Goal: Task Accomplishment & Management: Manage account settings

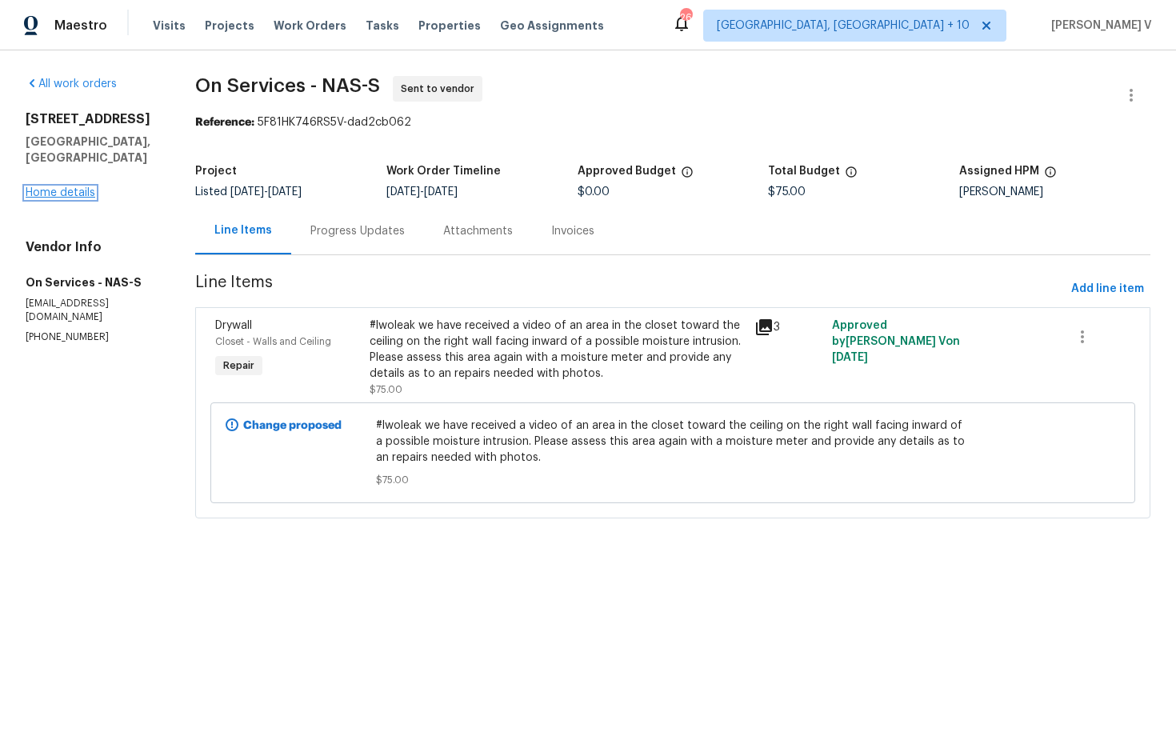
click at [67, 187] on link "Home details" at bounding box center [61, 192] width 70 height 11
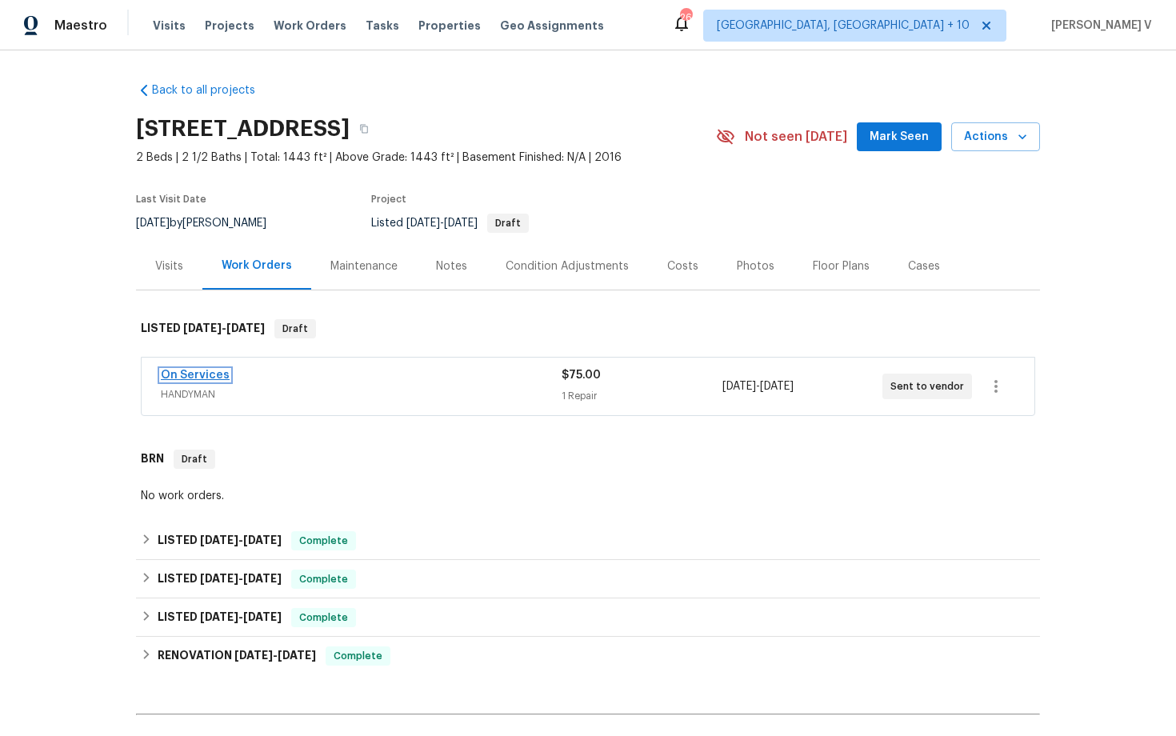
click at [197, 373] on link "On Services" at bounding box center [195, 375] width 69 height 11
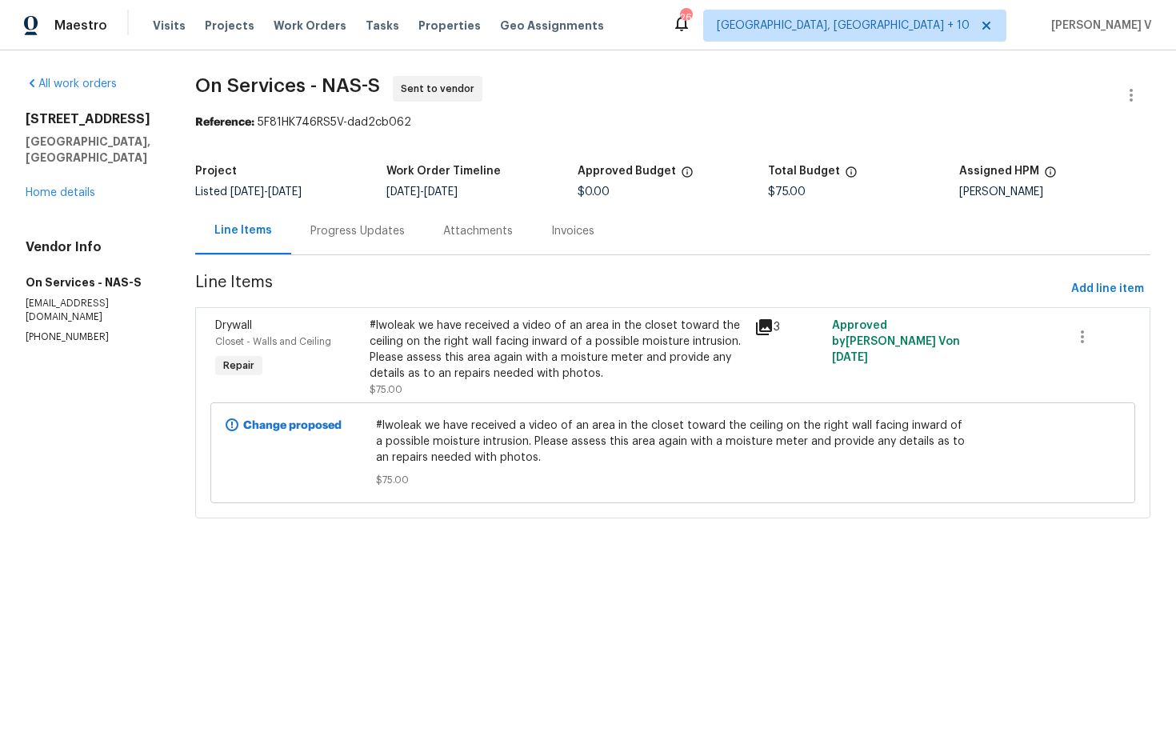
click at [355, 240] on div "Progress Updates" at bounding box center [357, 230] width 133 height 47
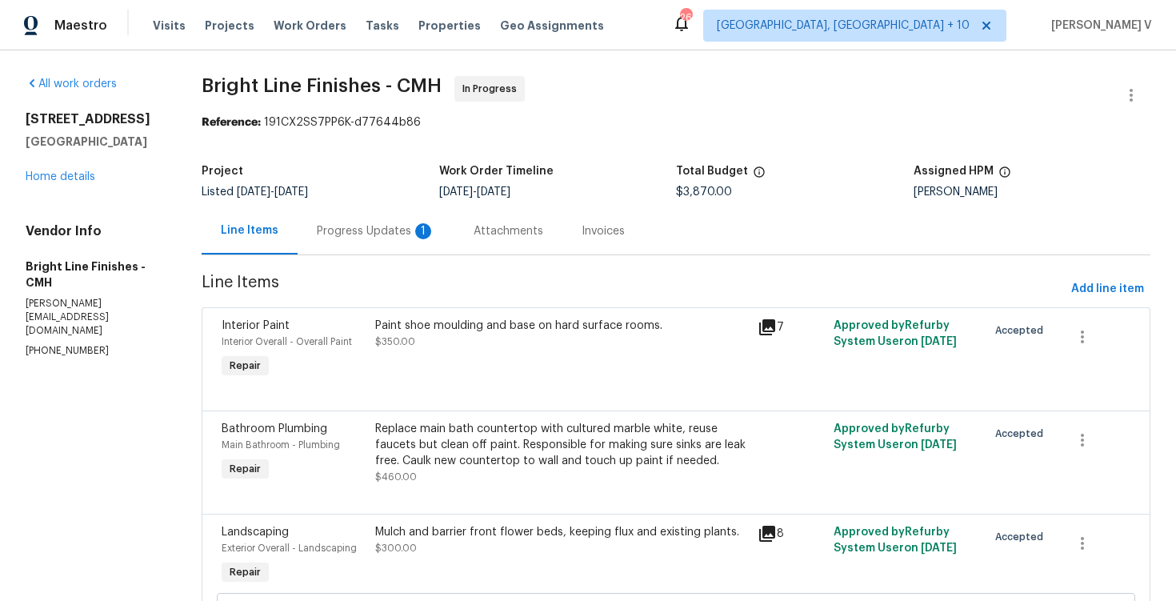
click at [413, 244] on div "Progress Updates 1" at bounding box center [376, 230] width 157 height 47
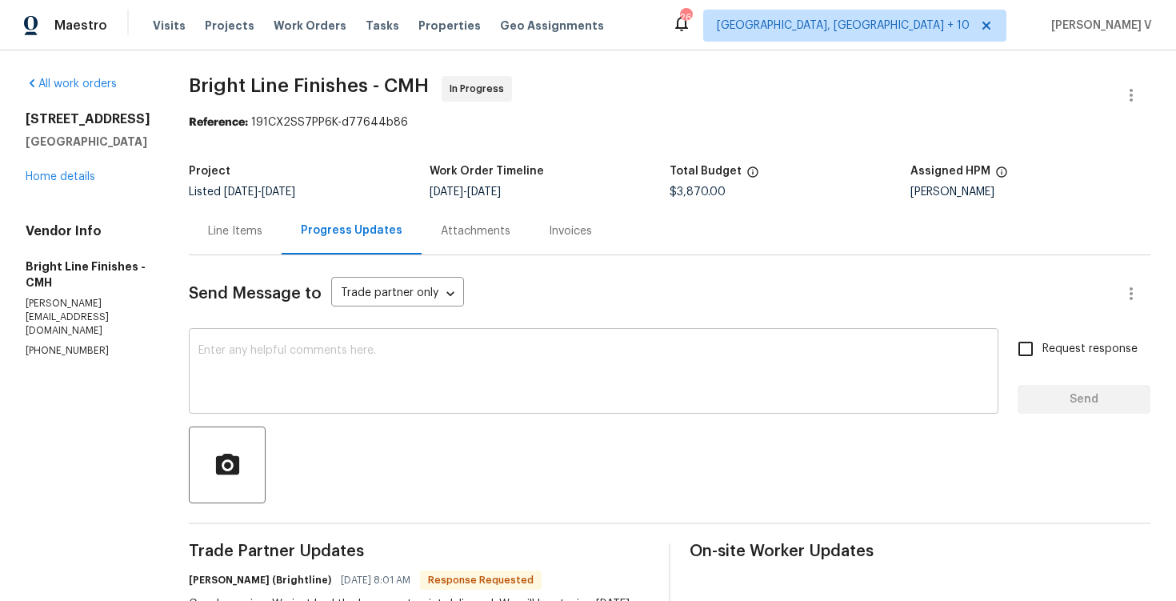
scroll to position [215, 0]
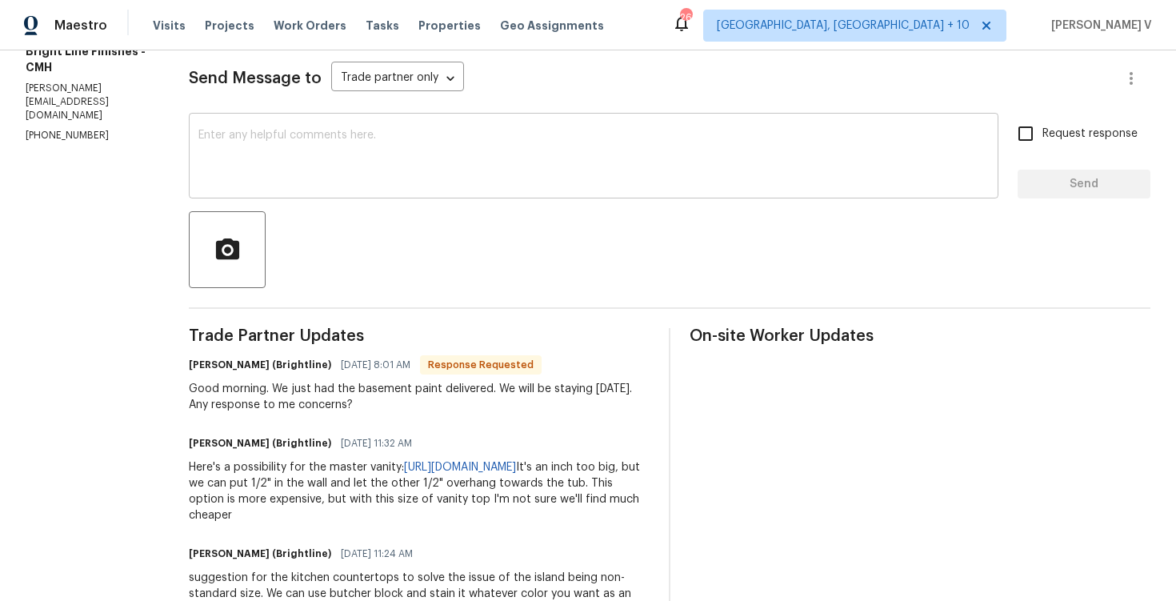
click at [317, 193] on div "x ​" at bounding box center [594, 158] width 810 height 82
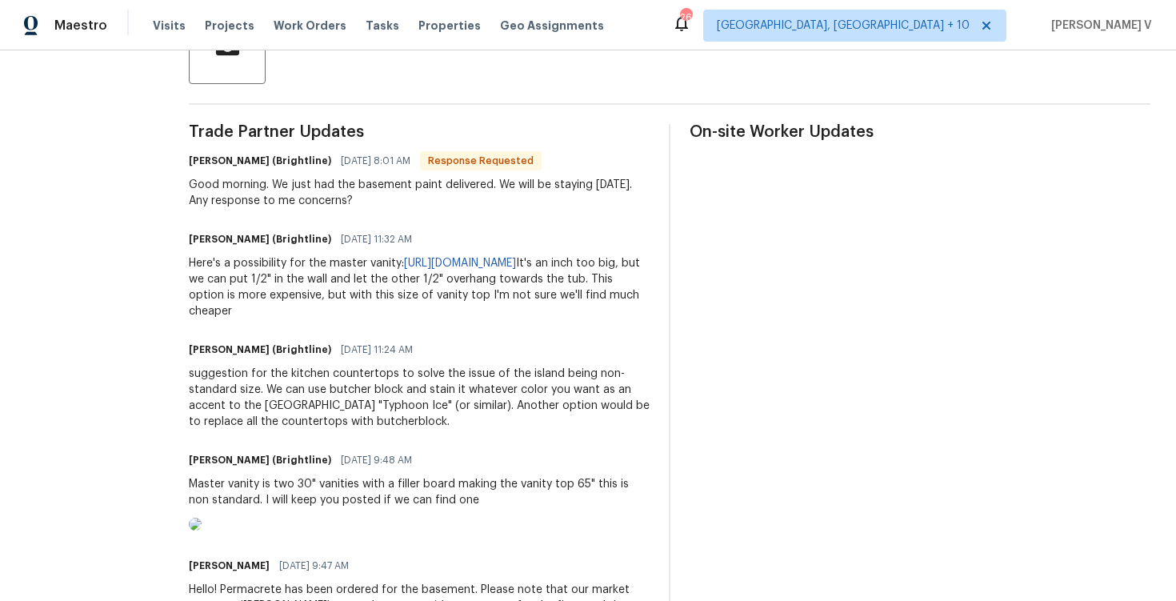
scroll to position [0, 0]
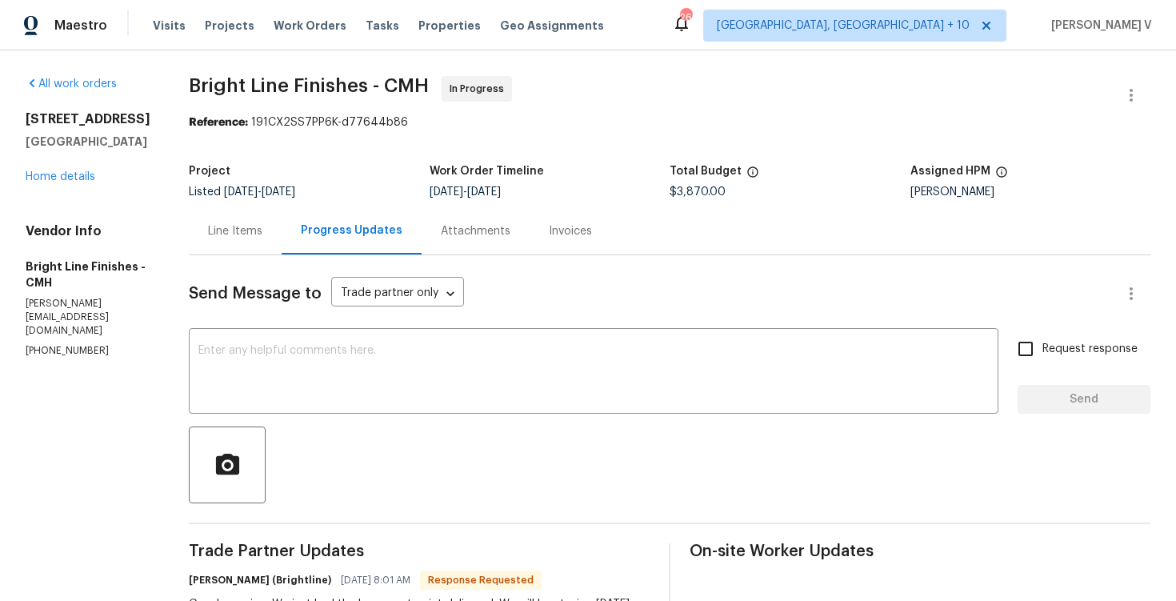
click at [225, 241] on div "Line Items" at bounding box center [235, 230] width 93 height 47
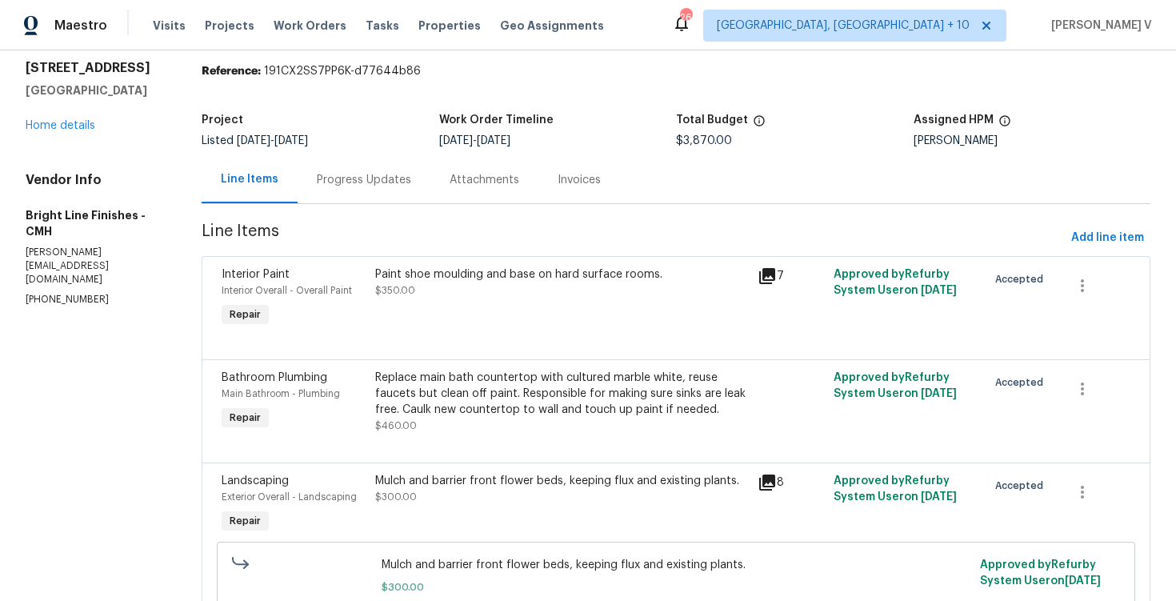
scroll to position [47, 0]
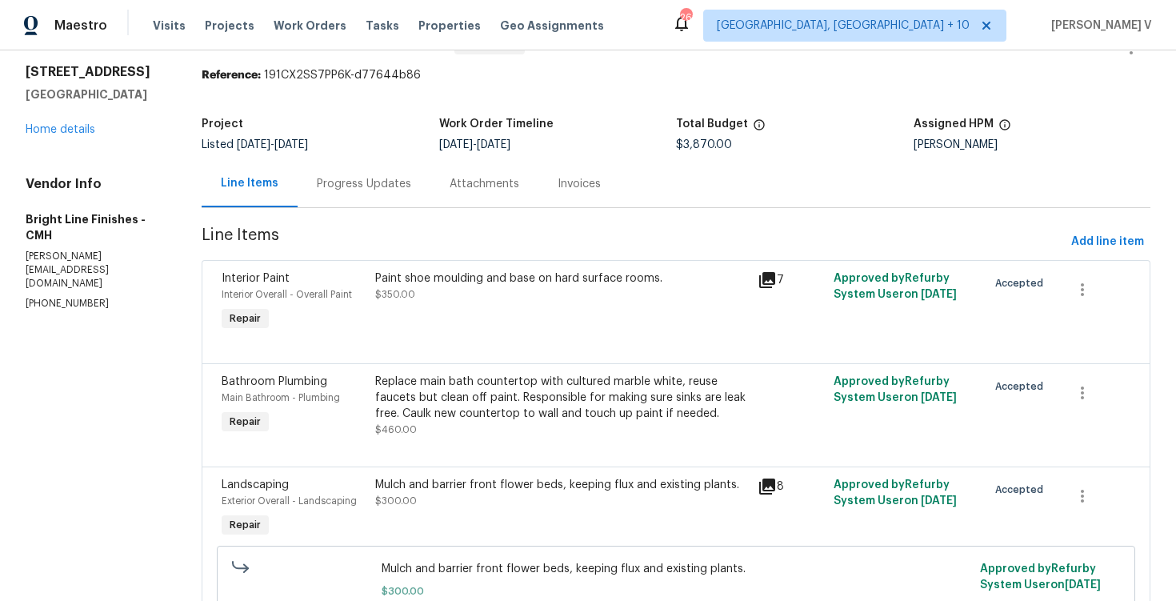
click at [394, 185] on div "Progress Updates" at bounding box center [364, 184] width 94 height 16
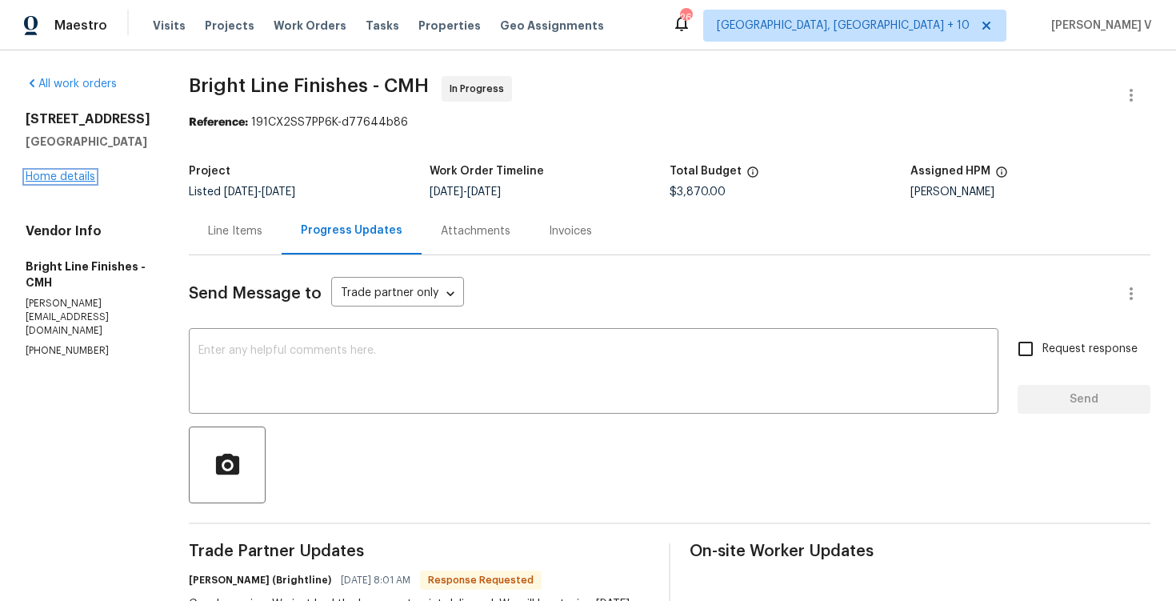
click at [70, 182] on link "Home details" at bounding box center [61, 176] width 70 height 11
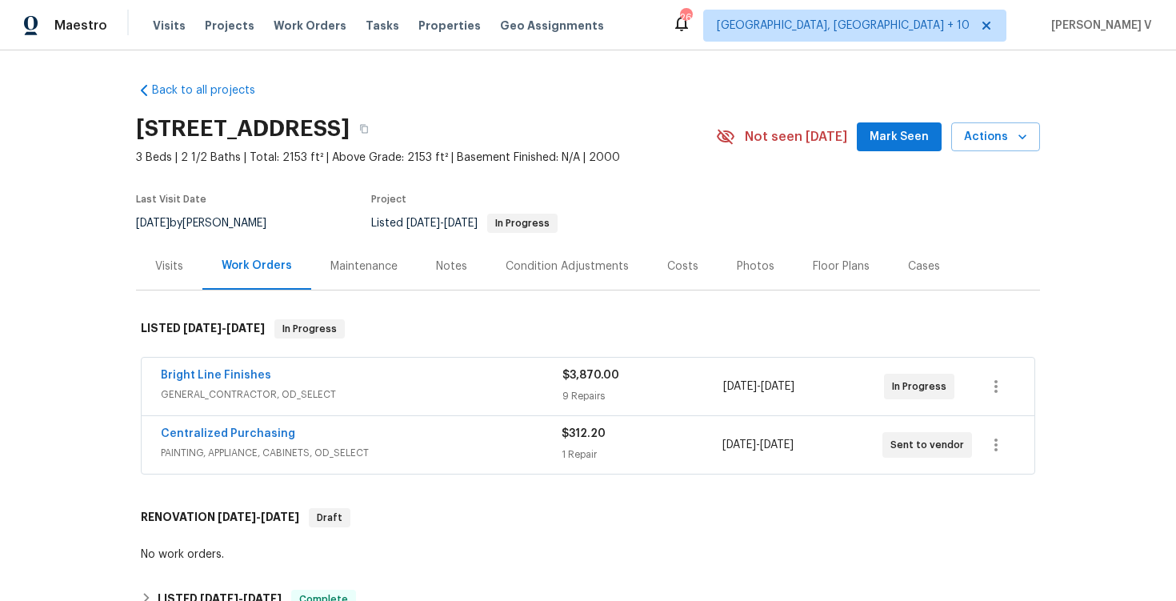
click at [412, 477] on div "Bright Line Finishes GENERAL_CONTRACTOR, OD_SELECT $3,870.00 9 Repairs 9/11/202…" at bounding box center [588, 416] width 904 height 125
click at [442, 448] on span "PAINTING, APPLIANCE, CABINETS, OD_SELECT" at bounding box center [361, 453] width 401 height 16
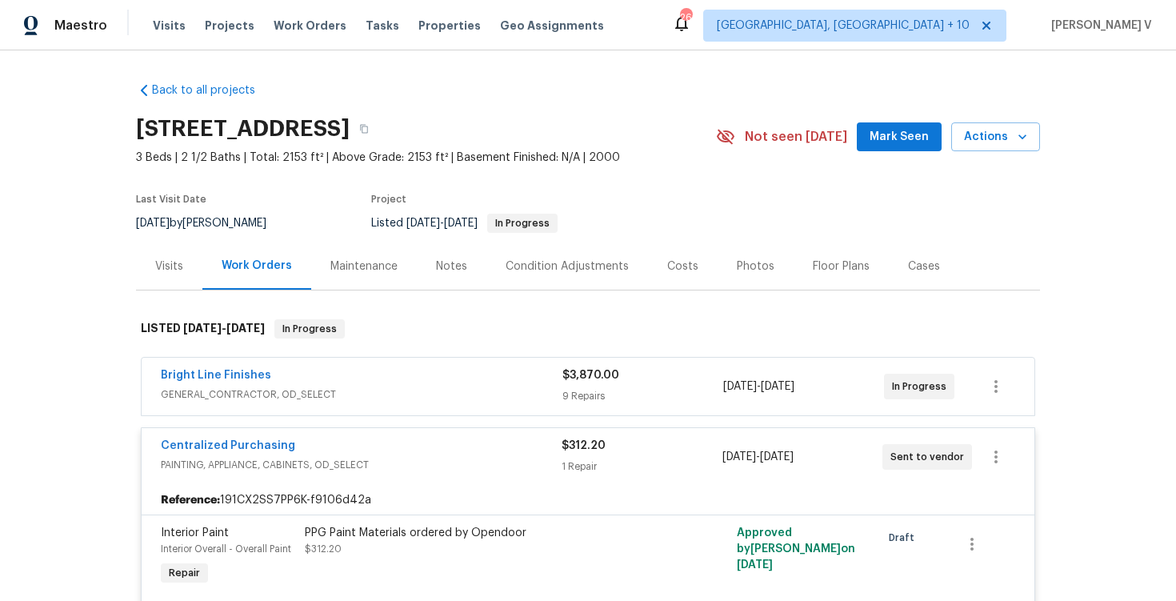
scroll to position [126, 0]
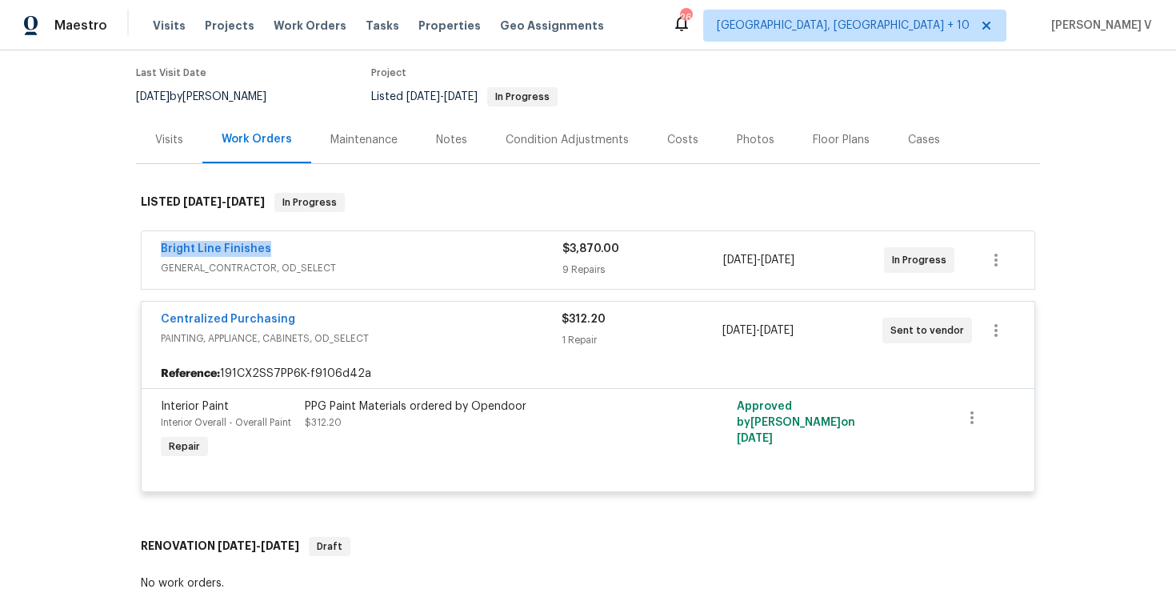
drag, startPoint x: 145, startPoint y: 250, endPoint x: 349, endPoint y: 248, distance: 204.1
click at [349, 248] on div "Bright Line Finishes GENERAL_CONTRACTOR, OD_SELECT $3,870.00 9 Repairs 9/11/202…" at bounding box center [588, 260] width 893 height 58
copy link "Bright Line Finishes"
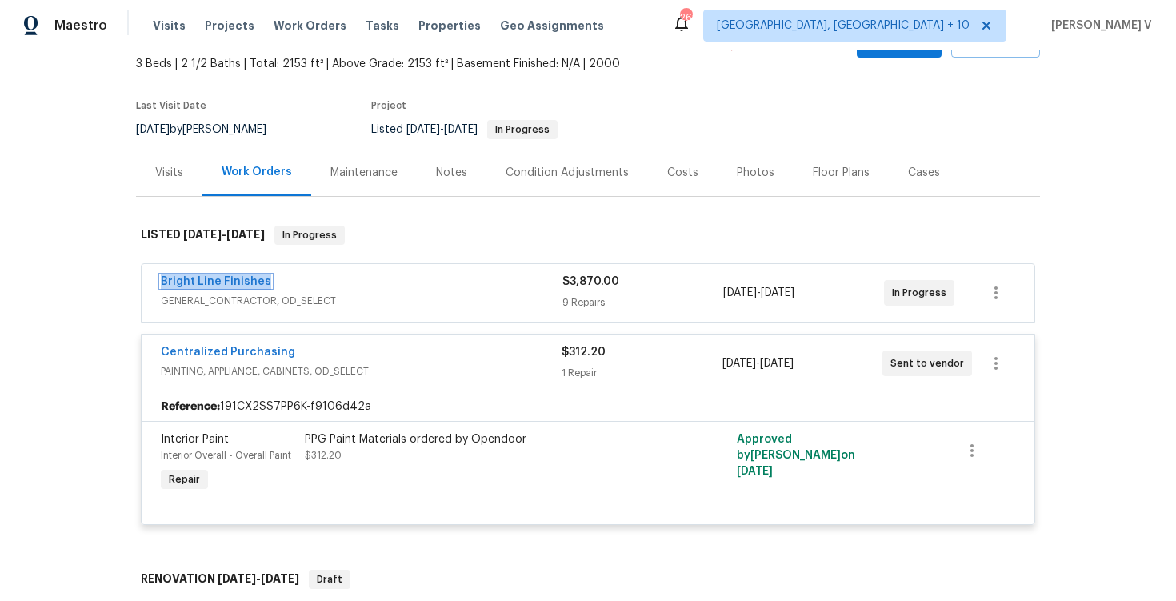
click at [190, 282] on link "Bright Line Finishes" at bounding box center [216, 281] width 110 height 11
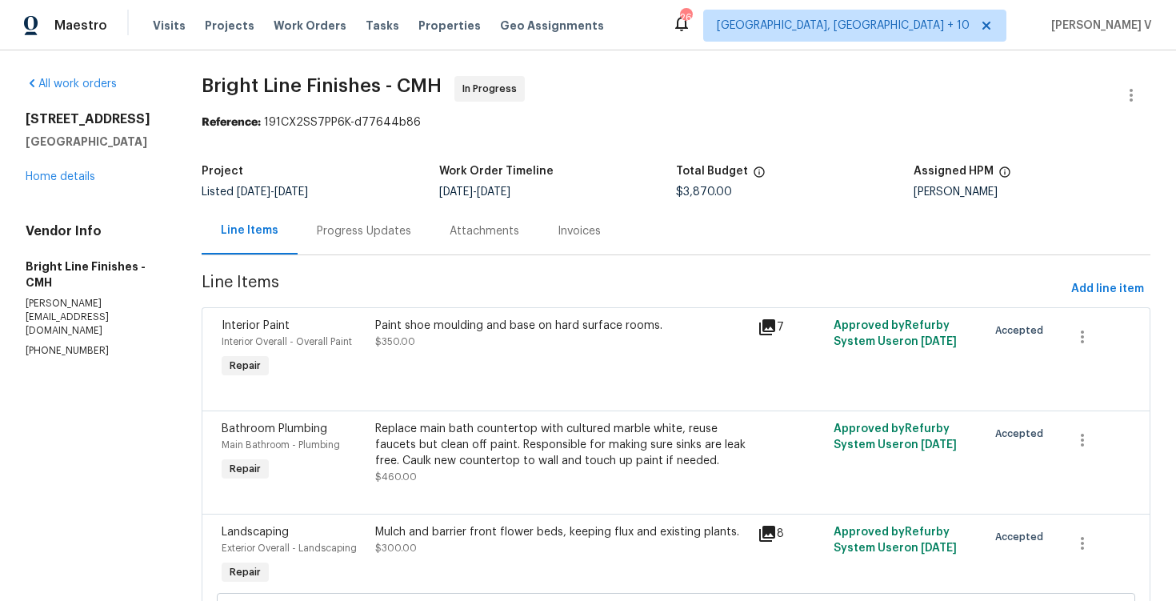
click at [320, 235] on div "Progress Updates" at bounding box center [364, 231] width 94 height 16
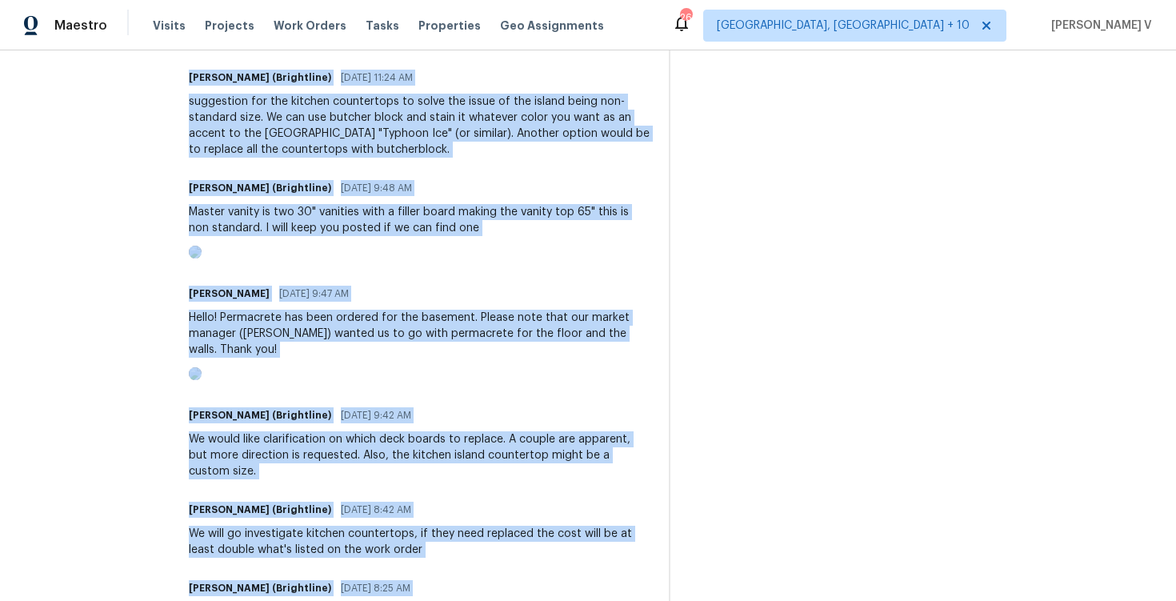
scroll to position [1110, 0]
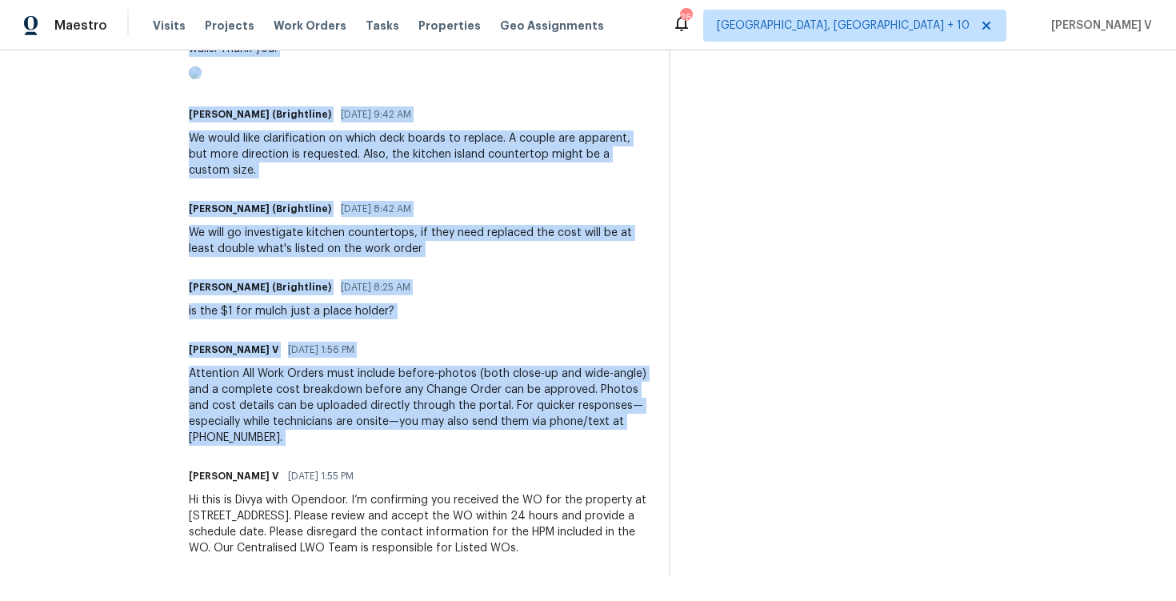
drag, startPoint x: 170, startPoint y: 362, endPoint x: 259, endPoint y: 663, distance: 313.9
click at [259, 600] on html "Maestro Visits Projects Work Orders Tasks Properties Geo Assignments 262 Cincin…" at bounding box center [588, 300] width 1176 height 601
copy div "Trade Partner Updates Joseph Mitchell (Brightline) 09/15/2025 8:01 AM Response …"
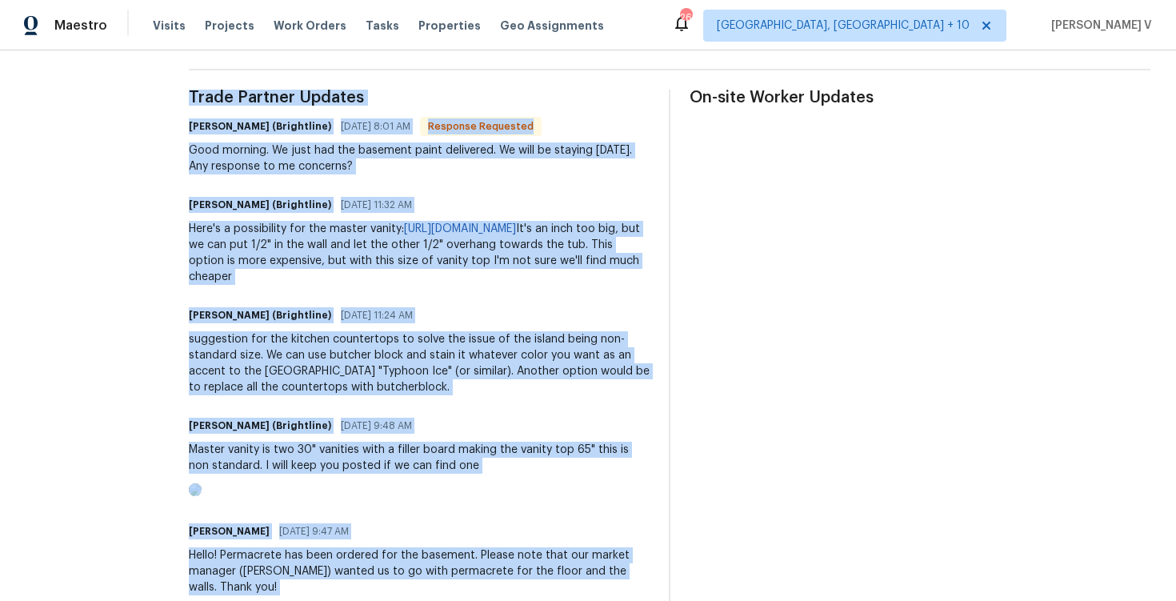
scroll to position [552, 0]
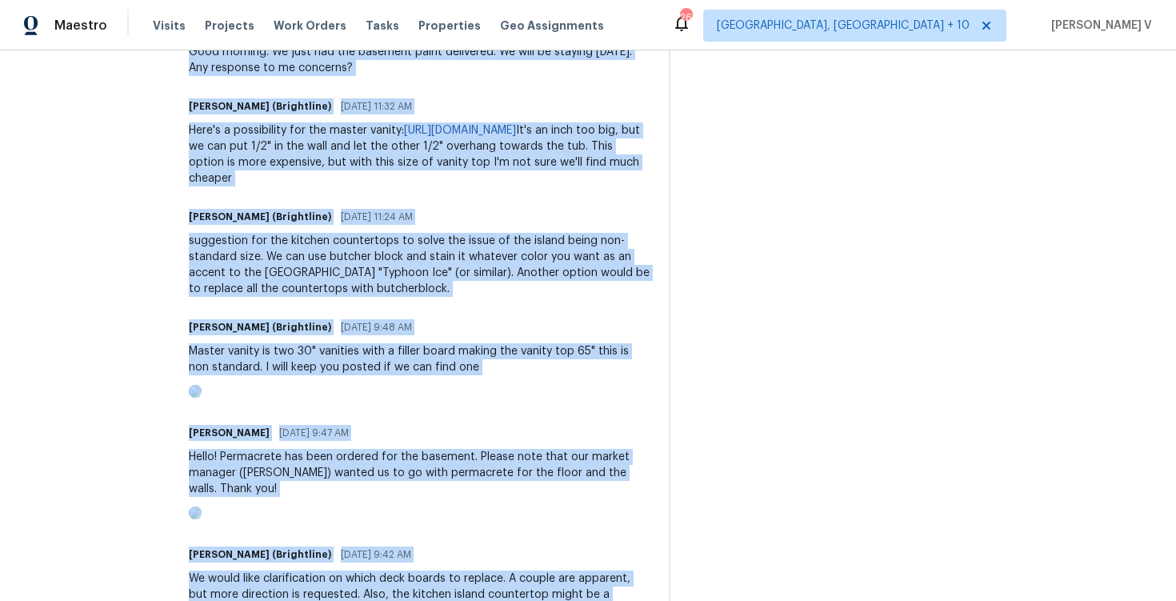
click at [137, 355] on section "All work orders 1076 Valley Dr Marysville, OH 43040 Home details Vendor Info Br…" at bounding box center [88, 269] width 125 height 1491
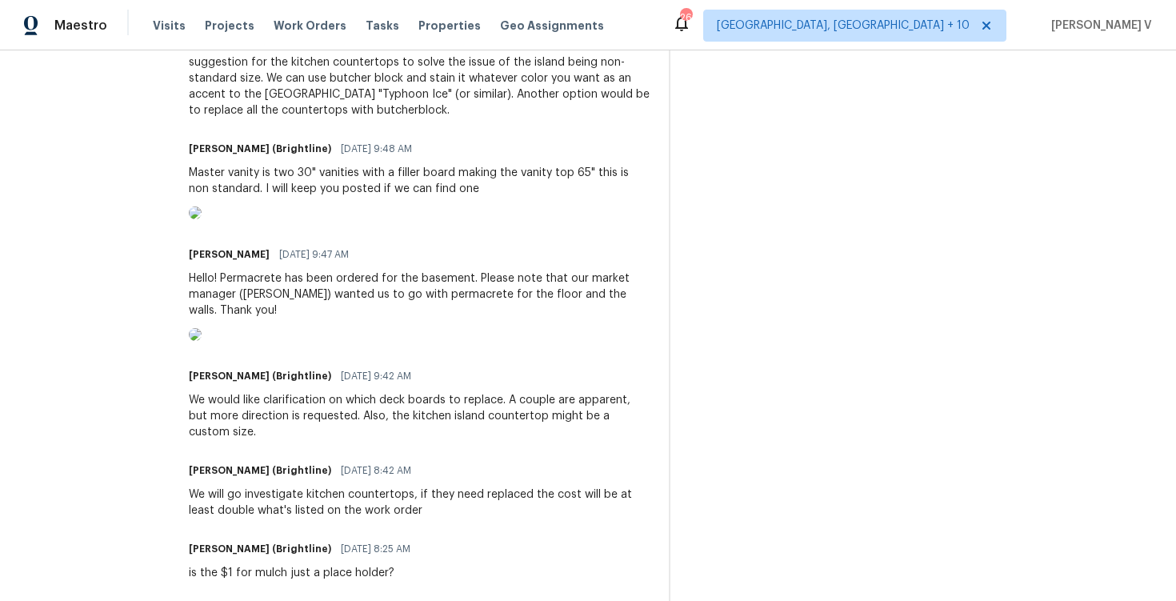
scroll to position [0, 0]
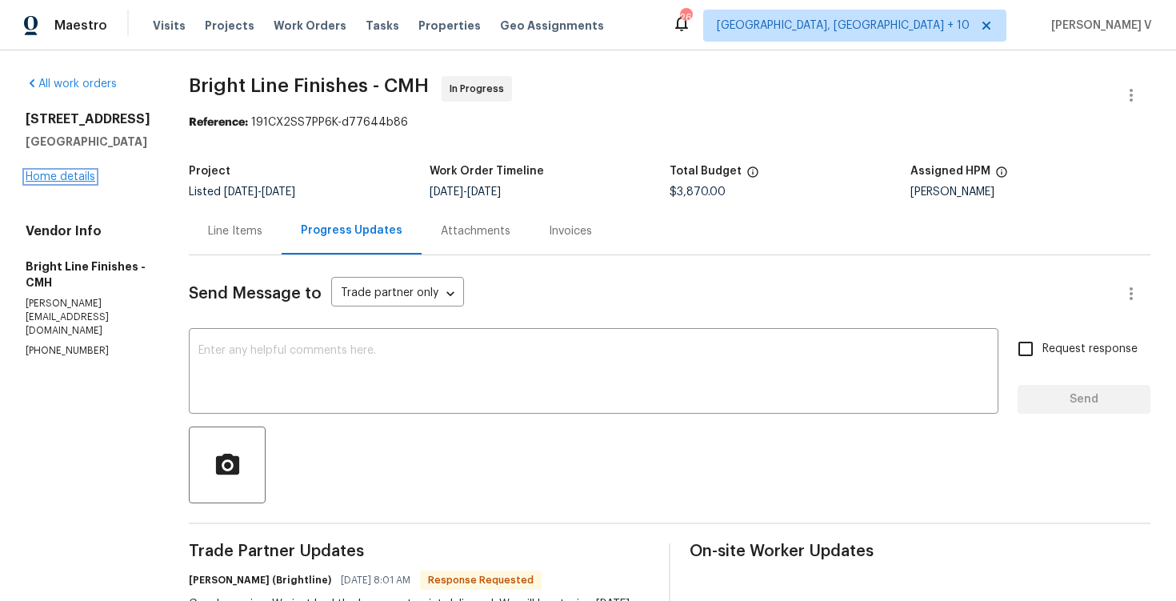
click at [66, 182] on link "Home details" at bounding box center [61, 176] width 70 height 11
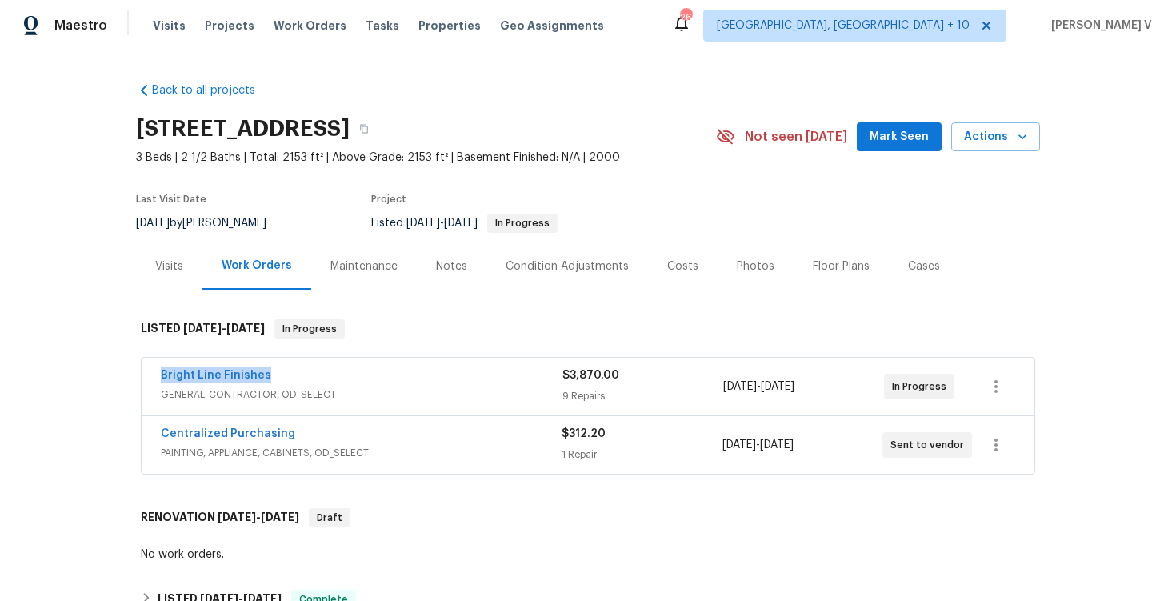
drag, startPoint x: 143, startPoint y: 373, endPoint x: 346, endPoint y: 372, distance: 202.4
click at [346, 372] on div "Bright Line Finishes GENERAL_CONTRACTOR, OD_SELECT $3,870.00 9 Repairs 9/11/202…" at bounding box center [588, 387] width 893 height 58
copy link "Bright Line Finishes"
click at [228, 367] on span "Bright Line Finishes" at bounding box center [216, 375] width 110 height 16
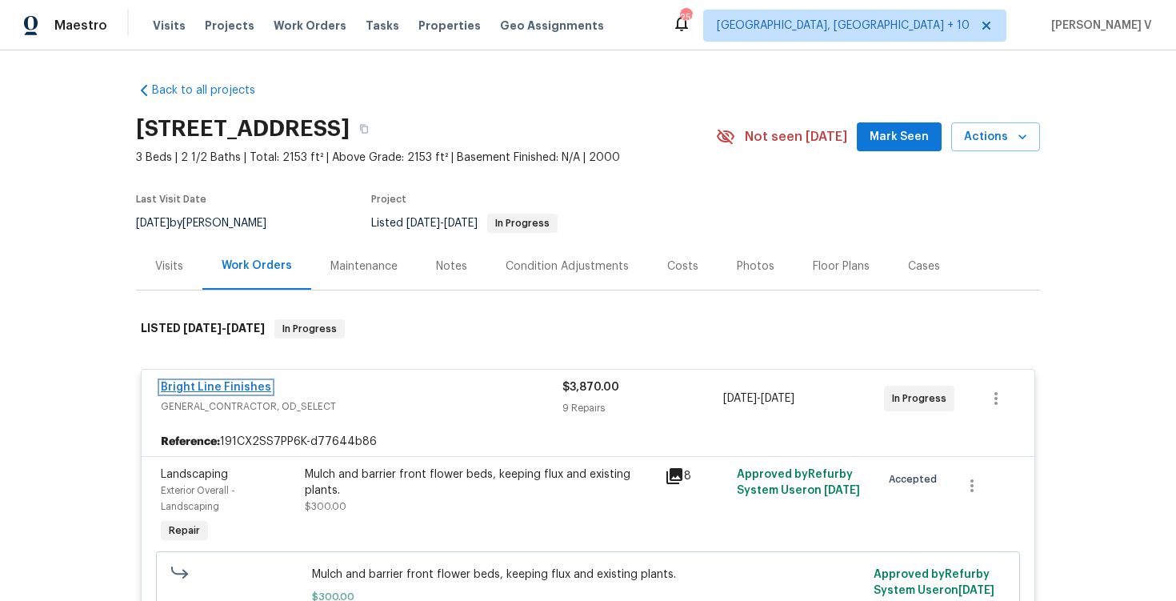
click at [182, 383] on link "Bright Line Finishes" at bounding box center [216, 387] width 110 height 11
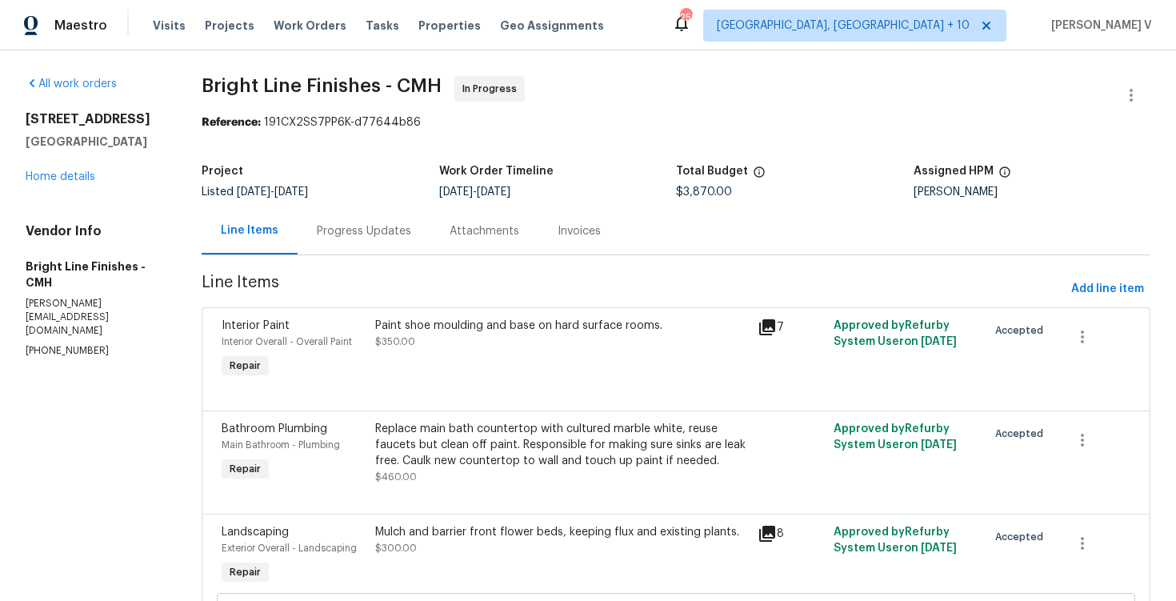
click at [361, 240] on div "Progress Updates" at bounding box center [364, 230] width 133 height 47
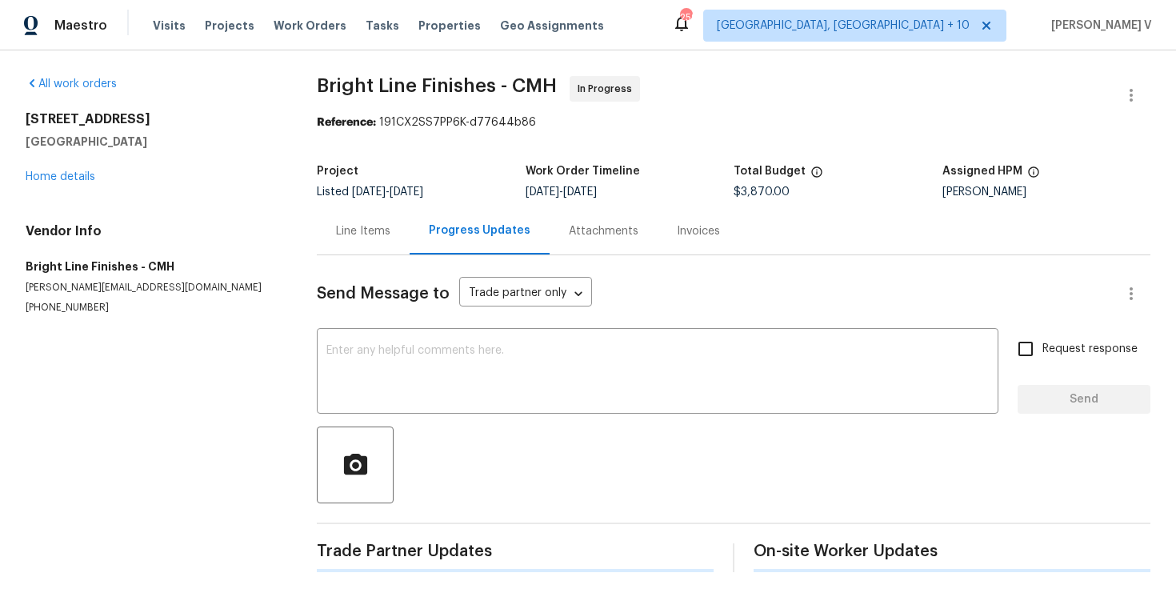
click at [357, 330] on div "Send Message to Trade partner only Trade partner only ​ x ​ Request response Se…" at bounding box center [734, 413] width 834 height 317
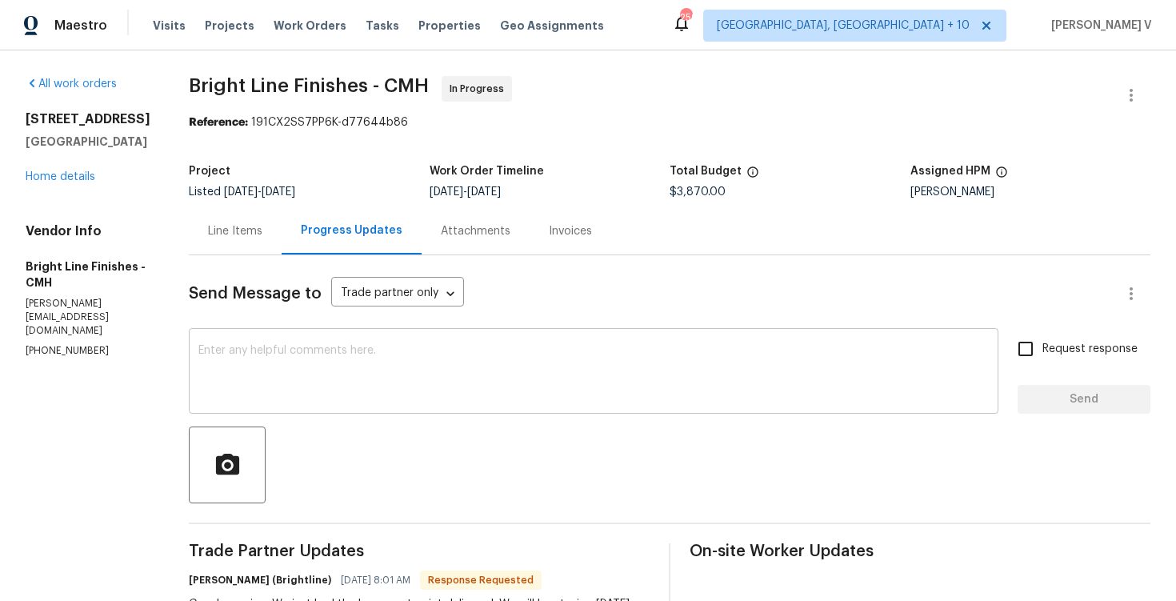
click at [335, 351] on textarea at bounding box center [593, 373] width 791 height 56
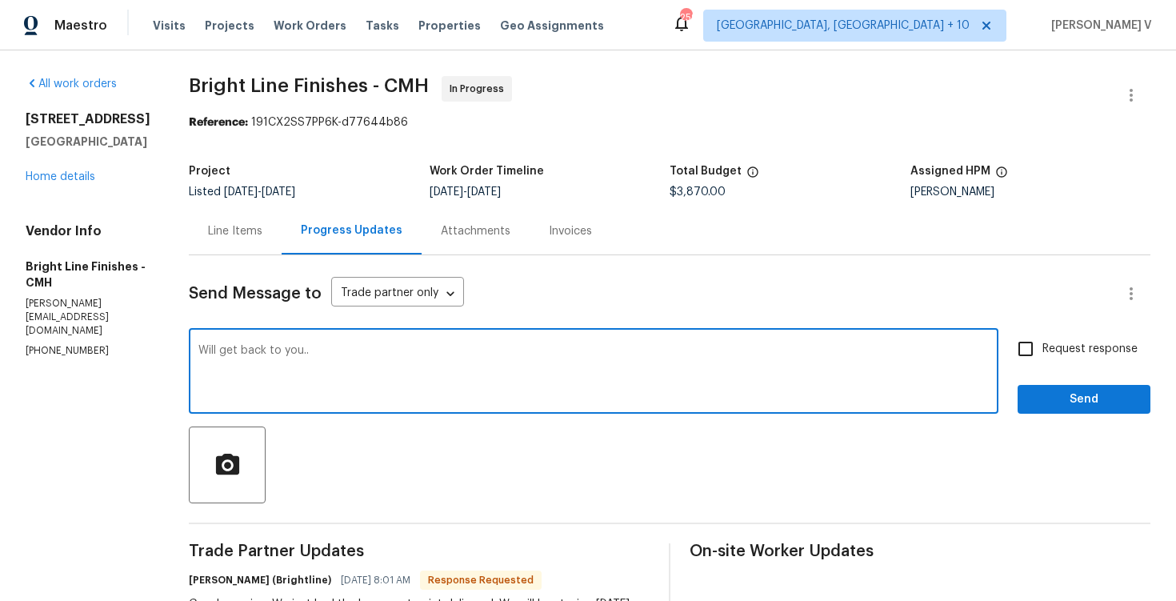
type textarea "Will get back to you.."
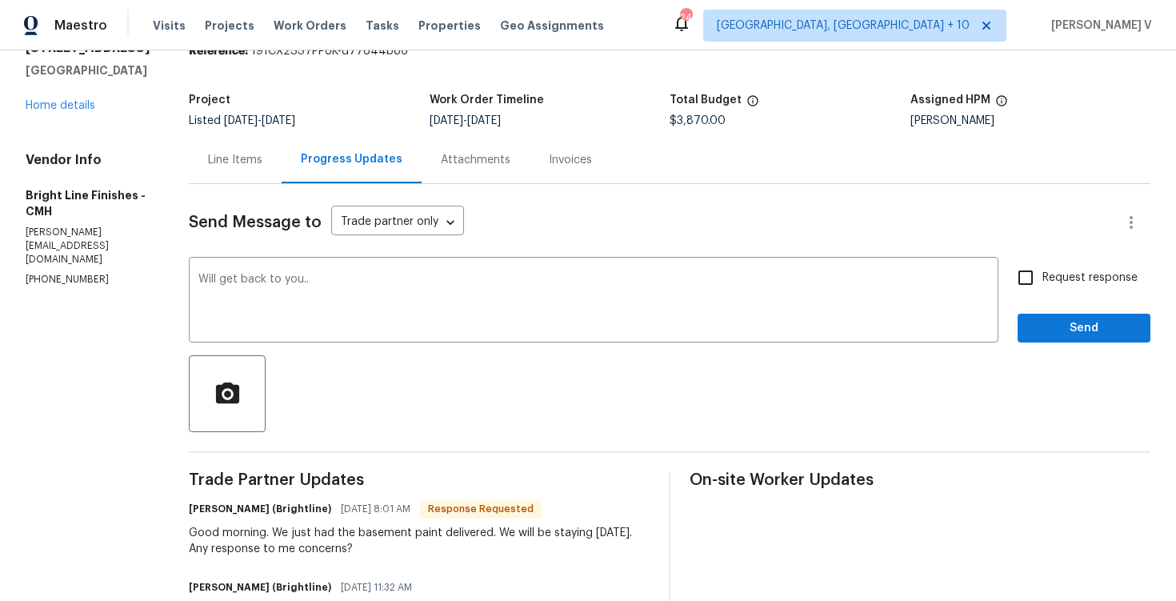
scroll to position [117, 0]
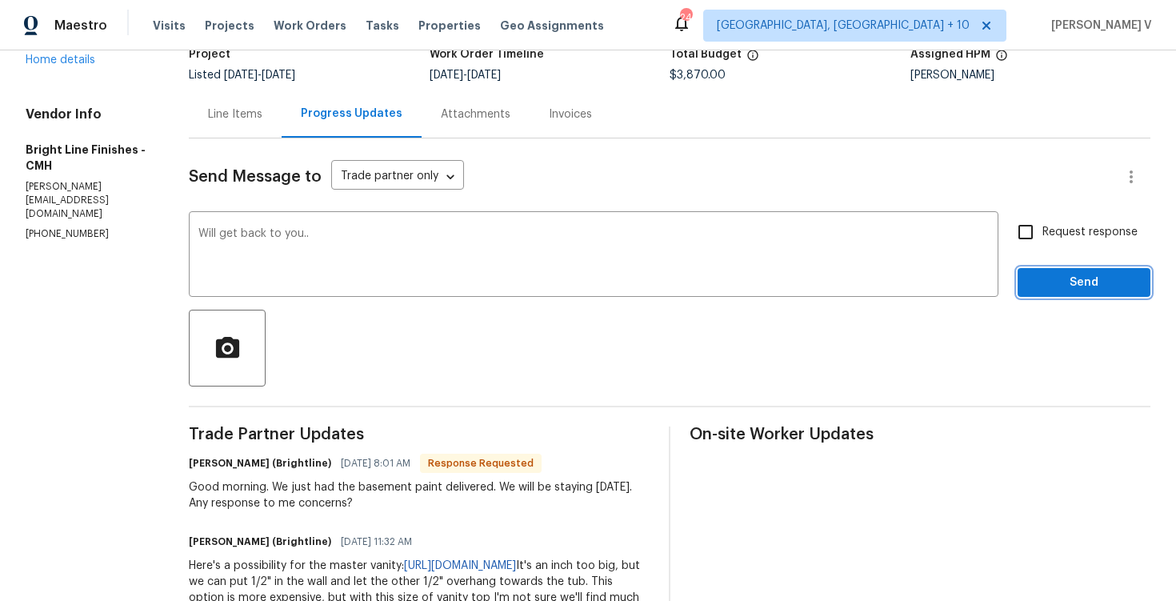
click at [1072, 291] on span "Send" at bounding box center [1084, 283] width 107 height 20
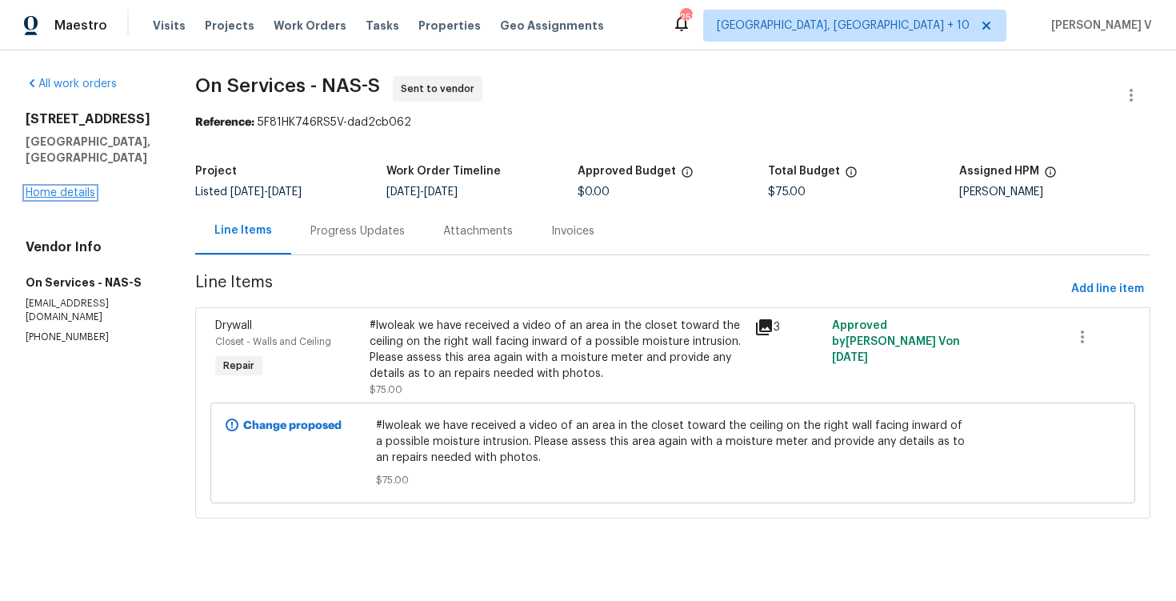
click at [52, 187] on link "Home details" at bounding box center [61, 192] width 70 height 11
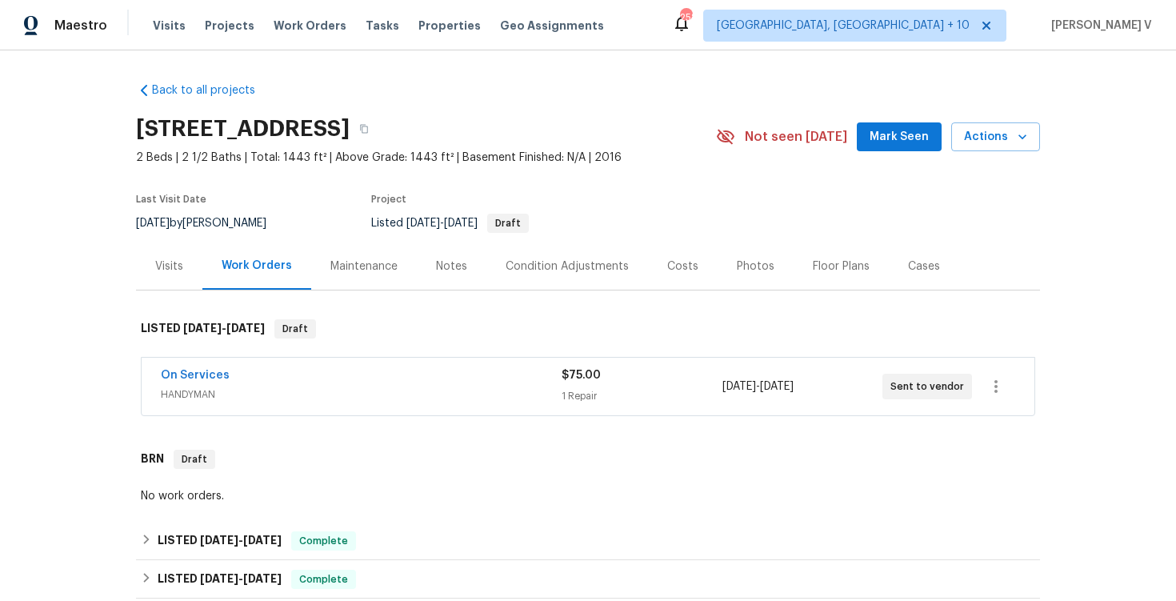
scroll to position [113, 0]
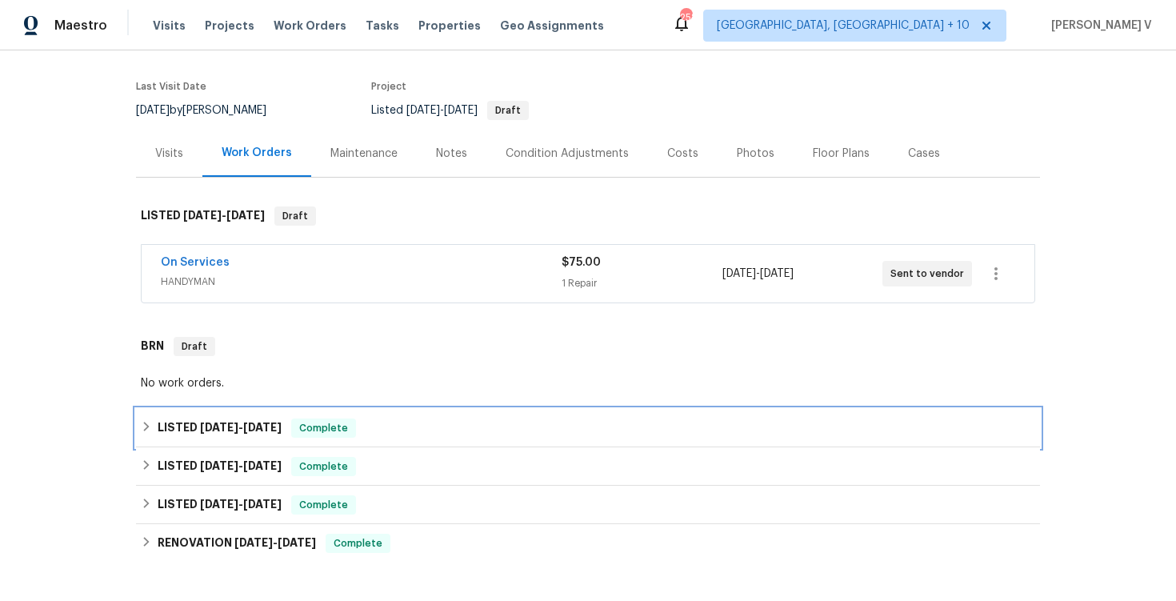
click at [246, 436] on h6 "LISTED [DATE] - [DATE]" at bounding box center [220, 427] width 124 height 19
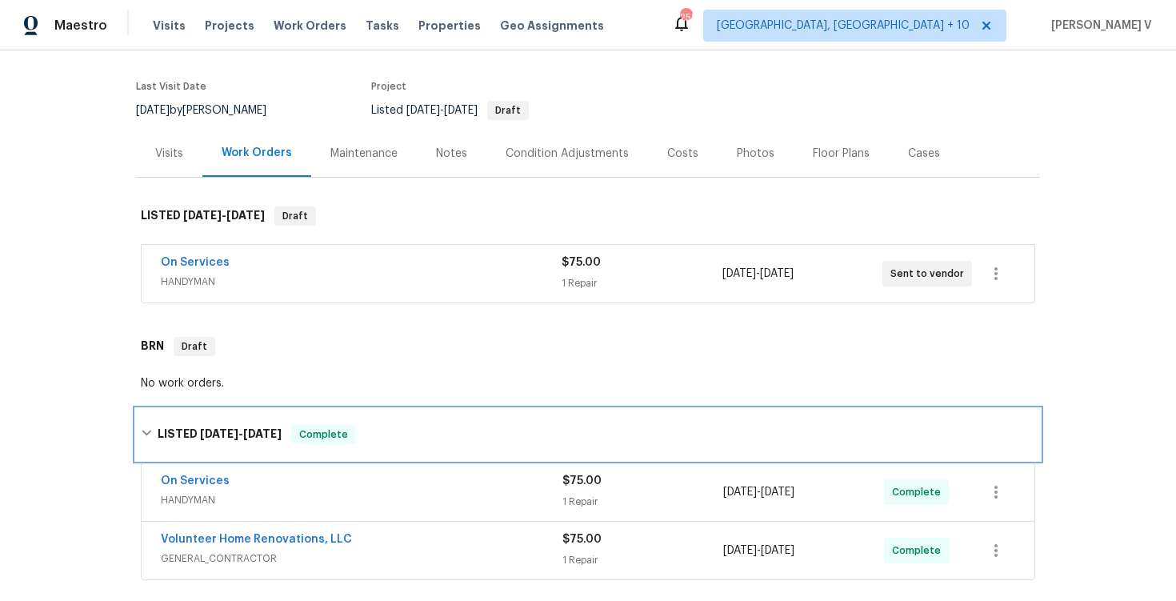
scroll to position [52, 0]
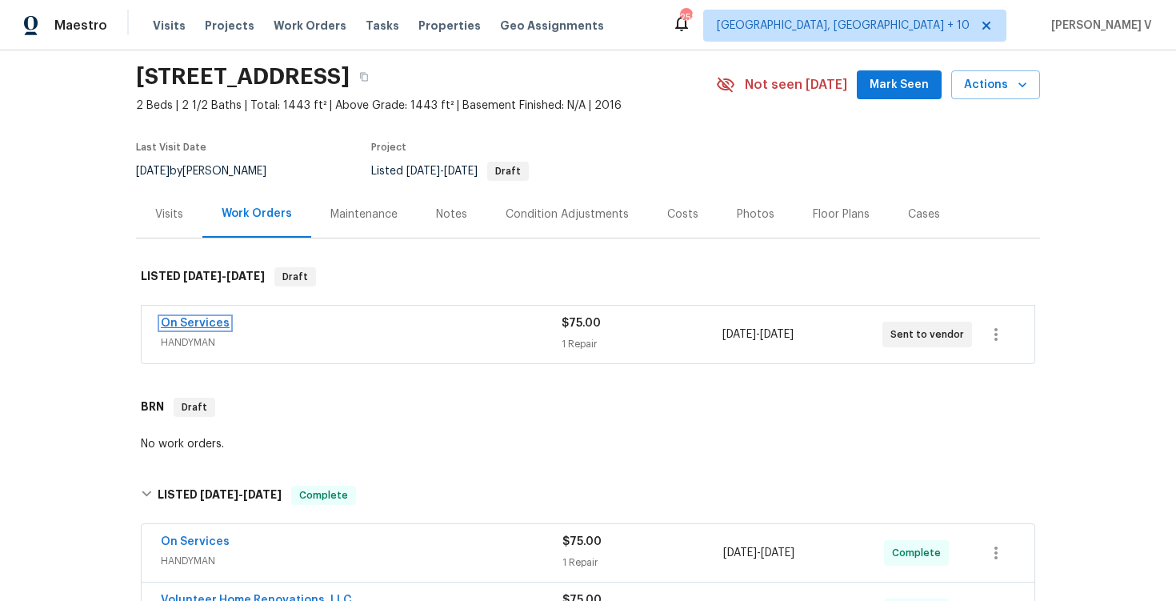
click at [212, 321] on link "On Services" at bounding box center [195, 323] width 69 height 11
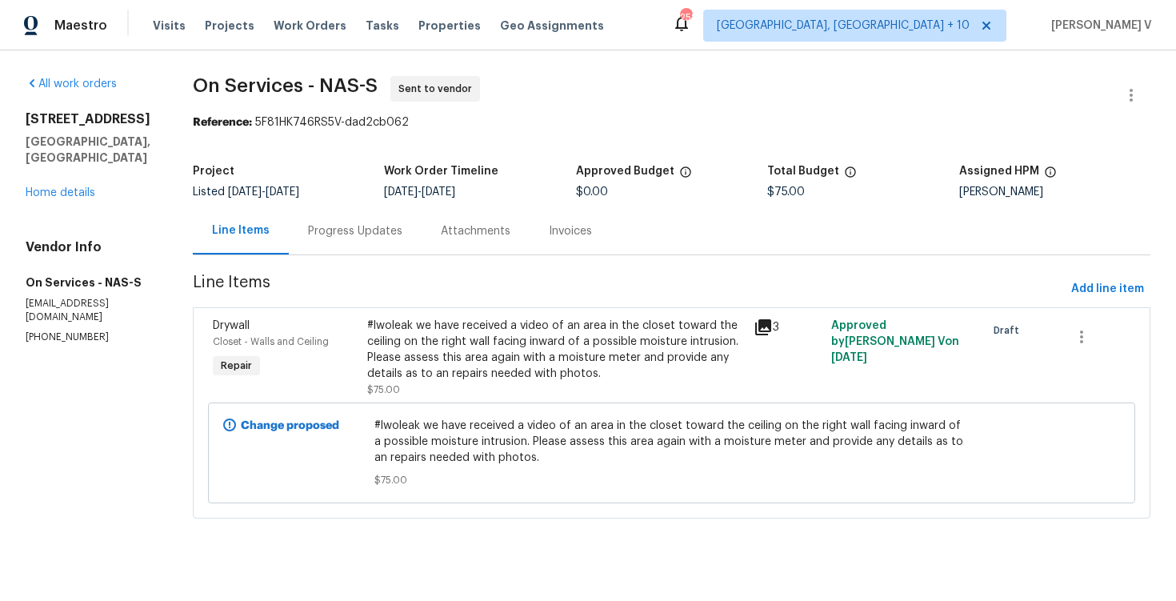
click at [1164, 81] on div "All work orders 600 Villa Pl Lebanon, TN 37090 Home details Vendor Info On Serv…" at bounding box center [588, 306] width 1176 height 513
click at [1123, 84] on button "button" at bounding box center [1131, 95] width 38 height 38
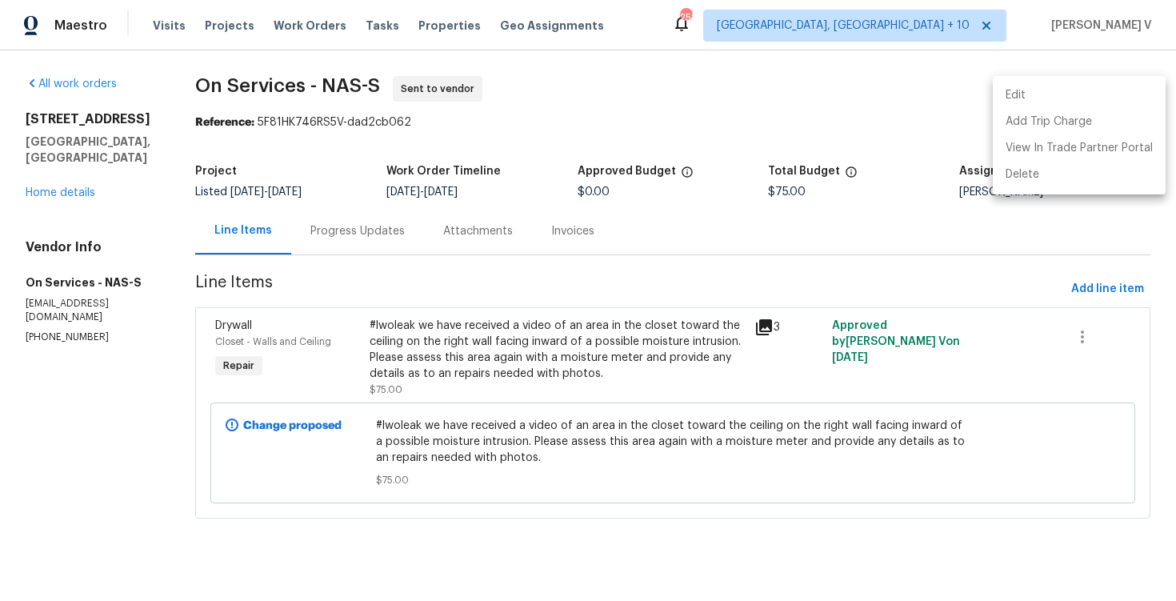
click at [1123, 84] on li "Edit" at bounding box center [1079, 95] width 173 height 26
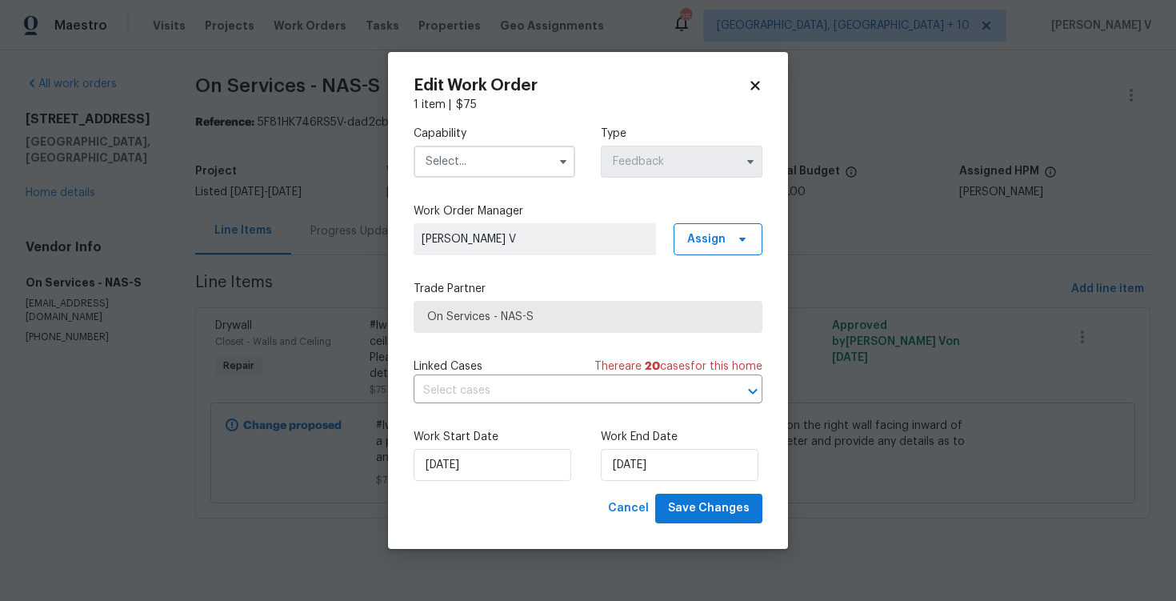
click at [472, 174] on input "text" at bounding box center [495, 162] width 162 height 32
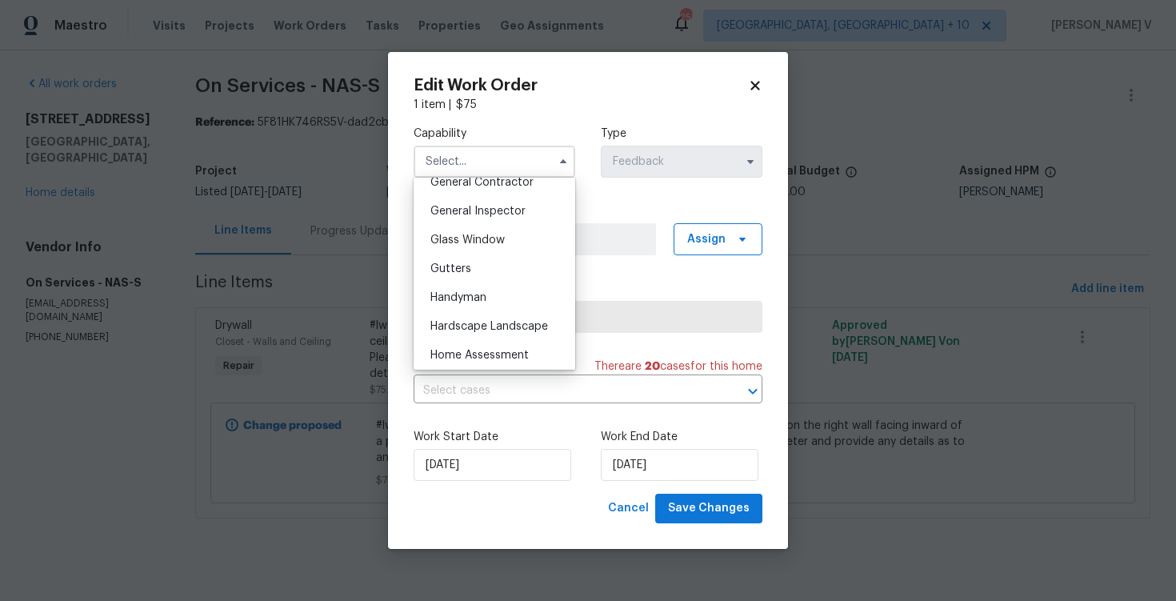
scroll to position [795, 0]
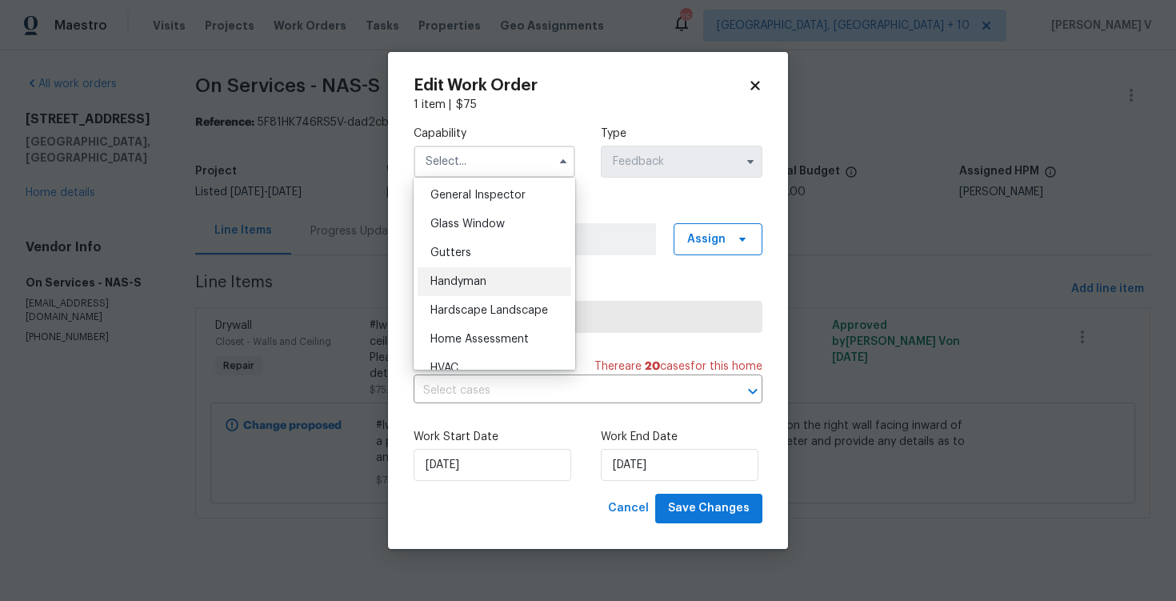
click at [488, 278] on div "Handyman" at bounding box center [495, 281] width 154 height 29
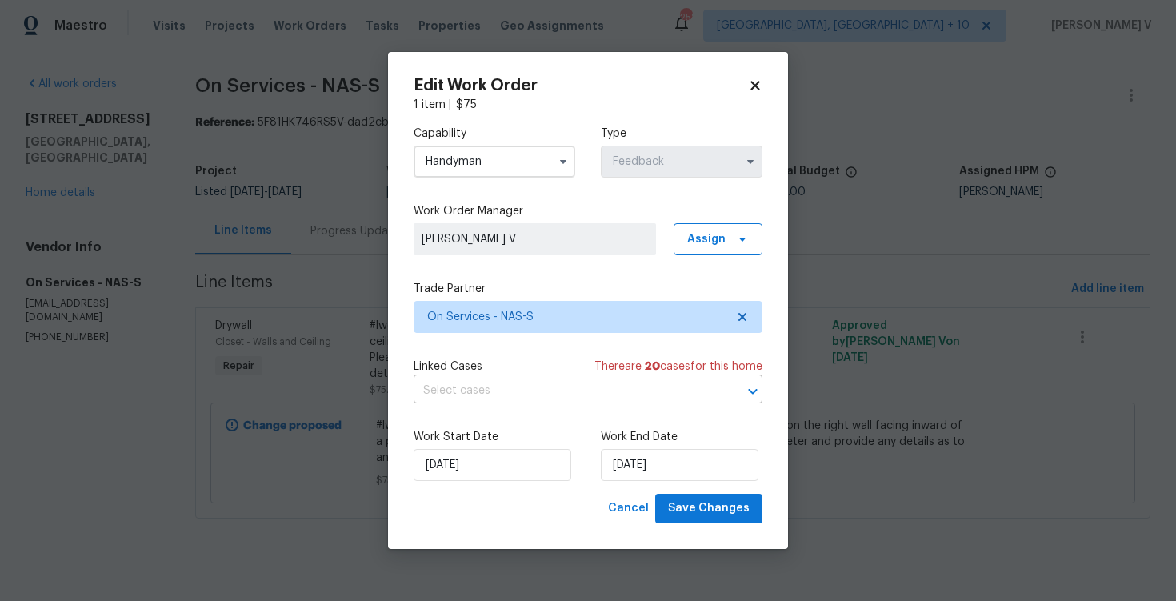
click at [712, 400] on input "text" at bounding box center [566, 390] width 304 height 25
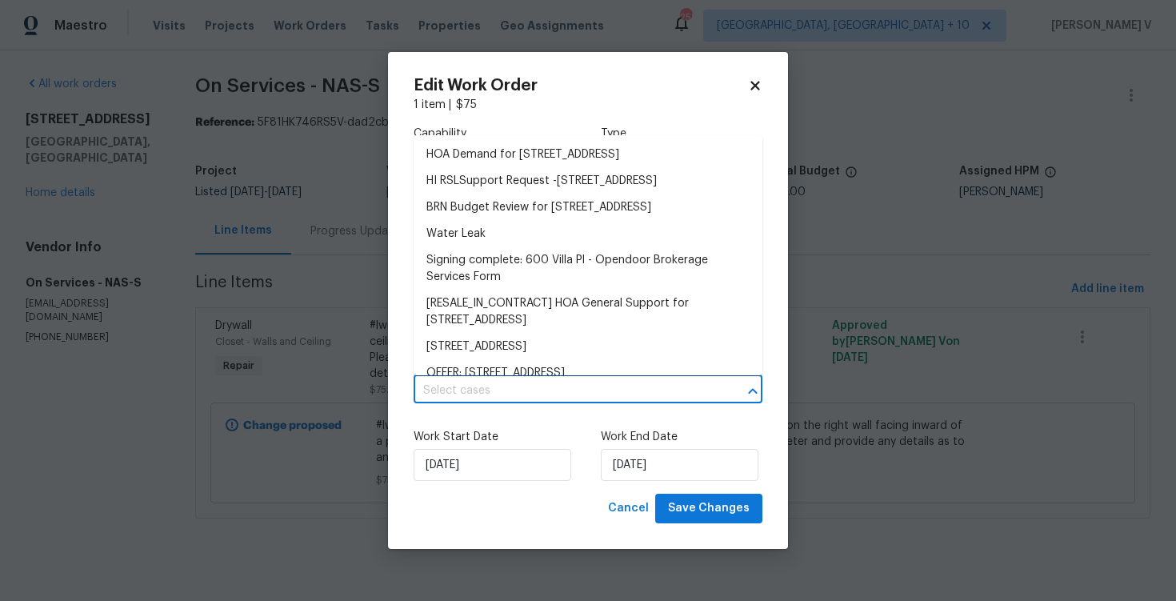
click at [672, 400] on input "text" at bounding box center [566, 390] width 304 height 25
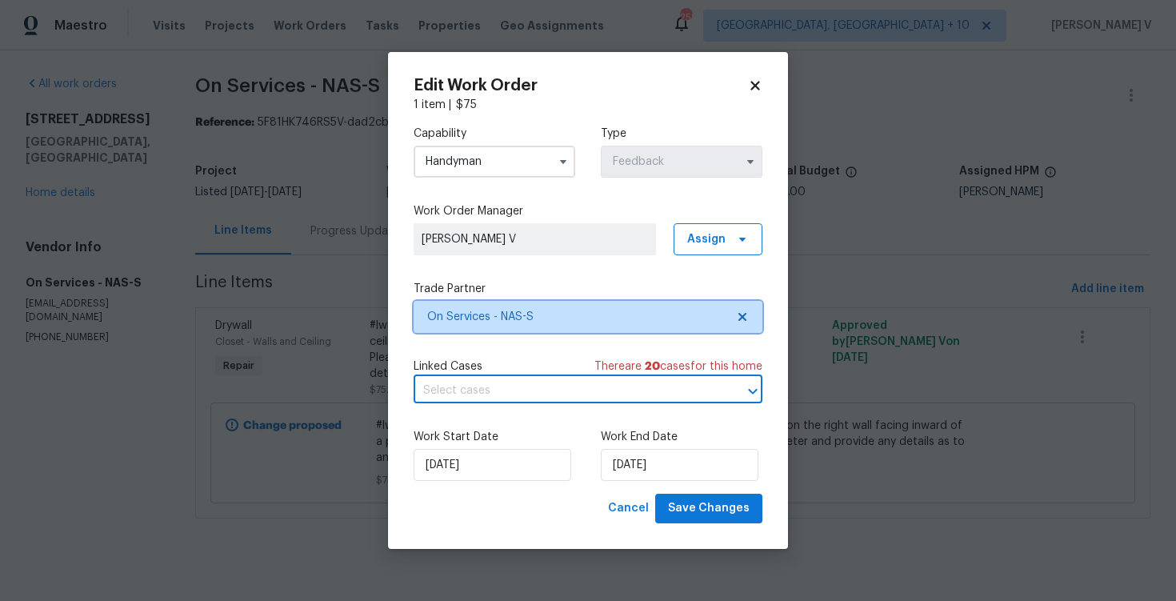
click at [707, 318] on span "On Services - NAS-S" at bounding box center [576, 317] width 298 height 16
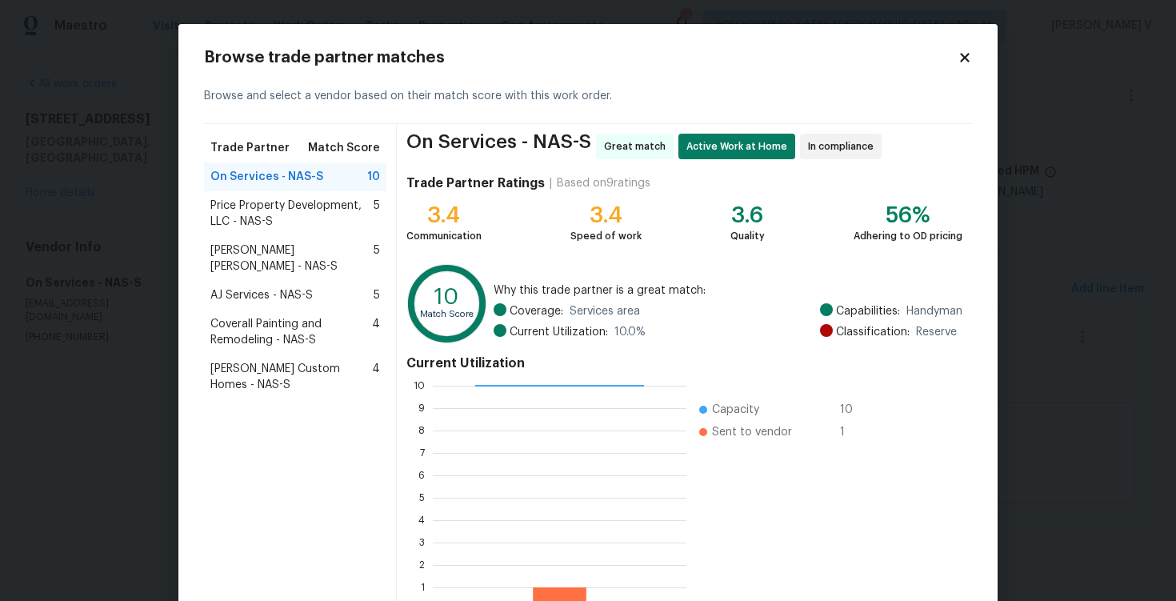
scroll to position [105, 0]
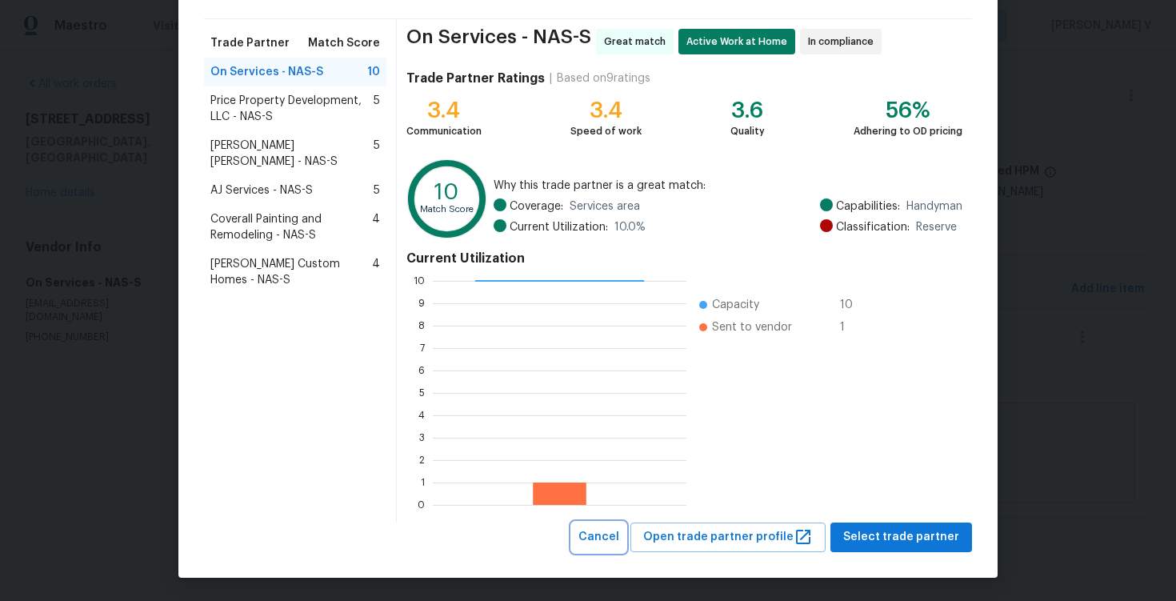
click at [619, 535] on span "Cancel" at bounding box center [599, 537] width 41 height 20
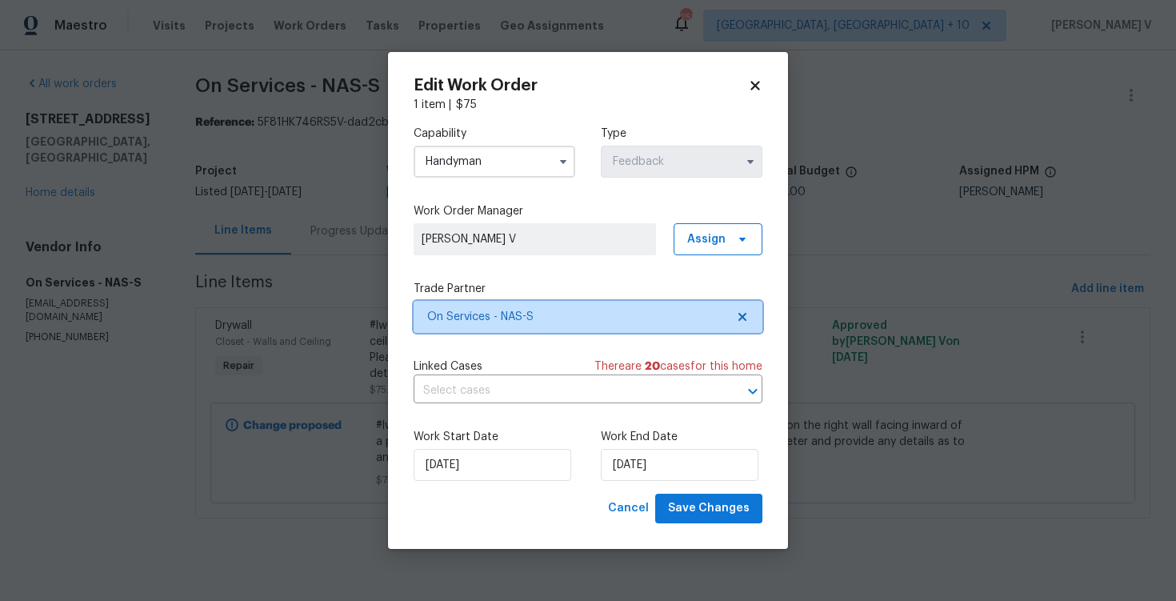
scroll to position [0, 0]
click at [510, 166] on input "Handyman" at bounding box center [495, 162] width 162 height 32
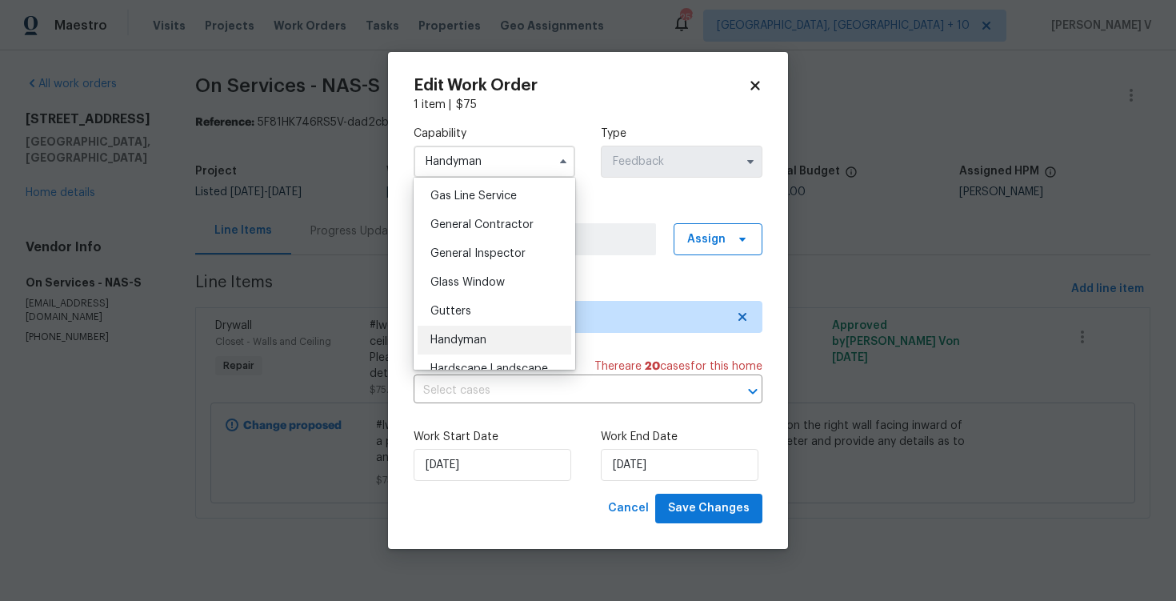
scroll to position [735, 0]
click at [487, 230] on span "General Contractor" at bounding box center [481, 225] width 103 height 11
type input "General Contractor"
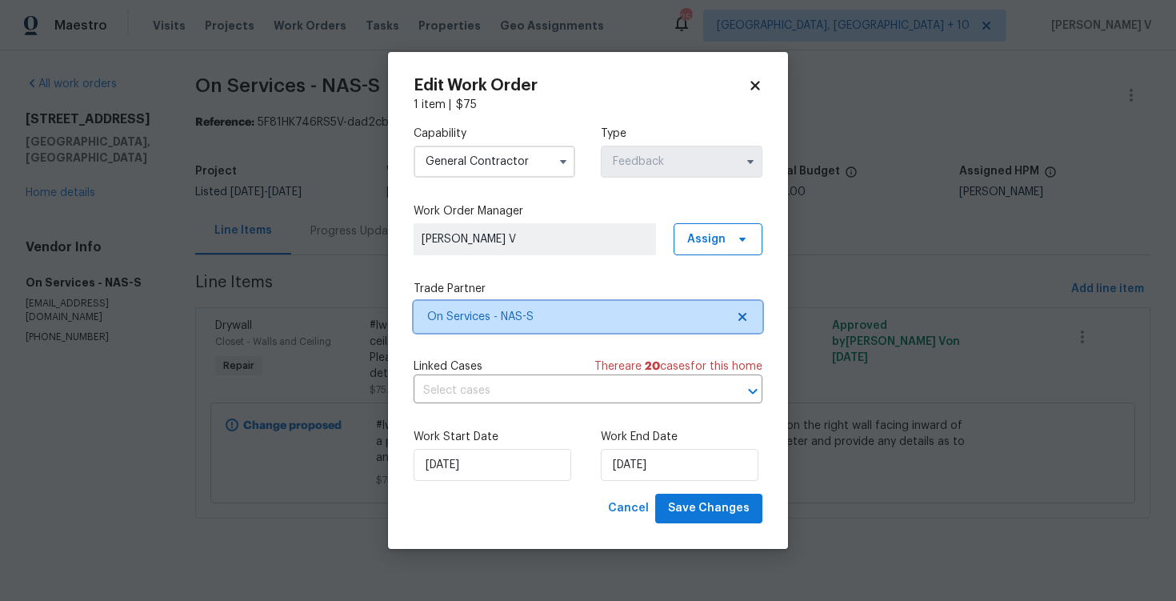
click at [733, 314] on span at bounding box center [740, 316] width 18 height 13
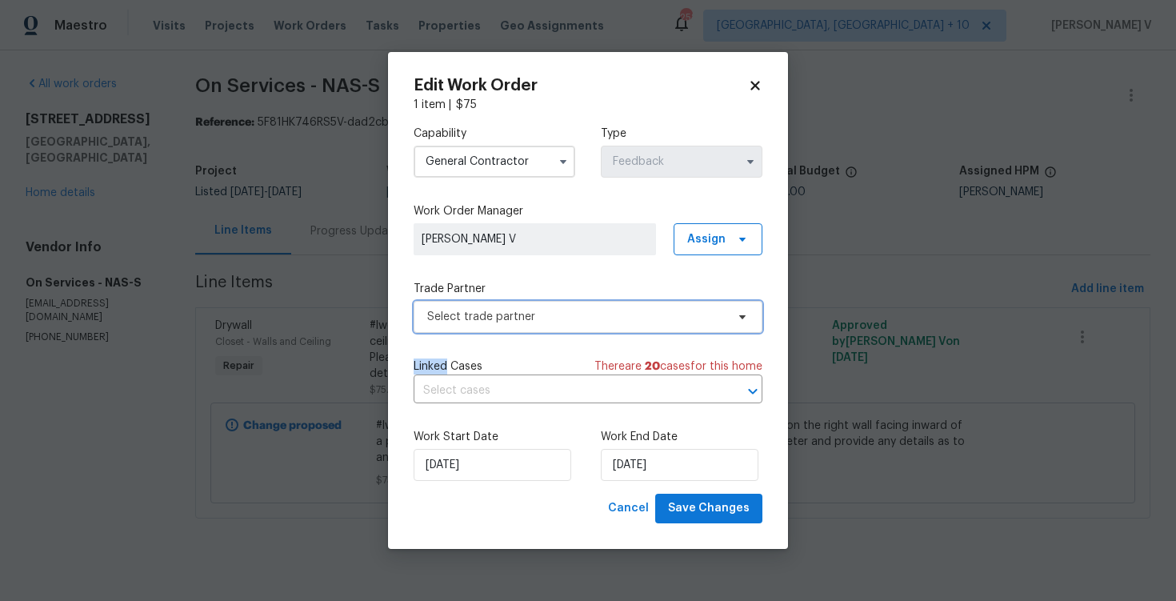
click at [733, 313] on span at bounding box center [740, 316] width 18 height 13
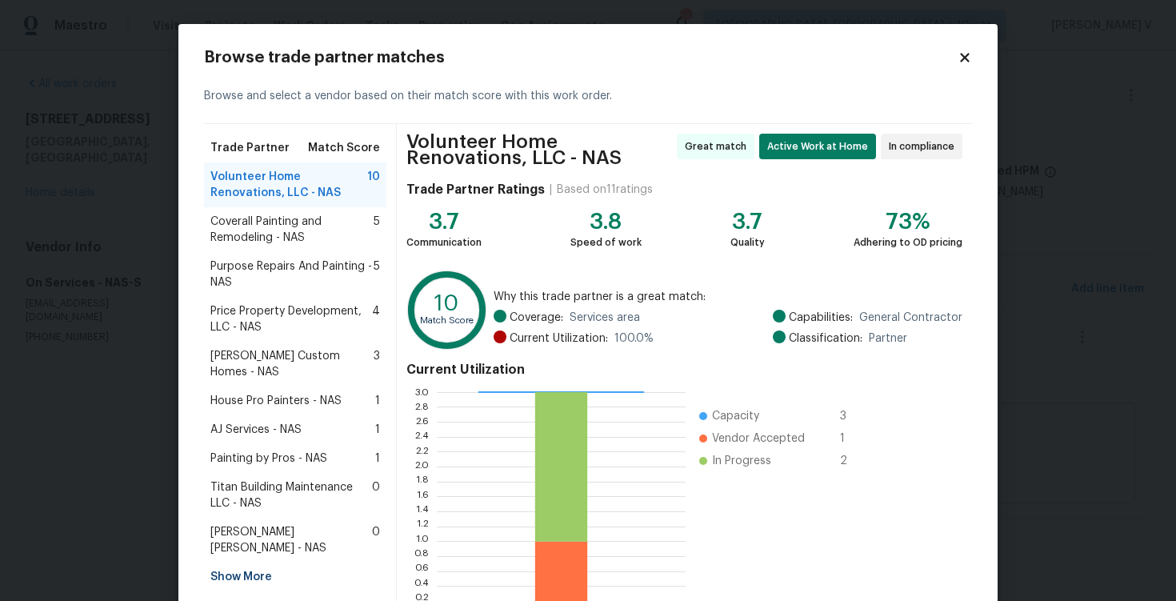
scroll to position [111, 0]
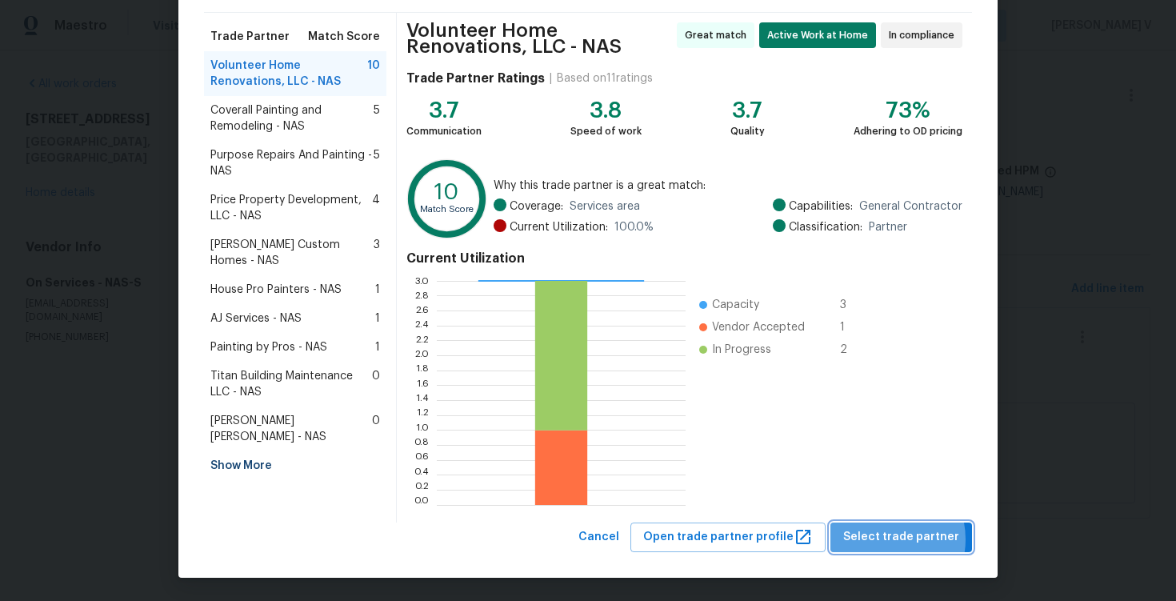
click at [885, 539] on span "Select trade partner" at bounding box center [901, 537] width 116 height 20
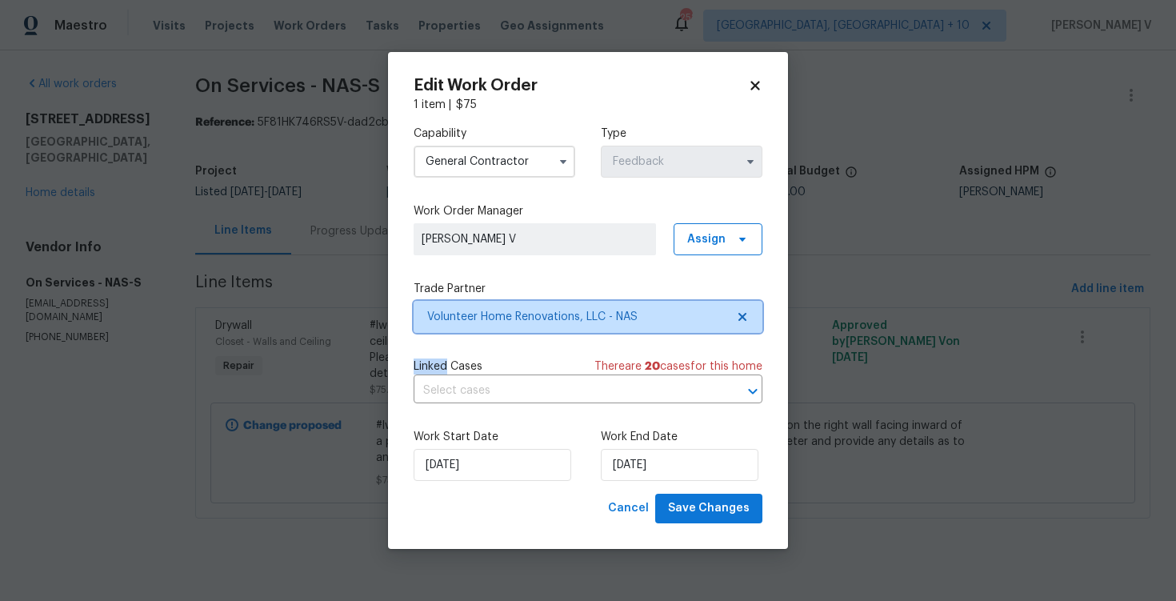
scroll to position [0, 0]
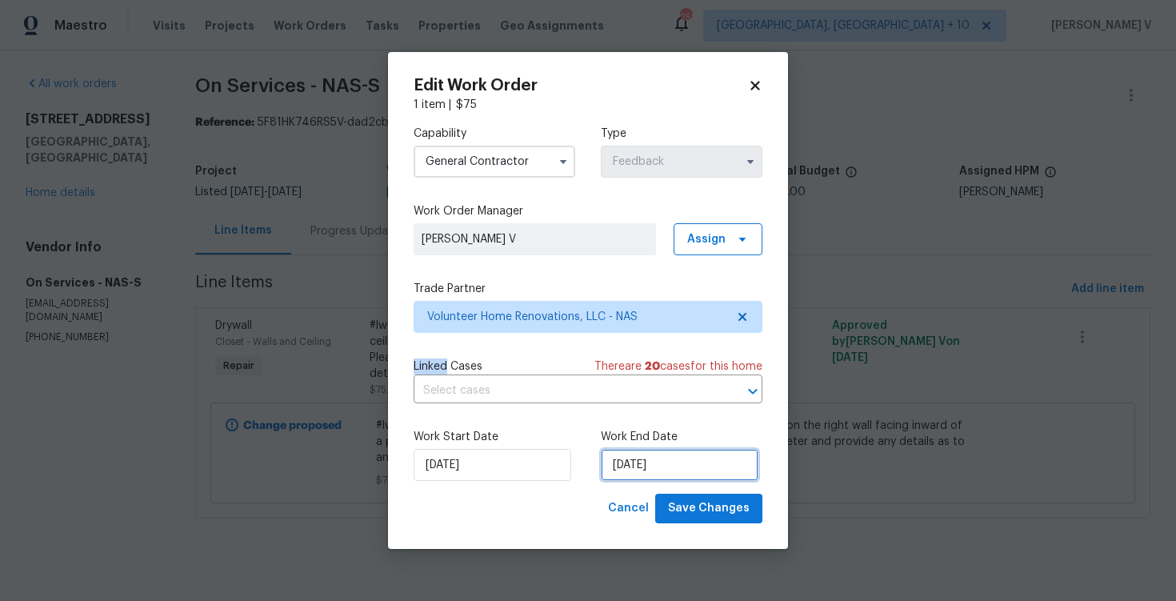
click at [707, 468] on input "15/09/2025" at bounding box center [680, 465] width 158 height 32
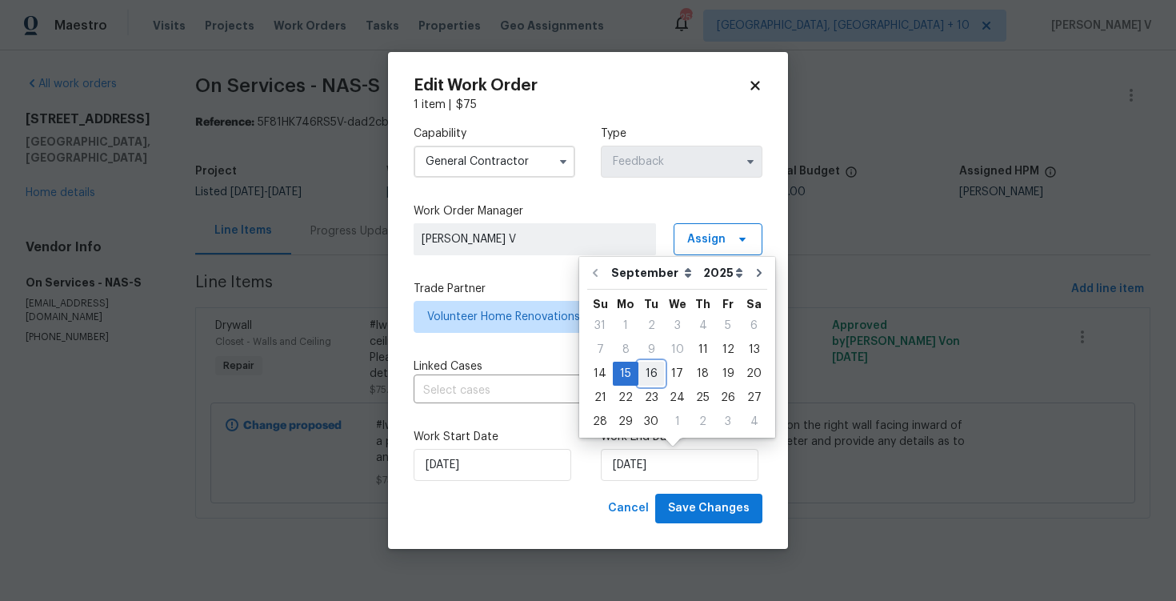
click at [651, 374] on div "16" at bounding box center [652, 373] width 26 height 22
type input "16/09/2025"
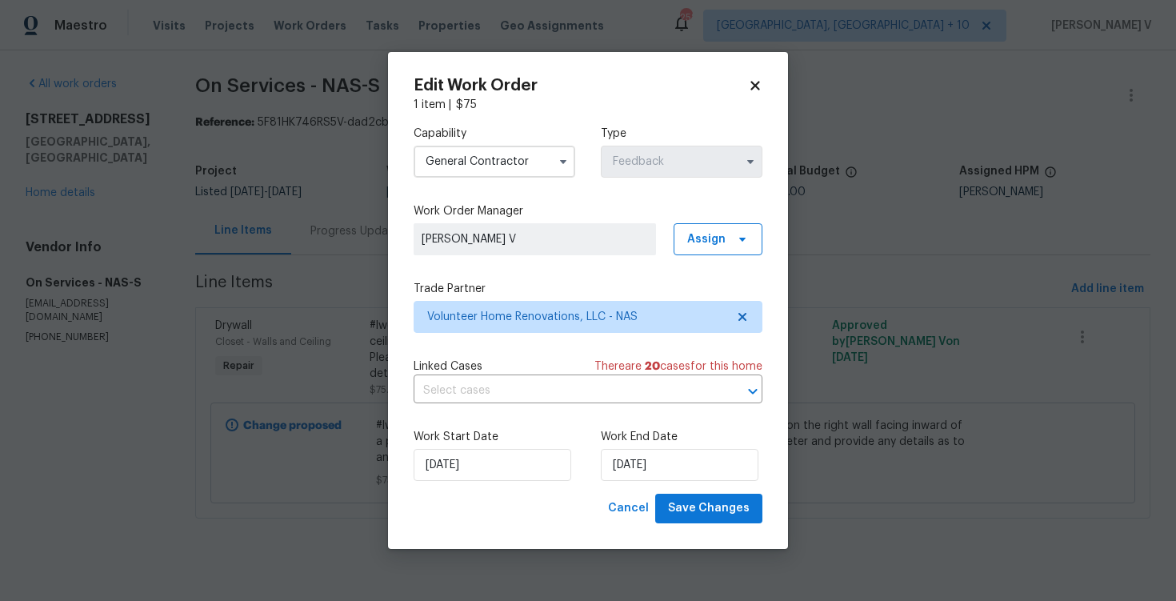
click at [453, 494] on div "Cancel Save Changes" at bounding box center [588, 509] width 349 height 30
click at [454, 488] on div "Work Start Date 11/09/2025 Work End Date 16/09/2025" at bounding box center [588, 455] width 349 height 78
click at [454, 478] on input "[DATE]" at bounding box center [493, 465] width 158 height 32
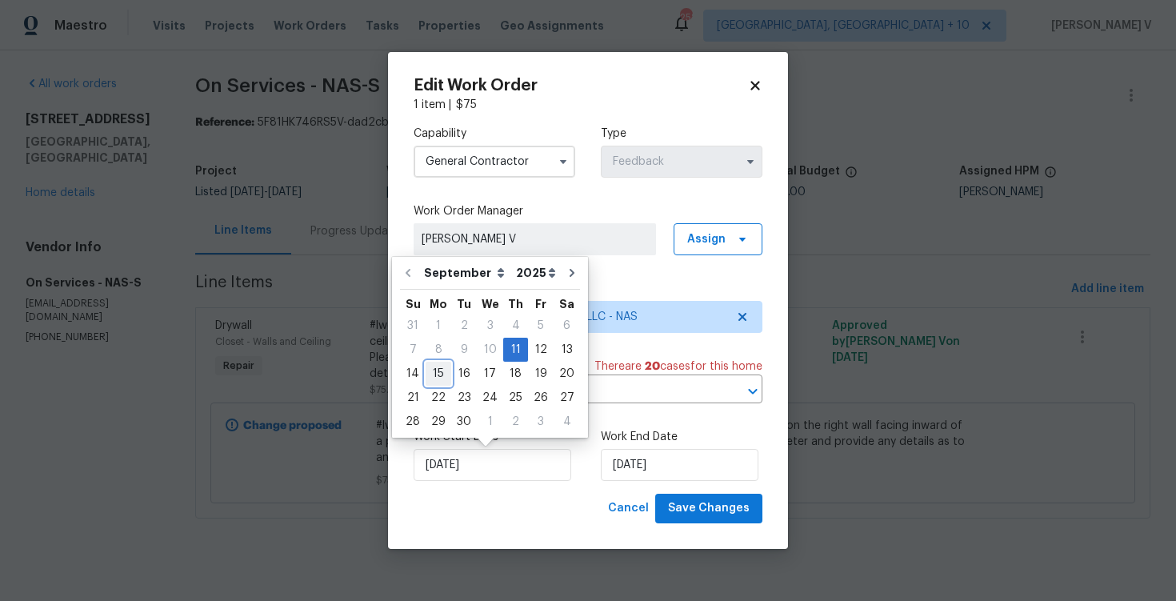
click at [434, 372] on div "15" at bounding box center [439, 373] width 26 height 22
type input "15/09/2025"
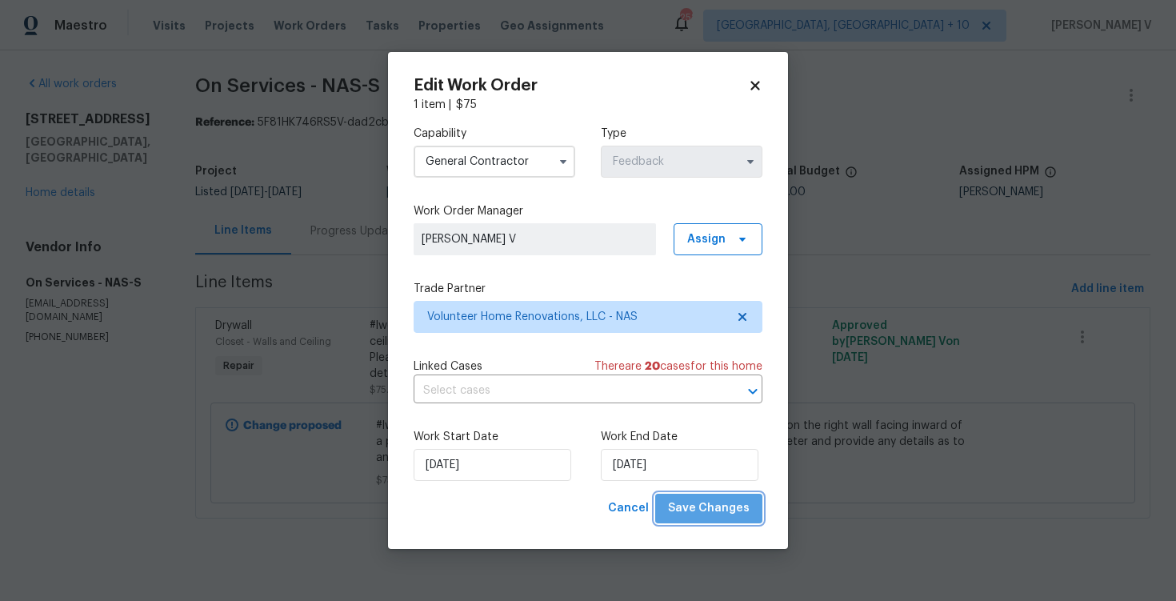
click at [737, 501] on span "Save Changes" at bounding box center [709, 508] width 82 height 20
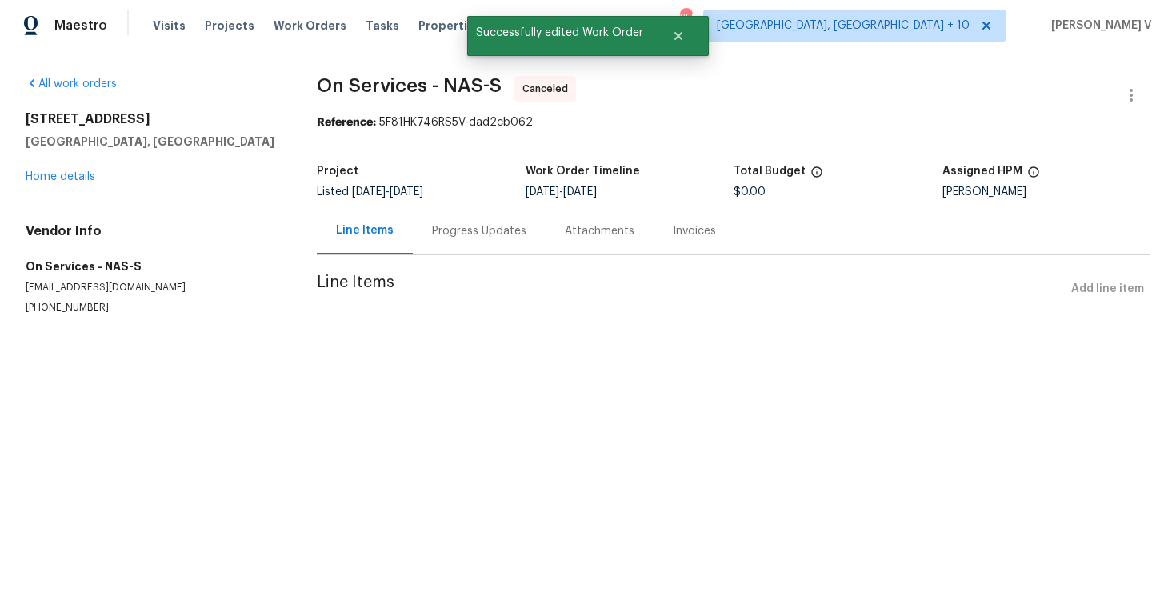
click at [446, 237] on div "Progress Updates" at bounding box center [479, 231] width 94 height 16
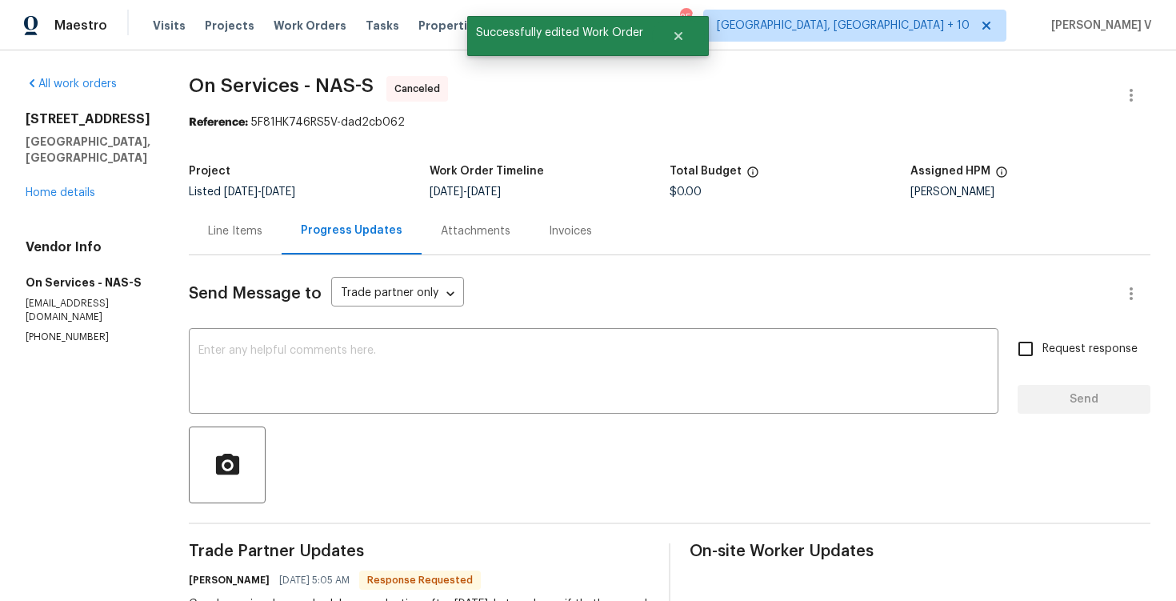
scroll to position [309, 0]
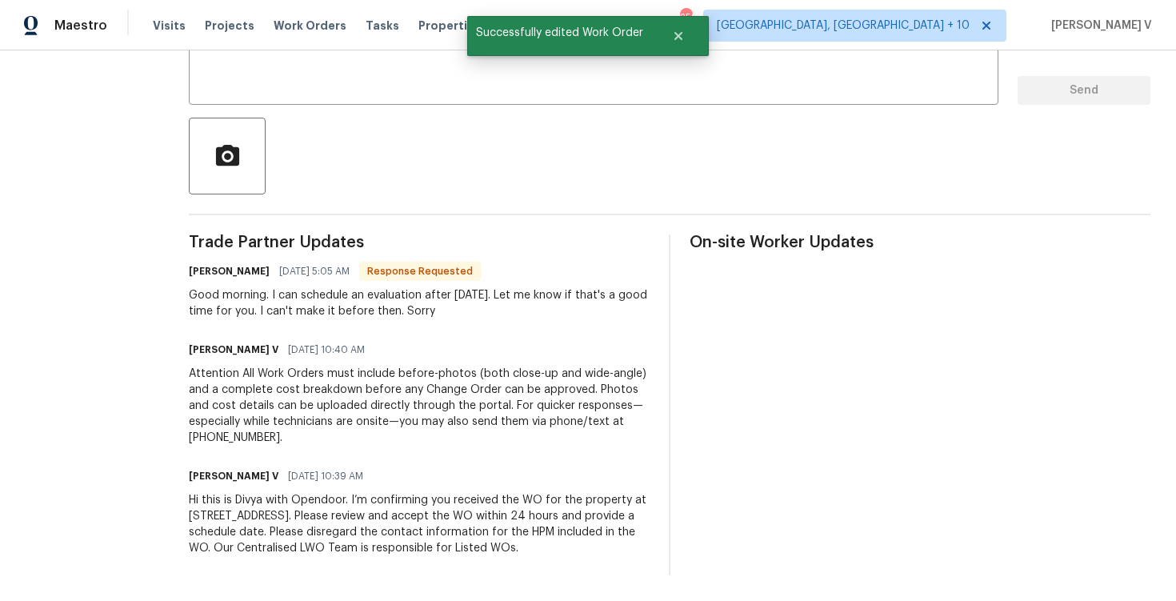
click at [306, 519] on div "Hi this is Divya with Opendoor. I’m confirming you received the WO for the prop…" at bounding box center [419, 524] width 461 height 64
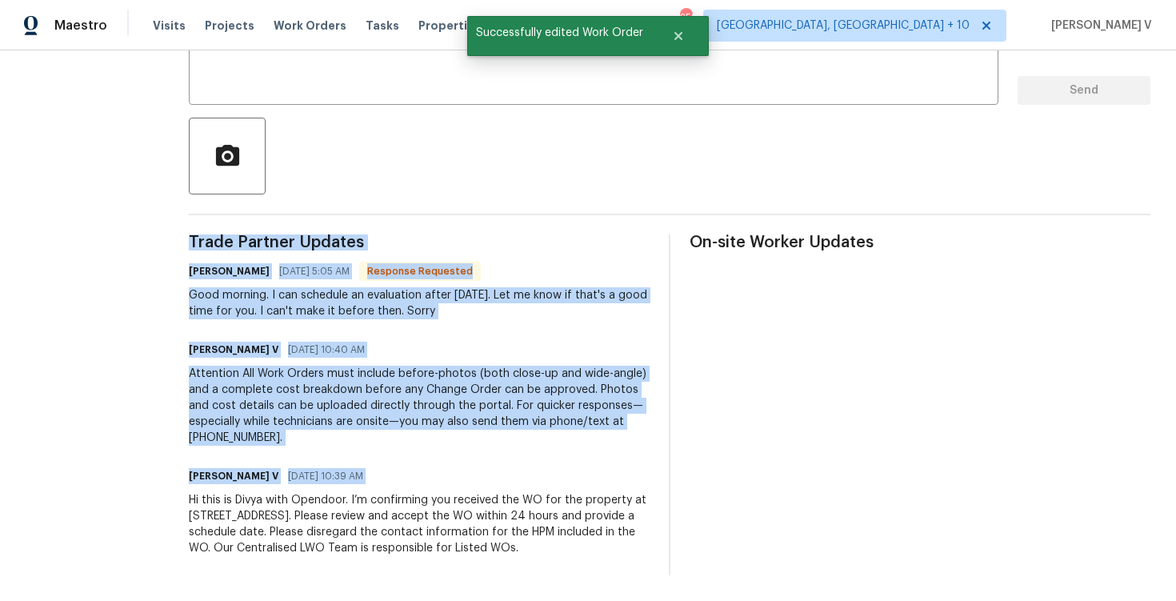
copy div "Trade Partner Updates Jorge Gonzalez 09/12/2025 5:05 AM Response Requested Good…"
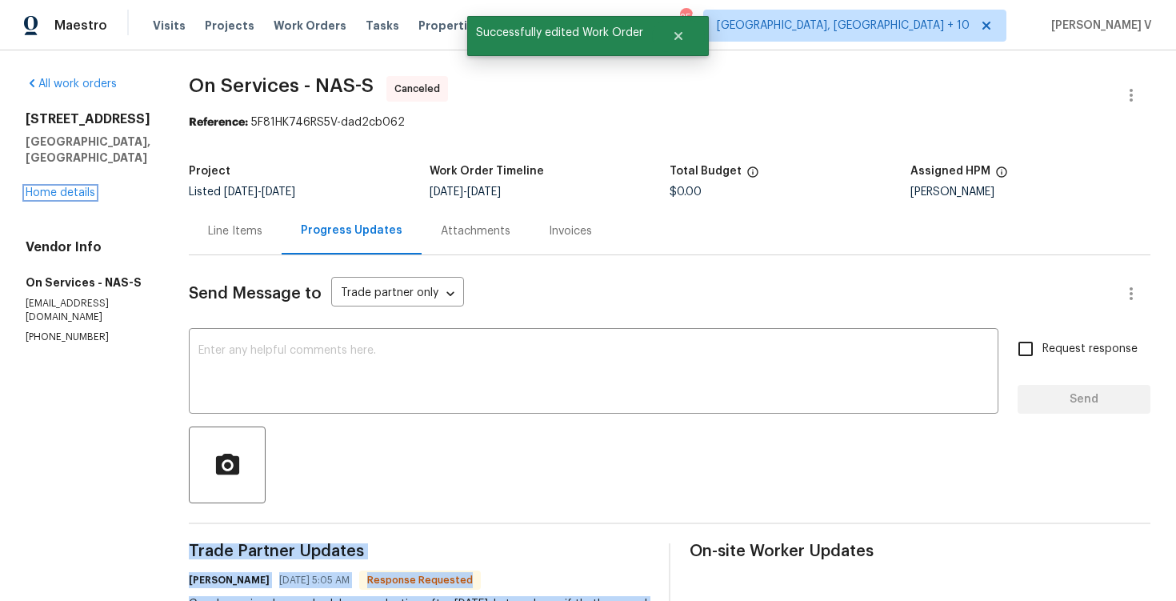
click at [56, 170] on div "600 Villa Pl Lebanon, TN 37090 Home details" at bounding box center [88, 156] width 125 height 90
click at [78, 187] on link "Home details" at bounding box center [61, 192] width 70 height 11
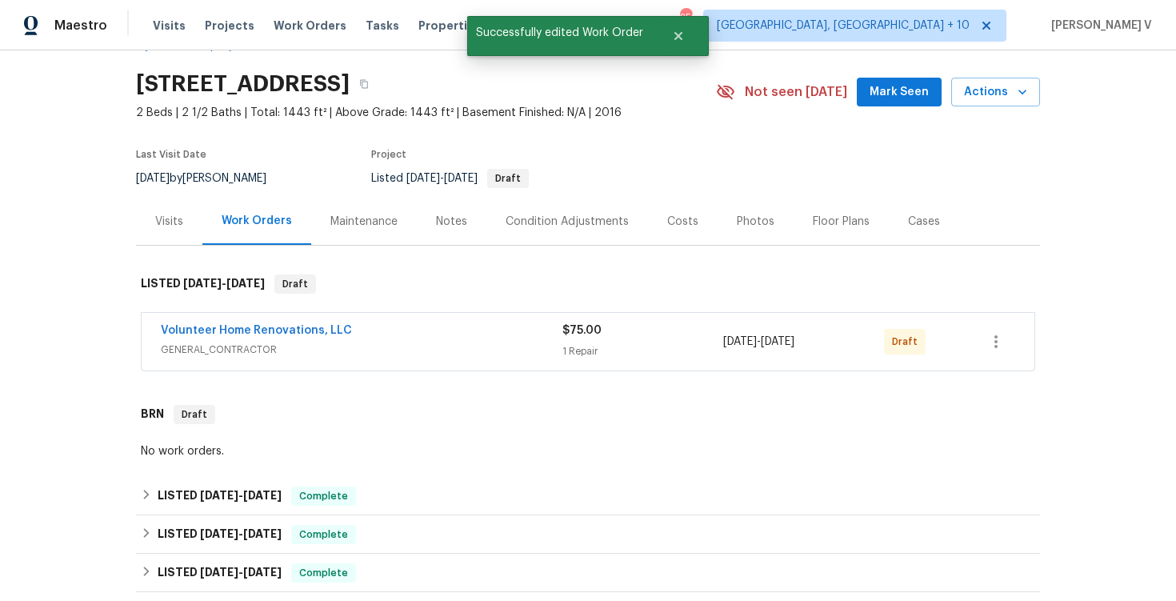
scroll to position [84, 0]
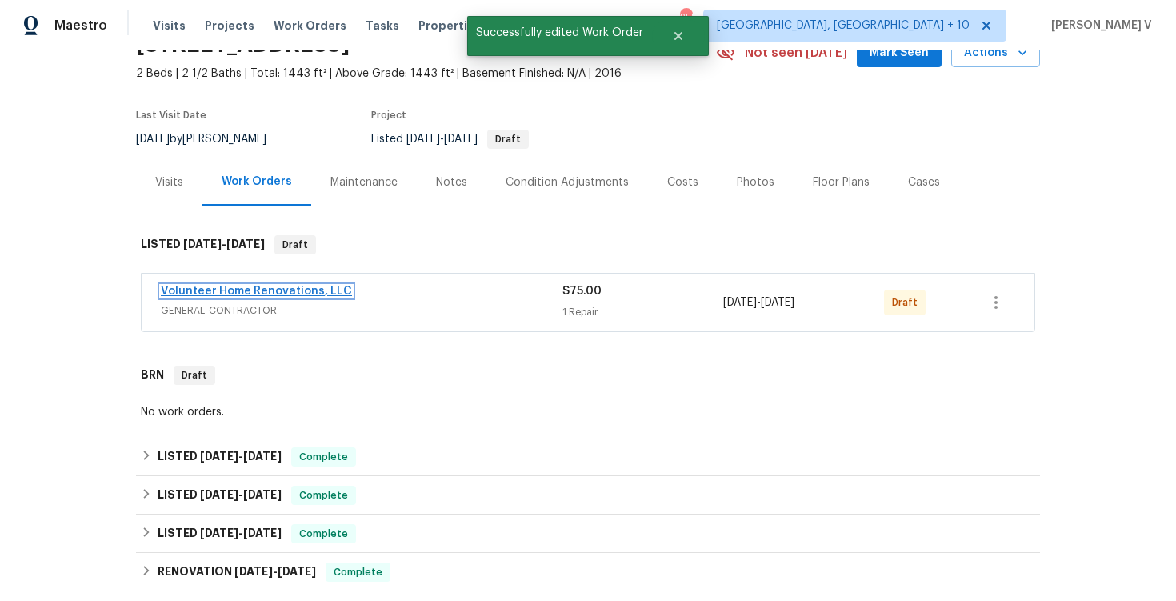
click at [255, 293] on link "Volunteer Home Renovations, LLC" at bounding box center [256, 291] width 191 height 11
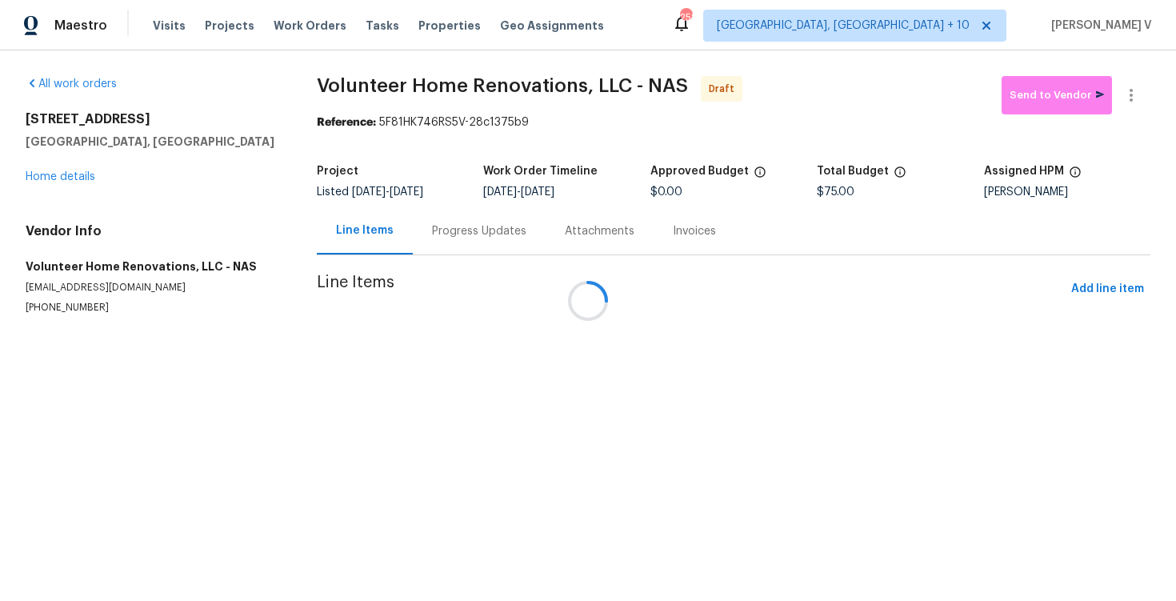
click at [482, 234] on div at bounding box center [588, 300] width 1176 height 601
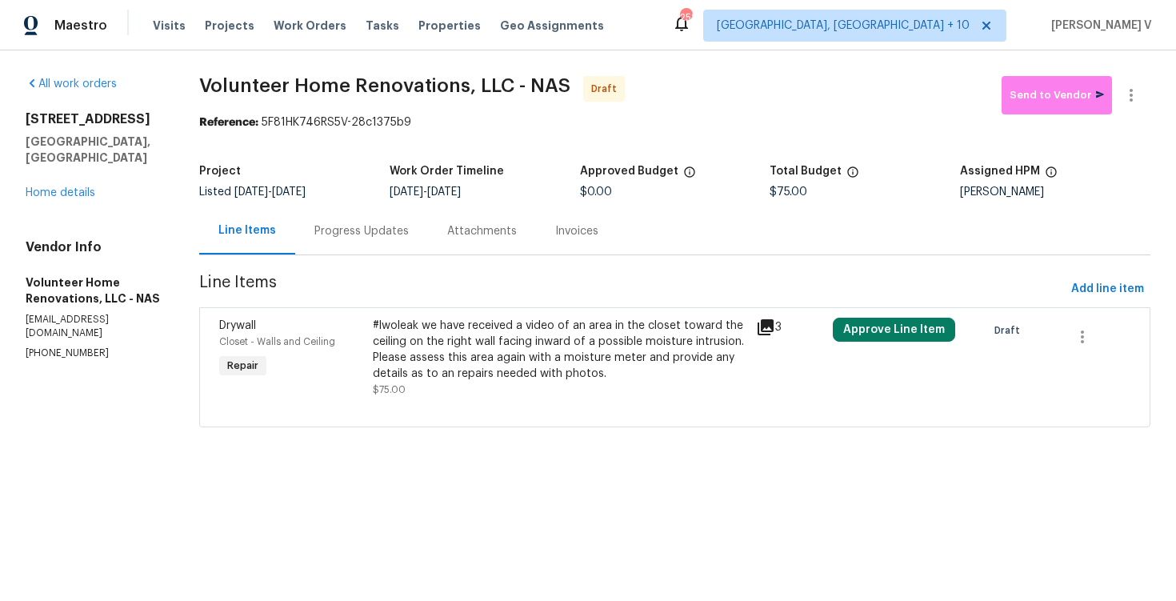
click at [482, 234] on div "Attachments" at bounding box center [482, 230] width 108 height 47
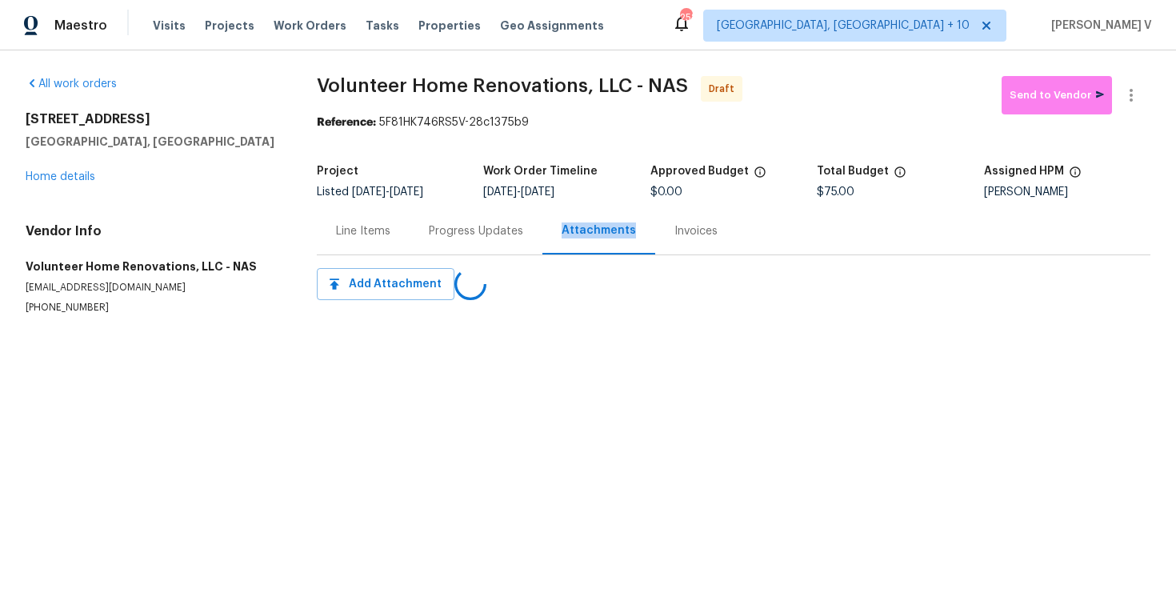
click at [402, 235] on div "Line Items" at bounding box center [363, 230] width 93 height 47
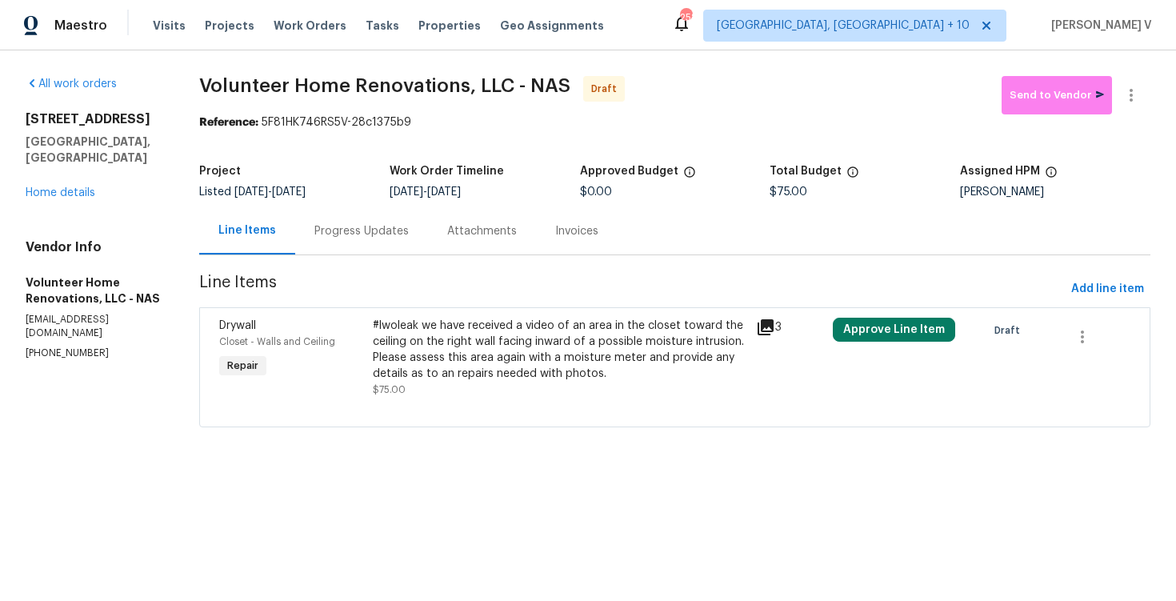
click at [409, 235] on div "Progress Updates" at bounding box center [361, 231] width 94 height 16
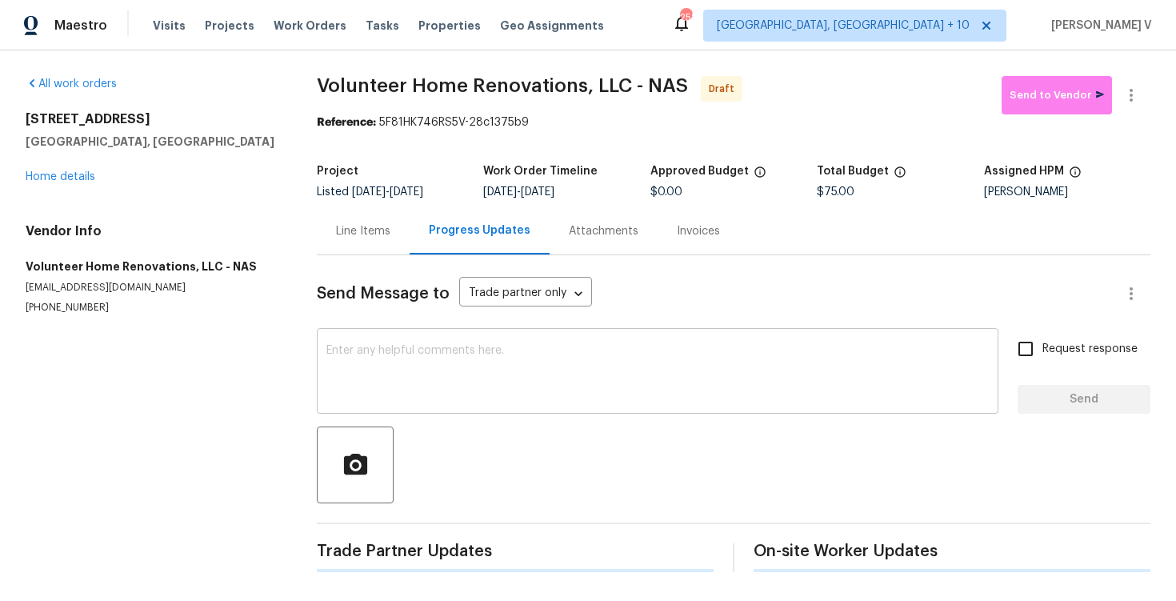
click at [450, 357] on textarea at bounding box center [657, 373] width 663 height 56
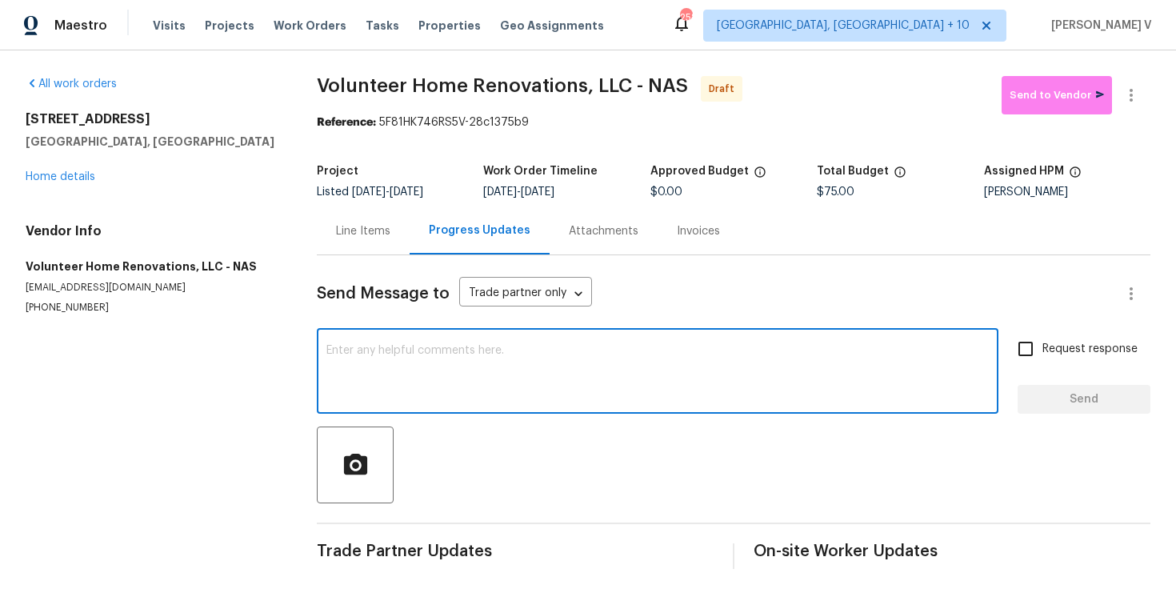
paste textarea "Hi this is Divya with Opendoor. I’m confirming you received the WO for the prop…"
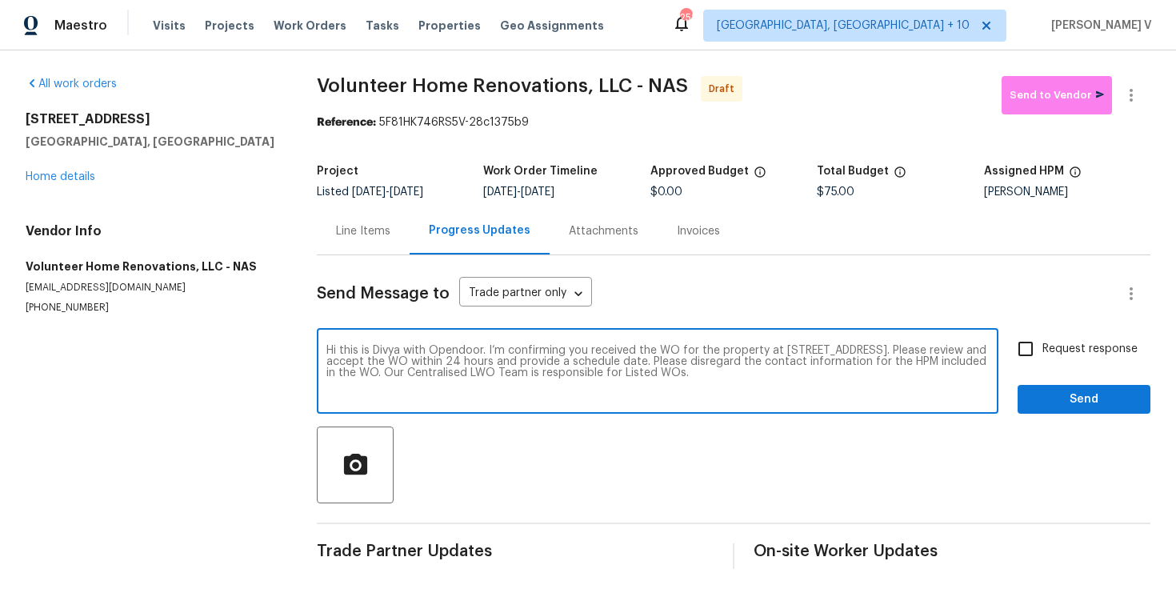
type textarea "Hi this is Divya with Opendoor. I’m confirming you received the WO for the prop…"
click at [1038, 358] on input "Request response" at bounding box center [1026, 349] width 34 height 34
checkbox input "true"
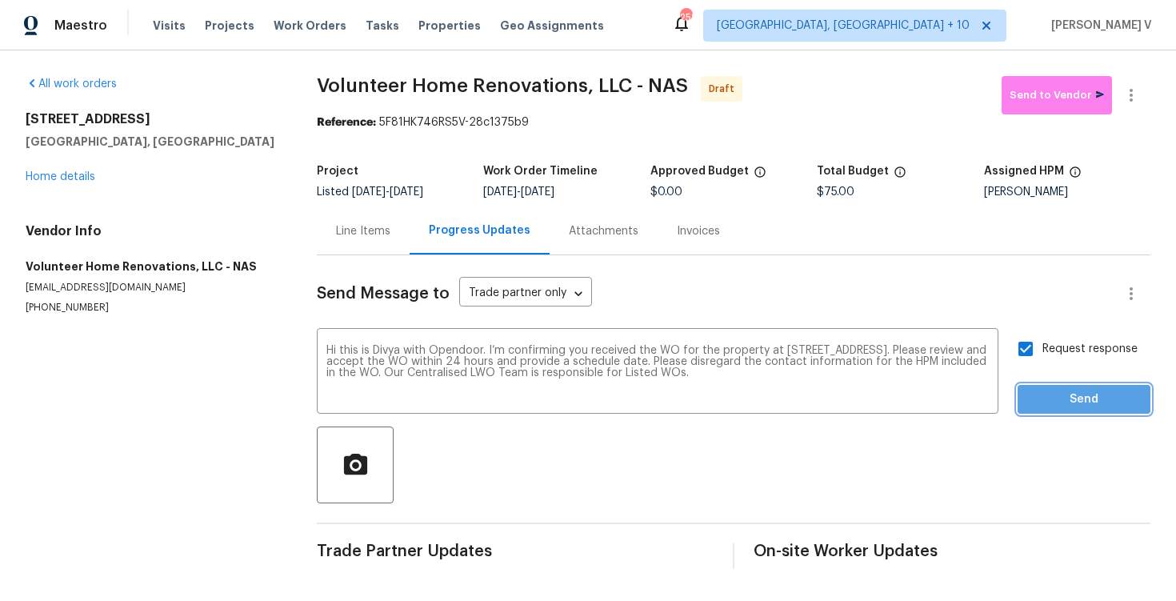
click at [1051, 405] on span "Send" at bounding box center [1084, 400] width 107 height 20
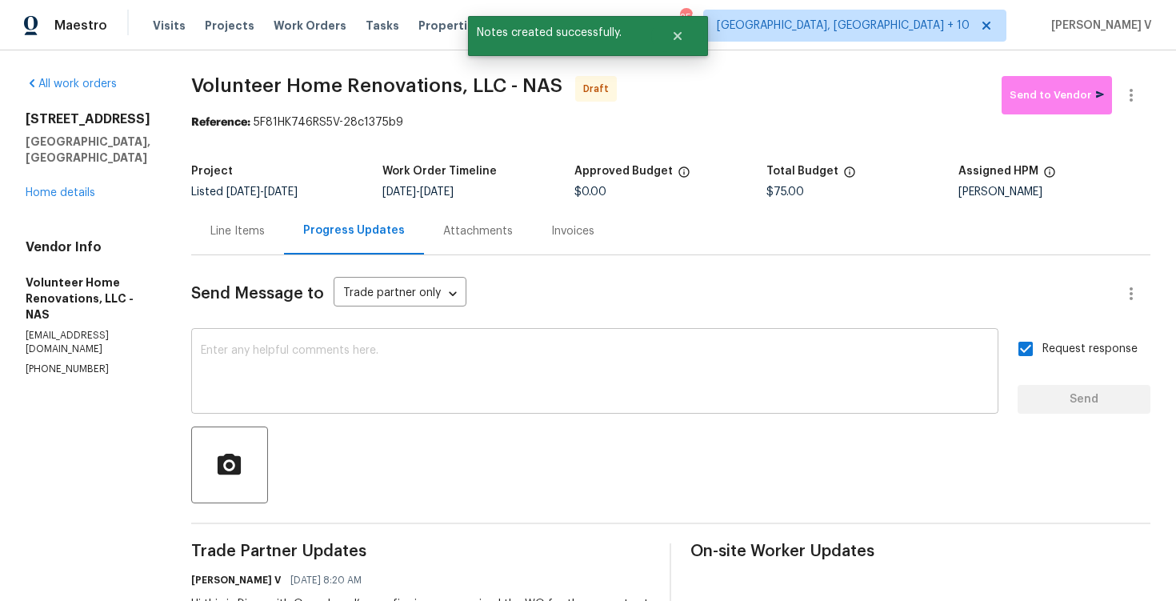
click at [367, 363] on textarea at bounding box center [595, 373] width 788 height 56
paste textarea "Attention All Work Orders must include before-photos (both close-up and wide-an…"
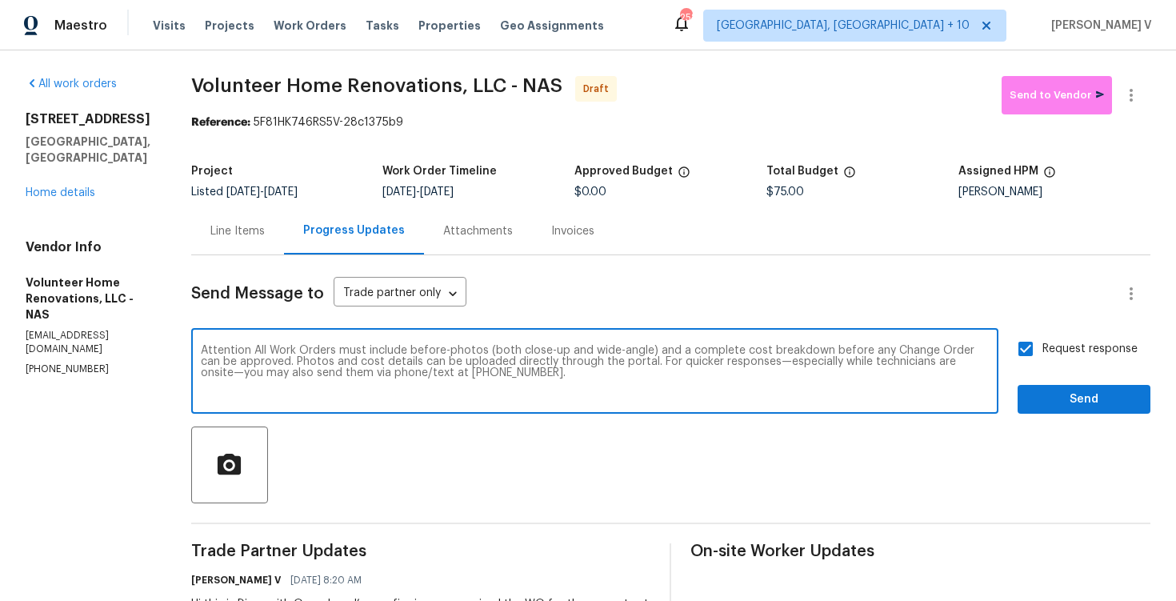
type textarea "Attention All Work Orders must include before-photos (both close-up and wide-an…"
click at [1079, 422] on div "Send Message to Trade partner only Trade partner only ​ Attention All Work Orde…" at bounding box center [670, 467] width 959 height 424
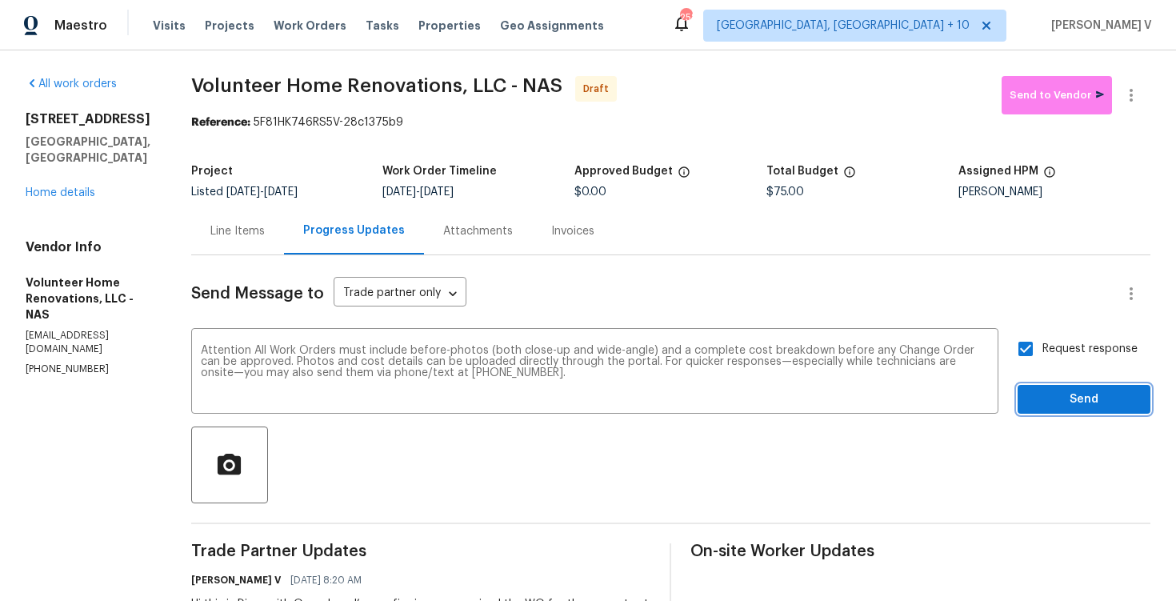
click at [1070, 399] on span "Send" at bounding box center [1084, 400] width 107 height 20
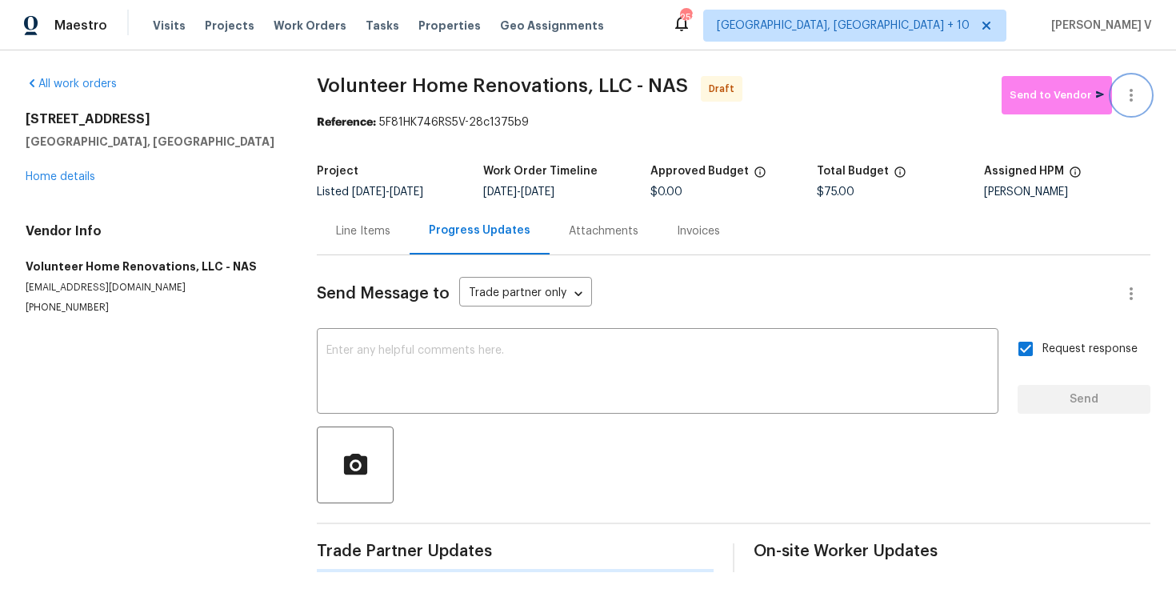
click at [1131, 99] on icon "button" at bounding box center [1131, 95] width 3 height 13
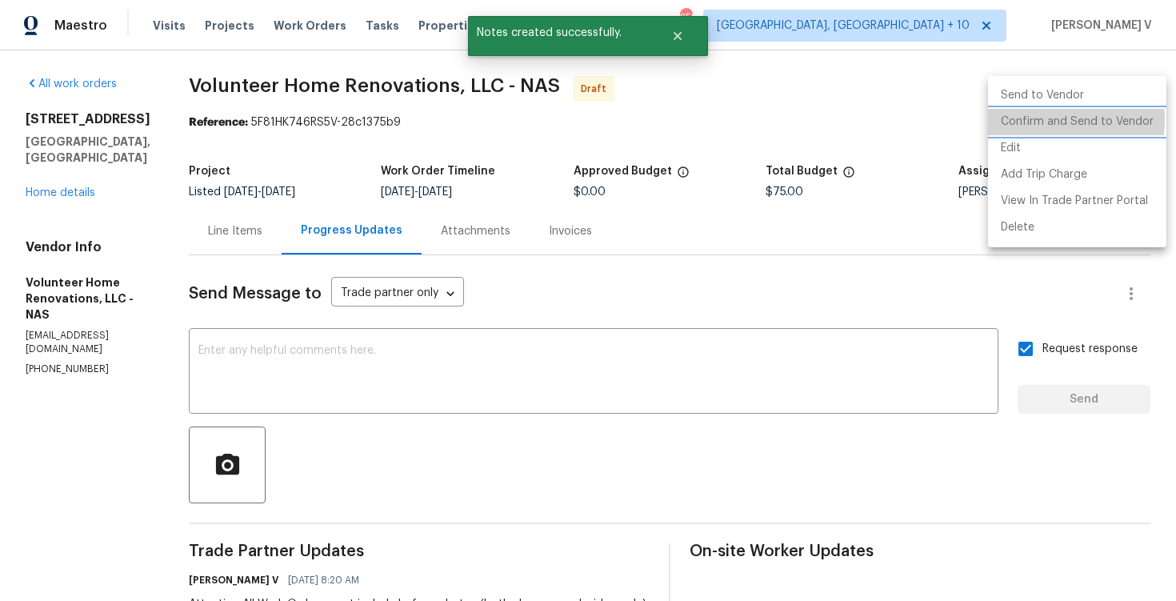
click at [1019, 118] on li "Confirm and Send to Vendor" at bounding box center [1077, 122] width 178 height 26
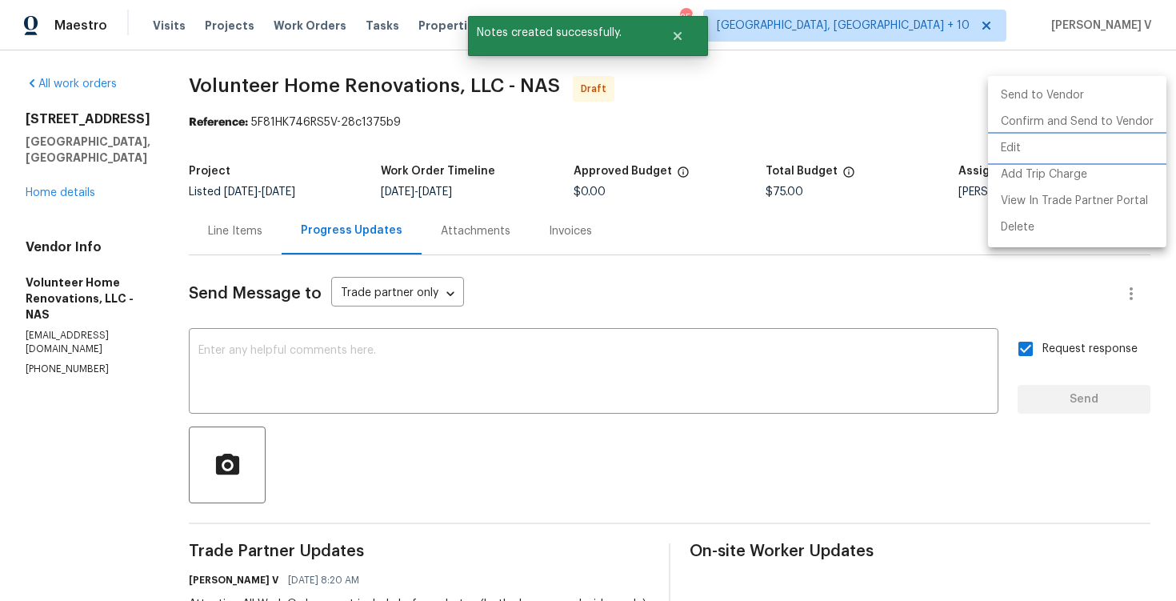
click at [366, 106] on div at bounding box center [588, 300] width 1176 height 601
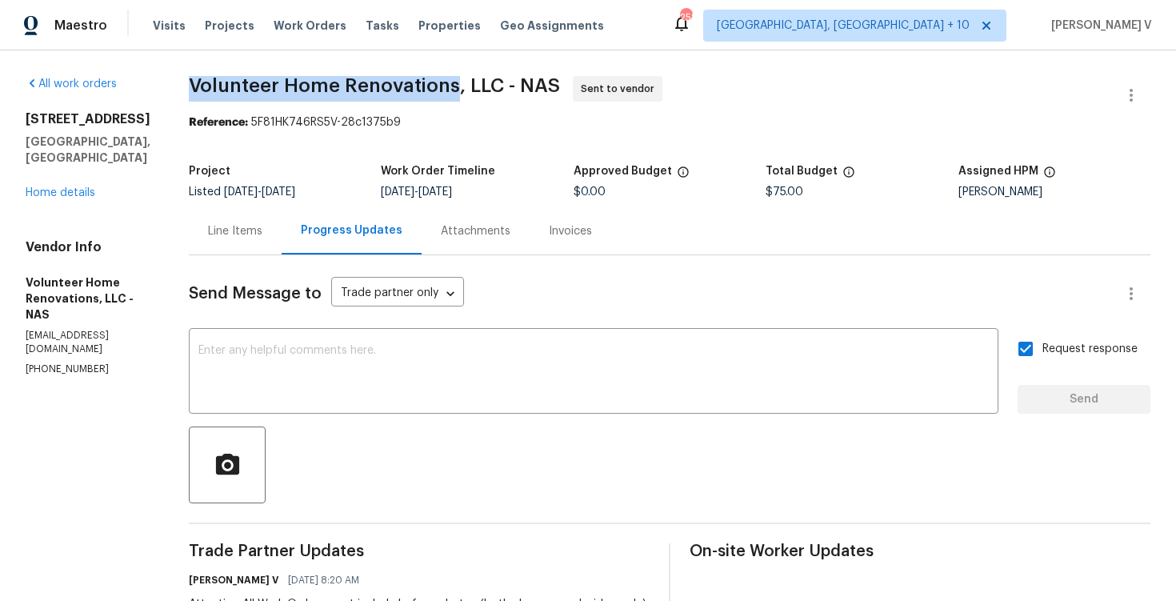
drag, startPoint x: 242, startPoint y: 76, endPoint x: 502, endPoint y: 82, distance: 260.9
click at [502, 82] on span "Volunteer Home Renovations, LLC - NAS" at bounding box center [374, 85] width 371 height 19
copy span "Volunteer Home Renovations"
click at [46, 187] on link "Home details" at bounding box center [61, 192] width 70 height 11
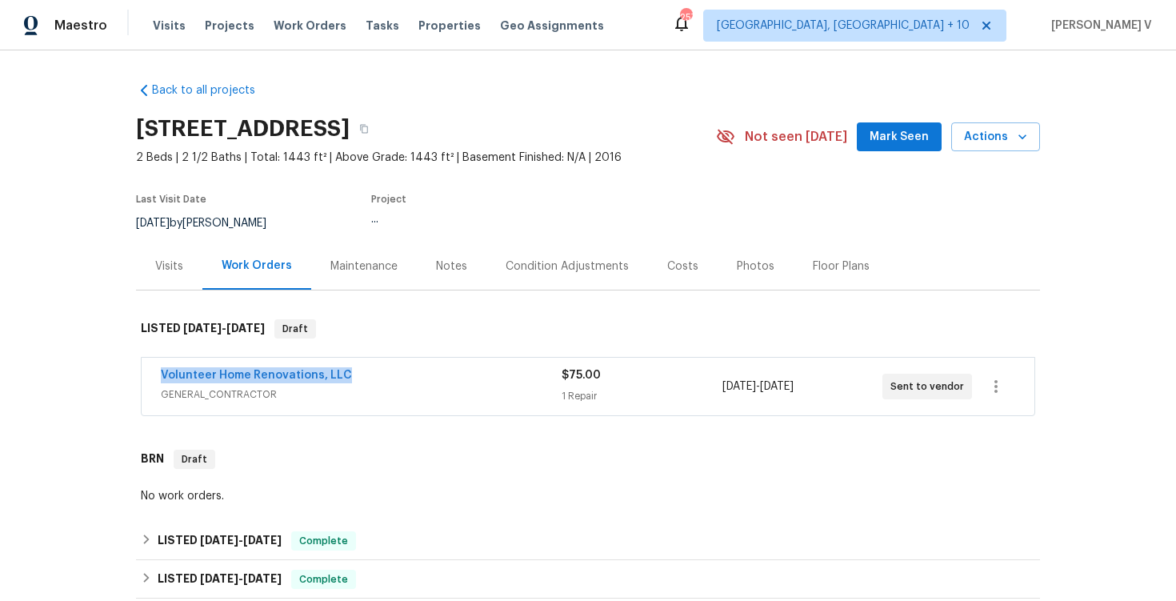
drag, startPoint x: 145, startPoint y: 370, endPoint x: 422, endPoint y: 374, distance: 277.7
click at [422, 374] on div "Volunteer Home Renovations, LLC GENERAL_CONTRACTOR $75.00 1 Repair 9/15/2025 - …" at bounding box center [588, 387] width 893 height 58
copy link "Volunteer Home Renovations, LLC"
click at [150, 375] on div "Volunteer Home Renovations, LLC GENERAL_CONTRACTOR $75.00 1 Repair 9/15/2025 - …" at bounding box center [588, 387] width 893 height 58
drag, startPoint x: 150, startPoint y: 375, endPoint x: 536, endPoint y: 374, distance: 386.5
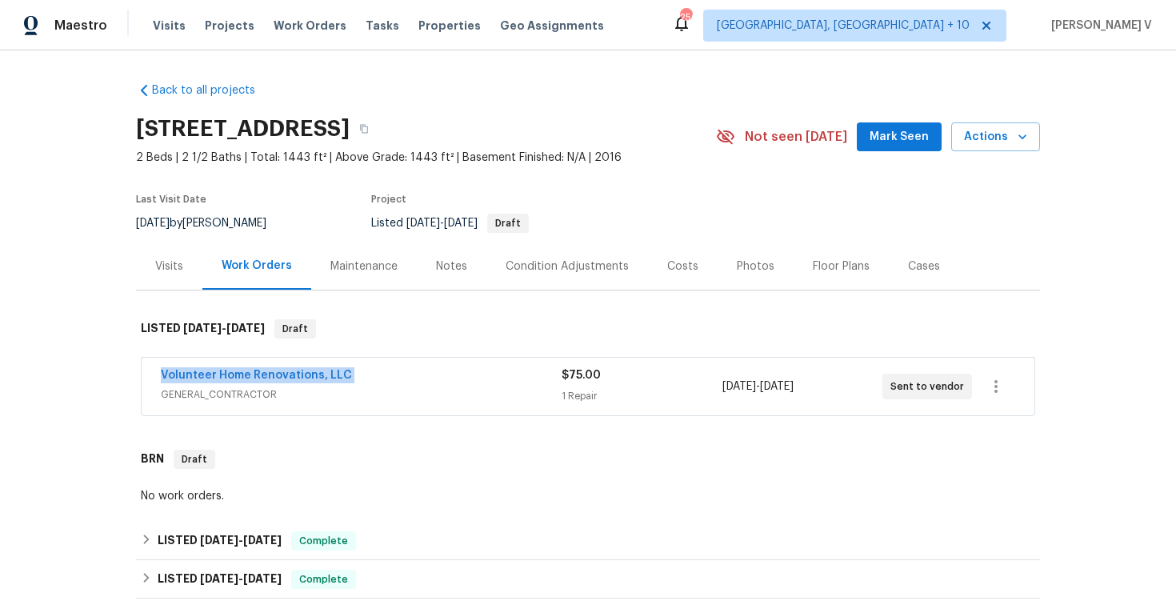
click at [536, 374] on div "Volunteer Home Renovations, LLC GENERAL_CONTRACTOR $75.00 1 Repair 9/15/2025 - …" at bounding box center [588, 387] width 893 height 58
click at [388, 380] on div "Volunteer Home Renovations, LLC" at bounding box center [361, 376] width 401 height 19
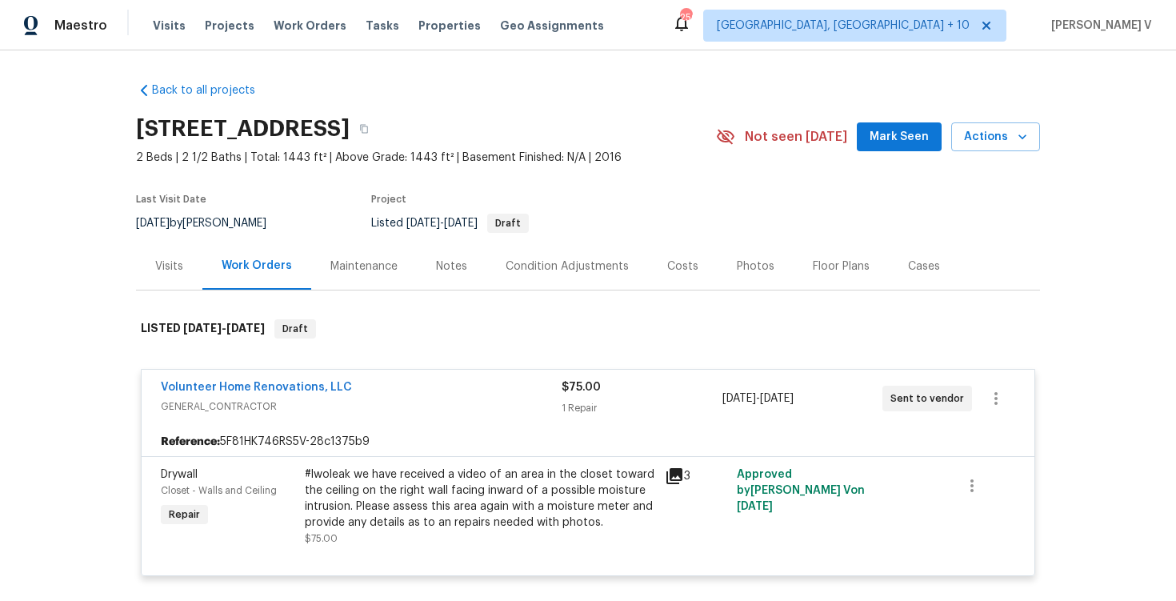
click at [384, 500] on div "#lwoleak we have received a video of an area in the closet toward the ceiling o…" at bounding box center [480, 498] width 350 height 64
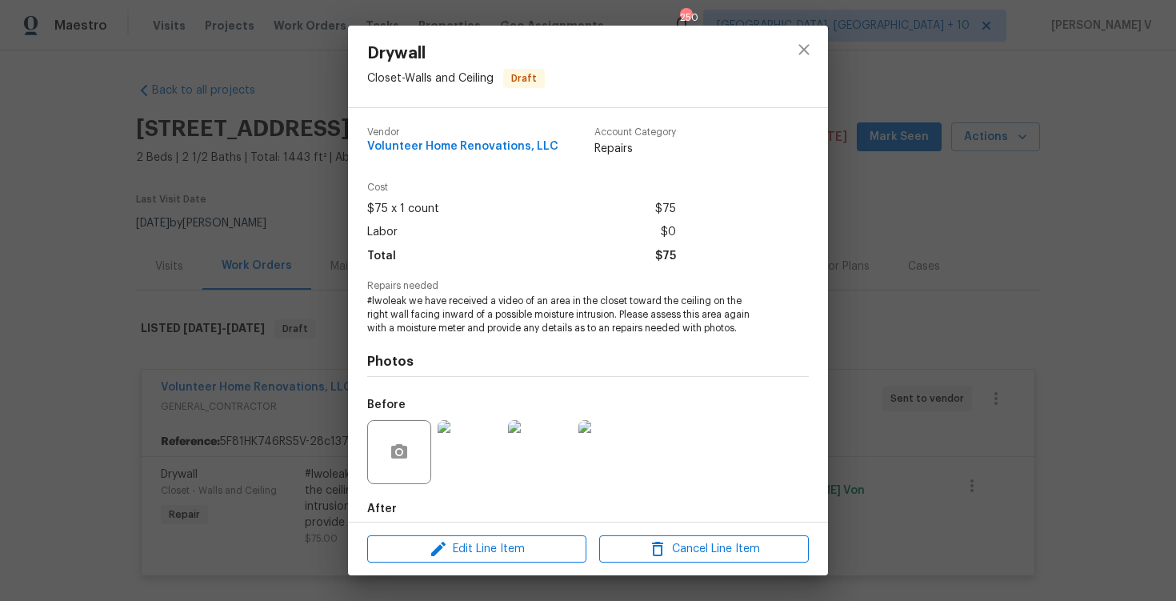
click at [483, 331] on span "#lwoleak we have received a video of an area in the closet toward the ceiling o…" at bounding box center [566, 314] width 398 height 40
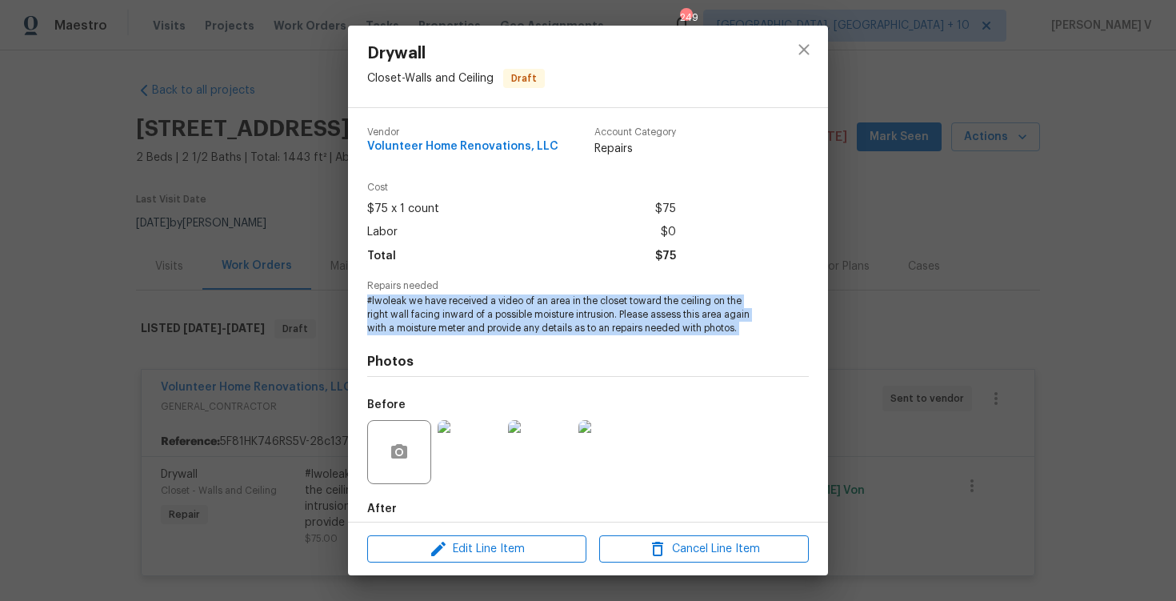
copy span "#lwoleak we have received a video of an area in the closet toward the ceiling o…"
click at [257, 189] on div "Drywall Closet - Walls and Ceiling Draft Vendor Volunteer Home Renovations, LLC…" at bounding box center [588, 300] width 1176 height 601
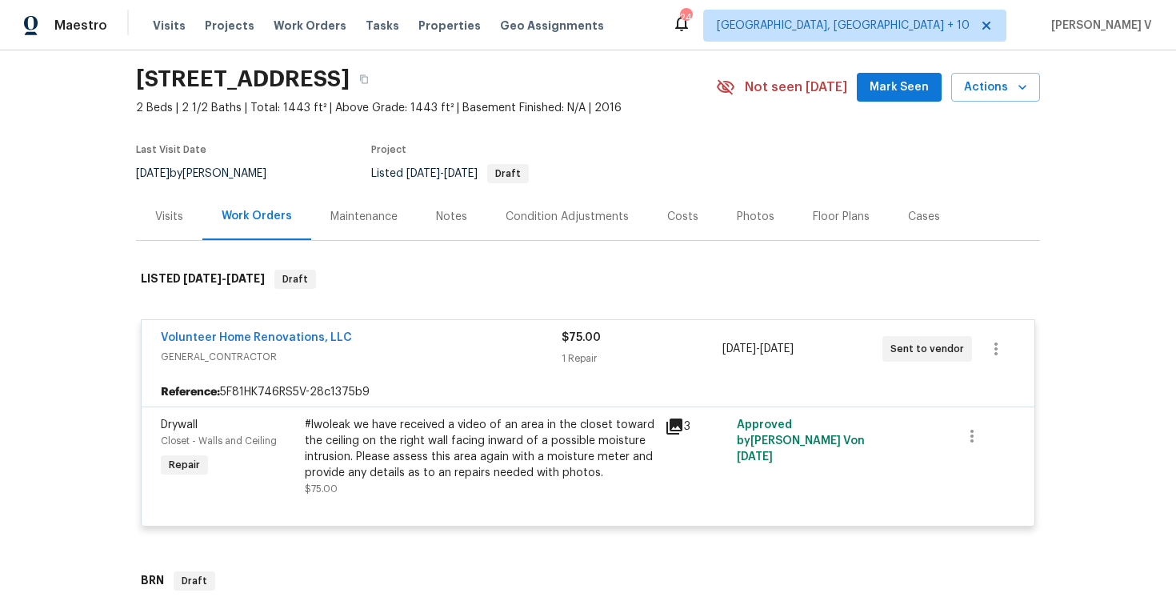
scroll to position [55, 0]
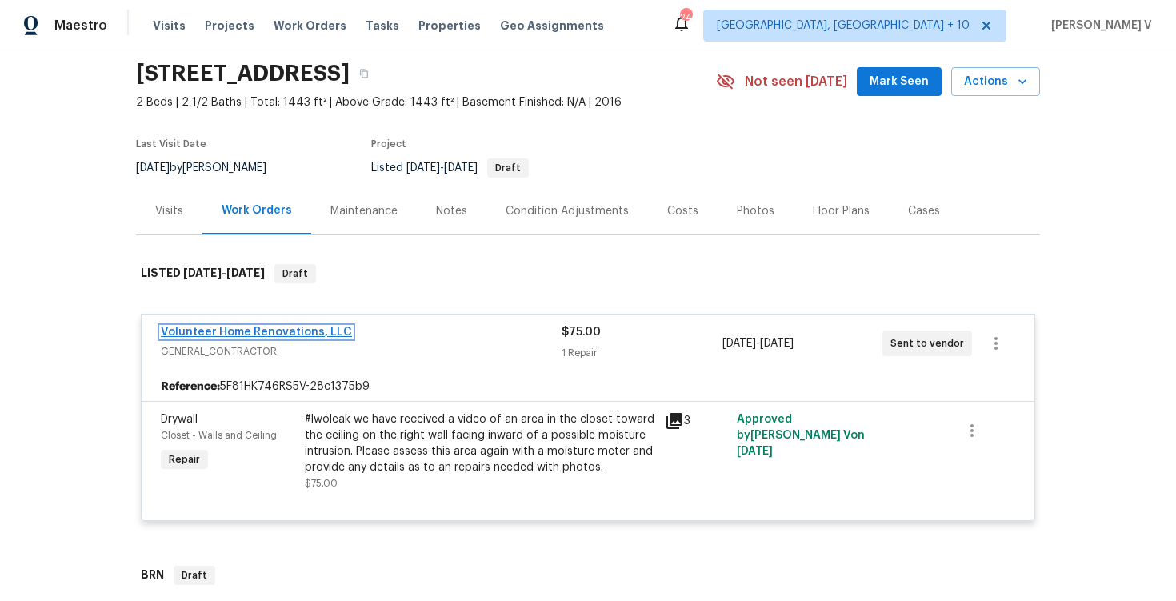
click at [293, 330] on link "Volunteer Home Renovations, LLC" at bounding box center [256, 331] width 191 height 11
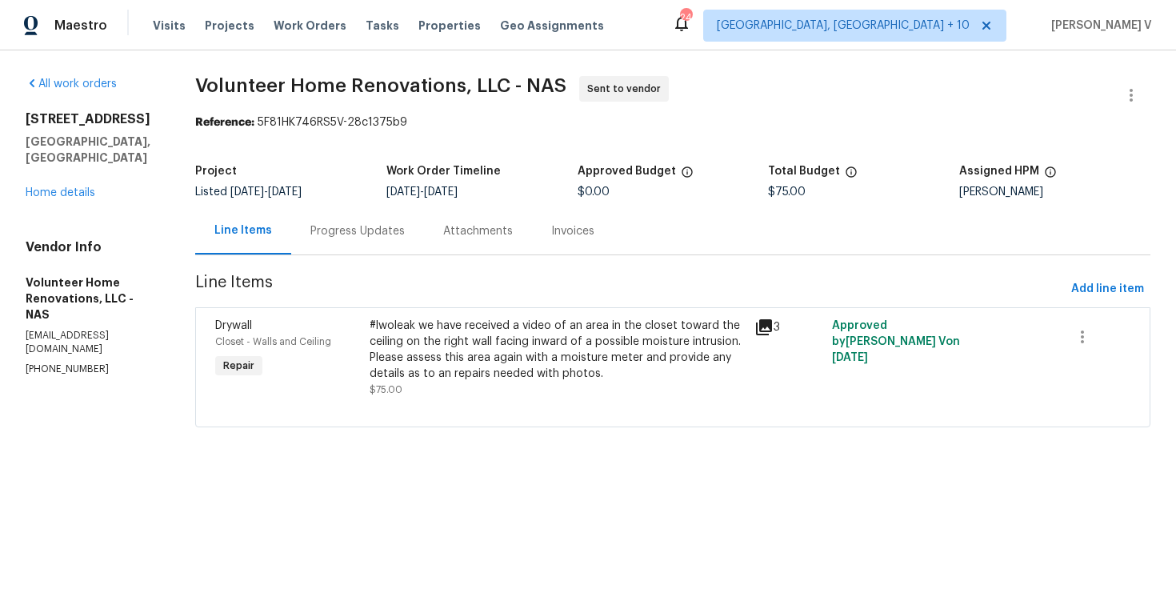
click at [424, 240] on div "Progress Updates" at bounding box center [357, 230] width 133 height 47
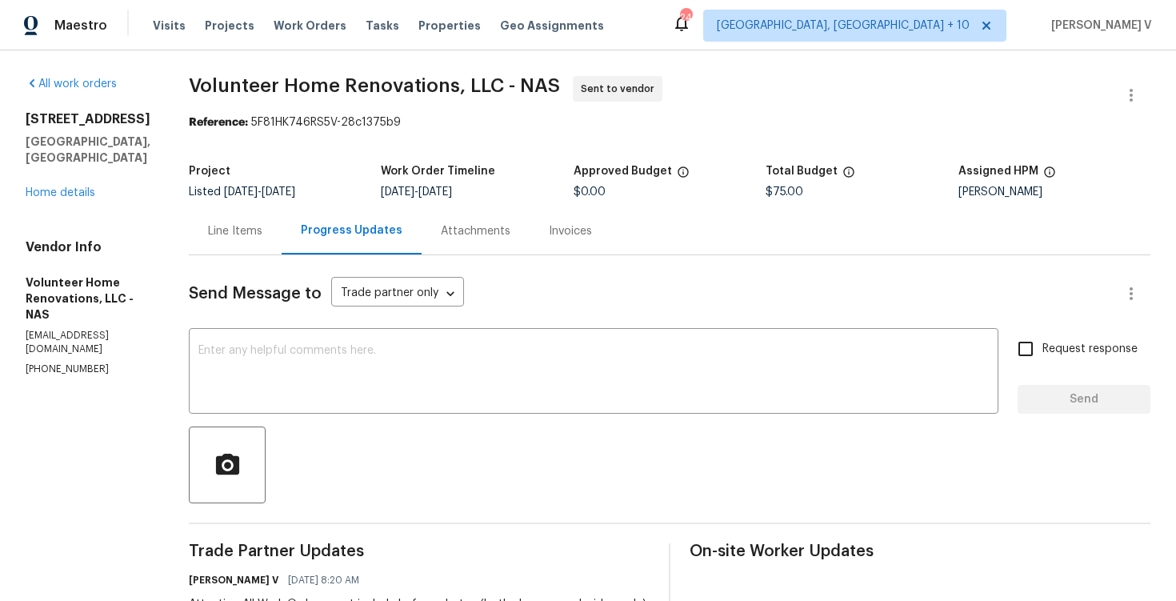
scroll to position [246, 0]
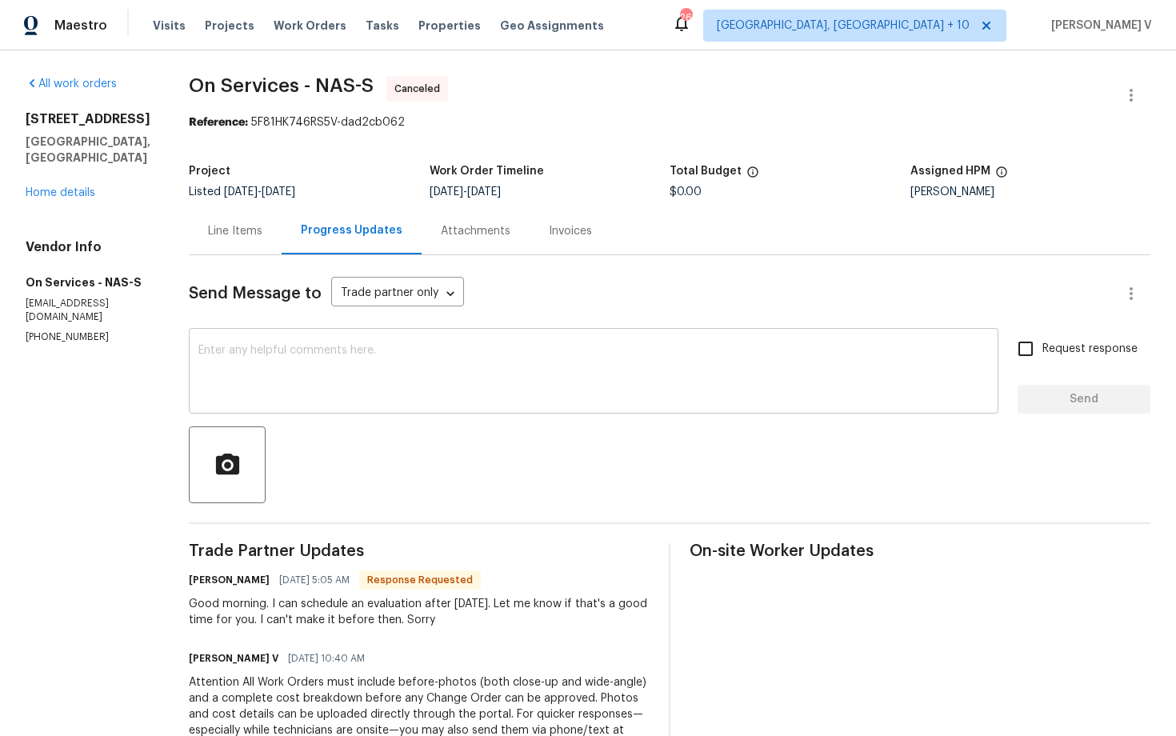
click at [276, 370] on textarea at bounding box center [593, 373] width 791 height 56
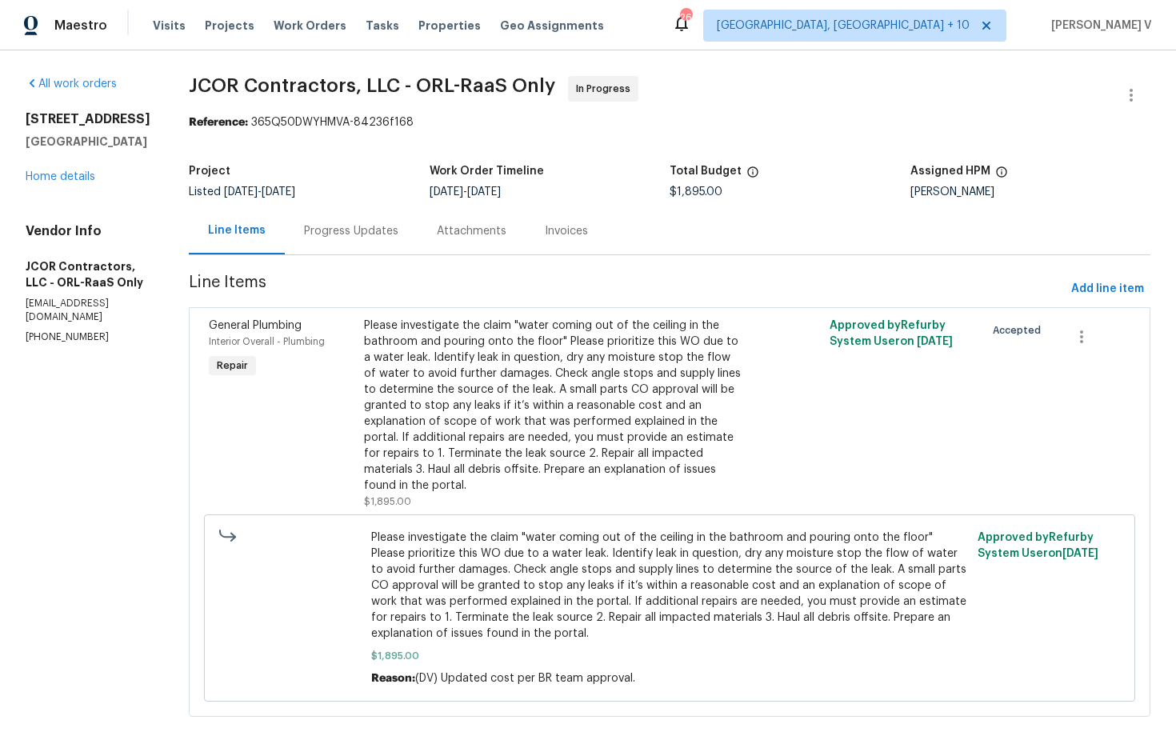
click at [328, 261] on section "JCOR Contractors, LLC - ORL-RaaS Only In Progress Reference: 365Q50DWYHMVA-8423…" at bounding box center [670, 406] width 962 height 660
click at [340, 241] on div "Progress Updates" at bounding box center [351, 230] width 133 height 47
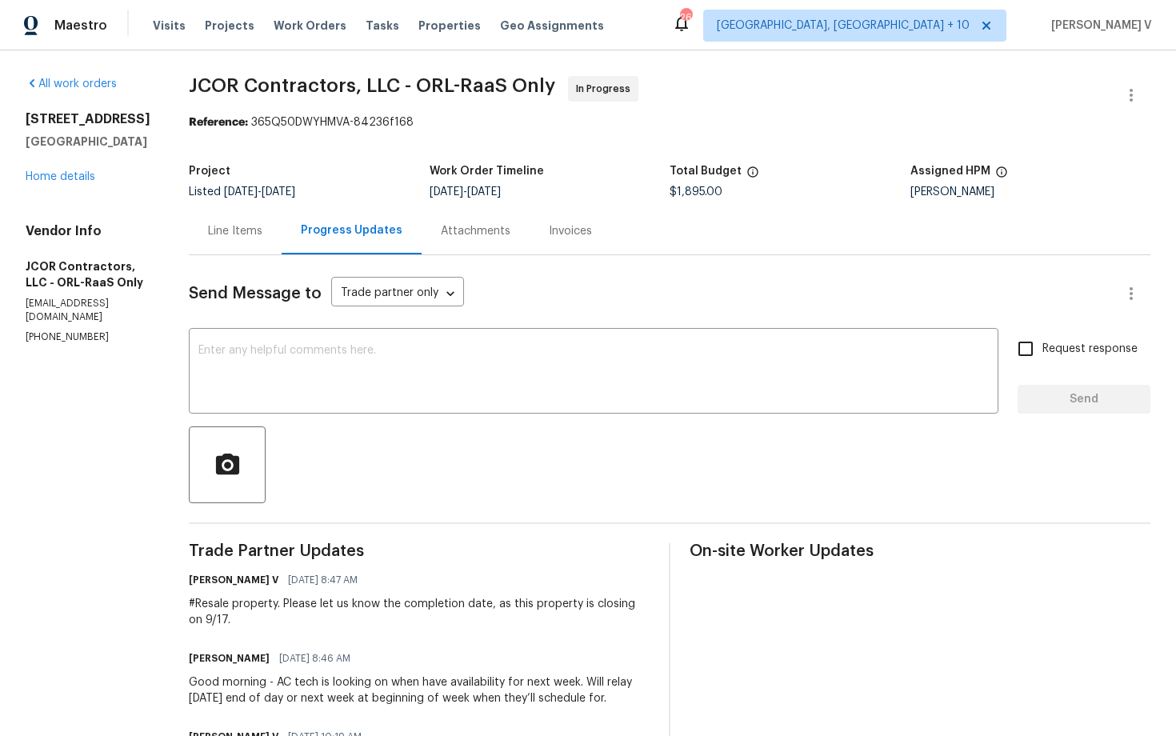
scroll to position [126, 0]
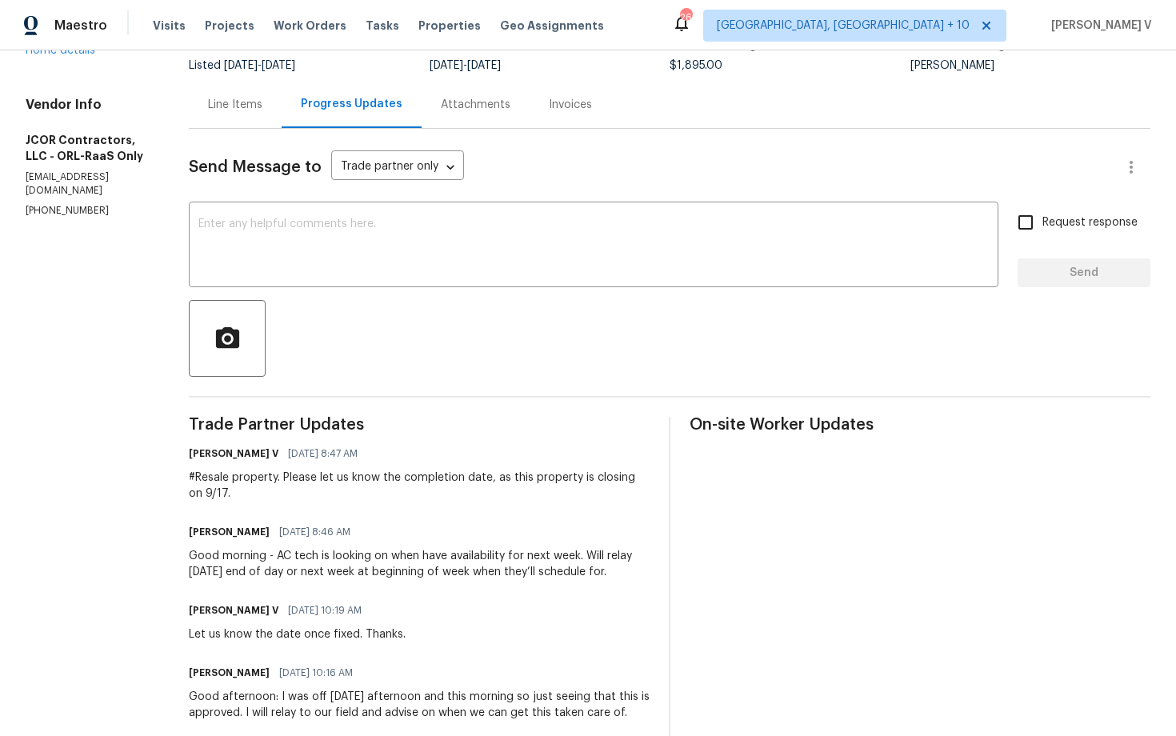
click at [94, 204] on p "[PHONE_NUMBER]" at bounding box center [88, 211] width 125 height 14
click at [379, 238] on textarea at bounding box center [593, 246] width 791 height 56
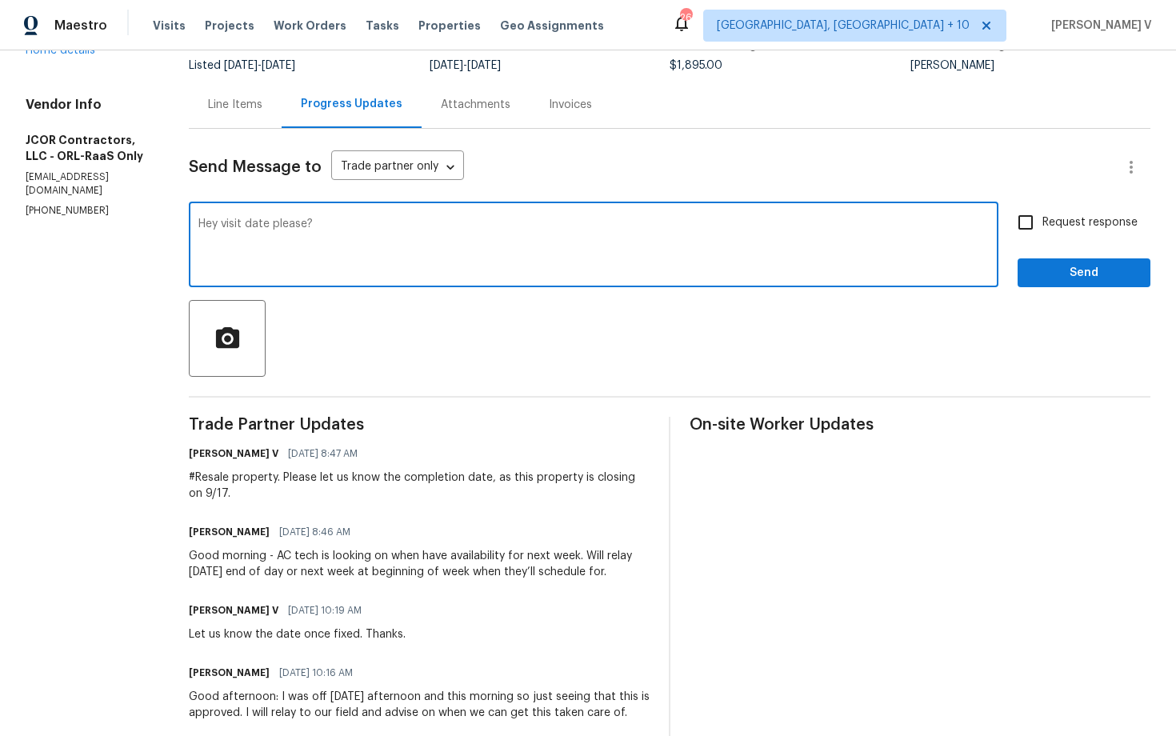
type textarea "Hey visit date please?"
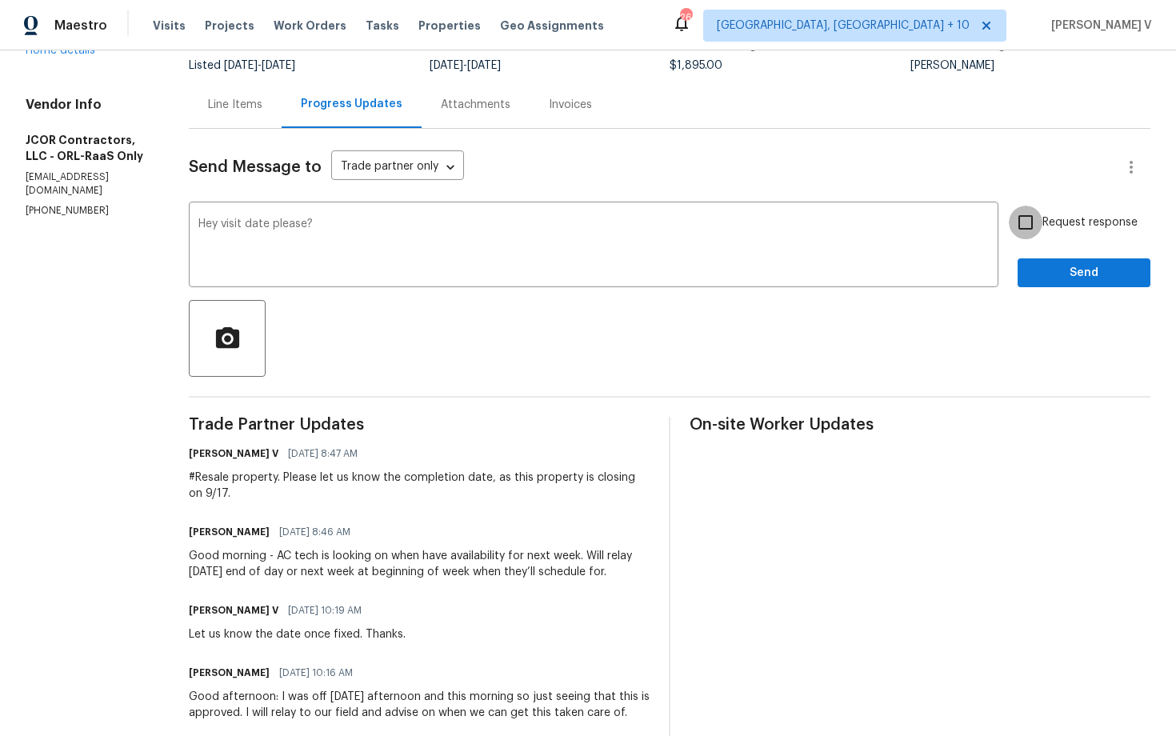
click at [1039, 211] on input "Request response" at bounding box center [1026, 223] width 34 height 34
checkbox input "true"
click at [1034, 273] on span "Send" at bounding box center [1084, 273] width 107 height 20
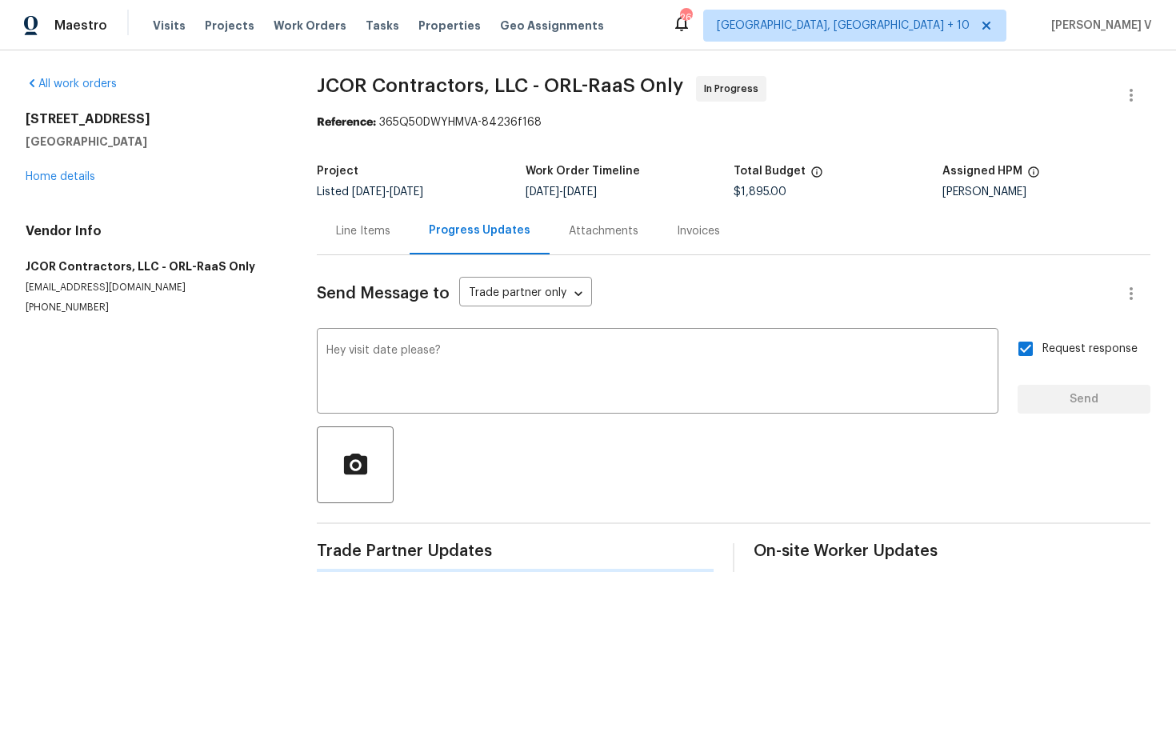
scroll to position [0, 0]
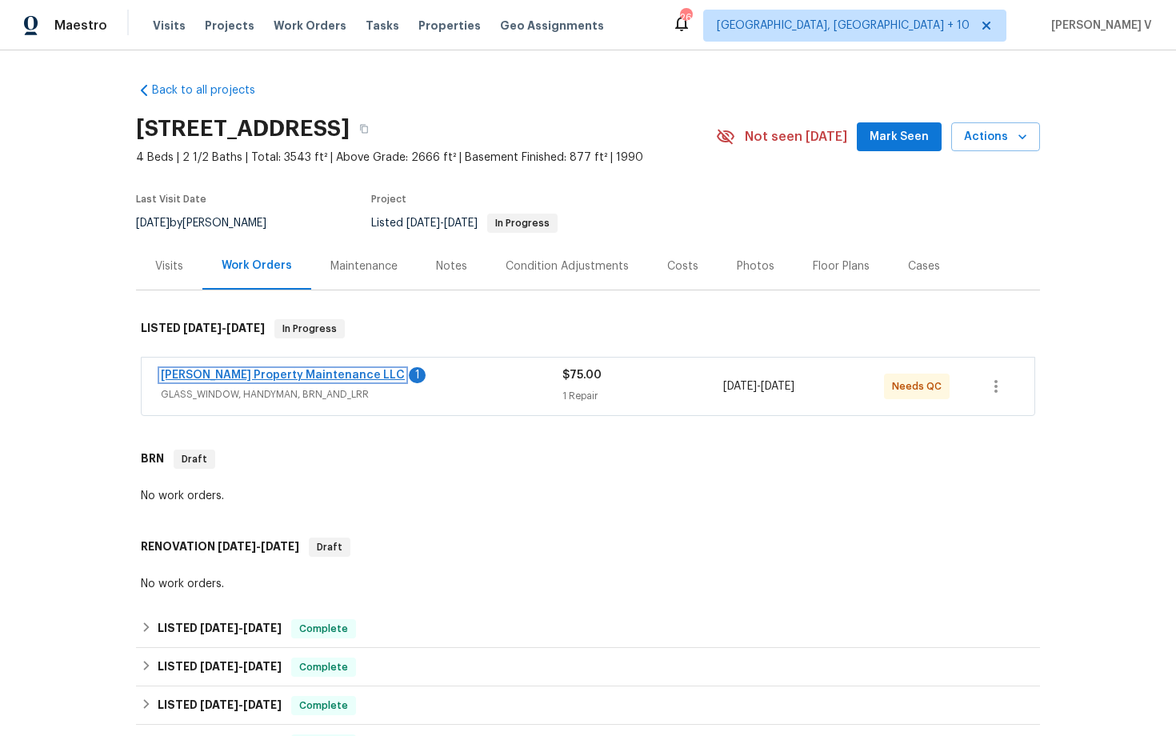
click at [242, 378] on link "[PERSON_NAME] Property Maintenance LLC" at bounding box center [283, 375] width 244 height 11
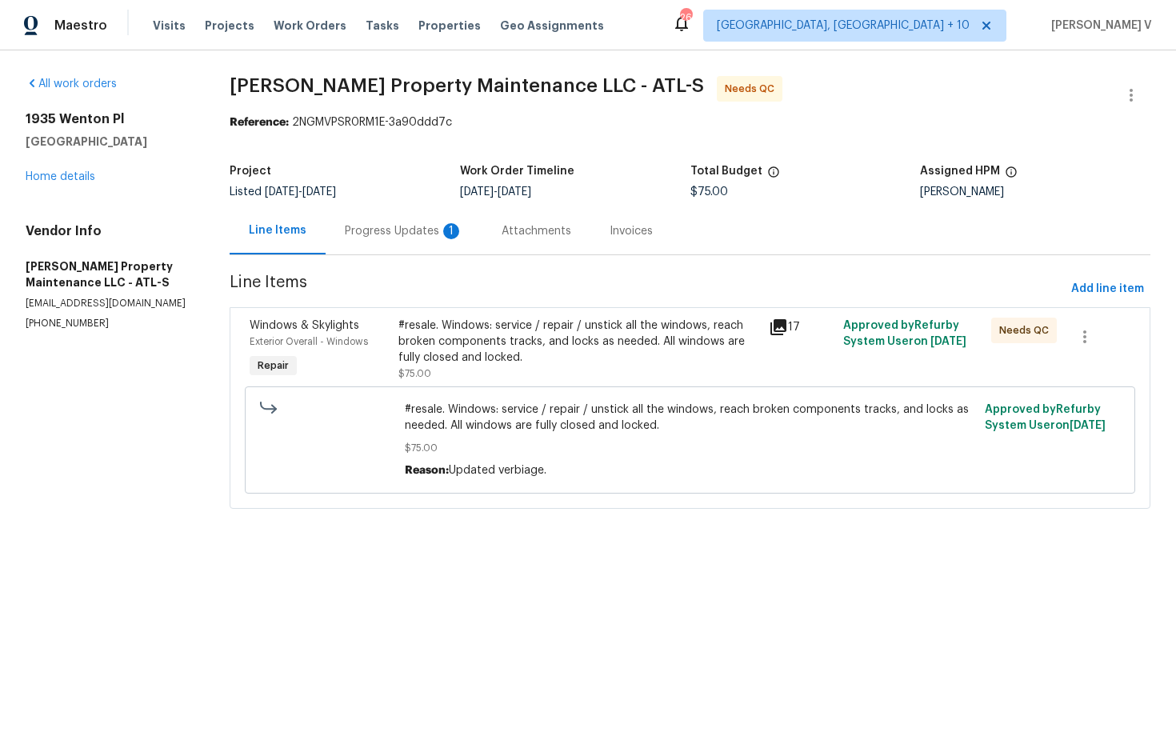
click at [453, 243] on div "Progress Updates 1" at bounding box center [404, 230] width 157 height 47
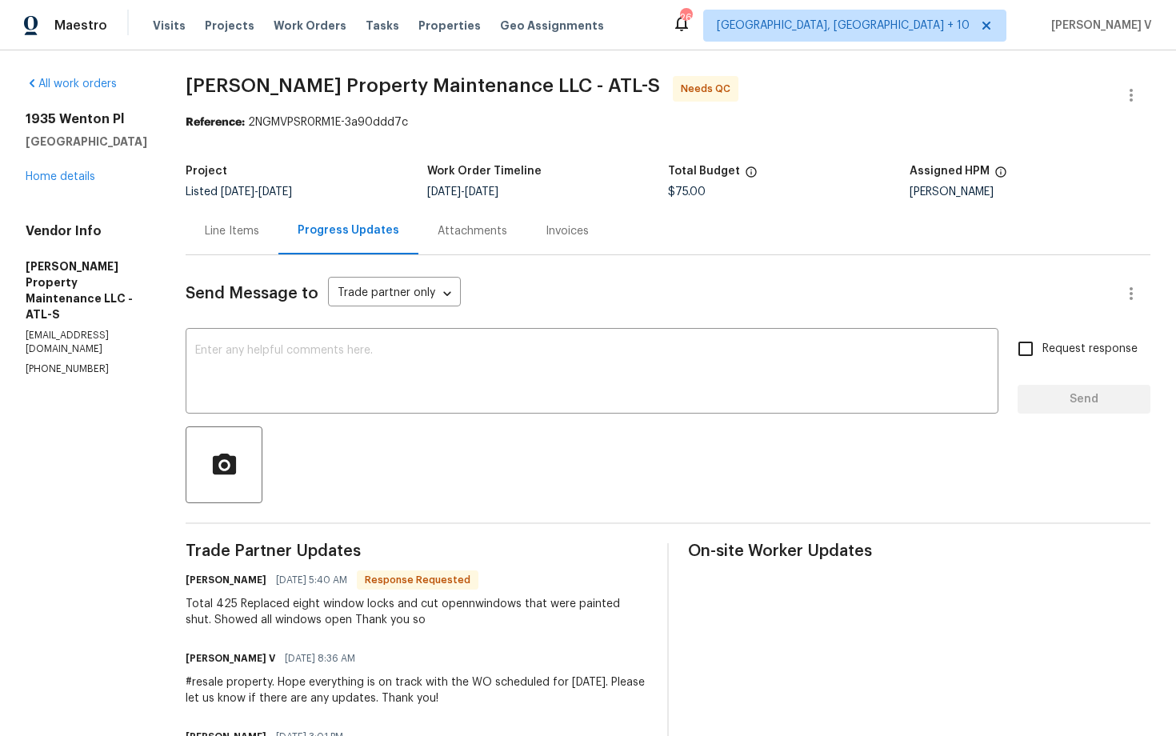
click at [276, 227] on div "Line Items" at bounding box center [232, 230] width 93 height 47
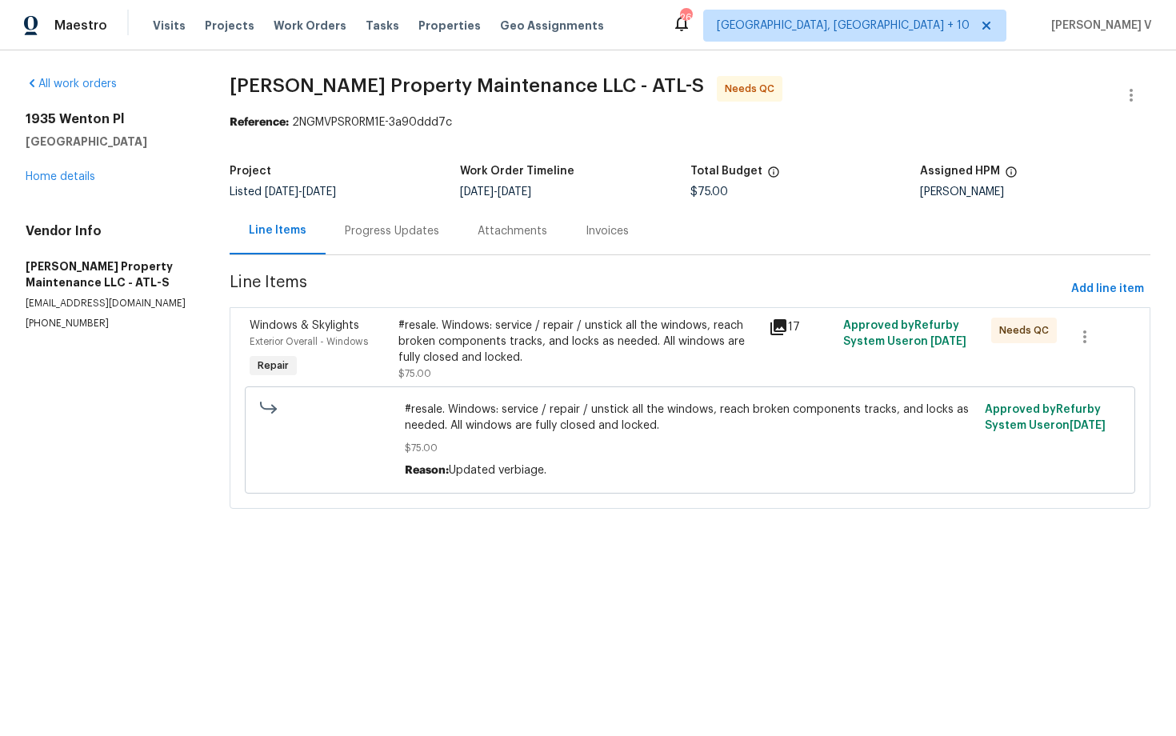
click at [591, 387] on div "#resale. Windows: service / repair / unstick all the windows, reach broken comp…" at bounding box center [690, 439] width 891 height 107
click at [577, 361] on div "#resale. Windows: service / repair / unstick all the windows, reach broken comp…" at bounding box center [579, 342] width 362 height 48
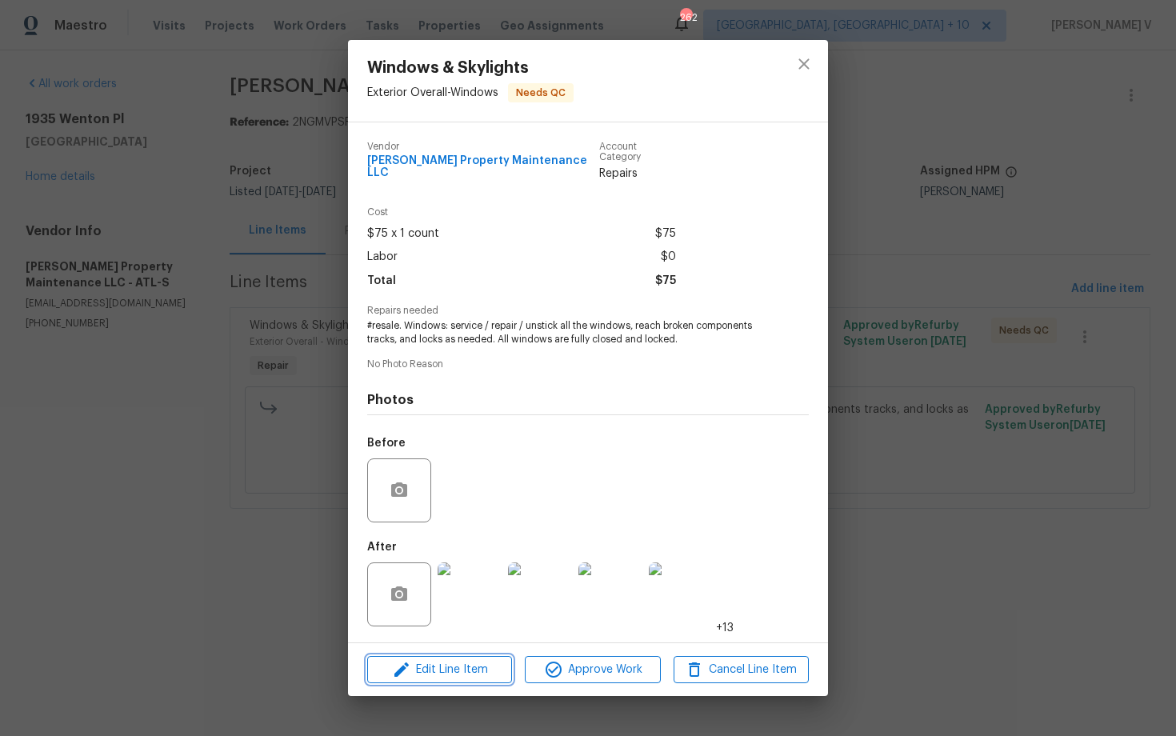
click at [443, 663] on span "Edit Line Item" at bounding box center [439, 670] width 135 height 20
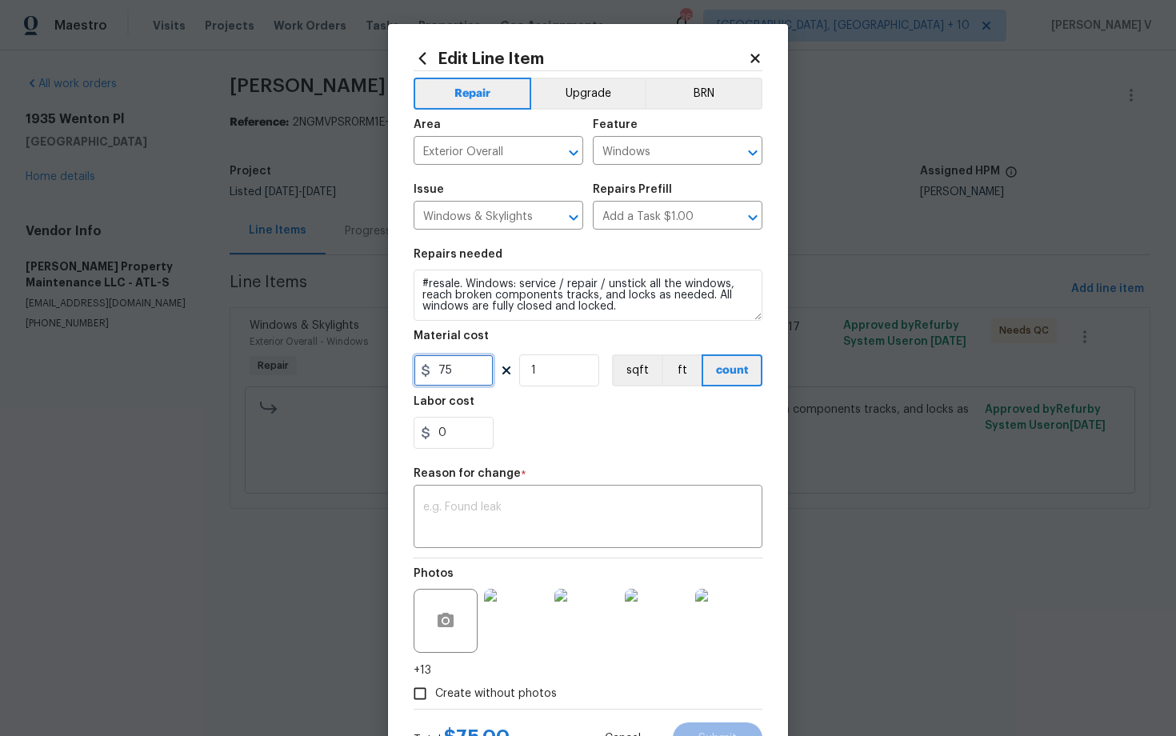
click at [446, 373] on input "75" at bounding box center [454, 370] width 80 height 32
type input "425"
click at [578, 520] on textarea at bounding box center [588, 519] width 330 height 34
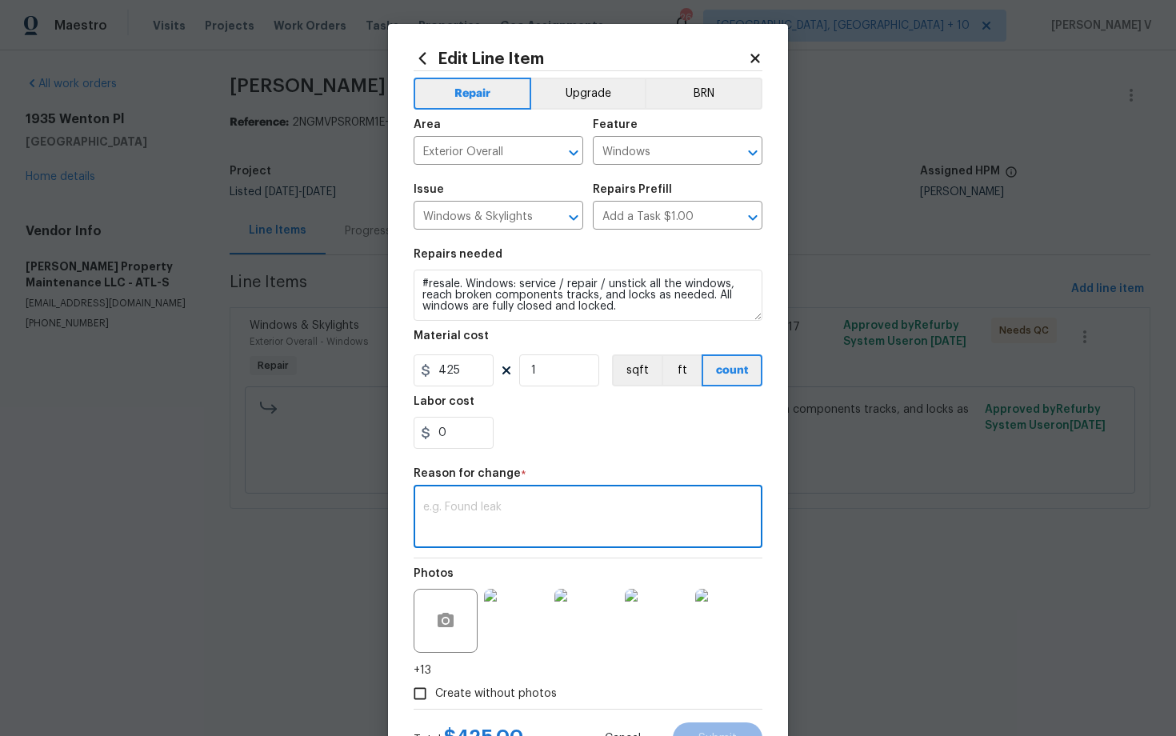
paste textarea "(DV) Updated per vendor’s final cost."
type textarea "(DV) Updated per vendor’s final cost."
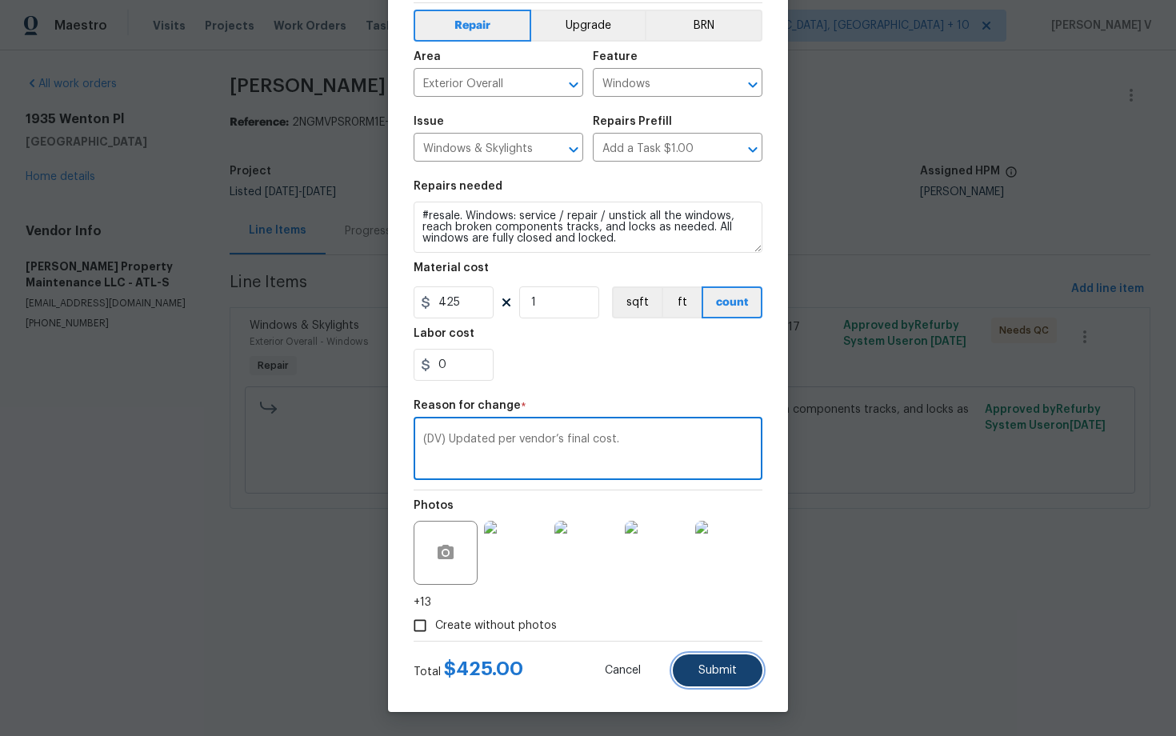
click at [707, 671] on span "Submit" at bounding box center [718, 671] width 38 height 12
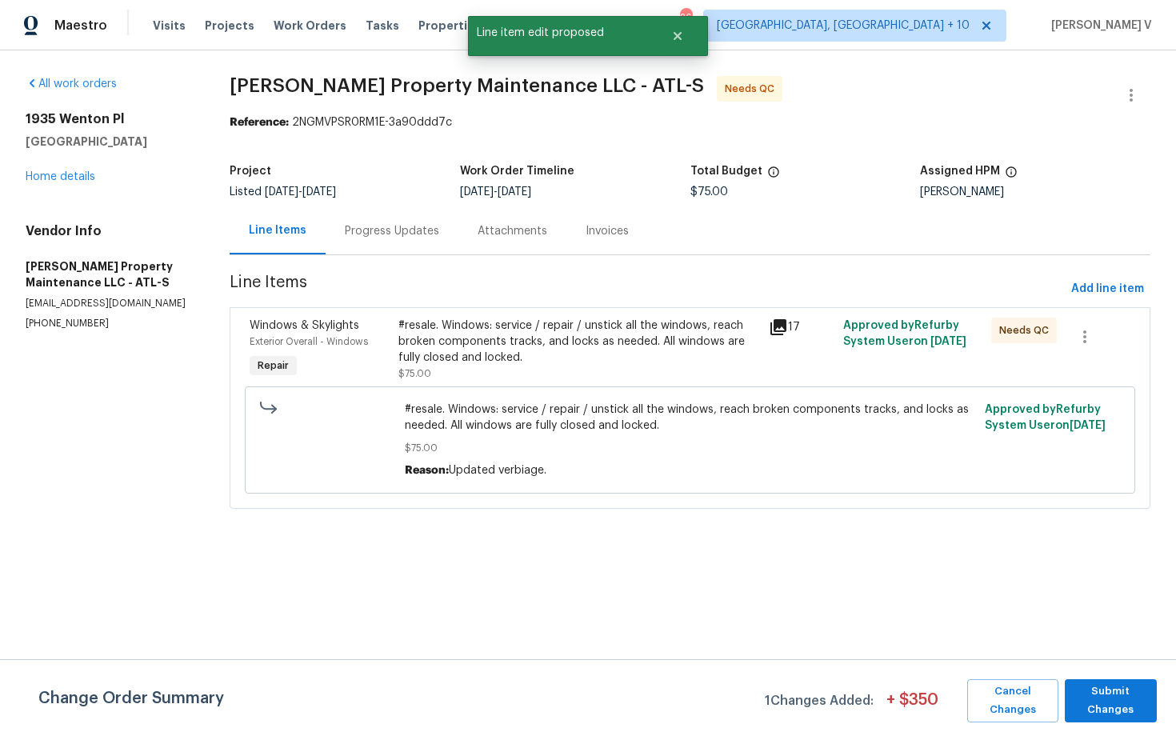
scroll to position [0, 0]
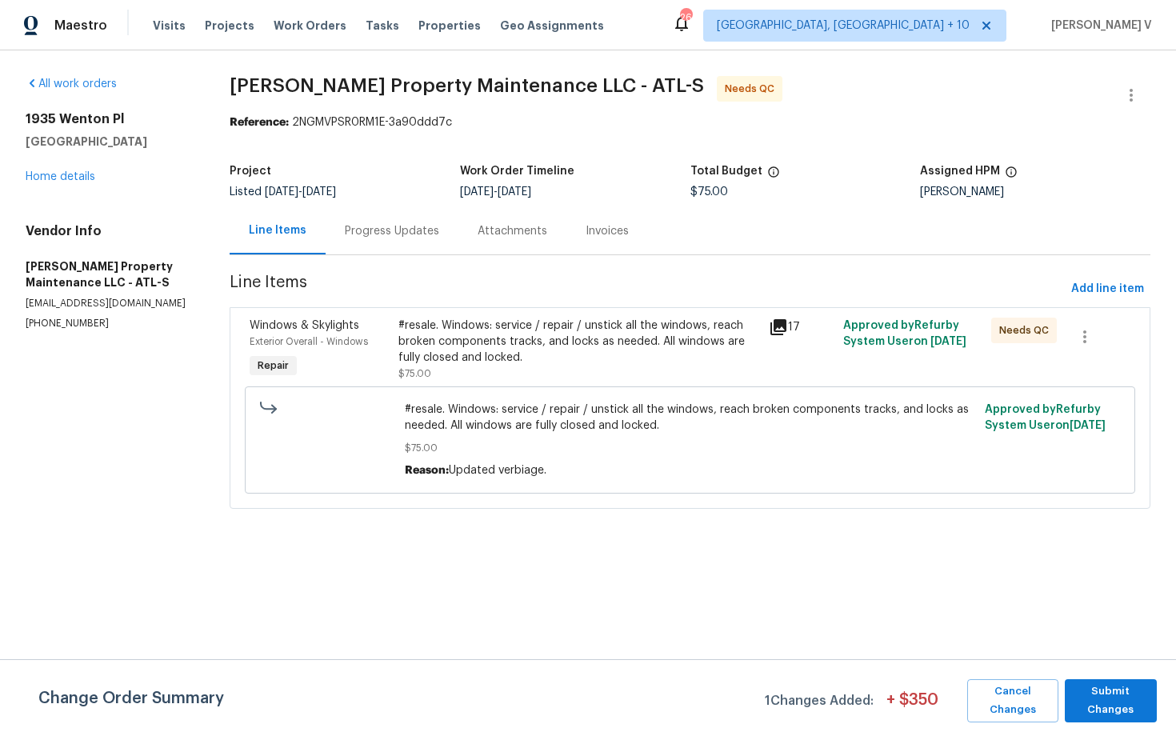
click at [374, 253] on div "Progress Updates" at bounding box center [392, 230] width 133 height 47
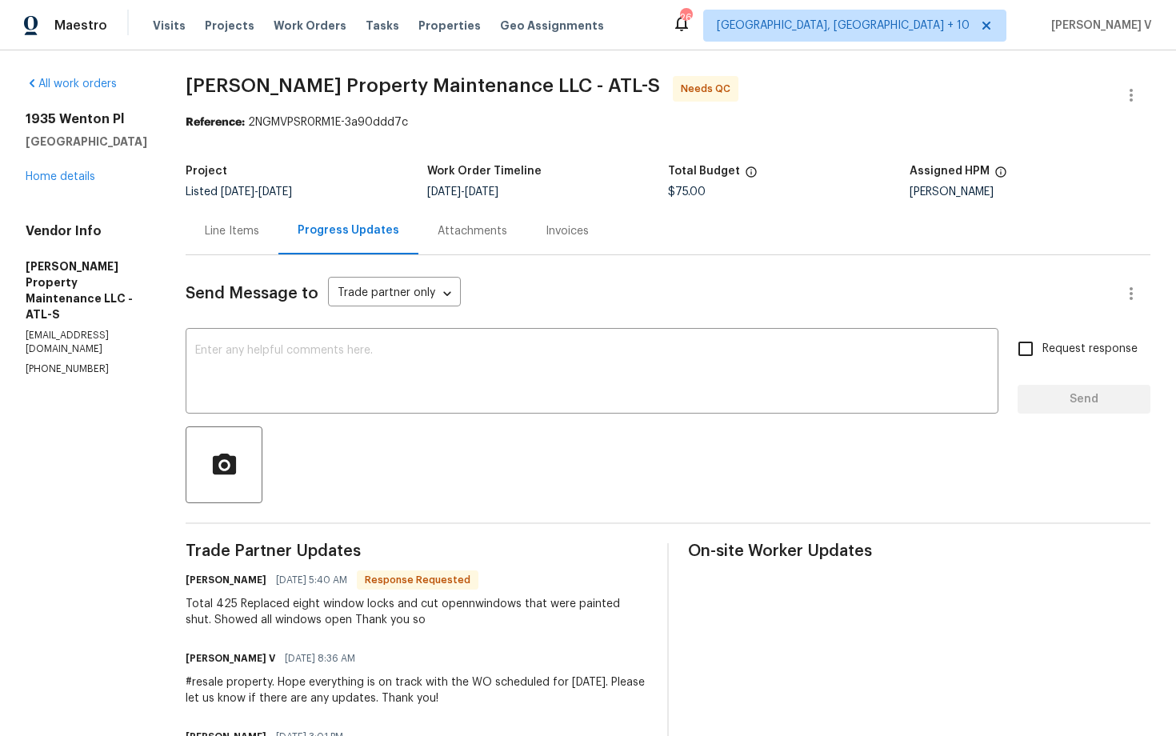
click at [241, 227] on div "Line Items" at bounding box center [232, 231] width 54 height 16
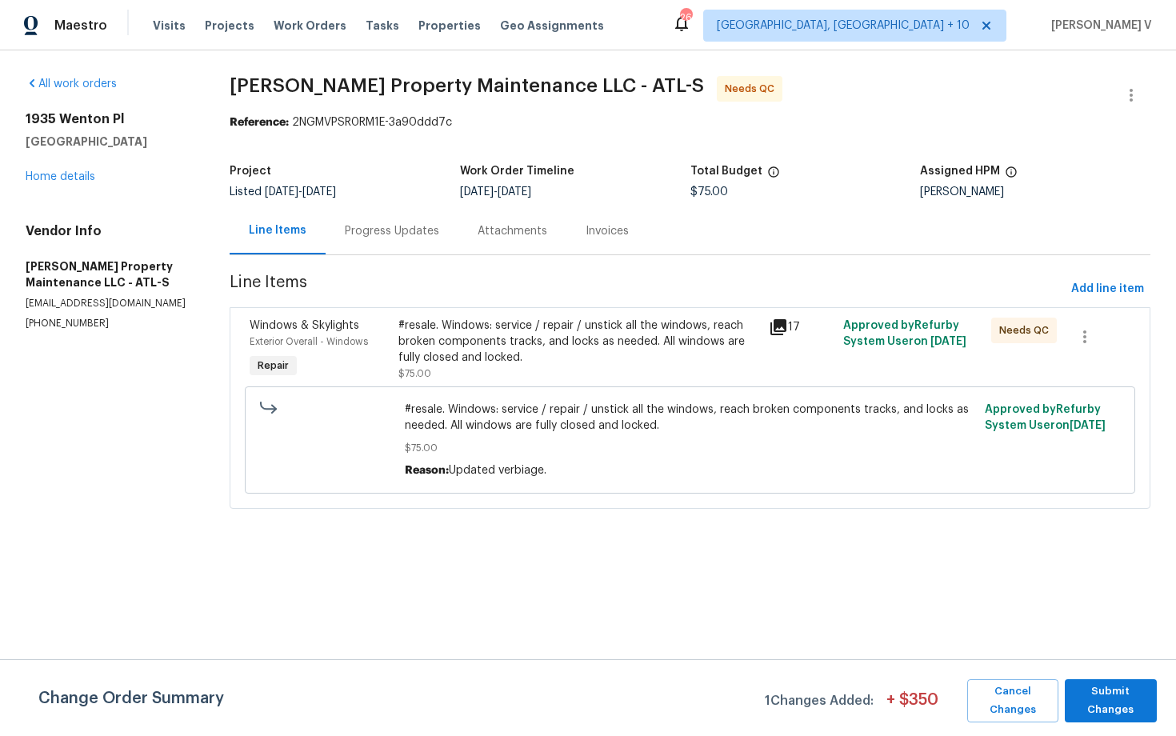
click at [515, 382] on div "#resale. Windows: service / repair / unstick all the windows, reach broken comp…" at bounding box center [690, 440] width 881 height 117
click at [564, 341] on div "#resale. Windows: service / repair / unstick all the windows, reach broken comp…" at bounding box center [579, 342] width 362 height 48
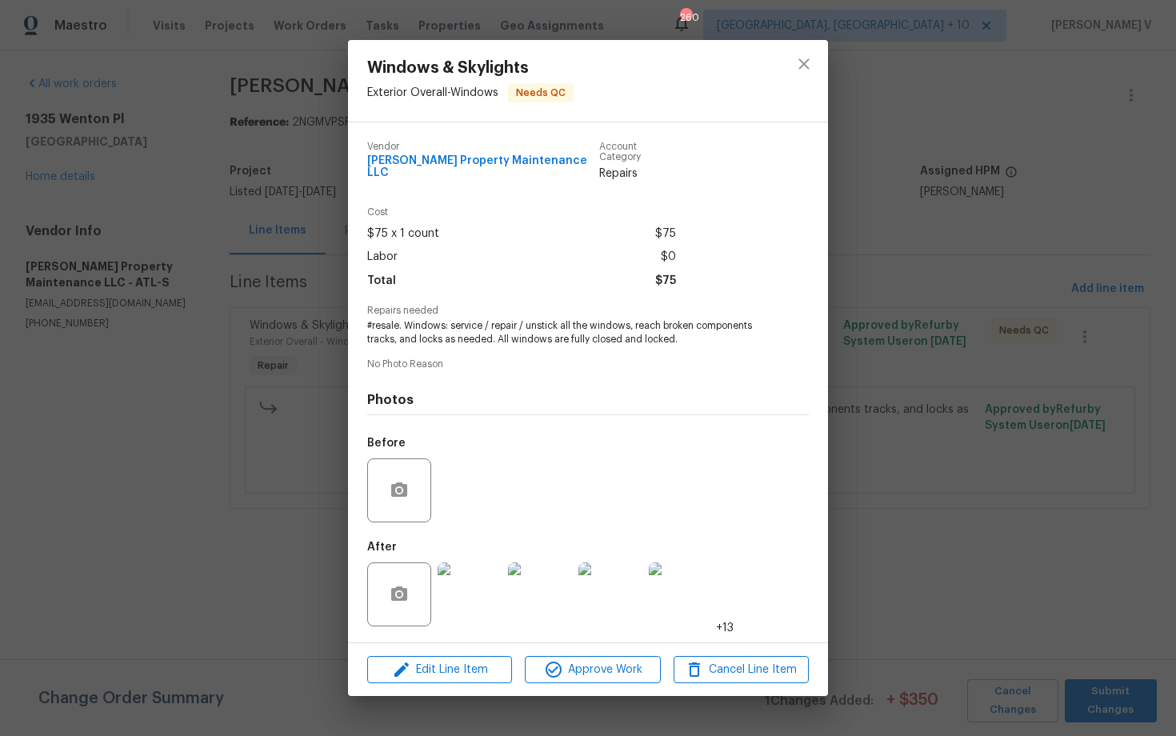
click at [470, 573] on img at bounding box center [470, 595] width 64 height 64
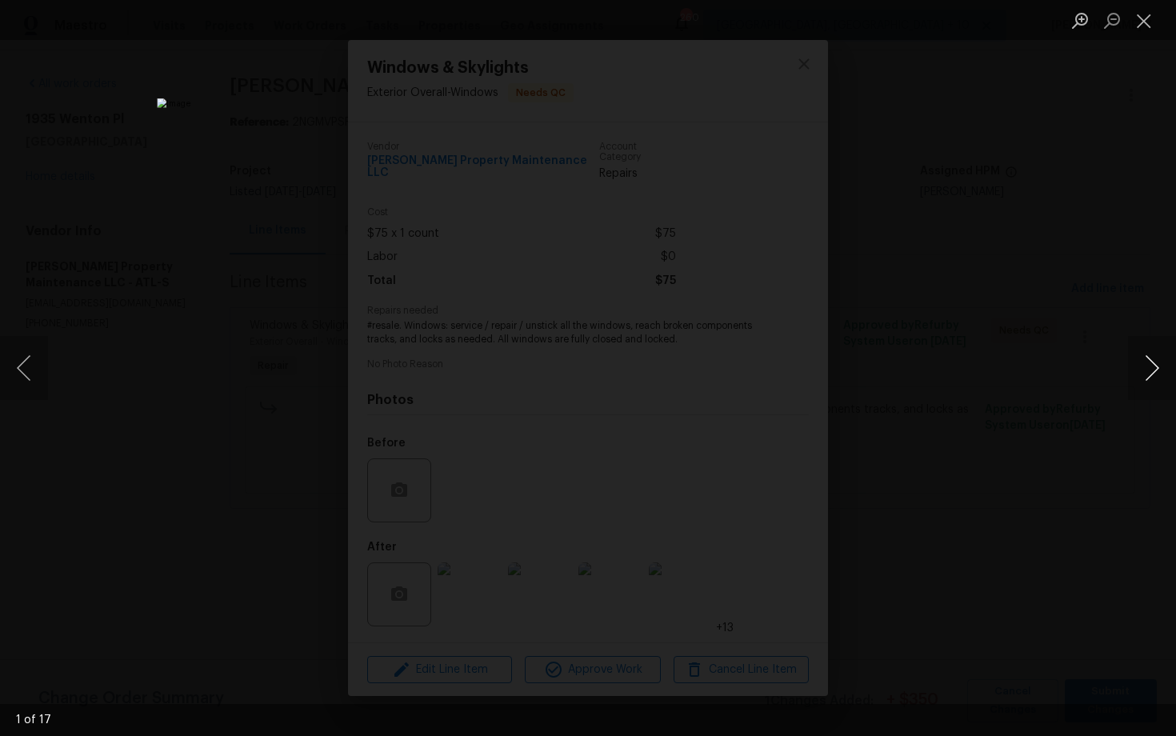
click at [1148, 364] on button "Next image" at bounding box center [1152, 368] width 48 height 64
click at [1141, 366] on button "Next image" at bounding box center [1152, 368] width 48 height 64
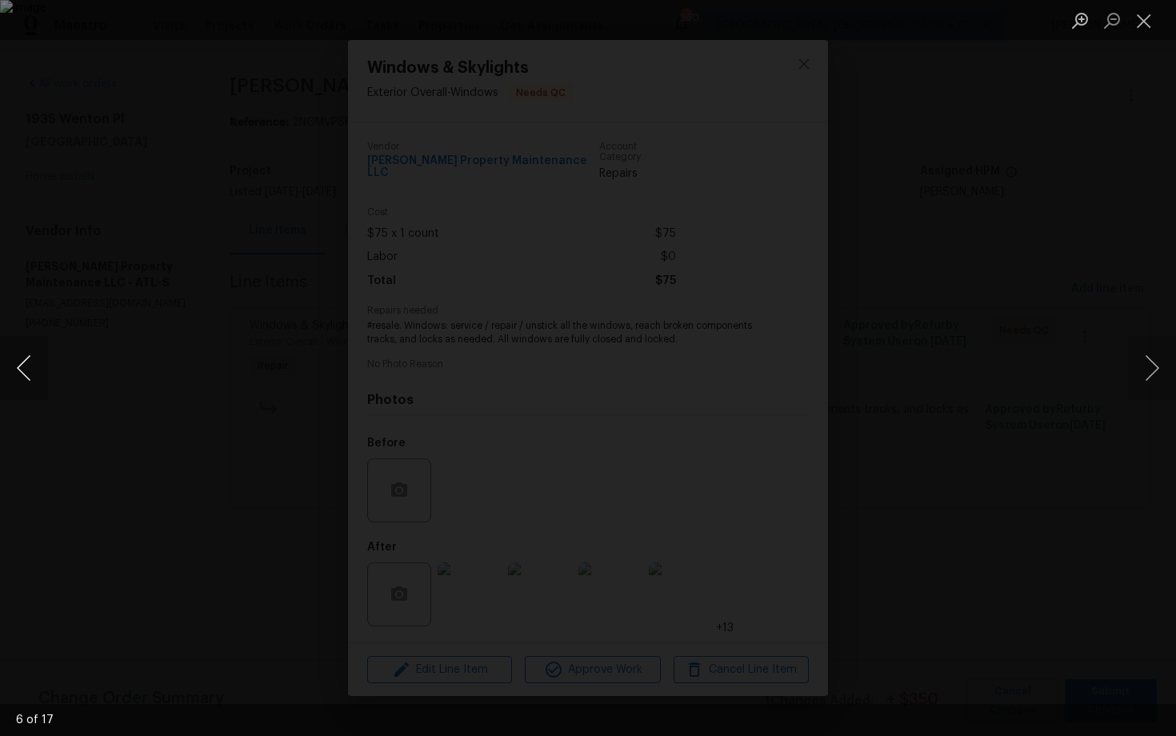
click at [17, 346] on button "Previous image" at bounding box center [24, 368] width 48 height 64
click at [126, 226] on div "Lightbox" at bounding box center [588, 368] width 1176 height 736
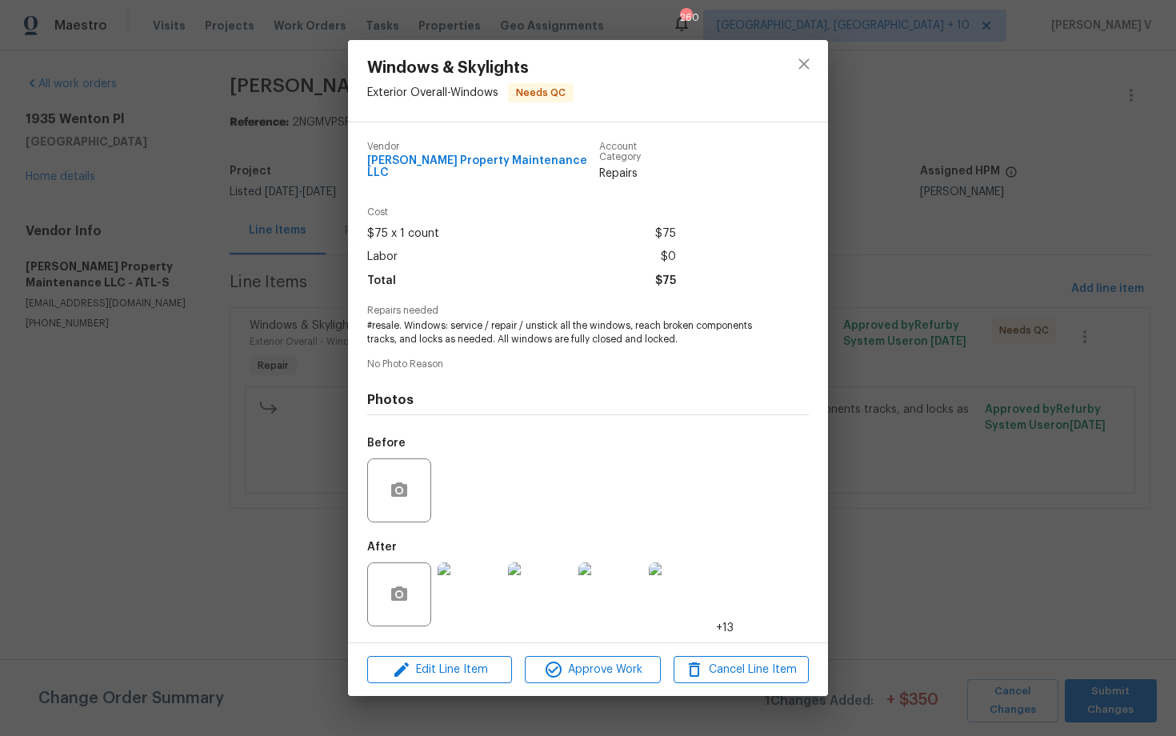
click at [126, 226] on div "Windows & Skylights Exterior Overall - Windows Needs QC Vendor Glen Property Ma…" at bounding box center [588, 368] width 1176 height 736
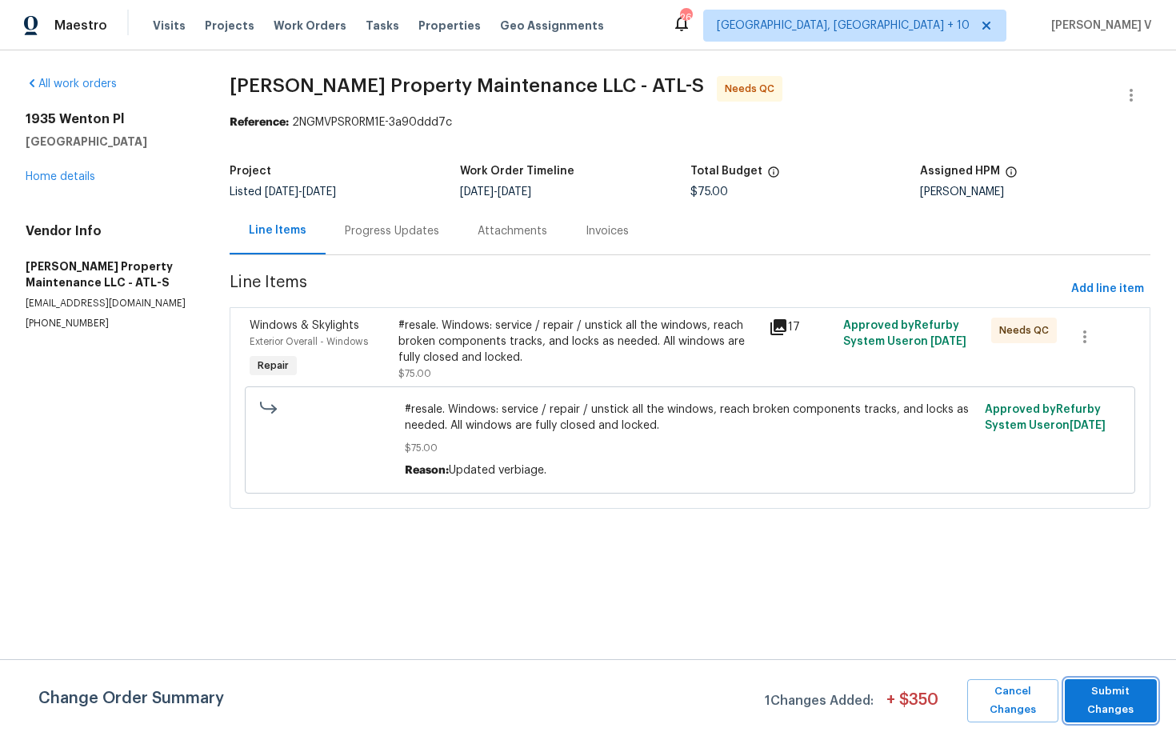
click at [1090, 711] on span "Submit Changes" at bounding box center [1111, 701] width 76 height 37
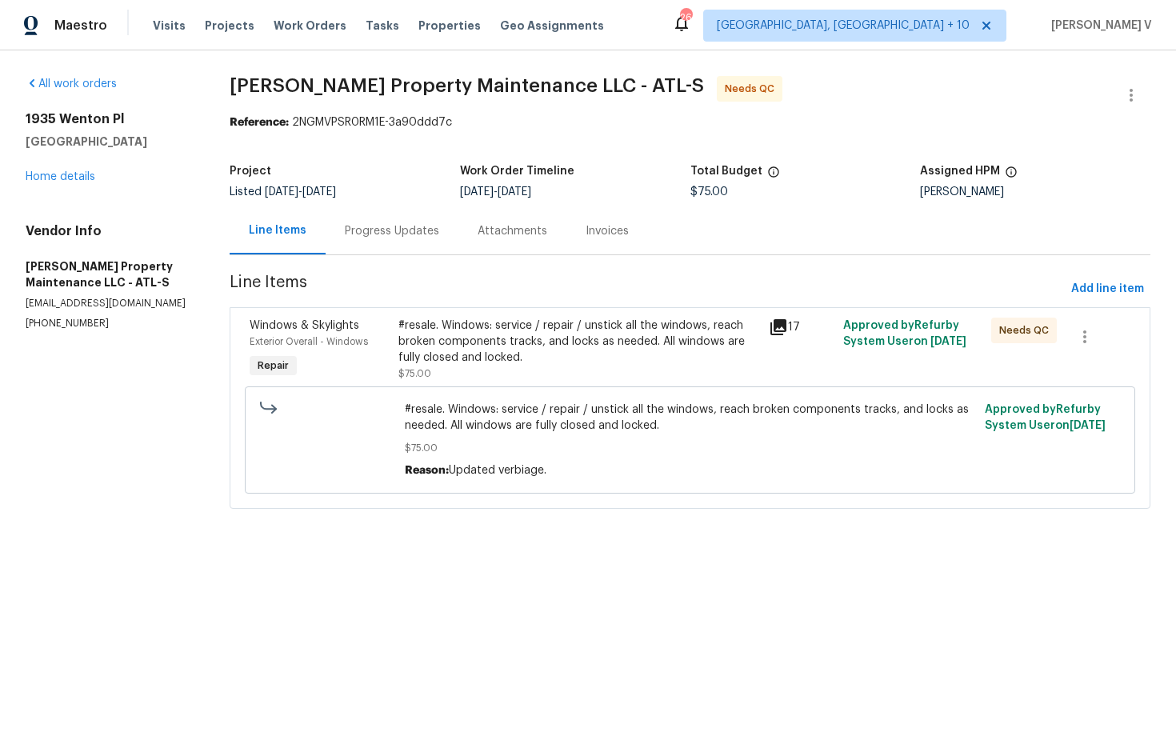
click at [384, 244] on div "Progress Updates" at bounding box center [392, 230] width 133 height 47
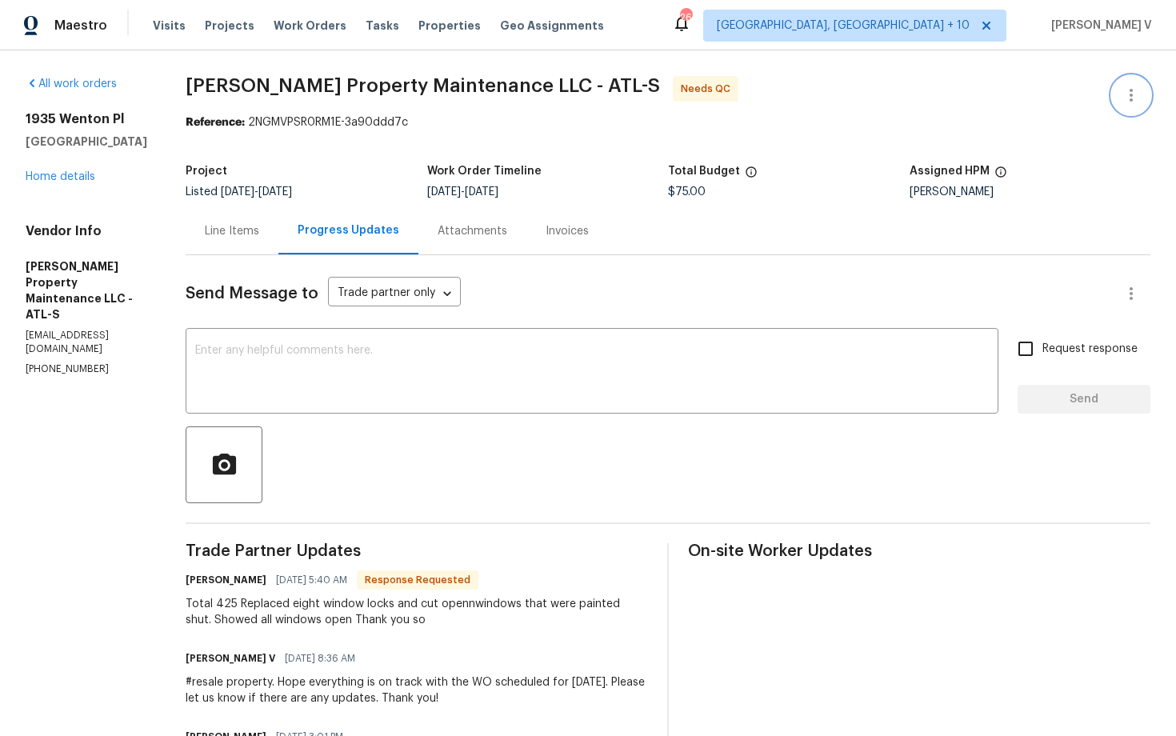
click at [1126, 87] on icon "button" at bounding box center [1131, 95] width 19 height 19
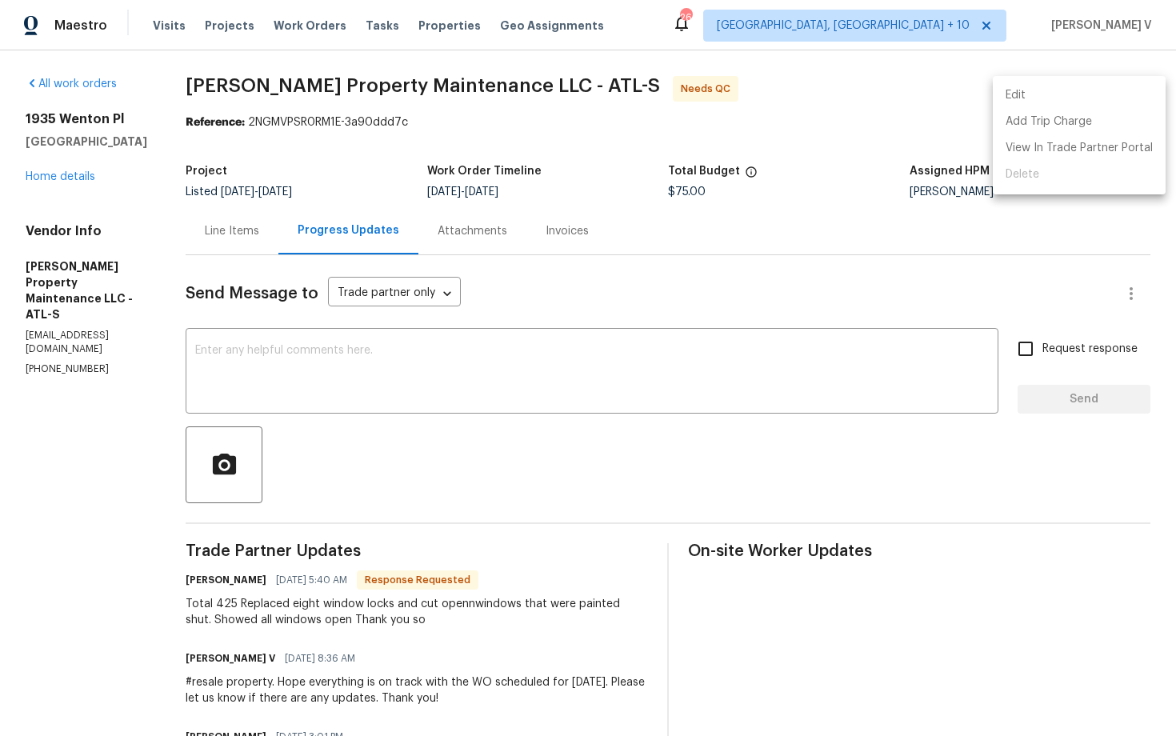
click at [1126, 87] on li "Edit" at bounding box center [1079, 95] width 173 height 26
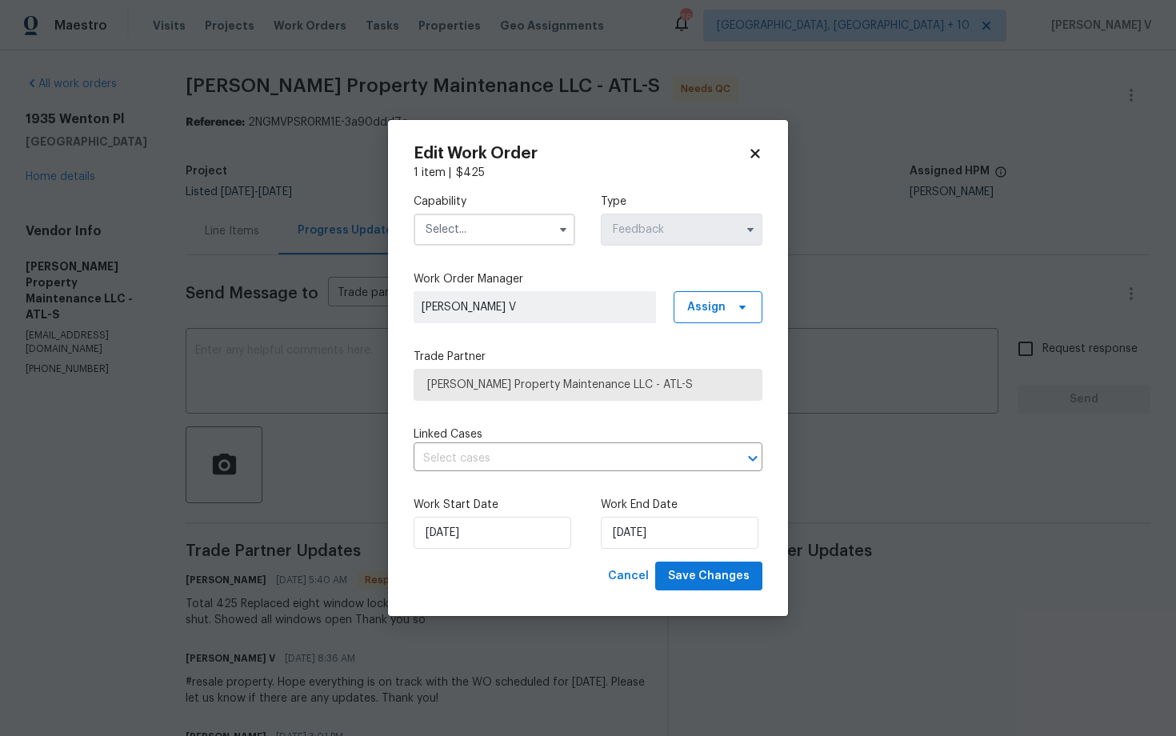
click at [537, 211] on div "Capability" at bounding box center [495, 220] width 162 height 52
click at [509, 228] on input "text" at bounding box center [495, 230] width 162 height 32
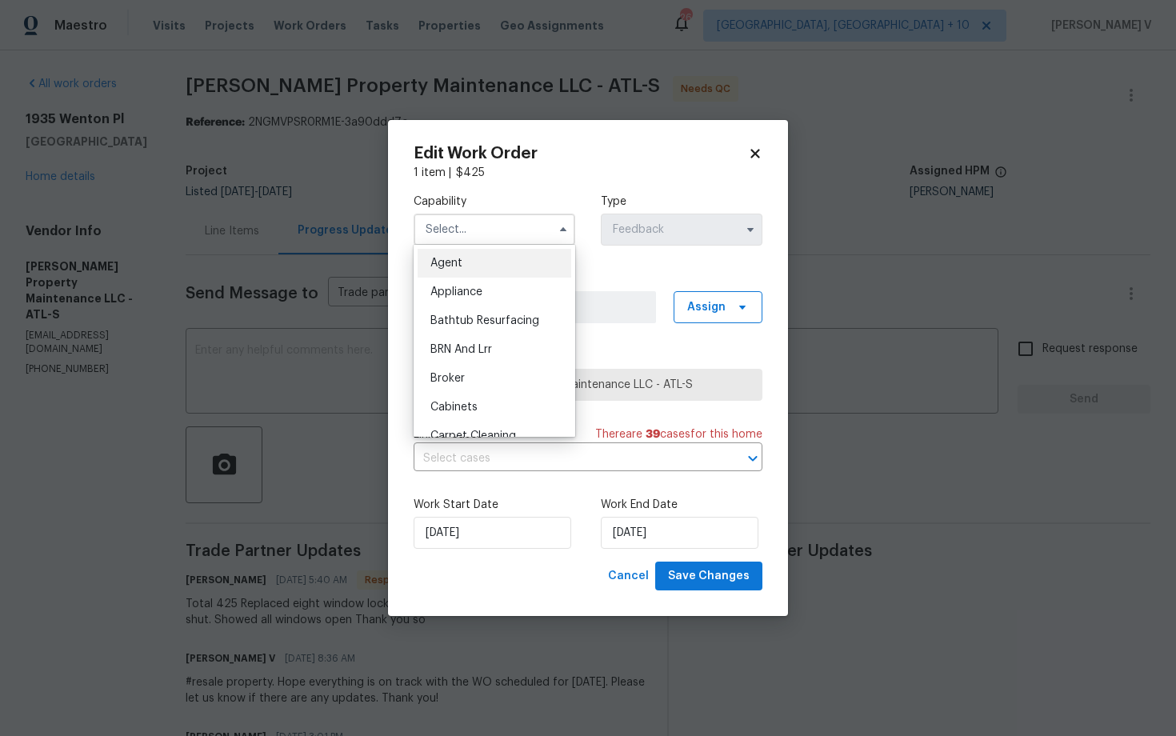
click at [466, 262] on div "Agent" at bounding box center [495, 263] width 154 height 29
type input "Agent"
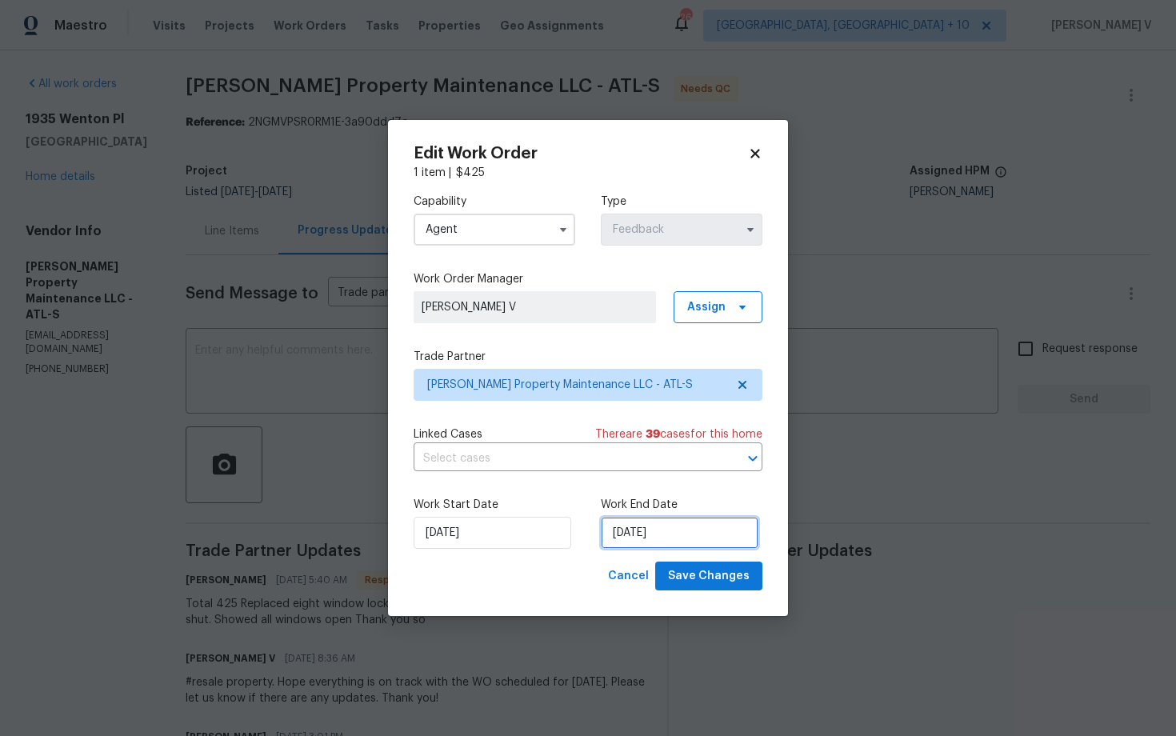
click at [669, 530] on input "12/09/2025" at bounding box center [680, 533] width 158 height 32
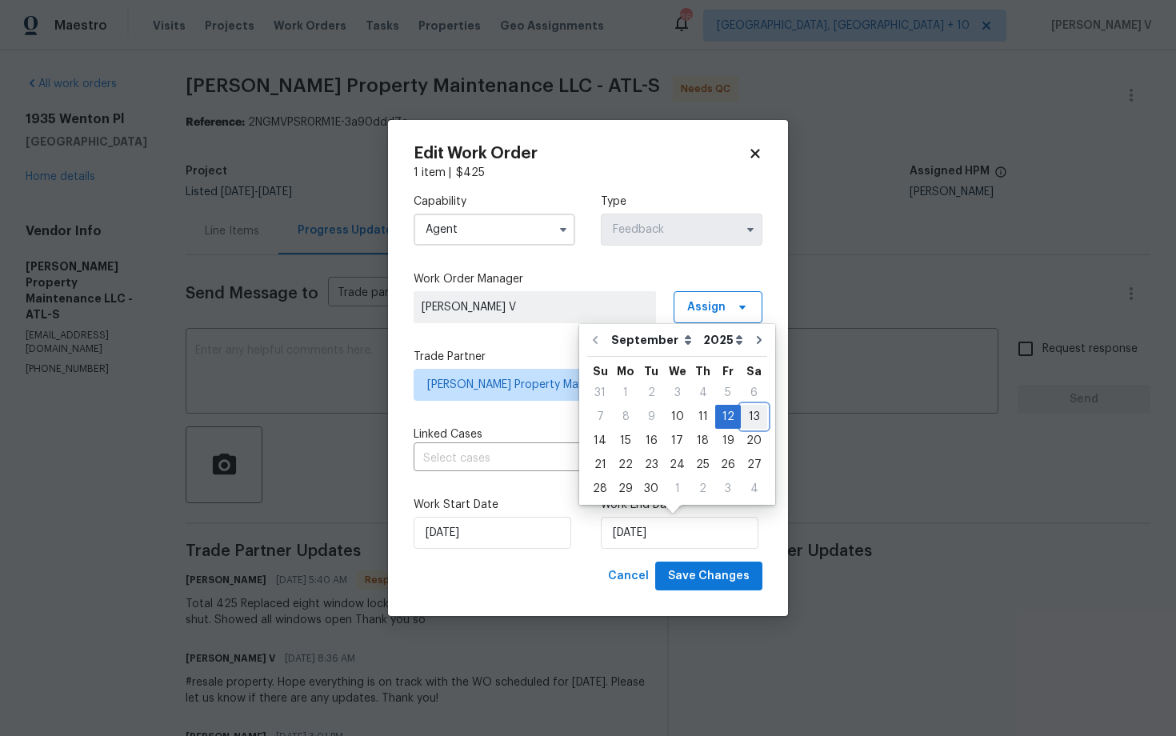
click at [746, 407] on div "13" at bounding box center [754, 417] width 26 height 22
type input "13/09/2025"
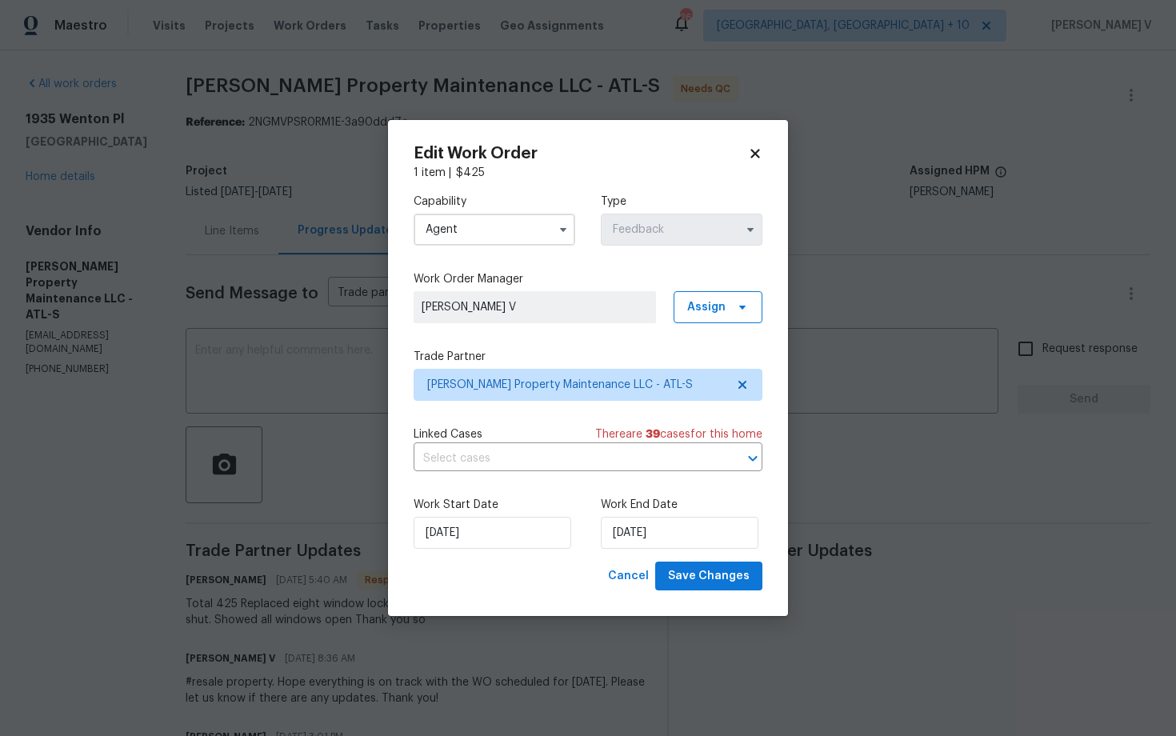
click at [486, 493] on div "Work Start Date 10/09/2025 Work End Date 13/09/2025" at bounding box center [588, 523] width 349 height 78
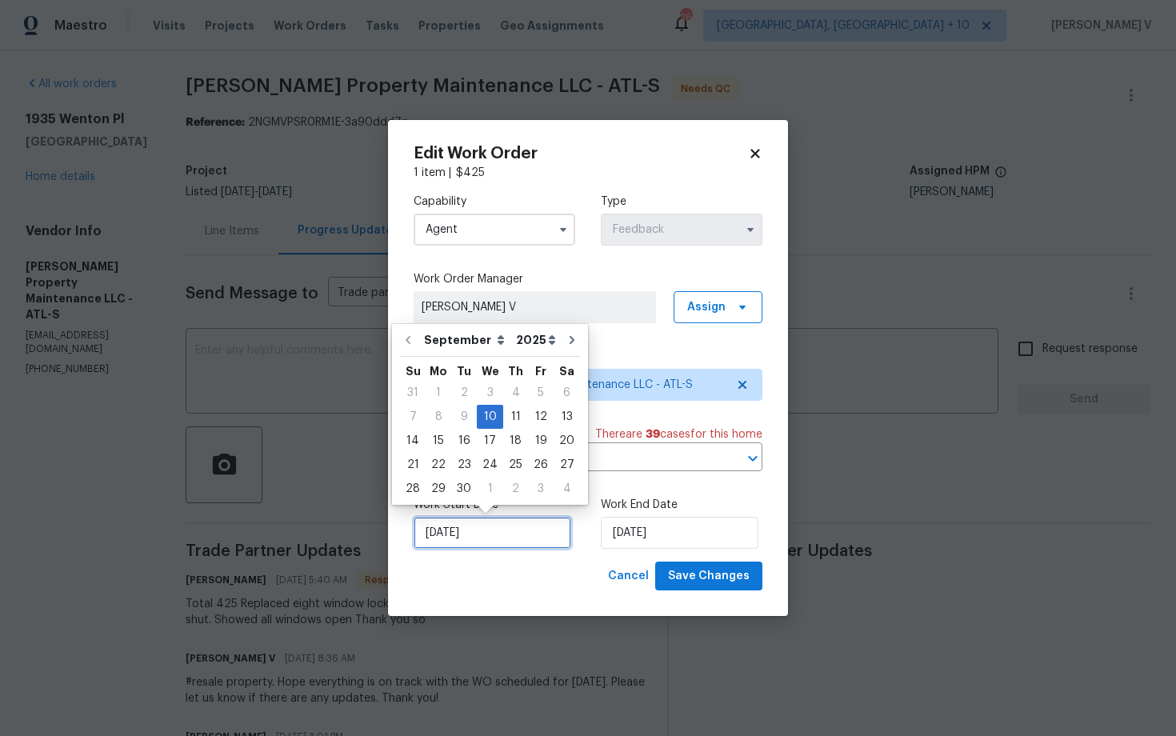
click at [479, 534] on input "10/09/2025" at bounding box center [493, 533] width 158 height 32
click at [509, 415] on div "11" at bounding box center [515, 417] width 25 height 22
type input "11/09/2025"
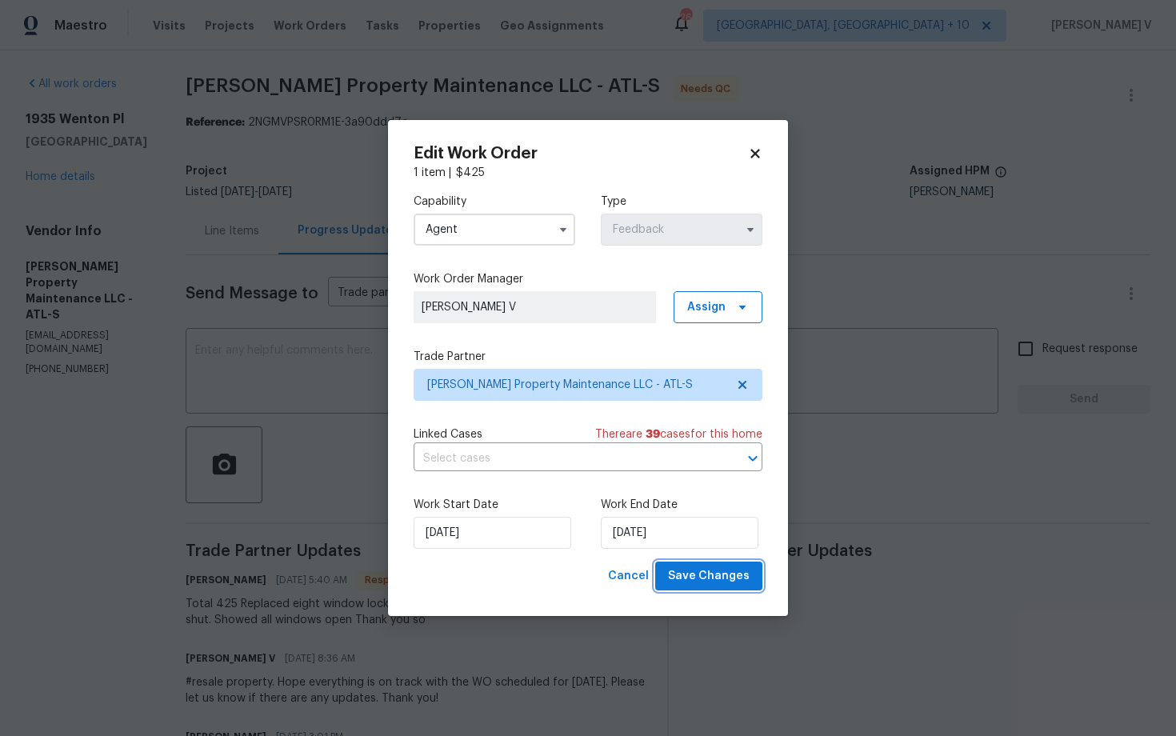
click at [746, 584] on span "Save Changes" at bounding box center [709, 577] width 82 height 20
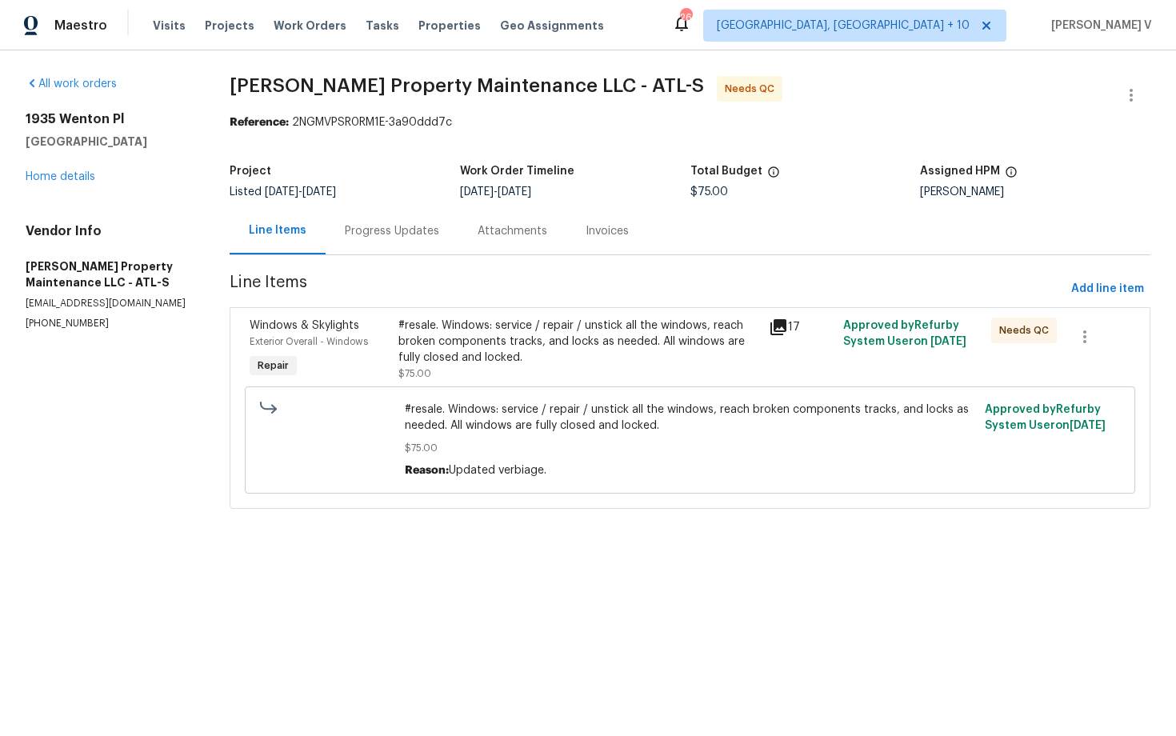
click at [399, 219] on div "Progress Updates" at bounding box center [392, 230] width 133 height 47
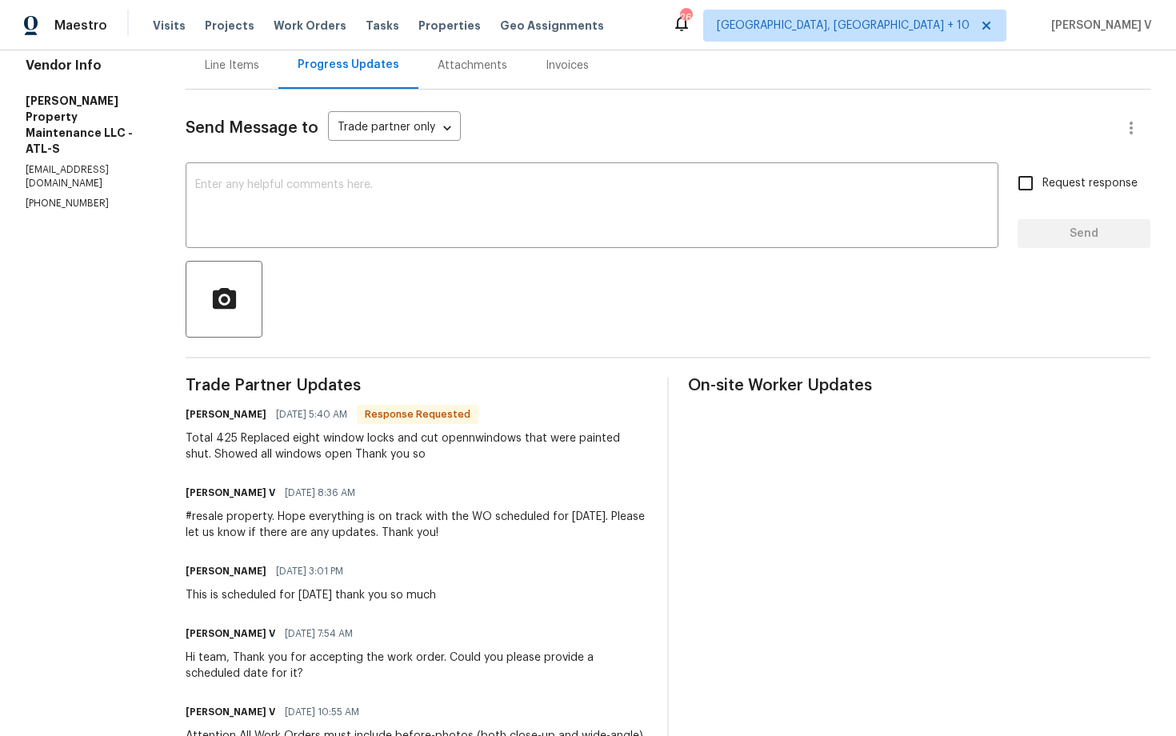
scroll to position [114, 0]
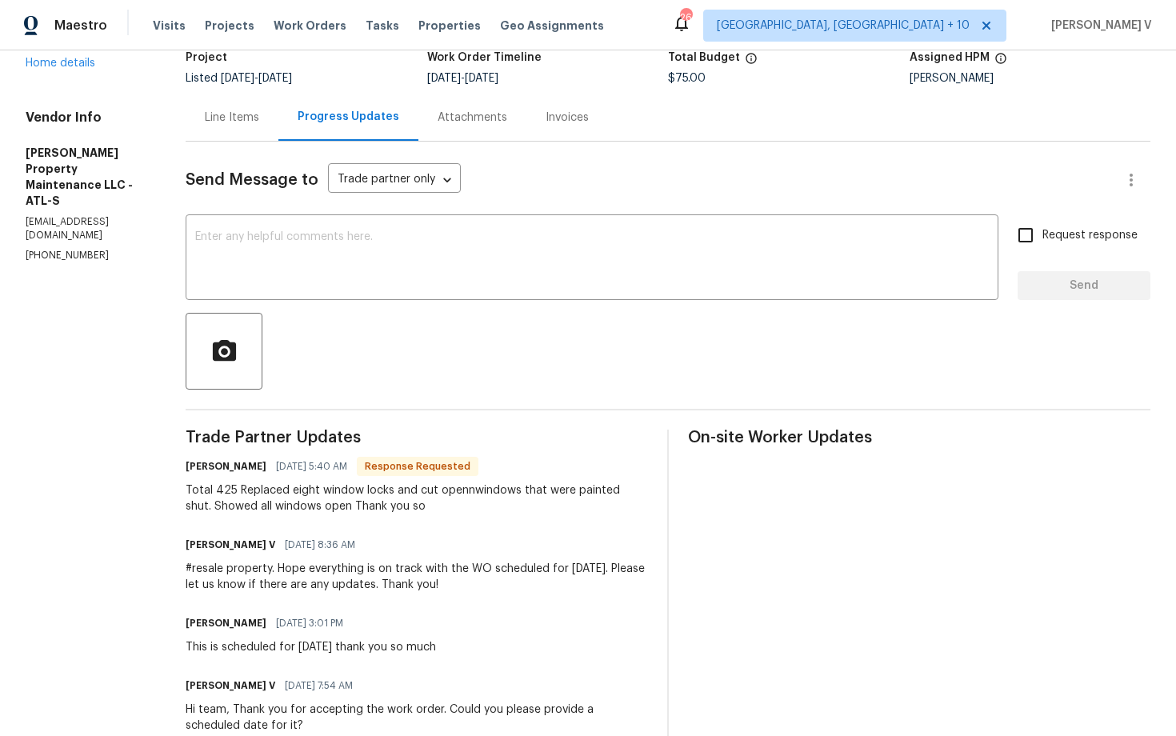
click at [246, 128] on div "Line Items" at bounding box center [232, 117] width 93 height 47
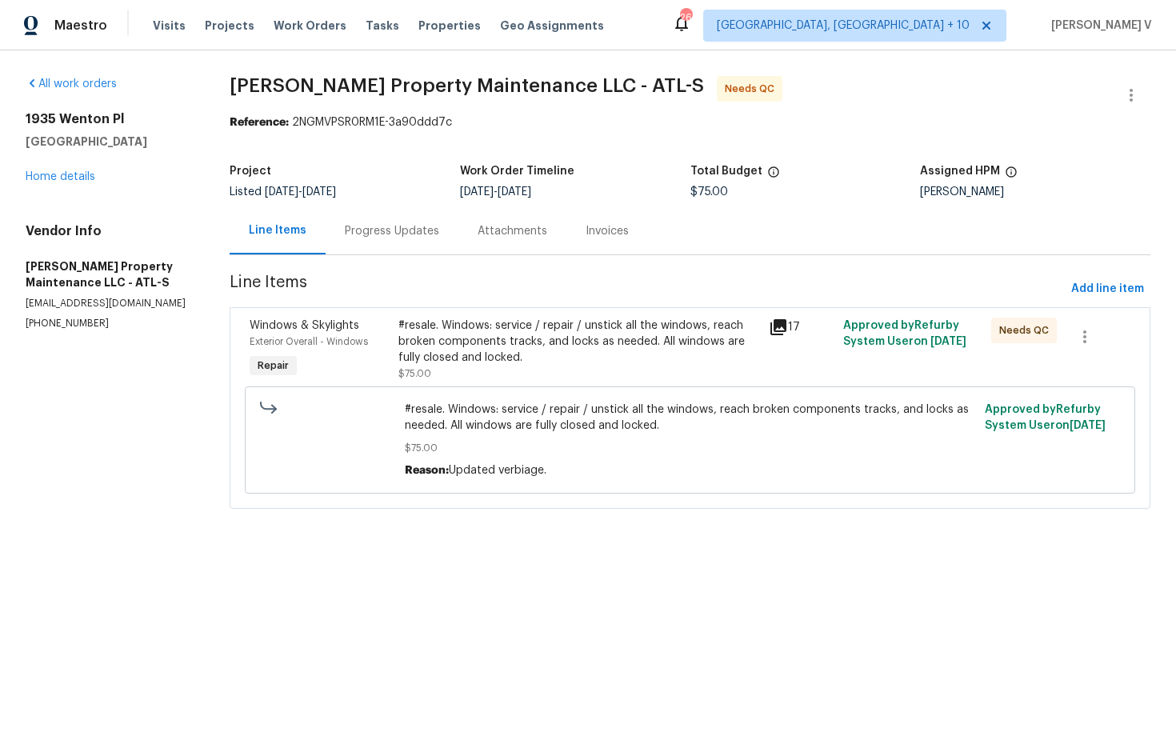
click at [486, 356] on div "#resale. Windows: service / repair / unstick all the windows, reach broken comp…" at bounding box center [579, 342] width 362 height 48
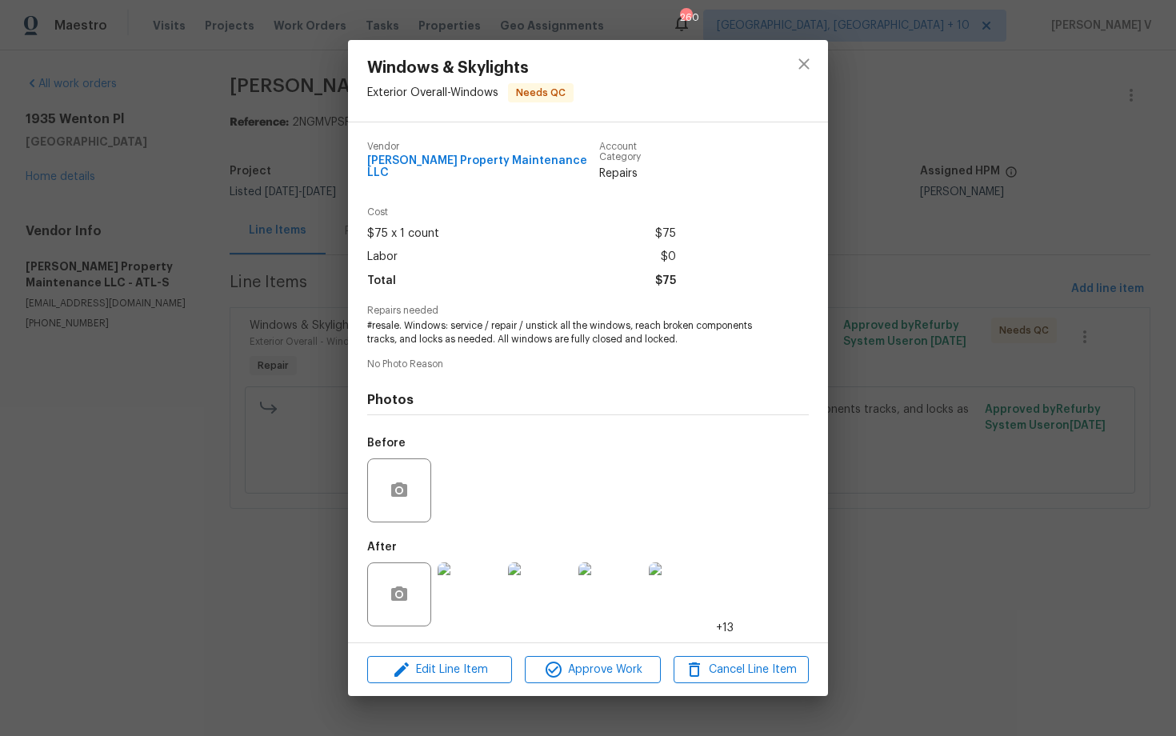
click at [465, 579] on img at bounding box center [470, 595] width 64 height 64
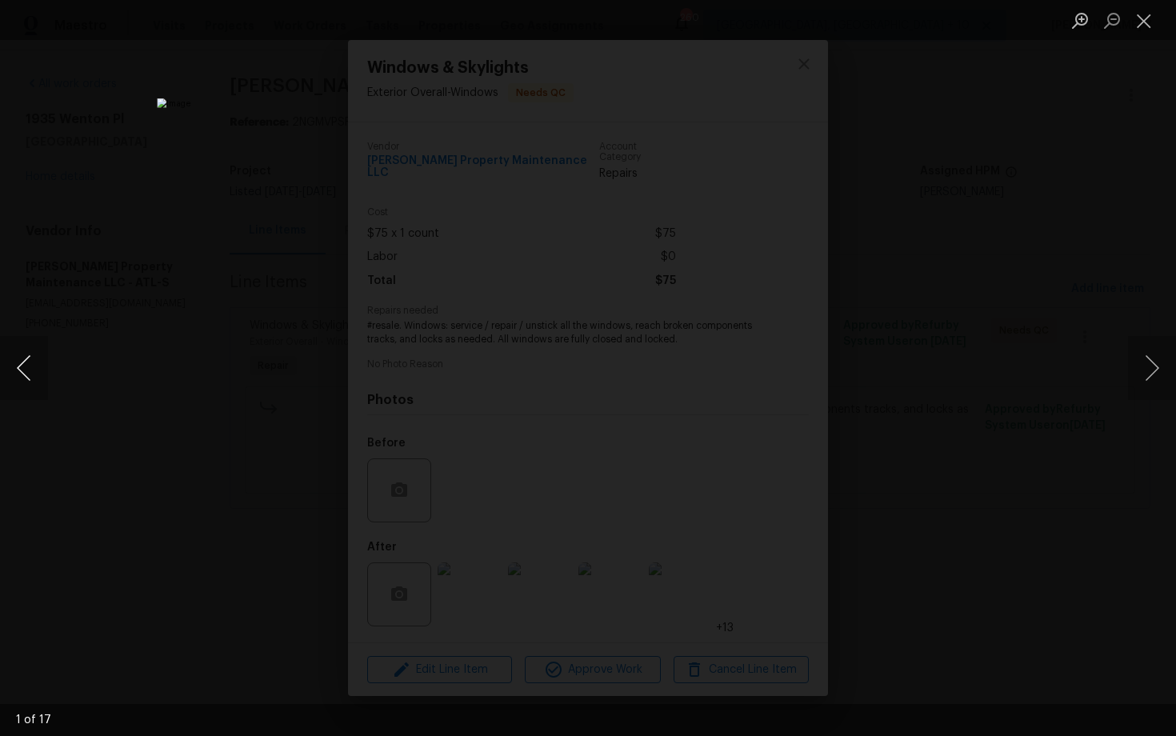
click at [41, 345] on button "Previous image" at bounding box center [24, 368] width 48 height 64
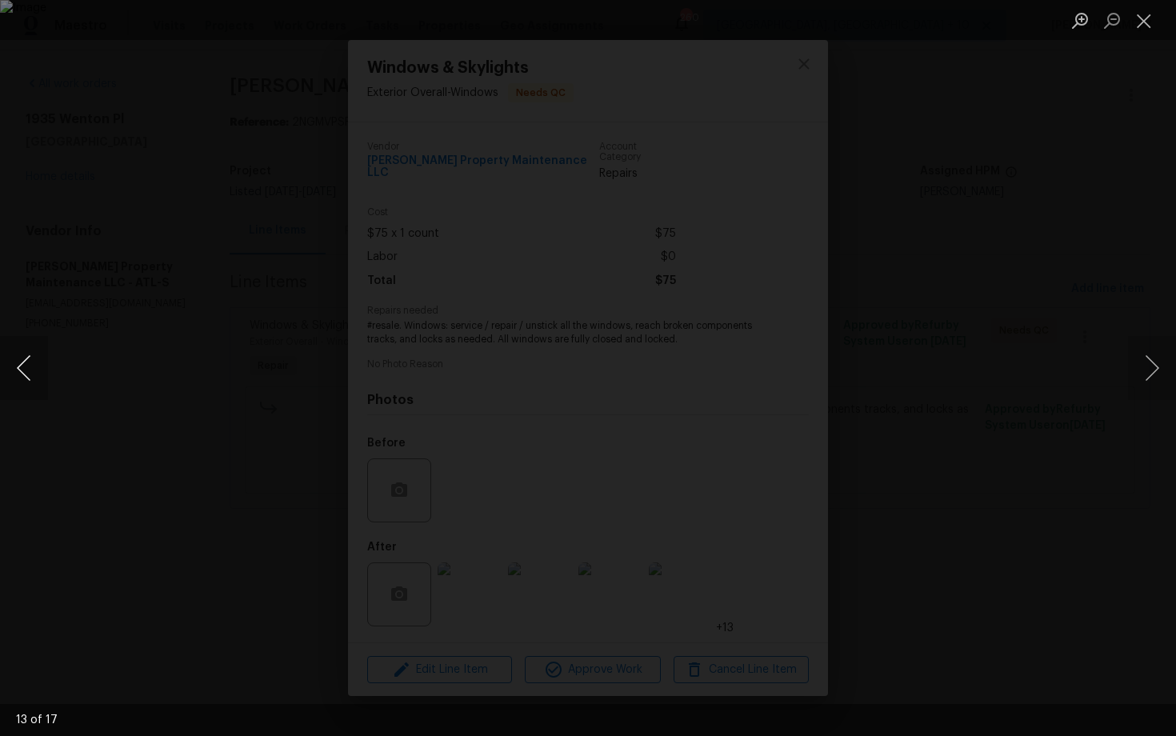
click at [41, 345] on button "Previous image" at bounding box center [24, 368] width 48 height 64
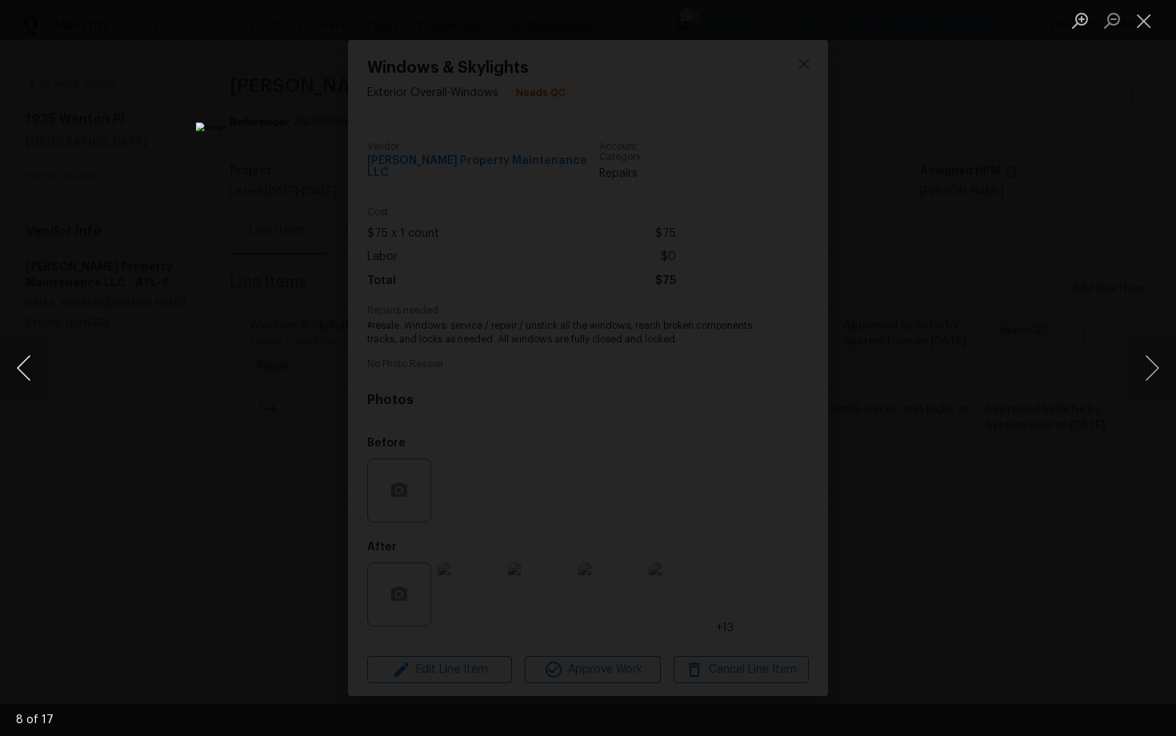
click at [41, 345] on button "Previous image" at bounding box center [24, 368] width 48 height 64
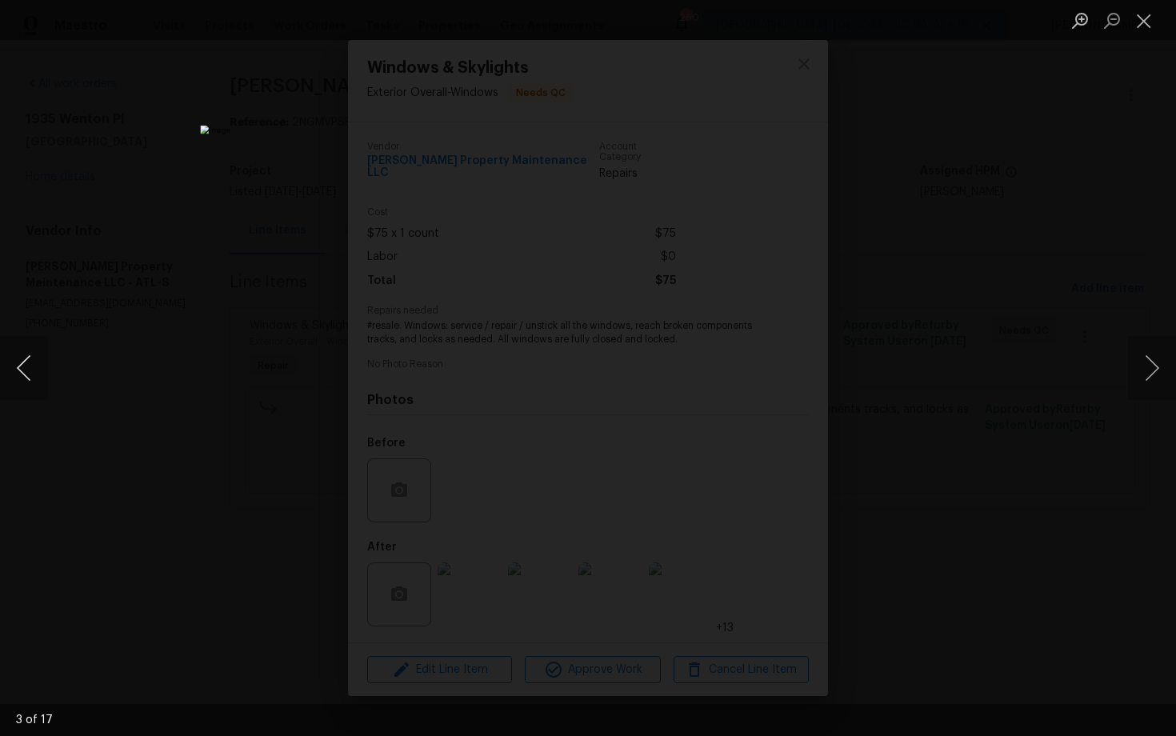
click at [41, 345] on button "Previous image" at bounding box center [24, 368] width 48 height 64
click at [72, 269] on div "Lightbox" at bounding box center [588, 368] width 1176 height 736
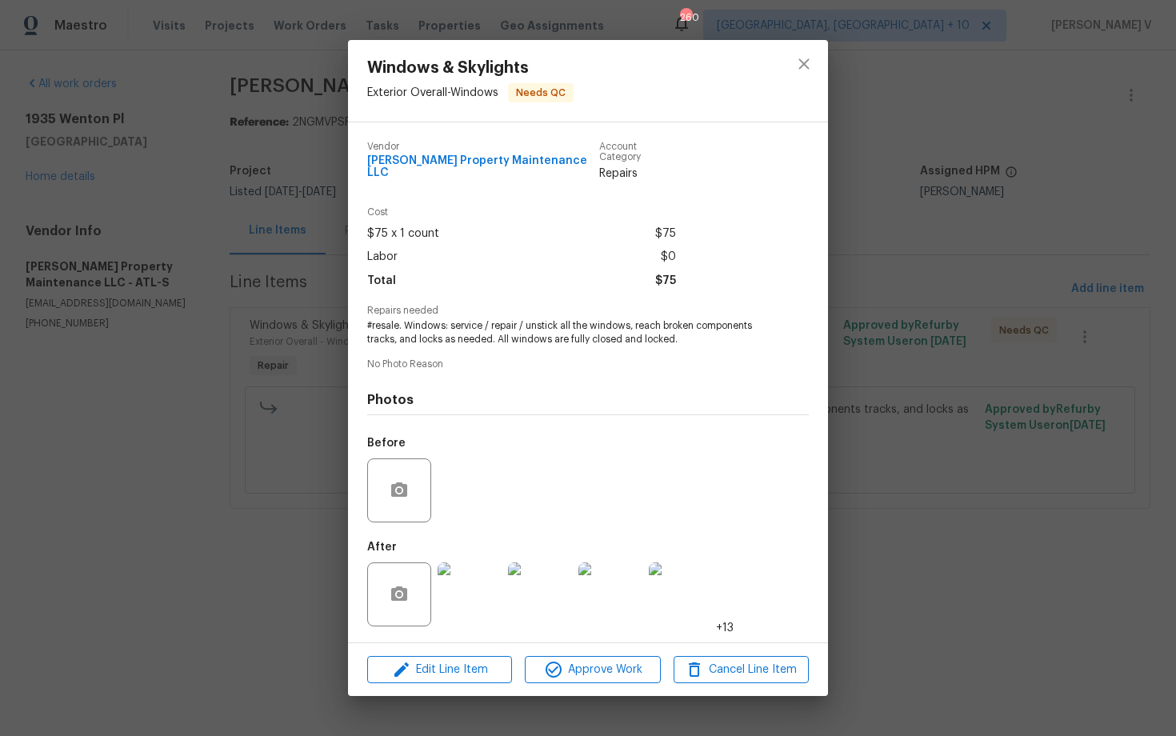
click at [72, 269] on div "Windows & Skylights Exterior Overall - Windows Needs QC Vendor Glen Property Ma…" at bounding box center [588, 368] width 1176 height 736
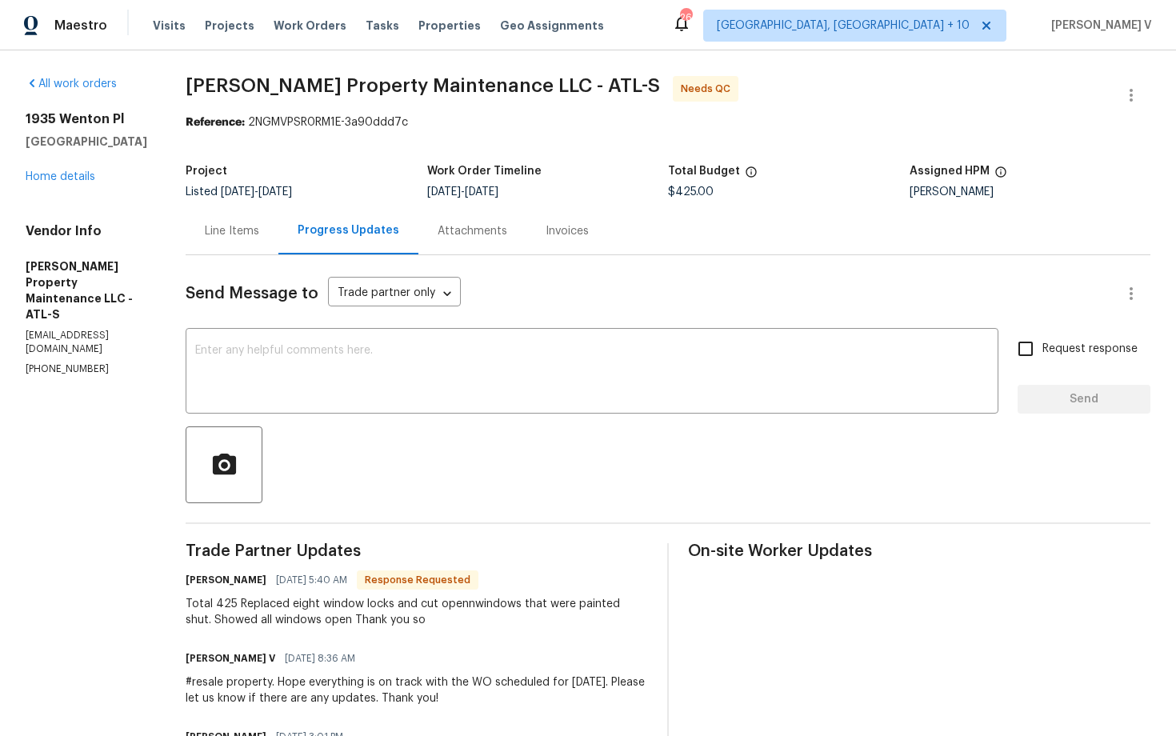
click at [195, 224] on div "Line Items" at bounding box center [232, 230] width 93 height 47
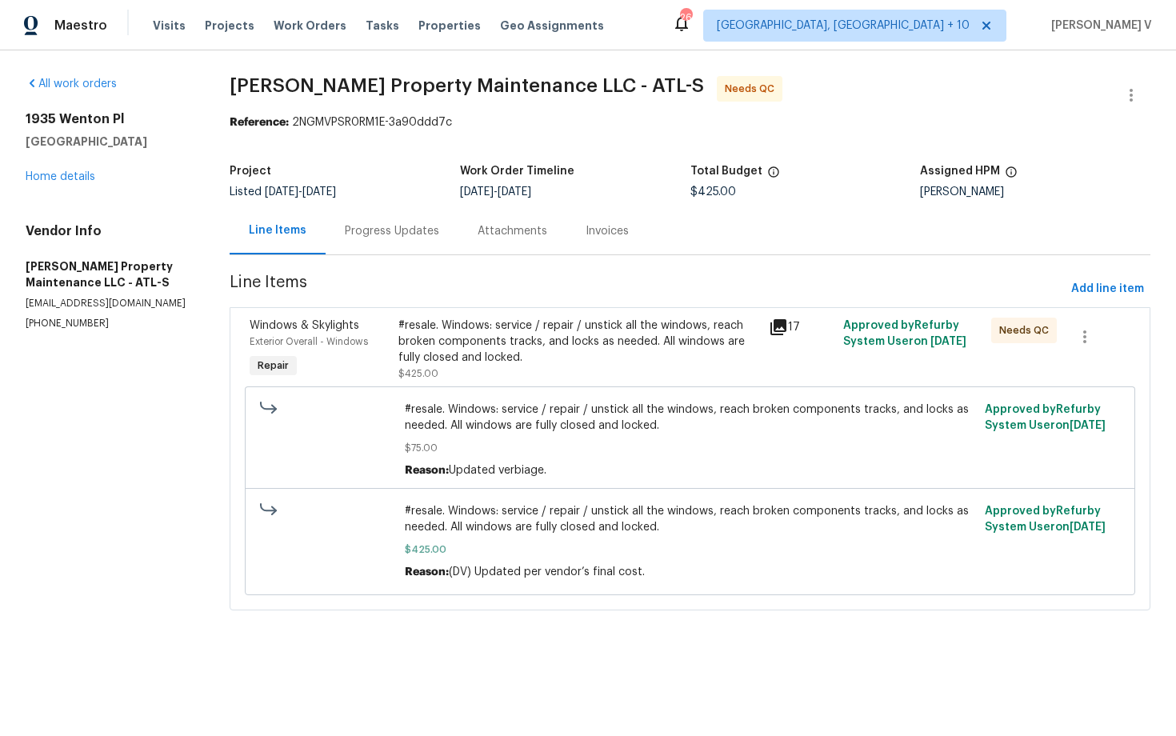
click at [601, 342] on div "#resale. Windows: service / repair / unstick all the windows, reach broken comp…" at bounding box center [579, 342] width 362 height 48
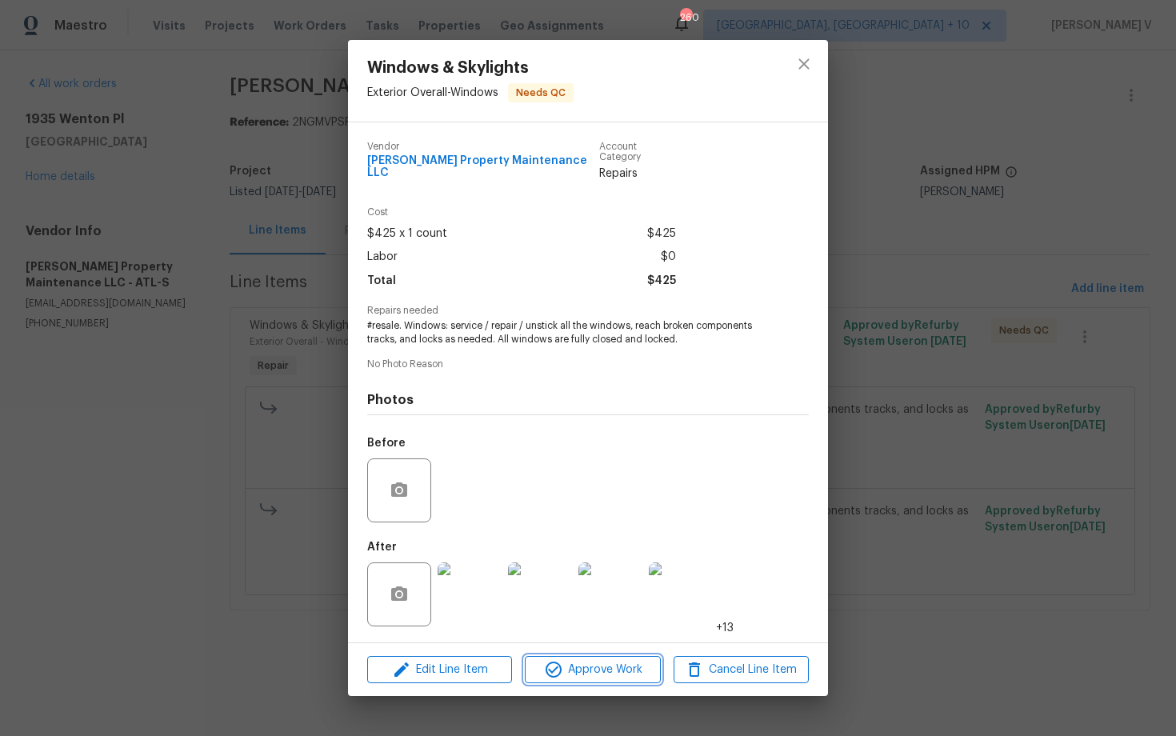
click at [600, 662] on span "Approve Work" at bounding box center [593, 670] width 126 height 20
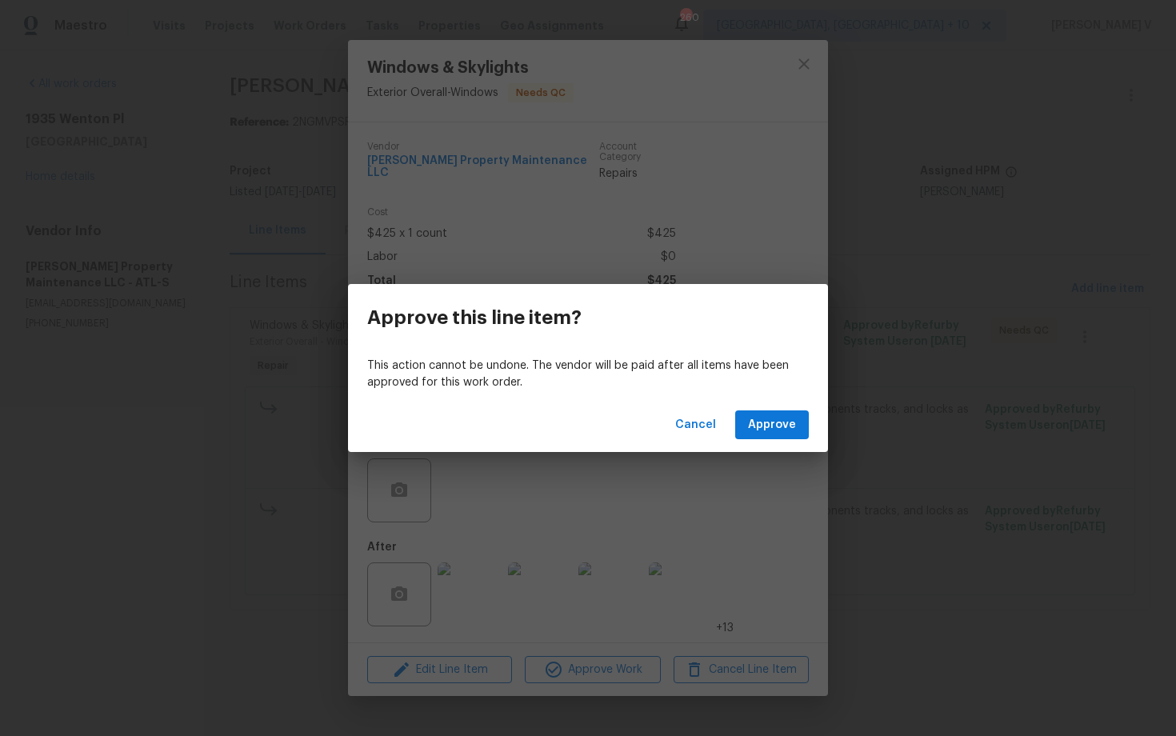
click at [755, 440] on div "Cancel Approve" at bounding box center [588, 425] width 480 height 55
click at [759, 437] on button "Approve" at bounding box center [772, 425] width 74 height 30
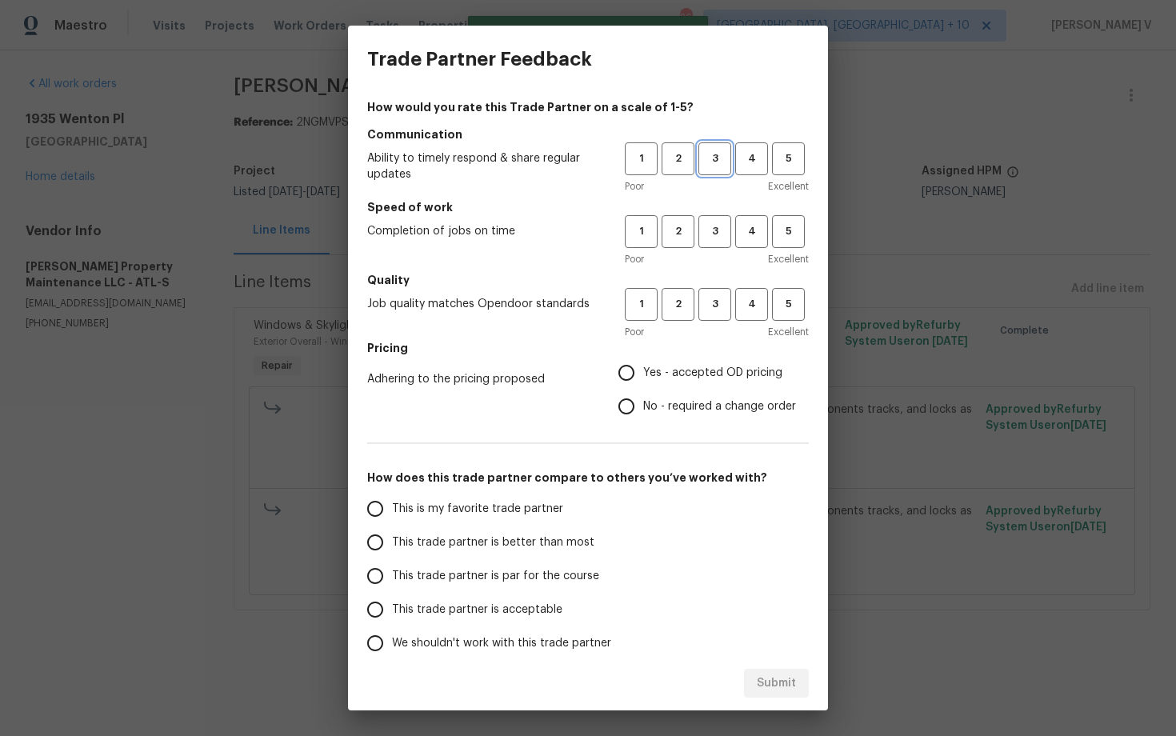
click at [700, 166] on span "3" at bounding box center [715, 159] width 30 height 18
click at [711, 210] on h5 "Speed of work" at bounding box center [588, 207] width 442 height 16
click at [711, 224] on span "3" at bounding box center [715, 231] width 30 height 18
click at [713, 314] on button "3" at bounding box center [715, 304] width 33 height 33
click at [639, 398] on input "No - required a change order" at bounding box center [627, 407] width 34 height 34
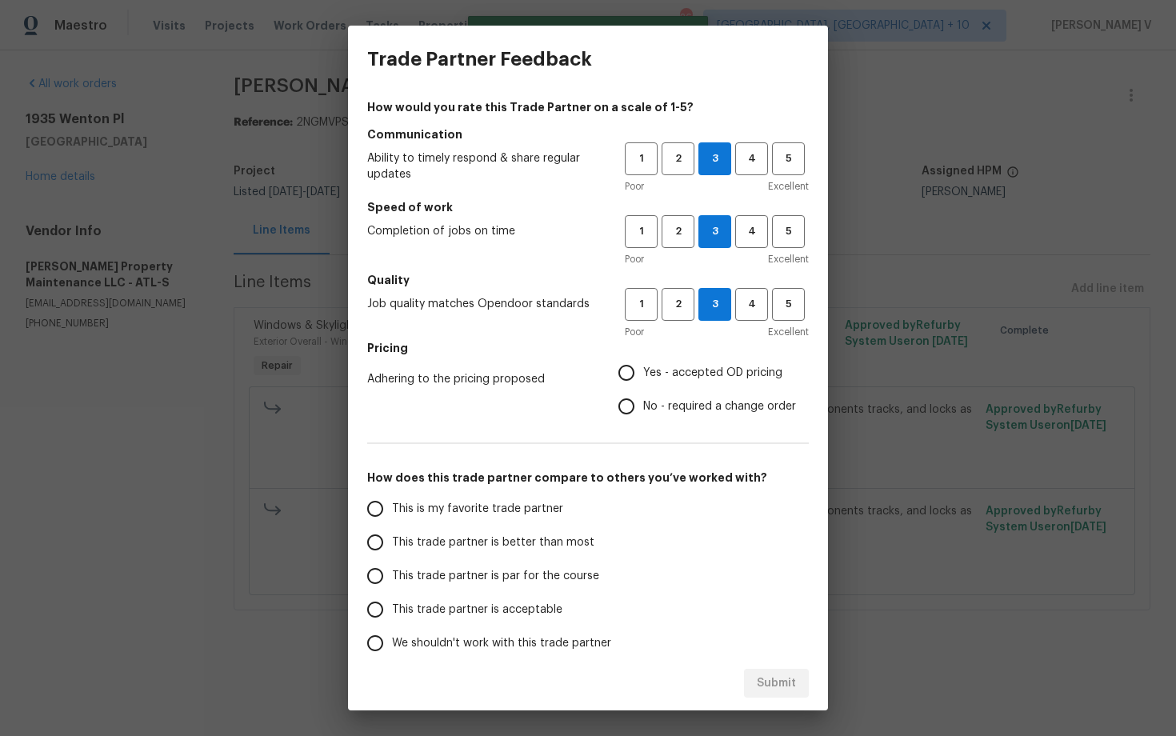
radio input "true"
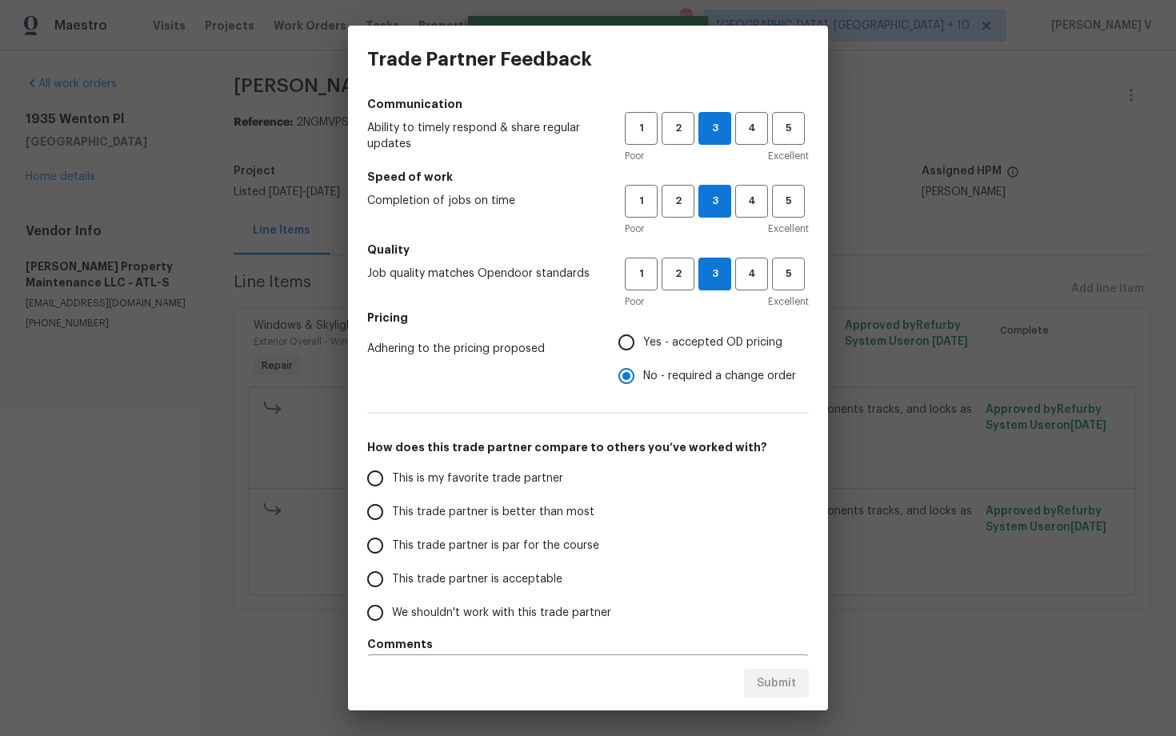
scroll to position [70, 0]
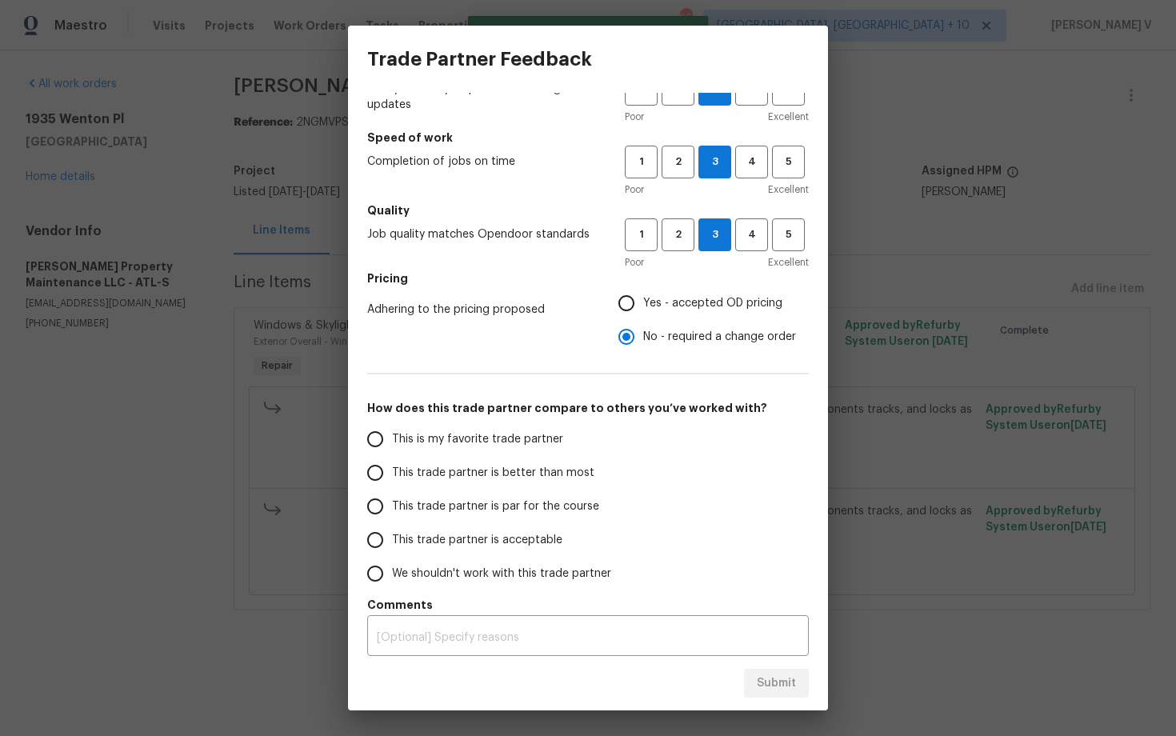
click at [531, 457] on label "This trade partner is better than most" at bounding box center [484, 473] width 253 height 34
click at [392, 457] on input "This trade partner is better than most" at bounding box center [375, 473] width 34 height 34
click at [770, 675] on span "Submit" at bounding box center [776, 684] width 39 height 20
radio input "true"
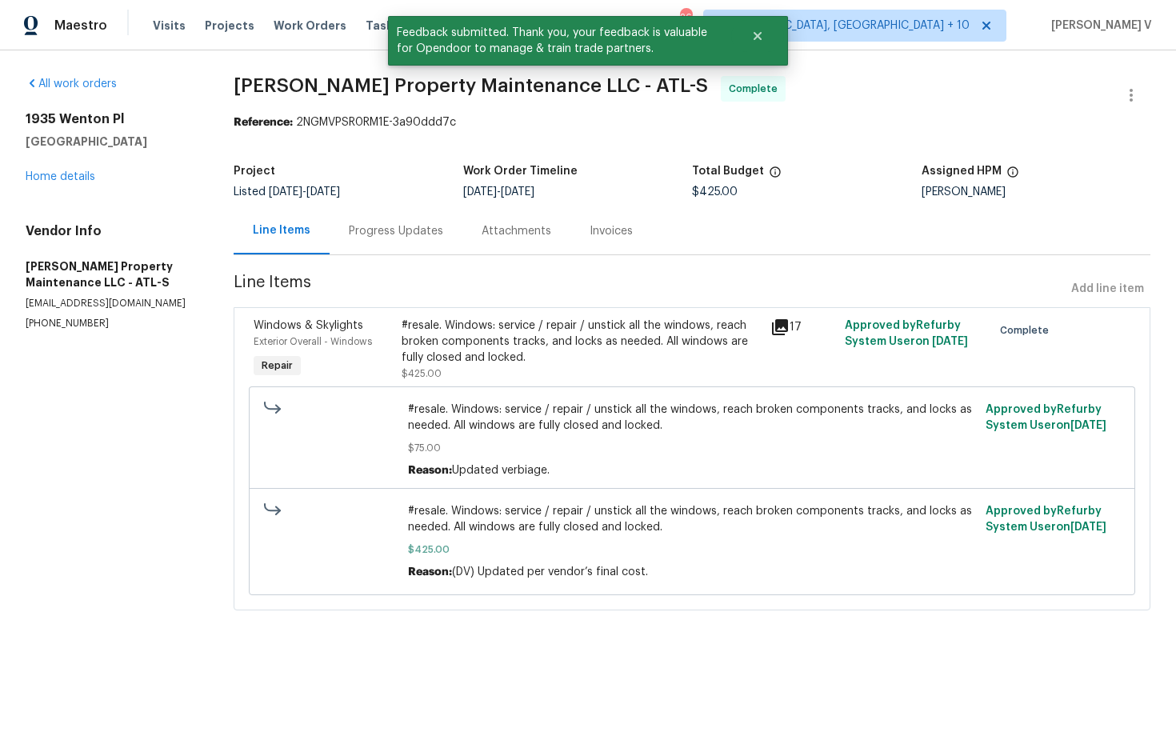
click at [400, 246] on div "Progress Updates" at bounding box center [396, 230] width 133 height 47
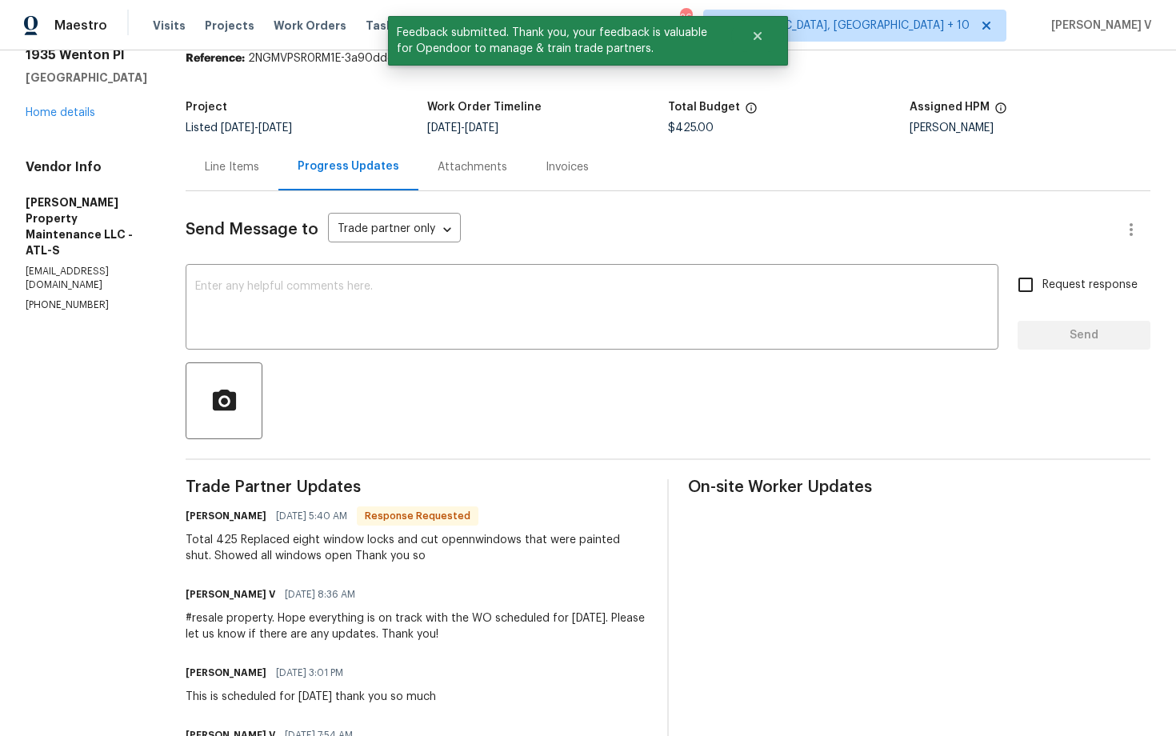
scroll to position [74, 0]
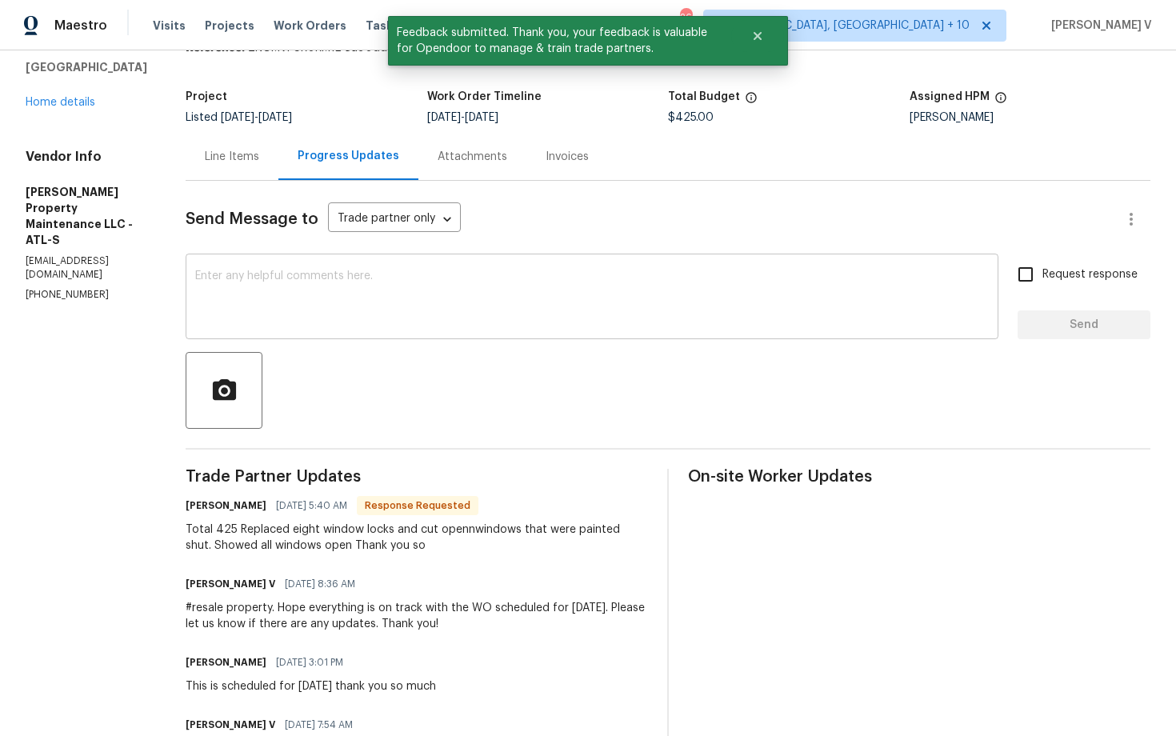
click at [434, 330] on div "x ​" at bounding box center [592, 299] width 813 height 82
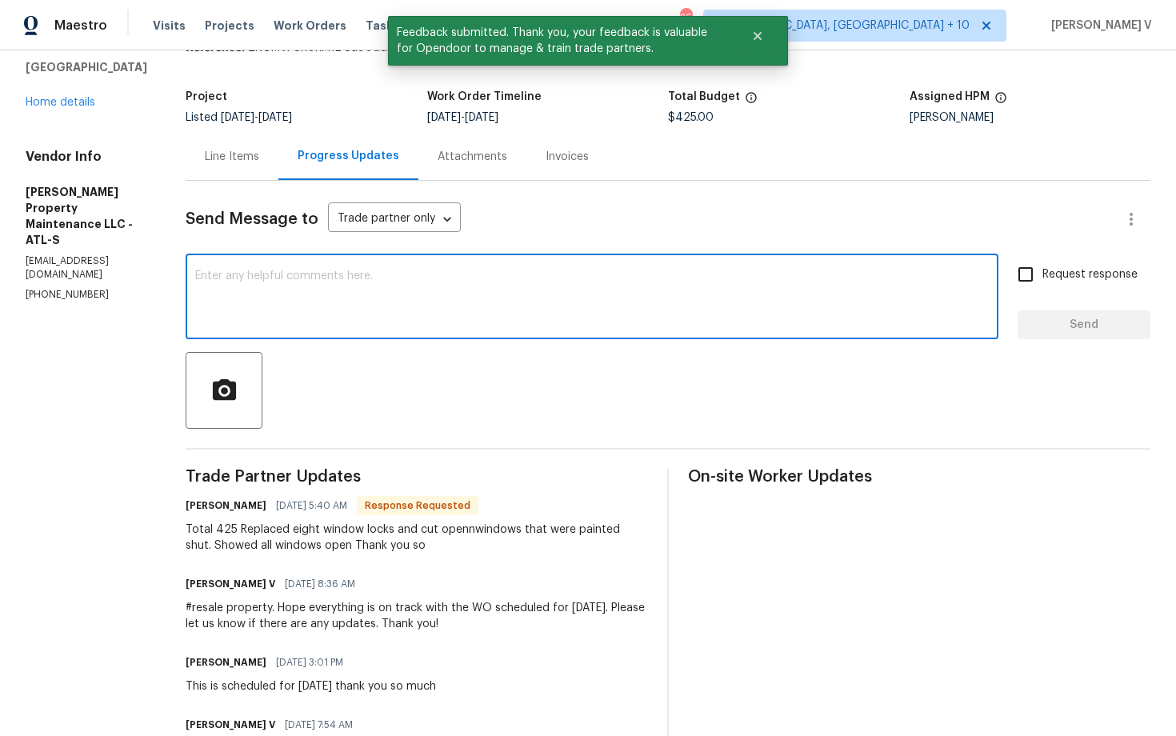
paste textarea "Hey, we have updated the cost to $ and the work order has been approved. Thanks…"
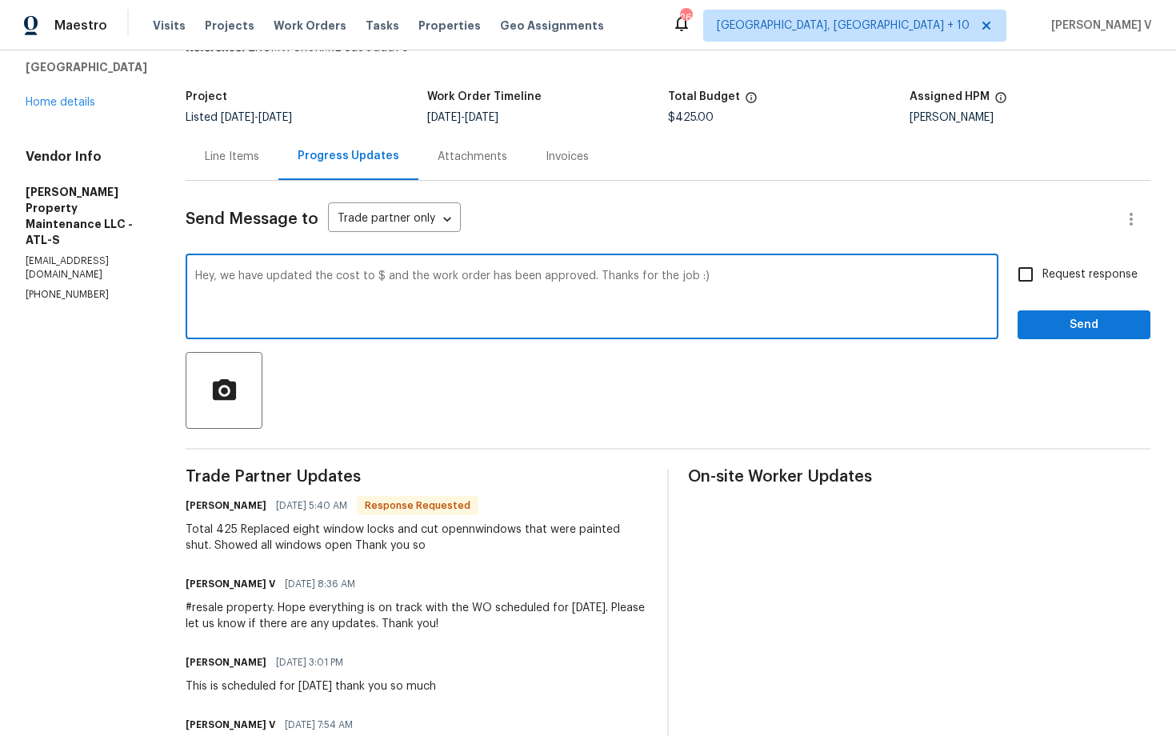
drag, startPoint x: 636, startPoint y: 277, endPoint x: 857, endPoint y: 277, distance: 220.8
click at [857, 277] on textarea "Hey, we have updated the cost to $ and the work order has been approved. Thanks…" at bounding box center [592, 298] width 794 height 56
click at [385, 275] on textarea "Hey, we have updated the cost to $ and the work order has been approved. Thanks" at bounding box center [592, 298] width 794 height 56
type textarea "Hey, we have updated the cost to $425 and the work order has been approved. Tha…"
click at [1111, 330] on span "Send" at bounding box center [1084, 325] width 107 height 20
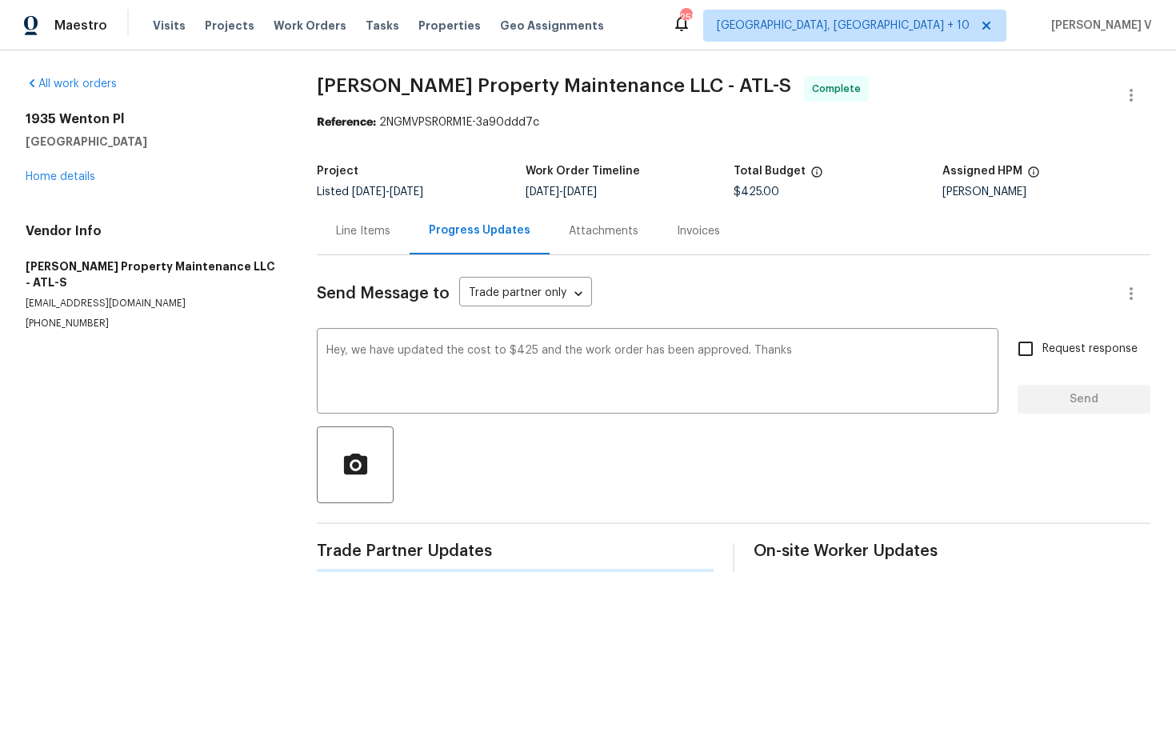
scroll to position [0, 0]
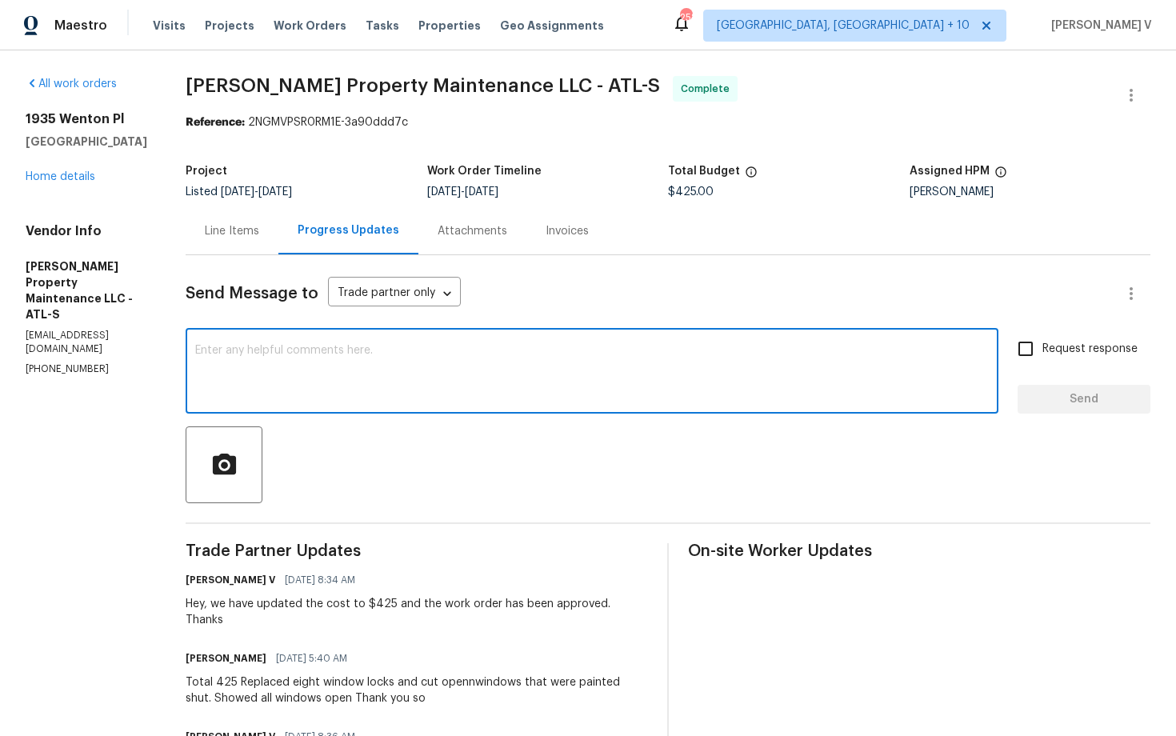
click at [422, 361] on textarea at bounding box center [592, 373] width 794 height 56
paste textarea "Kindly provide us with a detailed invoice mentioning all the scope of work done…"
type textarea "Kindly provide us with a detailed invoice mentioning all the scope of work done…"
click at [1025, 433] on div at bounding box center [668, 464] width 965 height 77
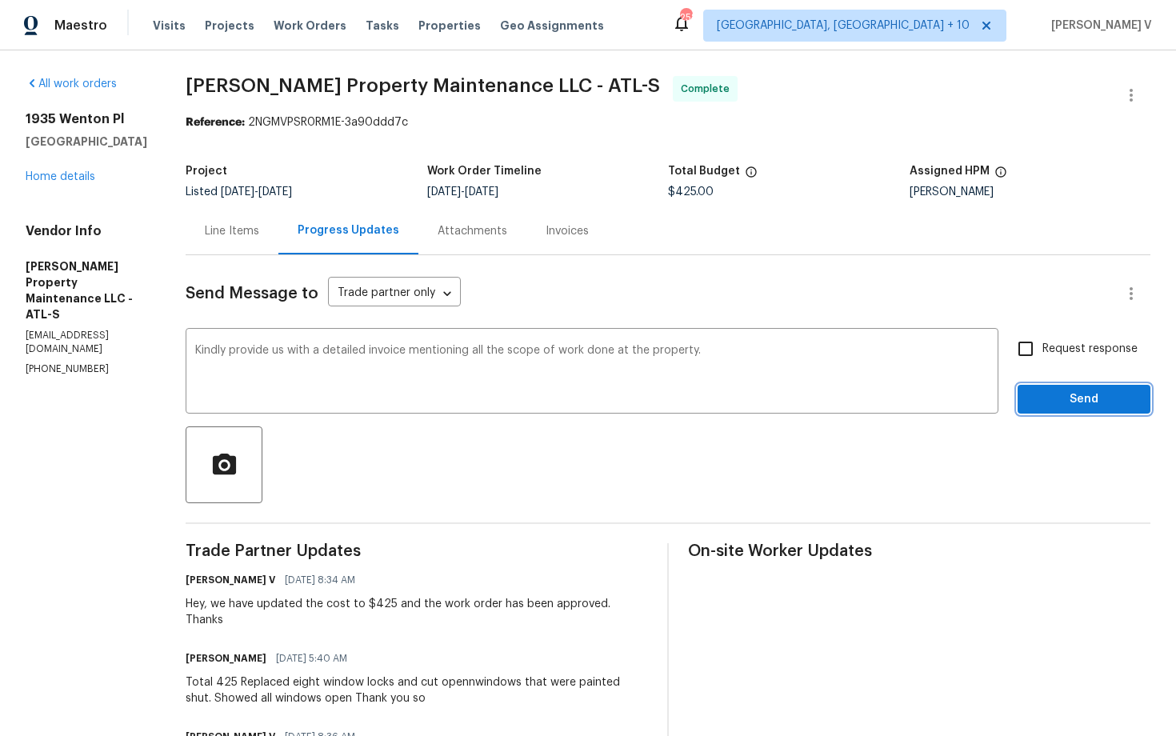
click at [1046, 414] on button "Send" at bounding box center [1084, 400] width 133 height 30
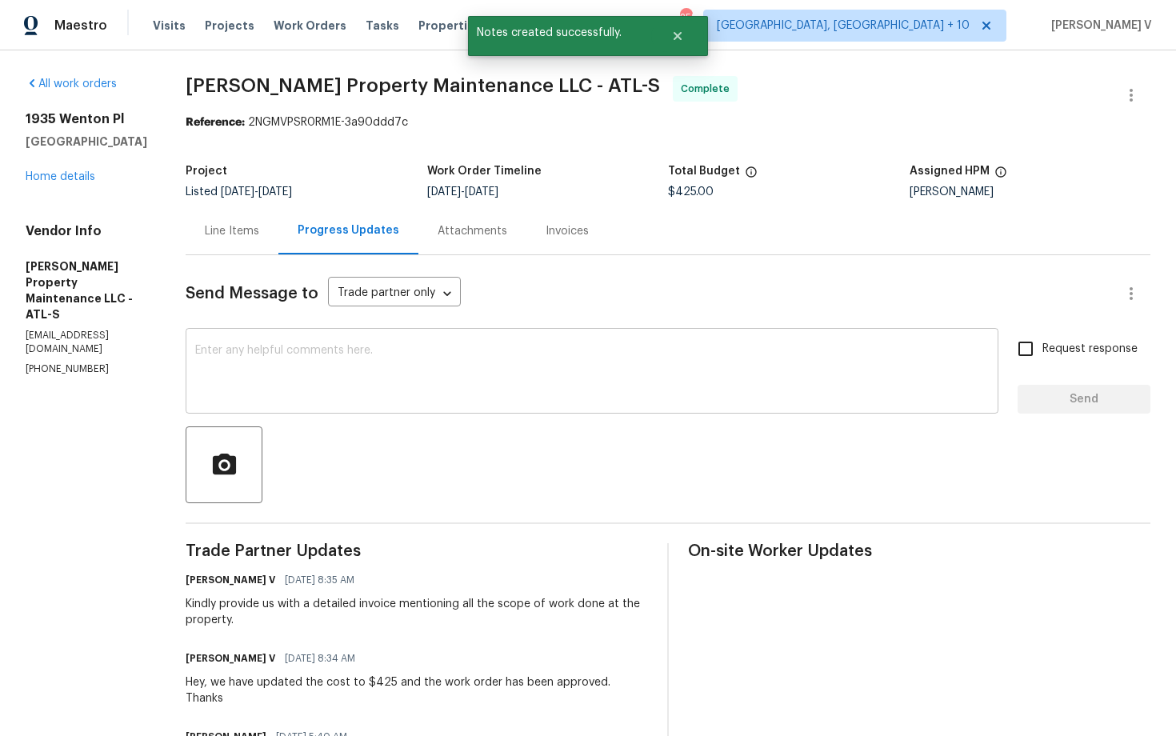
click at [470, 343] on div "x ​" at bounding box center [592, 373] width 813 height 82
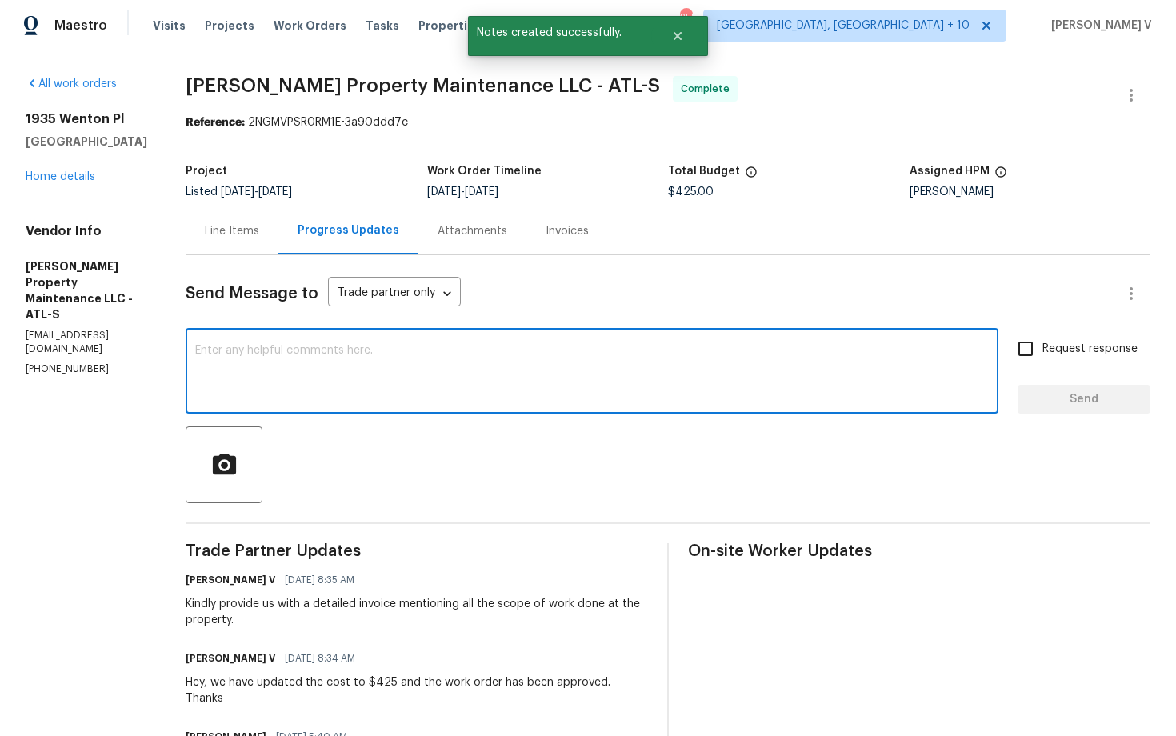
paste textarea "Going forward, for future work orders, please ensure approval is obtained befor…"
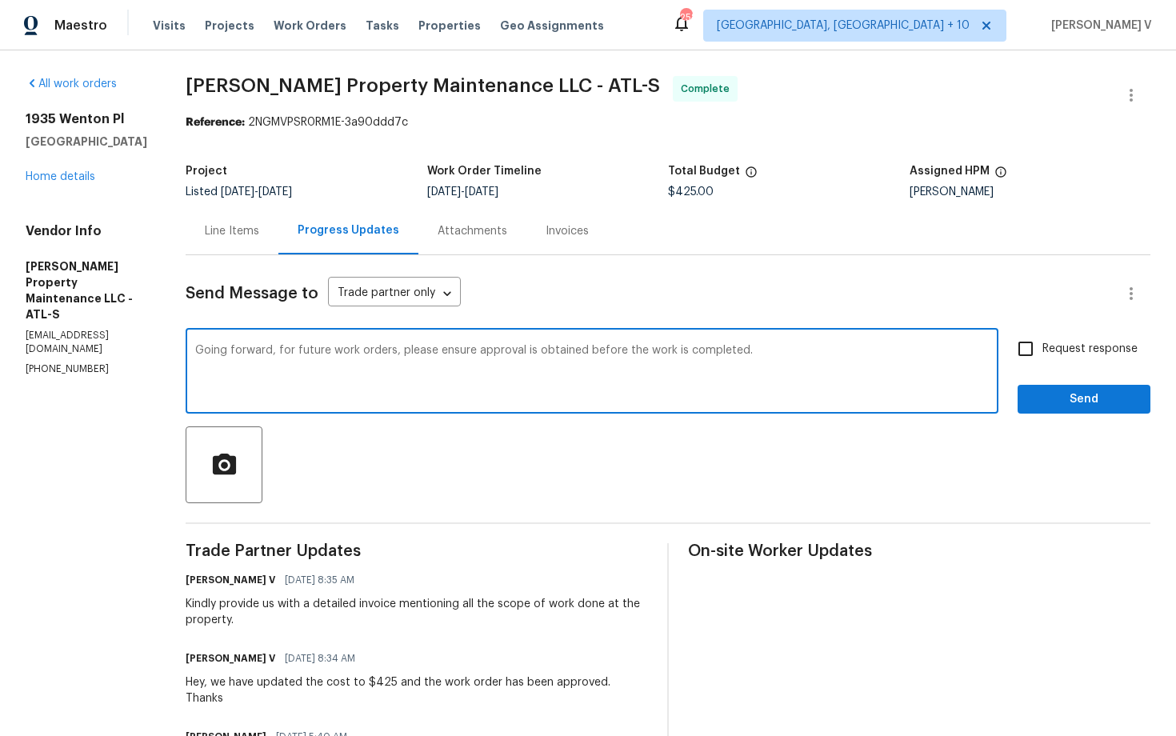
click at [198, 354] on div "Going forward, for future work orders, please ensure approval is obtained befor…" at bounding box center [592, 373] width 813 height 82
click at [202, 349] on textarea "Going forward, for future work orders, please ensure approval is obtained befor…" at bounding box center [592, 373] width 794 height 56
type textarea "Important note: Going forward, for future work orders, please ensure approval i…"
click at [1149, 348] on div "Request response Send" at bounding box center [1084, 373] width 133 height 82
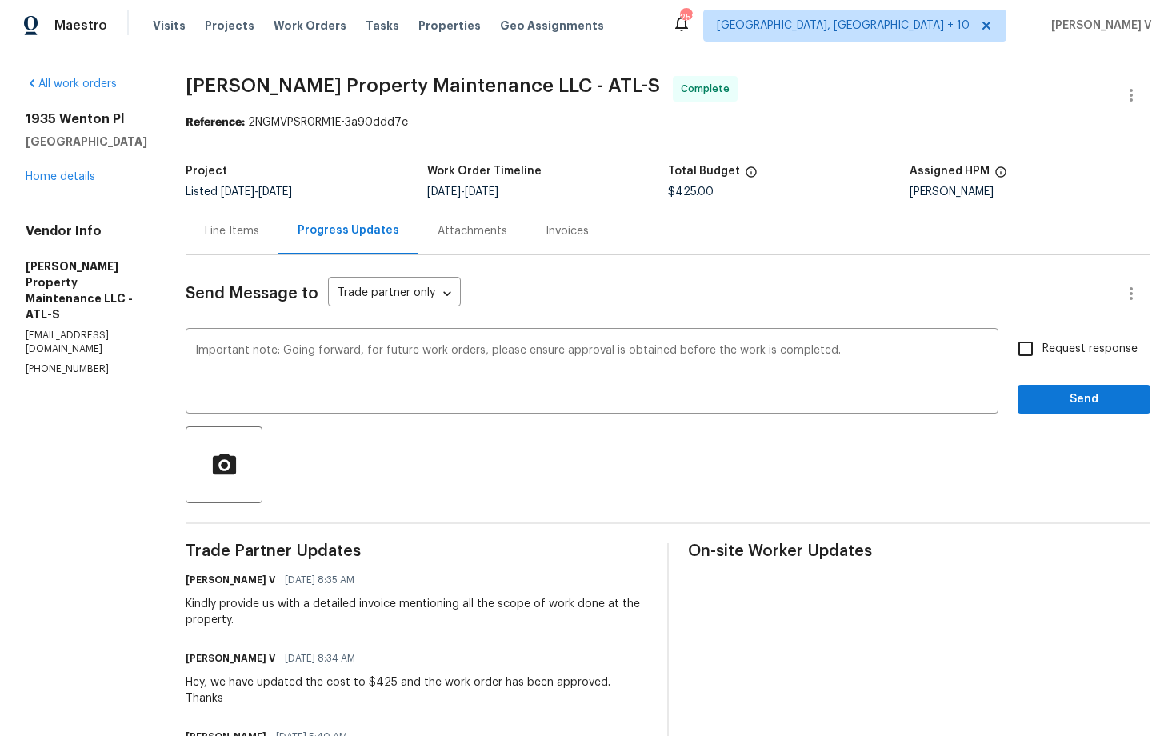
click at [1091, 348] on span "Request response" at bounding box center [1090, 349] width 95 height 17
click at [1043, 348] on input "Request response" at bounding box center [1026, 349] width 34 height 34
checkbox input "true"
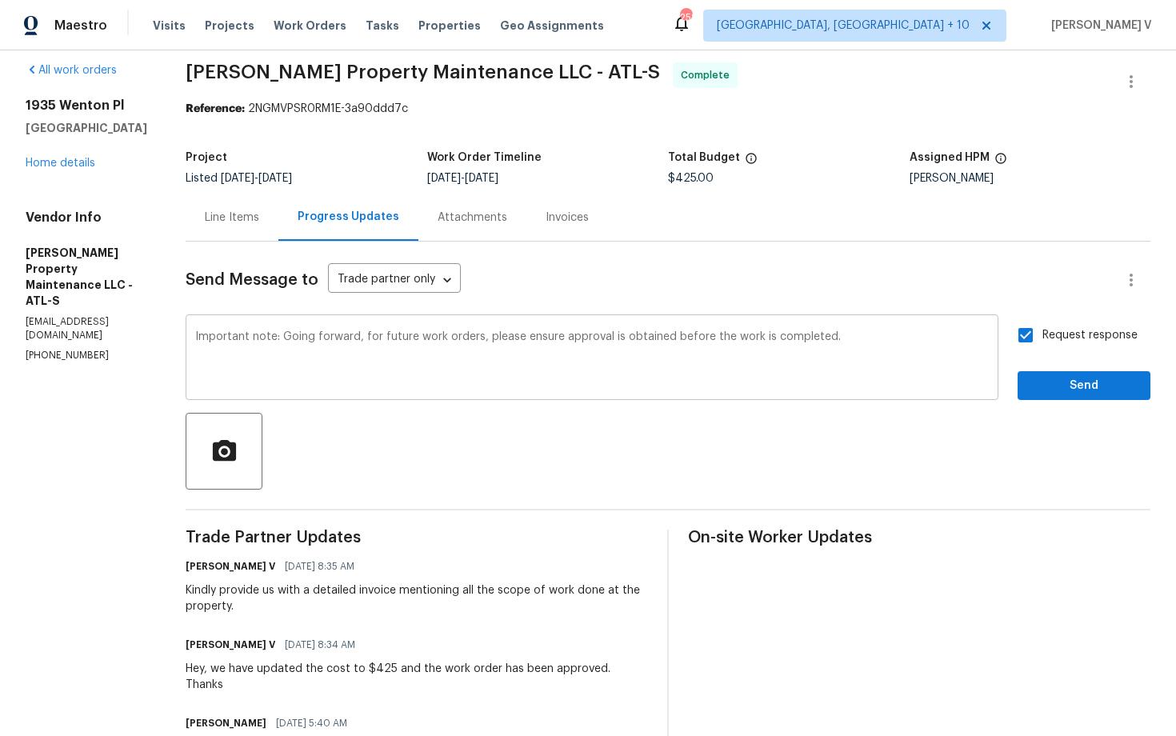
scroll to position [14, 0]
click at [1079, 378] on span "Send" at bounding box center [1084, 385] width 107 height 20
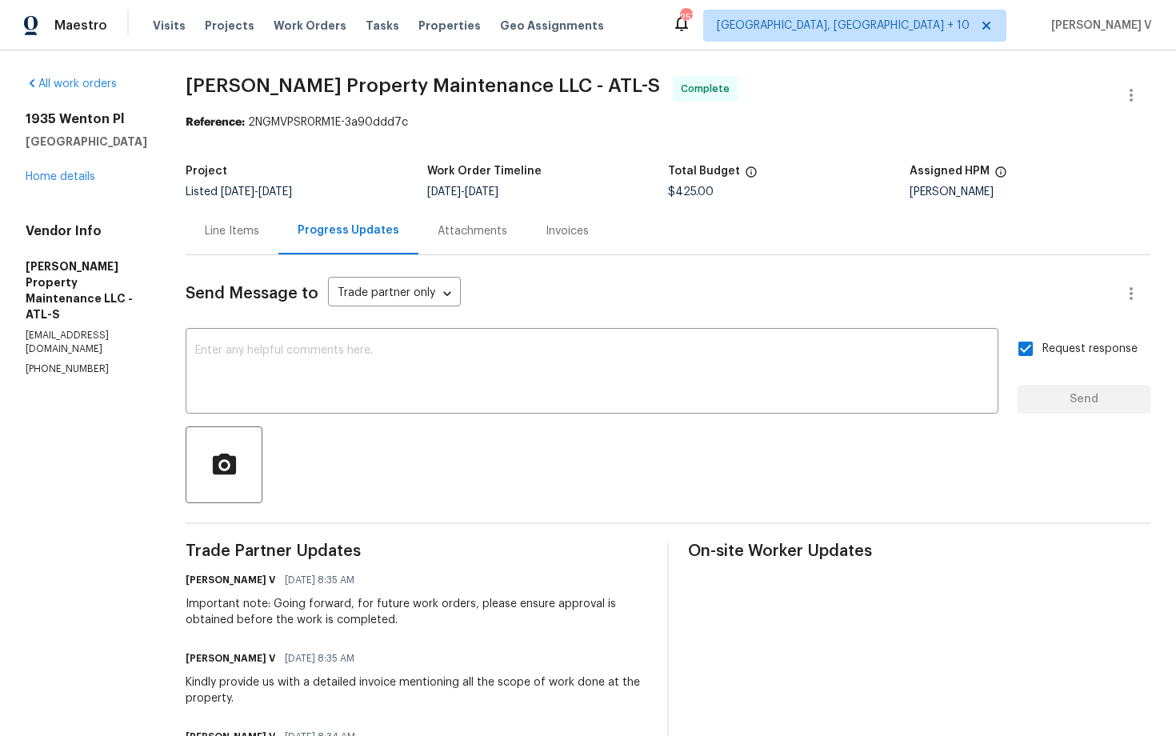
click at [62, 185] on div "1935 Wenton Pl Lawrenceville, GA 30044 Home details" at bounding box center [87, 148] width 122 height 74
click at [65, 182] on link "Home details" at bounding box center [61, 176] width 70 height 11
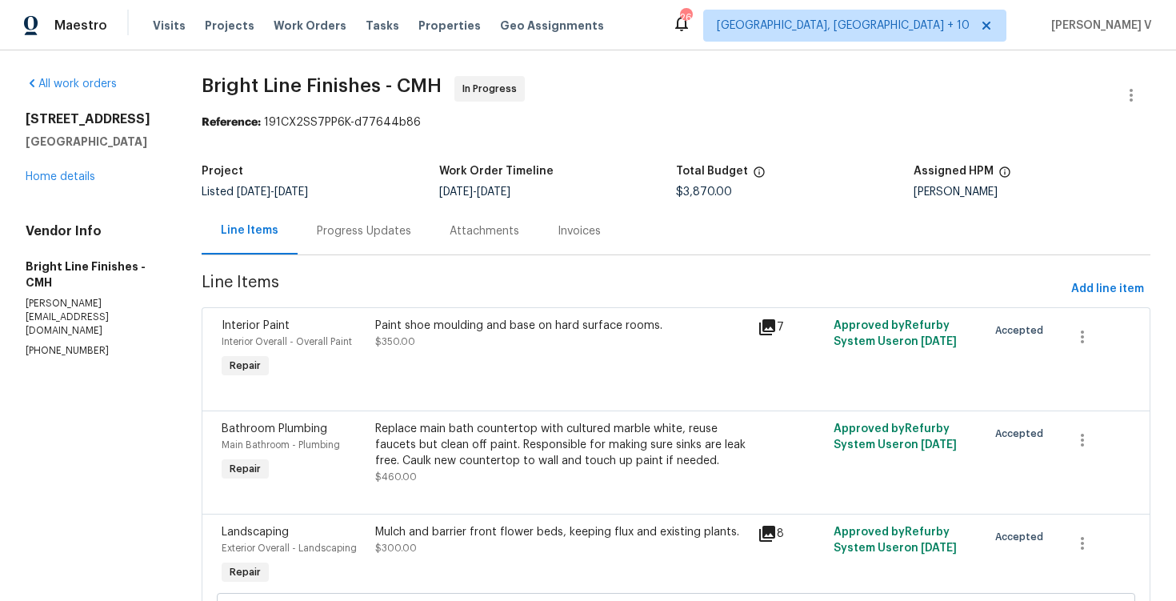
click at [75, 186] on div "All work orders [STREET_ADDRESS] Home details Vendor Info Bright Line Finishes …" at bounding box center [95, 217] width 138 height 282
click at [72, 178] on link "Home details" at bounding box center [61, 176] width 70 height 11
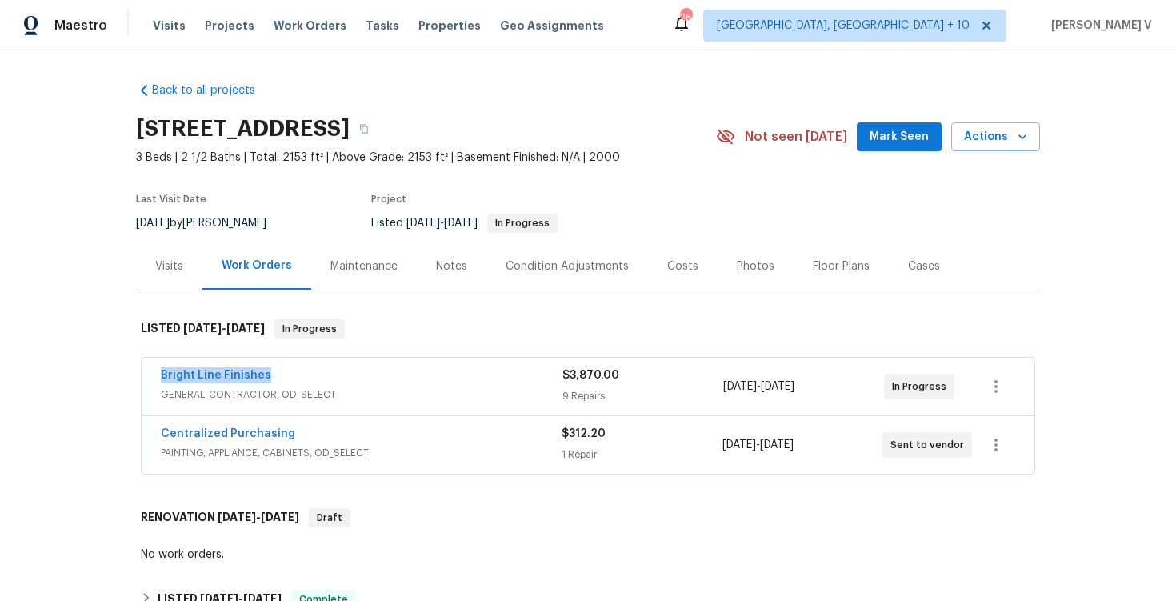
drag, startPoint x: 143, startPoint y: 379, endPoint x: 392, endPoint y: 378, distance: 248.8
click at [392, 378] on div "Bright Line Finishes GENERAL_CONTRACTOR, OD_SELECT $3,870.00 9 Repairs [DATE] -…" at bounding box center [588, 387] width 893 height 58
copy link "Bright Line Finishes"
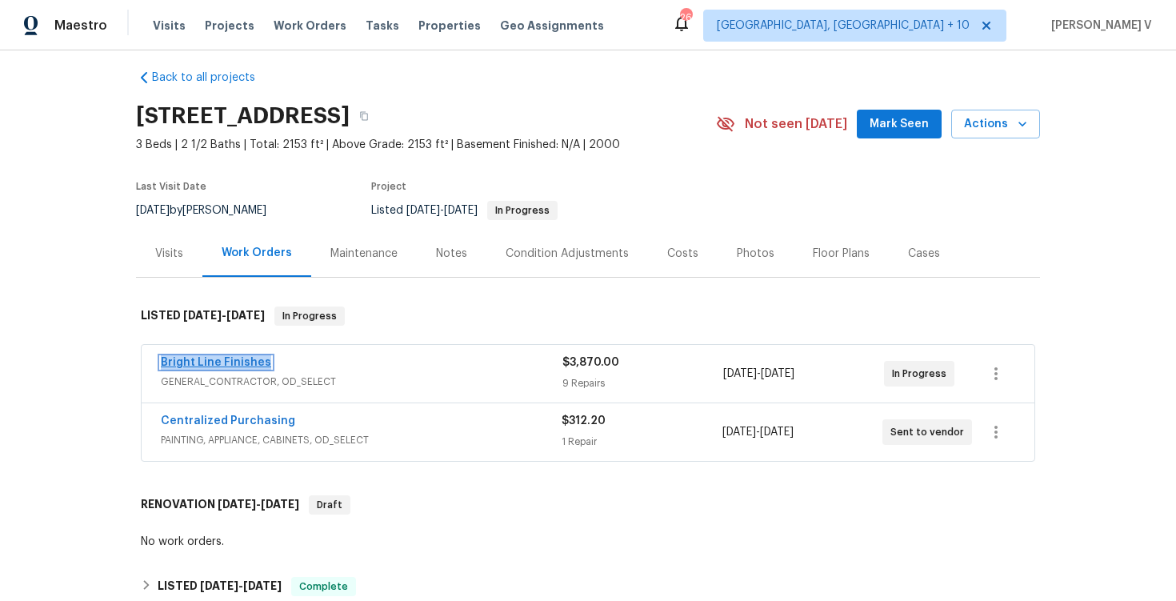
click at [230, 366] on link "Bright Line Finishes" at bounding box center [216, 362] width 110 height 11
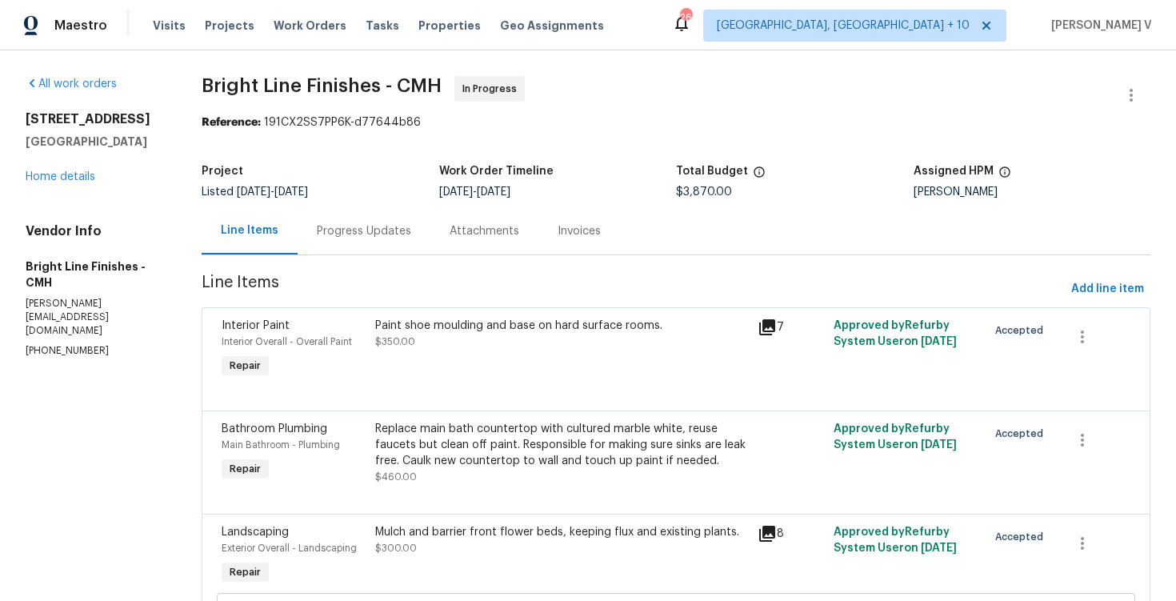
click at [397, 239] on div "Progress Updates" at bounding box center [364, 230] width 133 height 47
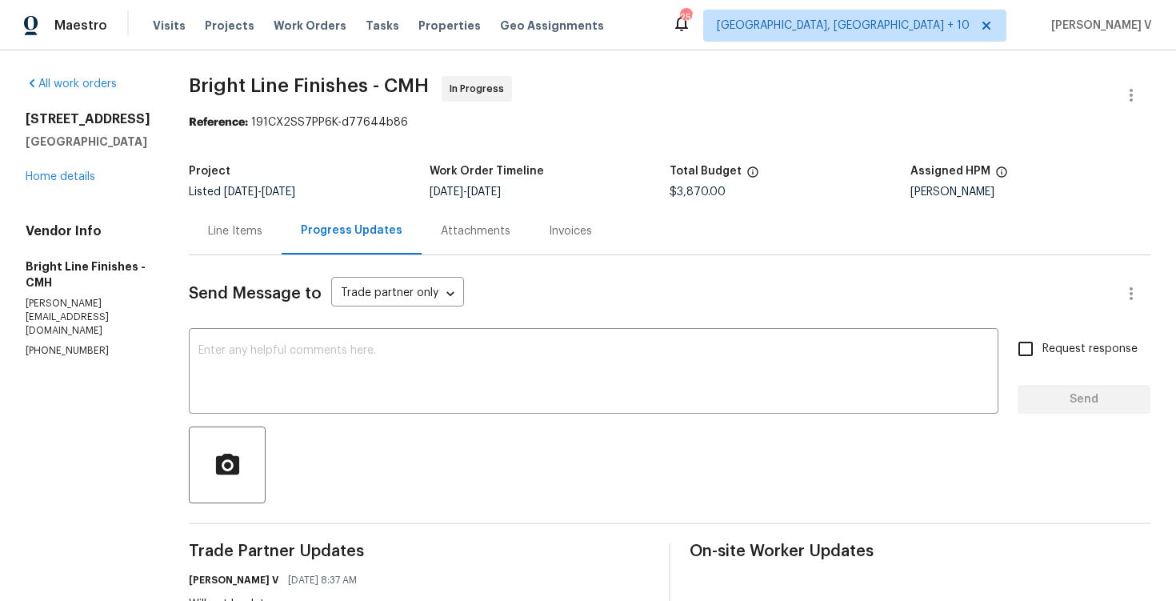
click at [925, 191] on div "[PERSON_NAME]" at bounding box center [1031, 191] width 241 height 11
copy div "[PERSON_NAME]"
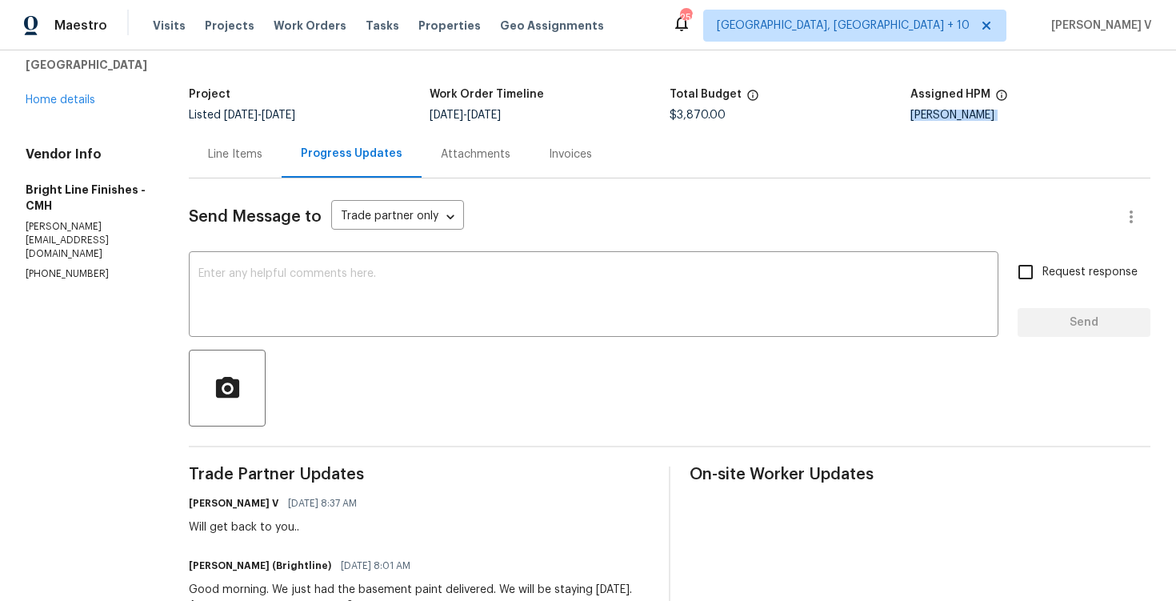
scroll to position [150, 0]
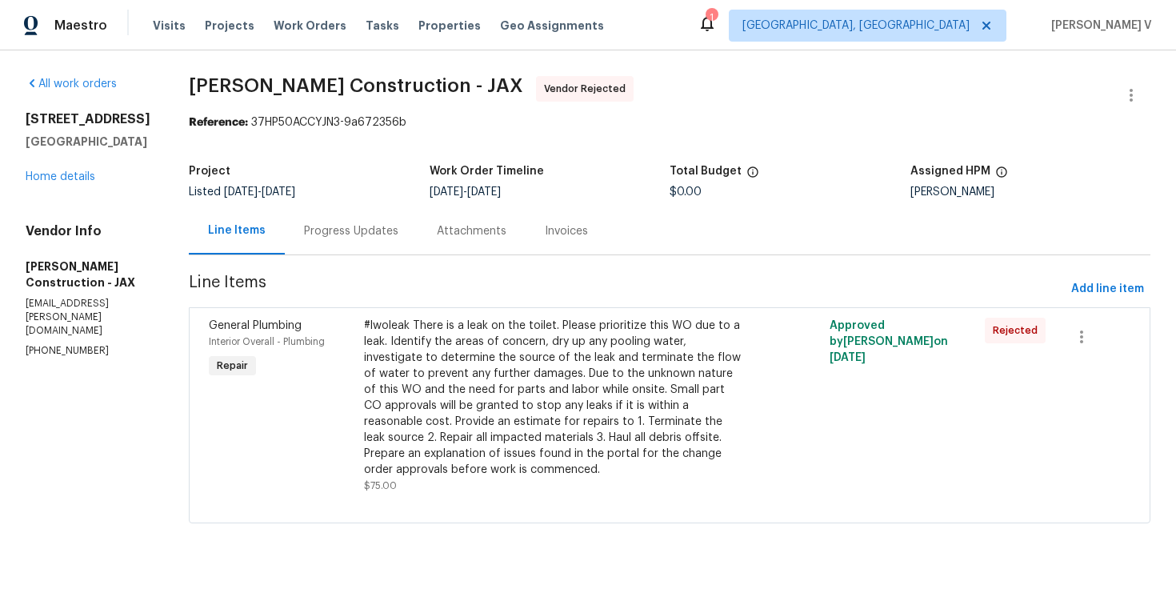
click at [370, 227] on div "Progress Updates" at bounding box center [351, 231] width 94 height 16
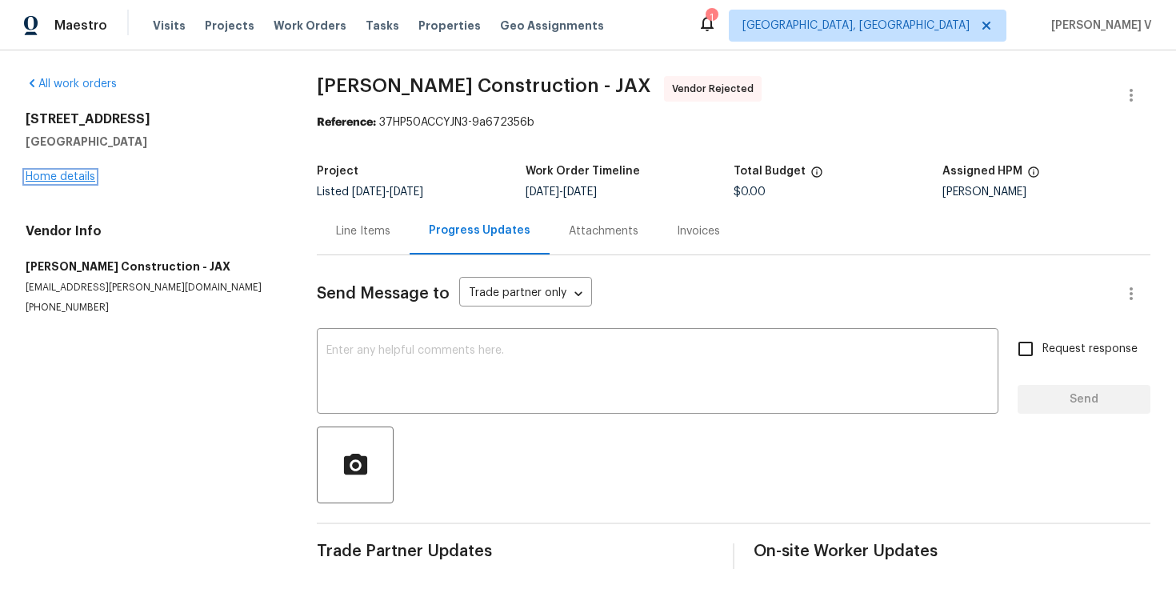
click at [78, 180] on link "Home details" at bounding box center [61, 176] width 70 height 11
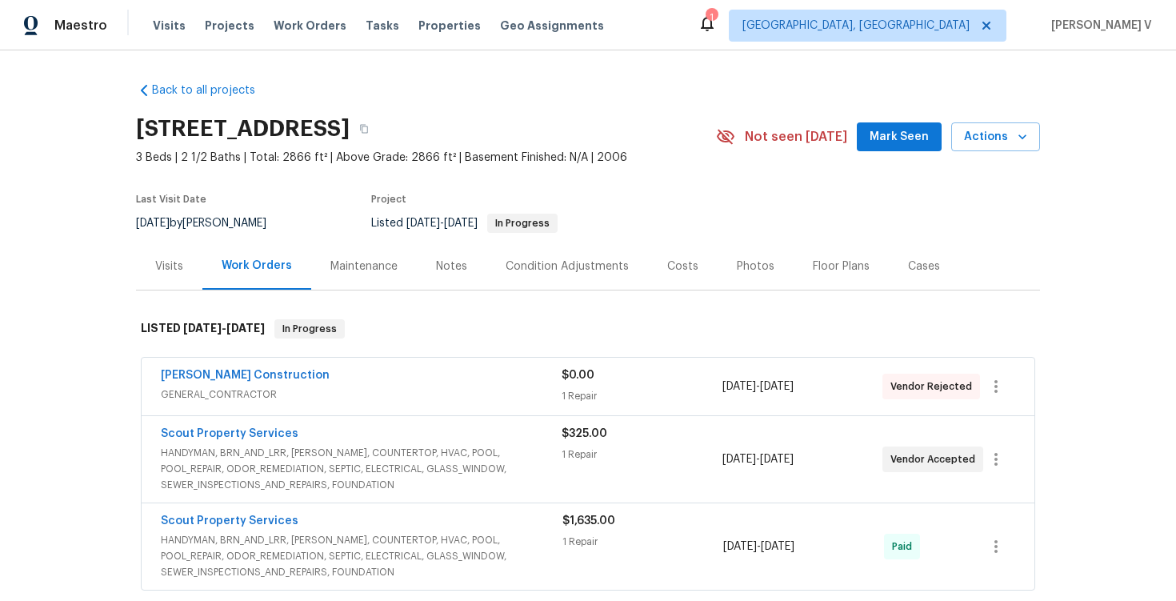
scroll to position [168, 0]
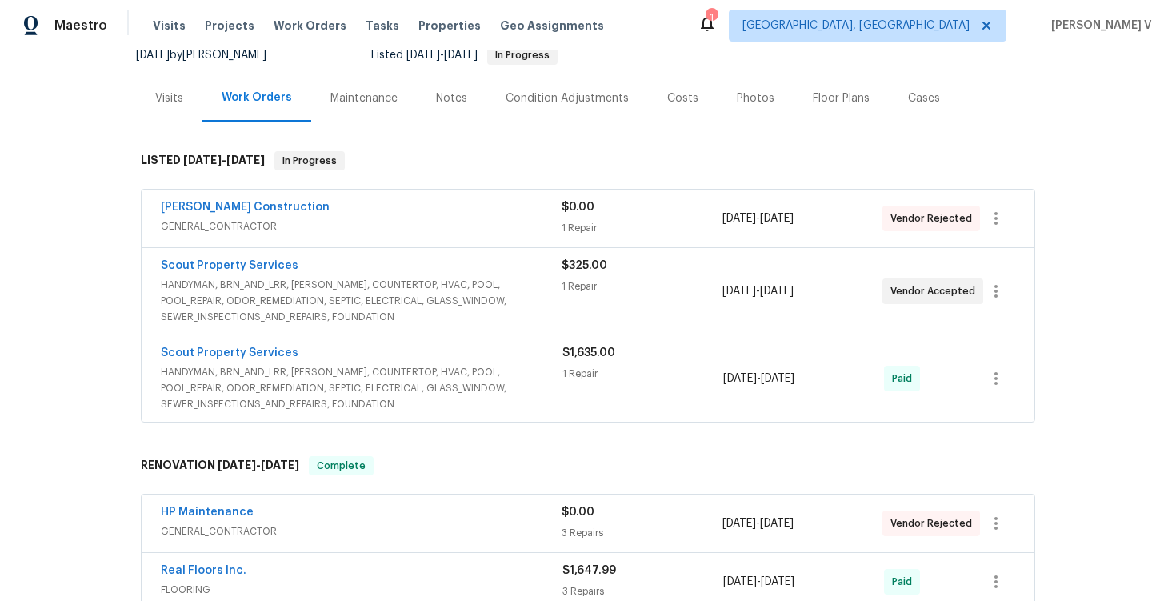
click at [419, 226] on span "GENERAL_CONTRACTOR" at bounding box center [361, 226] width 401 height 16
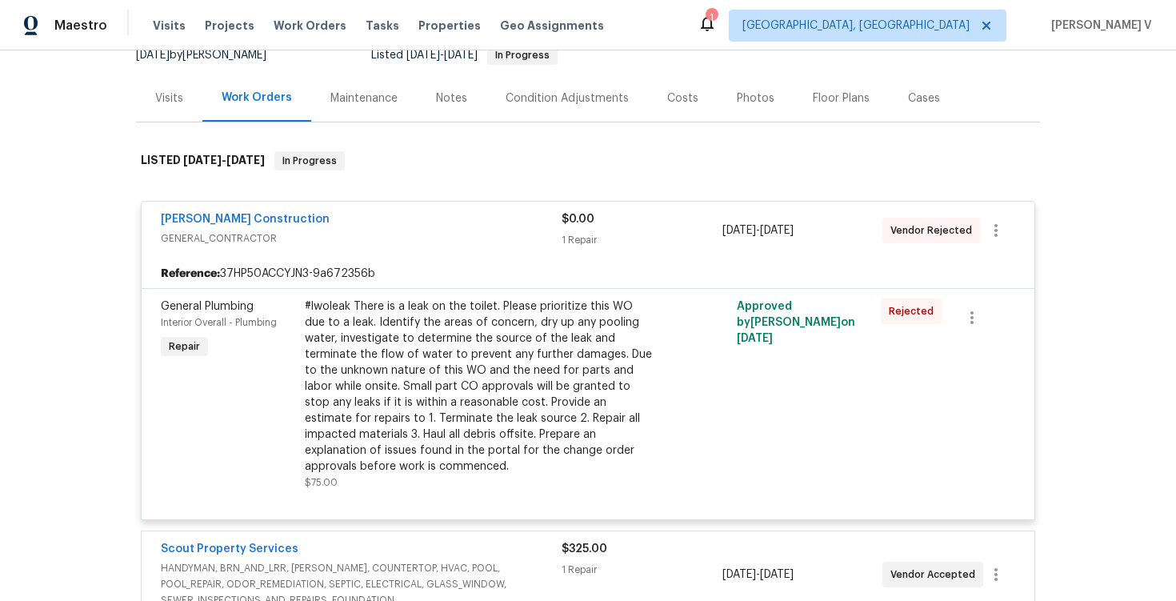
scroll to position [305, 0]
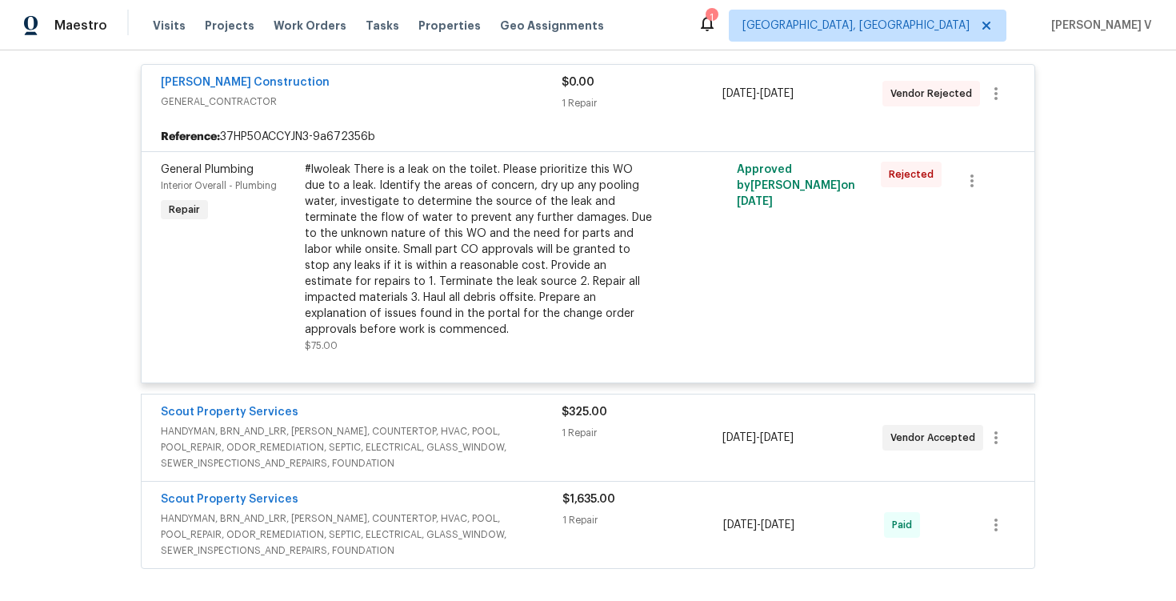
click at [410, 404] on div "Scout Property Services" at bounding box center [361, 413] width 401 height 19
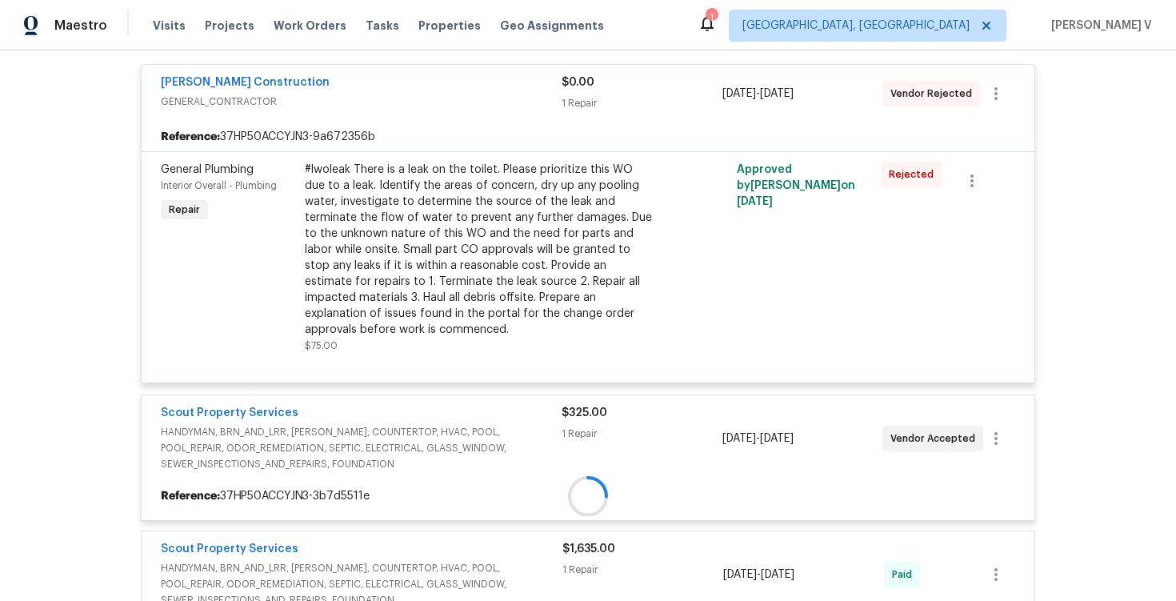
click at [411, 424] on span "HANDYMAN, BRN_AND_LRR, [PERSON_NAME], COUNTERTOP, HVAC, POOL, POOL_REPAIR, ODOR…" at bounding box center [361, 448] width 401 height 48
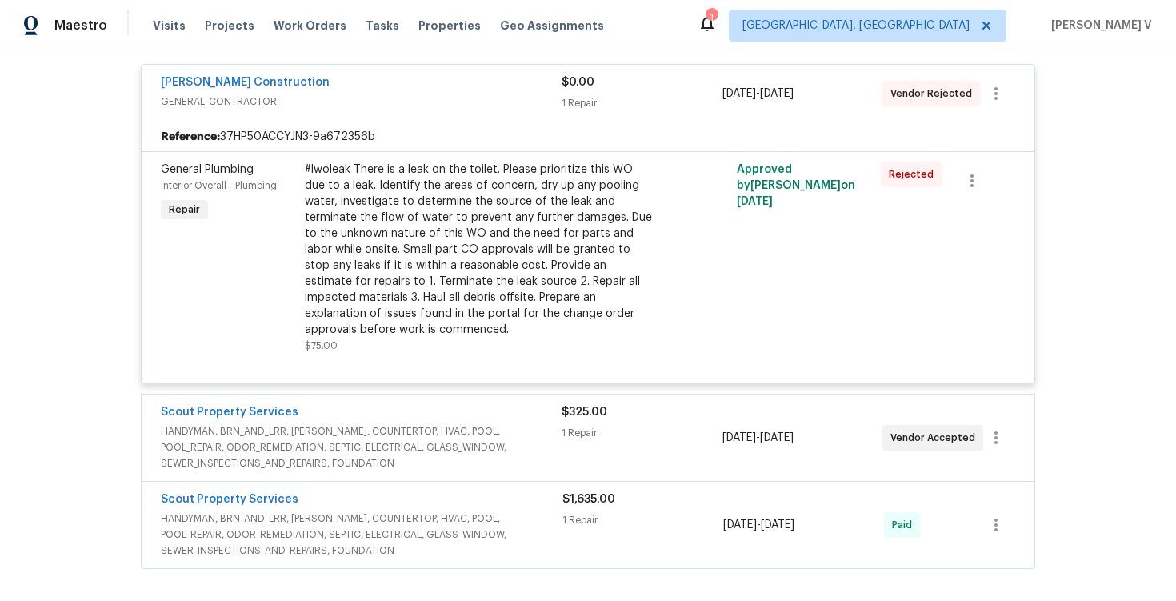
click at [411, 423] on span "HANDYMAN, BRN_AND_LRR, [PERSON_NAME], COUNTERTOP, HVAC, POOL, POOL_REPAIR, ODOR…" at bounding box center [361, 447] width 401 height 48
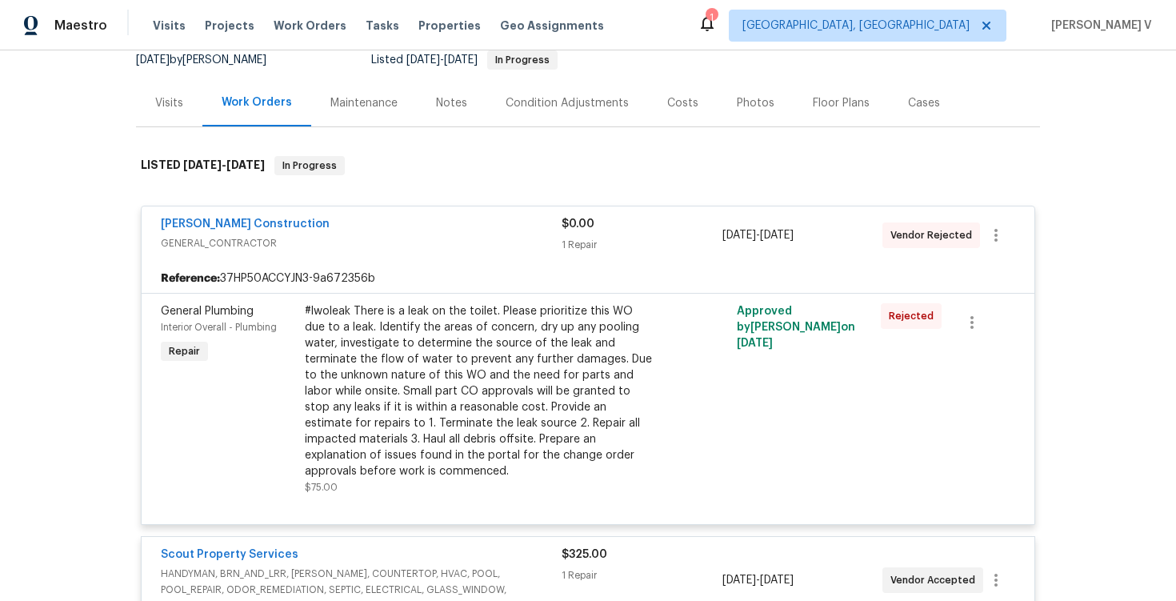
scroll to position [71, 0]
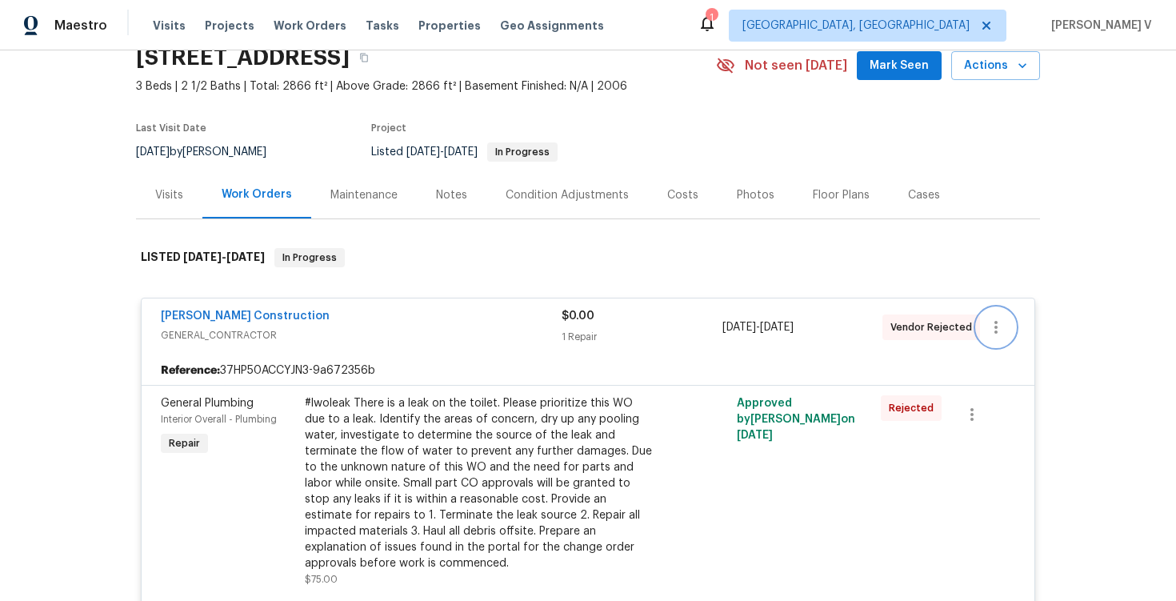
click at [987, 327] on icon "button" at bounding box center [996, 327] width 19 height 19
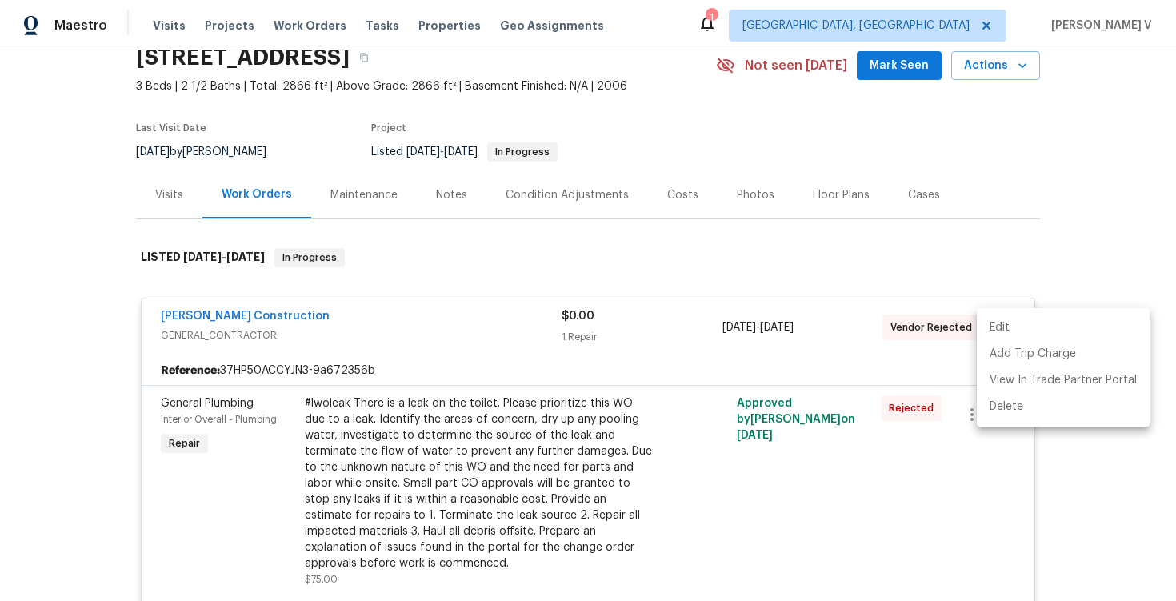
click at [987, 327] on li "Edit" at bounding box center [1063, 327] width 173 height 26
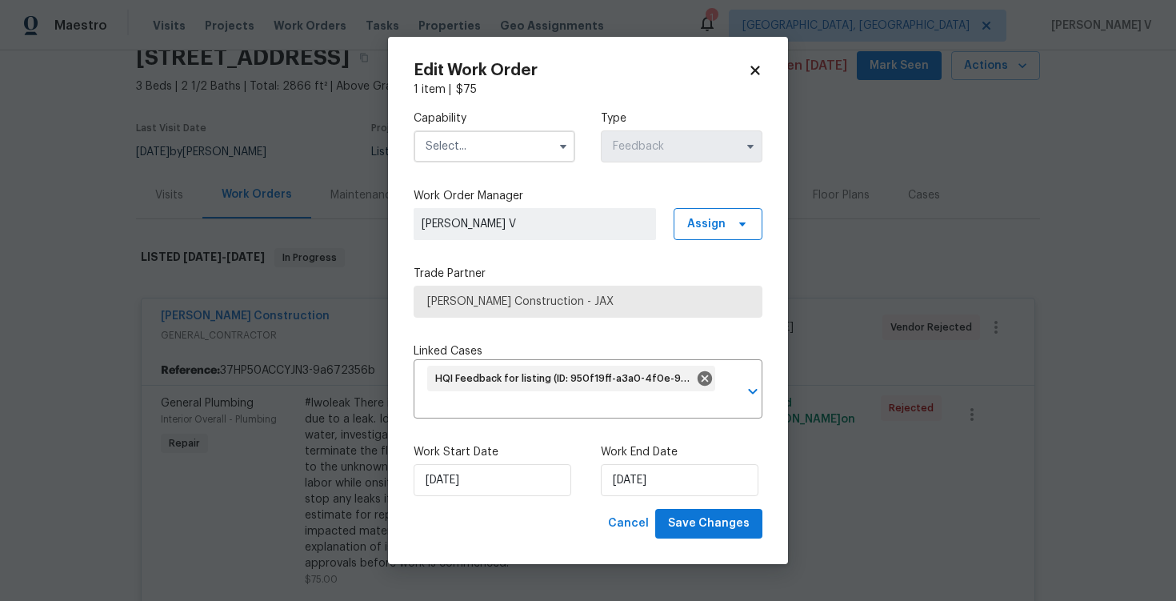
click at [522, 150] on input "text" at bounding box center [495, 146] width 162 height 32
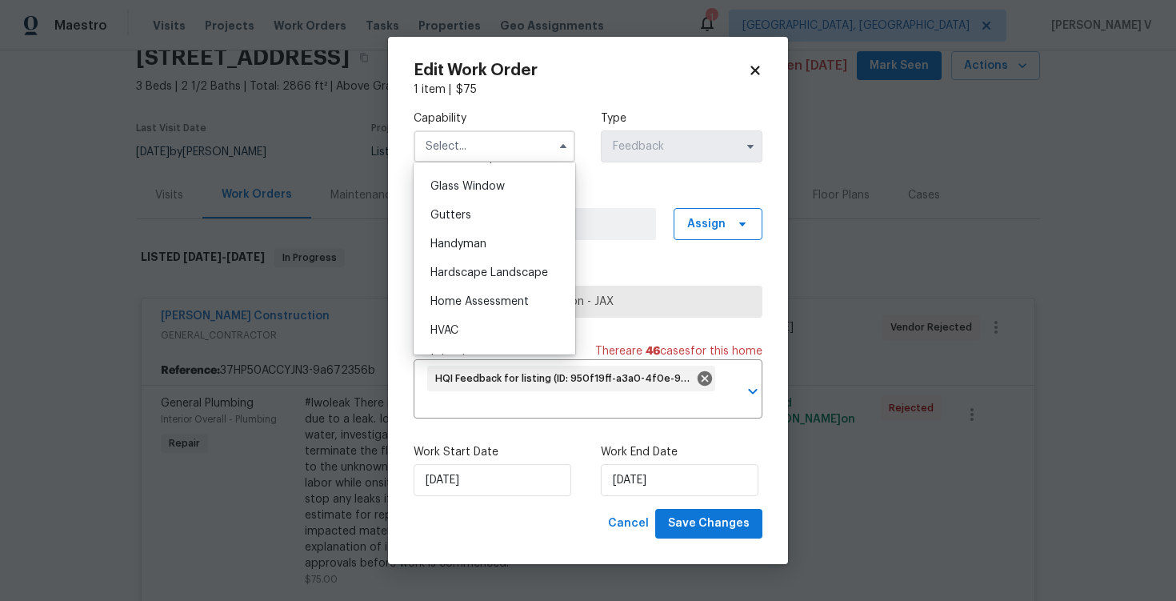
scroll to position [862, 0]
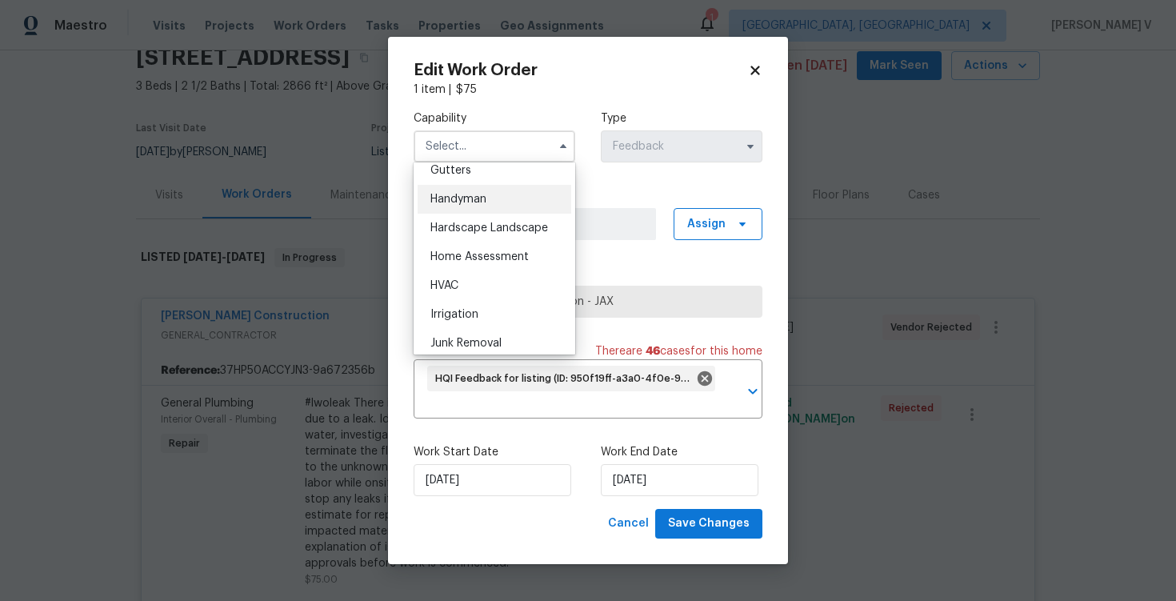
click at [476, 208] on div "Handyman" at bounding box center [495, 199] width 154 height 29
type input "Handyman"
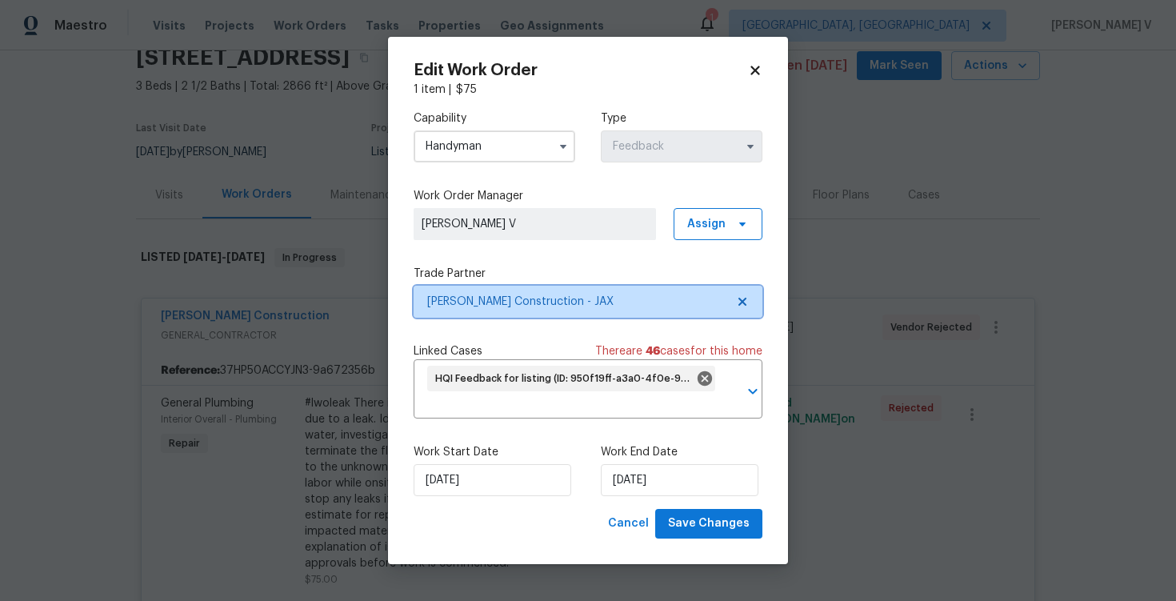
click at [734, 298] on span at bounding box center [740, 301] width 18 height 13
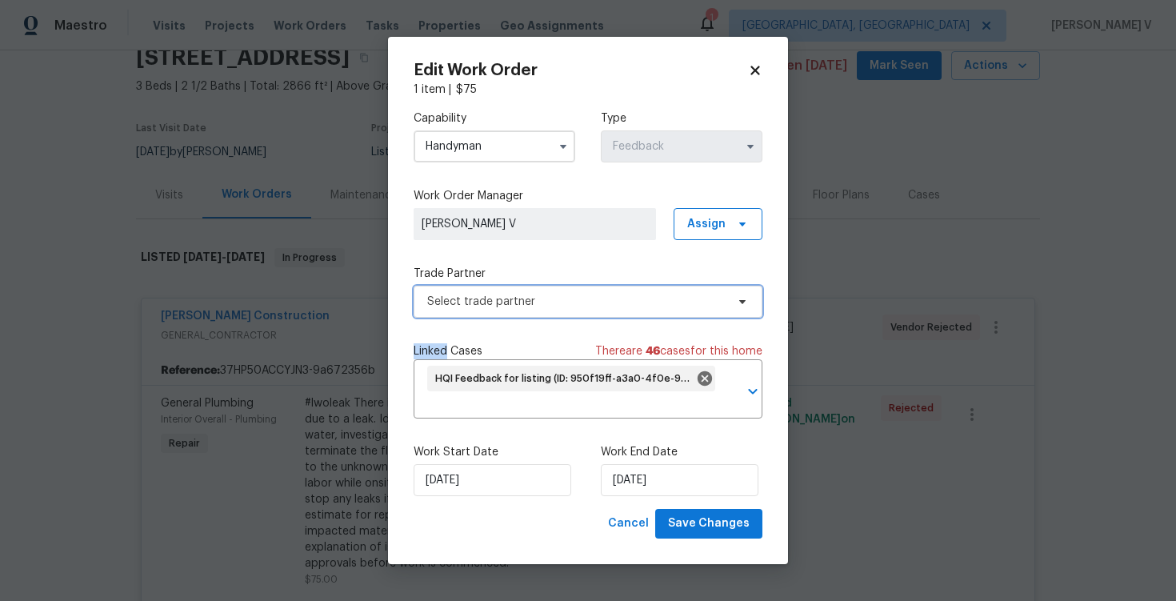
click at [734, 298] on span at bounding box center [740, 301] width 18 height 13
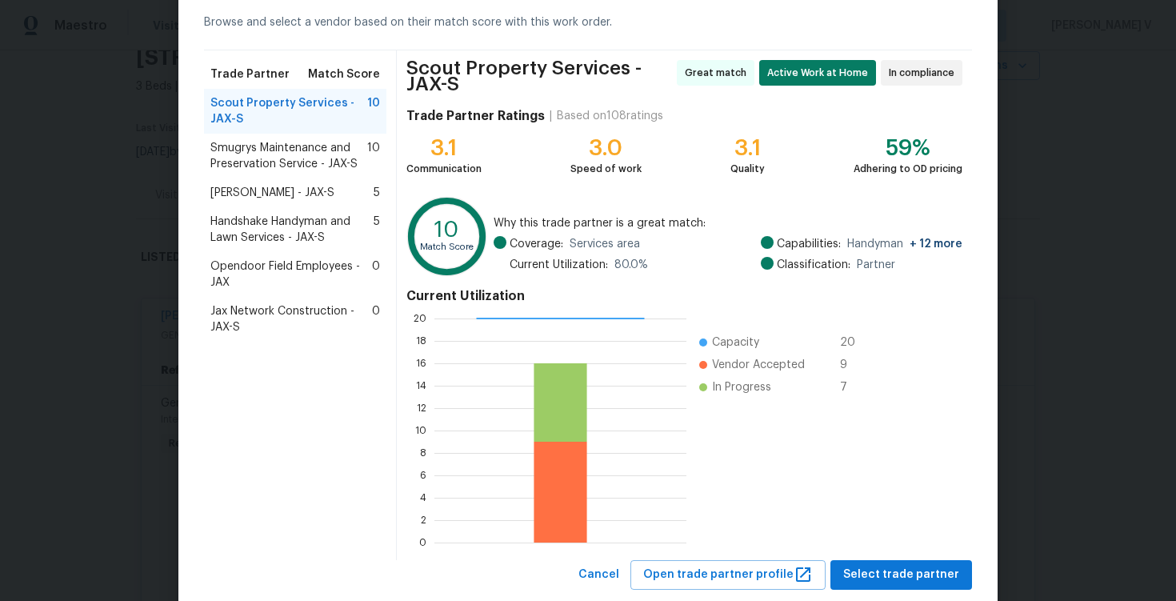
scroll to position [111, 0]
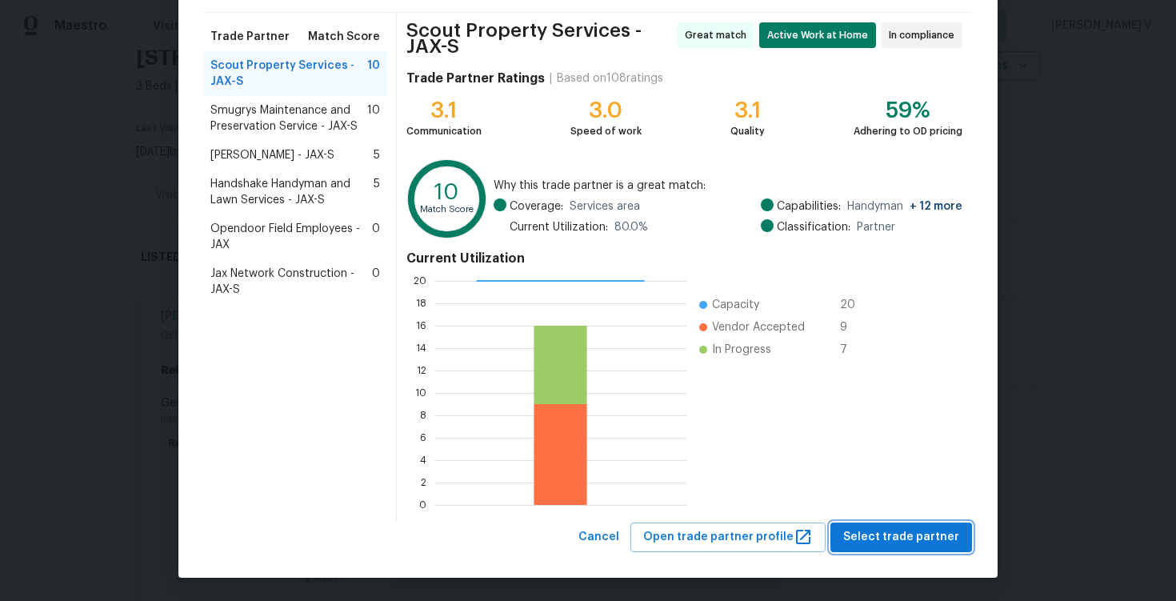
click at [899, 548] on button "Select trade partner" at bounding box center [902, 537] width 142 height 30
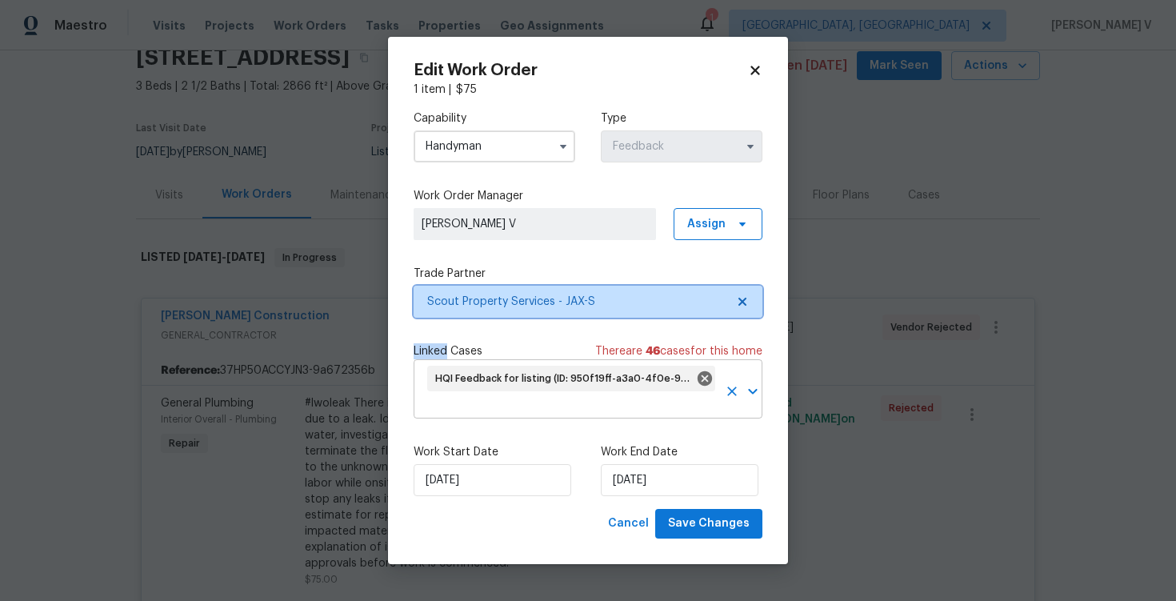
scroll to position [0, 0]
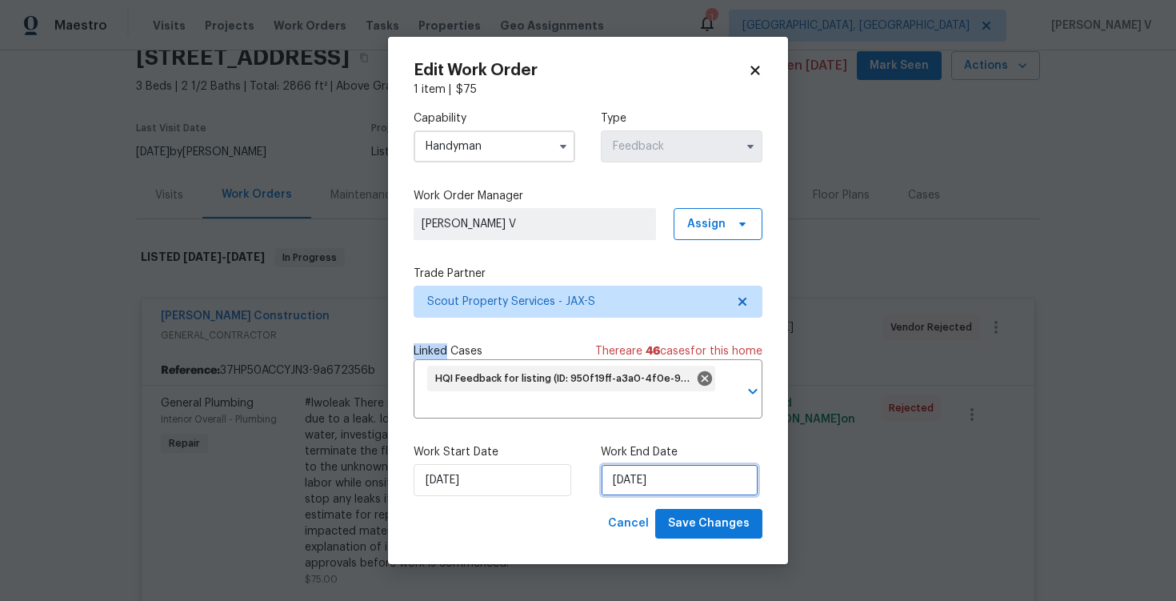
click at [673, 482] on input "[DATE]" at bounding box center [680, 480] width 158 height 32
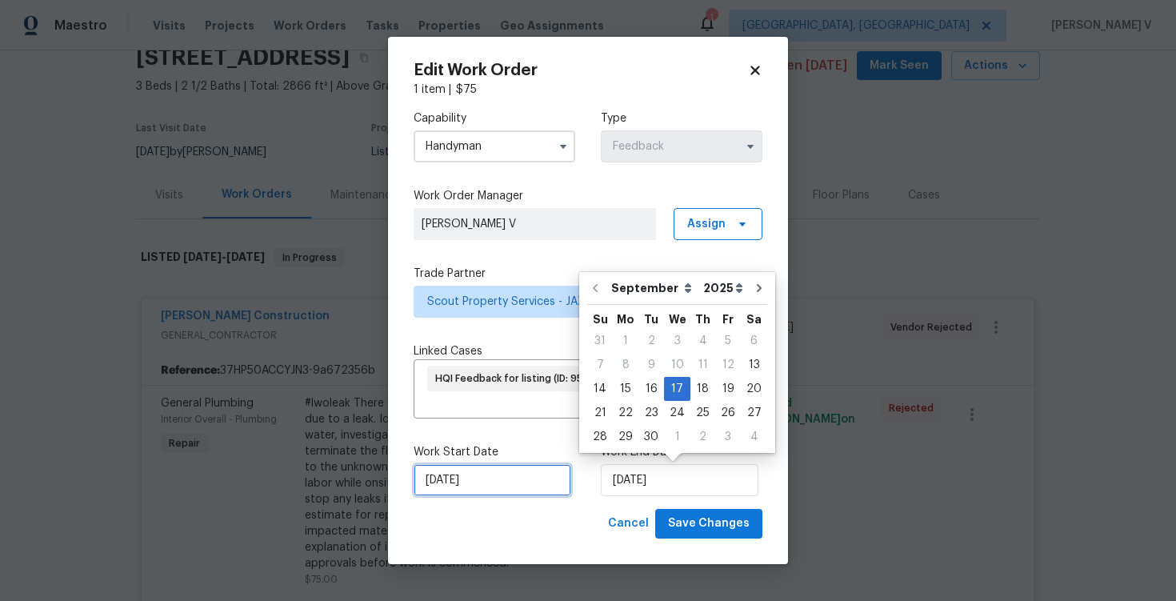
click at [454, 474] on input "[DATE]" at bounding box center [493, 480] width 158 height 32
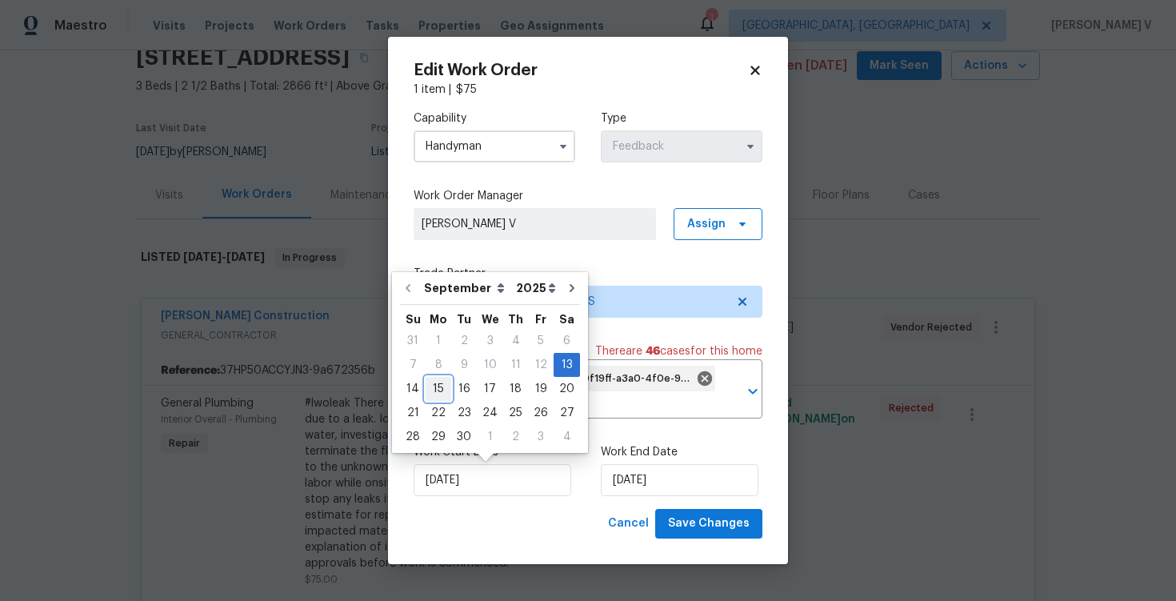
click at [436, 382] on div "15" at bounding box center [439, 389] width 26 height 22
type input "[DATE]"
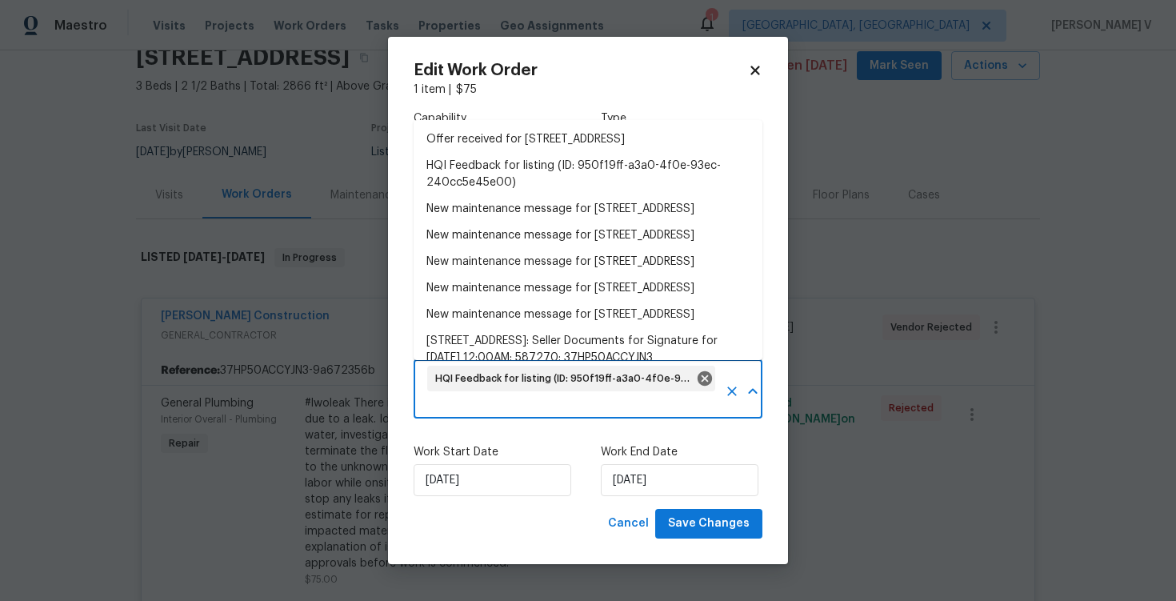
click at [643, 401] on input "text" at bounding box center [571, 406] width 293 height 25
click at [708, 380] on icon at bounding box center [705, 378] width 14 height 14
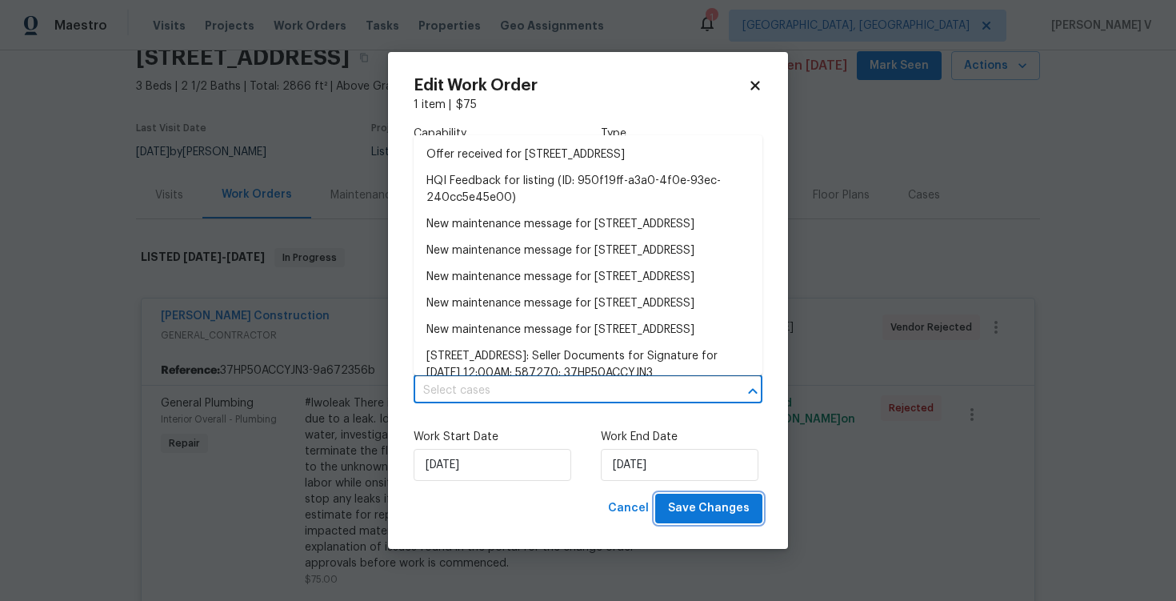
click at [712, 518] on button "Save Changes" at bounding box center [708, 509] width 107 height 30
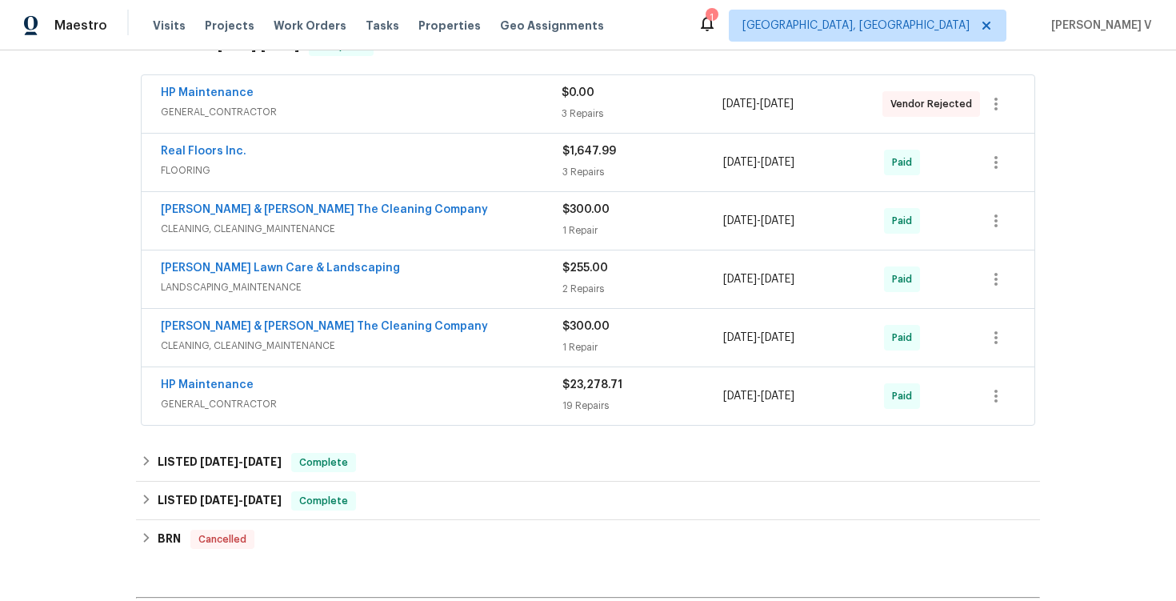
scroll to position [194, 0]
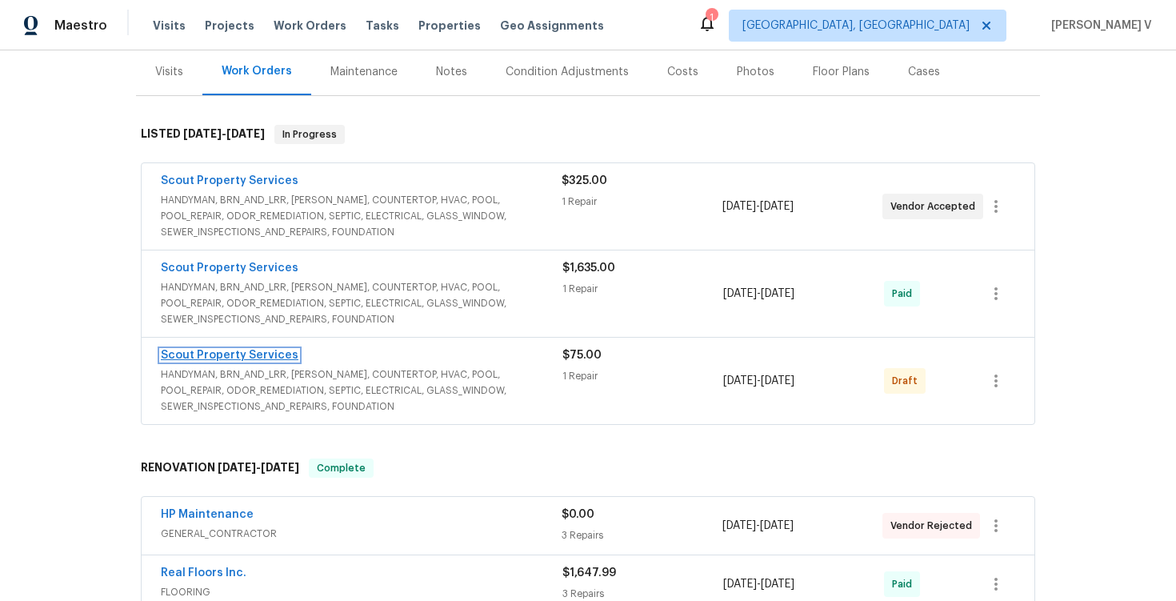
click at [216, 360] on link "Scout Property Services" at bounding box center [230, 355] width 138 height 11
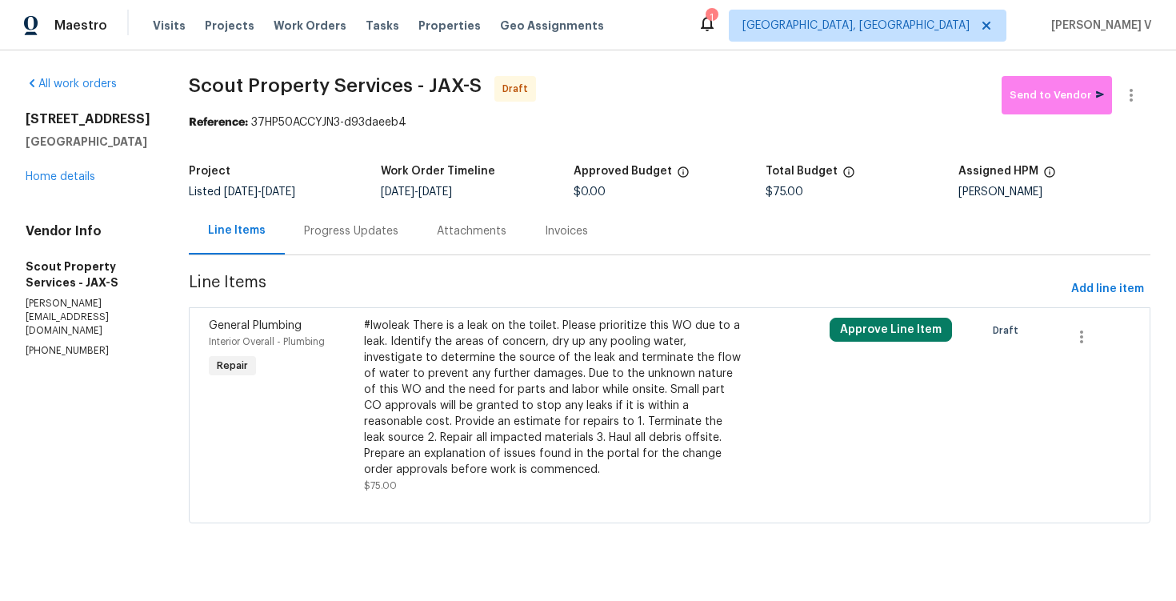
click at [418, 222] on div "Attachments" at bounding box center [472, 230] width 108 height 47
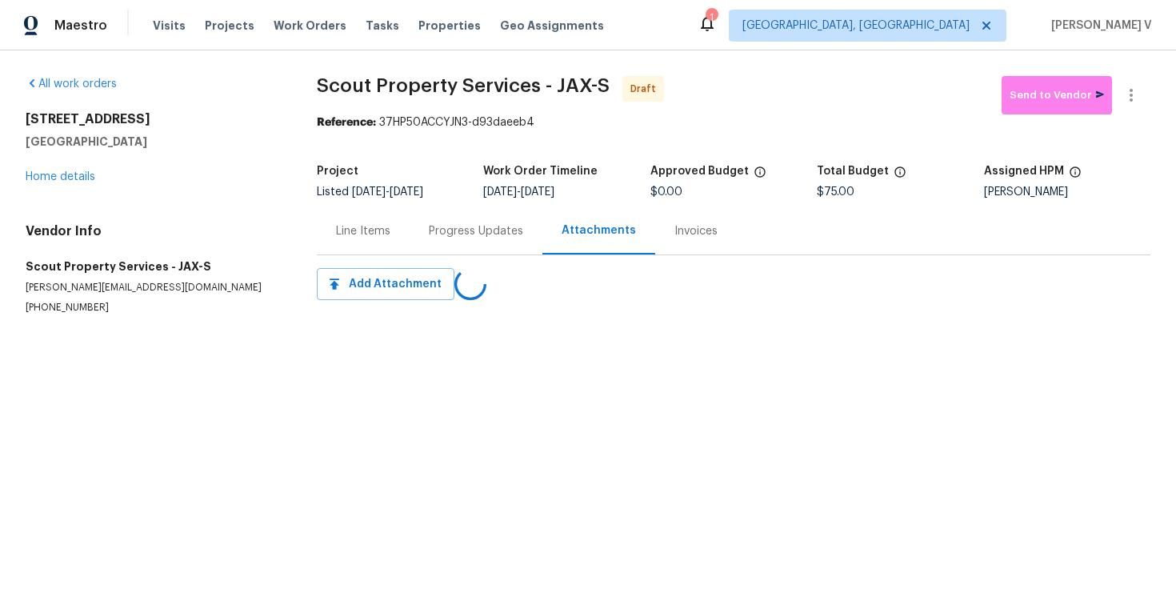
click at [416, 222] on div "Progress Updates" at bounding box center [476, 230] width 133 height 47
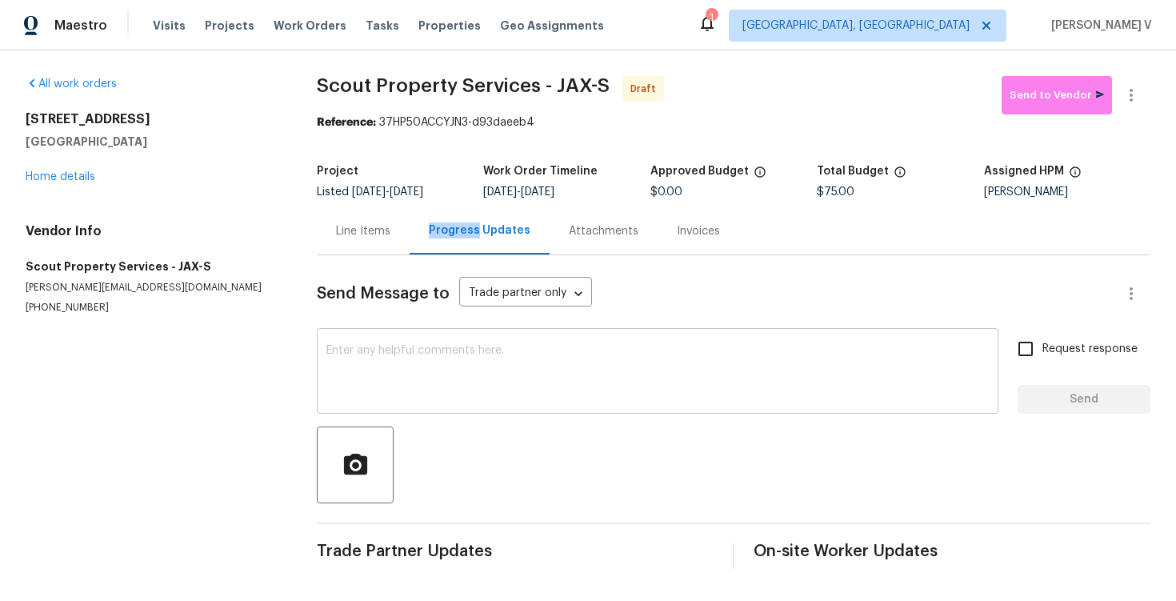
click at [462, 393] on textarea at bounding box center [657, 373] width 663 height 56
paste textarea "Hi this is Divya with Opendoor. I’m confirming you received the WO for the prop…"
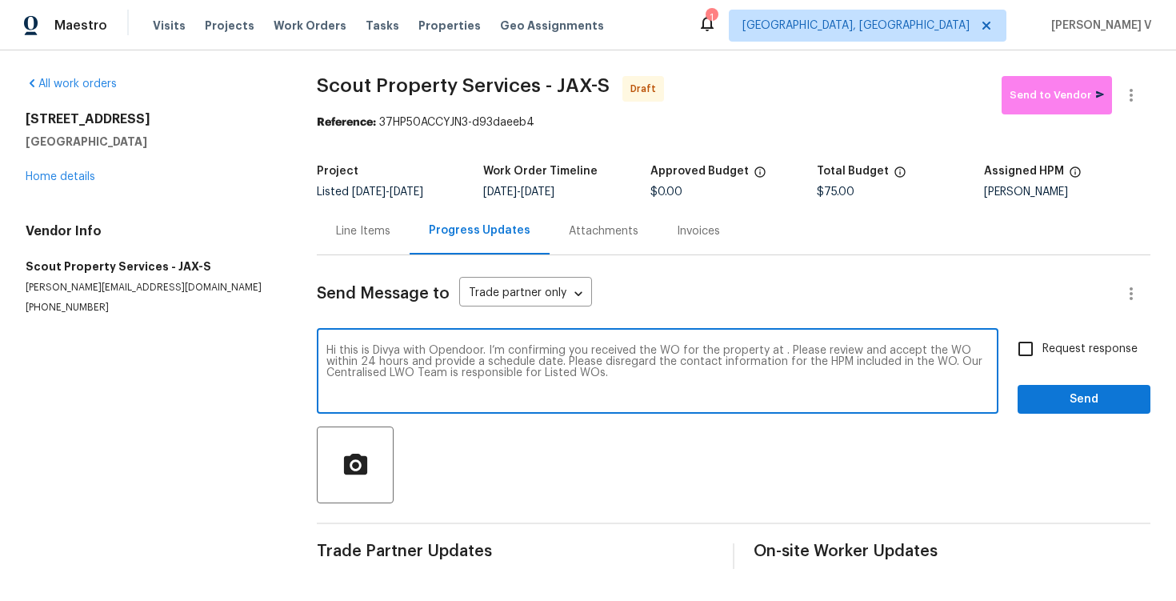
click at [779, 348] on textarea "Hi this is Divya with Opendoor. I’m confirming you received the WO for the prop…" at bounding box center [657, 373] width 663 height 56
paste textarea "12330 Deersong Dr, Jacksonville, FL 32218"
click at [989, 353] on textarea "Hi this is Divya with Opendoor. I’m confirming you received the WO for the prop…" at bounding box center [657, 373] width 663 height 56
type textarea "Hi this is Divya with Opendoor. I’m confirming you received the WO for the prop…"
click at [1035, 350] on input "Request response" at bounding box center [1026, 349] width 34 height 34
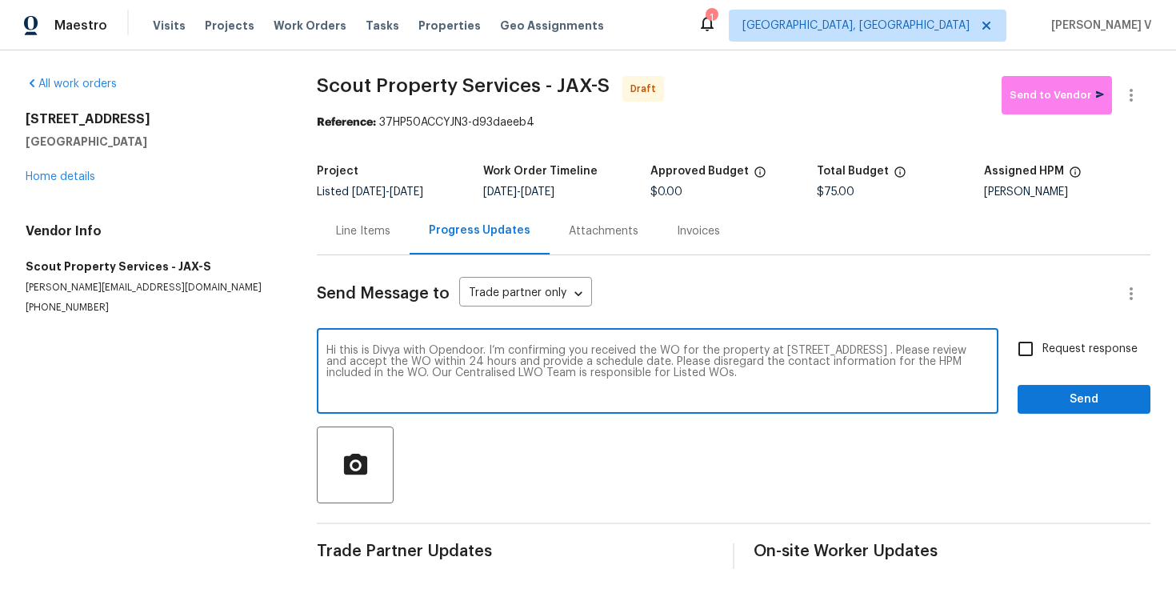
checkbox input "true"
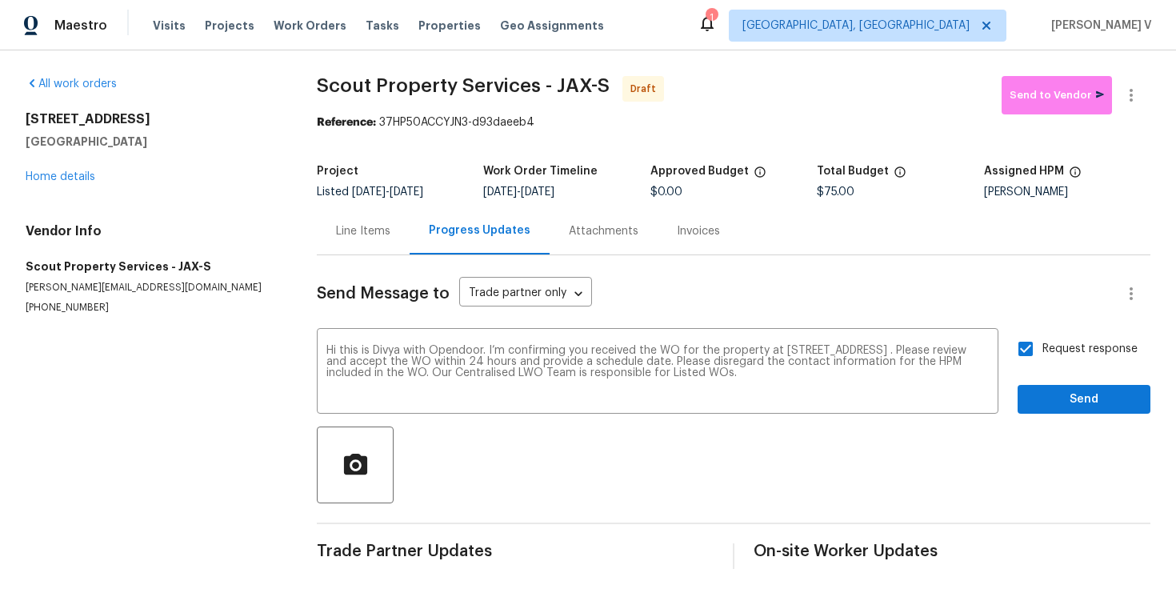
click at [1055, 416] on div "Send Message to Trade partner only Trade partner only ​ Hi this is Divya with O…" at bounding box center [734, 412] width 834 height 314
click at [1046, 403] on span "Send" at bounding box center [1084, 400] width 107 height 20
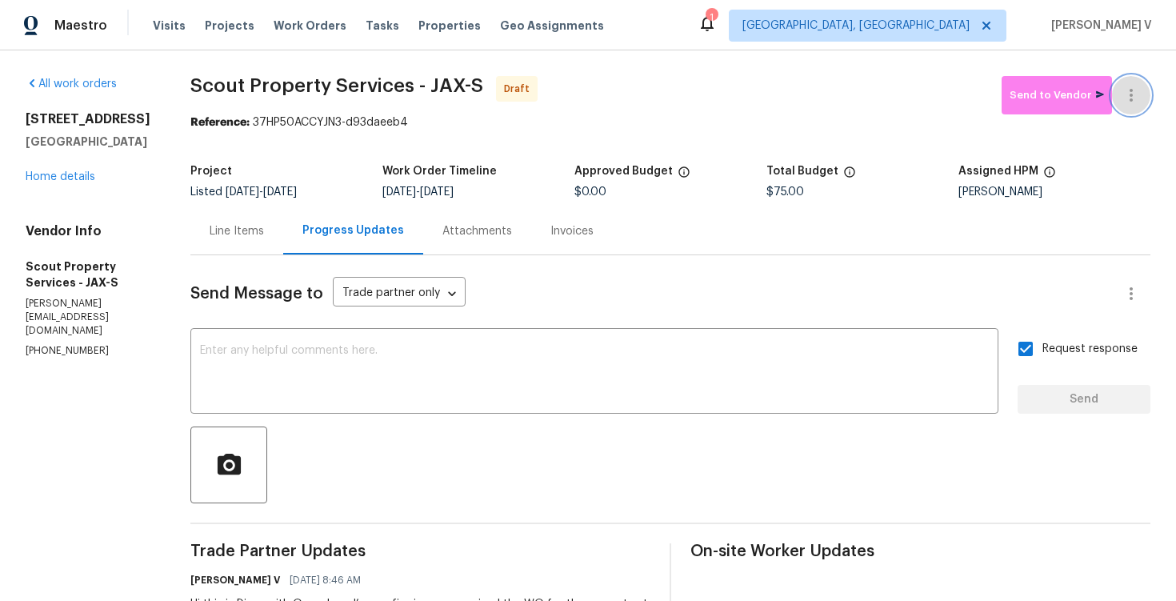
click at [1139, 108] on button "button" at bounding box center [1131, 95] width 38 height 38
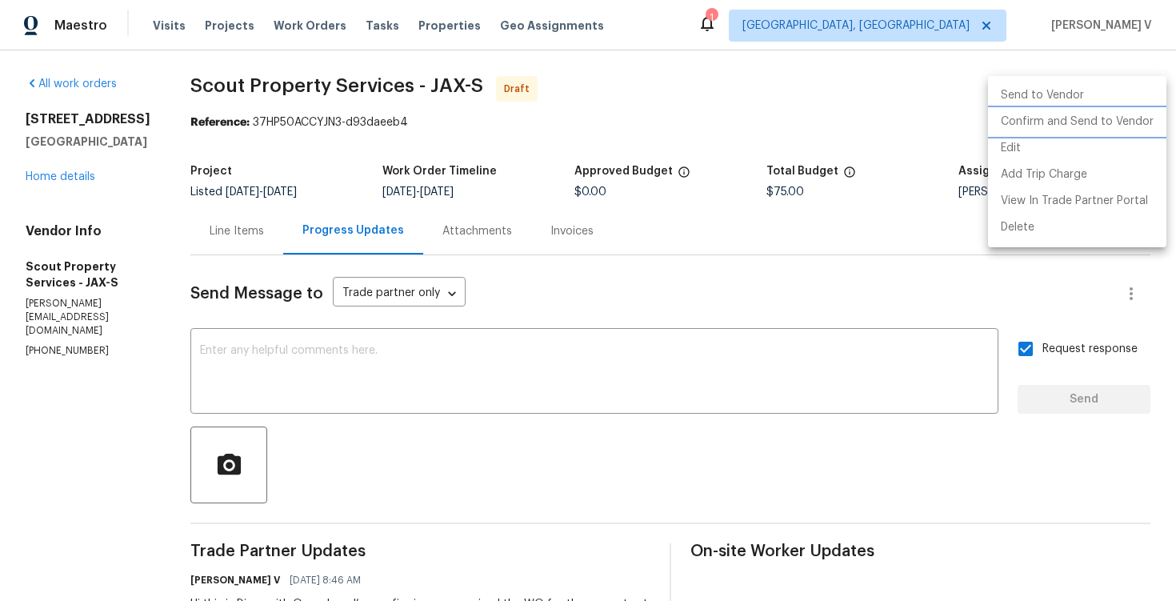
click at [1065, 123] on li "Confirm and Send to Vendor" at bounding box center [1077, 122] width 178 height 26
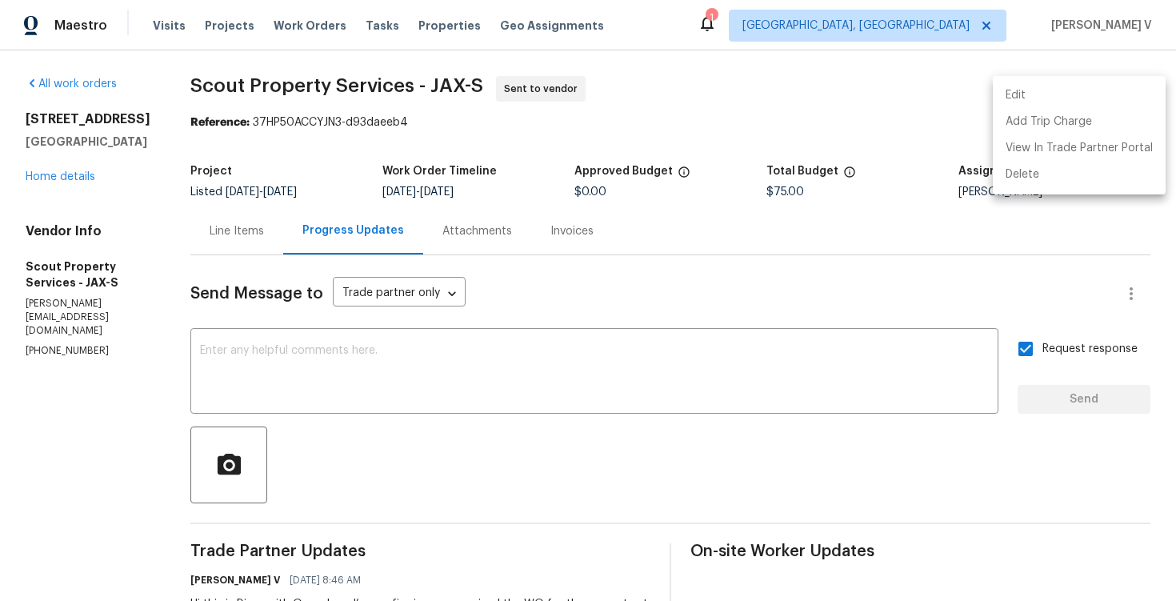
click at [330, 355] on div at bounding box center [588, 300] width 1176 height 601
click at [330, 355] on div "Edit Add Trip Charge View In Trade Partner Portal Delete" at bounding box center [588, 300] width 1176 height 601
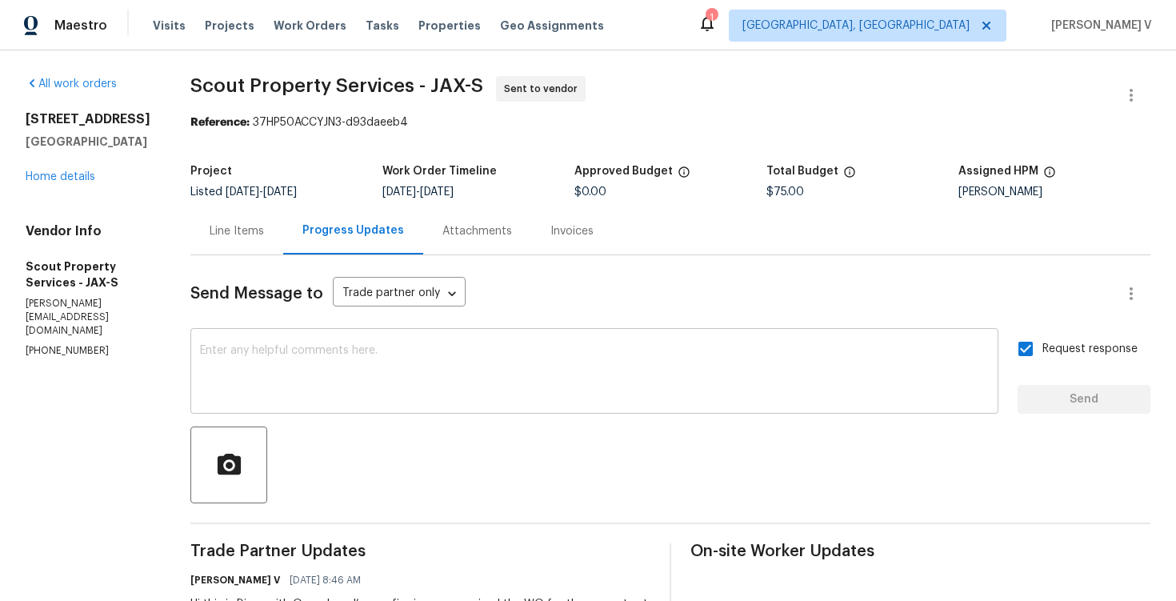
click at [830, 368] on textarea at bounding box center [594, 373] width 789 height 56
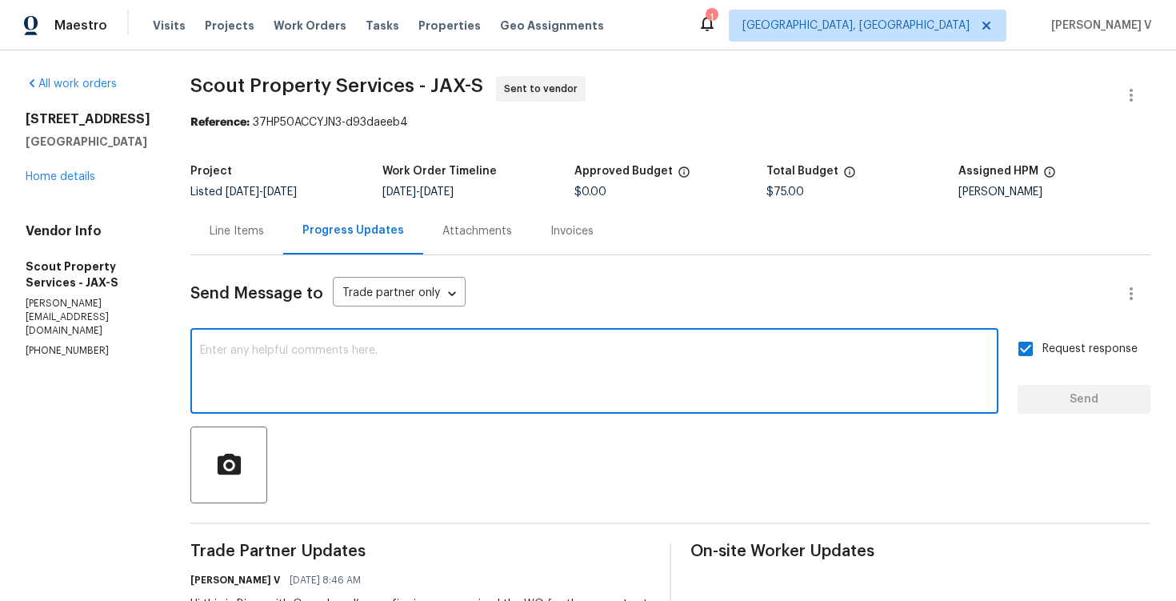
paste textarea "Attention All Work Orders must include before-photos (both close-up and wide-an…"
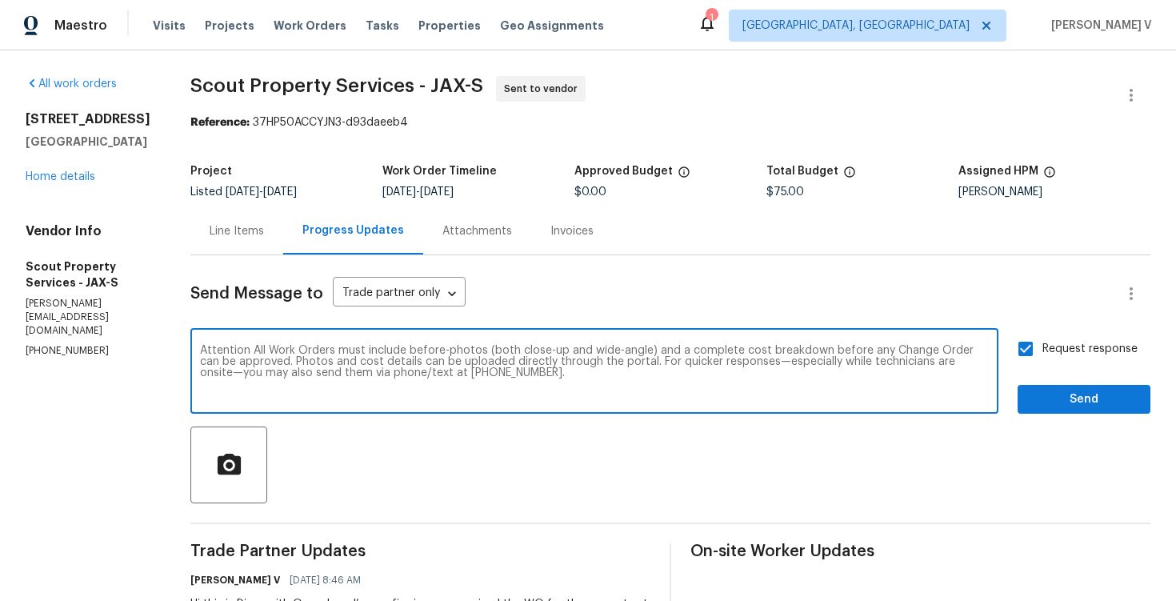
type textarea "Attention All Work Orders must include before-photos (both close-up and wide-an…"
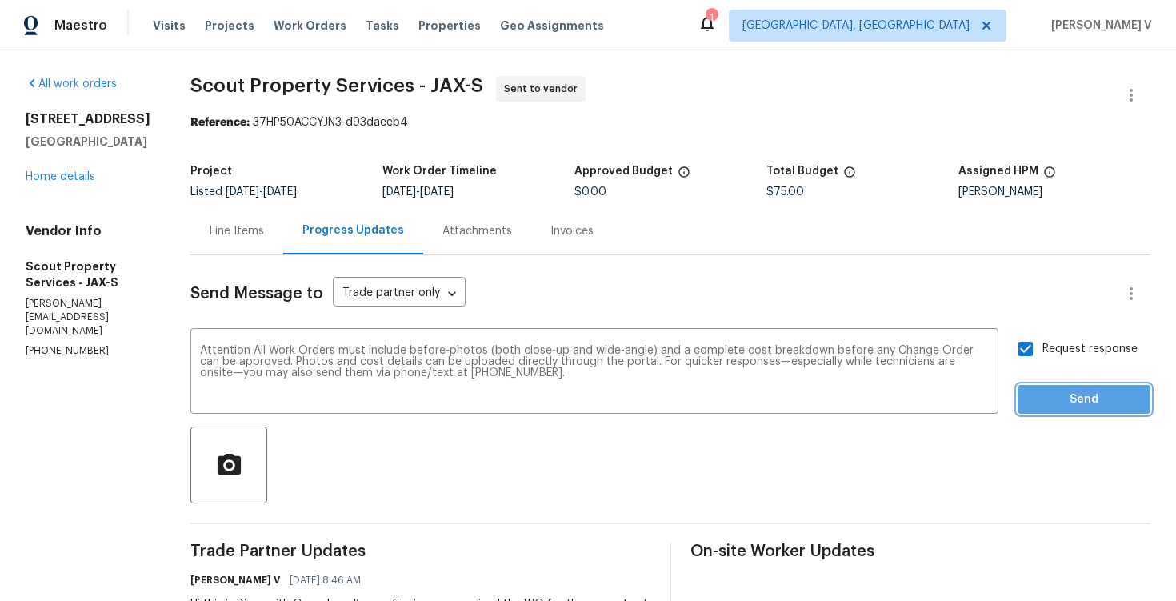
click at [1091, 388] on button "Send" at bounding box center [1084, 400] width 133 height 30
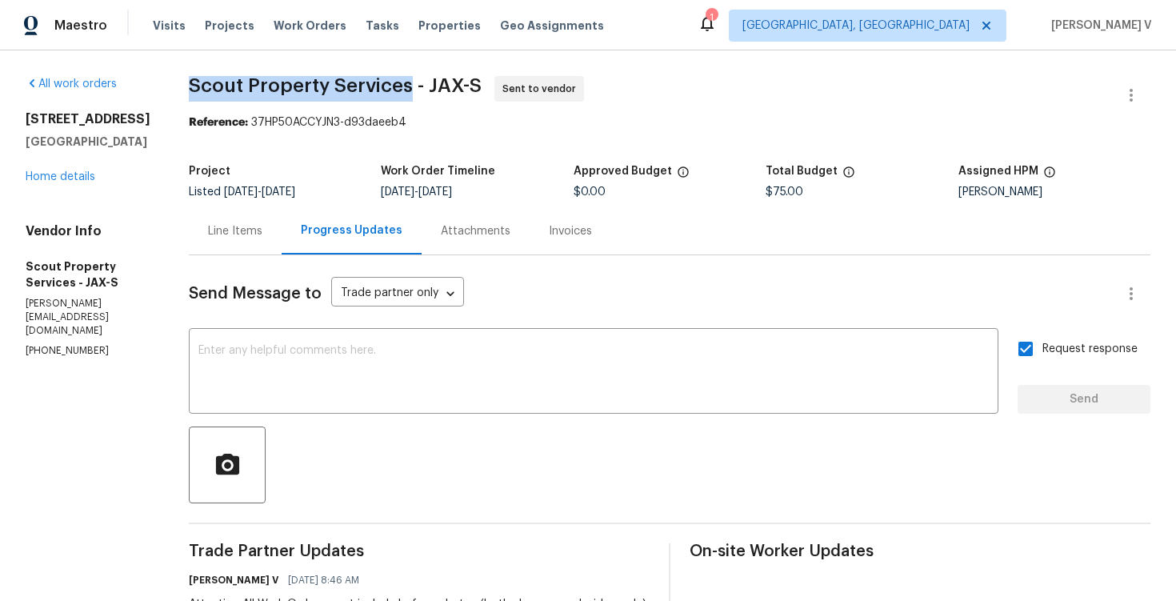
drag, startPoint x: 181, startPoint y: 82, endPoint x: 402, endPoint y: 82, distance: 220.8
click at [402, 82] on div "All work orders 12330 Deersong Dr Jacksonville, FL 32218 Home details Vendor In…" at bounding box center [588, 440] width 1176 height 781
copy span "Scout Property Services"
click at [89, 217] on div "All work orders 12330 Deersong Dr Jacksonville, FL 32218 Home details Vendor In…" at bounding box center [88, 217] width 125 height 282
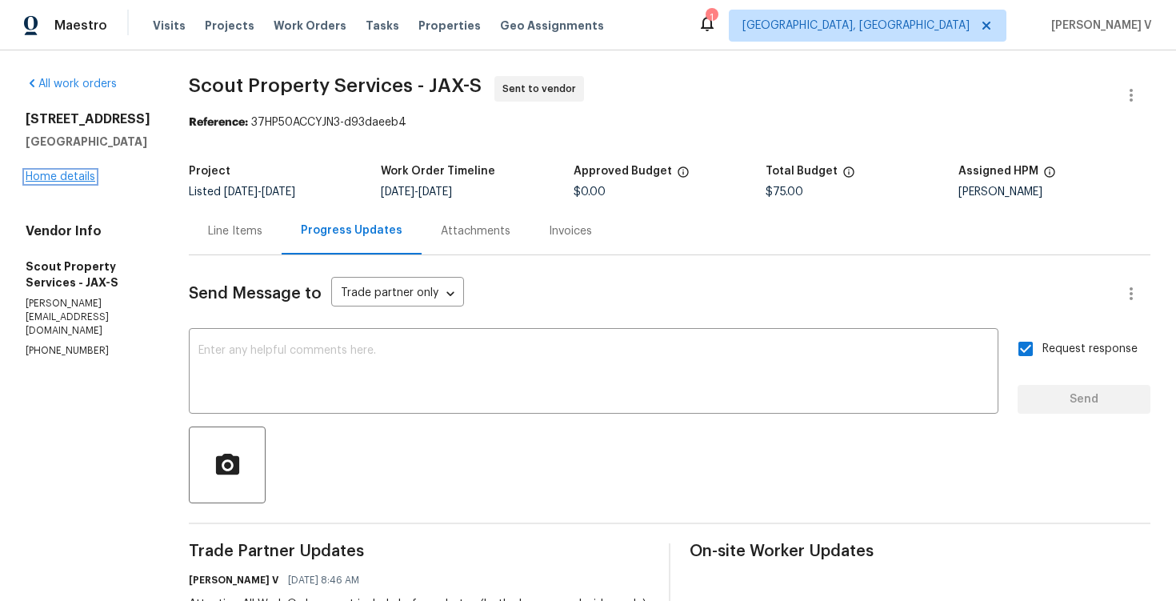
click at [74, 182] on link "Home details" at bounding box center [61, 176] width 70 height 11
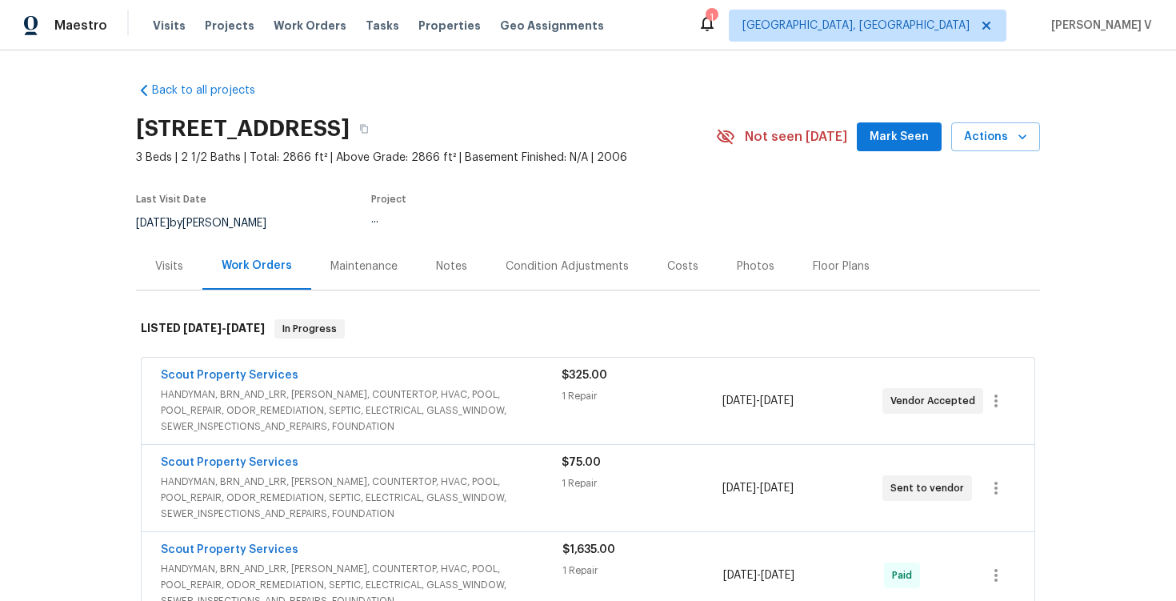
drag, startPoint x: 138, startPoint y: 384, endPoint x: 401, endPoint y: 382, distance: 263.3
click at [401, 383] on div "Scout Property Services HANDYMAN, BRN_AND_LRR, WELLS, COUNTERTOP, HVAC, POOL, P…" at bounding box center [588, 489] width 904 height 270
drag, startPoint x: 149, startPoint y: 462, endPoint x: 390, endPoint y: 461, distance: 241.6
click at [390, 461] on div "Scout Property Services HANDYMAN, BRN_AND_LRR, WELLS, COUNTERTOP, HVAC, POOL, P…" at bounding box center [588, 488] width 893 height 86
copy link "Scout Property Services"
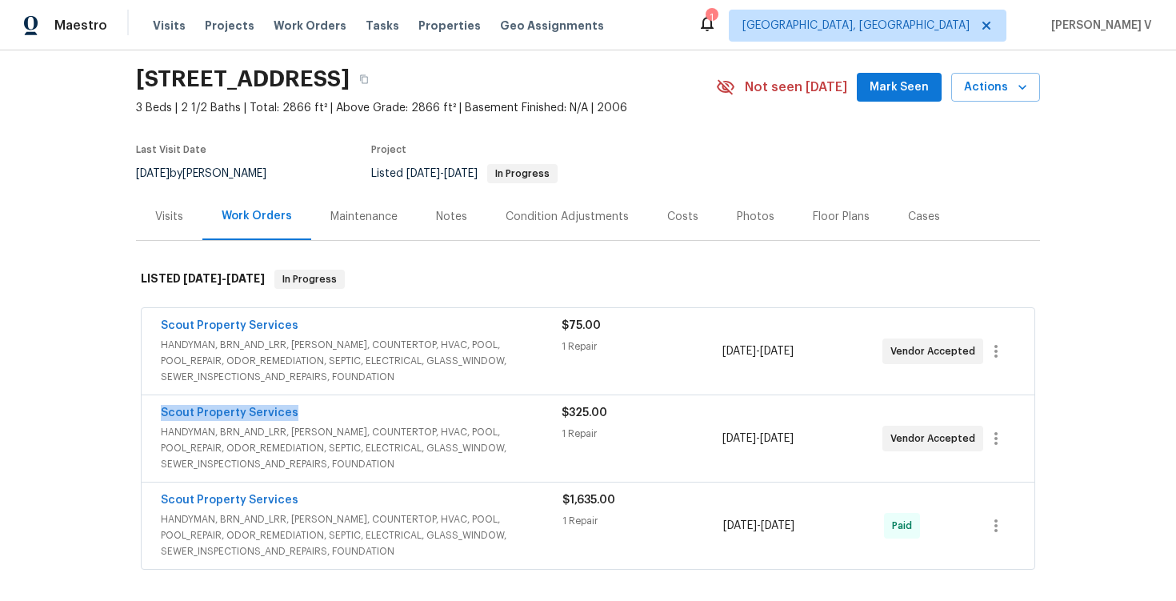
scroll to position [109, 0]
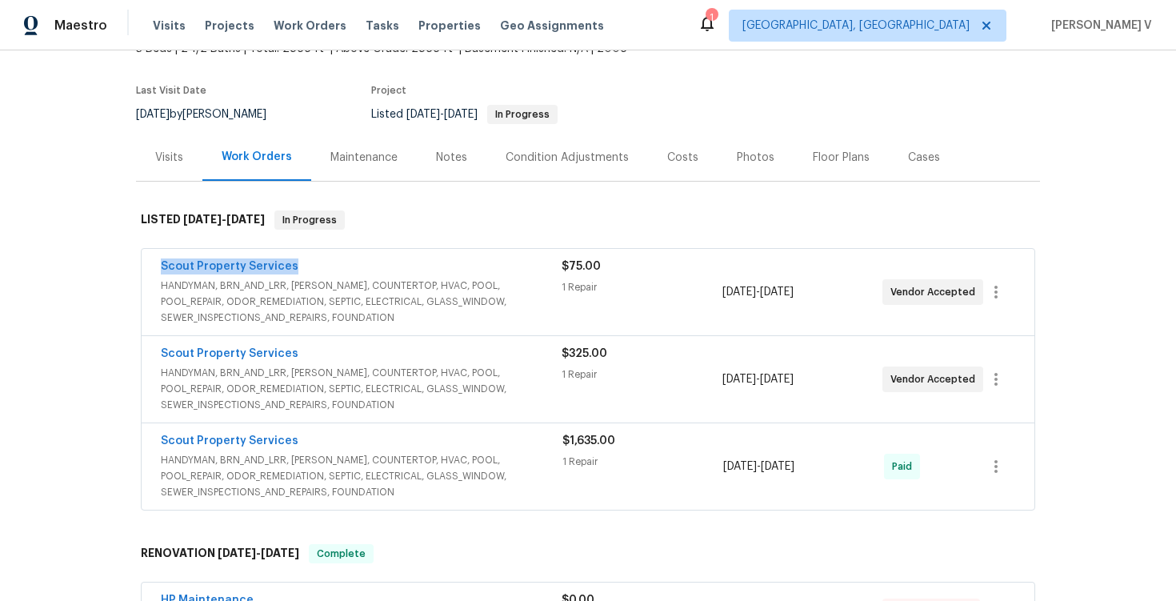
drag, startPoint x: 150, startPoint y: 266, endPoint x: 476, endPoint y: 262, distance: 326.5
click at [476, 262] on div "Scout Property Services HANDYMAN, BRN_AND_LRR, WELLS, COUNTERTOP, HVAC, POOL, P…" at bounding box center [588, 292] width 893 height 86
copy link "Scout Property Services"
click at [207, 268] on link "Scout Property Services" at bounding box center [230, 266] width 138 height 11
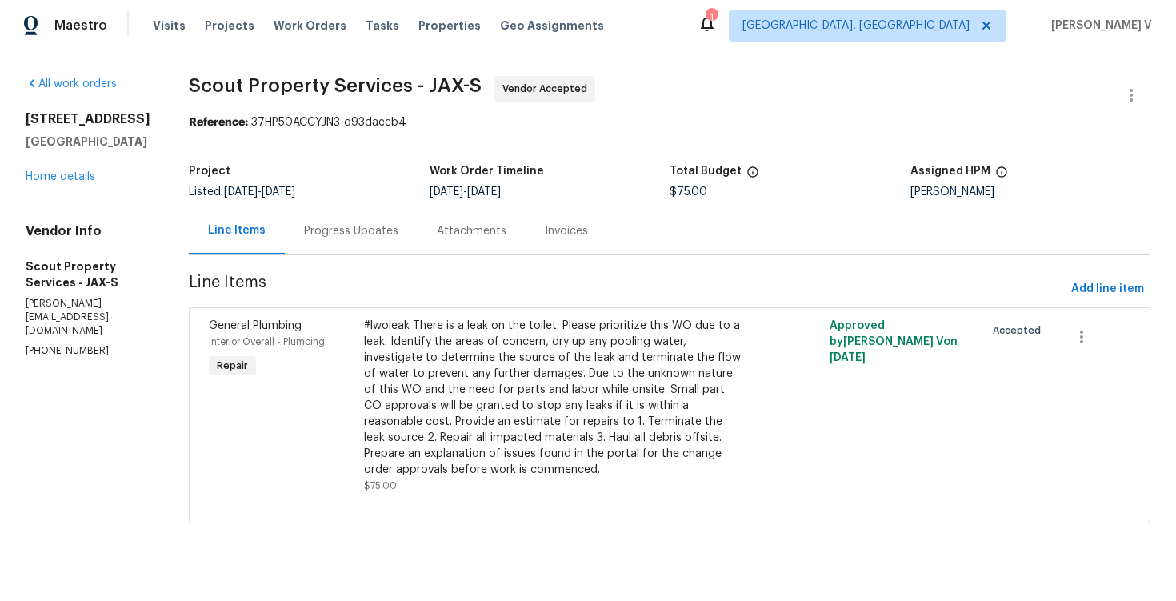
click at [428, 245] on div "Attachments" at bounding box center [472, 230] width 108 height 47
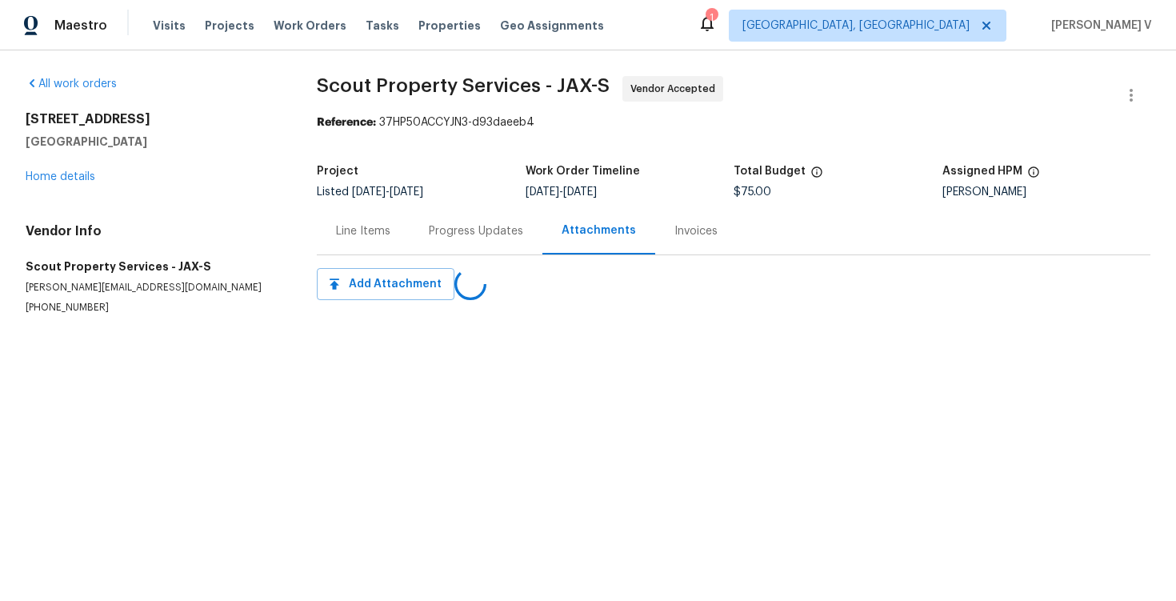
click at [428, 245] on div "Progress Updates" at bounding box center [476, 230] width 133 height 47
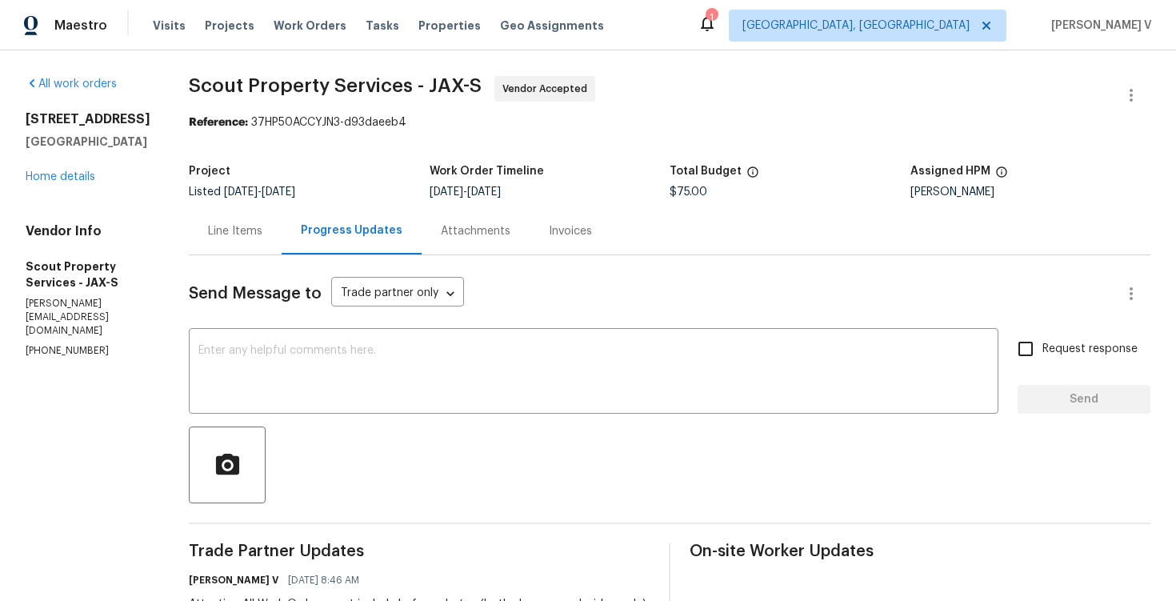
scroll to position [230, 0]
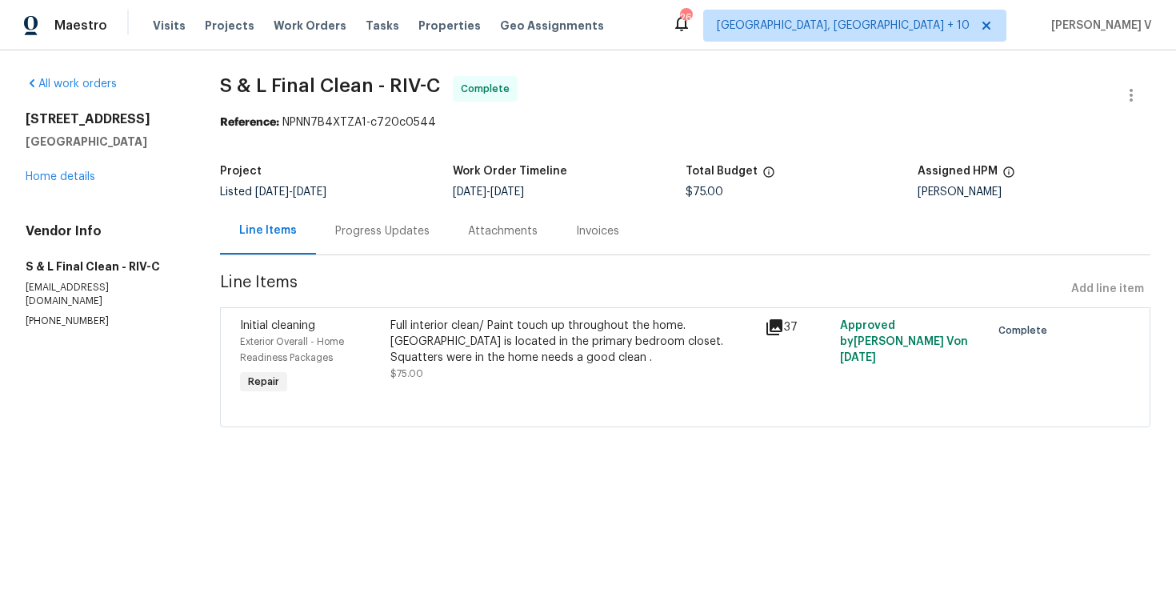
click at [374, 239] on div "Progress Updates" at bounding box center [382, 230] width 133 height 47
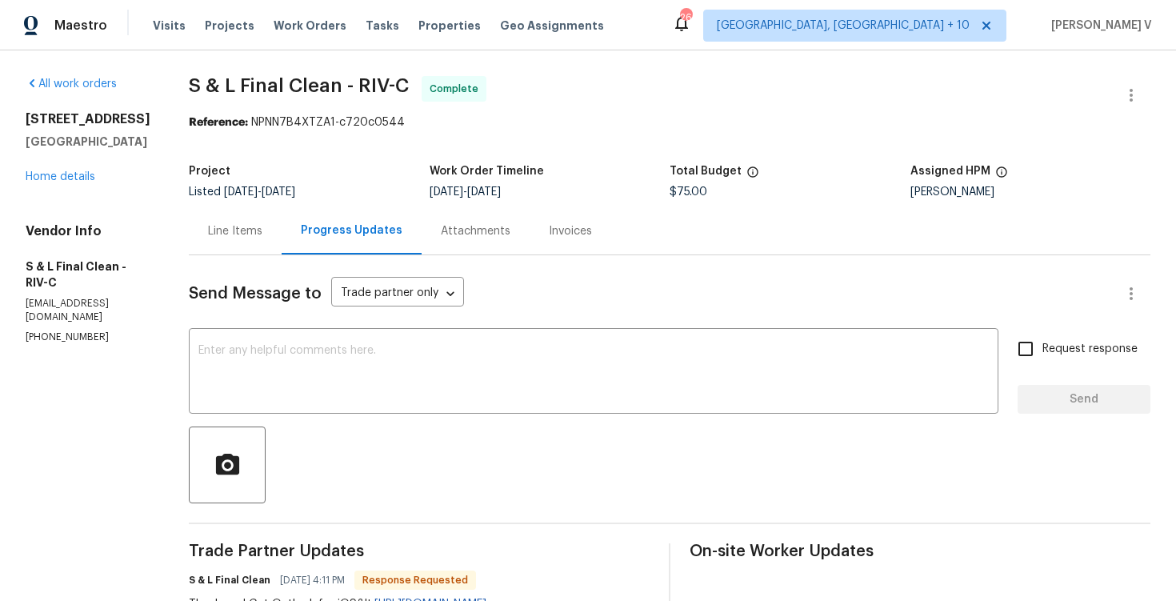
scroll to position [92, 0]
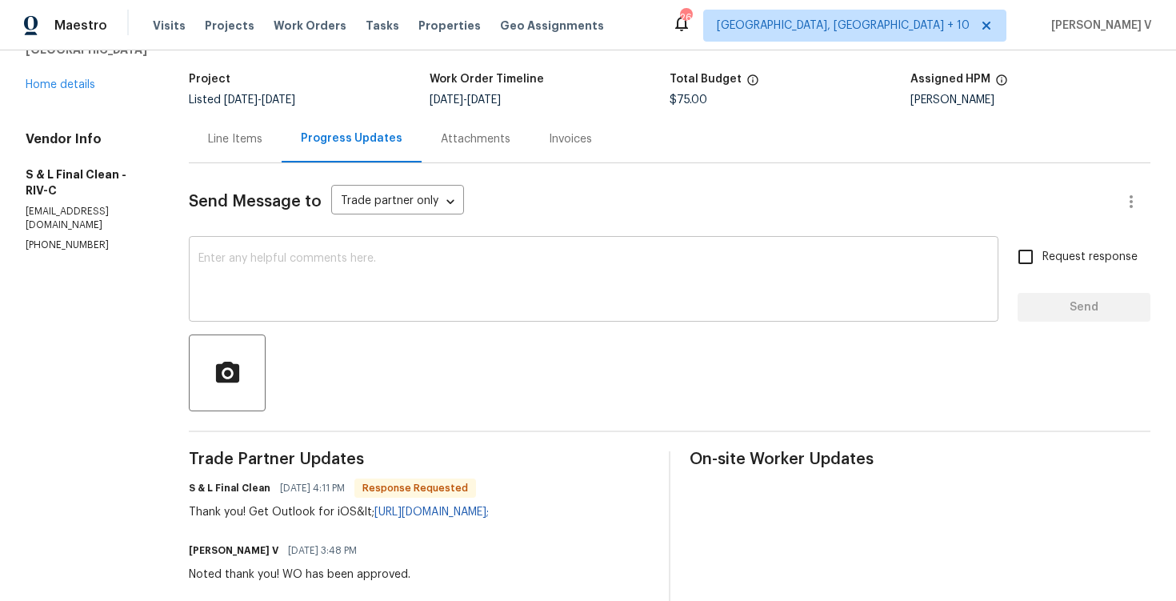
click at [247, 256] on textarea at bounding box center [593, 281] width 791 height 56
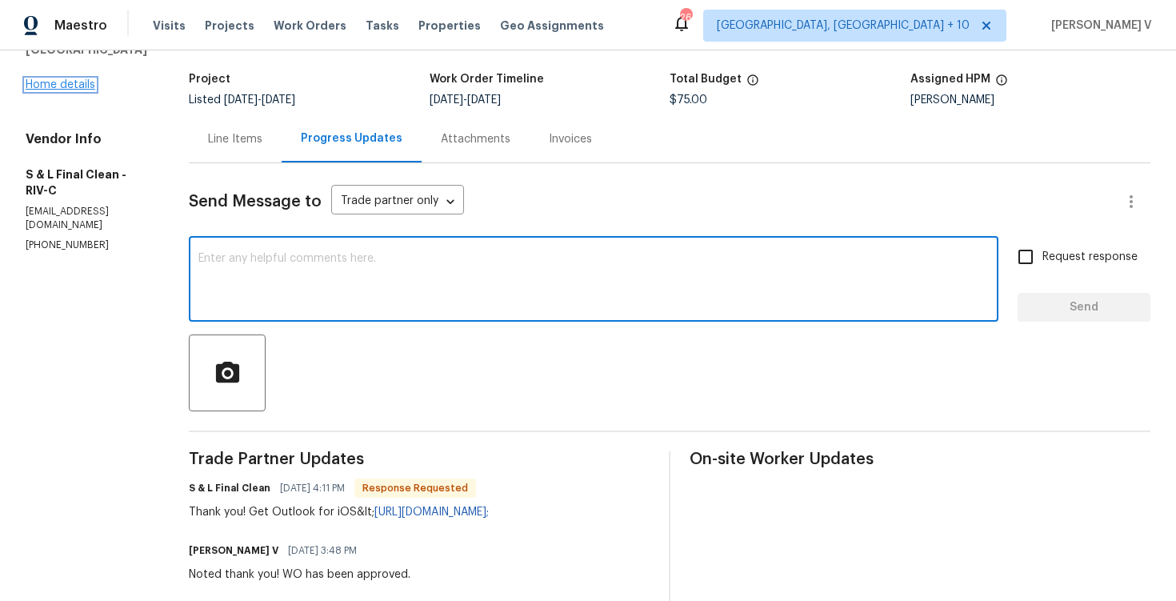
click at [46, 90] on link "Home details" at bounding box center [61, 84] width 70 height 11
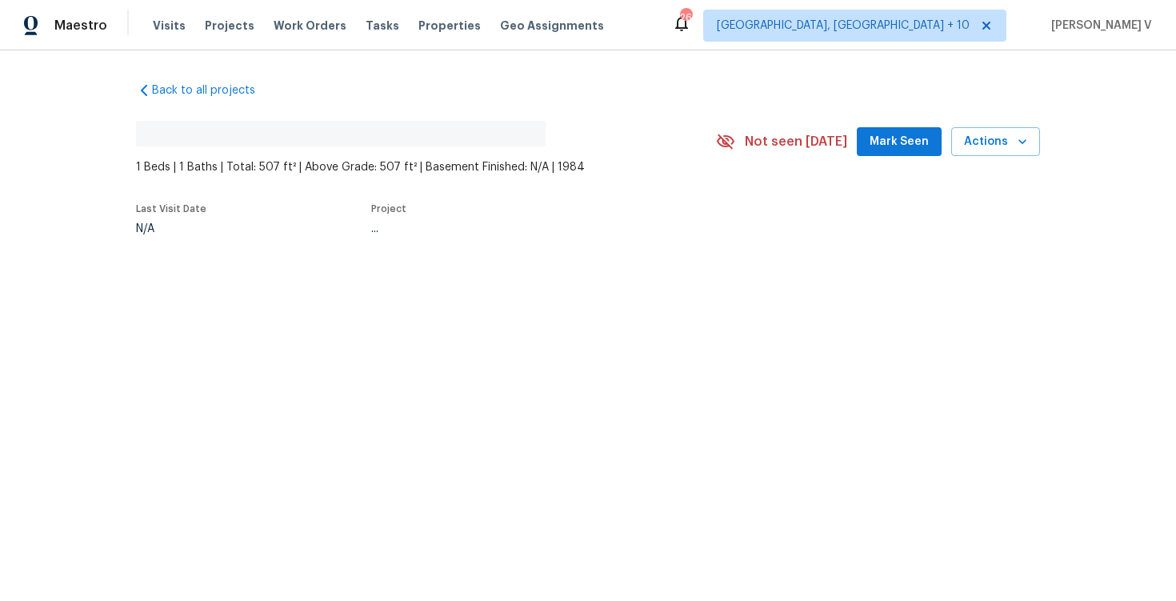
scroll to position [50, 0]
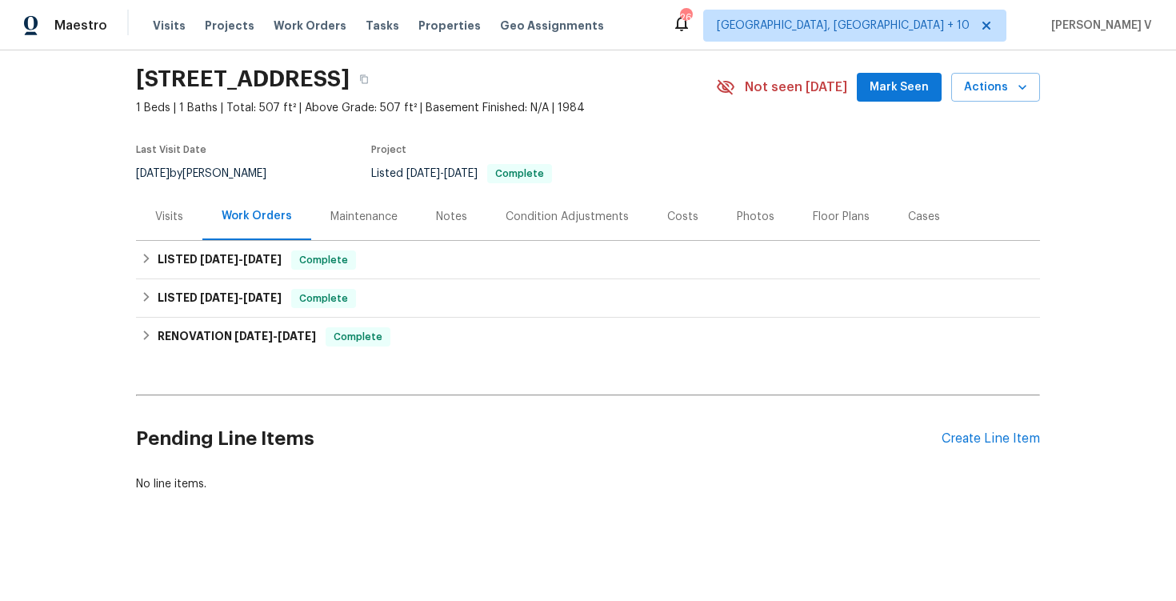
click at [1016, 426] on div "Pending Line Items Create Line Item" at bounding box center [588, 439] width 904 height 74
click at [1011, 439] on div "Create Line Item" at bounding box center [991, 438] width 98 height 15
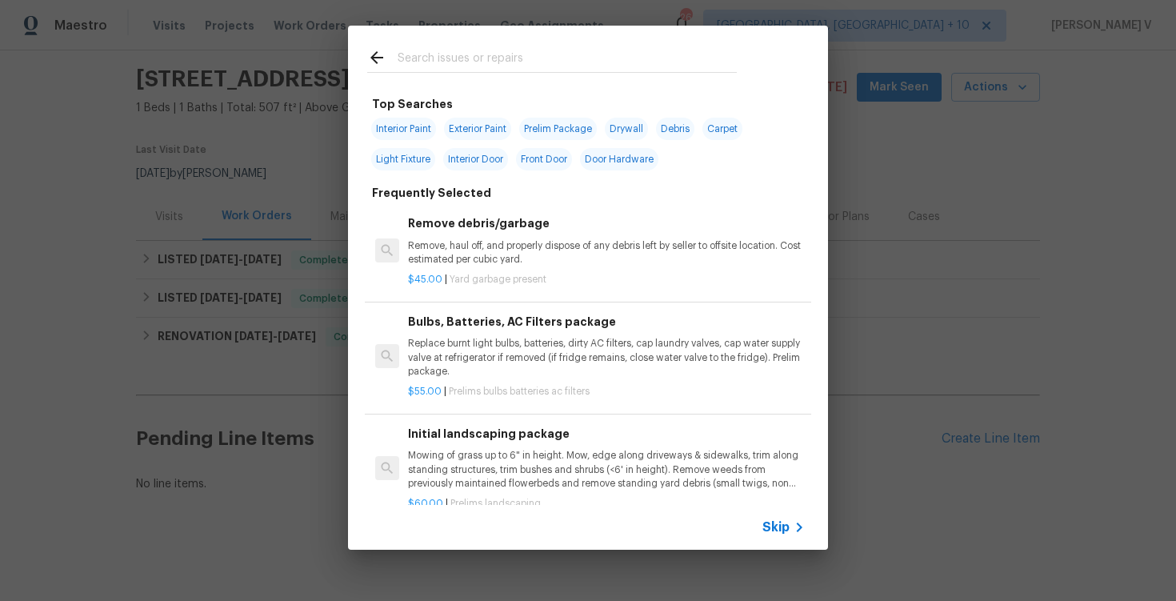
click at [775, 531] on span "Skip" at bounding box center [776, 527] width 27 height 16
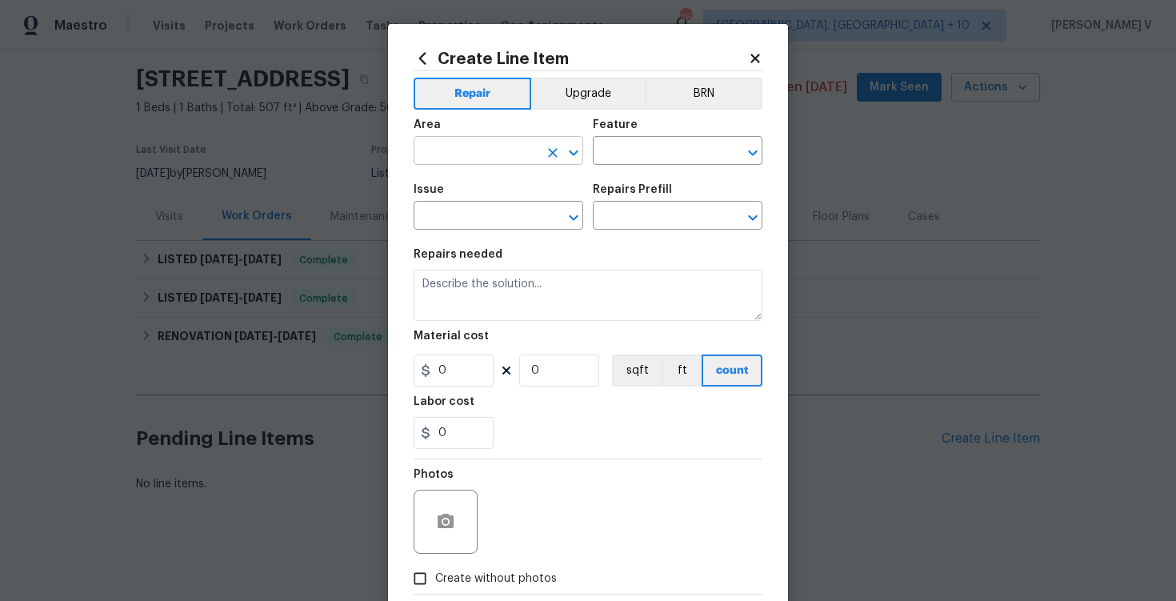
click at [483, 150] on input "text" at bounding box center [476, 152] width 125 height 25
type input "n"
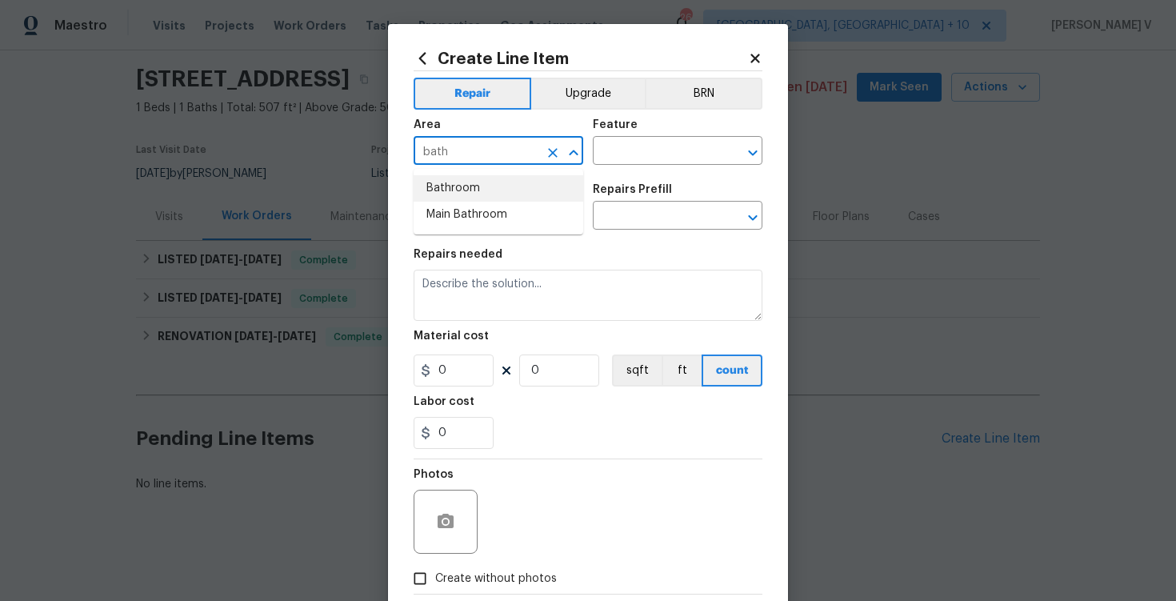
click at [510, 196] on li "Bathroom" at bounding box center [499, 188] width 170 height 26
type input "Bathroom"
click at [646, 163] on input "text" at bounding box center [655, 152] width 125 height 25
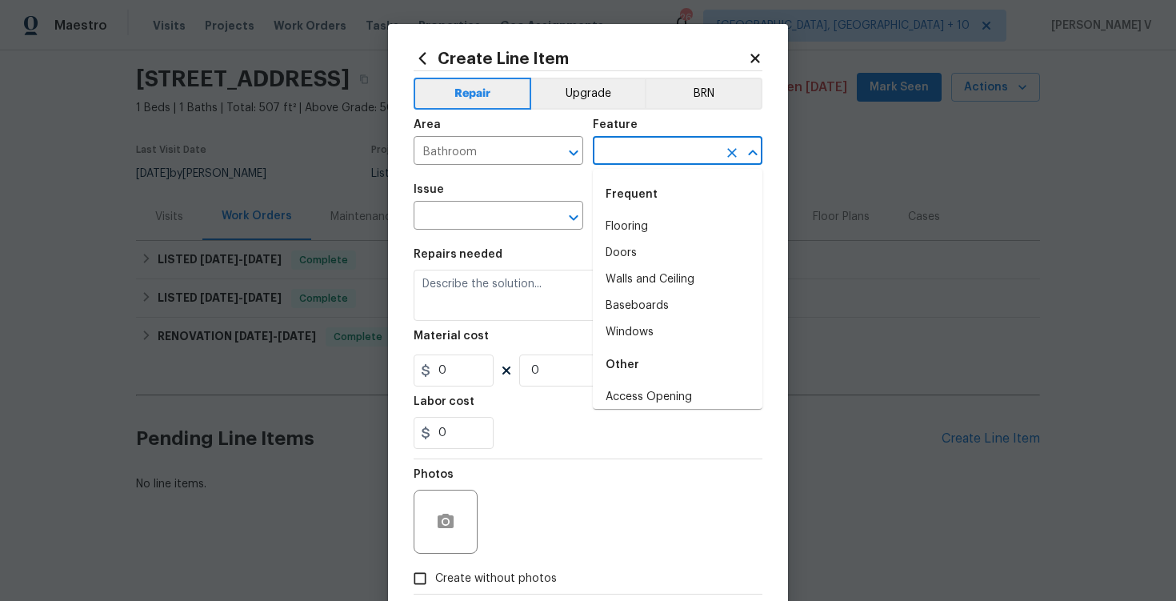
type input "b"
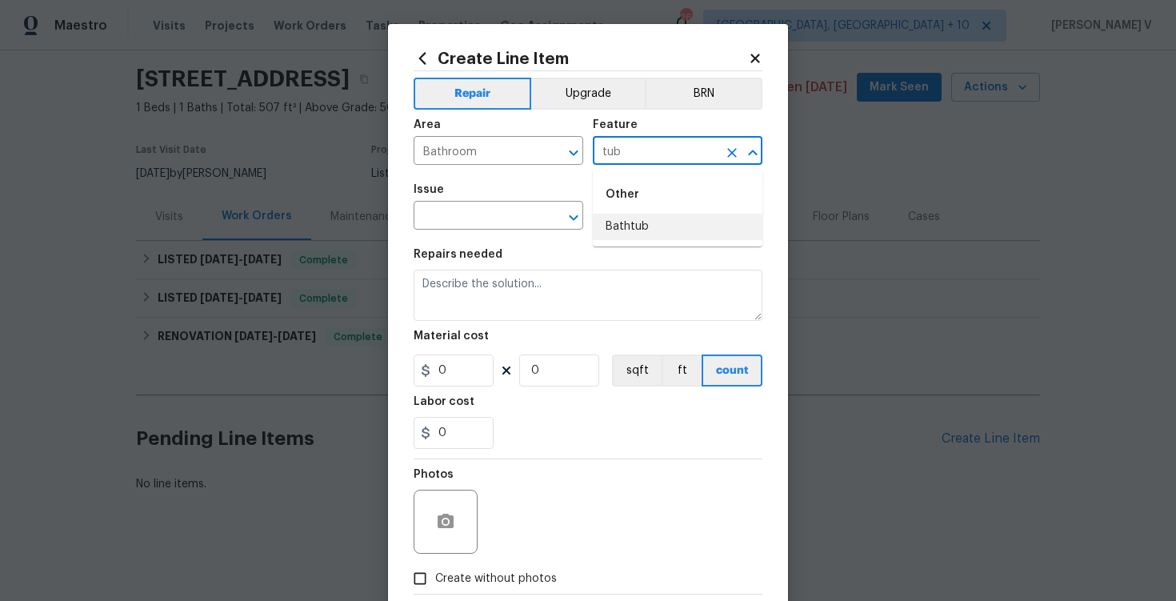
click at [641, 219] on li "Bathtub" at bounding box center [678, 227] width 170 height 26
click at [547, 222] on icon "Clear" at bounding box center [553, 218] width 16 height 16
type input "Bathtub"
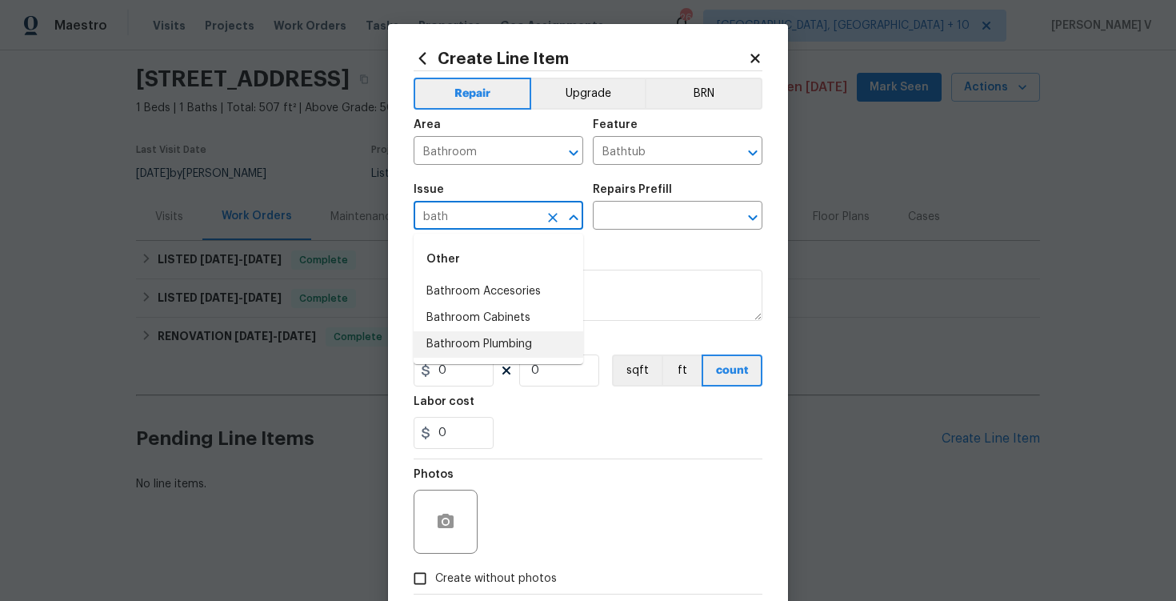
click at [493, 334] on li "Bathroom Plumbing" at bounding box center [499, 344] width 170 height 26
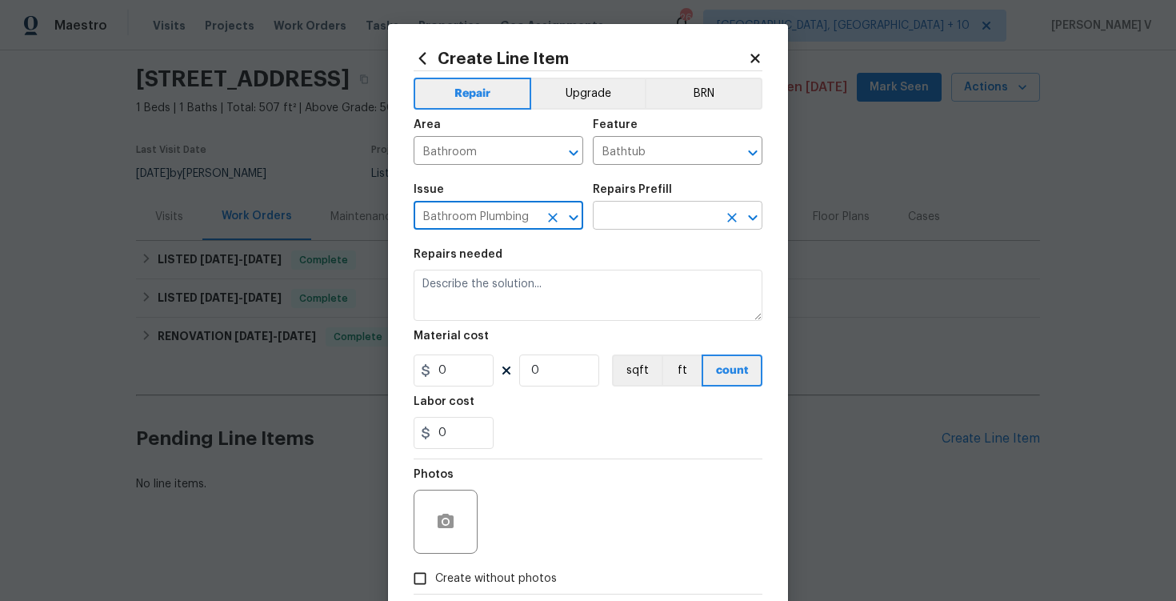
type input "Bathroom Plumbing"
click at [662, 230] on body "Maestro Visits Projects Work Orders Tasks Properties Geo Assignments 261 Cincin…" at bounding box center [588, 300] width 1176 height 601
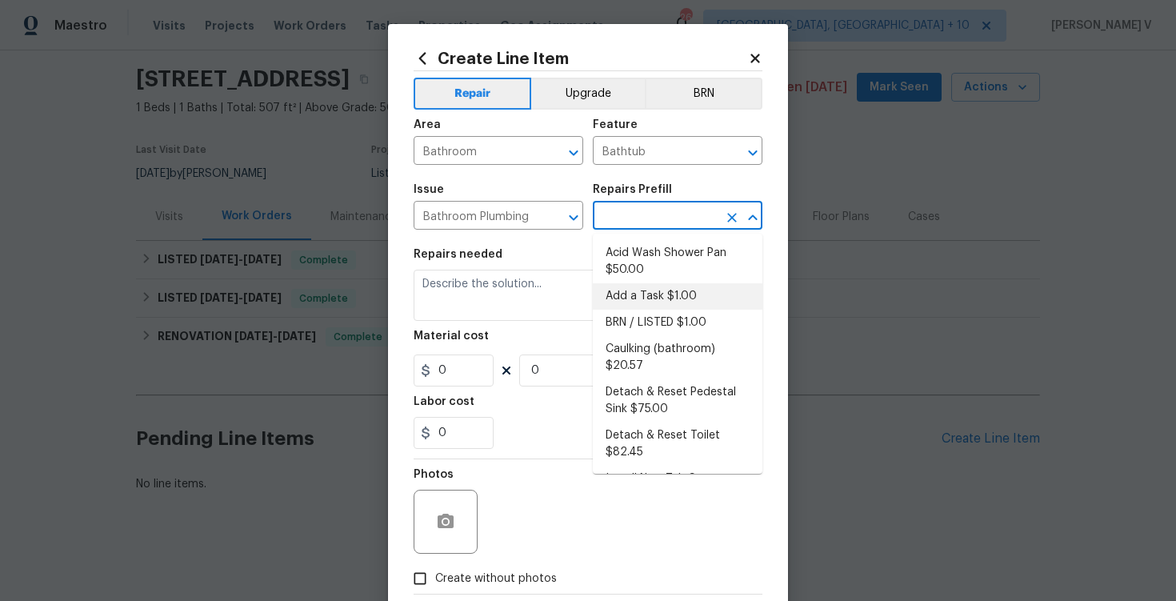
click at [636, 298] on li "Add a Task $1.00" at bounding box center [678, 296] width 170 height 26
type input "Plumbing"
type input "Add a Task $1.00"
type textarea "HPM to detail"
type input "1"
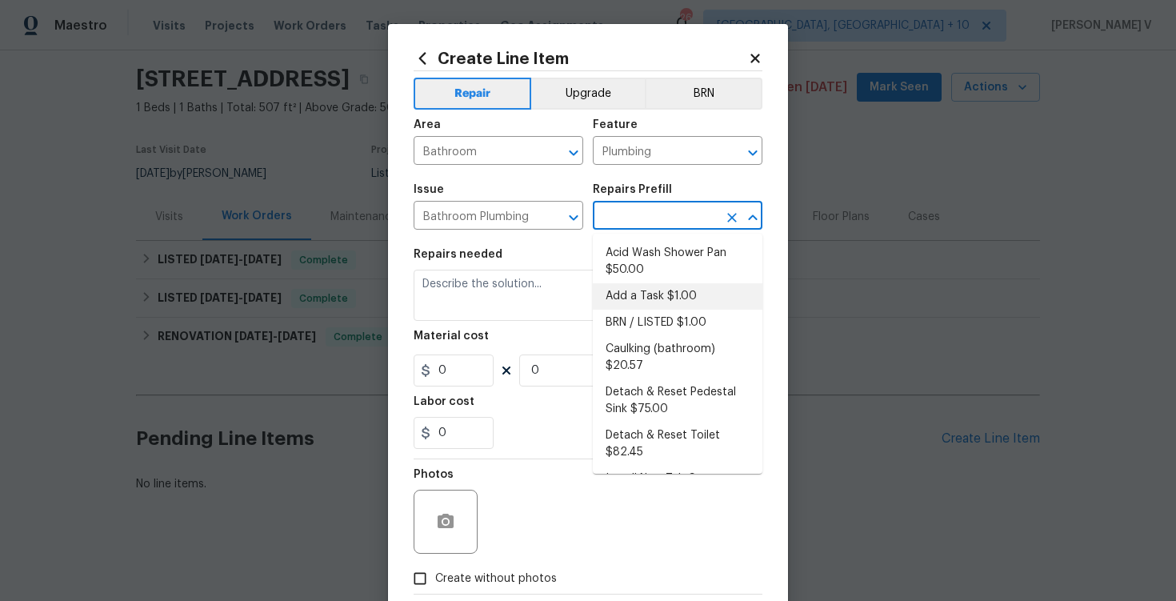
type input "1"
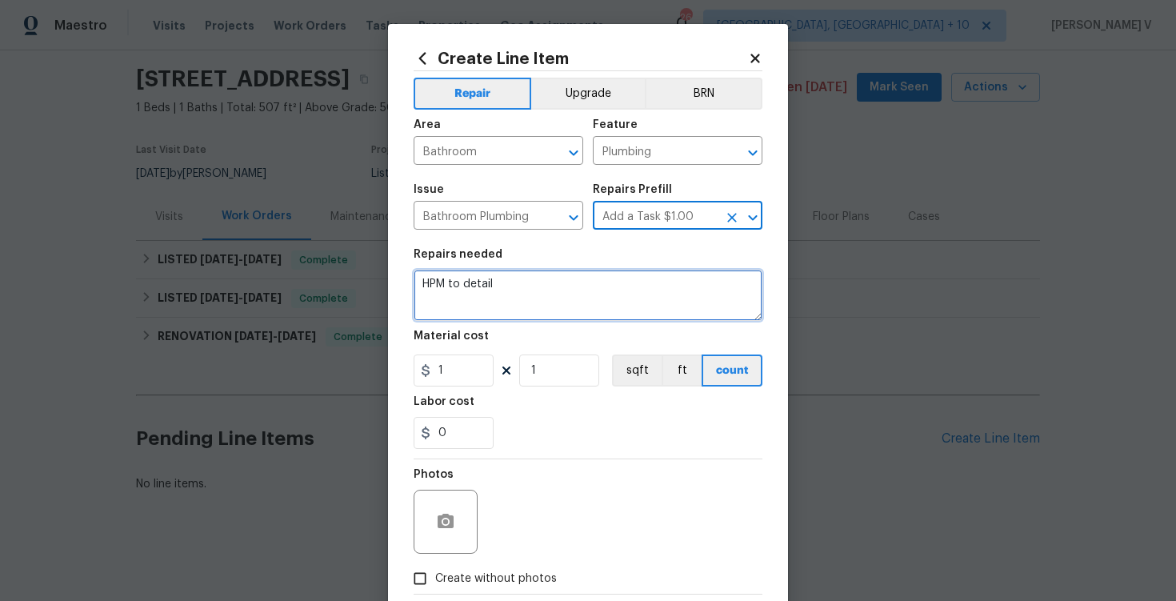
click at [608, 301] on textarea "HPM to detail" at bounding box center [588, 295] width 349 height 51
paste textarea "leaking tub faucet"
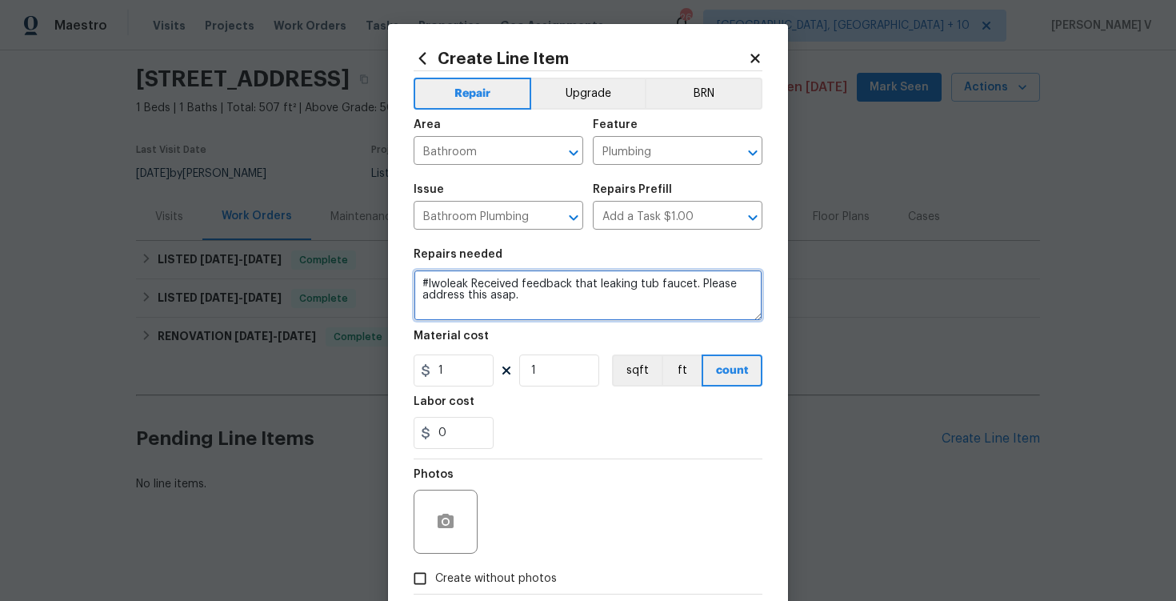
type textarea "#lwoleak Received feedback that leaking tub faucet. Please address this asap."
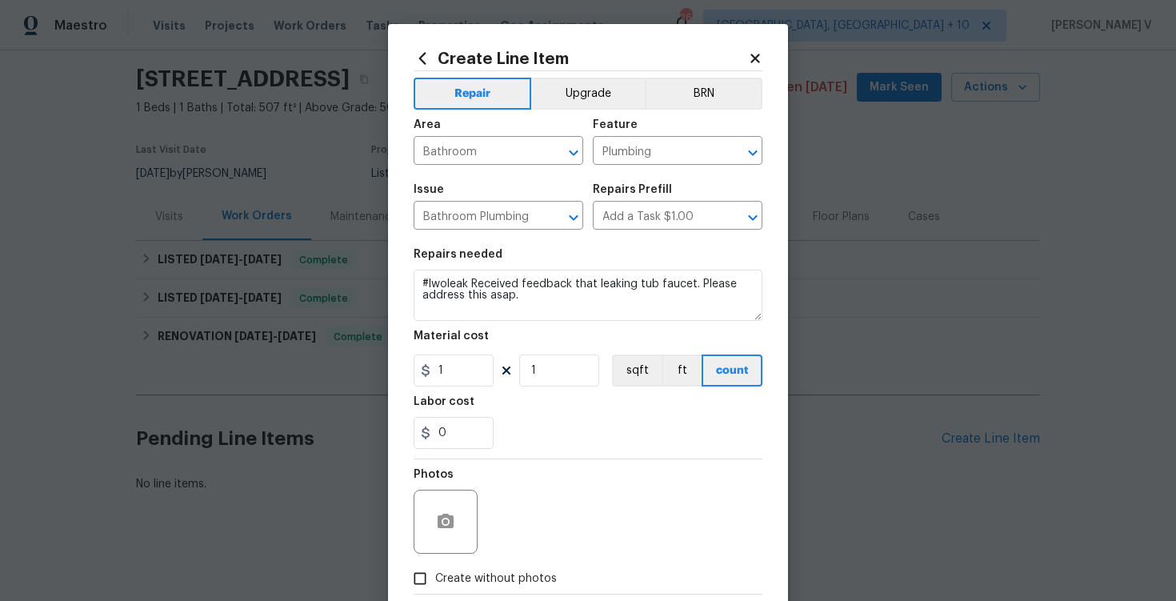
click at [500, 360] on div "1 1 sqft ft count" at bounding box center [588, 370] width 349 height 32
click at [445, 368] on input "1" at bounding box center [454, 370] width 80 height 32
type input "75"
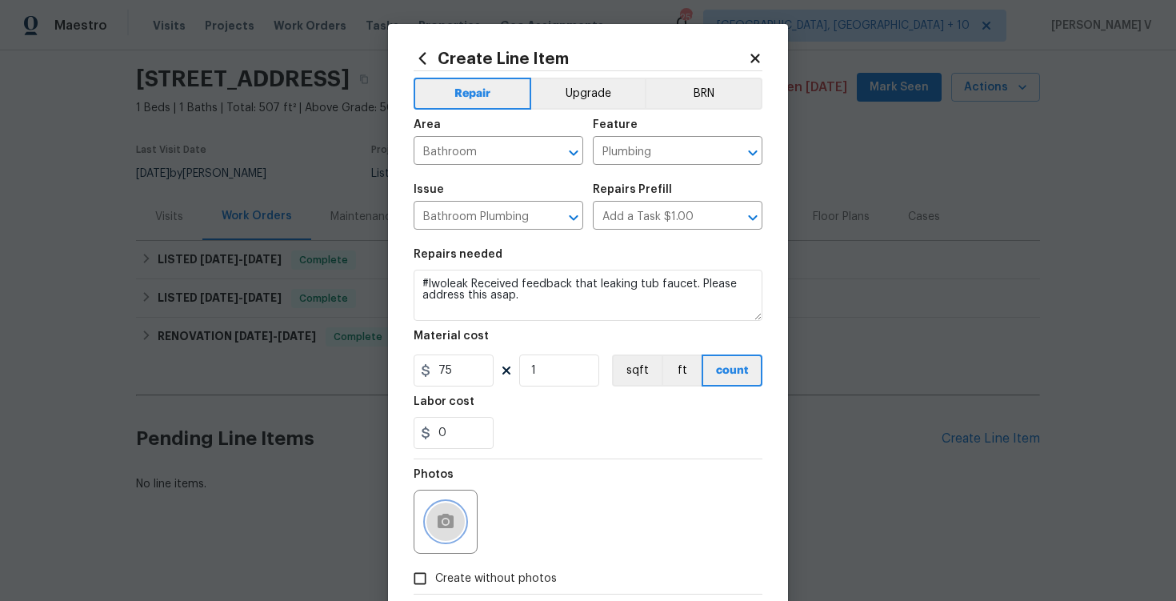
click at [451, 527] on icon "button" at bounding box center [446, 521] width 16 height 14
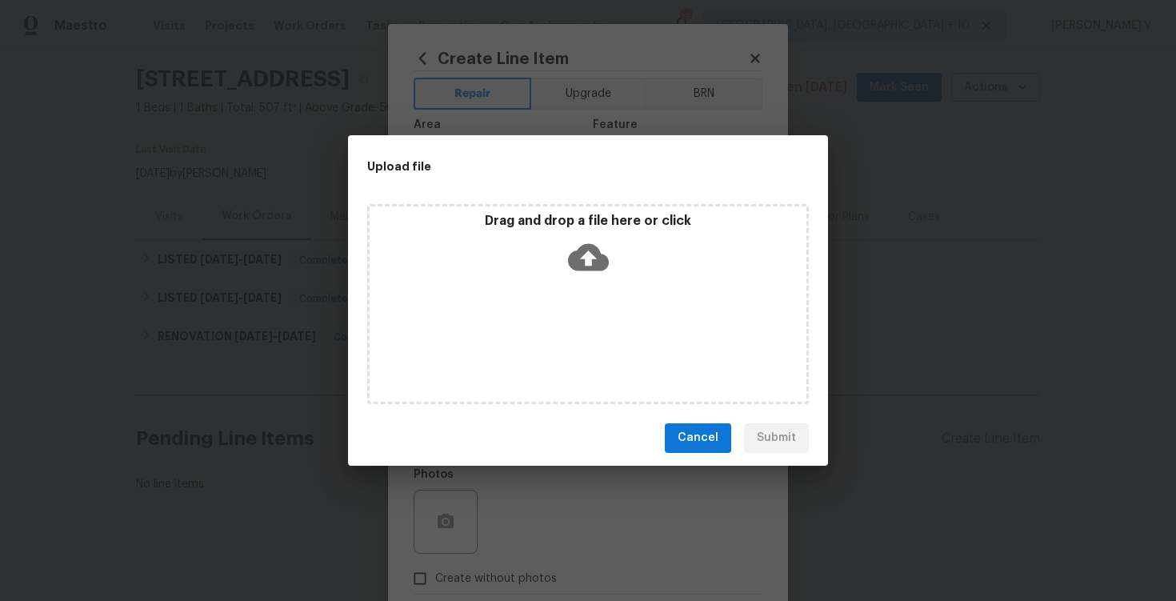
click at [571, 262] on icon at bounding box center [588, 256] width 41 height 27
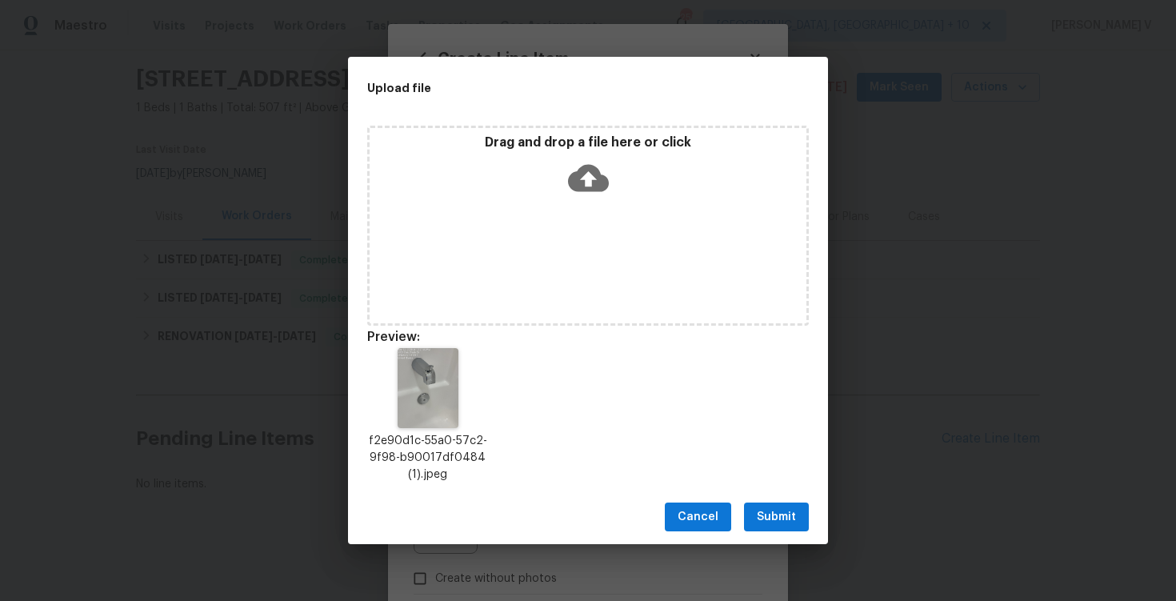
click at [764, 509] on span "Submit" at bounding box center [776, 517] width 39 height 20
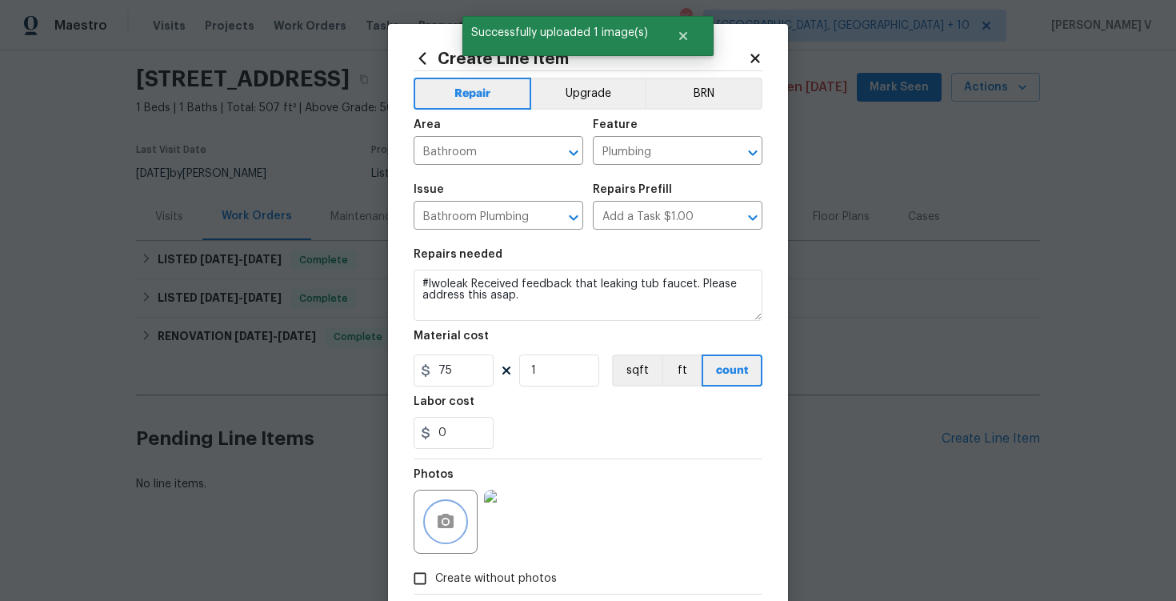
click at [0, 0] on span "the" at bounding box center [0, 0] width 0 height 0
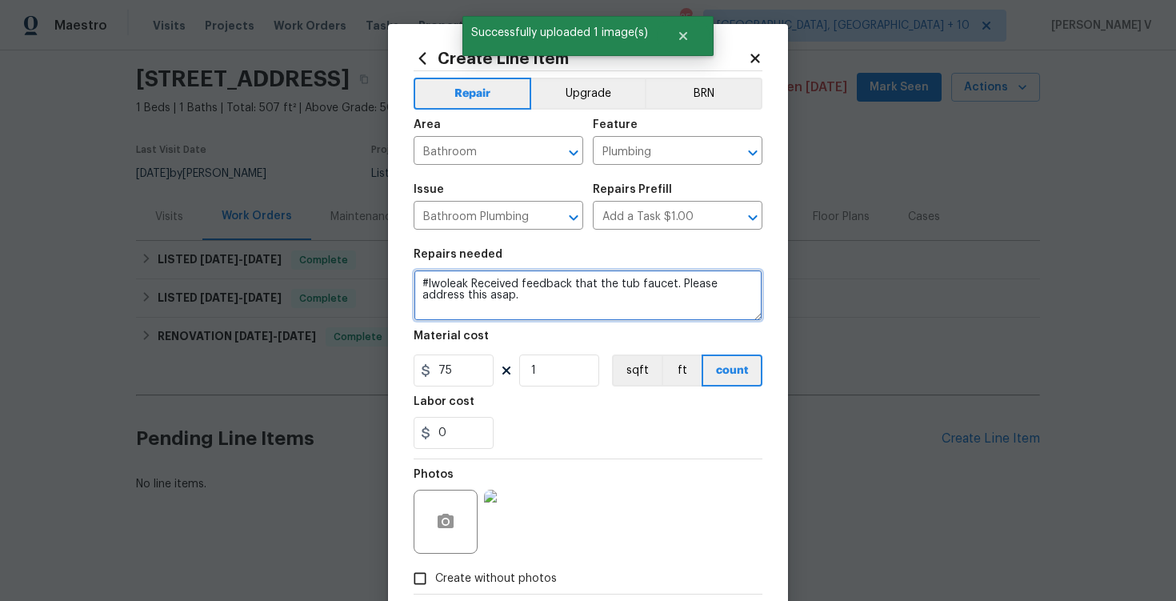
click at [0, 0] on span "faucet" at bounding box center [0, 0] width 0 height 0
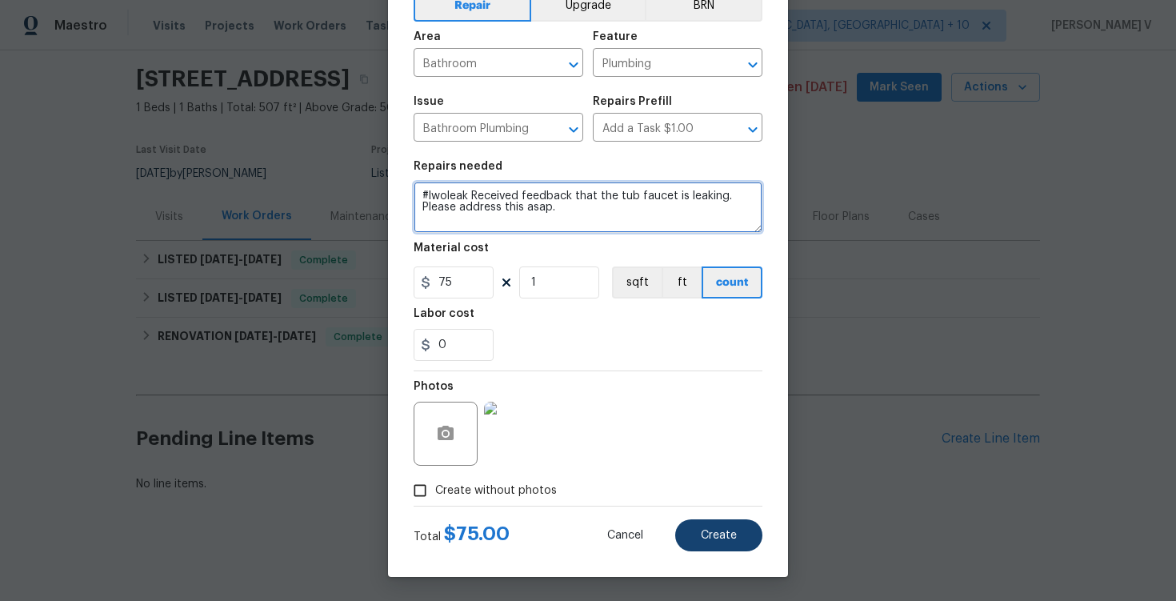
type textarea "#lwoleak Received feedback that the tub faucet is leaking. Please address this …"
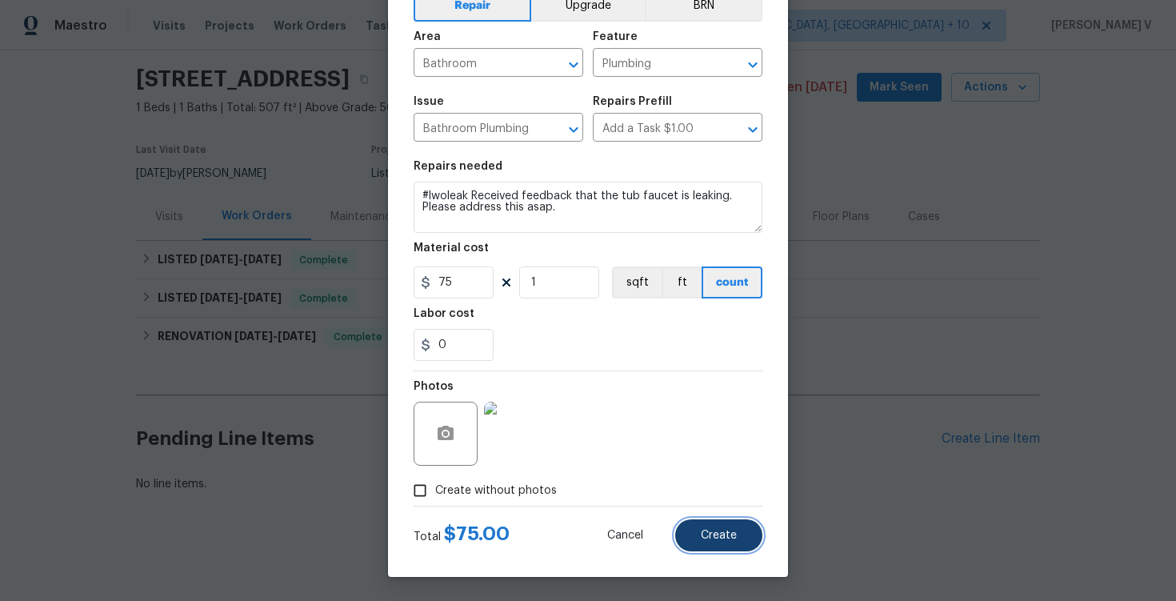
click at [755, 537] on button "Create" at bounding box center [718, 535] width 87 height 32
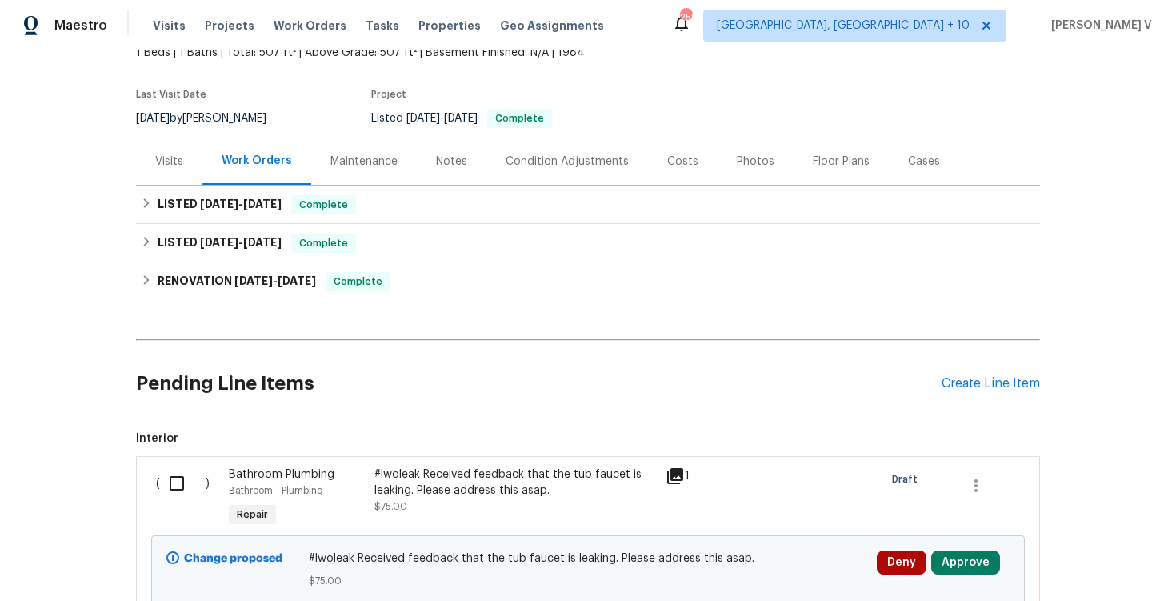
scroll to position [165, 0]
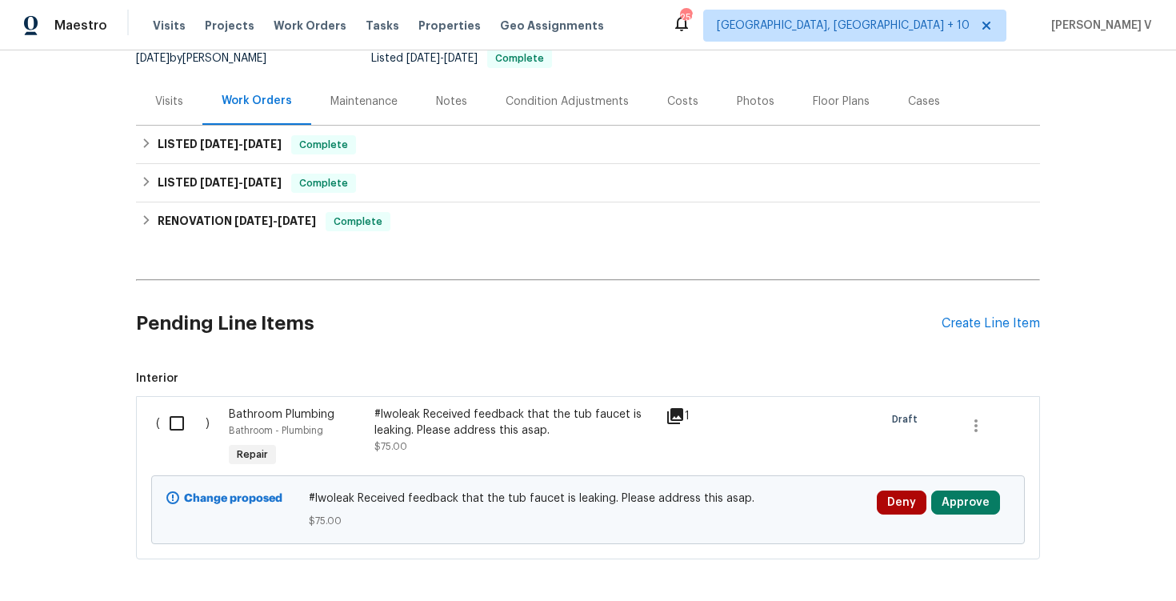
click at [175, 422] on input "checkbox" at bounding box center [183, 423] width 46 height 34
checkbox input "true"
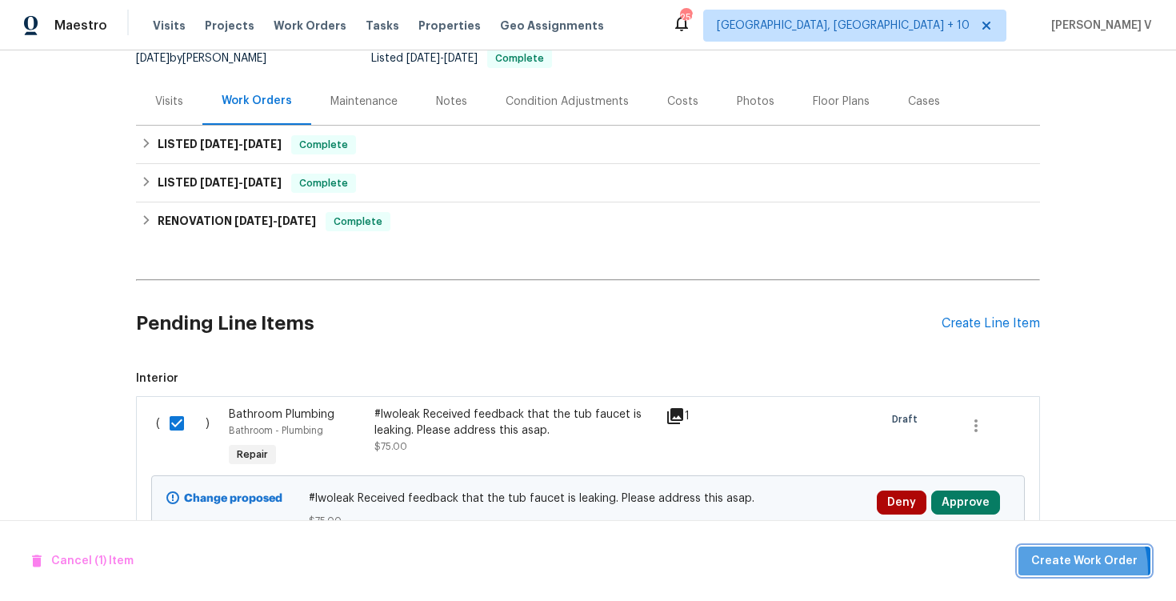
click at [1059, 571] on button "Create Work Order" at bounding box center [1085, 561] width 132 height 30
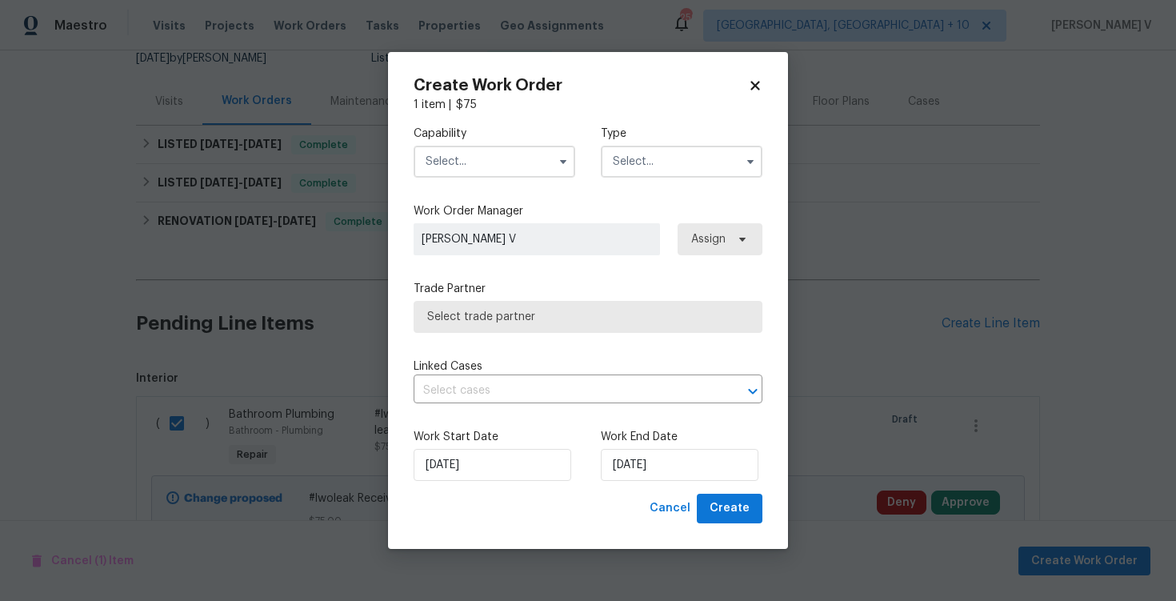
click at [455, 157] on input "text" at bounding box center [495, 162] width 162 height 32
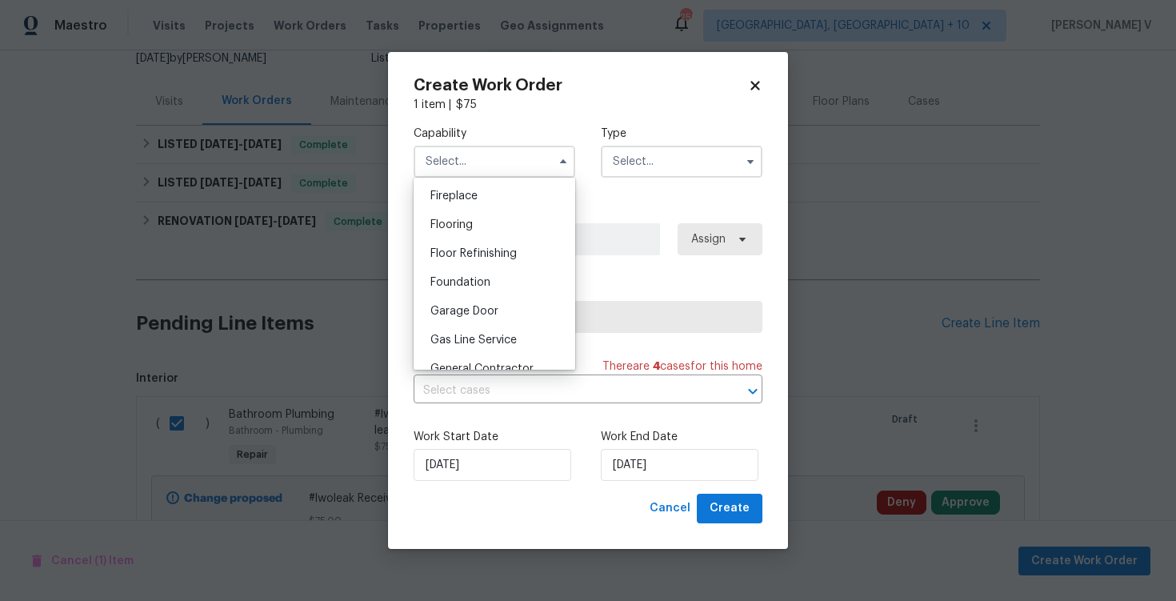
scroll to position [800, 0]
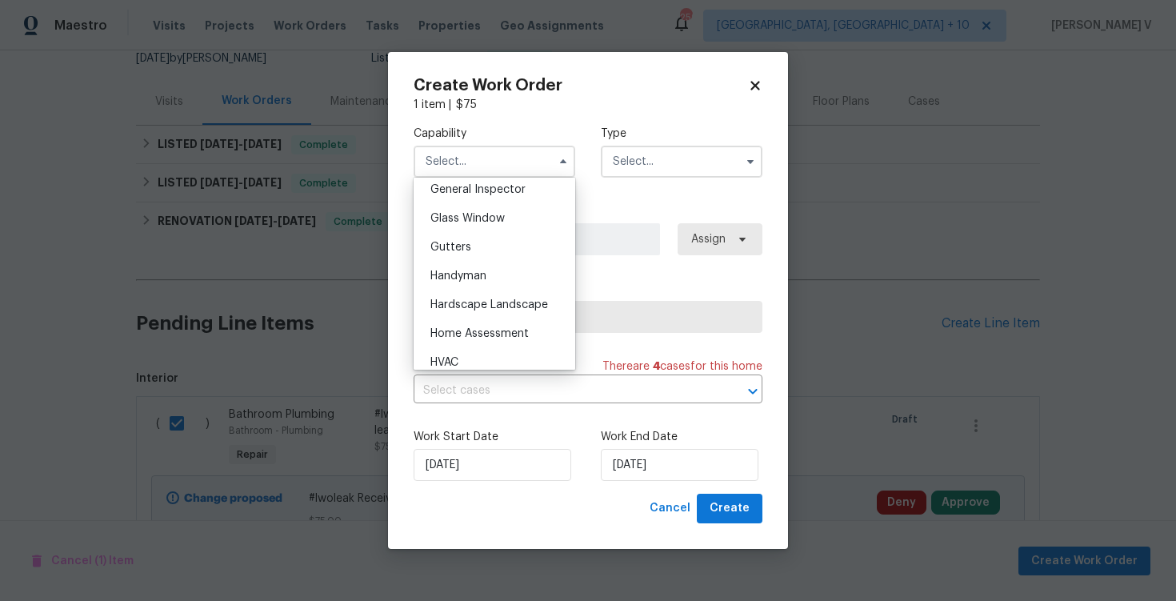
click at [468, 276] on span "Handyman" at bounding box center [458, 275] width 56 height 11
type input "Handyman"
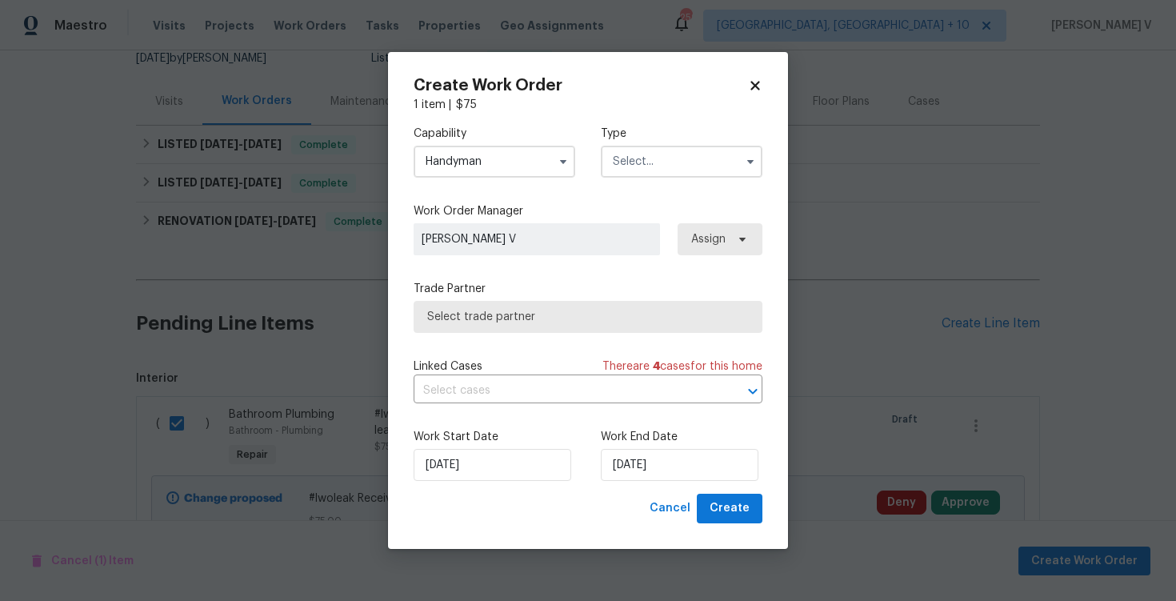
click at [702, 156] on input "text" at bounding box center [682, 162] width 162 height 32
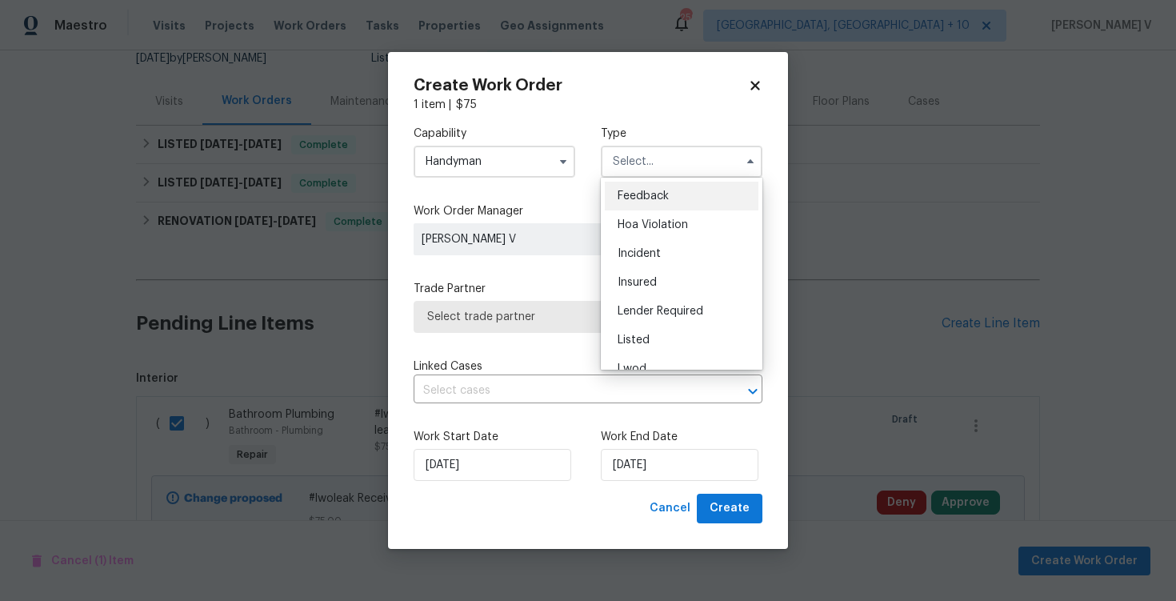
click at [643, 190] on div "Feedback" at bounding box center [682, 196] width 154 height 29
type input "Feedback"
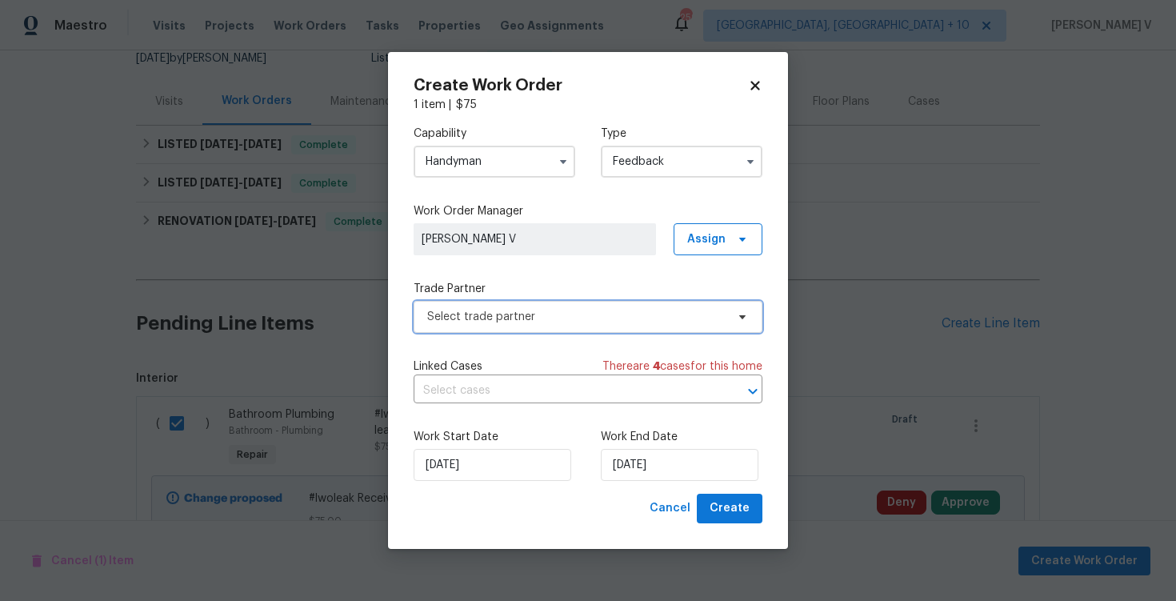
click at [528, 315] on span "Select trade partner" at bounding box center [576, 317] width 298 height 16
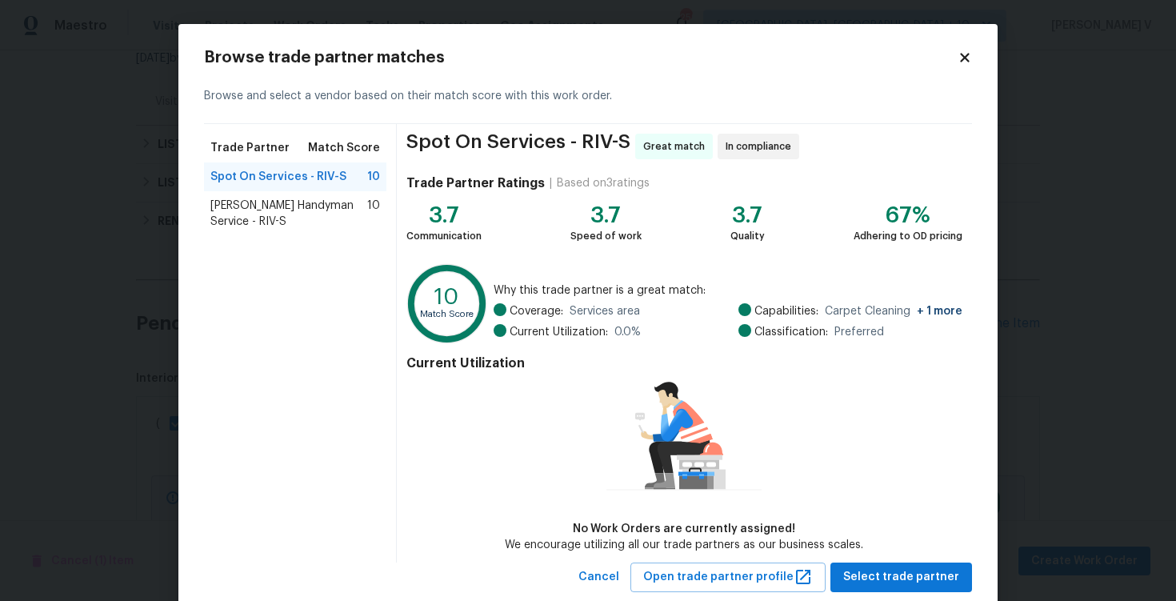
scroll to position [39, 0]
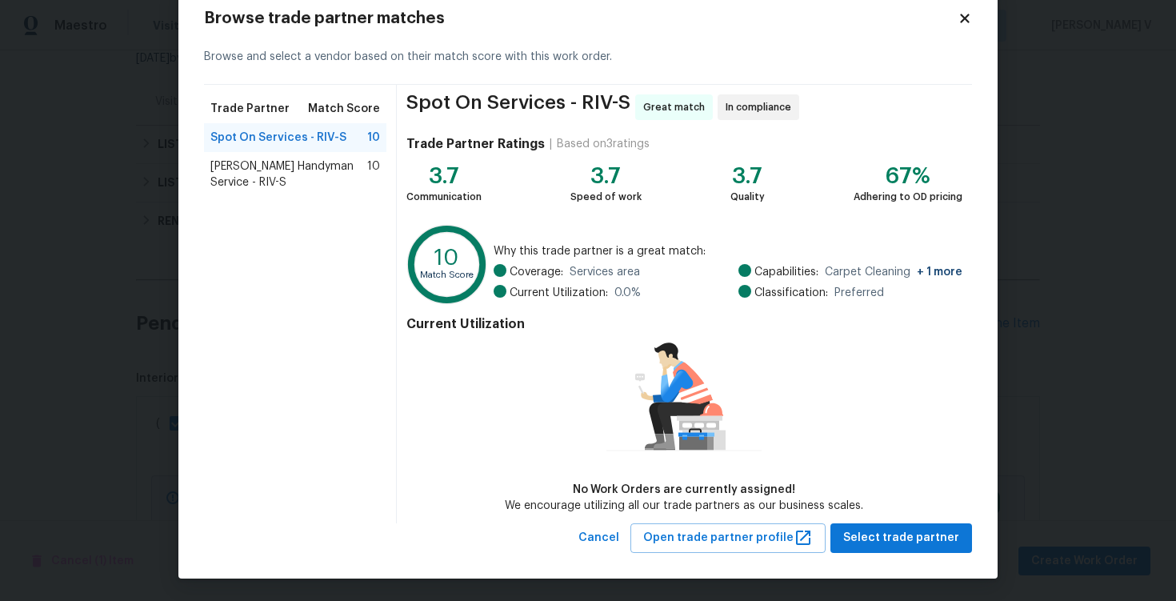
click at [268, 190] on div "Mehle's Handyman Service - RIV-S 10" at bounding box center [295, 174] width 182 height 45
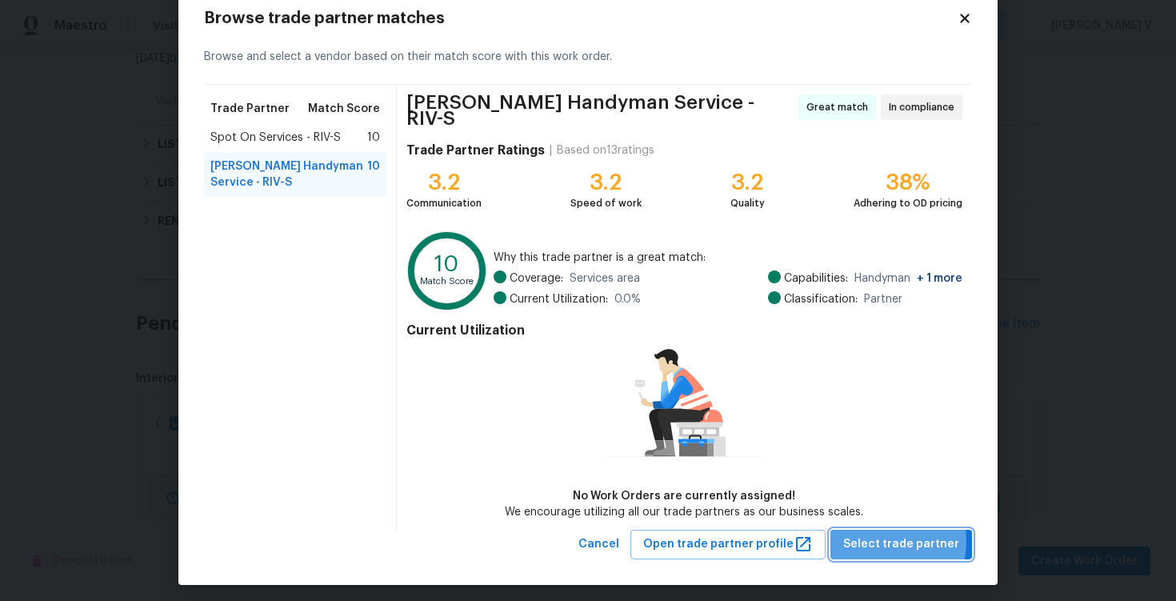
click at [885, 534] on span "Select trade partner" at bounding box center [901, 544] width 116 height 20
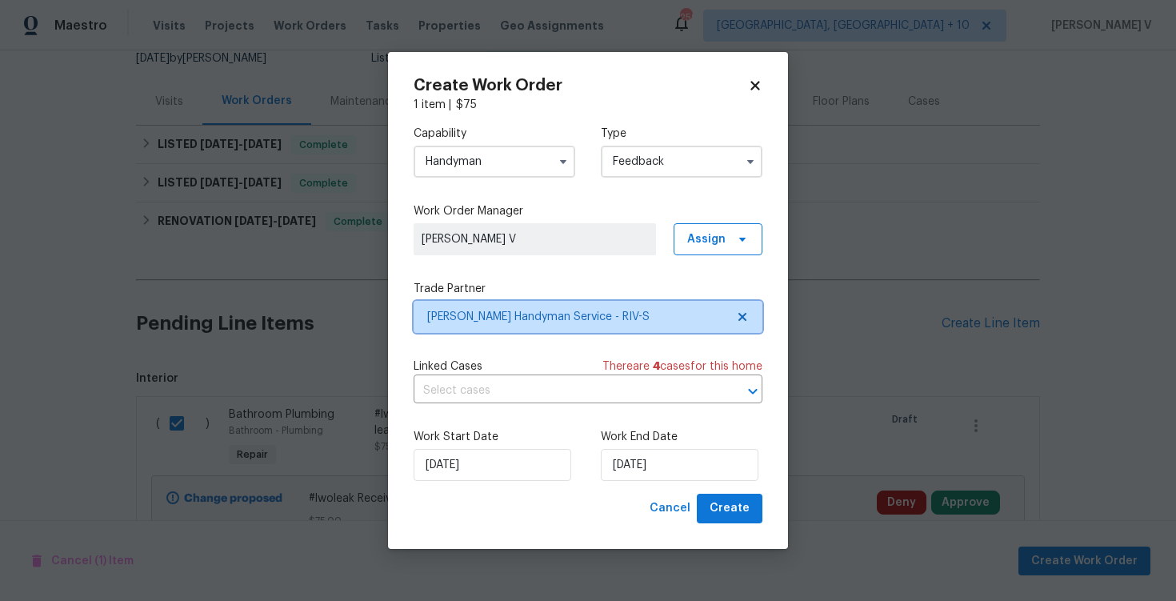
scroll to position [0, 0]
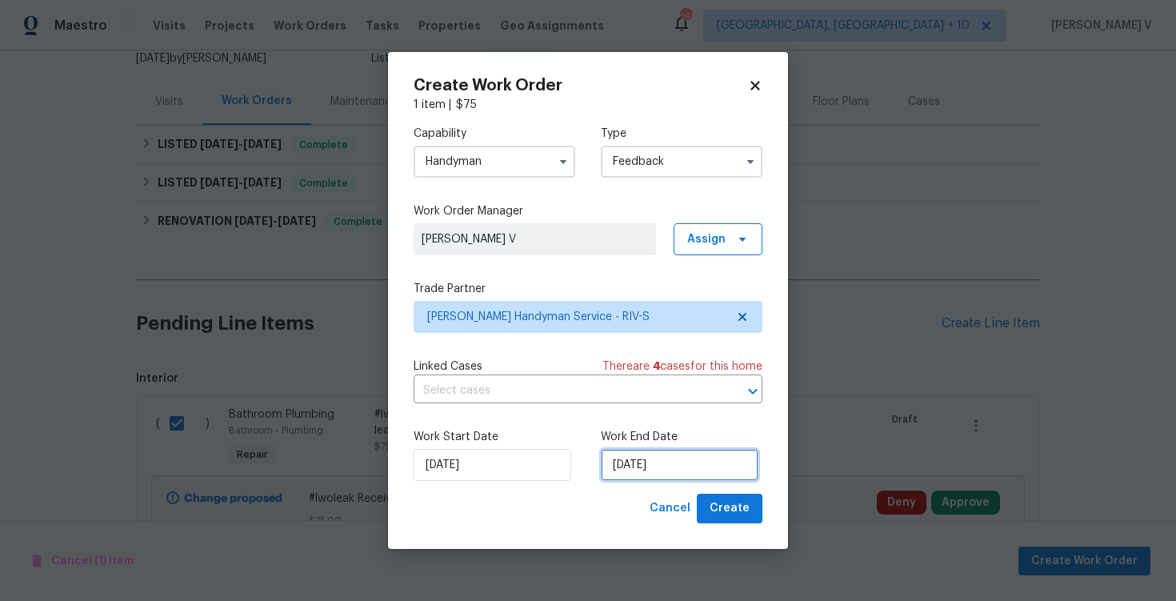
click at [678, 458] on input "15/09/2025" at bounding box center [680, 465] width 158 height 32
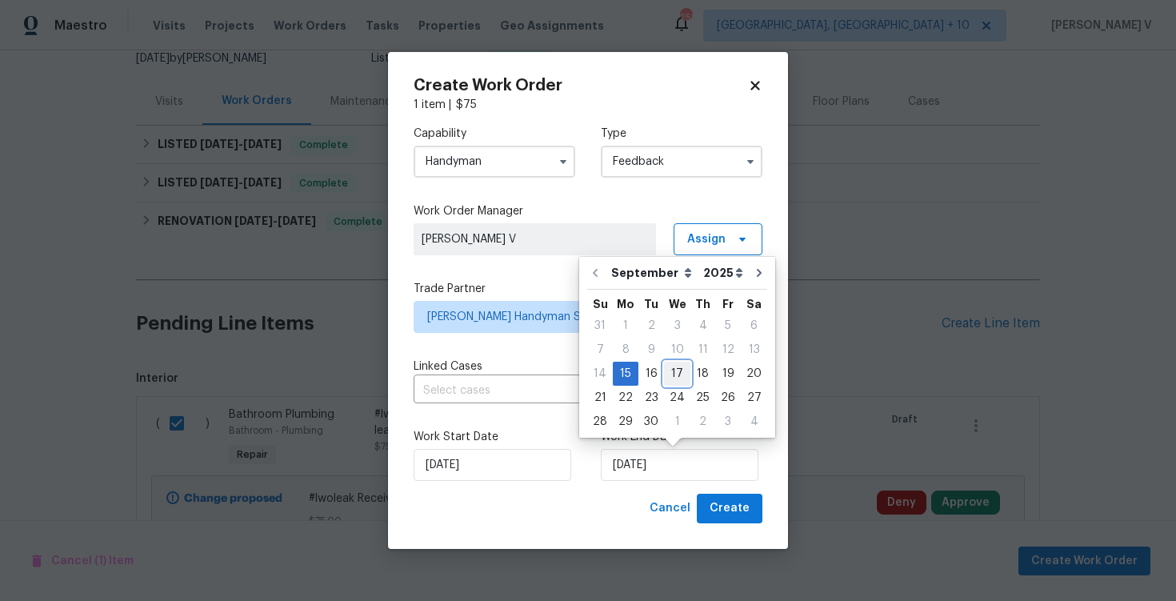
click at [679, 376] on div "17" at bounding box center [677, 373] width 26 height 22
type input "17/09/2025"
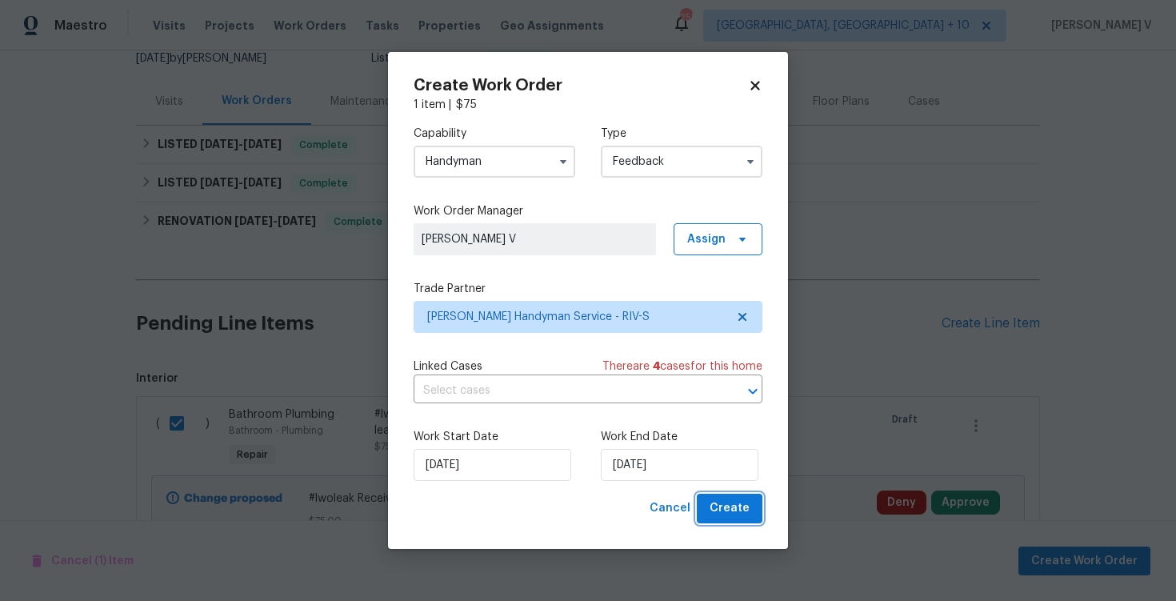
click at [747, 518] on button "Create" at bounding box center [730, 509] width 66 height 30
checkbox input "false"
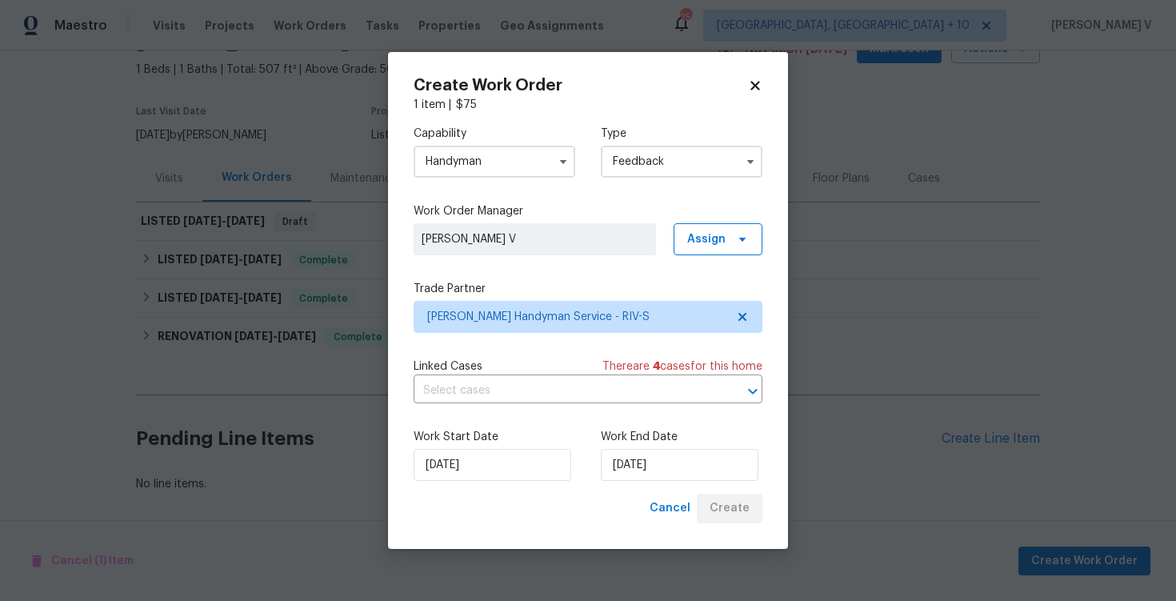
scroll to position [88, 0]
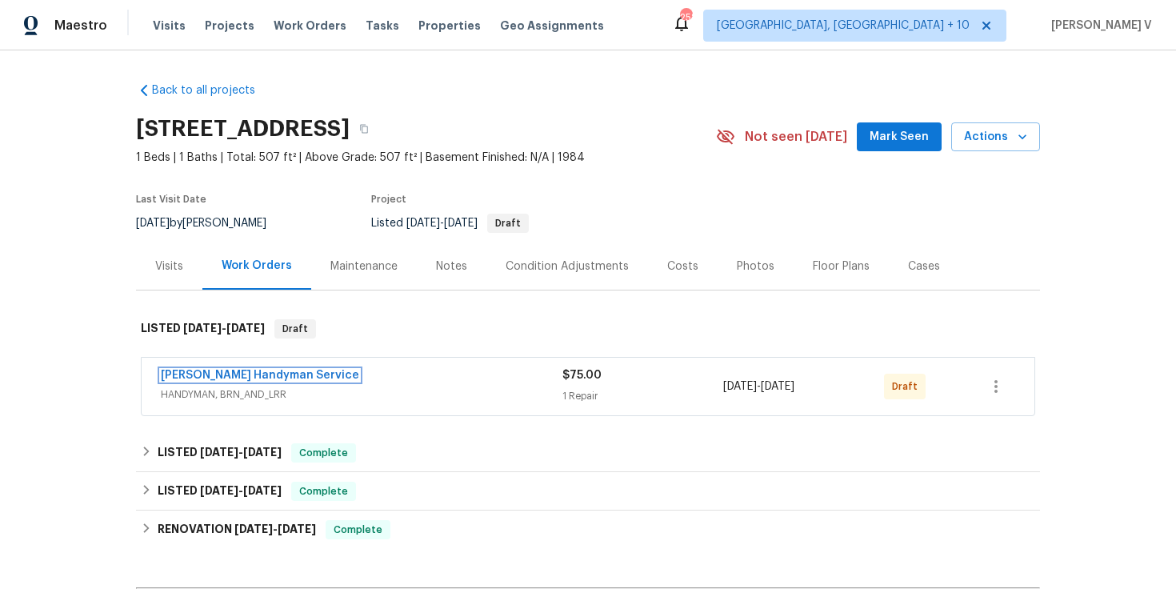
click at [215, 372] on link "Mehle's Handyman Service" at bounding box center [260, 375] width 198 height 11
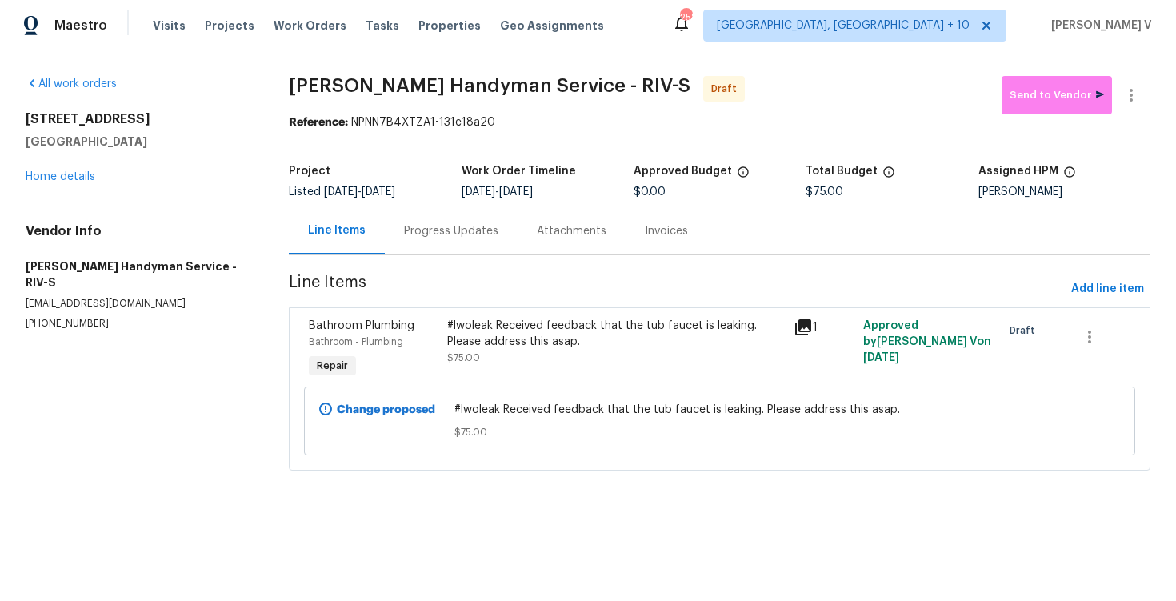
click at [431, 231] on div "Progress Updates" at bounding box center [451, 231] width 94 height 16
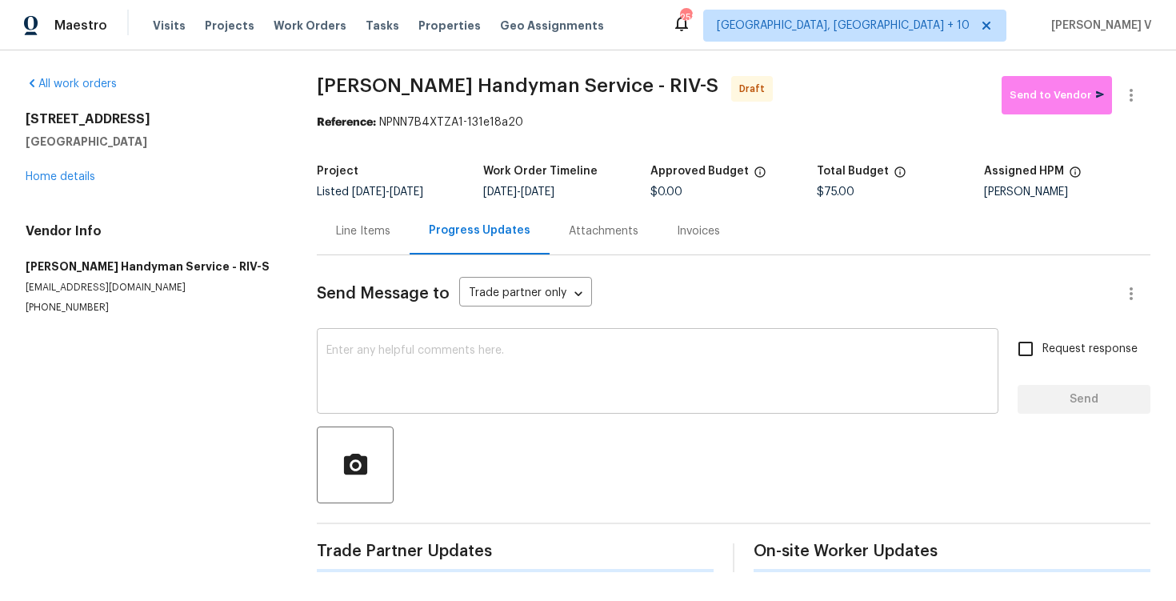
click at [430, 372] on textarea at bounding box center [657, 373] width 663 height 56
paste textarea "Hi this is Divya with Opendoor. I’m confirming you received the WO for the prop…"
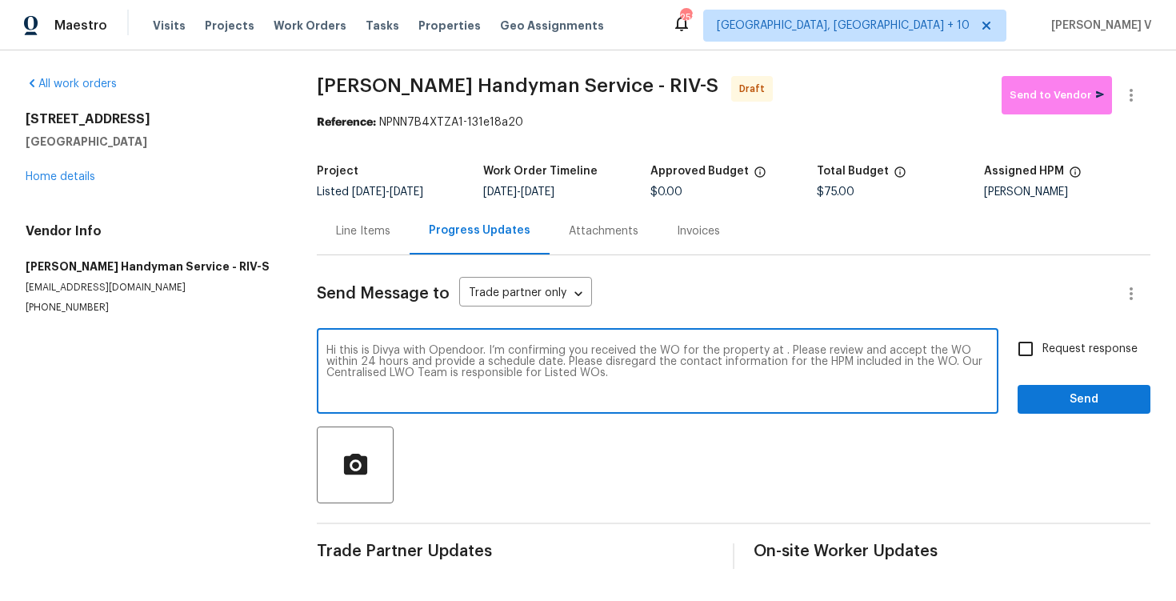
click at [780, 351] on textarea "Hi this is Divya with Opendoor. I’m confirming you received the WO for the prop…" at bounding box center [657, 373] width 663 height 56
paste textarea "3653 Oak Creek Dr Unit E, Ontario, CA 91761"
type textarea "Hi this is Divya with Opendoor. I’m confirming you received the WO for the prop…"
click at [1059, 354] on span "Request response" at bounding box center [1090, 349] width 95 height 17
click at [1043, 354] on input "Request response" at bounding box center [1026, 349] width 34 height 34
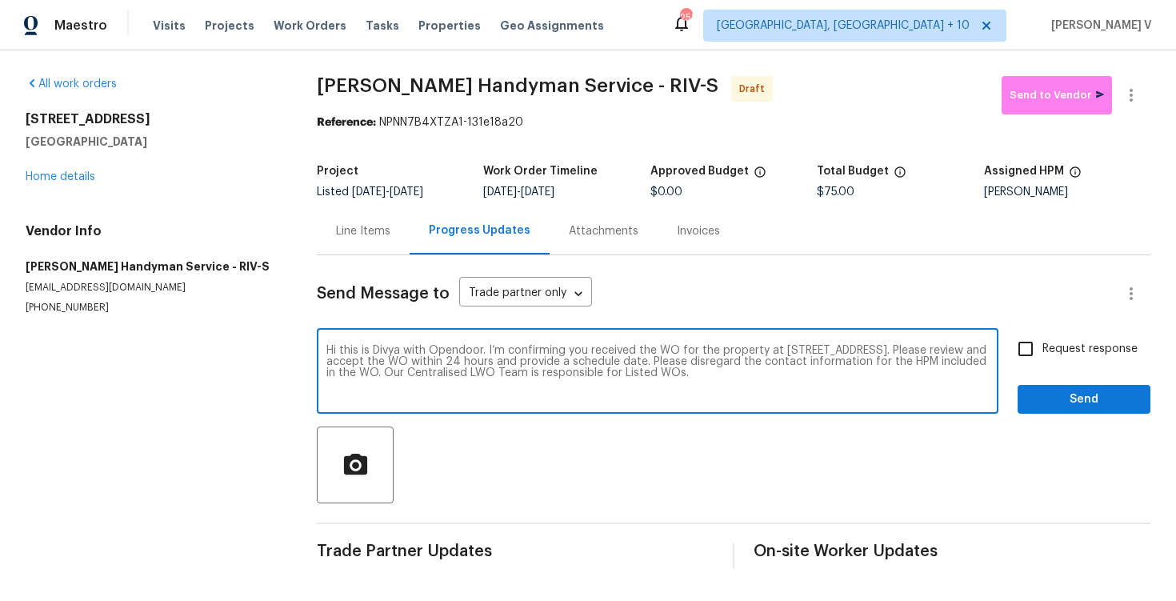
checkbox input "true"
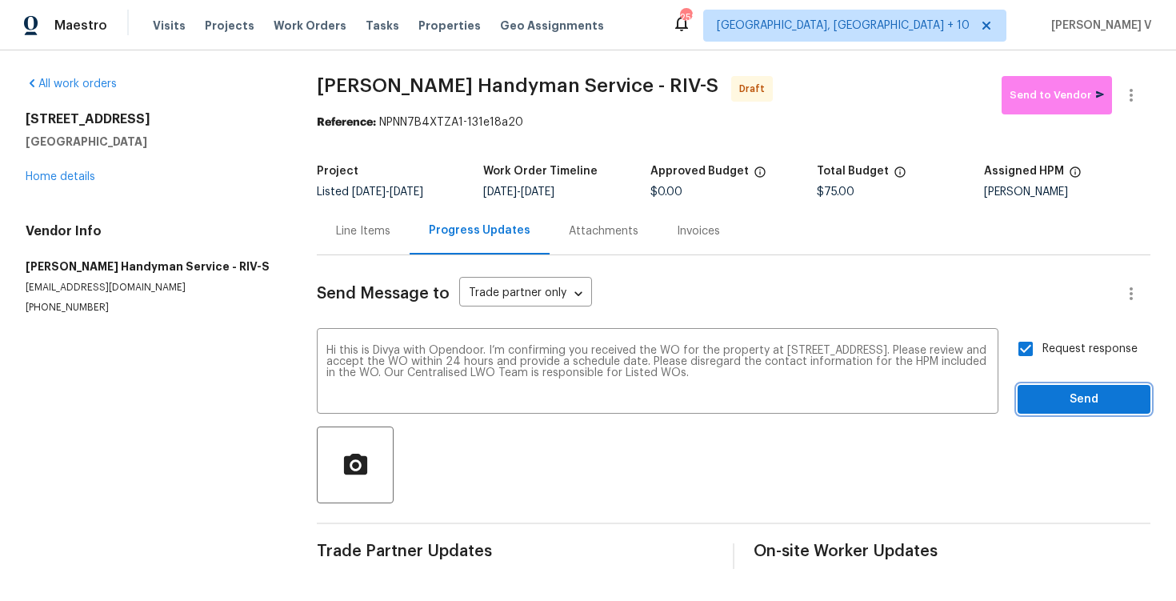
click at [1059, 394] on span "Send" at bounding box center [1084, 400] width 107 height 20
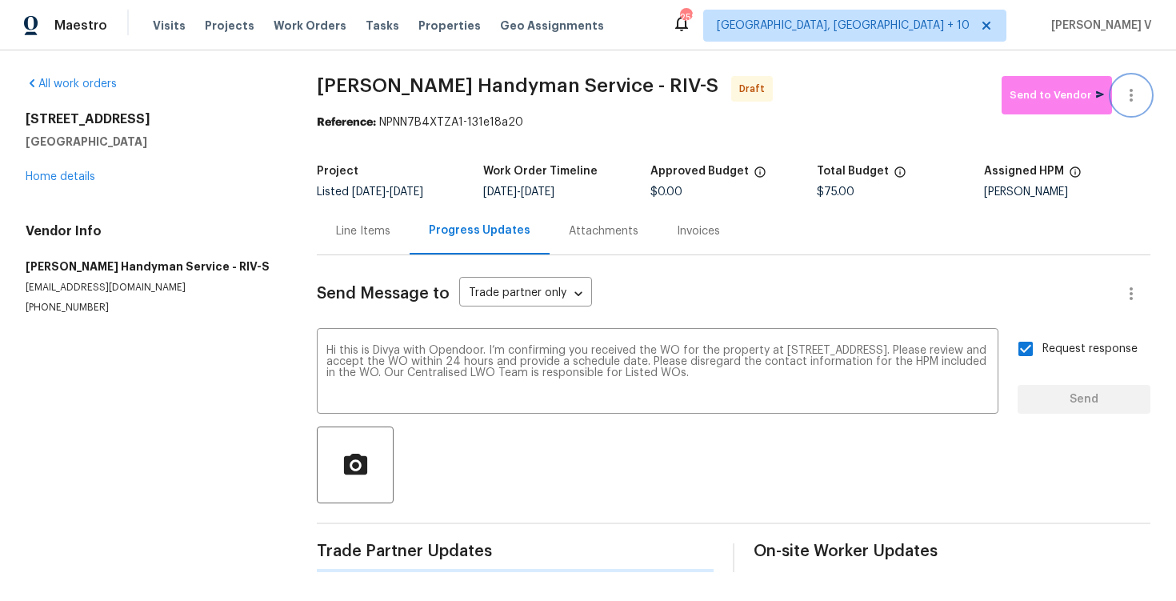
click at [1131, 94] on icon "button" at bounding box center [1131, 95] width 3 height 13
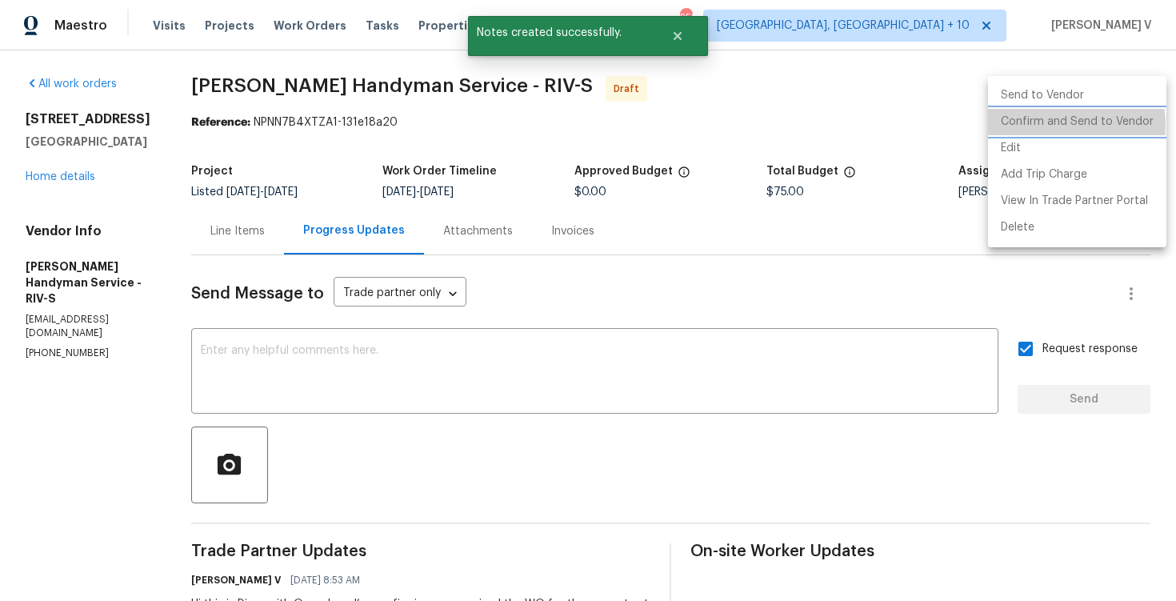
click at [1043, 126] on li "Confirm and Send to Vendor" at bounding box center [1077, 122] width 178 height 26
click at [386, 144] on div at bounding box center [588, 300] width 1176 height 601
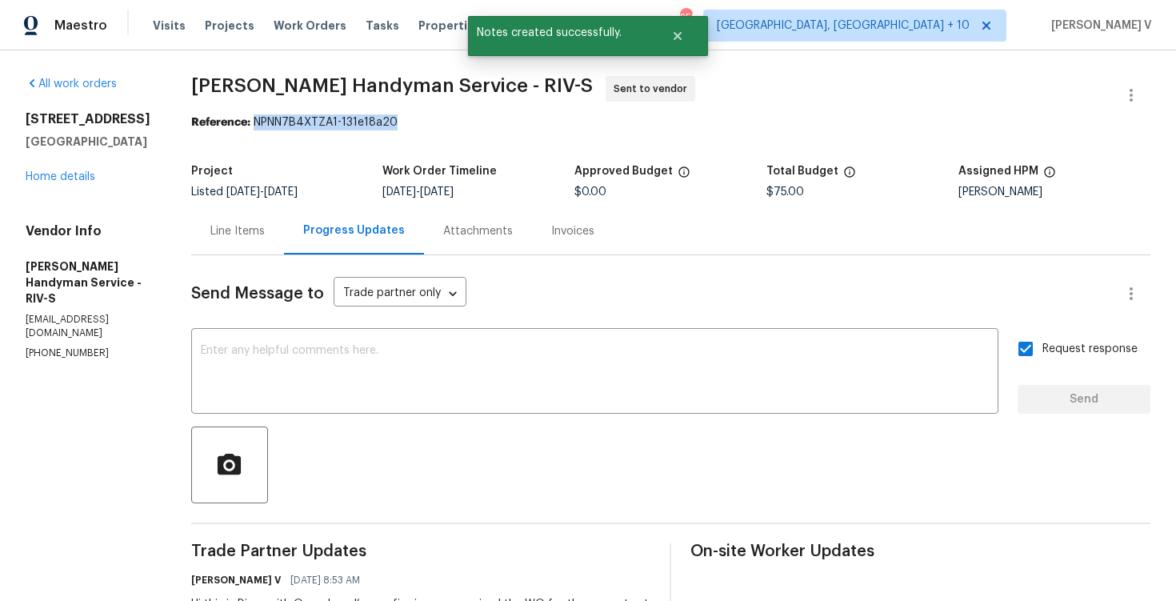
drag, startPoint x: 284, startPoint y: 123, endPoint x: 496, endPoint y: 122, distance: 212.0
click at [496, 122] on div "Reference: NPNN7B4XTZA1-131e18a20" at bounding box center [670, 122] width 959 height 16
copy div "NPNN7B4XTZA1-131e18a20"
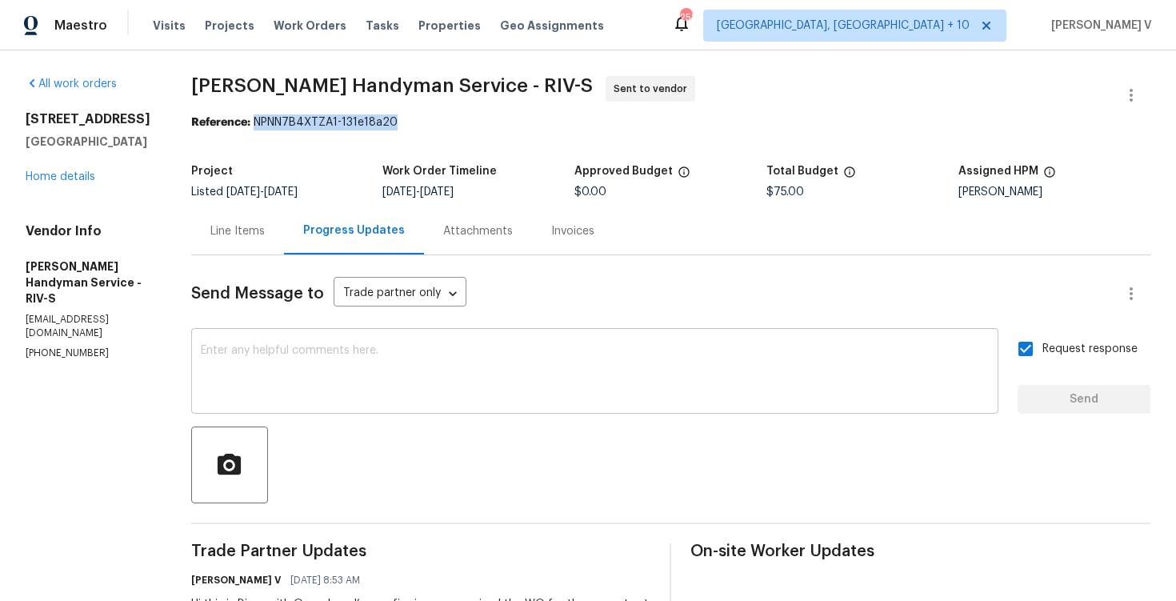
click at [370, 381] on textarea at bounding box center [595, 373] width 788 height 56
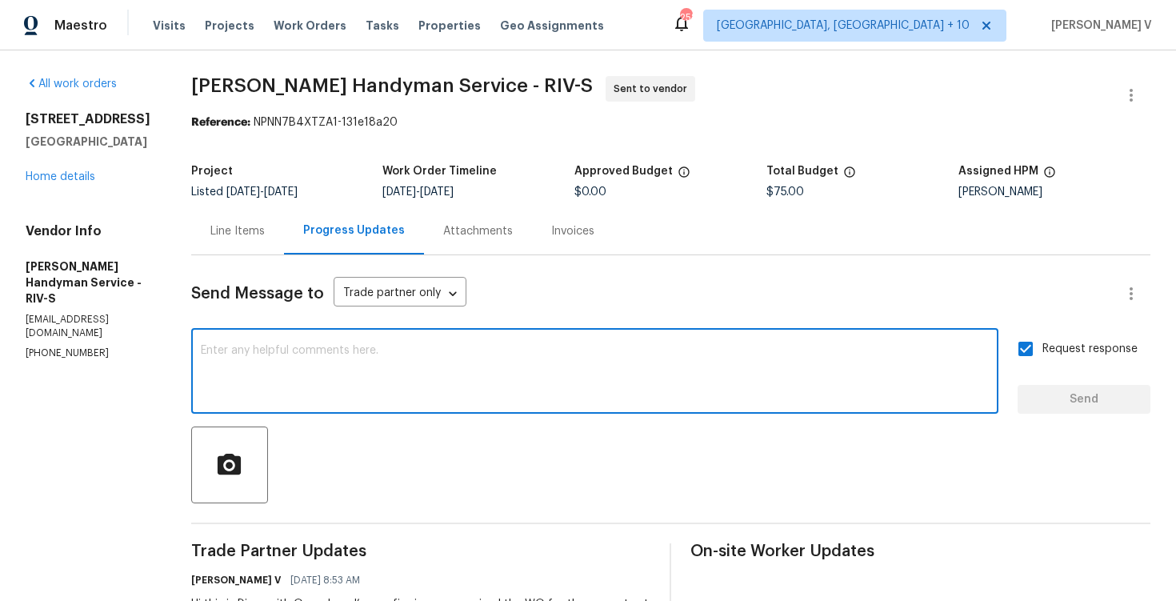
paste textarea "Attention All Work Orders must include before-photos (both close-up and wide-an…"
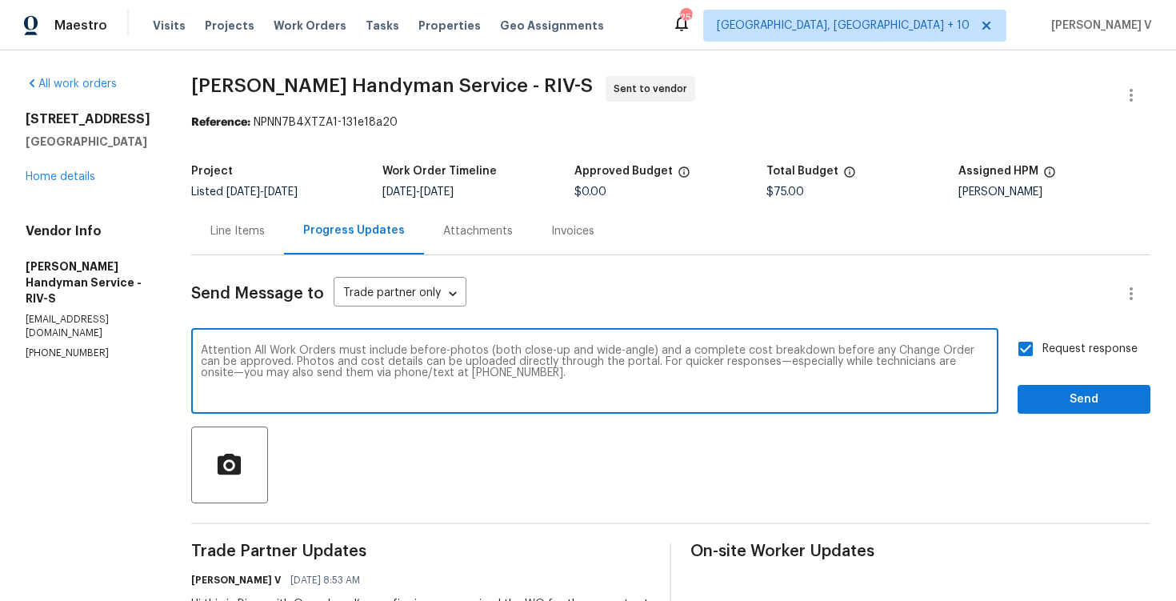
type textarea "Attention All Work Orders must include before-photos (both close-up and wide-an…"
click at [1044, 346] on span "Request response" at bounding box center [1090, 349] width 95 height 17
click at [1043, 346] on input "Request response" at bounding box center [1026, 349] width 34 height 34
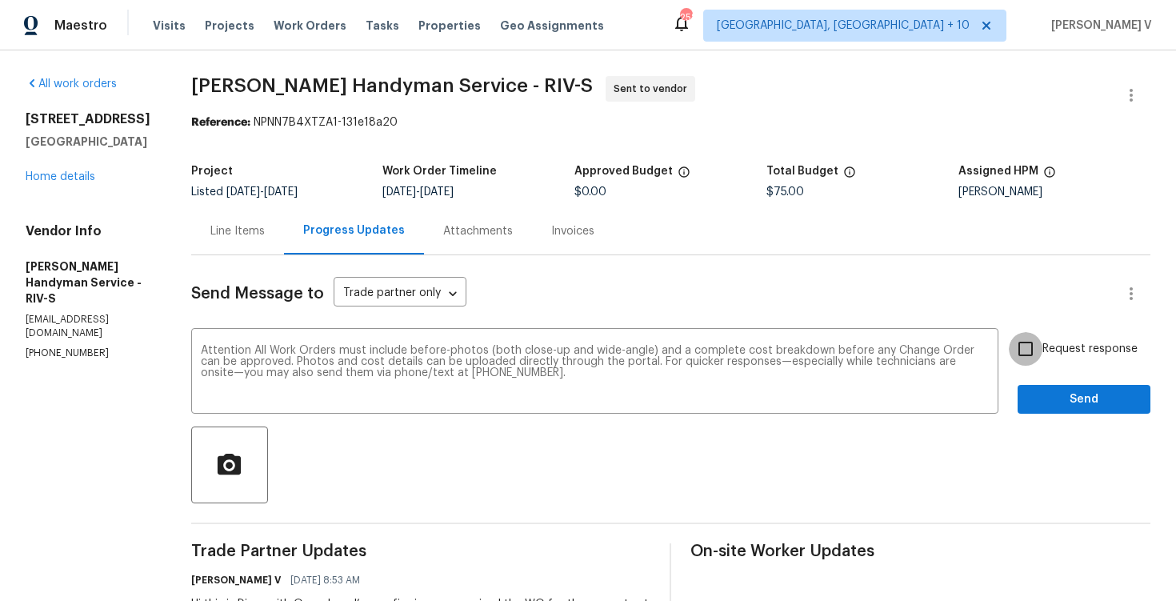
click at [1034, 350] on input "Request response" at bounding box center [1026, 349] width 34 height 34
checkbox input "true"
click at [1039, 400] on span "Send" at bounding box center [1084, 400] width 107 height 20
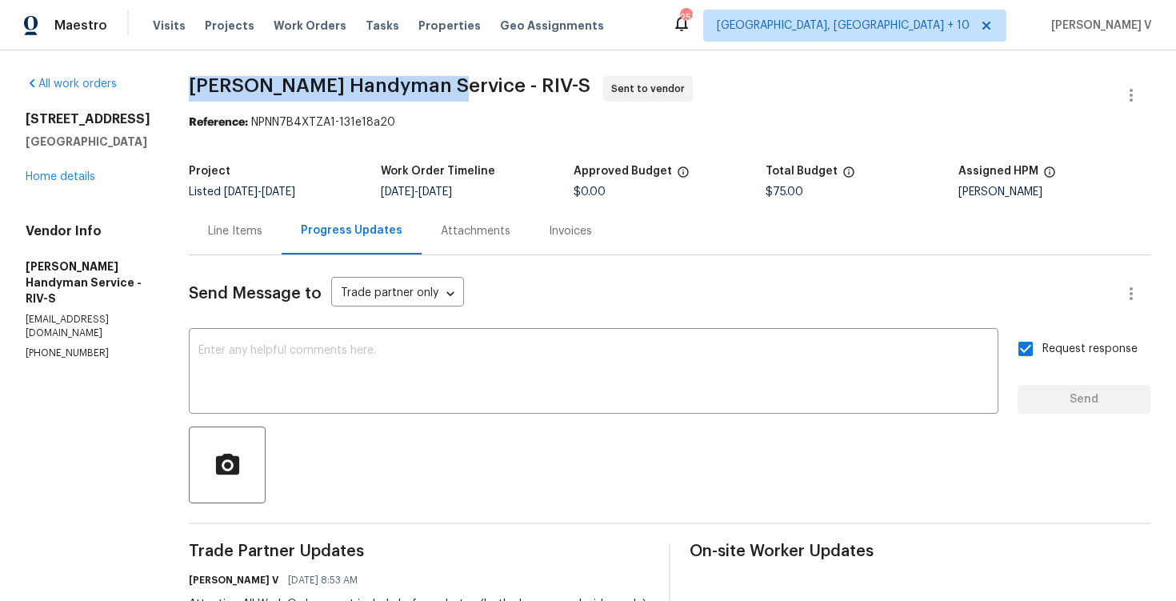
drag, startPoint x: 214, startPoint y: 86, endPoint x: 468, endPoint y: 86, distance: 253.6
click at [468, 86] on div "All work orders 3653 Oak Creek Dr Unit E Ontario, CA 91761 Home details Vendor …" at bounding box center [588, 440] width 1176 height 781
copy span "Mehle's Handyman Service"
click at [51, 175] on link "Home details" at bounding box center [61, 176] width 70 height 11
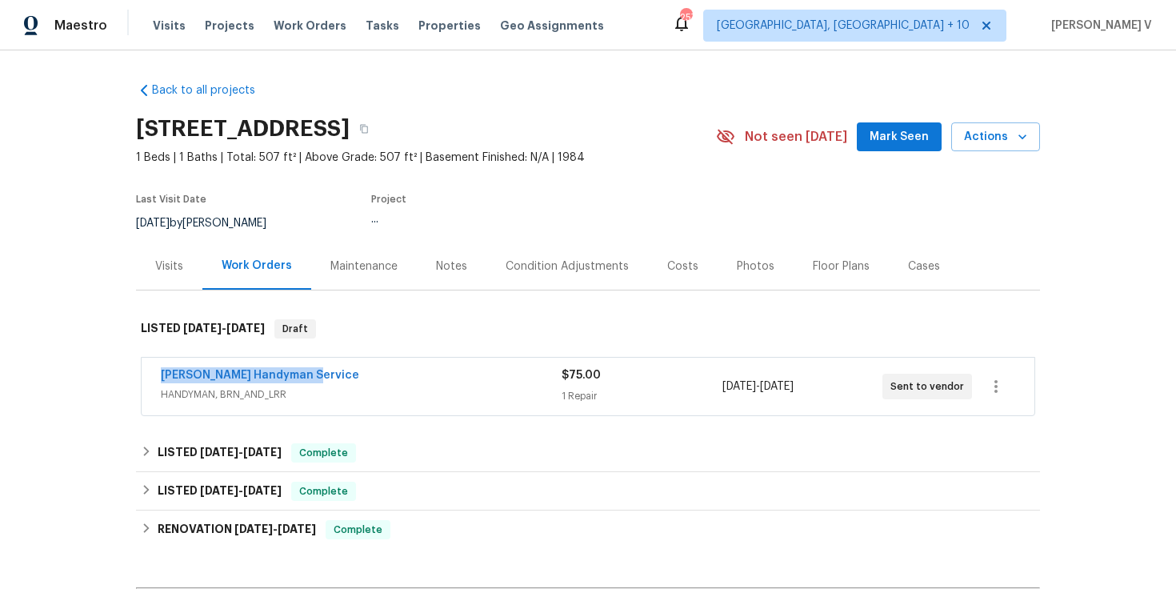
drag, startPoint x: 147, startPoint y: 369, endPoint x: 530, endPoint y: 370, distance: 383.3
click at [532, 370] on div "Mehle's Handyman Service HANDYMAN, BRN_AND_LRR $75.00 1 Repair 9/15/2025 - 9/17…" at bounding box center [588, 387] width 893 height 58
copy link "Mehle's Handyman Service"
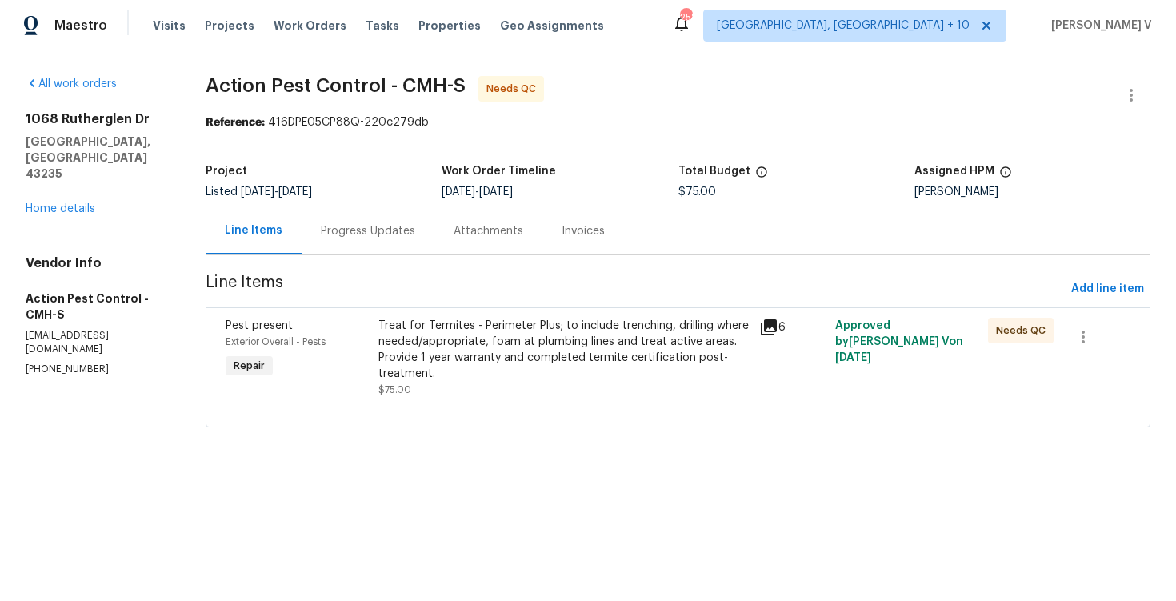
click at [447, 371] on div "Treat for Termites - Perimeter Plus; to include trenching, drilling where neede…" at bounding box center [563, 350] width 371 height 64
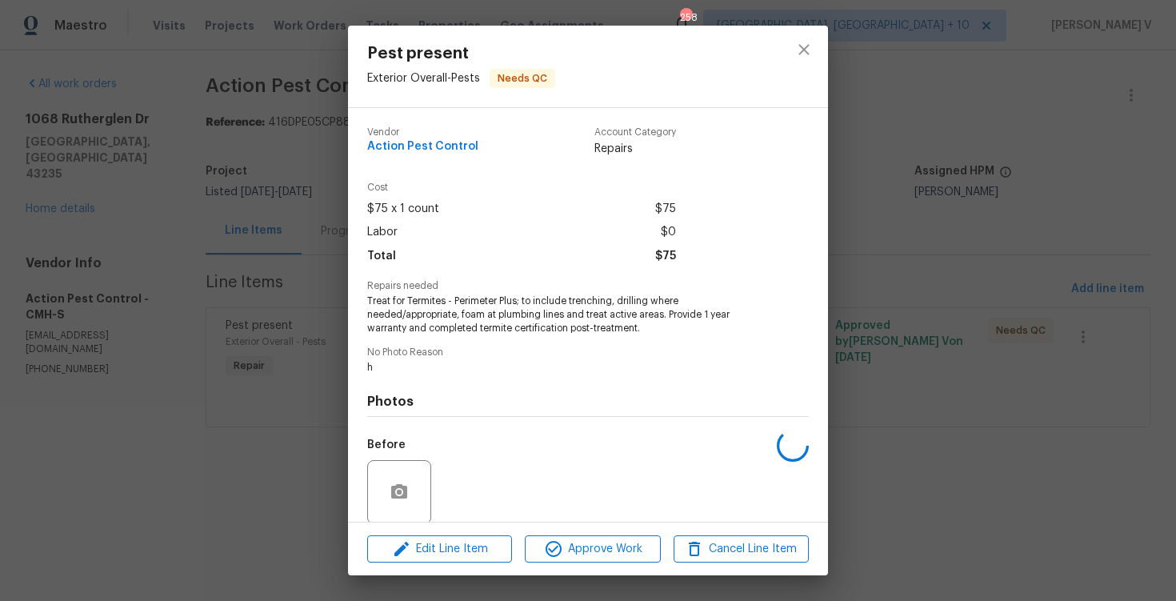
scroll to position [122, 0]
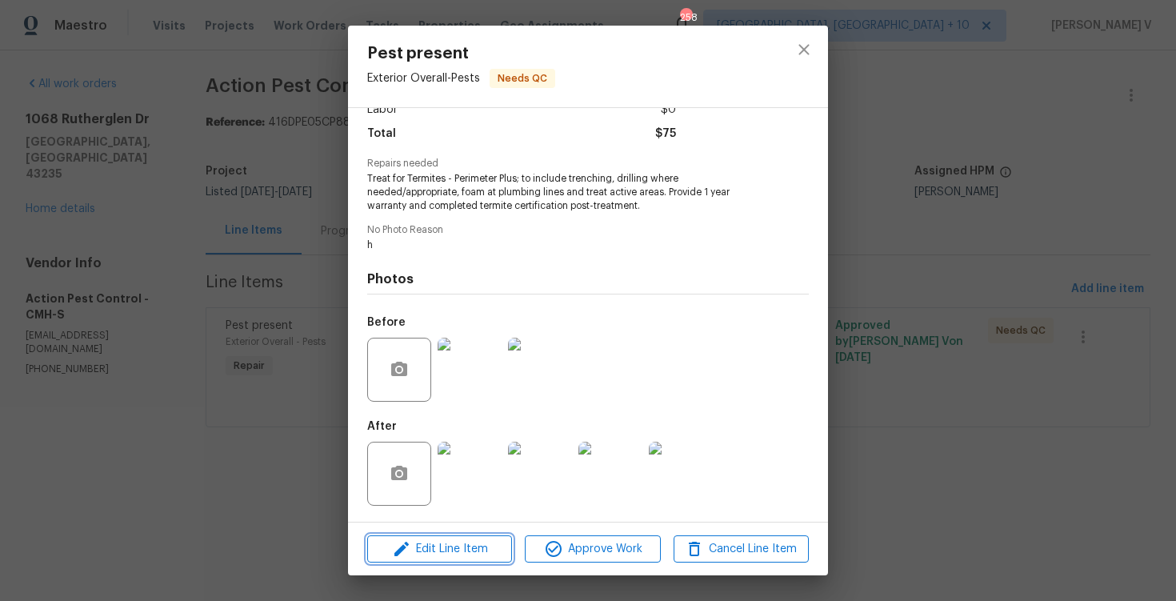
click at [428, 546] on span "Edit Line Item" at bounding box center [439, 549] width 135 height 20
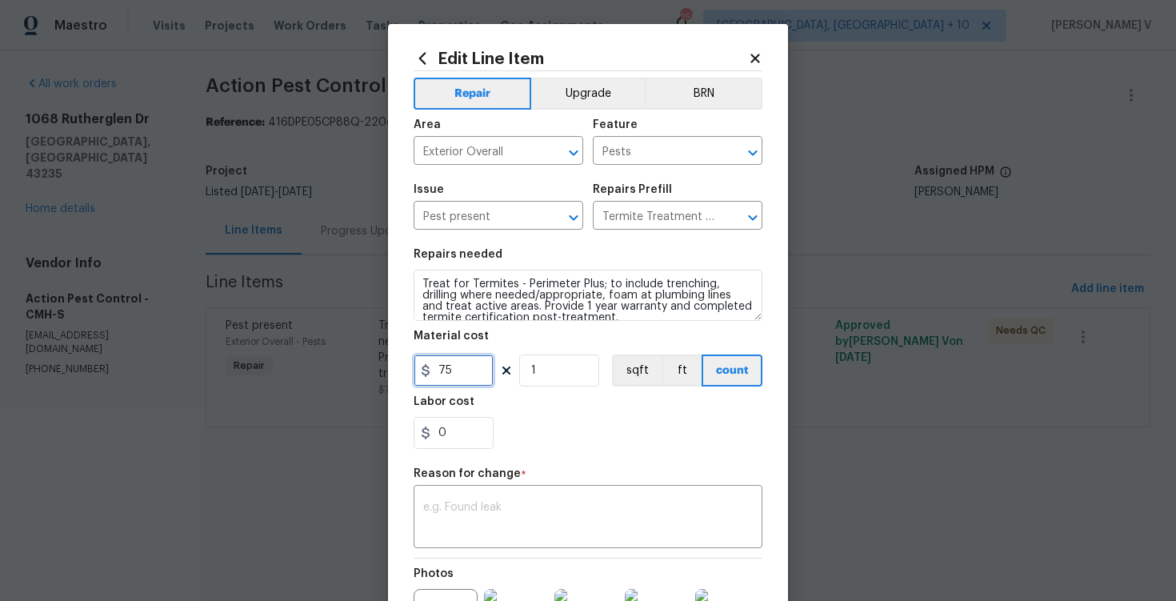
click at [455, 366] on input "75" at bounding box center [454, 370] width 80 height 32
type input "324"
click at [476, 489] on div "Reason for change *" at bounding box center [588, 478] width 349 height 21
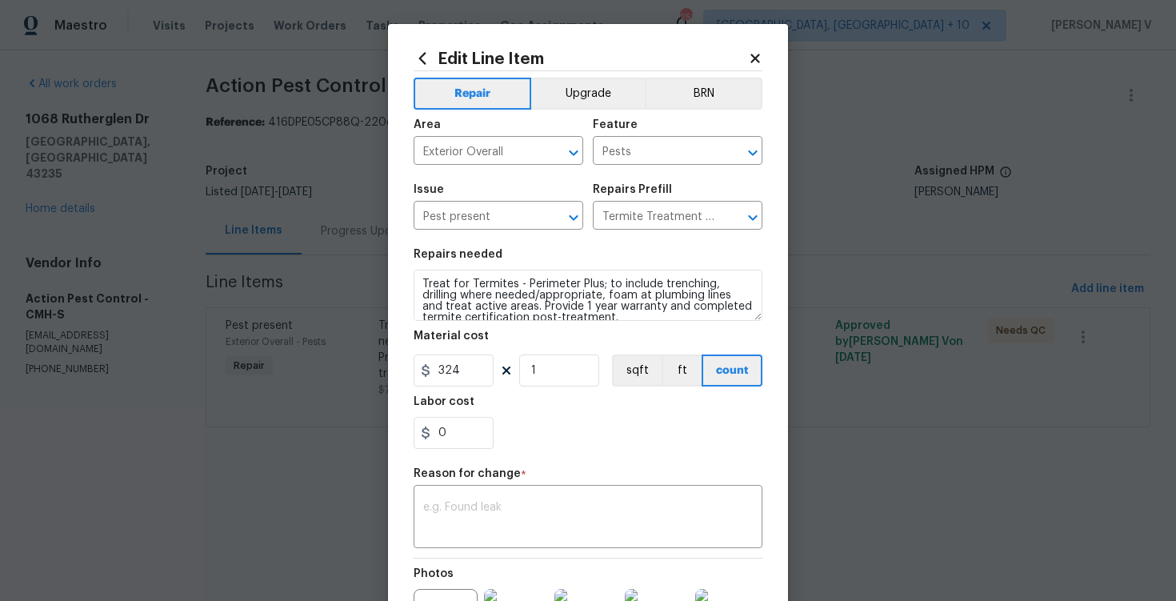
click at [476, 489] on div "Reason for change *" at bounding box center [588, 478] width 349 height 21
click at [477, 506] on textarea at bounding box center [588, 519] width 330 height 34
paste textarea "(DV) Updated cost per BR team approval."
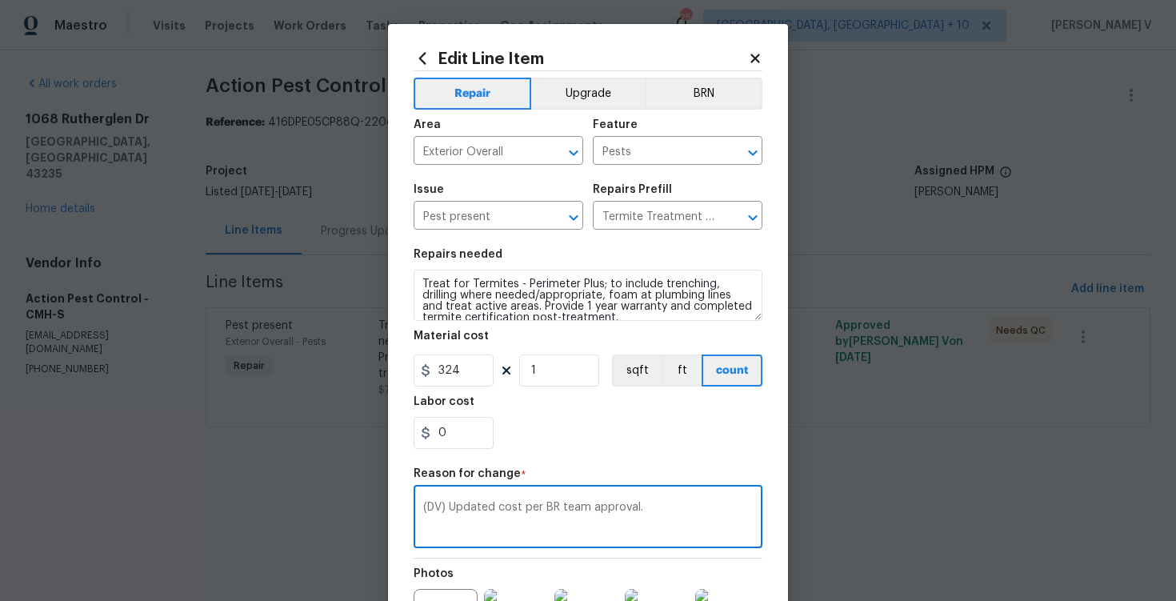
scroll to position [204, 0]
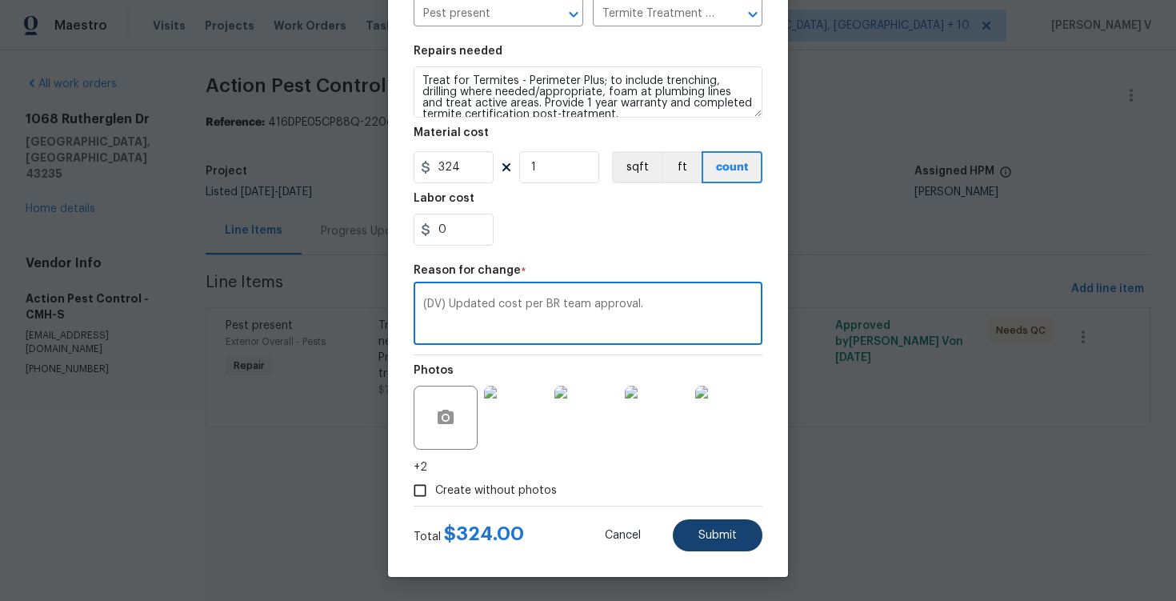
type textarea "(DV) Updated cost per BR team approval."
click at [714, 534] on span "Submit" at bounding box center [718, 536] width 38 height 12
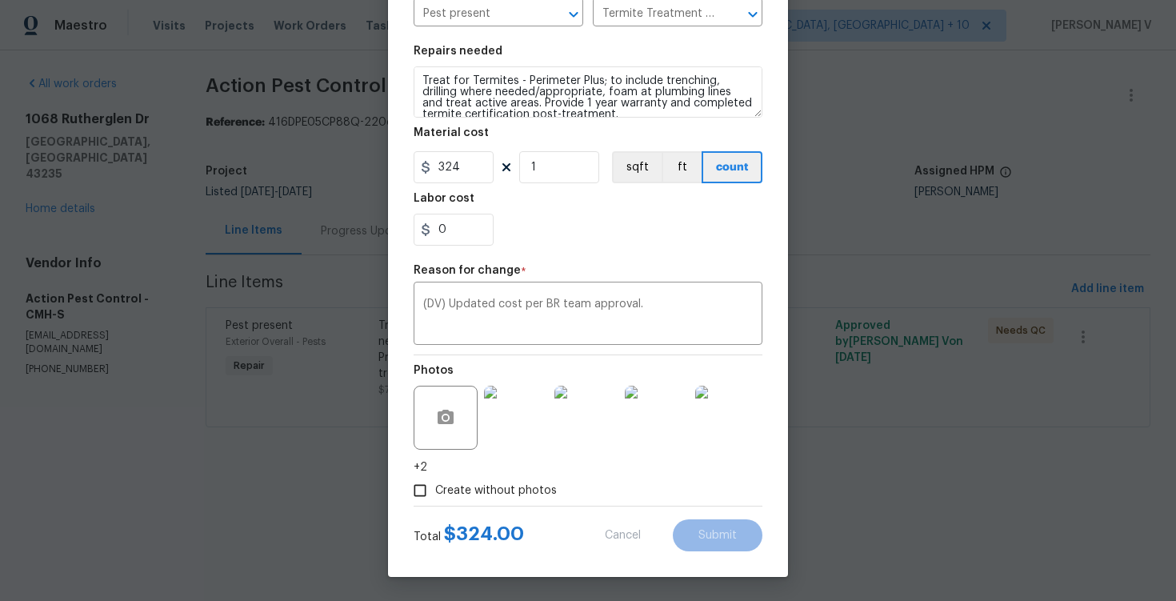
type input "75"
click at [1116, 472] on html "Maestro Visits Projects Work Orders Tasks Properties Geo Assignments [STREET_AD…" at bounding box center [588, 236] width 1176 height 472
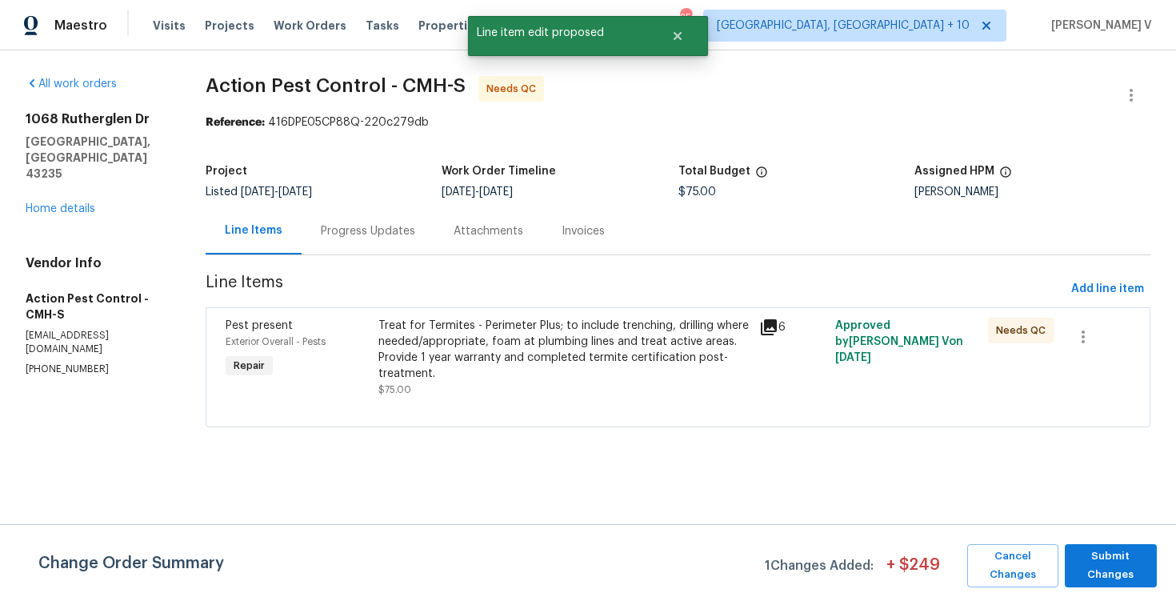
scroll to position [0, 0]
click at [1116, 566] on span "Submit Changes" at bounding box center [1111, 565] width 76 height 37
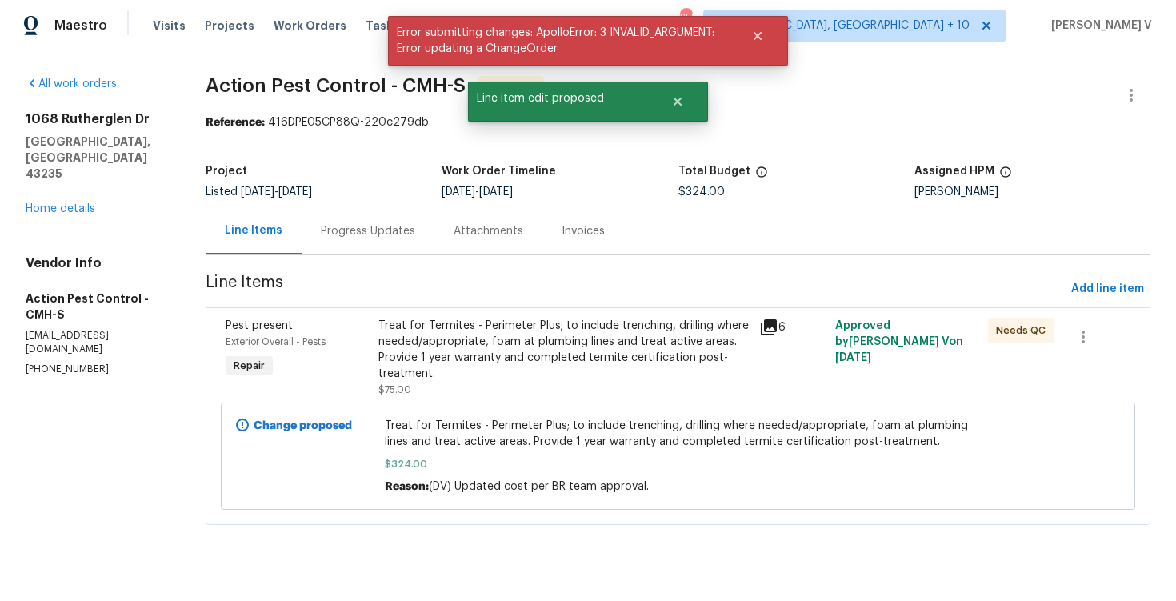
click at [364, 250] on div "Progress Updates" at bounding box center [368, 230] width 133 height 47
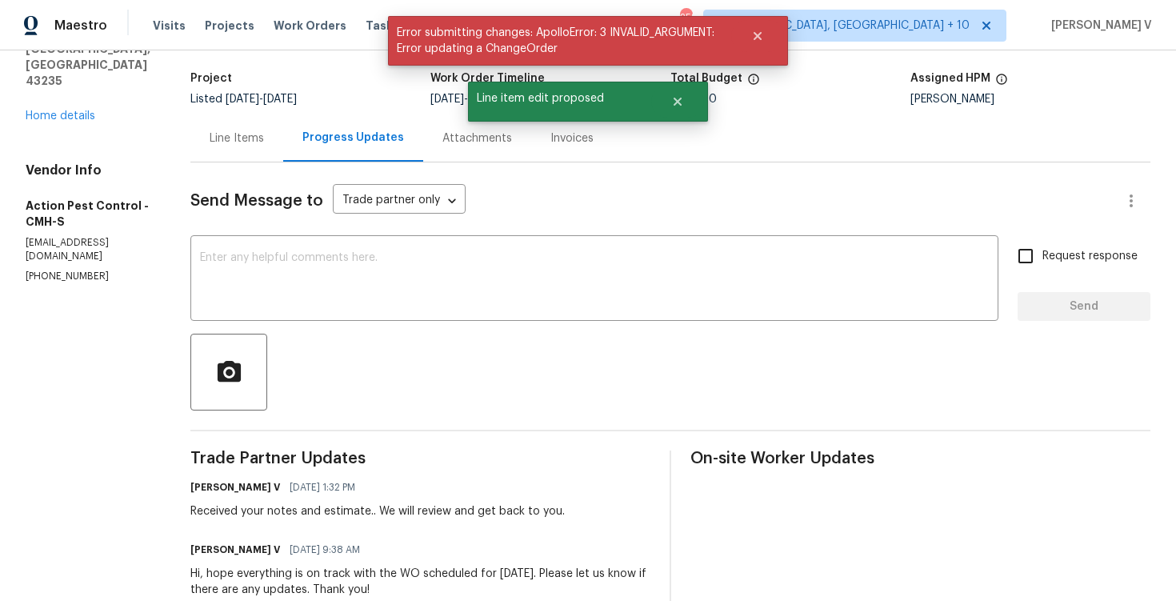
scroll to position [106, 0]
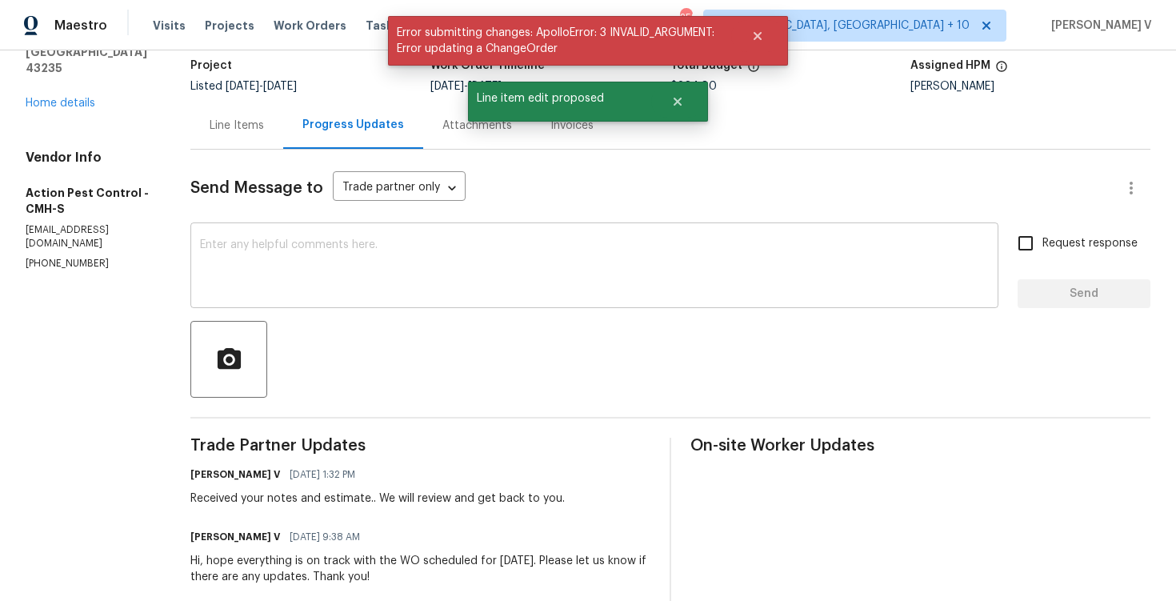
click at [286, 288] on textarea at bounding box center [594, 267] width 789 height 56
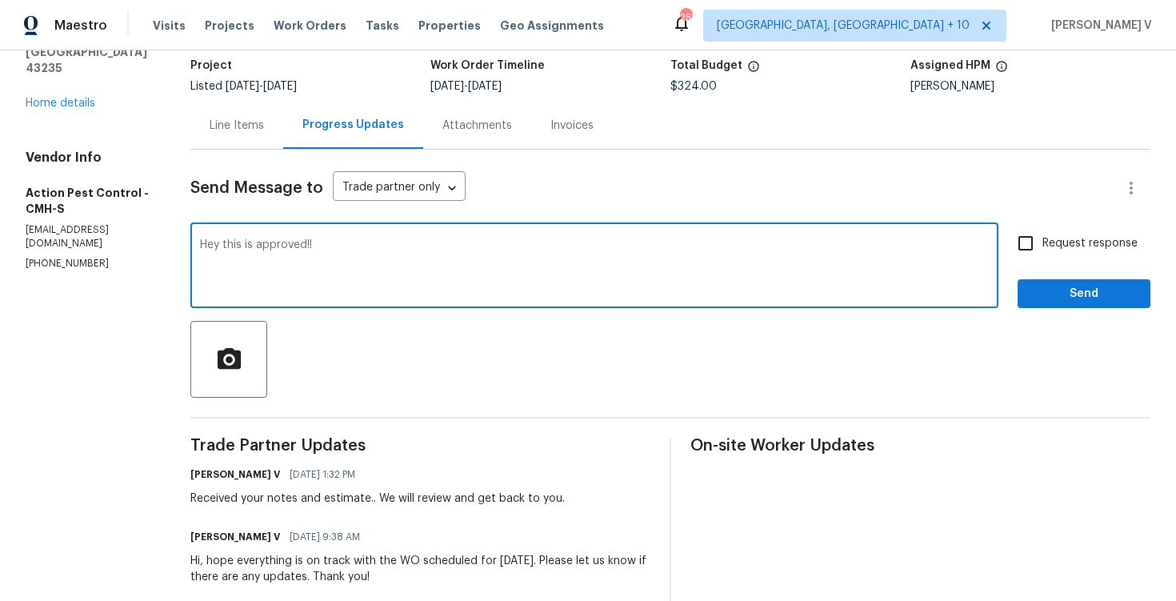
click at [287, 232] on div "Hey this is approved!! x ​" at bounding box center [594, 267] width 808 height 82
click at [286, 242] on textarea "Hey this is approved!!" at bounding box center [594, 267] width 789 height 56
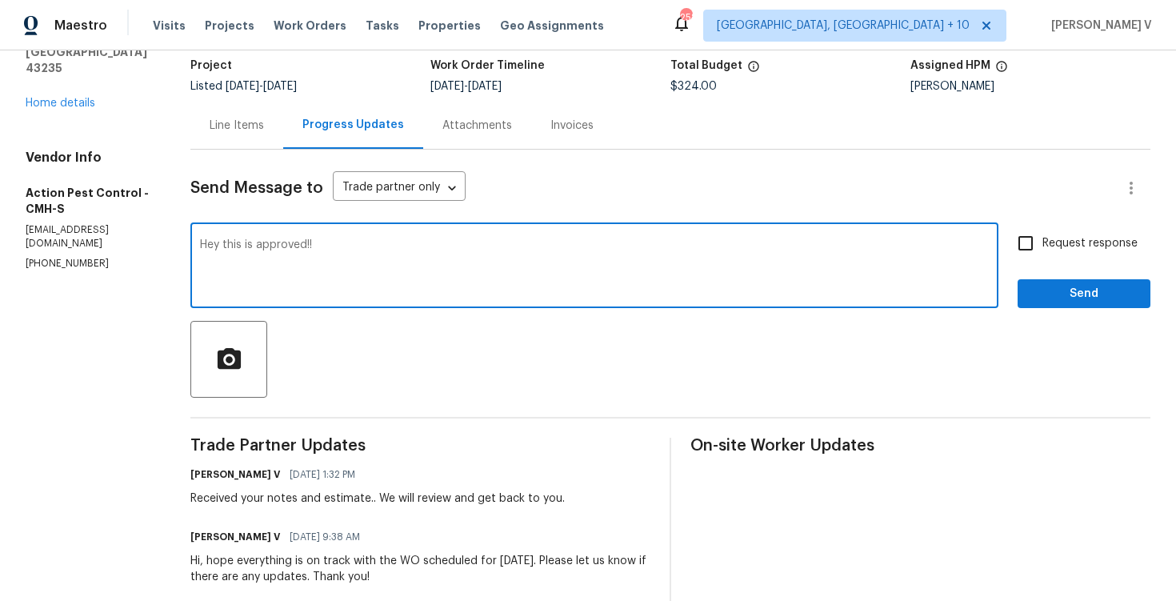
paste textarea ", this is approved; we have updated the cost to $. Please let us know the compl…"
click at [674, 86] on span "$324.00" at bounding box center [694, 86] width 46 height 11
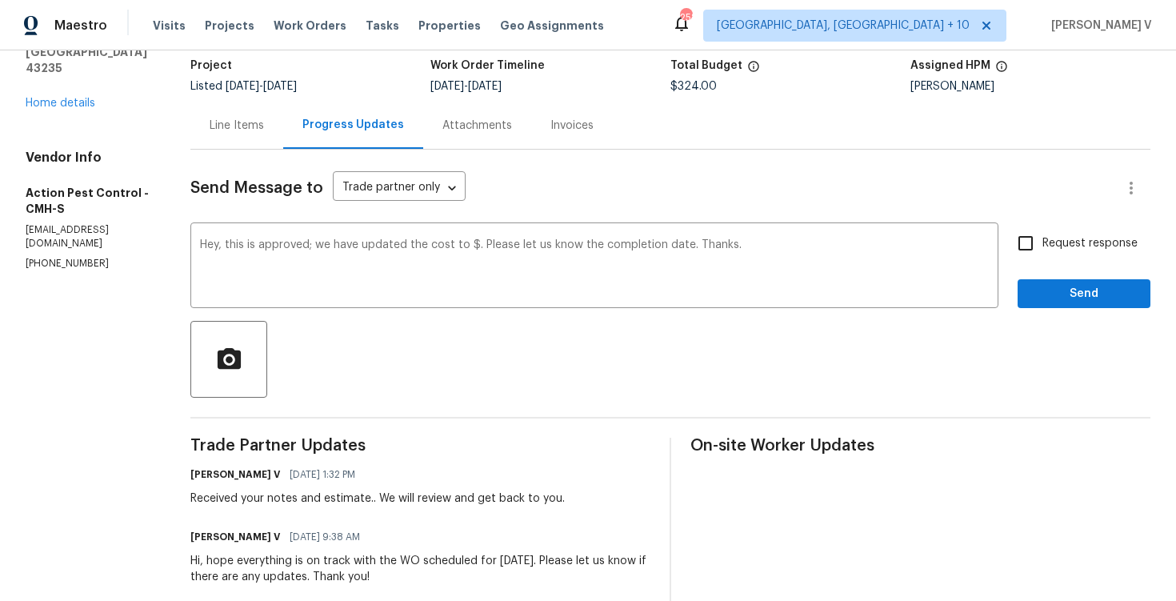
click at [674, 86] on span "$324.00" at bounding box center [694, 86] width 46 height 11
copy span "324.00"
click at [469, 245] on textarea "Hey, this is approved; we have updated the cost to $. Please let us know the co…" at bounding box center [594, 267] width 789 height 56
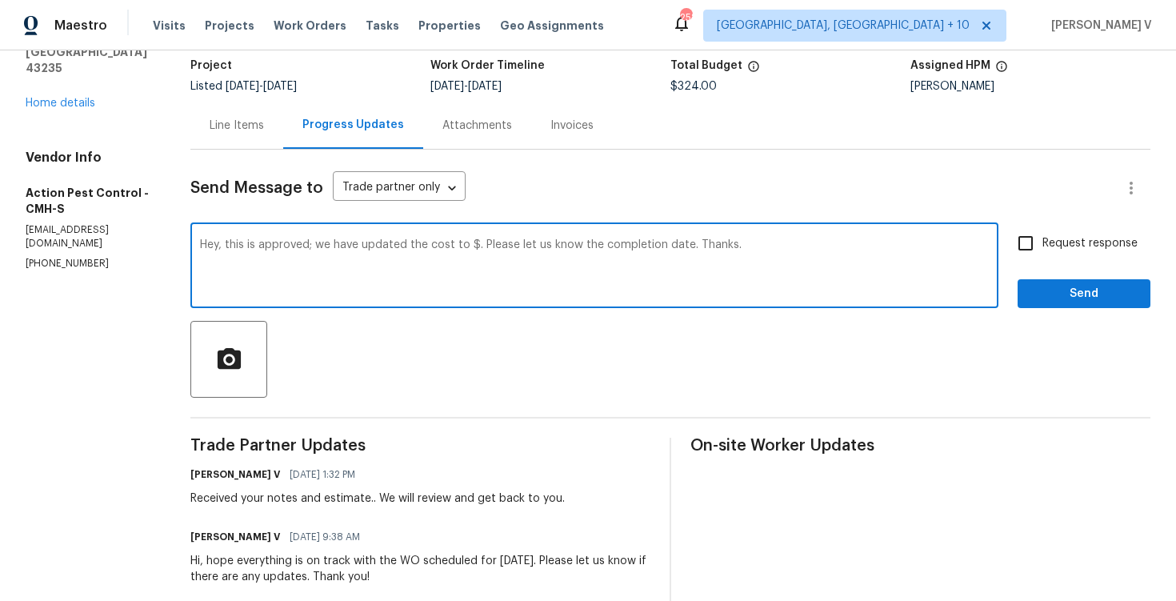
paste textarea "324.00"
type textarea "Hey, this is approved; we have updated the cost to $324.00. Please let us know …"
click at [1047, 237] on span "Request response" at bounding box center [1090, 243] width 95 height 17
click at [1043, 237] on input "Request response" at bounding box center [1026, 243] width 34 height 34
checkbox input "true"
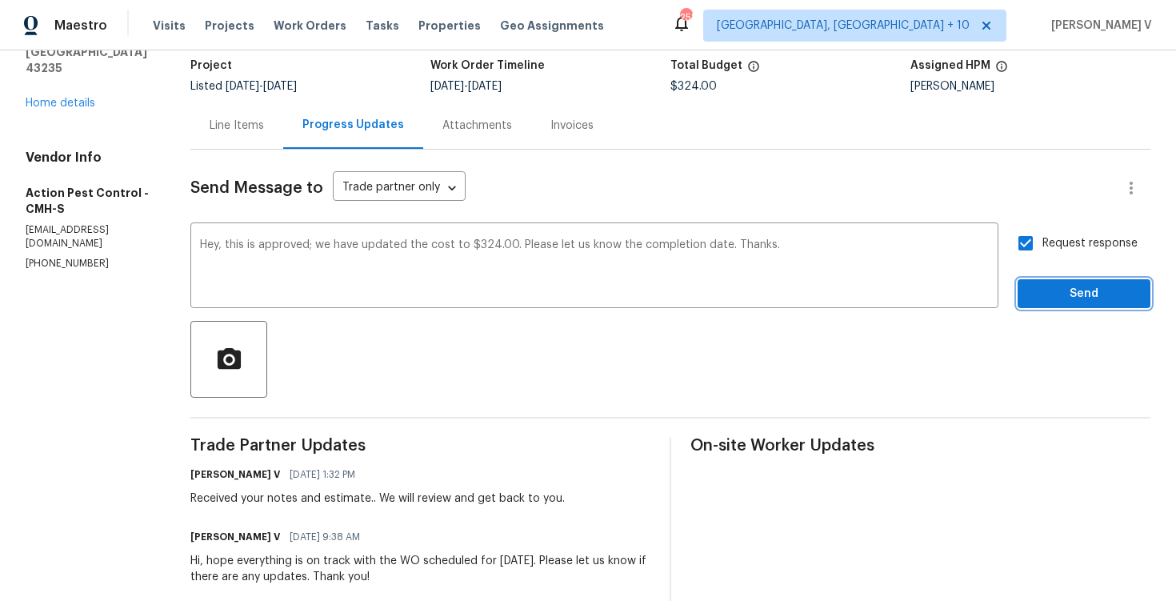
click at [1054, 304] on button "Send" at bounding box center [1084, 294] width 133 height 30
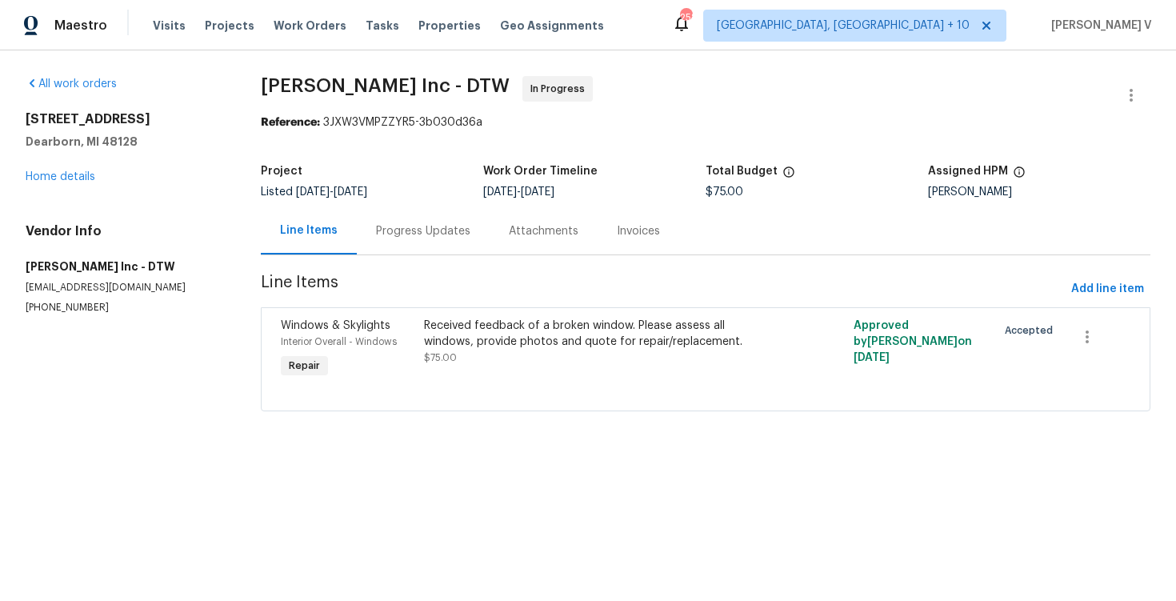
click at [438, 278] on span "Line Items" at bounding box center [663, 289] width 804 height 30
click at [432, 234] on div "Progress Updates" at bounding box center [423, 231] width 94 height 16
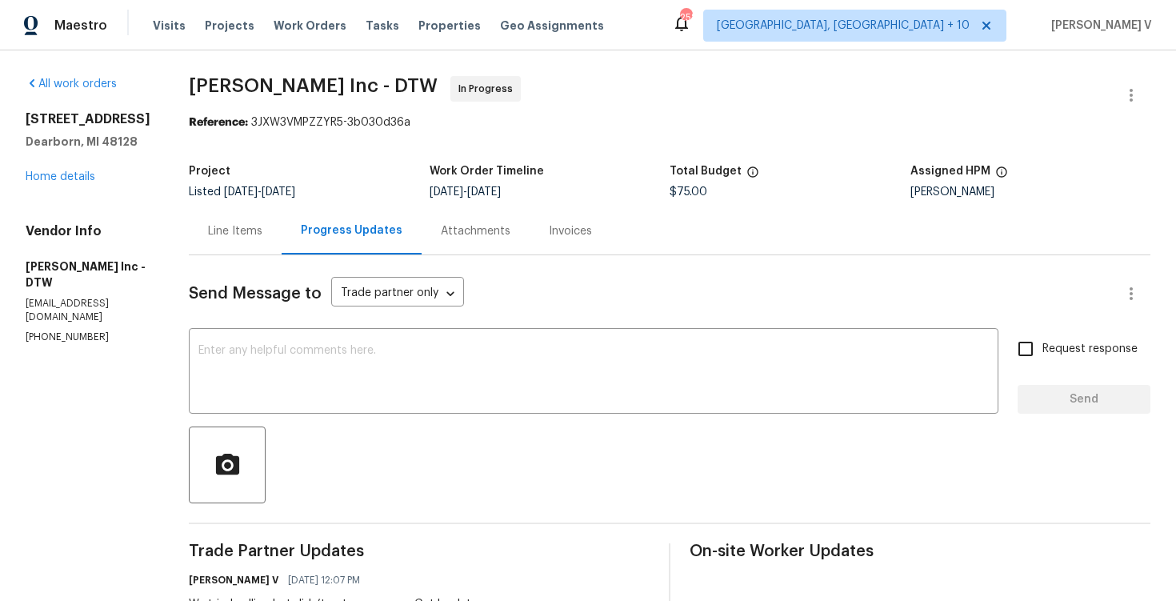
click at [217, 241] on div "Line Items" at bounding box center [235, 230] width 93 height 47
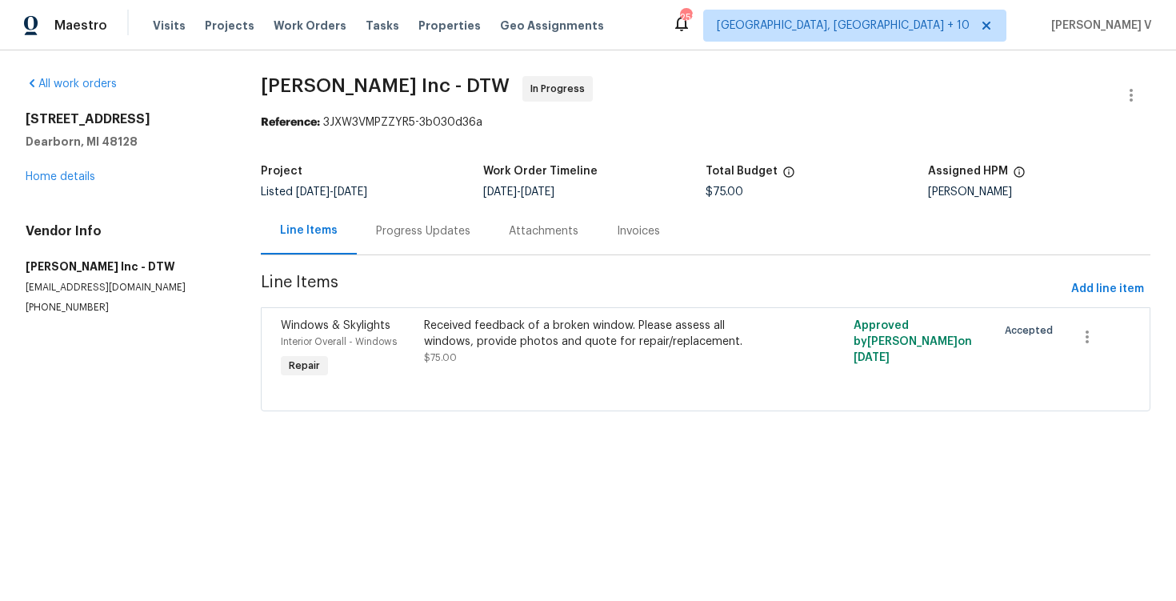
click at [434, 238] on div "Progress Updates" at bounding box center [423, 231] width 94 height 16
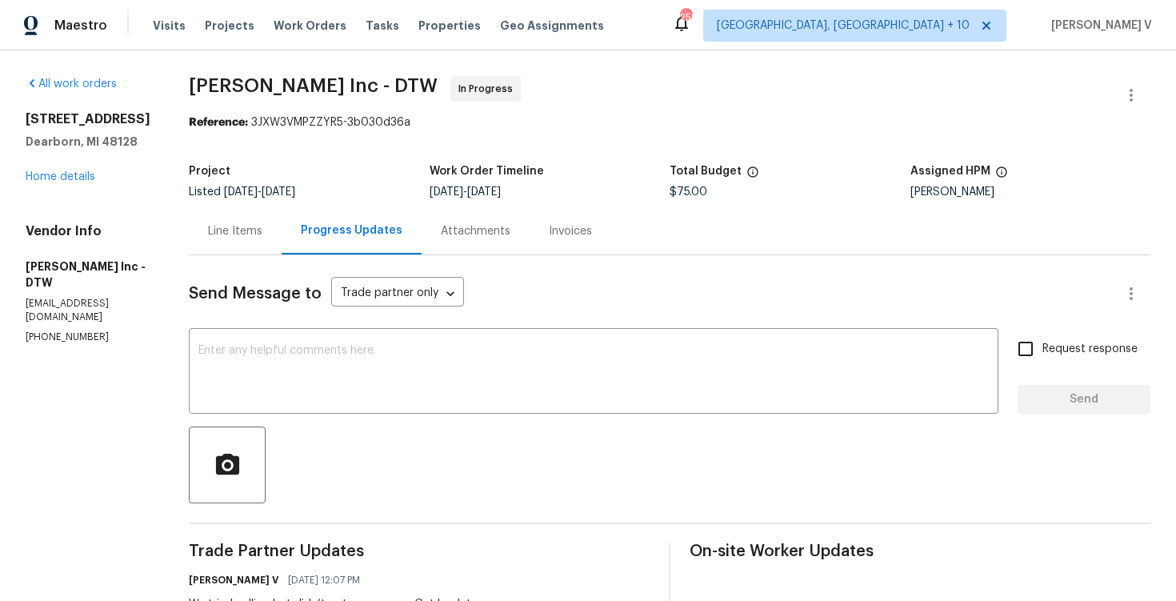
click at [208, 233] on div "Line Items" at bounding box center [235, 231] width 54 height 16
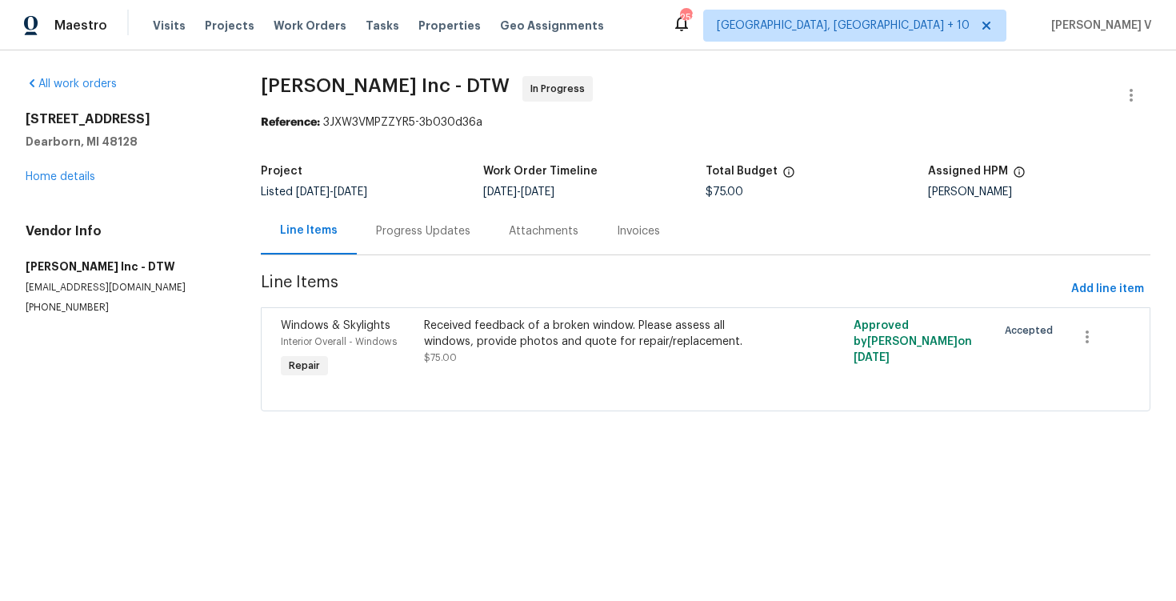
click at [533, 334] on div "Received feedback of a broken window. Please assess all windows, provide photos…" at bounding box center [598, 334] width 349 height 32
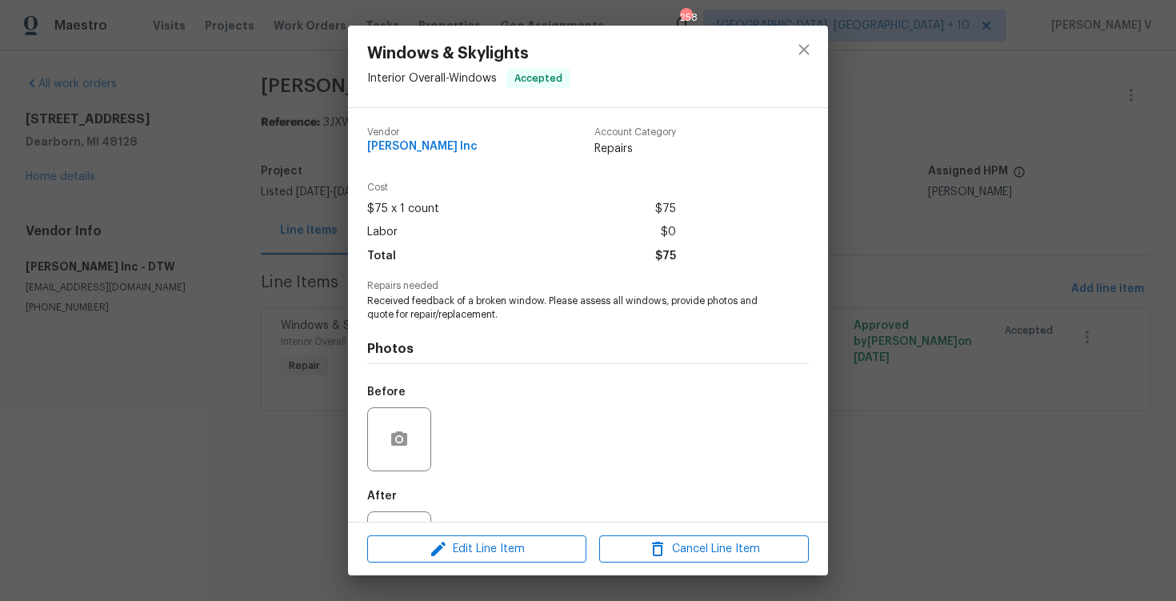
click at [500, 290] on span "Repairs needed" at bounding box center [588, 286] width 442 height 10
click at [463, 311] on span "Received feedback of a broken window. Please assess all windows, provide photos…" at bounding box center [566, 307] width 398 height 27
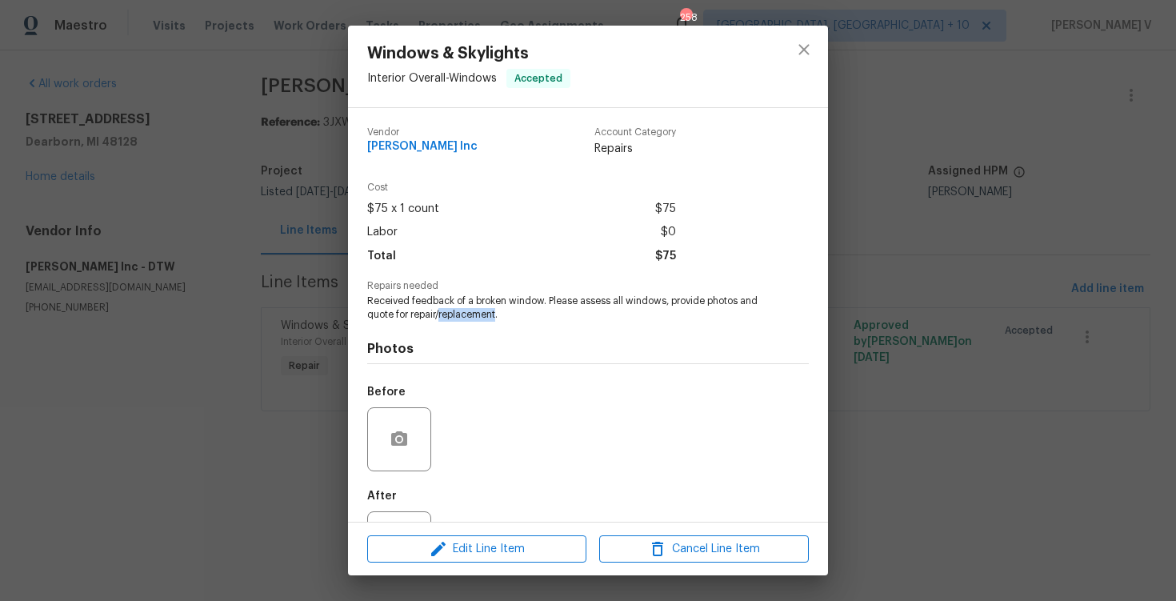
click at [463, 311] on span "Received feedback of a broken window. Please assess all windows, provide photos…" at bounding box center [566, 307] width 398 height 27
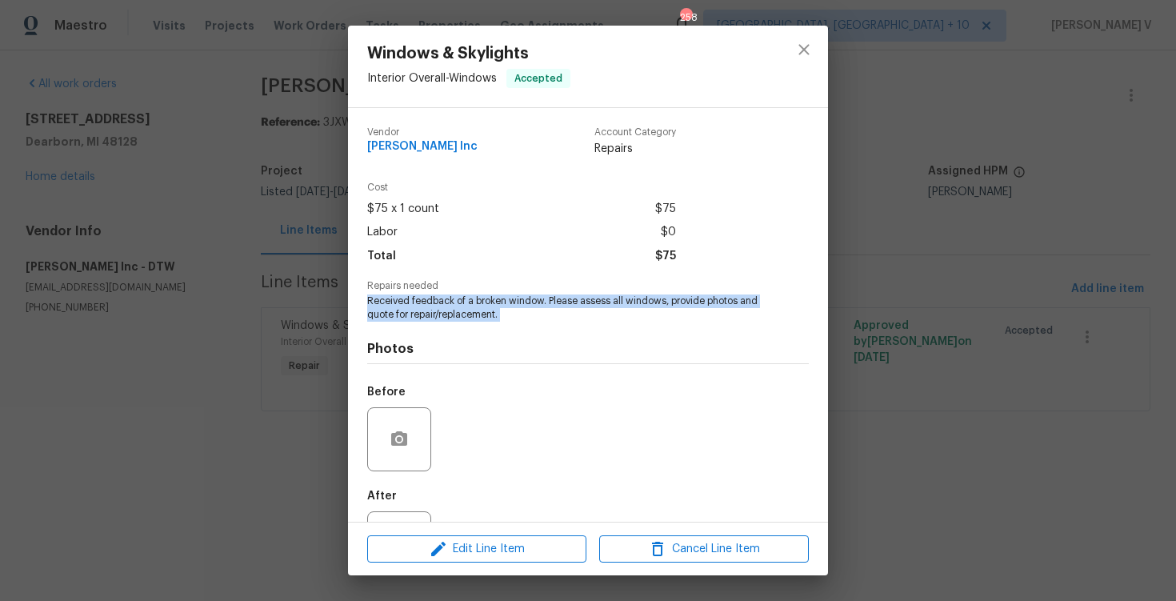
copy span "Received feedback of a broken window. Please assess all windows, provide photos…"
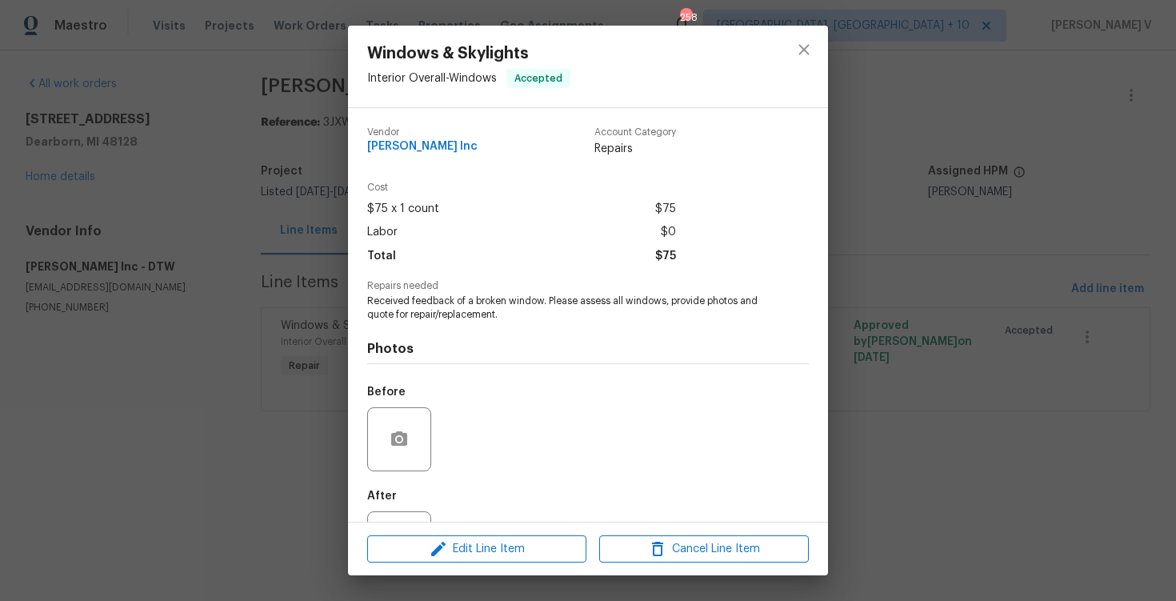
click at [86, 177] on div "Windows & Skylights Interior Overall - Windows Accepted Vendor [PERSON_NAME] In…" at bounding box center [588, 300] width 1176 height 601
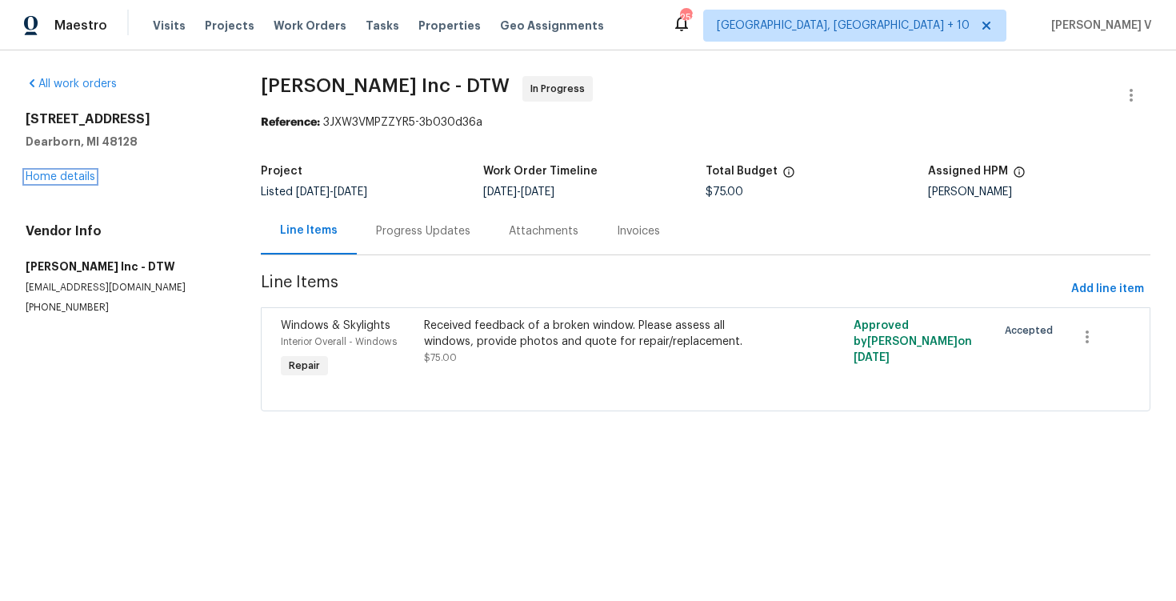
click at [86, 177] on link "Home details" at bounding box center [61, 176] width 70 height 11
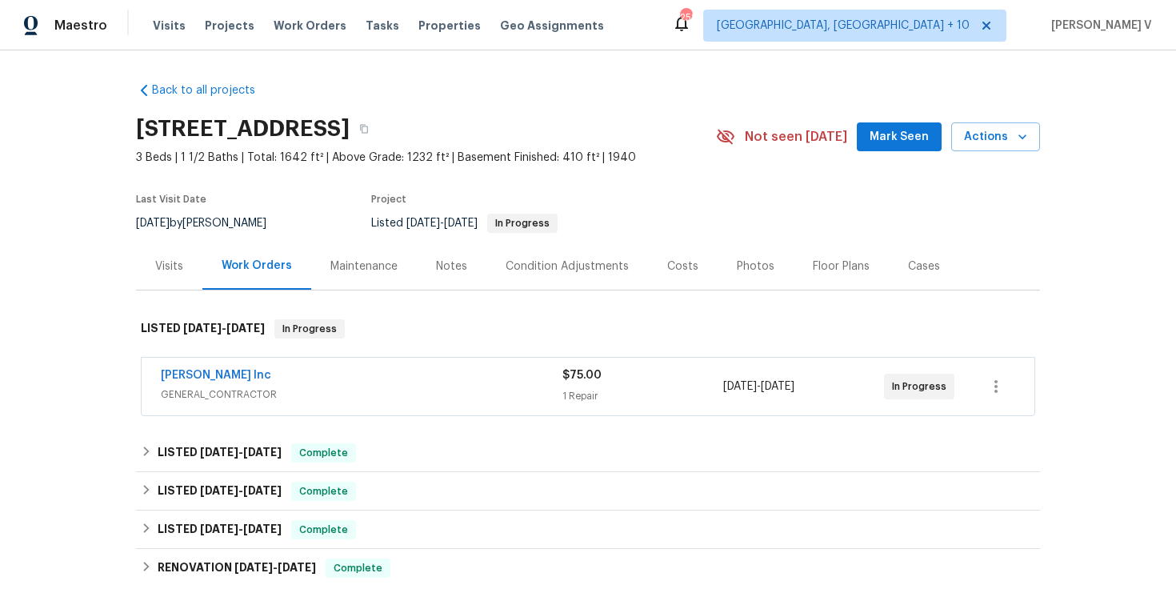
scroll to position [386, 0]
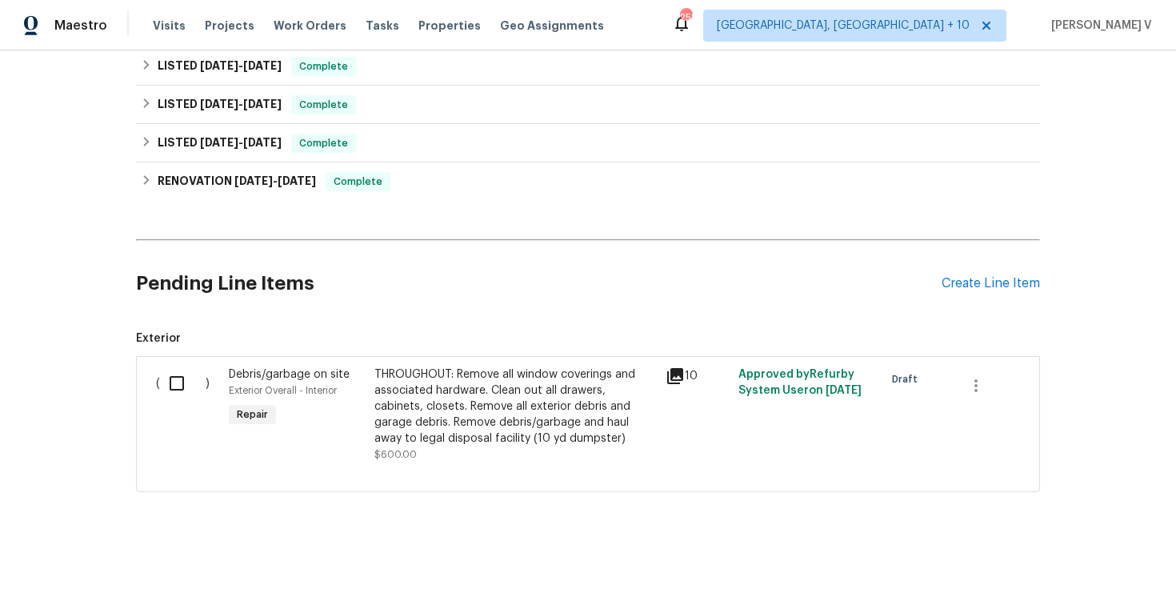
click at [979, 292] on div "Pending Line Items Create Line Item" at bounding box center [588, 283] width 904 height 74
click at [976, 284] on div "Create Line Item" at bounding box center [991, 283] width 98 height 15
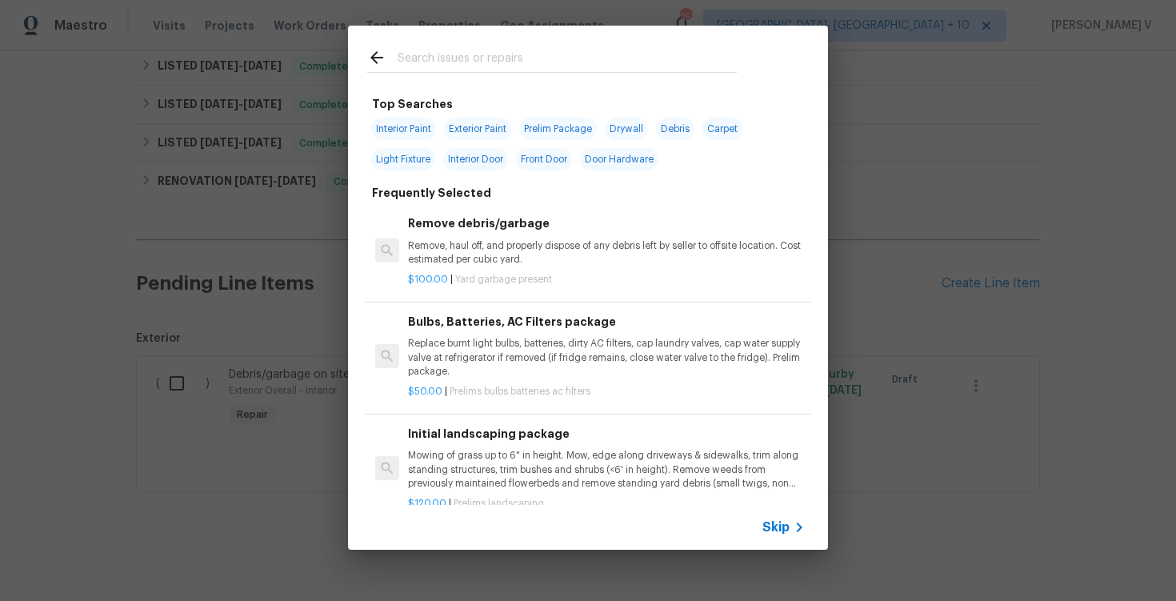
click at [767, 526] on span "Skip" at bounding box center [776, 527] width 27 height 16
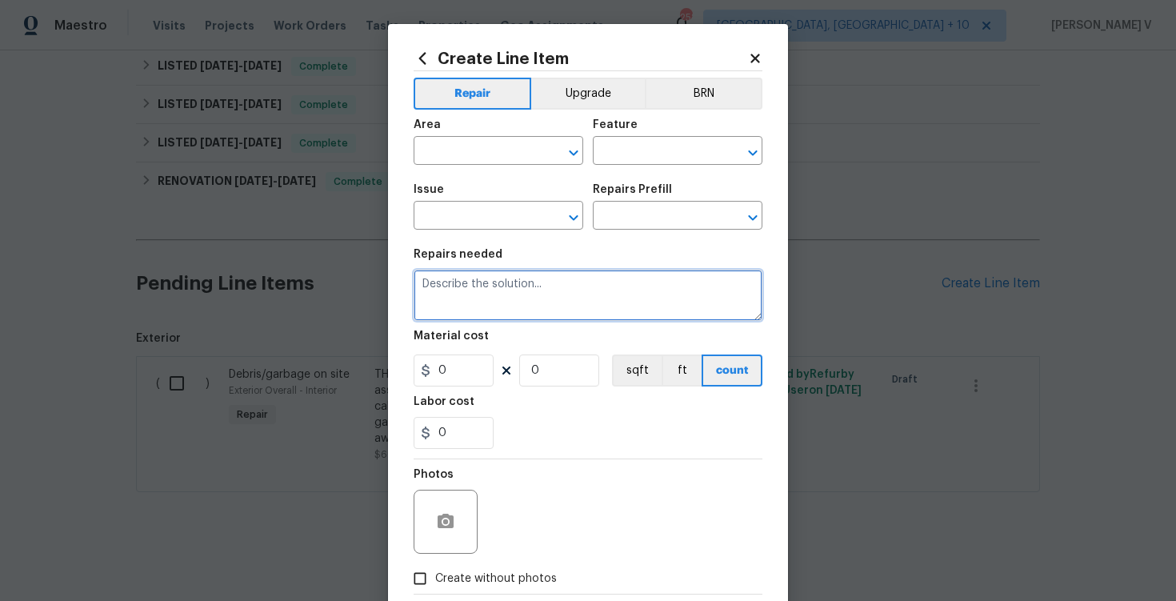
click at [563, 296] on textarea at bounding box center [588, 295] width 349 height 51
paste textarea "Received feedback of a broken window. Please assess all windows, provide photos…"
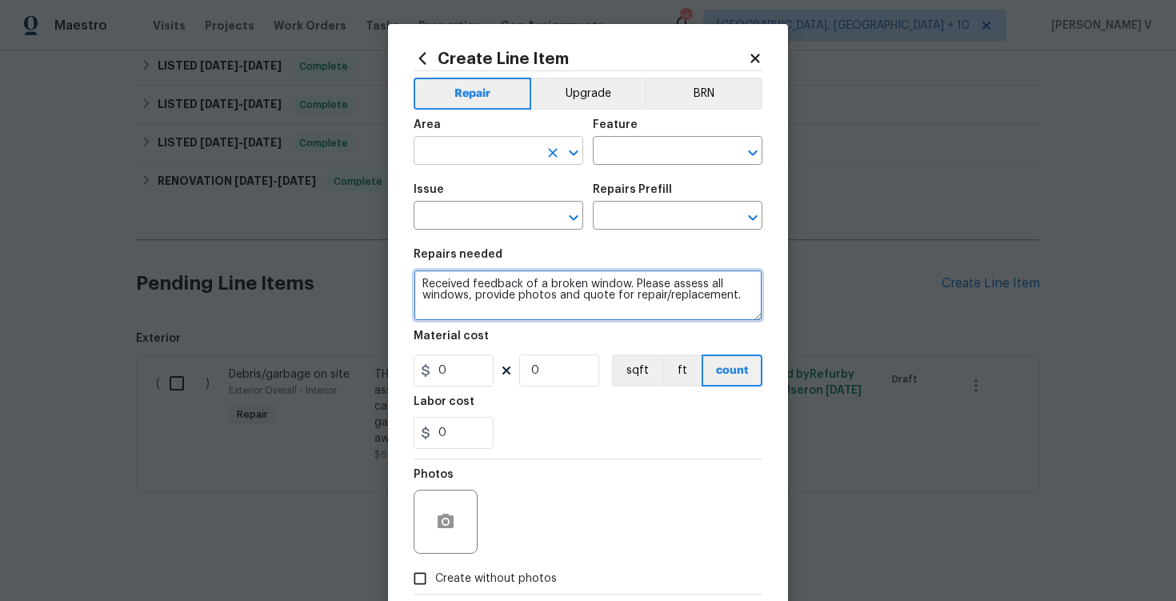
type textarea "Received feedback of a broken window. Please assess all windows, provide photos…"
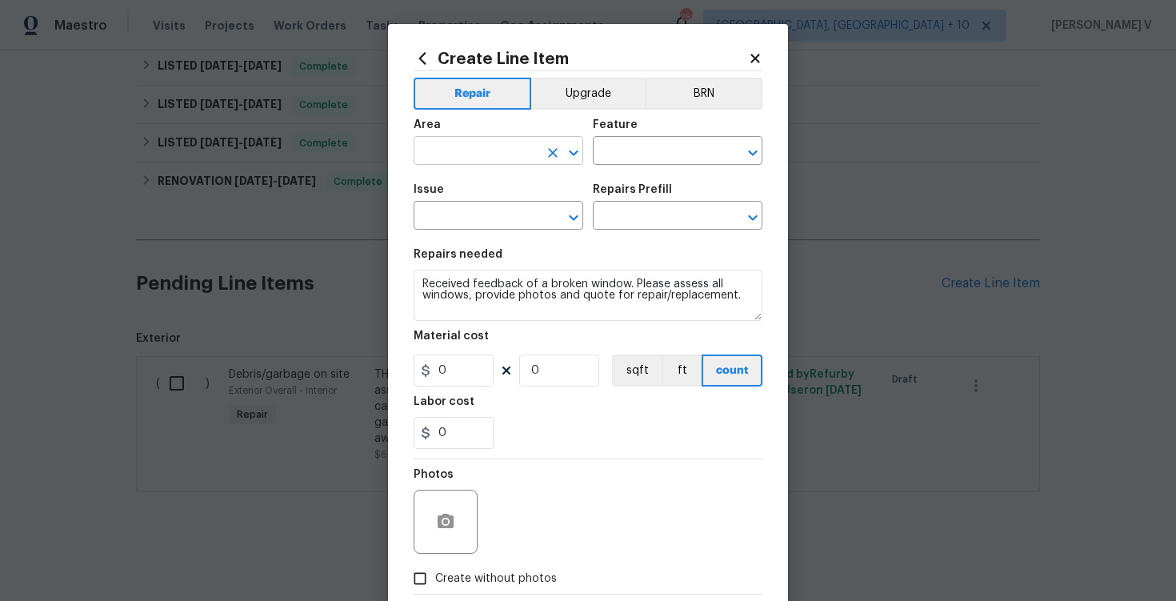
click at [482, 150] on input "text" at bounding box center [476, 152] width 125 height 25
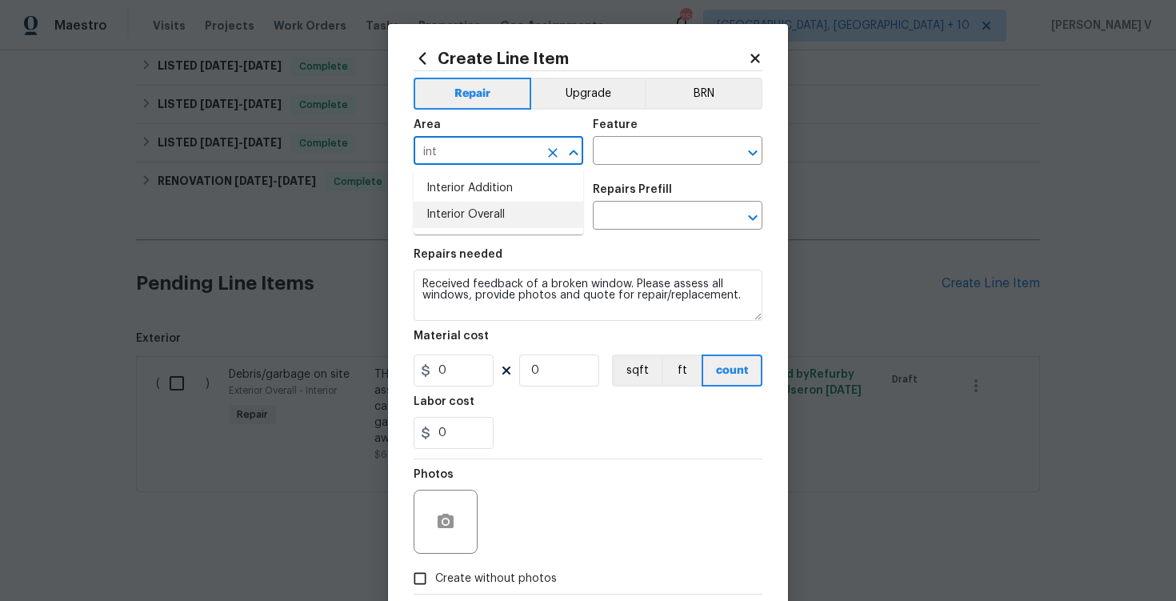
click at [486, 216] on li "Interior Overall" at bounding box center [499, 215] width 170 height 26
type input "Interior Overall"
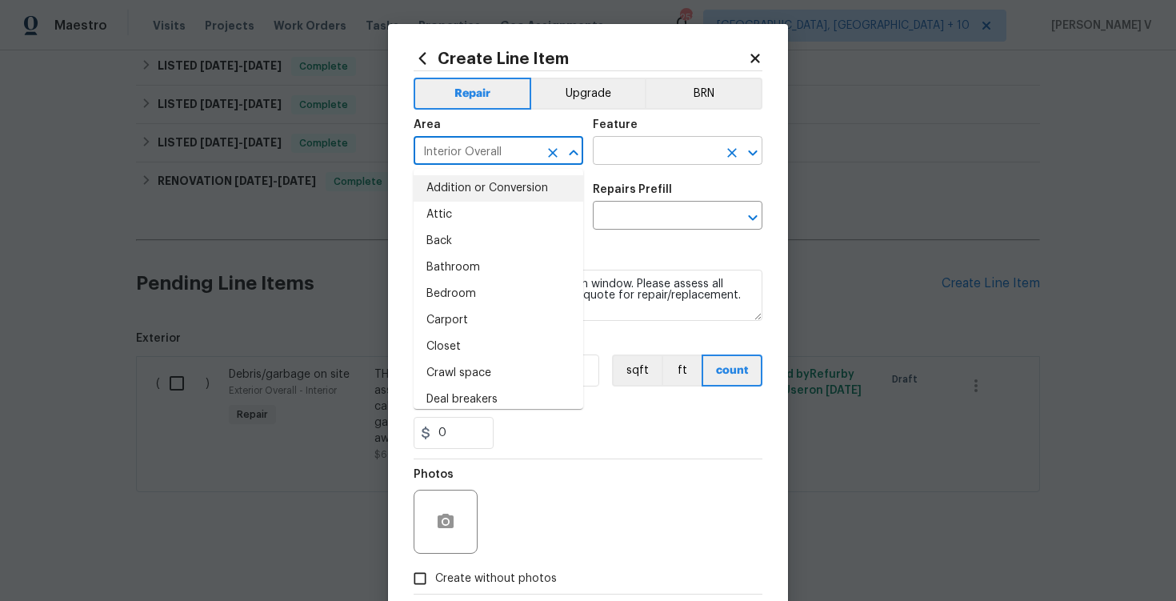
click at [615, 163] on input "text" at bounding box center [655, 152] width 125 height 25
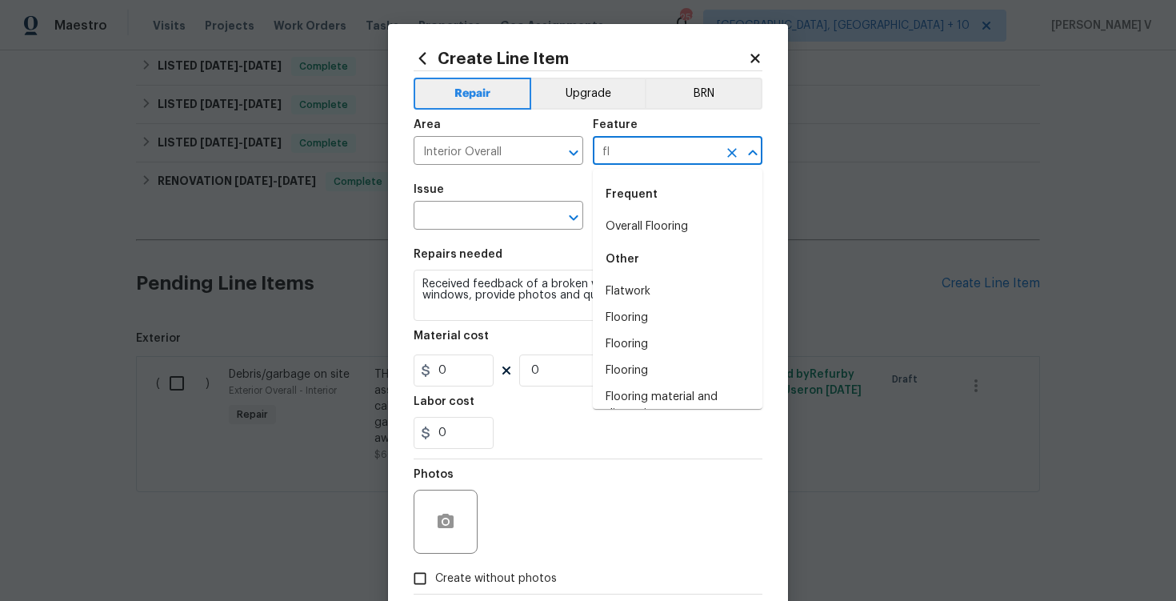
type input "f"
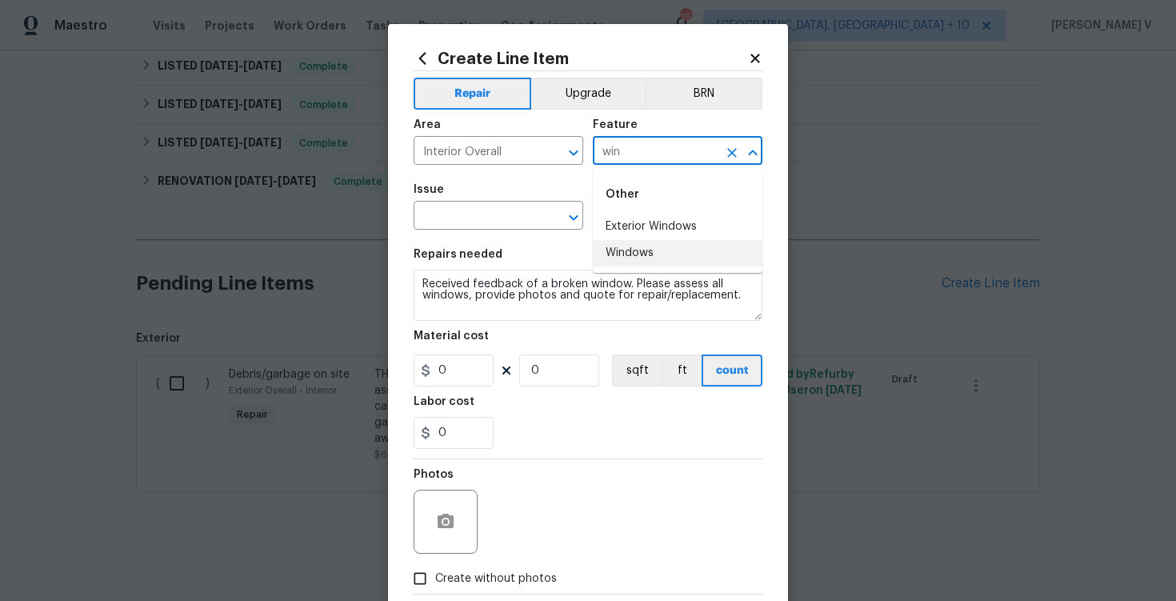
click at [625, 247] on li "Windows" at bounding box center [678, 253] width 170 height 26
type input "Windows"
click at [499, 224] on input "text" at bounding box center [476, 217] width 125 height 25
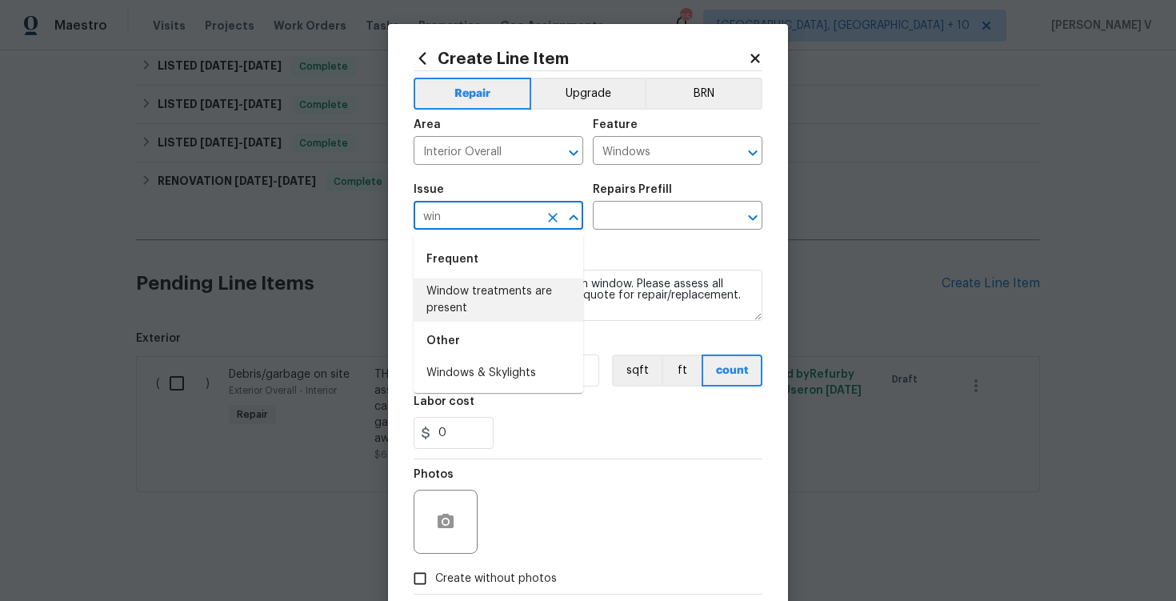
click at [524, 301] on li "Window treatments are present" at bounding box center [499, 299] width 170 height 43
type input "Window treatments are present"
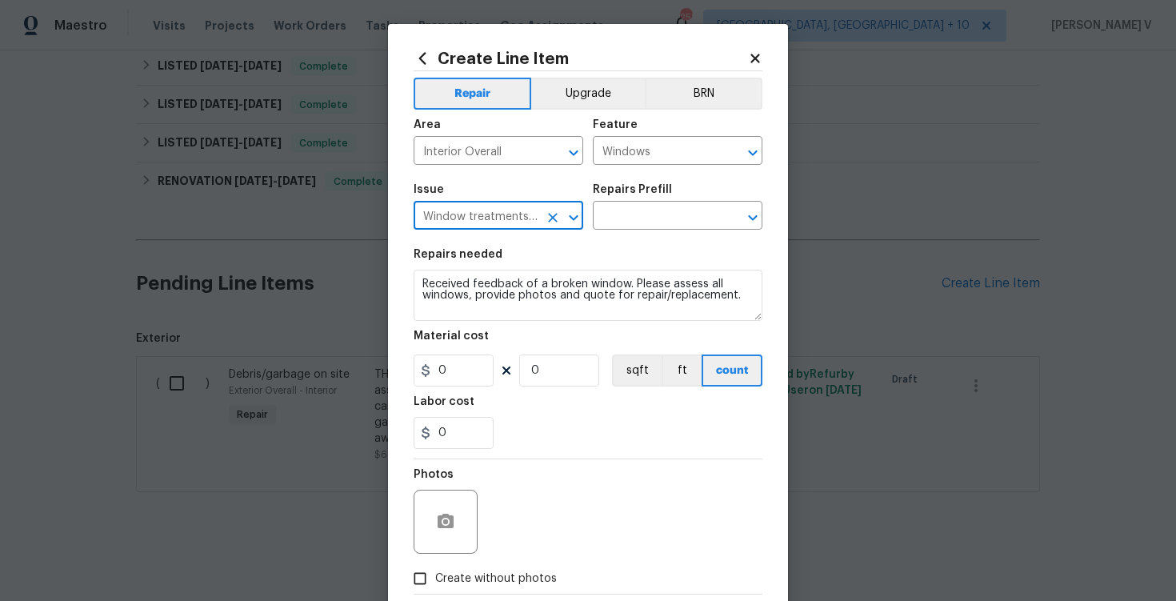
click at [556, 218] on icon "Clear" at bounding box center [553, 218] width 16 height 16
click at [528, 218] on input "text" at bounding box center [476, 217] width 125 height 25
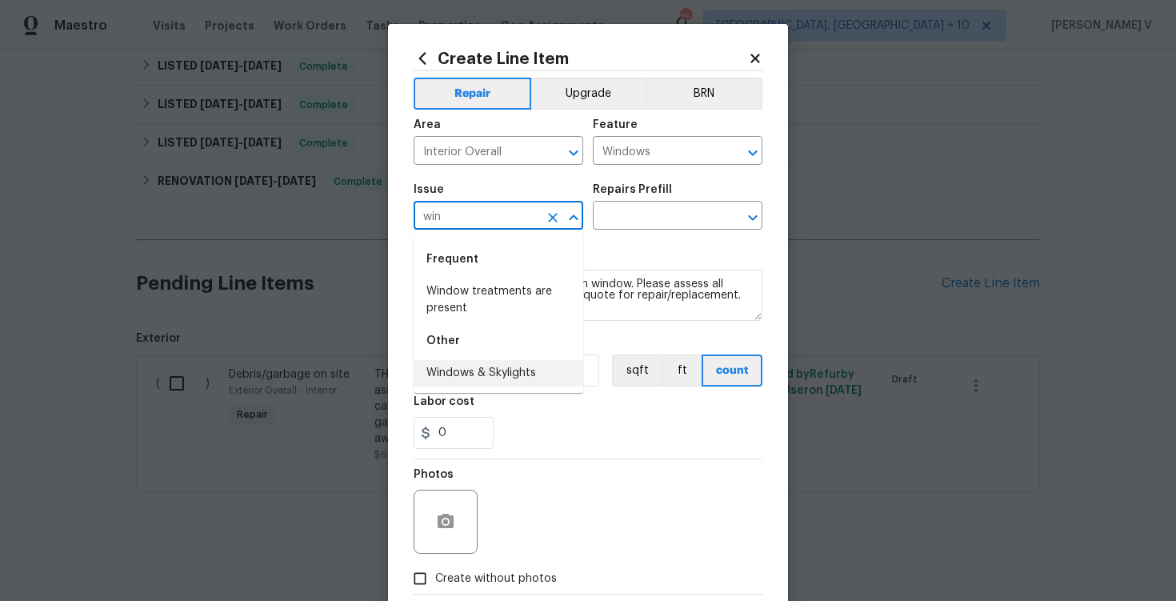
click at [493, 370] on li "Windows & Skylights" at bounding box center [499, 373] width 170 height 26
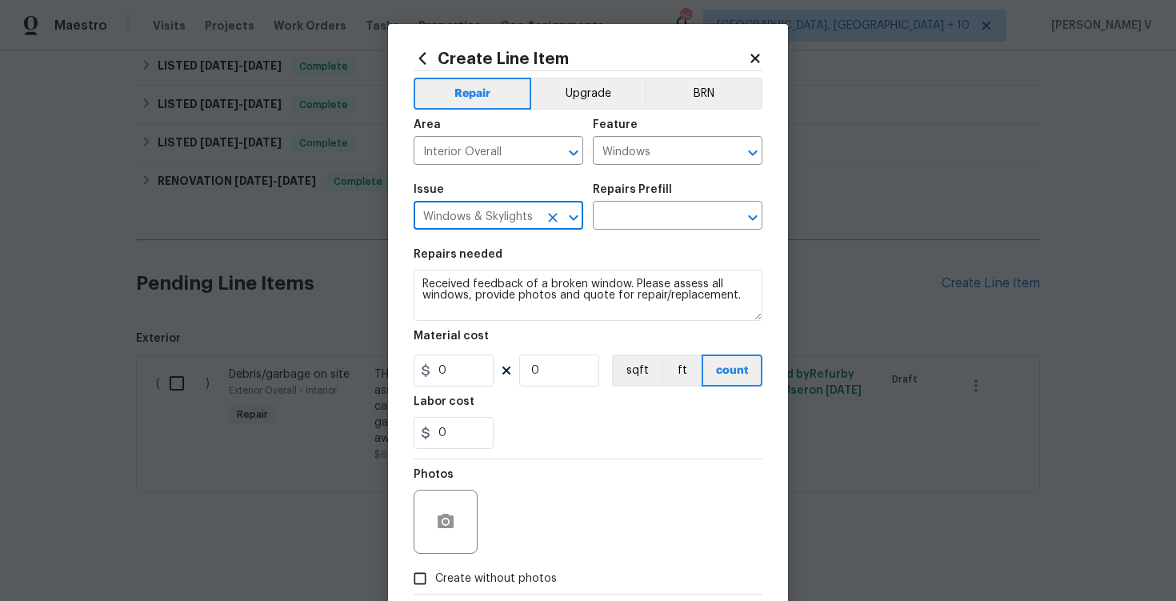
type input "Windows & Skylights"
click at [639, 230] on div "Issue Windows & Skylights ​ Repairs Prefill ​" at bounding box center [588, 206] width 349 height 65
click at [659, 221] on input "text" at bounding box center [655, 217] width 125 height 25
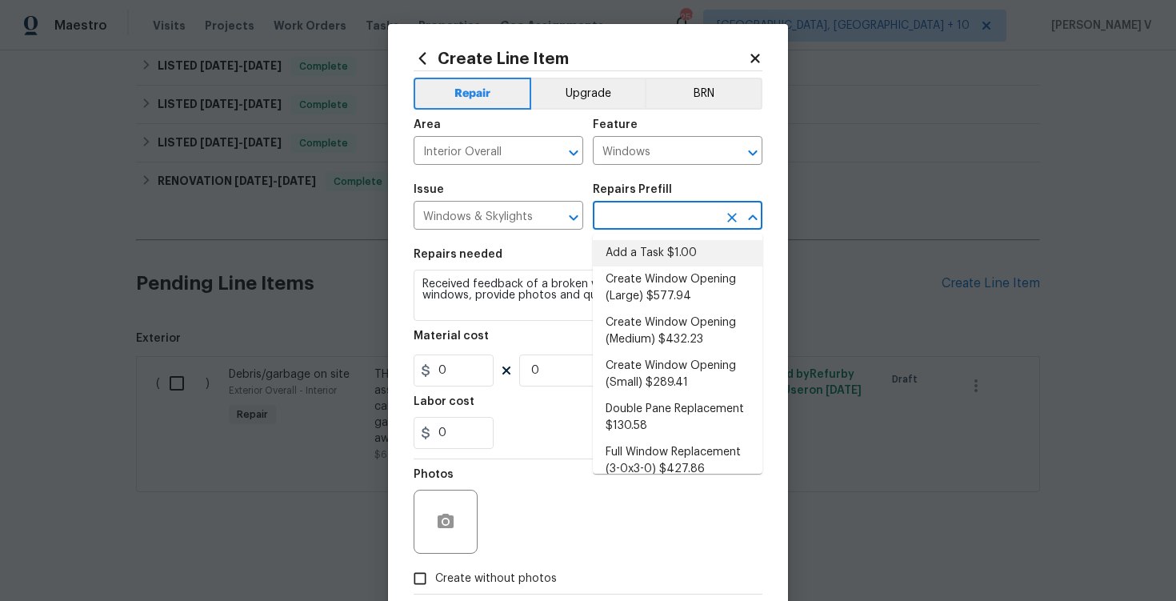
click at [634, 250] on li "Add a Task $1.00" at bounding box center [678, 253] width 170 height 26
type input "Add a Task $1.00"
type textarea "HPM to detail"
type input "1"
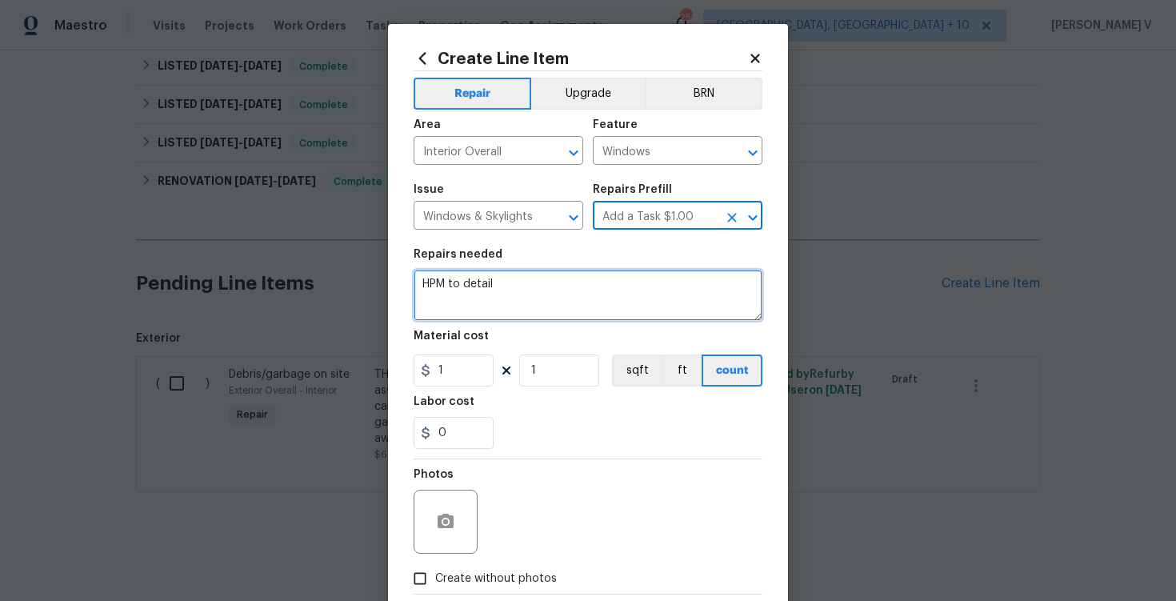
click at [530, 294] on textarea "HPM to detail" at bounding box center [588, 295] width 349 height 51
paste textarea "Received feedback of a broken window. Please assess all windows, provide photos…"
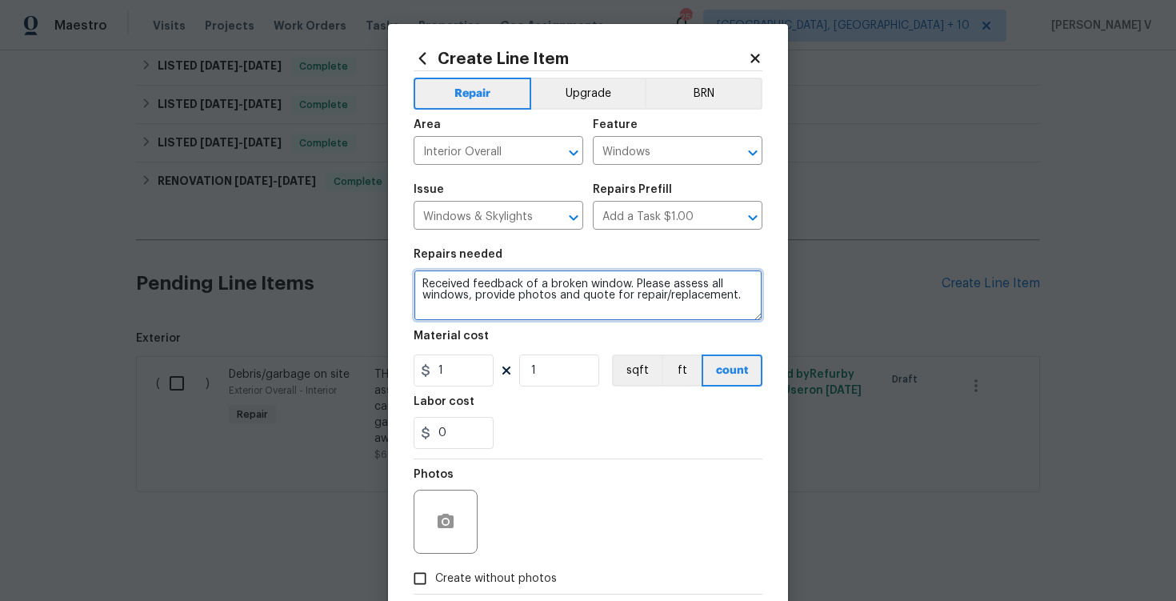
type textarea "Received feedback of a broken window. Please assess all windows, provide photos…"
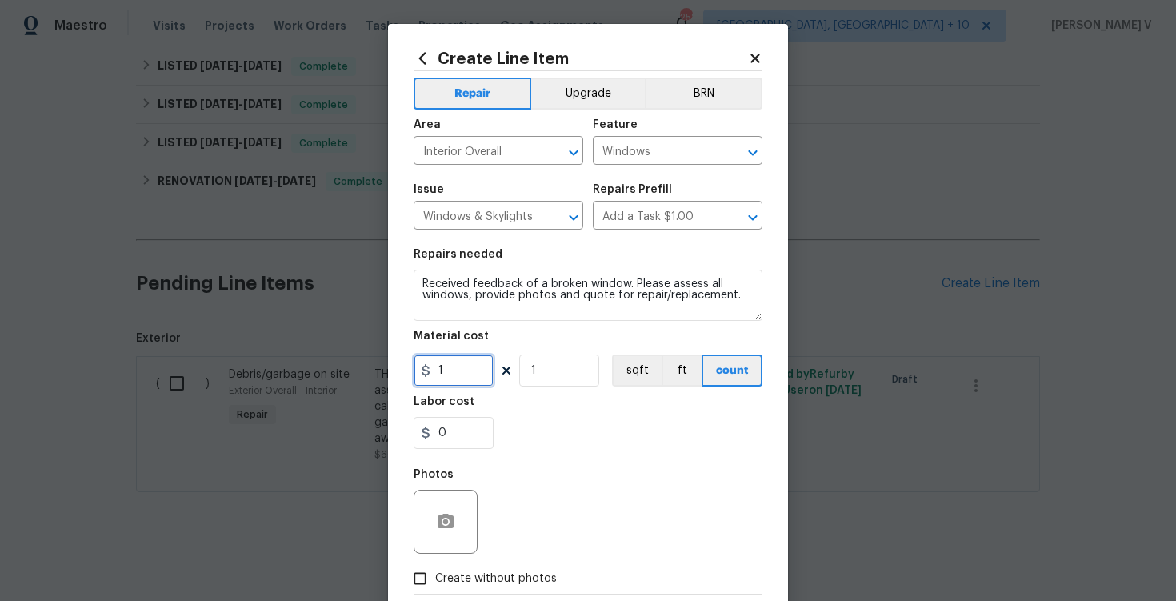
click at [449, 378] on input "1" at bounding box center [454, 370] width 80 height 32
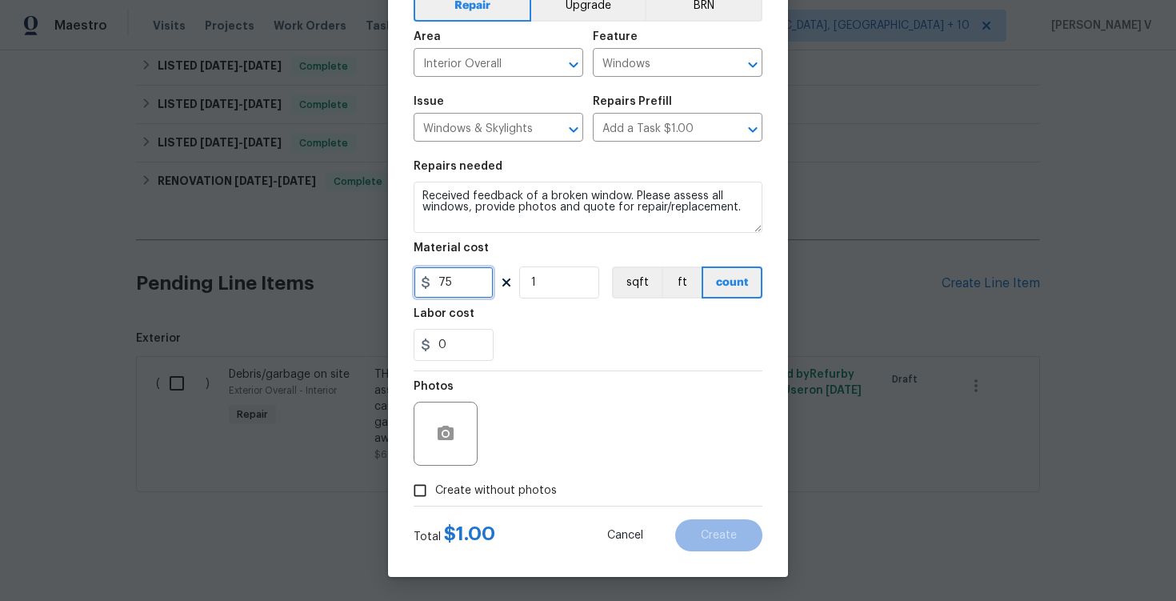
type input "75"
click at [423, 486] on input "Create without photos" at bounding box center [420, 490] width 30 height 30
checkbox input "true"
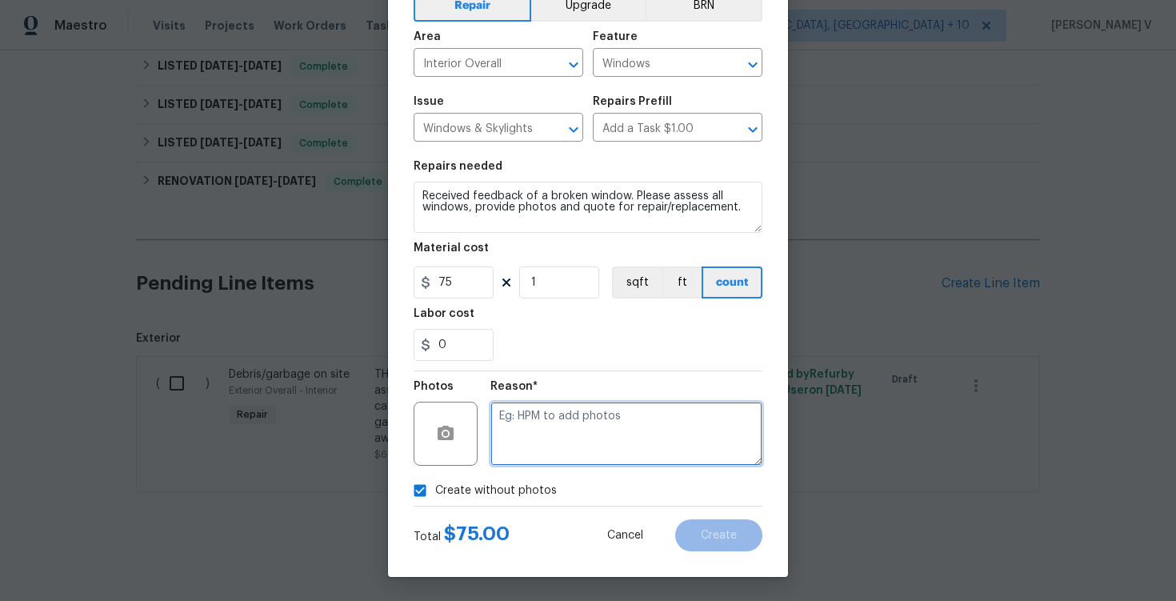
click at [593, 412] on textarea at bounding box center [626, 434] width 272 height 64
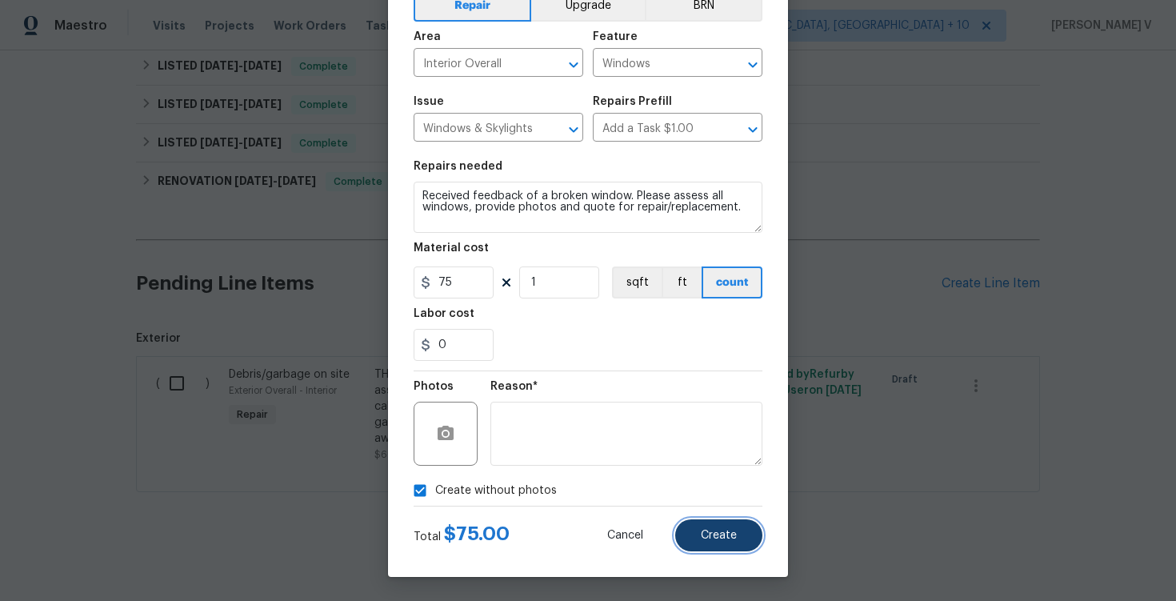
click at [726, 543] on button "Create" at bounding box center [718, 535] width 87 height 32
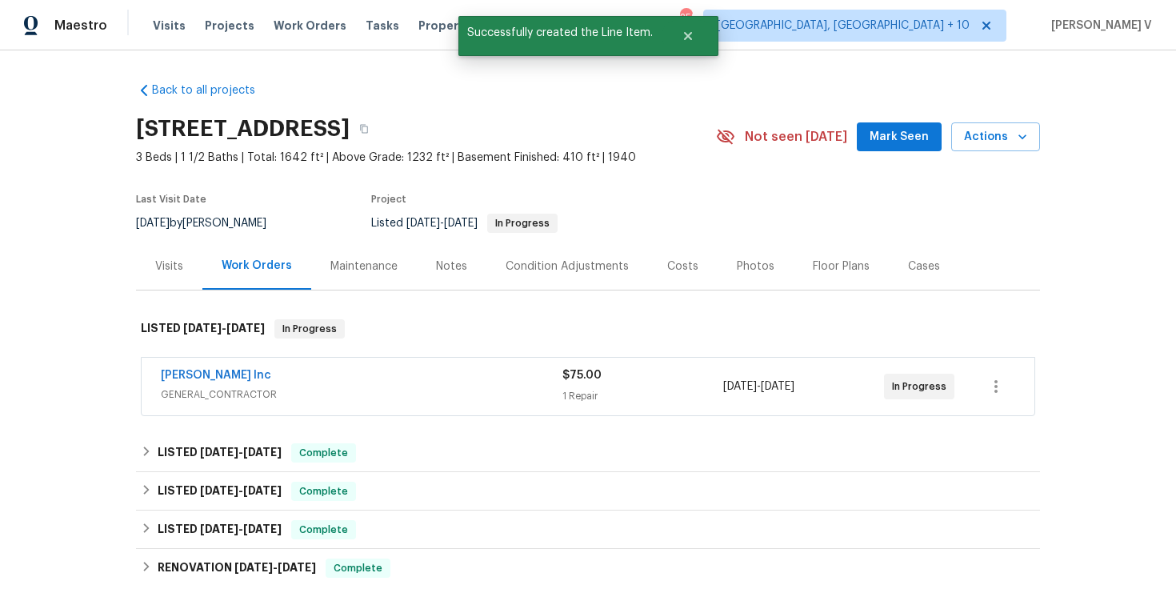
scroll to position [320, 0]
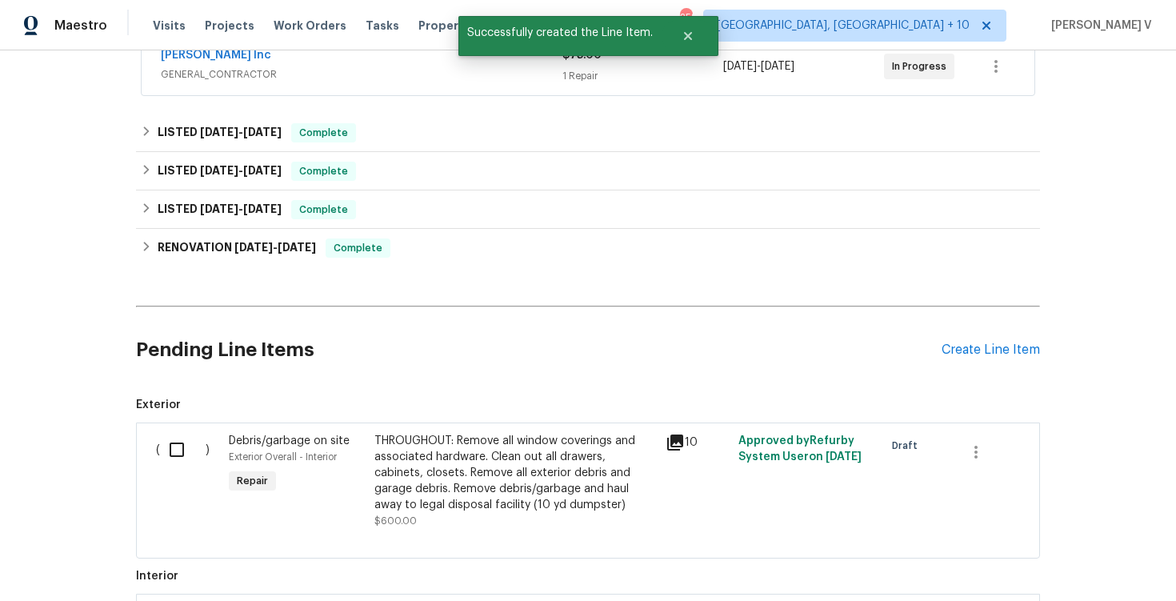
click at [171, 442] on input "checkbox" at bounding box center [183, 450] width 46 height 34
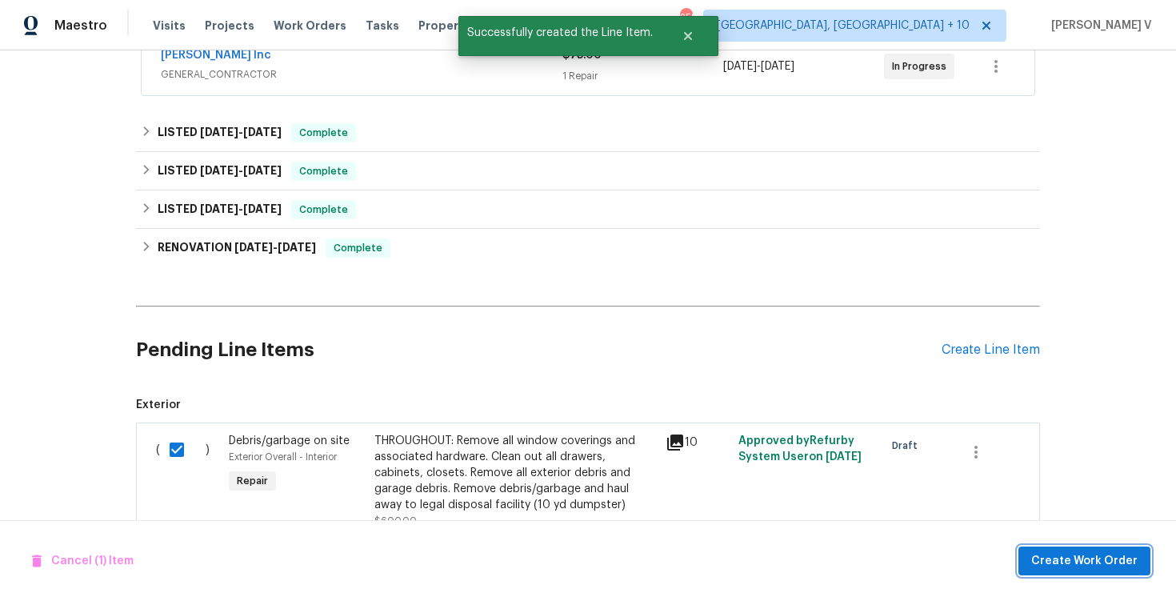
click at [1099, 551] on span "Create Work Order" at bounding box center [1084, 561] width 106 height 20
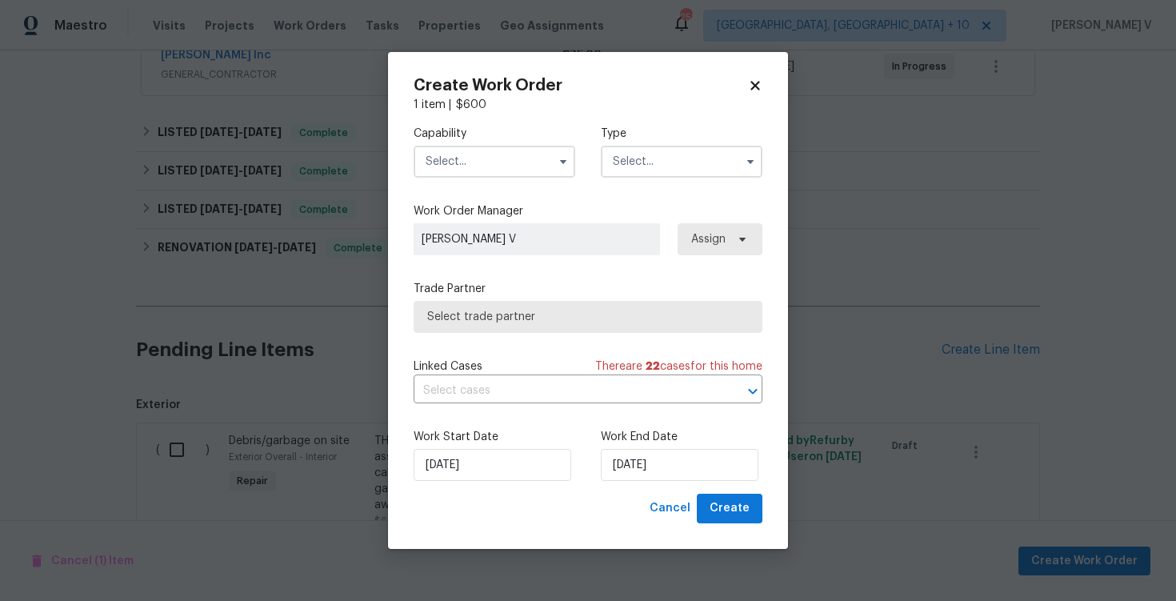
click at [454, 183] on div "Capability Type" at bounding box center [588, 152] width 349 height 78
click at [503, 152] on input "text" at bounding box center [495, 162] width 162 height 32
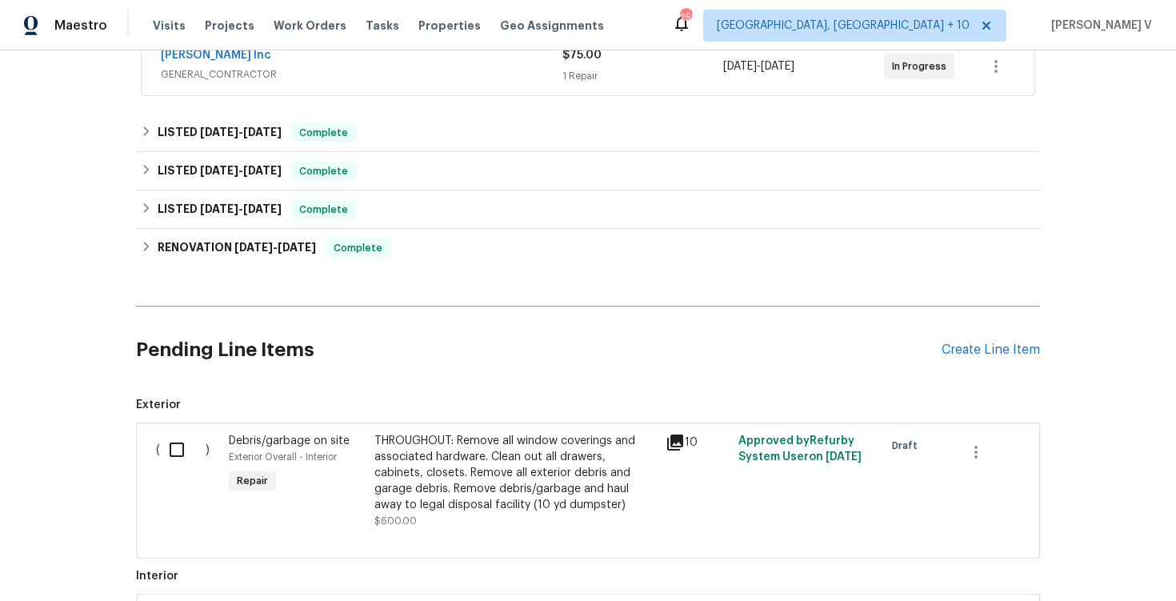
click at [206, 434] on div "( )" at bounding box center [187, 481] width 73 height 106
click at [174, 464] on input "checkbox" at bounding box center [183, 450] width 46 height 34
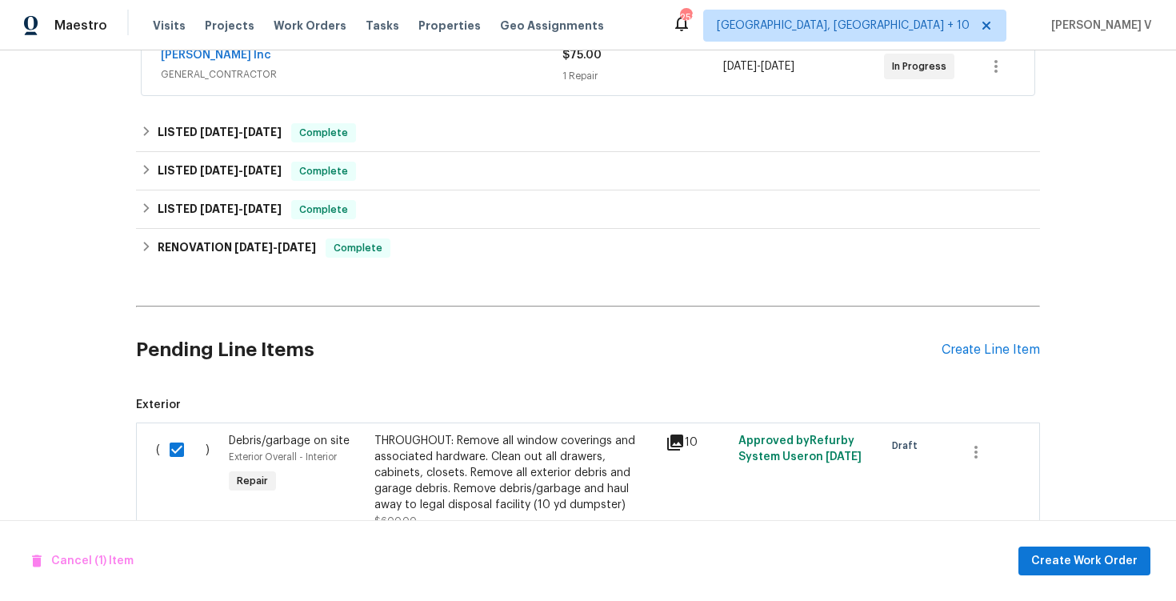
scroll to position [602, 0]
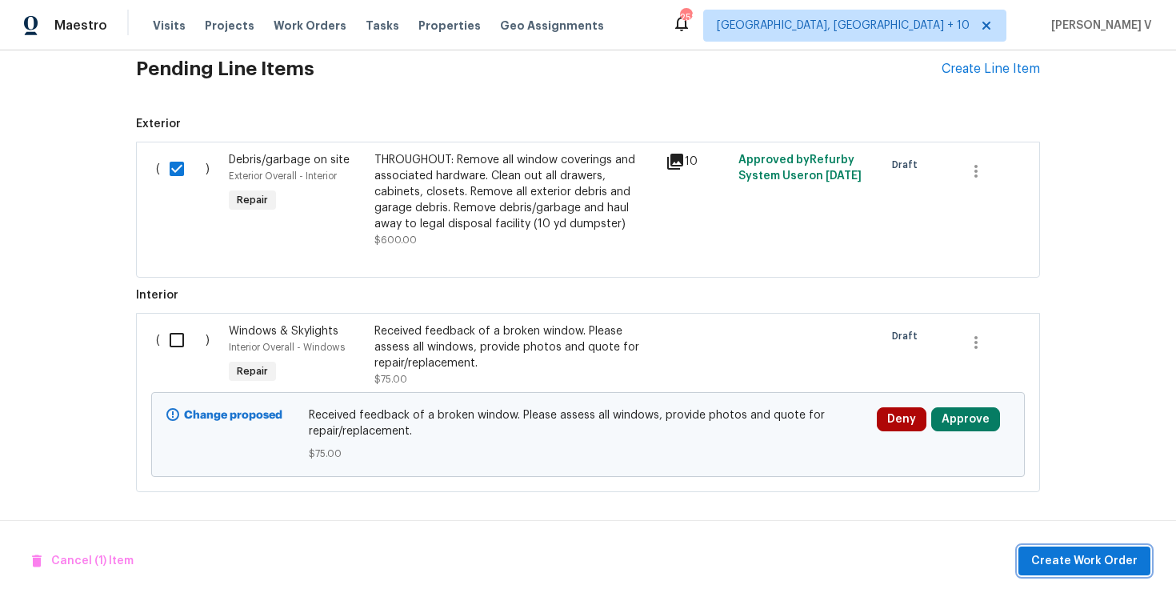
click at [1127, 573] on button "Create Work Order" at bounding box center [1085, 561] width 132 height 30
click at [169, 168] on input "checkbox" at bounding box center [183, 169] width 46 height 34
checkbox input "true"
click at [174, 338] on input "checkbox" at bounding box center [183, 340] width 46 height 34
checkbox input "true"
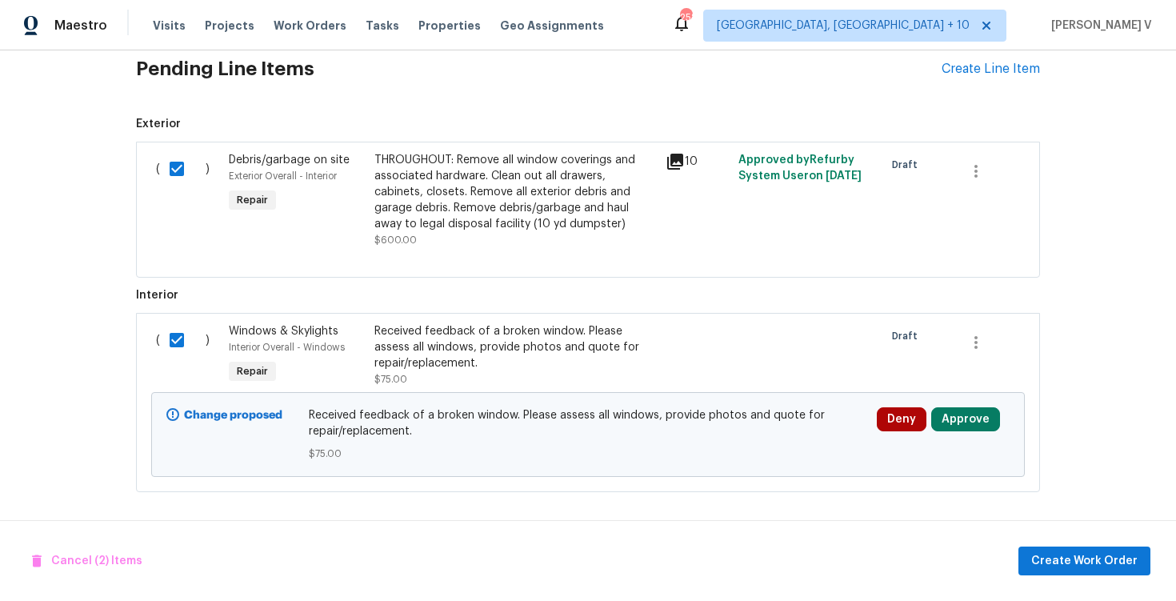
click at [173, 163] on input "checkbox" at bounding box center [183, 169] width 46 height 34
checkbox input "false"
click at [1083, 560] on span "Create Work Order" at bounding box center [1084, 561] width 106 height 20
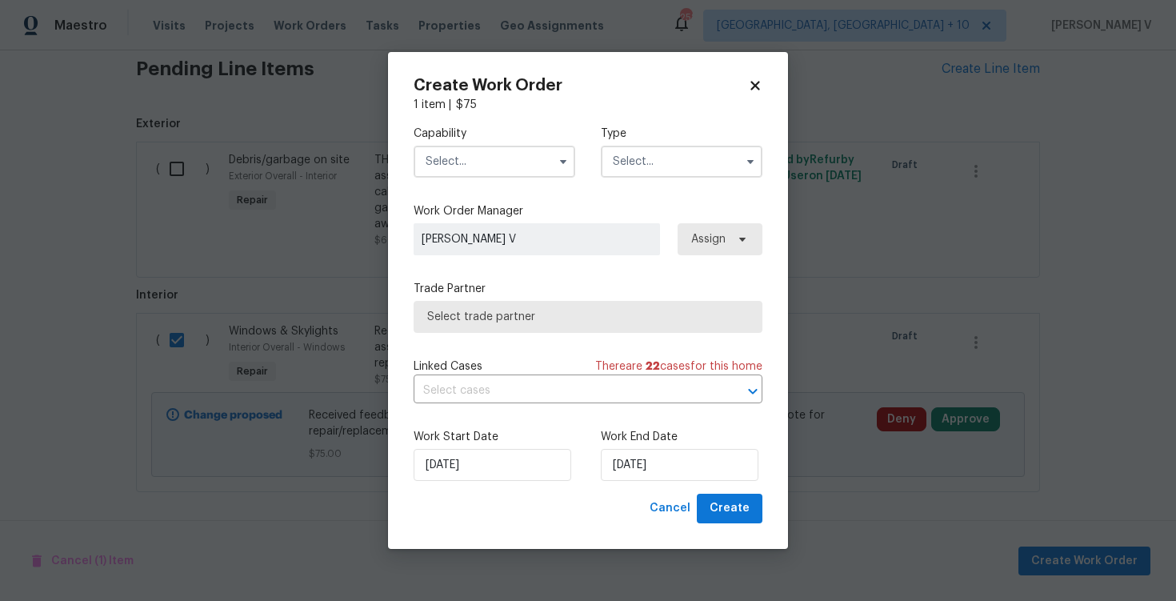
click at [466, 169] on input "text" at bounding box center [495, 162] width 162 height 32
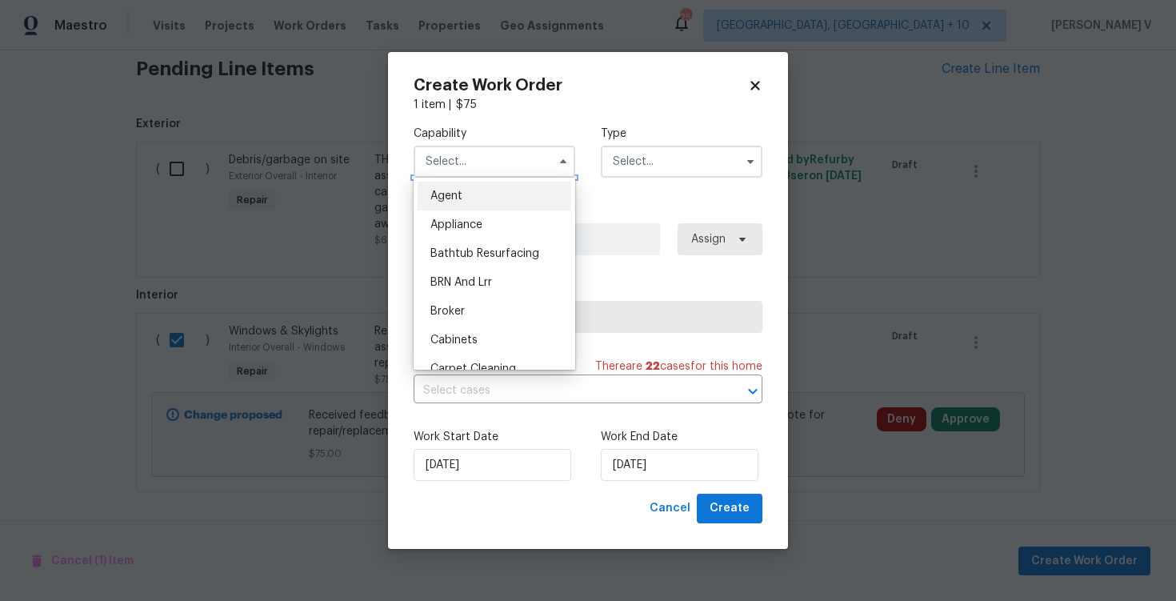
click at [466, 169] on input "text" at bounding box center [495, 162] width 162 height 32
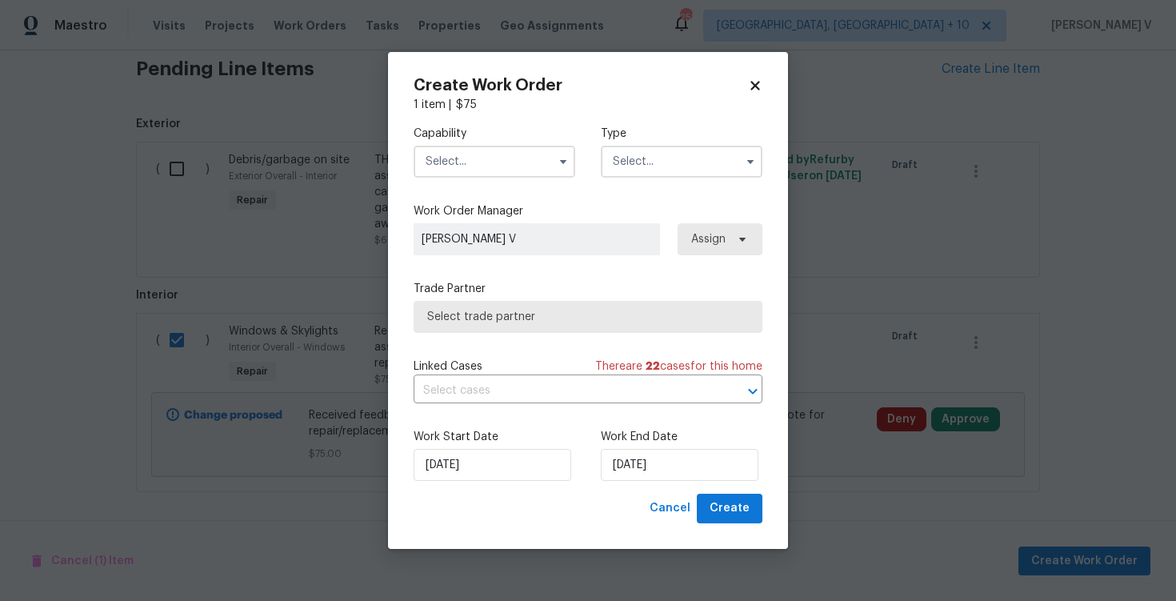
click at [466, 169] on input "text" at bounding box center [495, 162] width 162 height 32
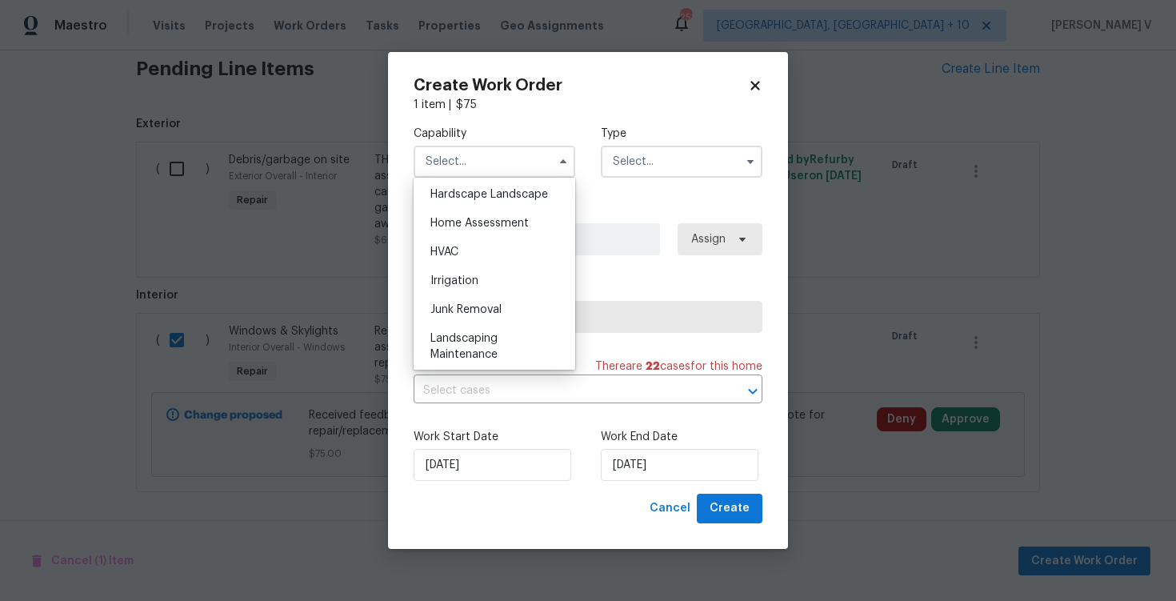
scroll to position [836, 0]
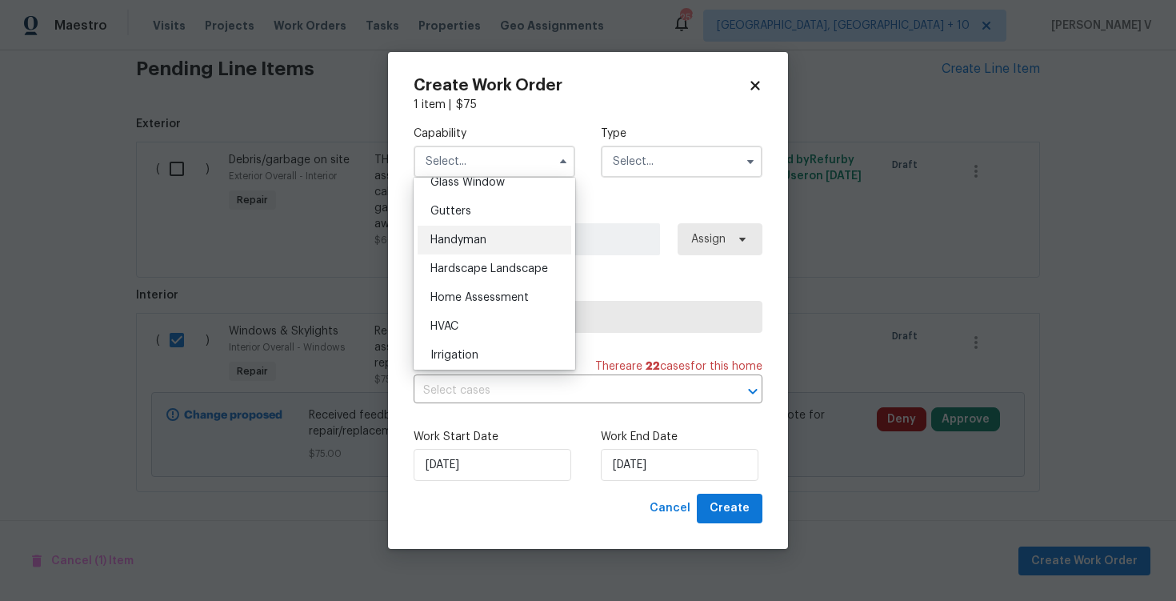
click at [478, 229] on div "Handyman" at bounding box center [495, 240] width 154 height 29
type input "Handyman"
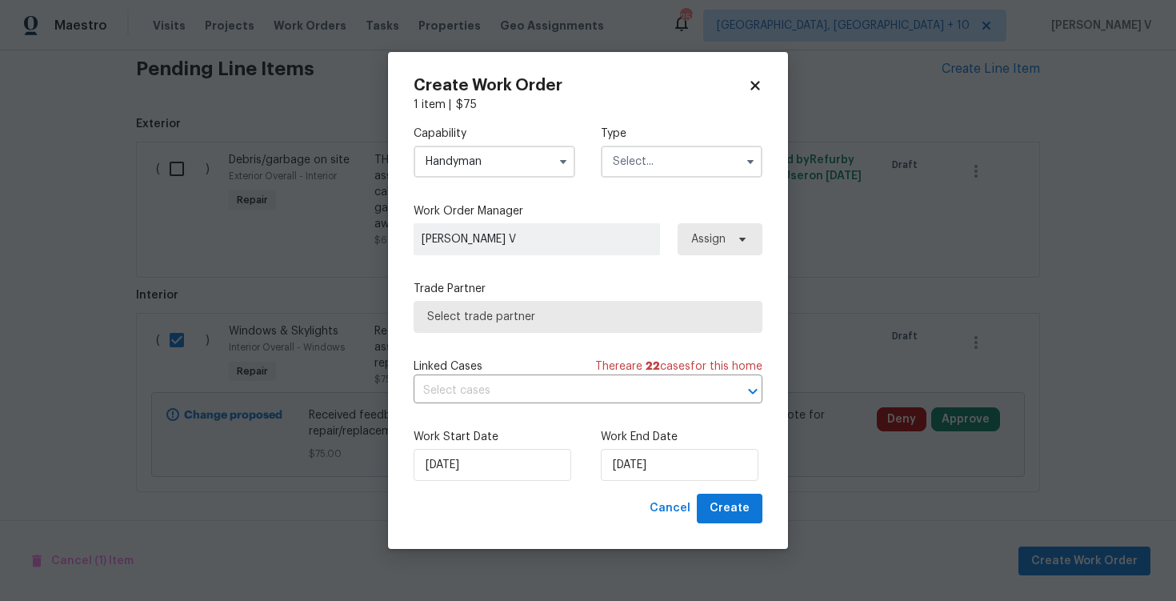
click at [681, 169] on input "text" at bounding box center [682, 162] width 162 height 32
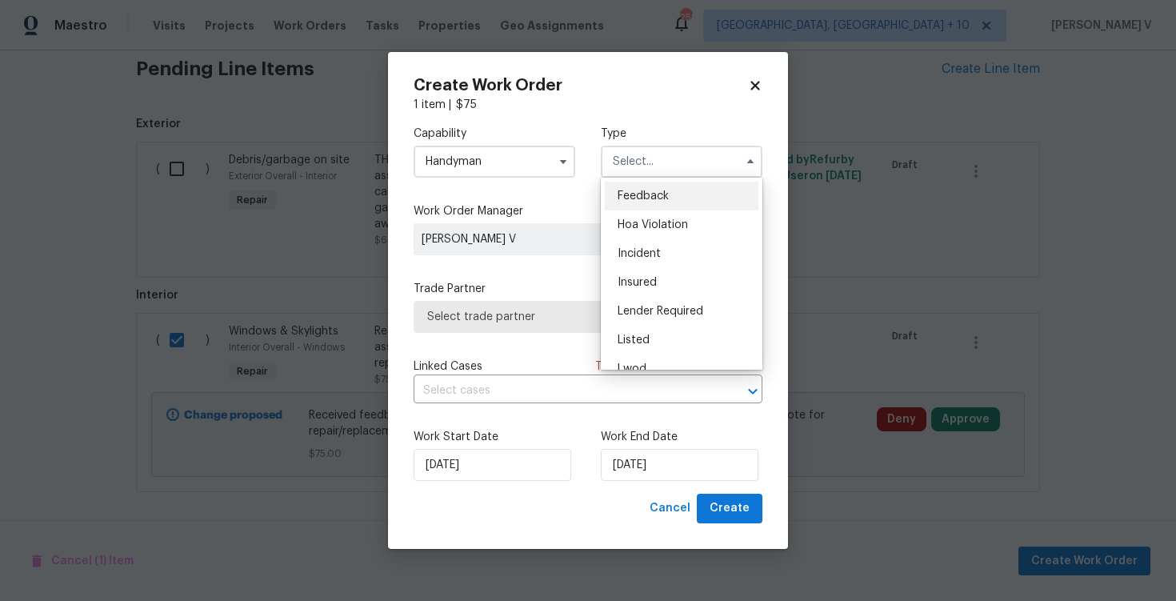
click at [650, 186] on div "Feedback" at bounding box center [682, 196] width 154 height 29
type input "Feedback"
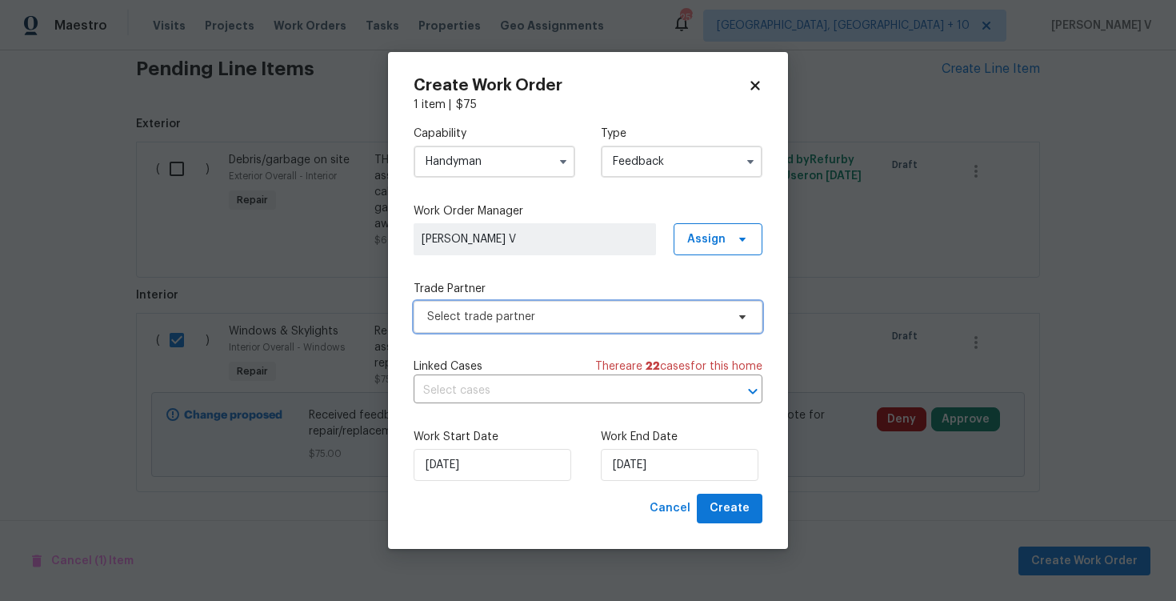
click at [483, 324] on span "Select trade partner" at bounding box center [576, 317] width 298 height 16
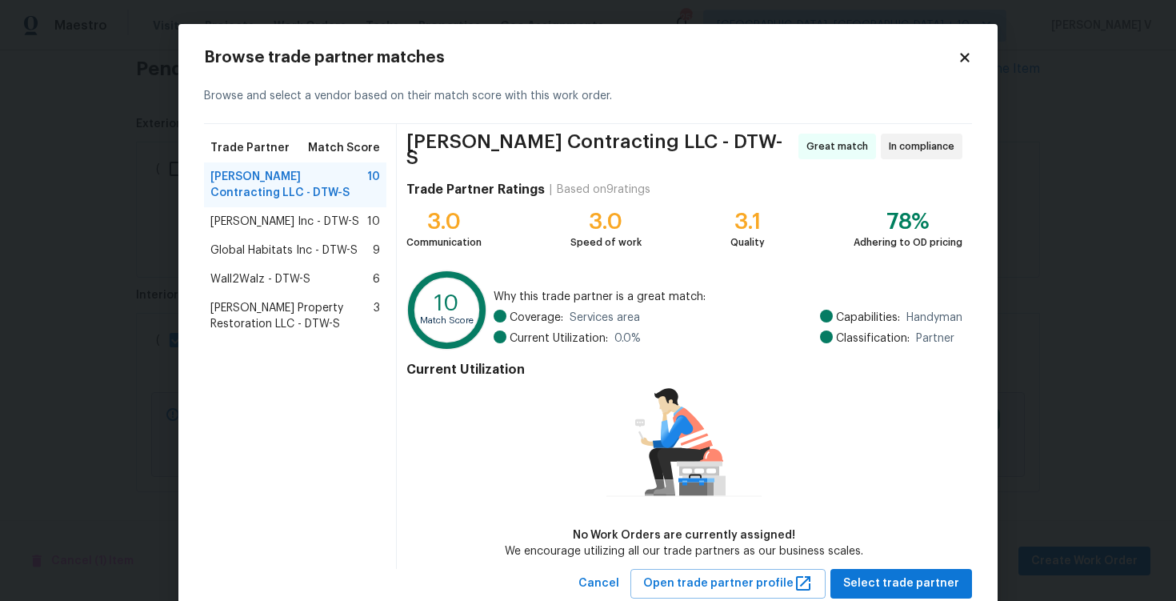
click at [309, 280] on div "Wall2Walz - DTW-S 6" at bounding box center [295, 279] width 170 height 16
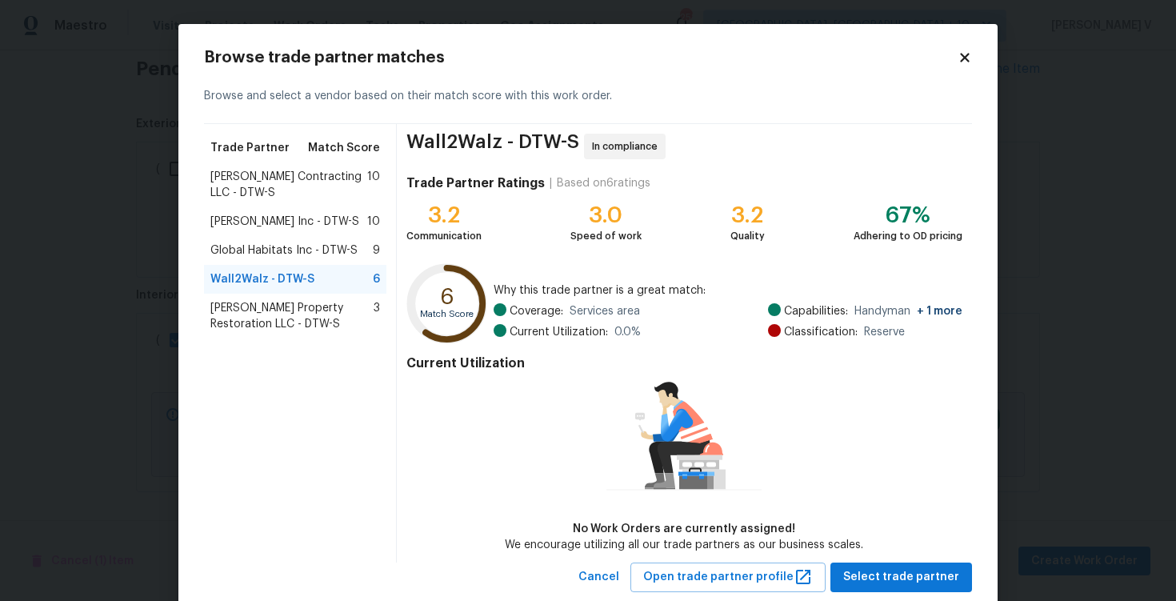
scroll to position [39, 0]
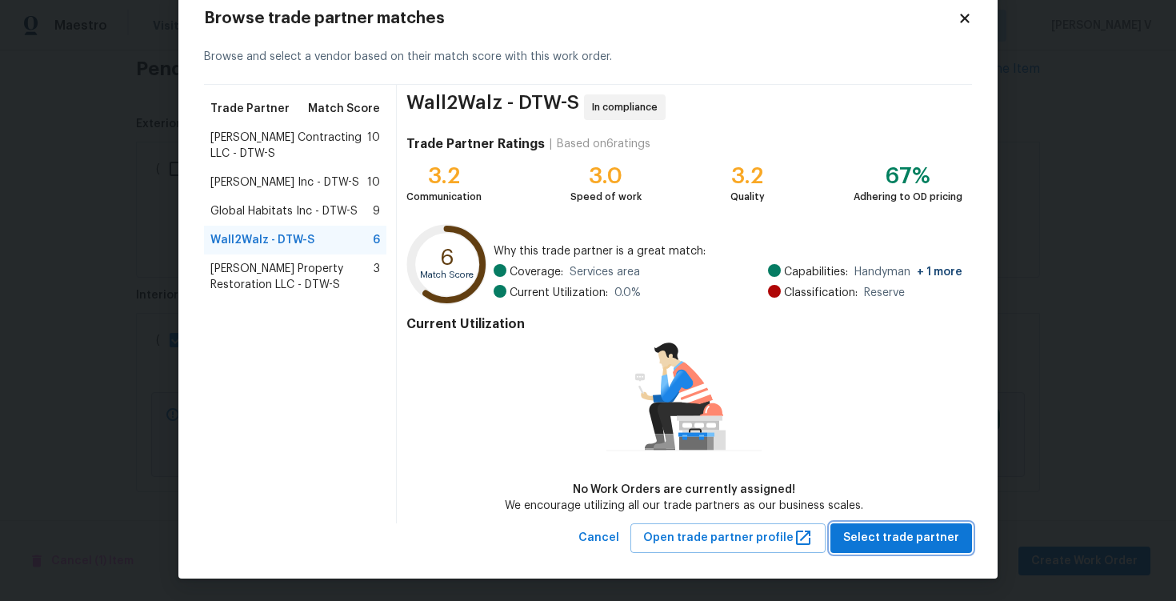
click at [881, 542] on span "Select trade partner" at bounding box center [901, 538] width 116 height 20
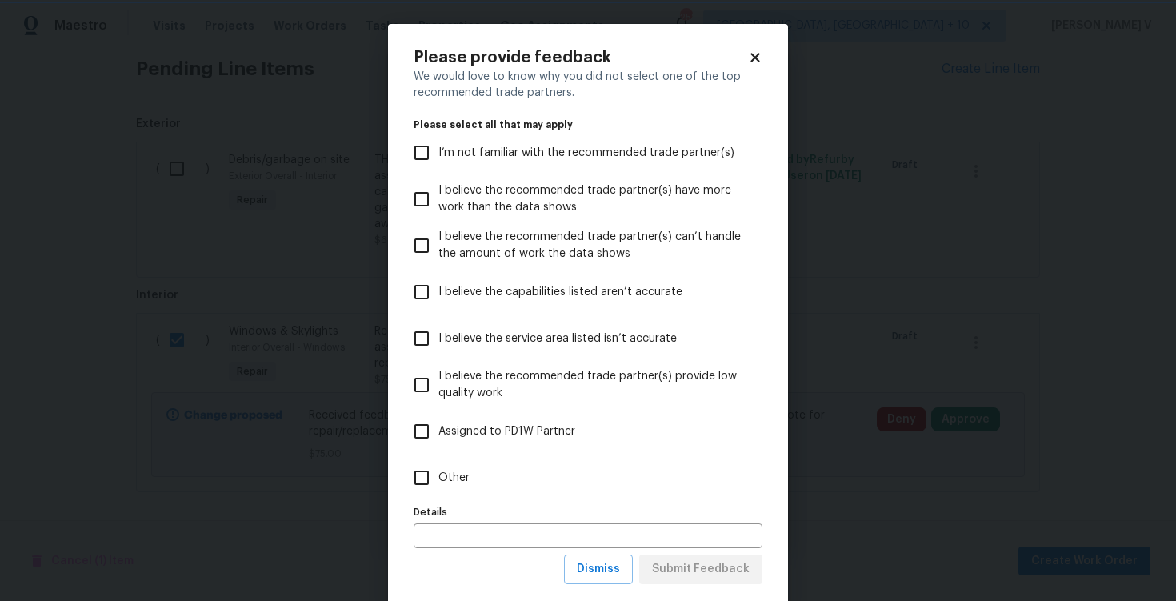
scroll to position [0, 0]
click at [565, 489] on label "Other" at bounding box center [577, 477] width 345 height 46
click at [438, 489] on input "Other" at bounding box center [422, 478] width 34 height 34
checkbox input "true"
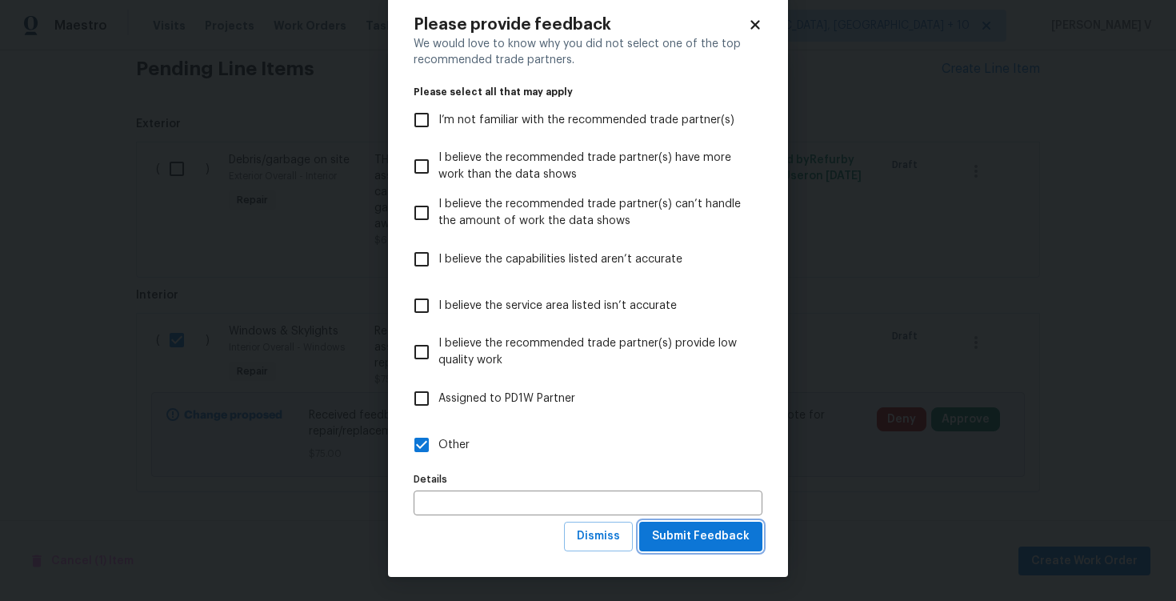
click at [727, 531] on span "Submit Feedback" at bounding box center [701, 536] width 98 height 20
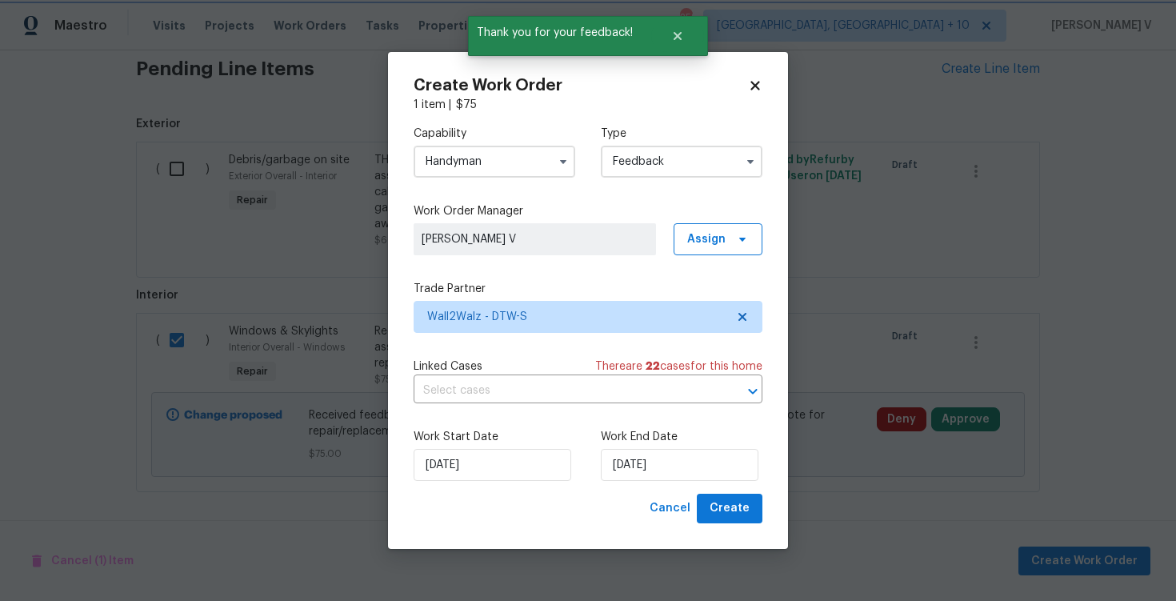
scroll to position [0, 0]
click at [613, 460] on input "[DATE]" at bounding box center [680, 465] width 158 height 32
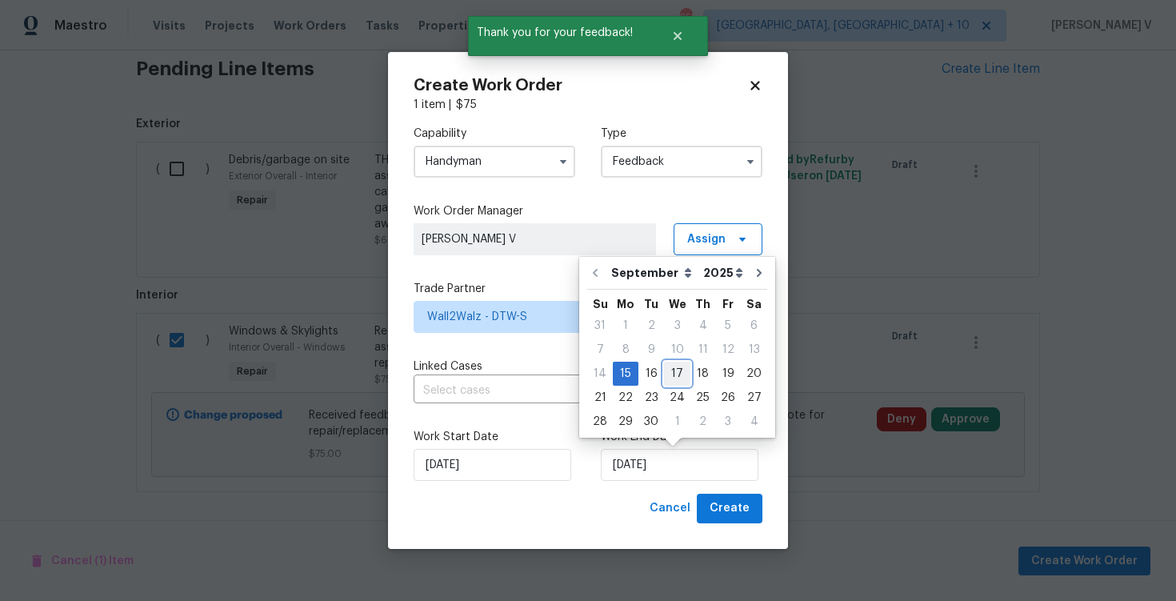
click at [677, 369] on div "17" at bounding box center [677, 373] width 26 height 22
type input "[DATE]"
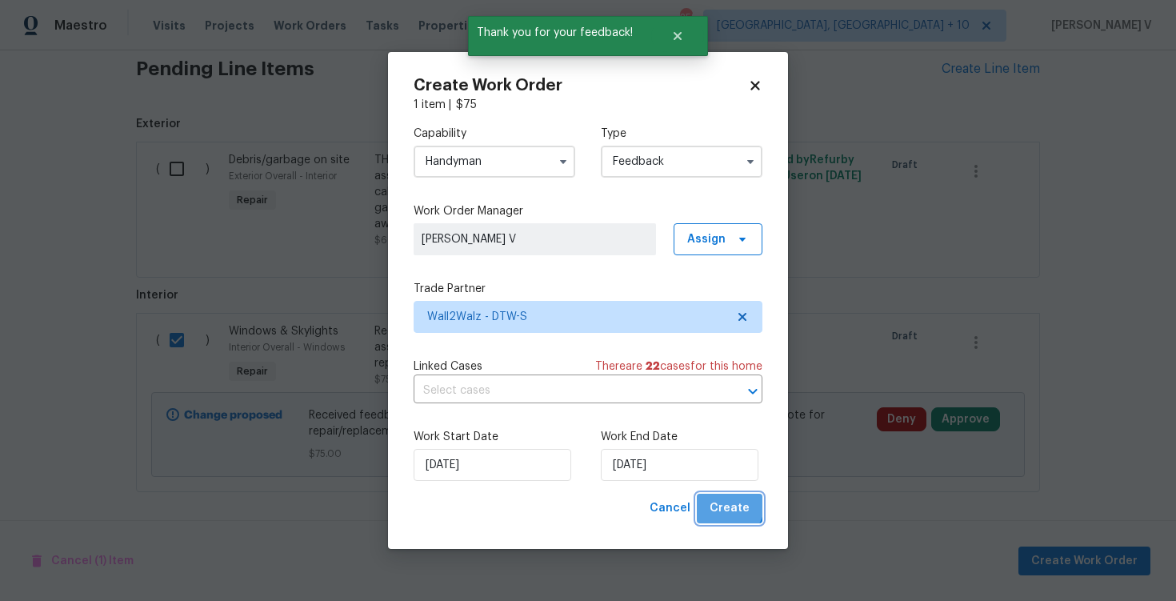
click at [731, 506] on span "Create" at bounding box center [730, 508] width 40 height 20
checkbox input "false"
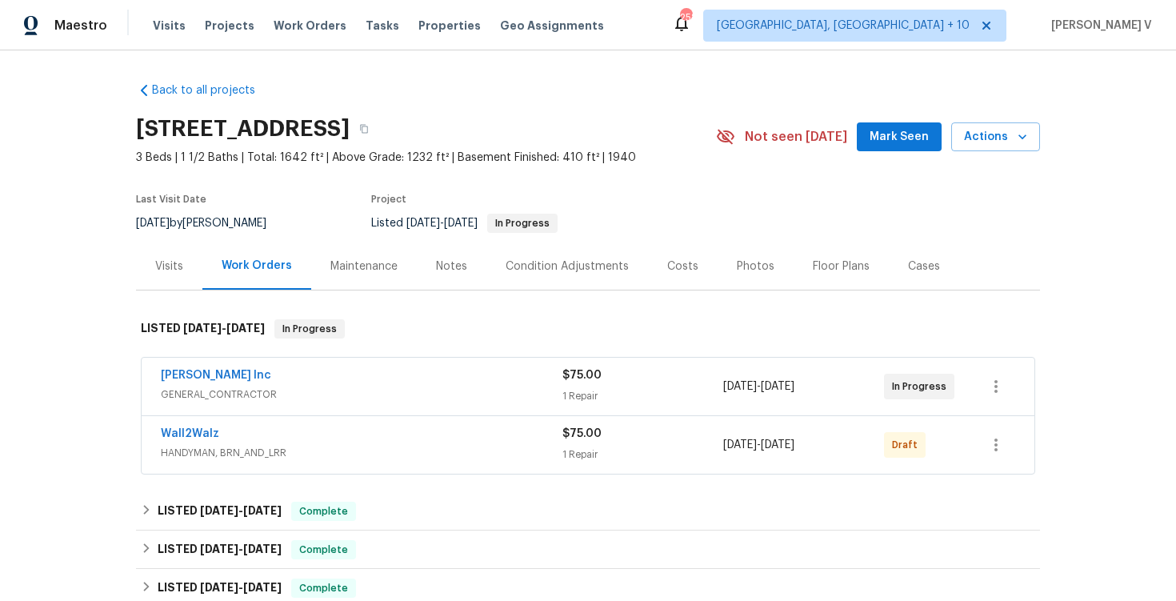
click at [195, 422] on div "Wall2Walz HANDYMAN, BRN_AND_LRR $75.00 1 Repair 9/15/2025 - 9/17/2025 Draft" at bounding box center [588, 445] width 893 height 58
click at [194, 431] on link "Wall2Walz" at bounding box center [190, 433] width 58 height 11
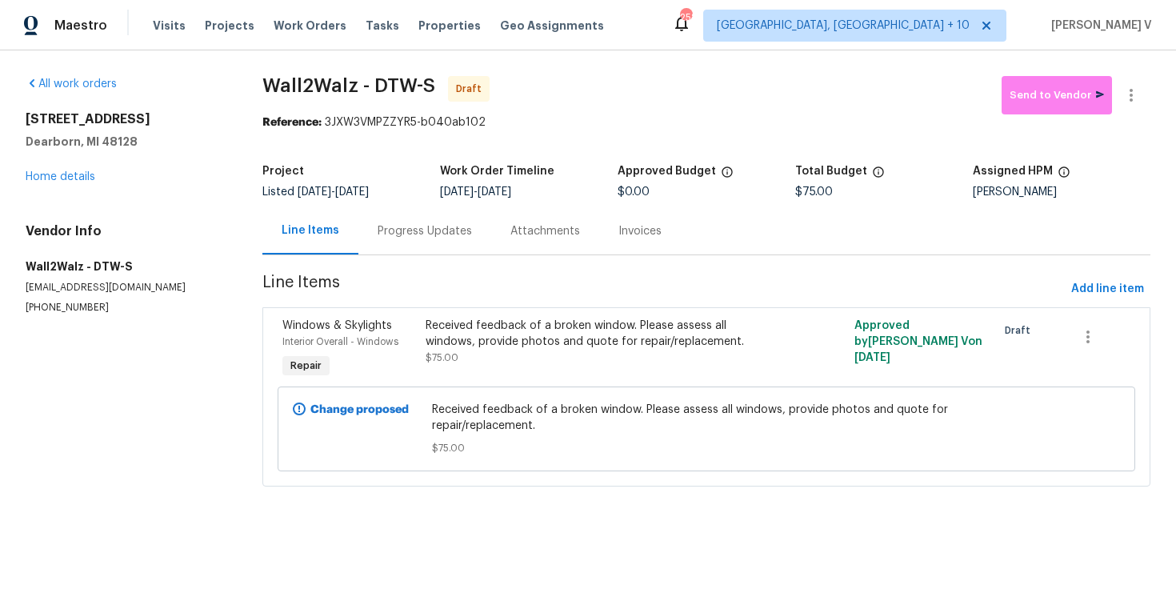
click at [416, 222] on div "Progress Updates" at bounding box center [424, 230] width 133 height 47
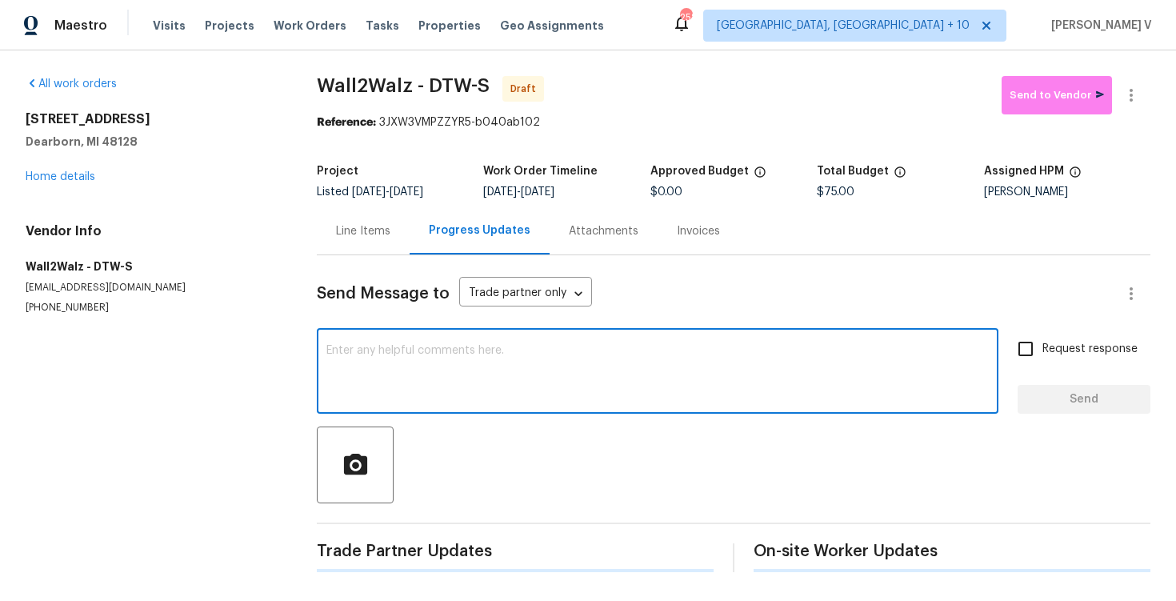
click at [432, 398] on textarea at bounding box center [657, 373] width 663 height 56
paste textarea "Hi this is Divya with Opendoor. I’m confirming you received the WO for the prop…"
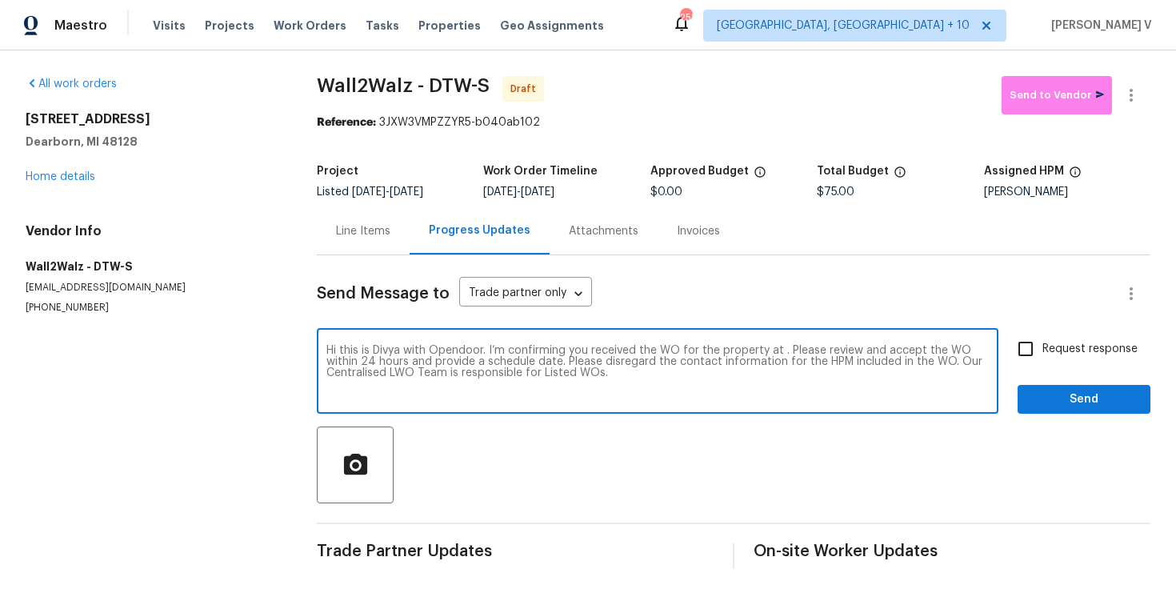
click at [777, 350] on textarea "Hi this is Divya with Opendoor. I’m confirming you received the WO for the prop…" at bounding box center [657, 373] width 663 height 56
paste textarea "23112 Marlboro St, Dearborn, MI 48128"
type textarea "Hi this is Divya with Opendoor. I’m confirming you received the WO for the prop…"
click at [1003, 322] on div "Send Message to Trade partner only Trade partner only ​ Hi this is Divya with O…" at bounding box center [734, 412] width 834 height 314
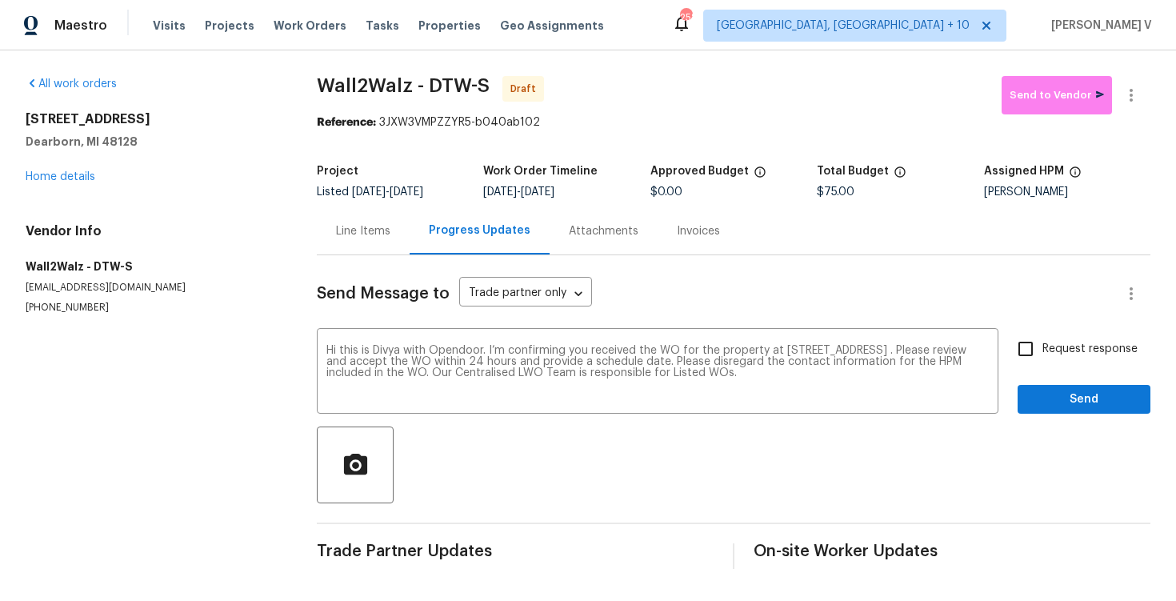
click at [1024, 346] on input "Request response" at bounding box center [1026, 349] width 34 height 34
checkbox input "true"
click at [1087, 418] on div "Send Message to Trade partner only Trade partner only ​ Hi this is Divya with O…" at bounding box center [734, 412] width 834 height 314
click at [1091, 402] on span "Send" at bounding box center [1084, 400] width 107 height 20
click at [1121, 108] on button "button" at bounding box center [1131, 95] width 38 height 38
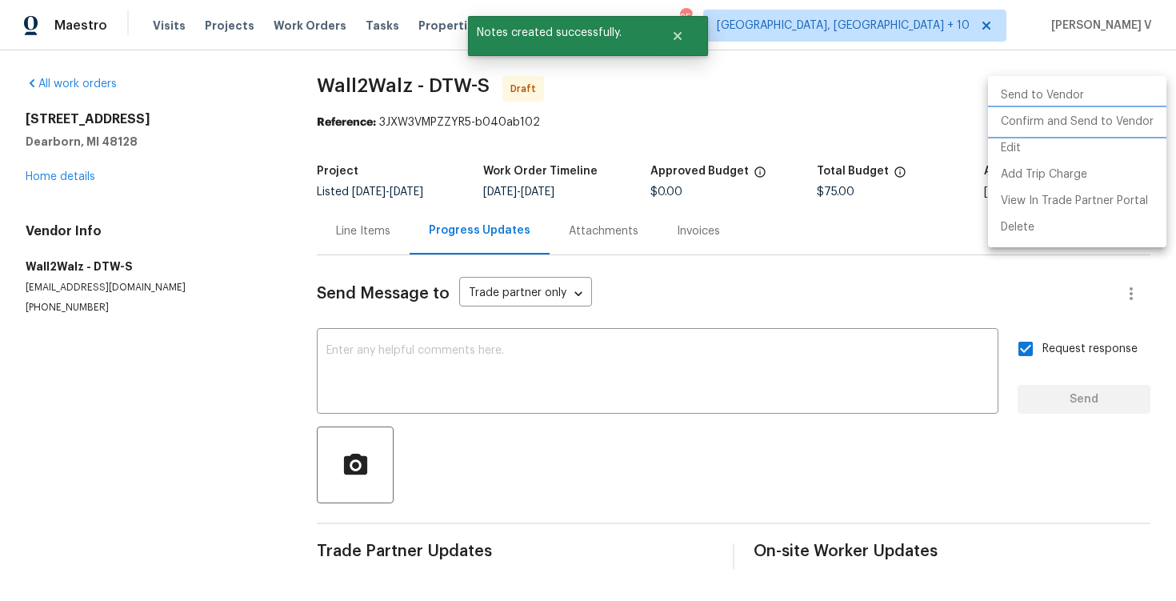
click at [1044, 122] on li "Confirm and Send to Vendor" at bounding box center [1077, 122] width 178 height 26
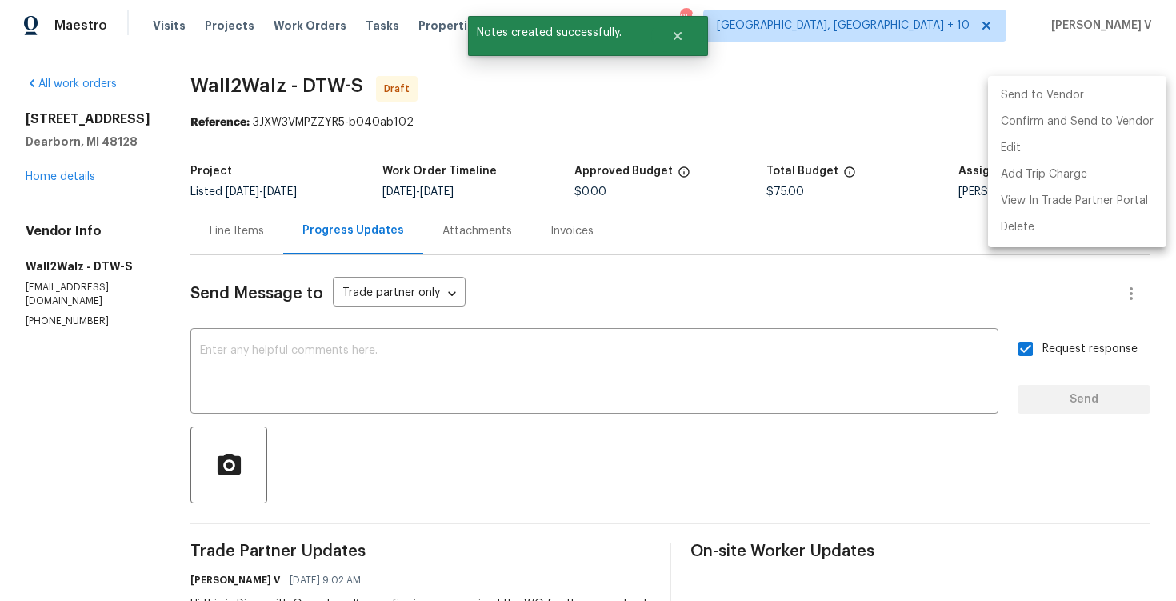
click at [452, 130] on div at bounding box center [588, 300] width 1176 height 601
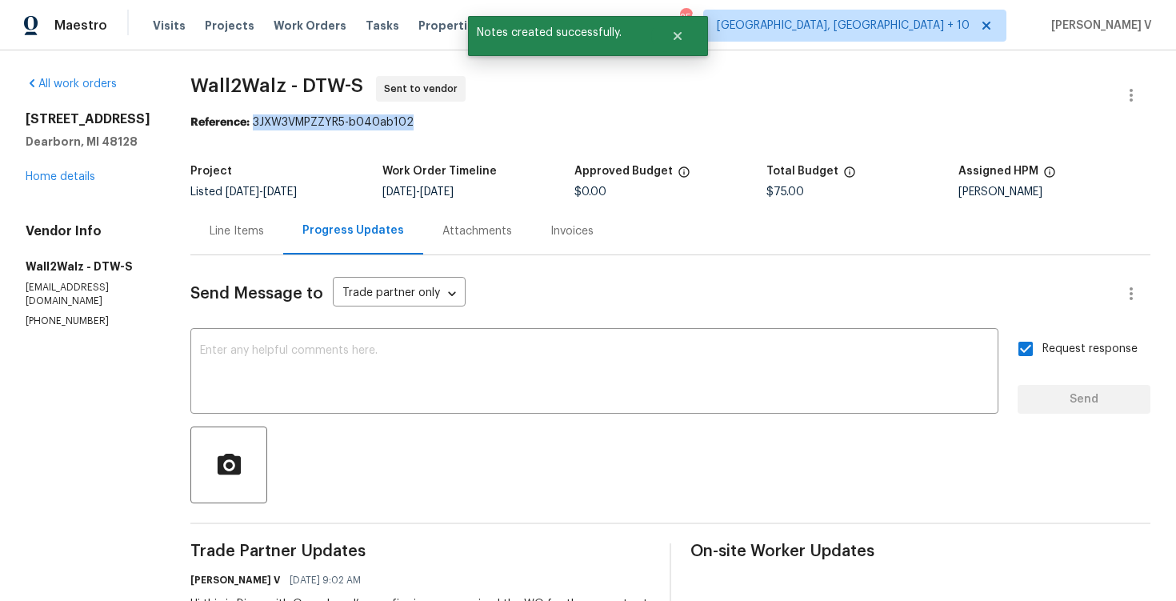
drag, startPoint x: 300, startPoint y: 119, endPoint x: 511, endPoint y: 119, distance: 211.2
click at [511, 119] on div "Reference: 3JXW3VMPZZYR5-b040ab102" at bounding box center [670, 122] width 960 height 16
copy div "3JXW3VMPZZYR5-b040ab102"
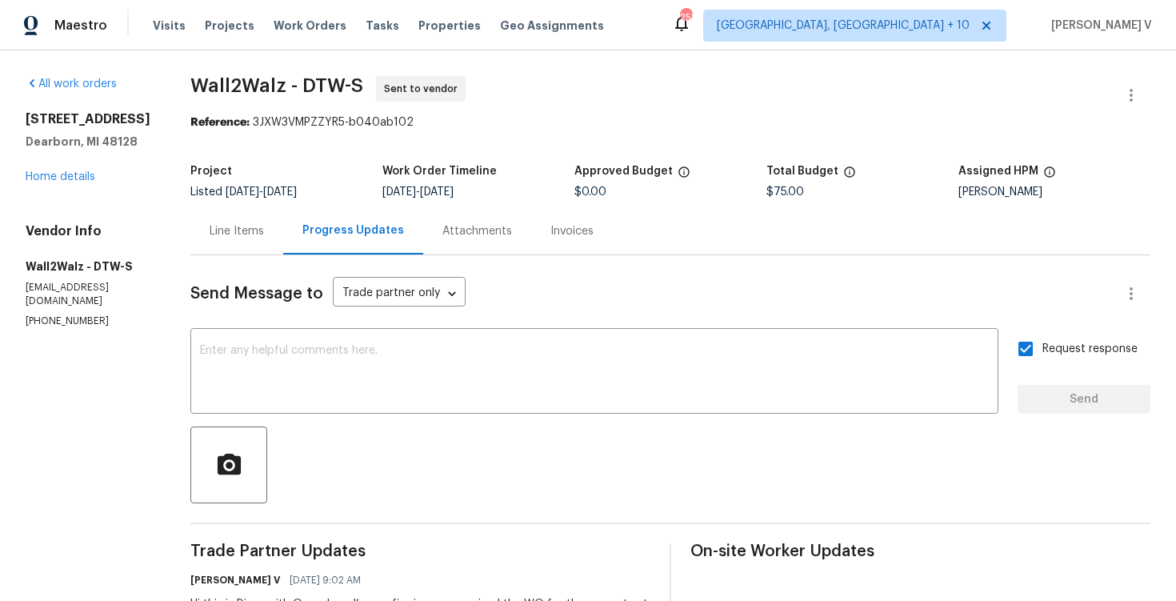
click at [389, 414] on div "Send Message to Trade partner only Trade partner only ​ x ​ Request response Se…" at bounding box center [670, 467] width 960 height 424
click at [389, 398] on textarea at bounding box center [594, 373] width 789 height 56
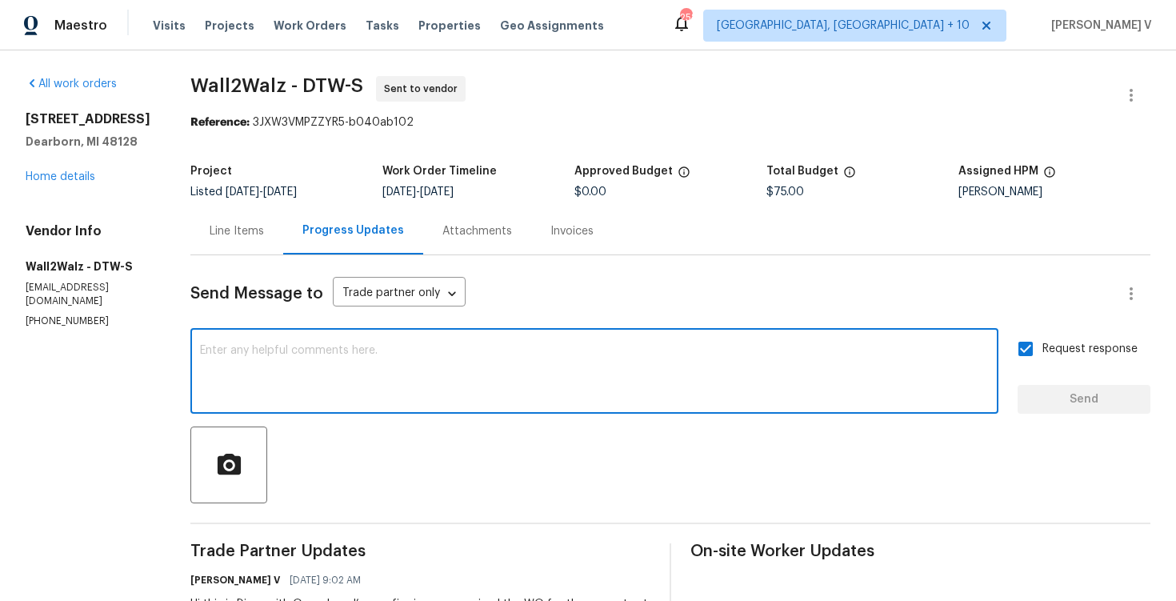
paste textarea "Attention All Work Orders must include before-photos (both close-up and wide-an…"
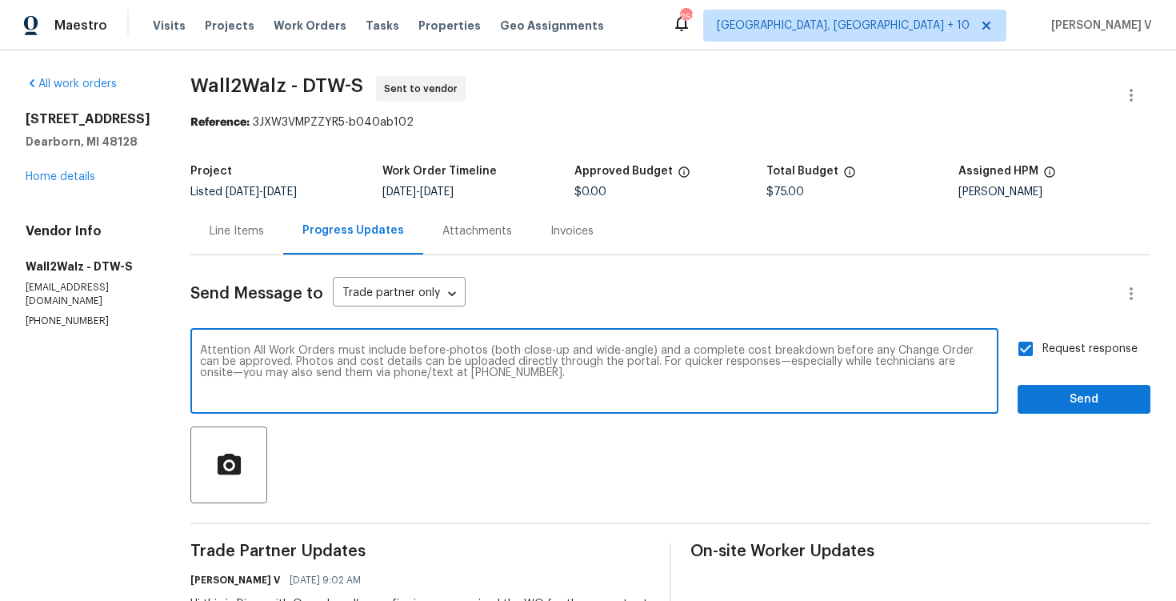
type textarea "Attention All Work Orders must include before-photos (both close-up and wide-an…"
click at [1067, 390] on span "Send" at bounding box center [1084, 400] width 107 height 20
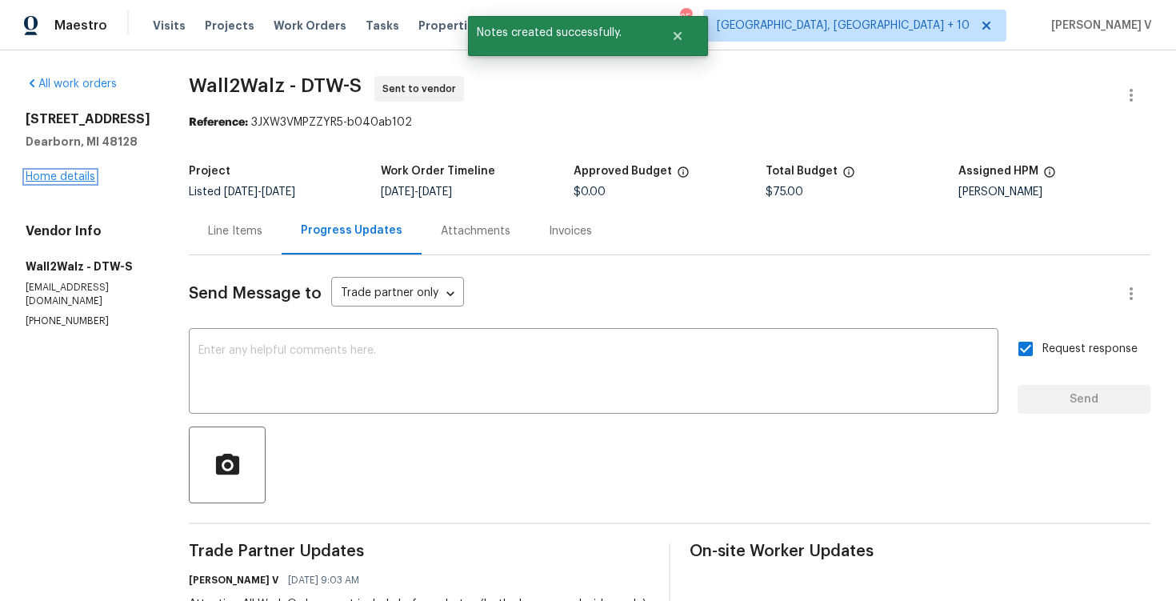
click at [65, 173] on link "Home details" at bounding box center [61, 176] width 70 height 11
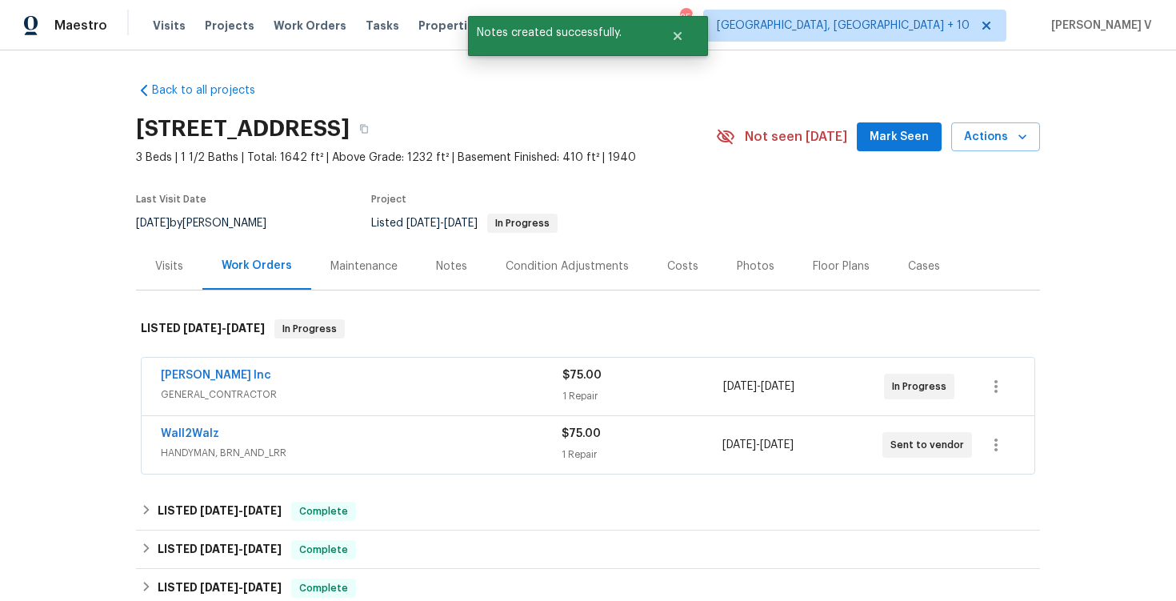
click at [207, 369] on span "Michael Radney Inc" at bounding box center [216, 375] width 110 height 16
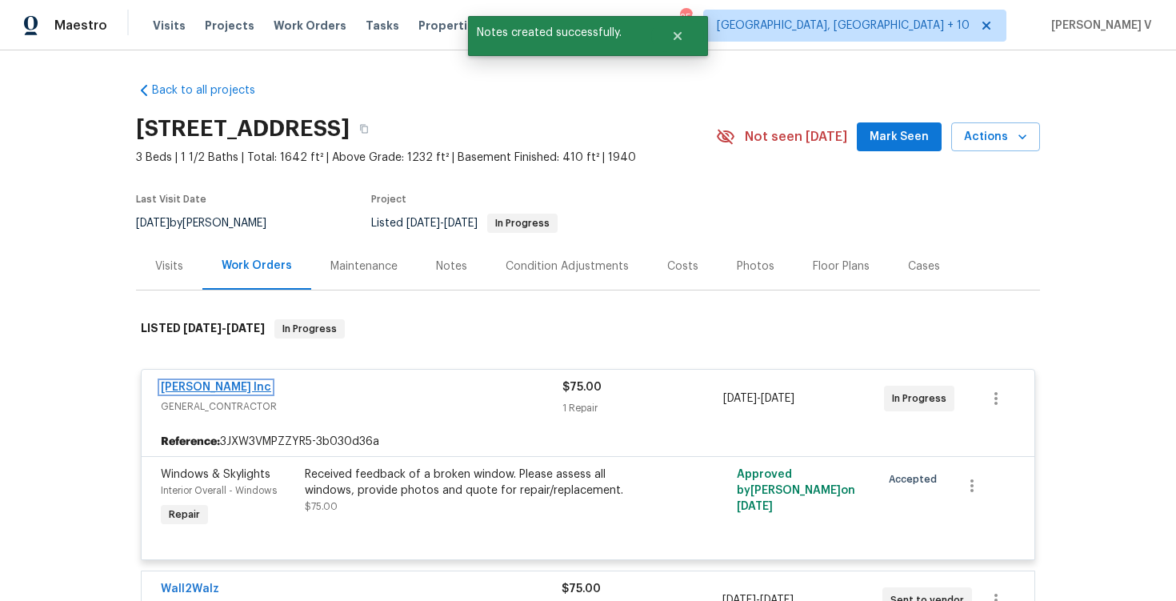
click at [211, 386] on link "Michael Radney Inc" at bounding box center [216, 387] width 110 height 11
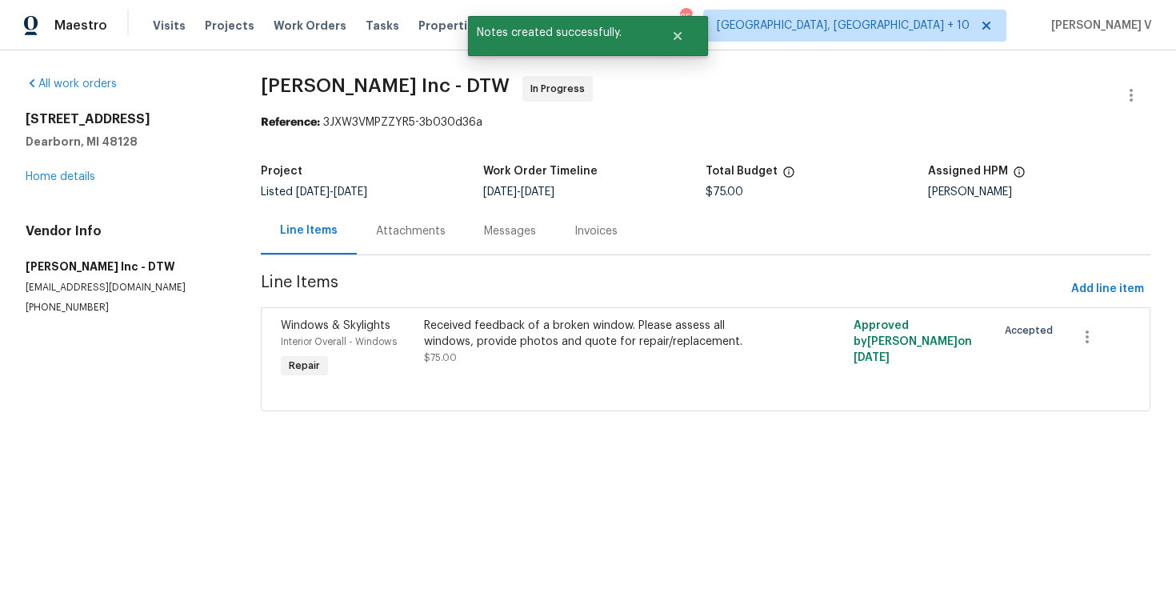
click at [465, 250] on div "Messages" at bounding box center [510, 230] width 90 height 47
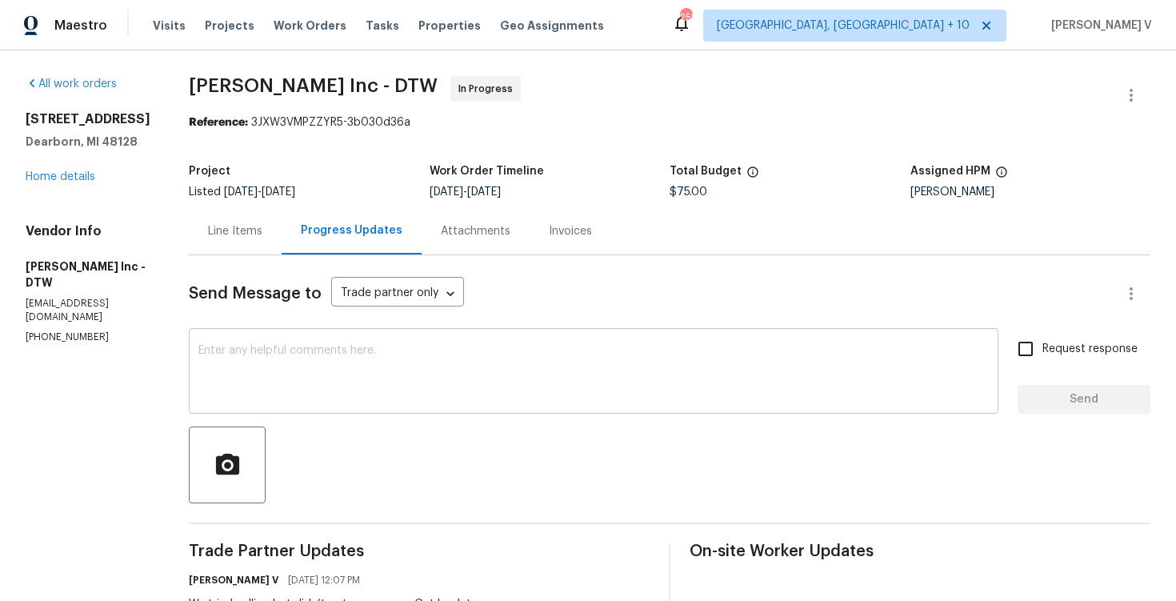
click at [302, 367] on textarea at bounding box center [593, 373] width 791 height 56
paste textarea "We are currently holding off on this work order and closing this out with the t…"
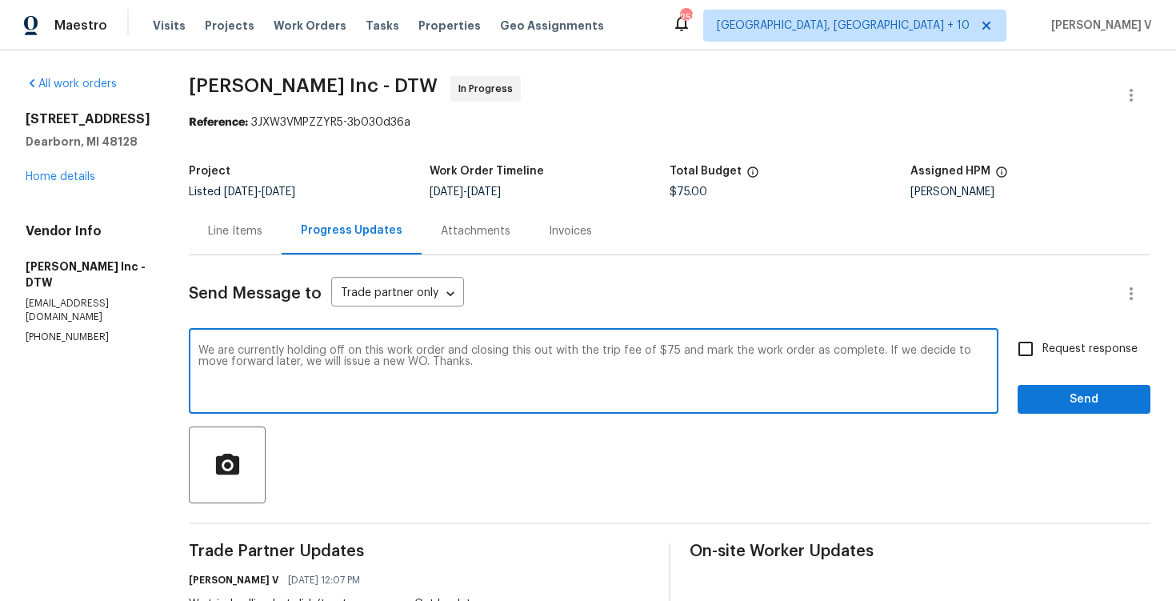
type textarea "We are currently holding off on this work order and closing this out with the t…"
click at [1091, 354] on span "Request response" at bounding box center [1090, 349] width 95 height 17
click at [1043, 354] on input "Request response" at bounding box center [1026, 349] width 34 height 34
checkbox input "true"
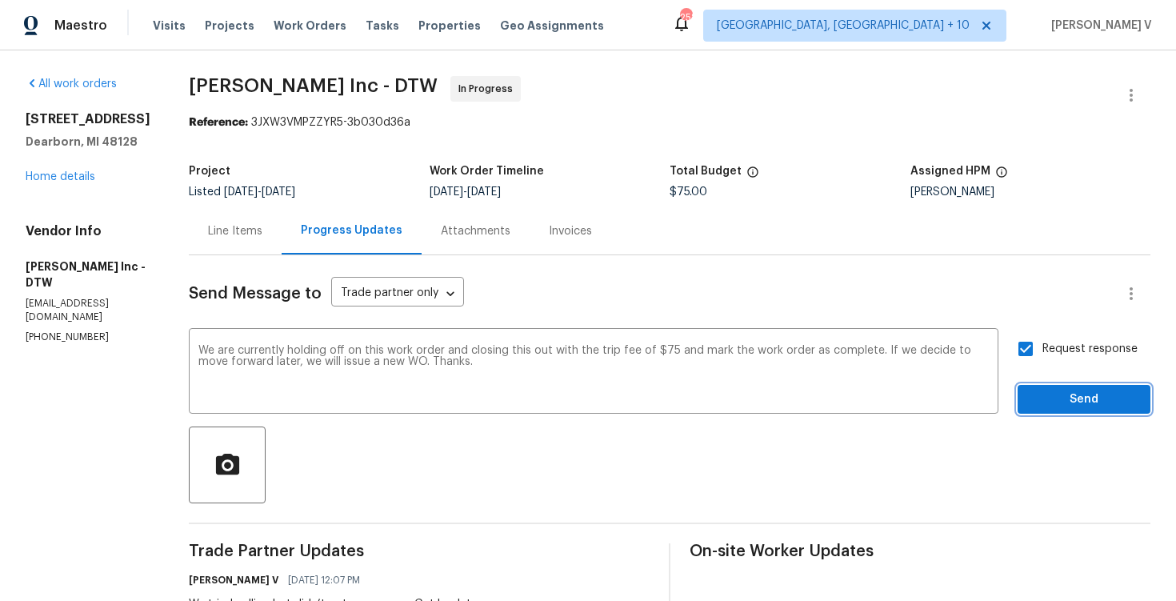
click at [1079, 401] on span "Send" at bounding box center [1084, 400] width 107 height 20
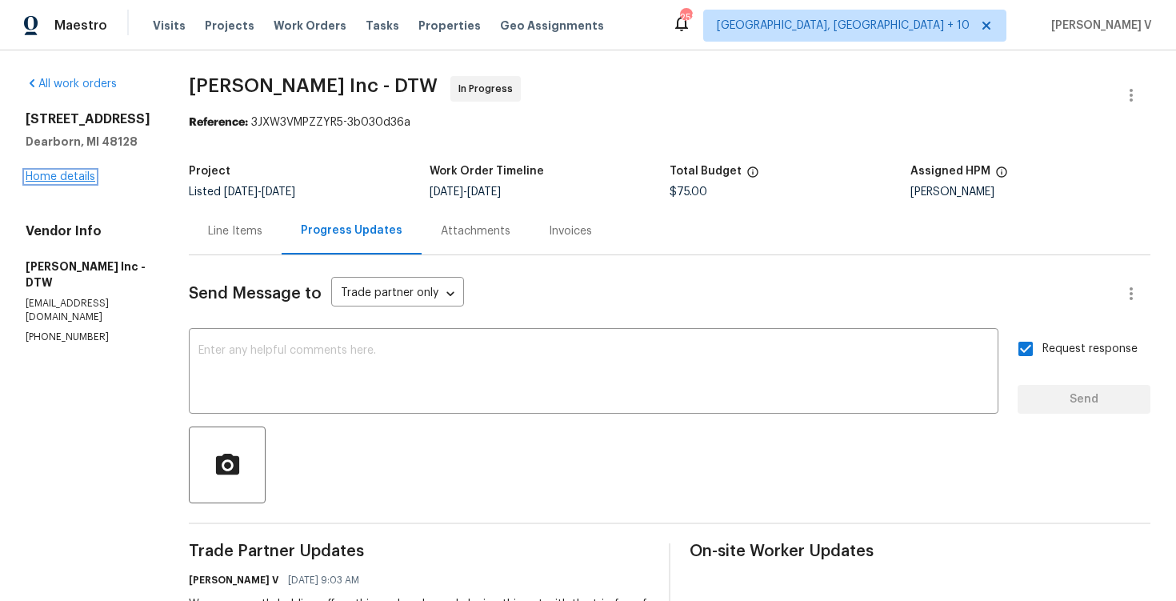
click at [62, 174] on link "Home details" at bounding box center [61, 176] width 70 height 11
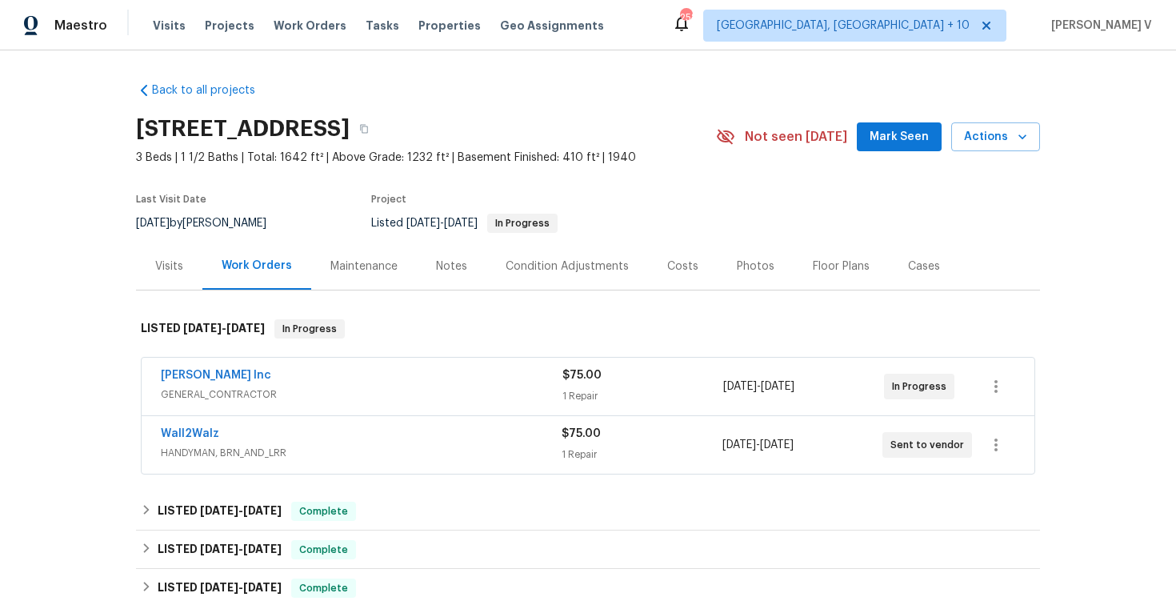
click at [141, 373] on div "Michael Radney Inc GENERAL_CONTRACTOR $75.00 1 Repair 9/8/2025 - 9/10/2025 In P…" at bounding box center [588, 386] width 895 height 59
drag, startPoint x: 148, startPoint y: 429, endPoint x: 325, endPoint y: 426, distance: 176.8
click at [325, 428] on div "Wall2Walz HANDYMAN, BRN_AND_LRR $75.00 1 Repair 9/15/2025 - 9/17/2025 Sent to v…" at bounding box center [588, 445] width 893 height 58
copy link "Wall2Walz"
drag, startPoint x: 154, startPoint y: 386, endPoint x: 367, endPoint y: 386, distance: 213.6
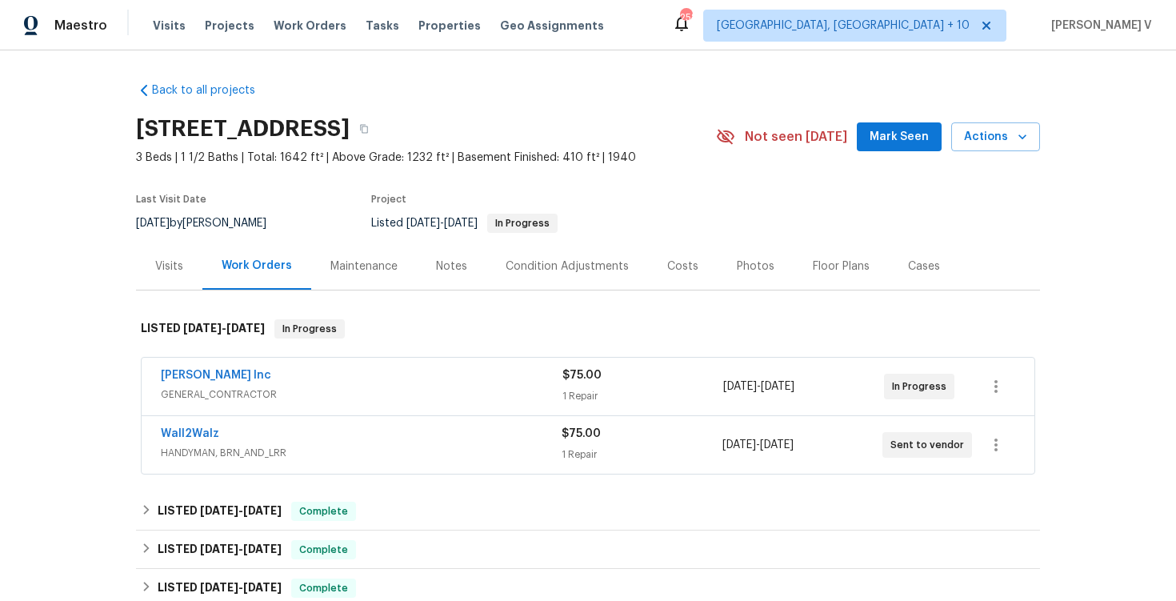
click at [367, 386] on div "Back to all projects 23112 Marlboro St, Dearborn, MI 48128 3 Beds | 1 1/2 Baths…" at bounding box center [588, 325] width 1176 height 551
drag, startPoint x: 133, startPoint y: 378, endPoint x: 485, endPoint y: 376, distance: 352.1
click at [486, 377] on div "Back to all projects 23112 Marlboro St, Dearborn, MI 48128 3 Beds | 1 1/2 Baths…" at bounding box center [588, 325] width 1176 height 551
copy link "Michael Radney Inc"
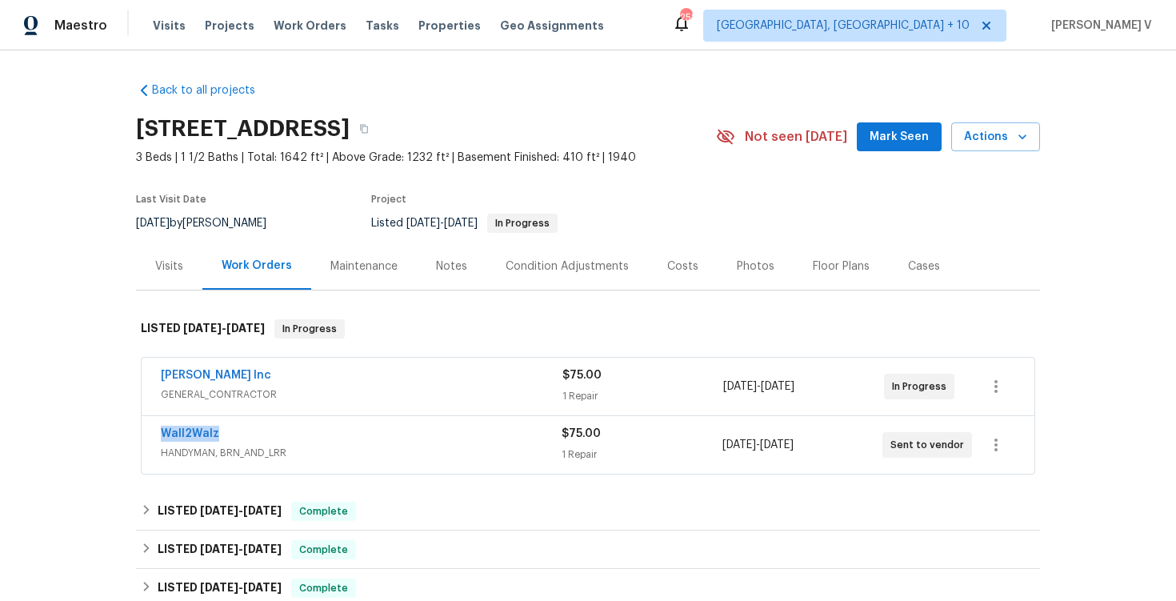
drag, startPoint x: 146, startPoint y: 429, endPoint x: 293, endPoint y: 430, distance: 147.2
click at [293, 430] on div "Wall2Walz HANDYMAN, BRN_AND_LRR $75.00 1 Repair 9/15/2025 - 9/17/2025 Sent to v…" at bounding box center [588, 445] width 893 height 58
copy link "Wall2Walz"
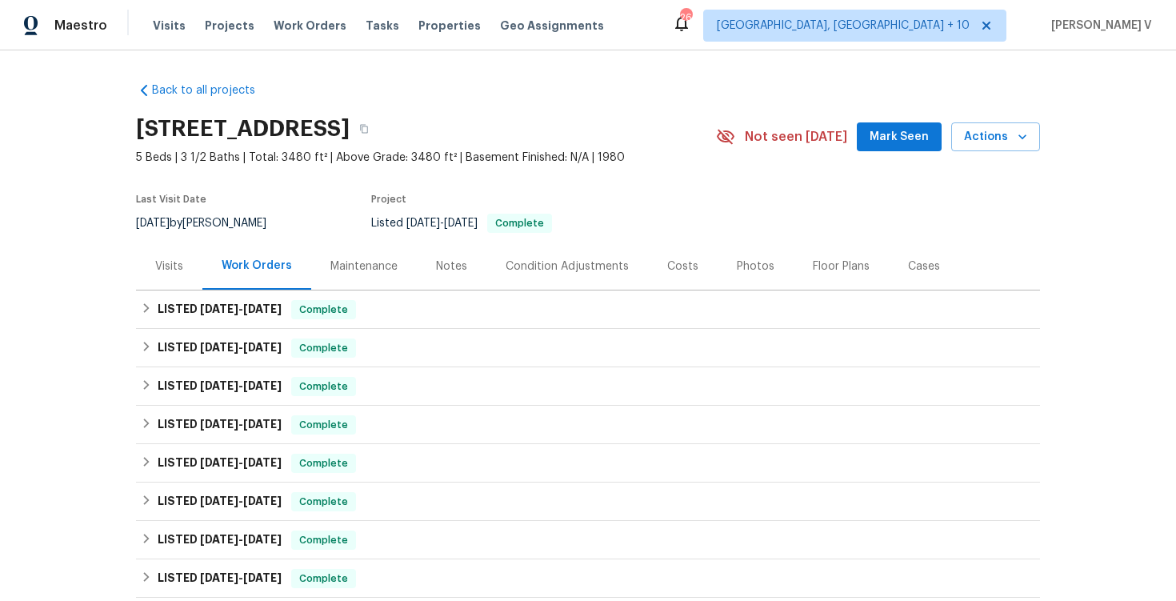
scroll to position [357, 0]
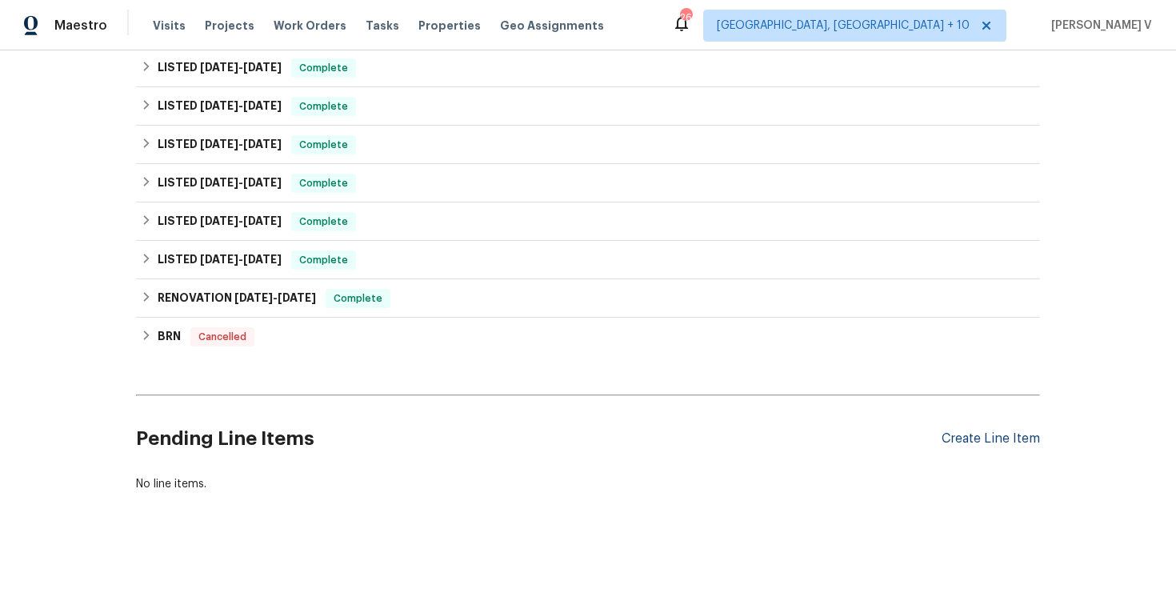
click at [943, 443] on div "Create Line Item" at bounding box center [991, 438] width 98 height 15
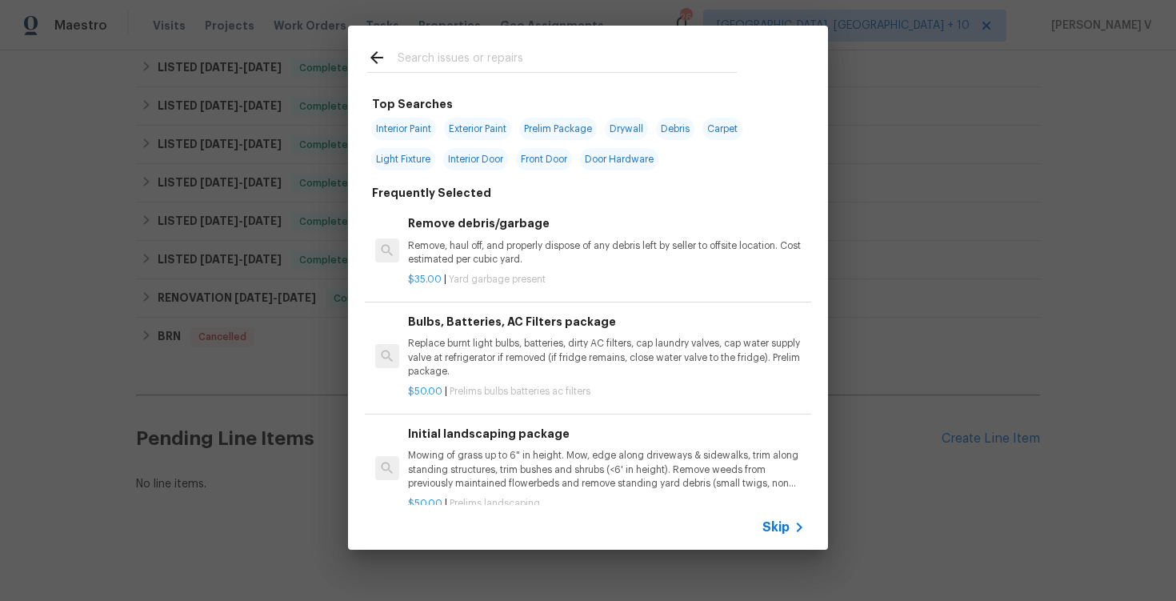
click at [807, 530] on icon at bounding box center [799, 527] width 19 height 19
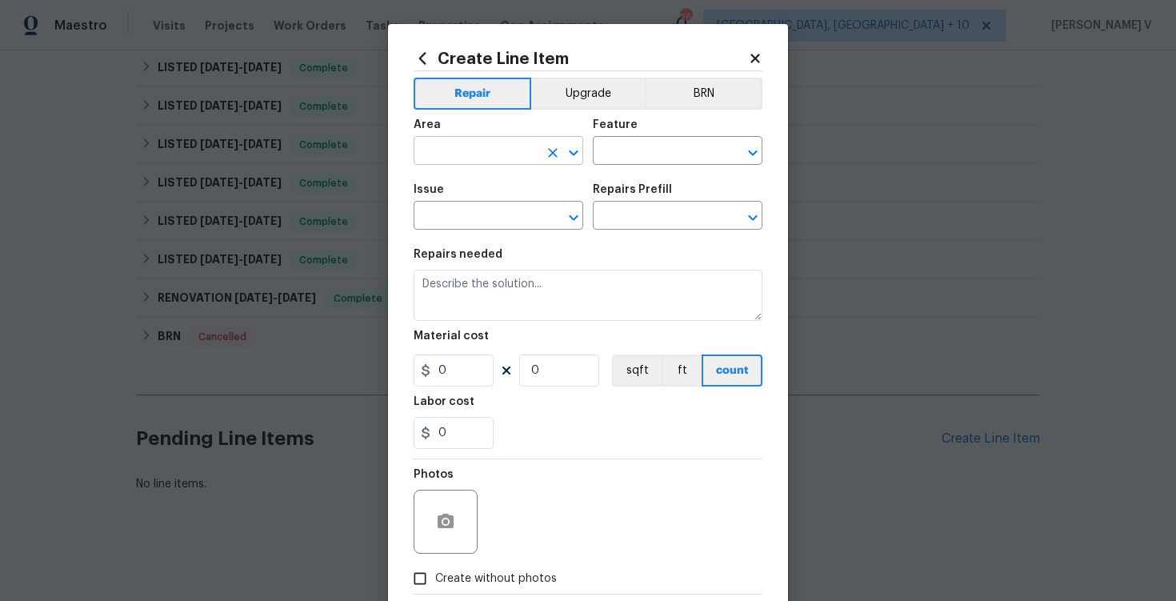
click at [462, 157] on input "text" at bounding box center [476, 152] width 125 height 25
click at [463, 182] on li "Front" at bounding box center [499, 188] width 170 height 26
type input "Front"
click at [636, 150] on input "text" at bounding box center [655, 152] width 125 height 25
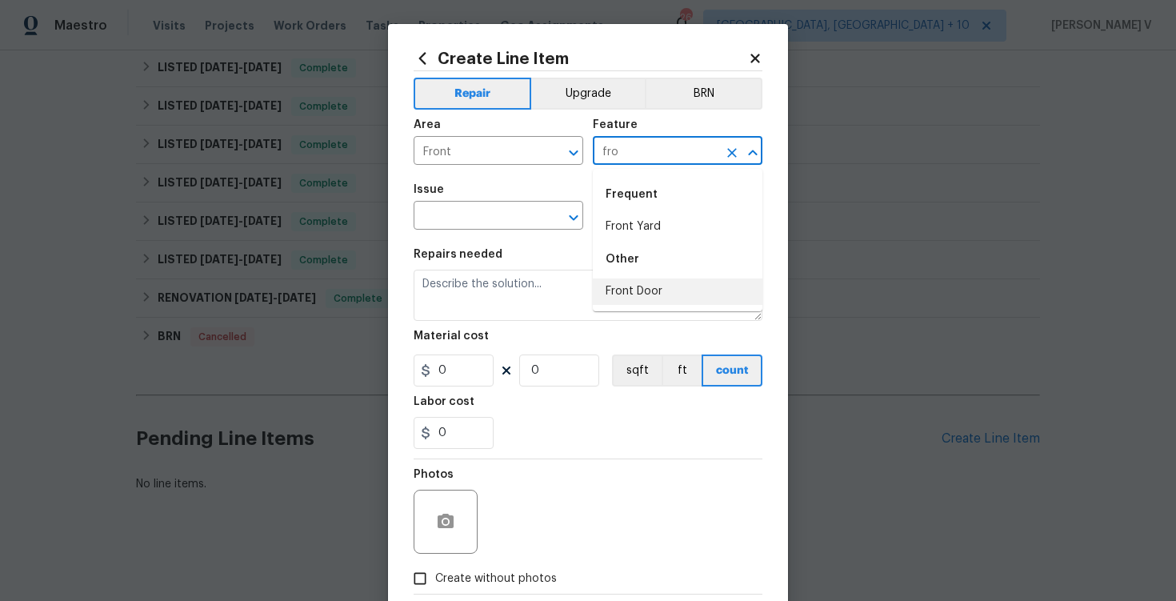
type input "fro"
click at [643, 222] on li "Landscaping" at bounding box center [678, 227] width 170 height 26
type input "Landscaping"
click at [461, 233] on span "Issue ​" at bounding box center [499, 206] width 170 height 65
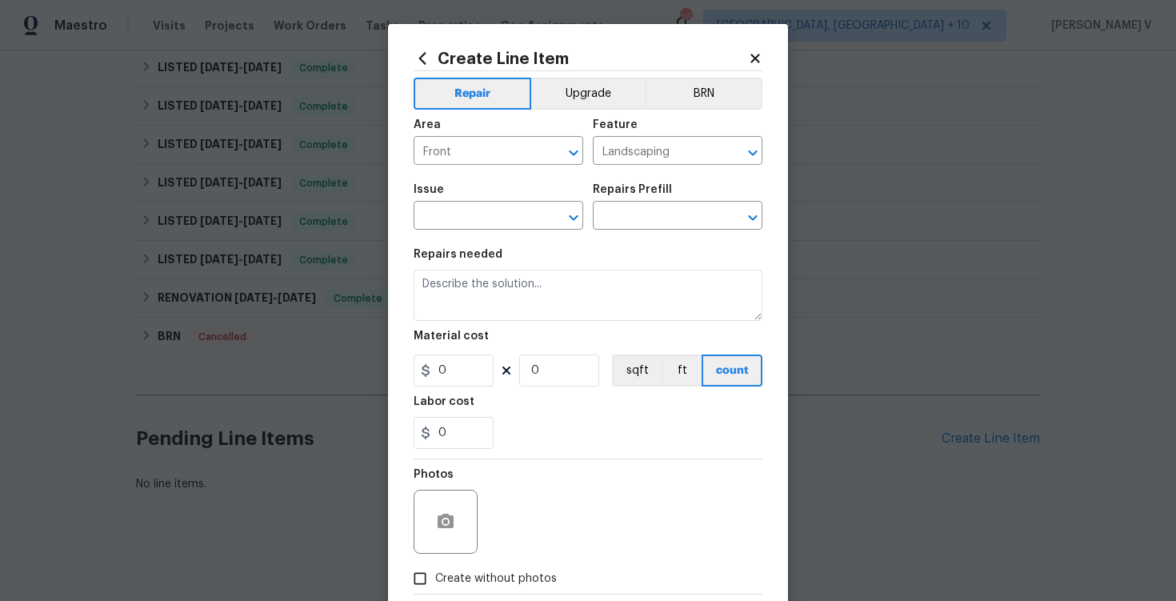
click at [461, 233] on span "Issue ​" at bounding box center [499, 206] width 170 height 65
click at [450, 212] on input "text" at bounding box center [476, 217] width 125 height 25
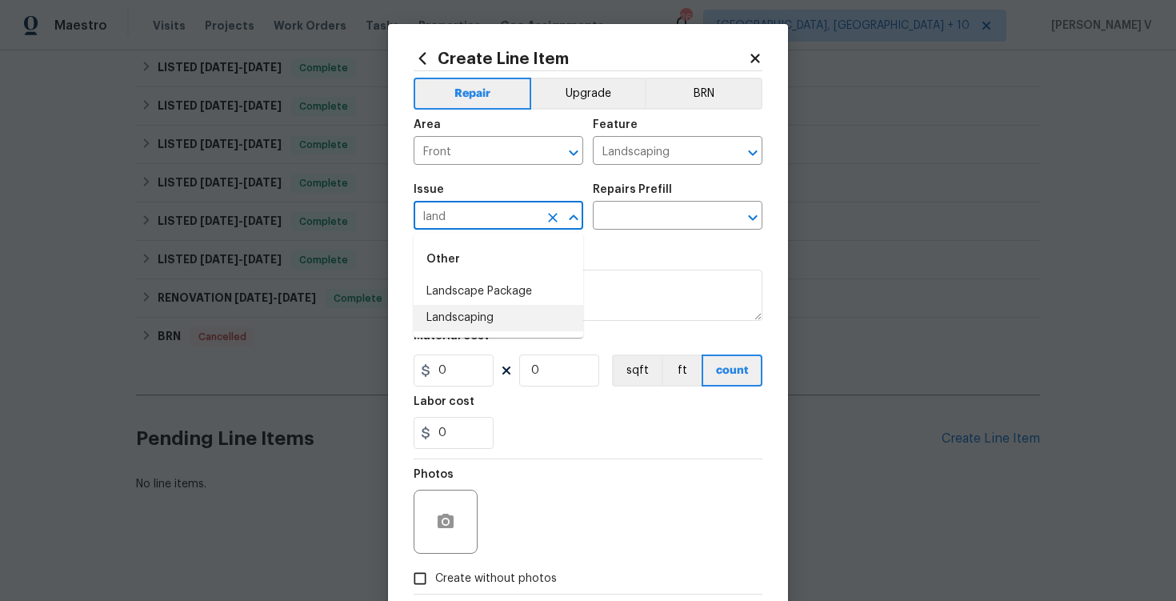
click at [454, 307] on li "Landscaping" at bounding box center [499, 318] width 170 height 26
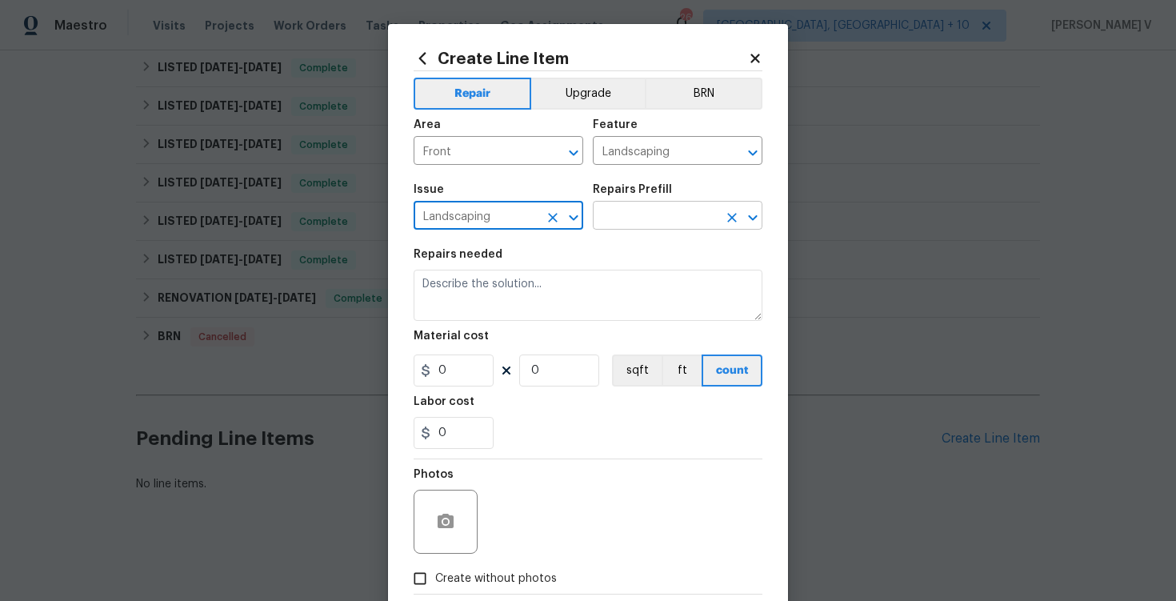
type input "Landscaping"
click at [639, 216] on input "text" at bounding box center [655, 217] width 125 height 25
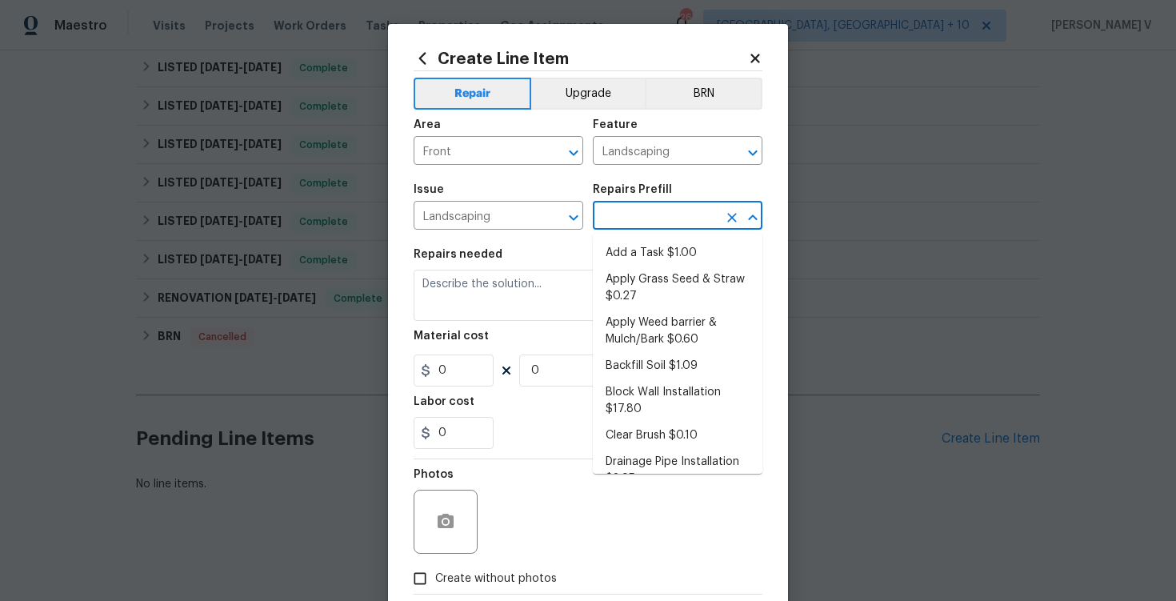
click at [615, 246] on li "Add a Task $1.00" at bounding box center [678, 253] width 170 height 26
type input "Add a Task $1.00"
type textarea "HPM to detail"
type input "1"
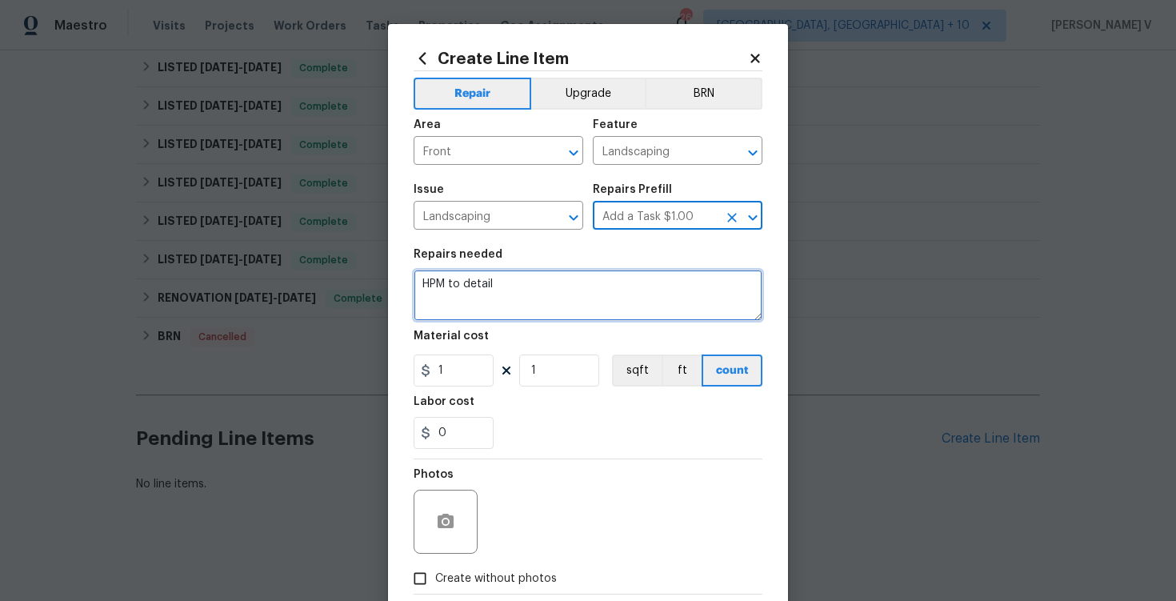
click at [502, 306] on textarea "HPM to detail" at bounding box center [588, 295] width 349 height 51
paste textarea "Remove all debris from the front flowerbeds, includes weeds and branches"
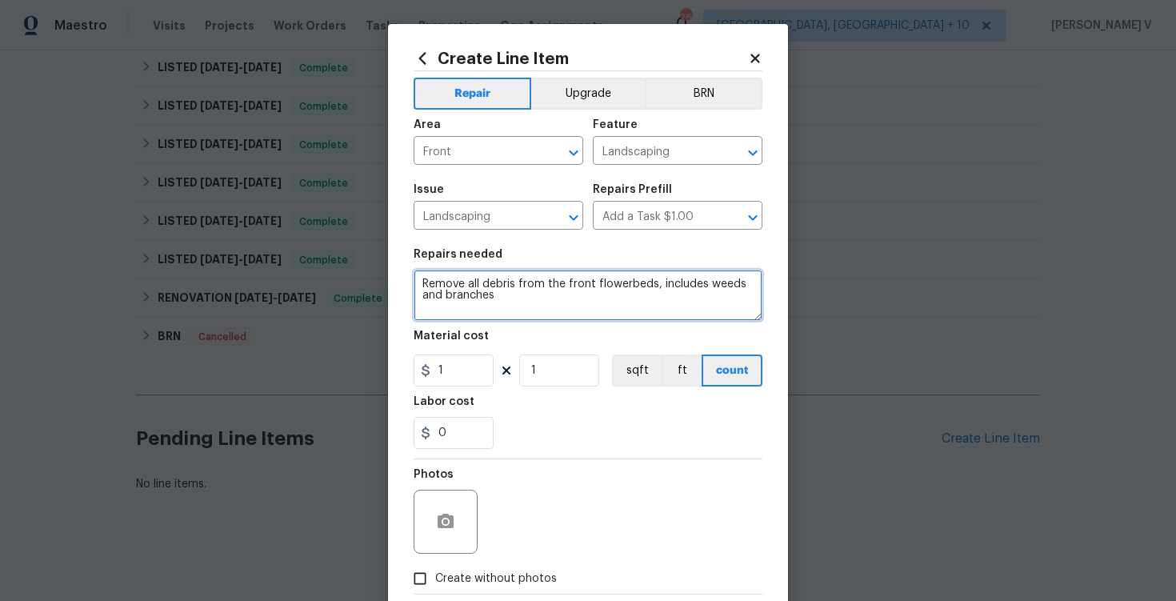
type textarea "Remove all debris from the front flowerbeds, includes weeds and branches"
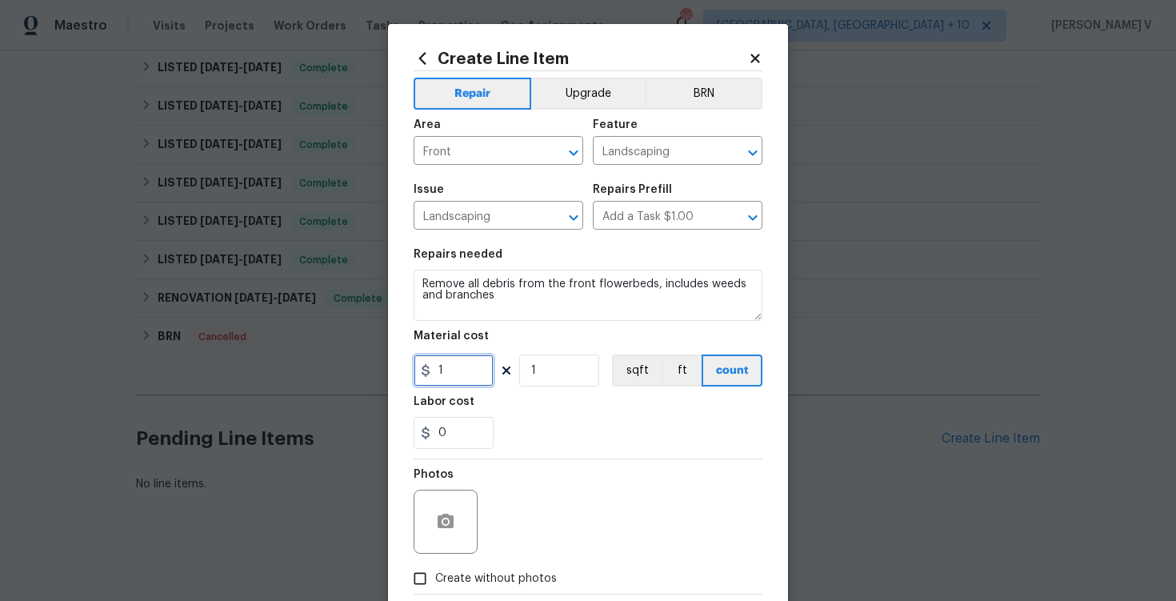
click at [464, 371] on input "1" at bounding box center [454, 370] width 80 height 32
type input "50"
click at [427, 571] on input "Create without photos" at bounding box center [420, 578] width 30 height 30
checkbox input "true"
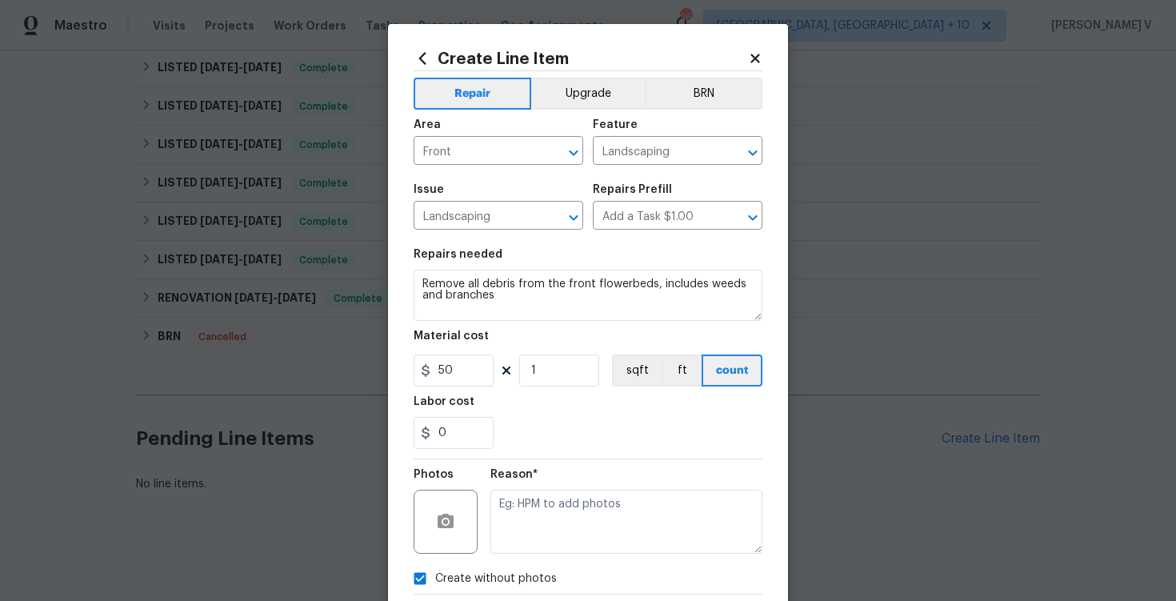
scroll to position [89, 0]
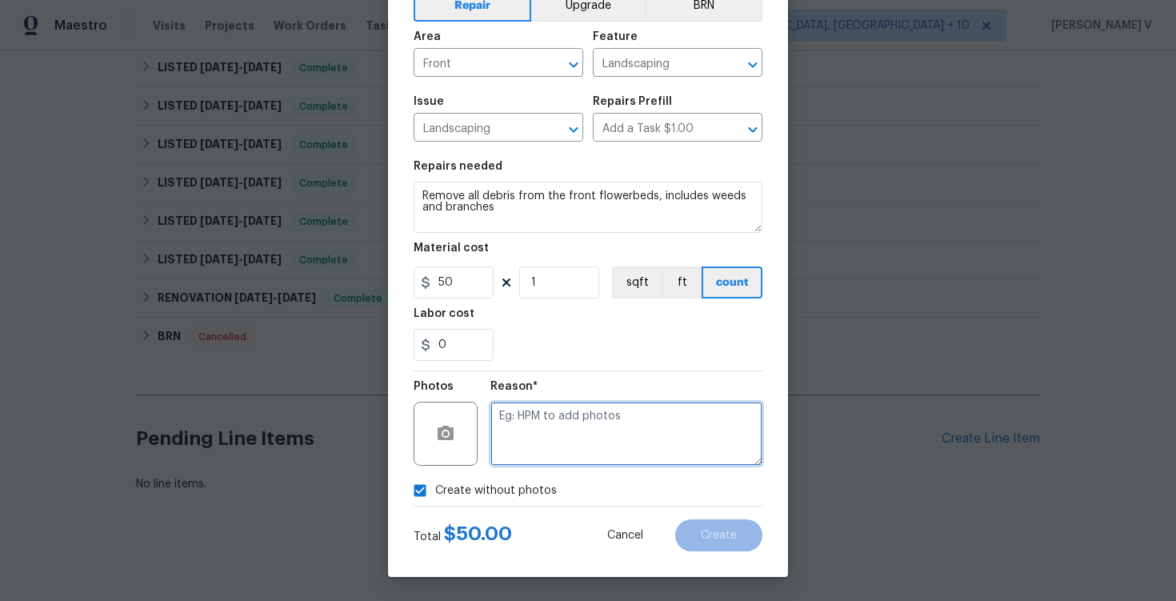
click at [654, 445] on textarea at bounding box center [626, 434] width 272 height 64
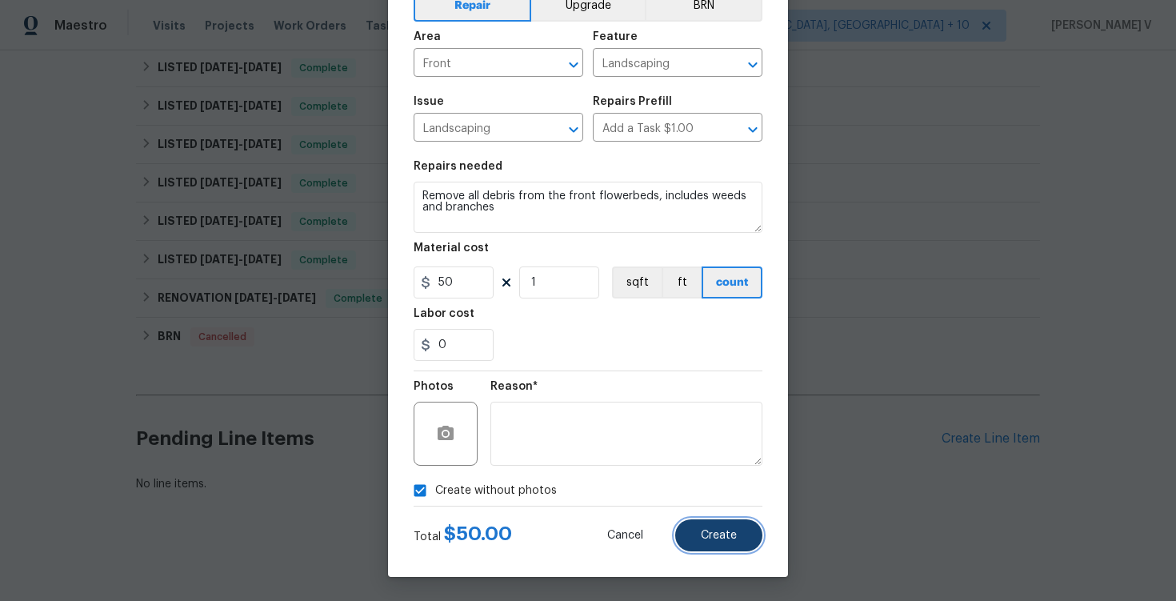
click at [731, 526] on button "Create" at bounding box center [718, 535] width 87 height 32
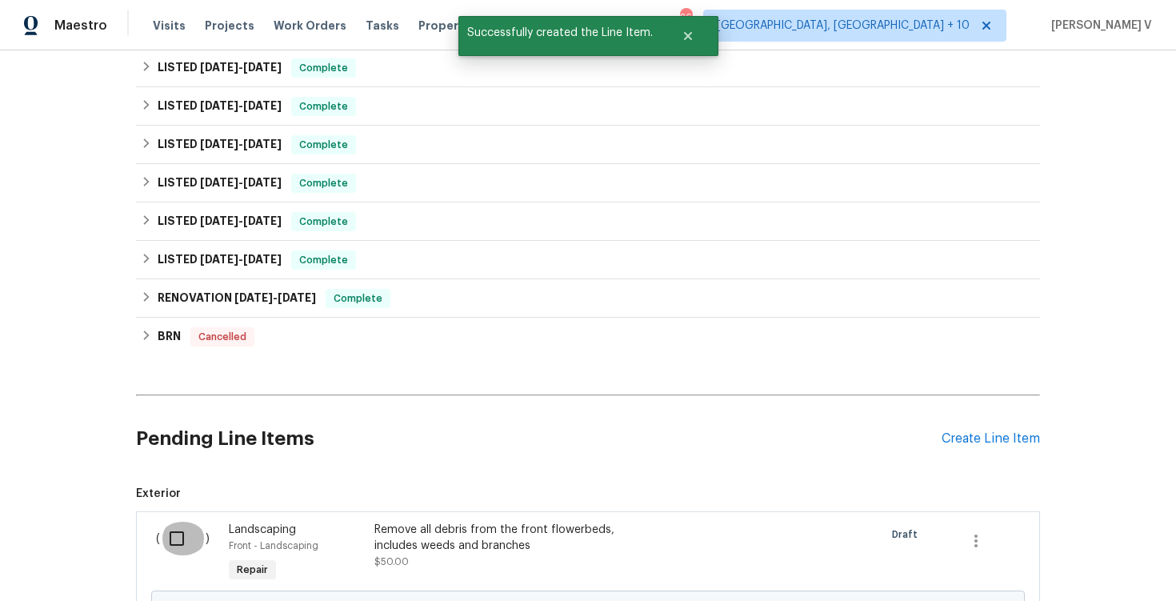
click at [202, 533] on input "checkbox" at bounding box center [183, 539] width 46 height 34
checkbox input "true"
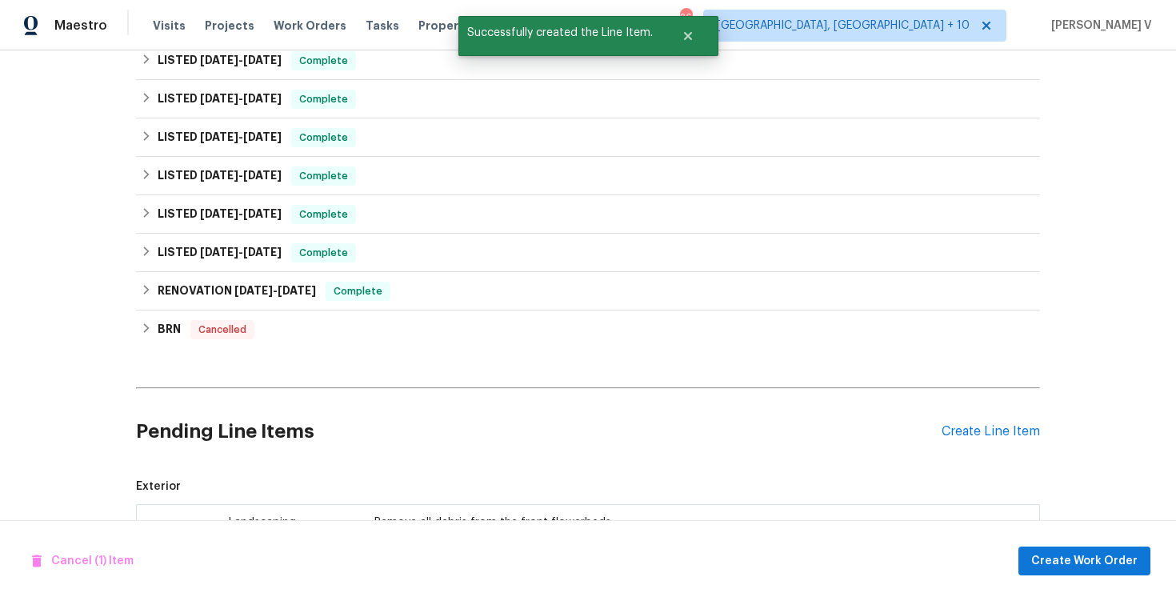
scroll to position [0, 0]
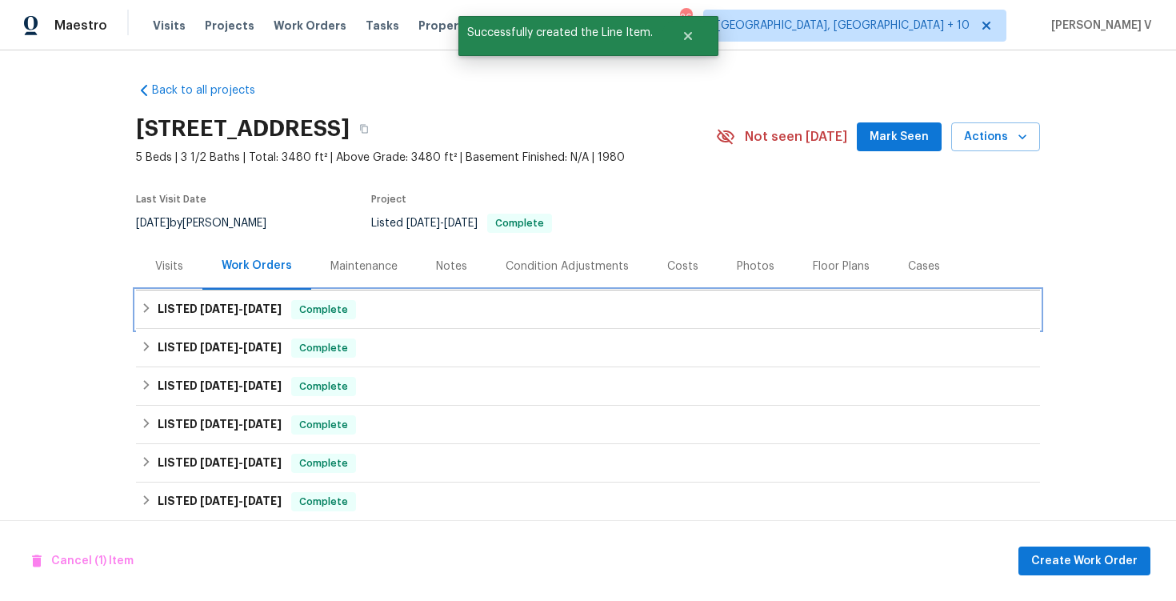
click at [414, 320] on div "LISTED [DATE] - [DATE] Complete" at bounding box center [588, 309] width 904 height 38
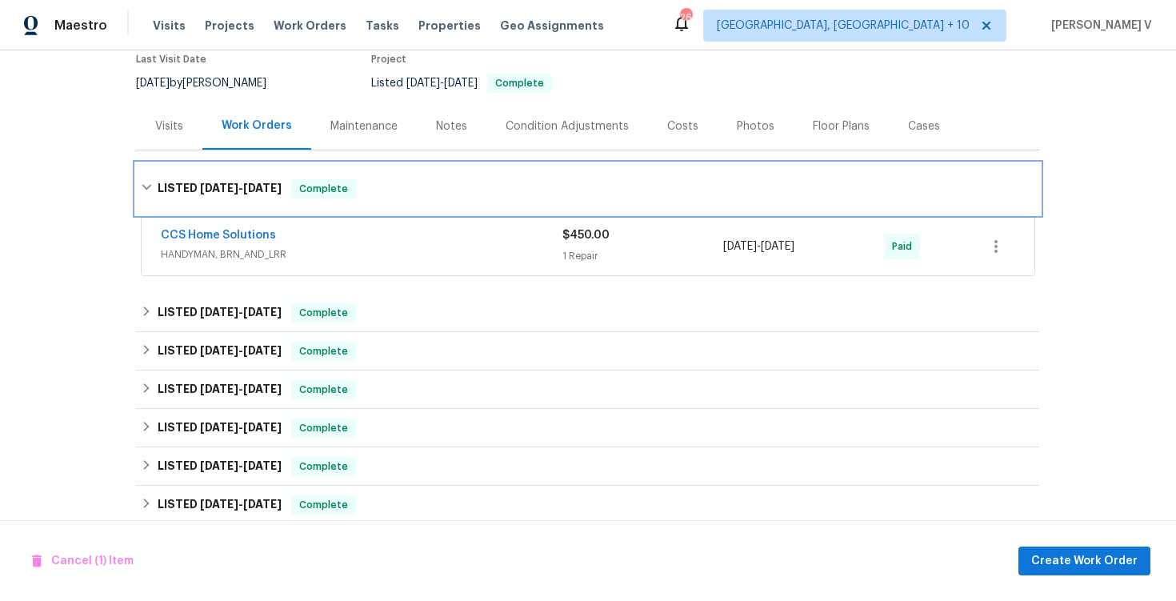
scroll to position [178, 0]
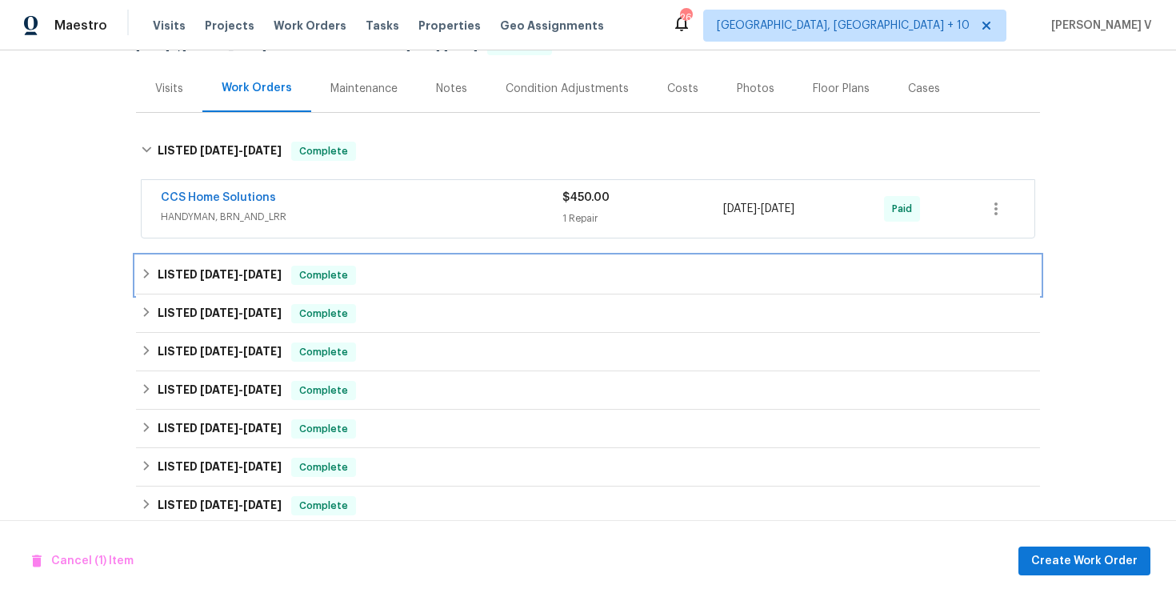
click at [426, 273] on div "LISTED [DATE] - [DATE] Complete" at bounding box center [588, 275] width 895 height 19
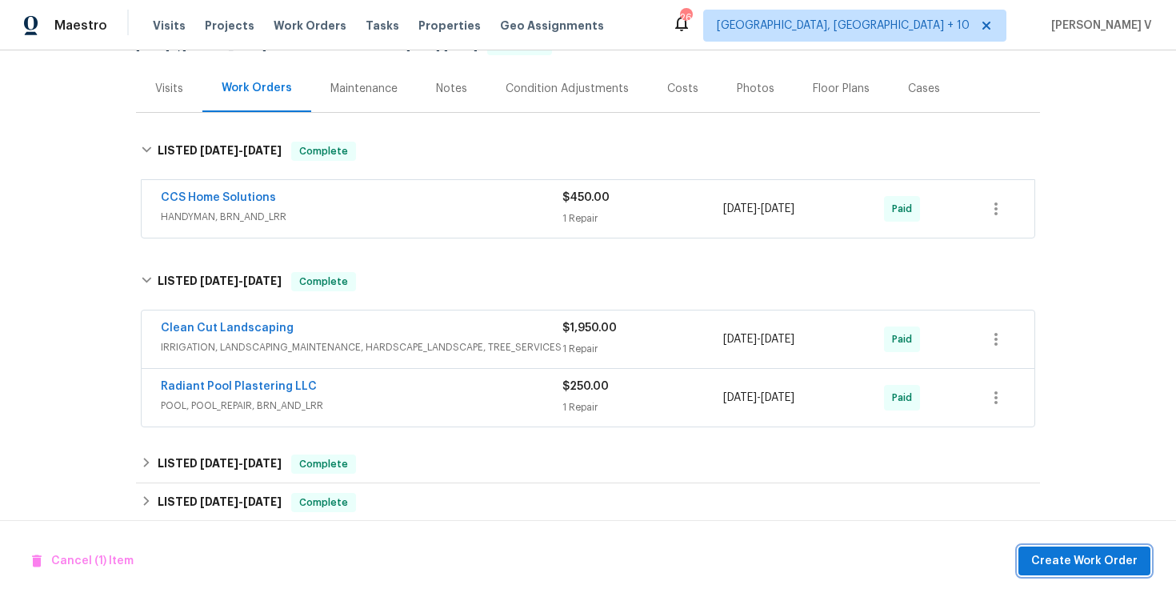
click at [1081, 559] on span "Create Work Order" at bounding box center [1084, 561] width 106 height 20
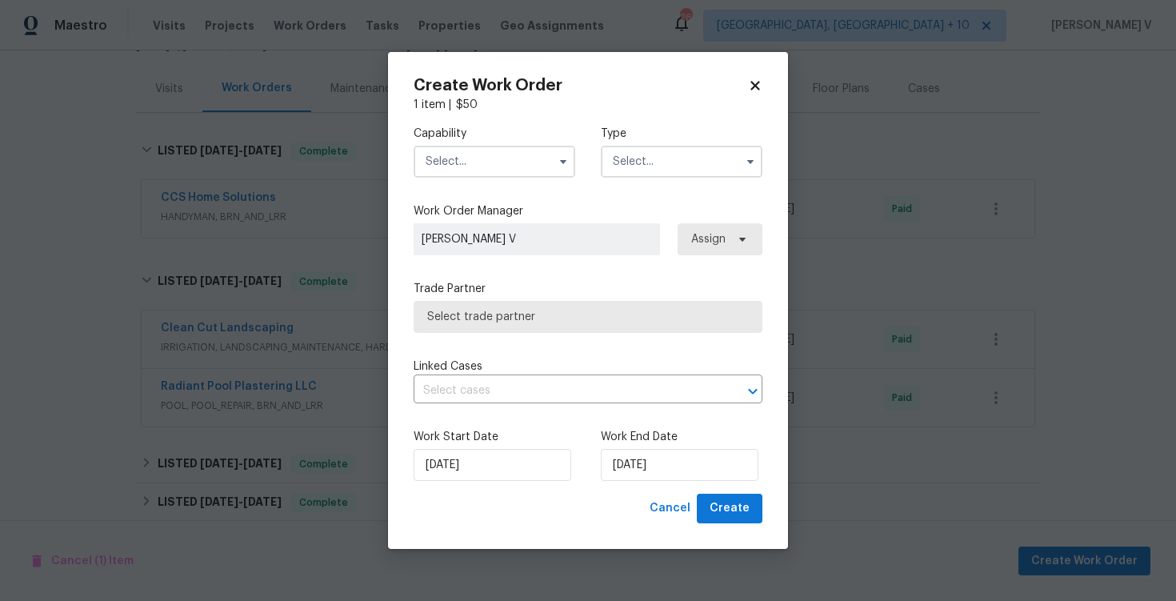
click at [495, 167] on input "text" at bounding box center [495, 162] width 162 height 32
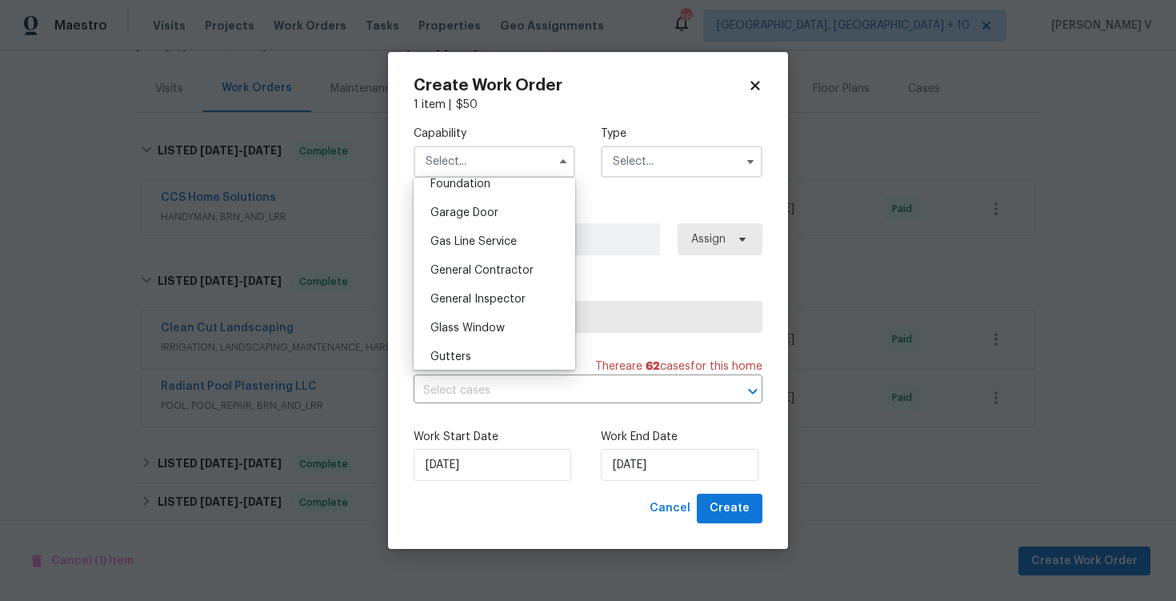
scroll to position [882, 0]
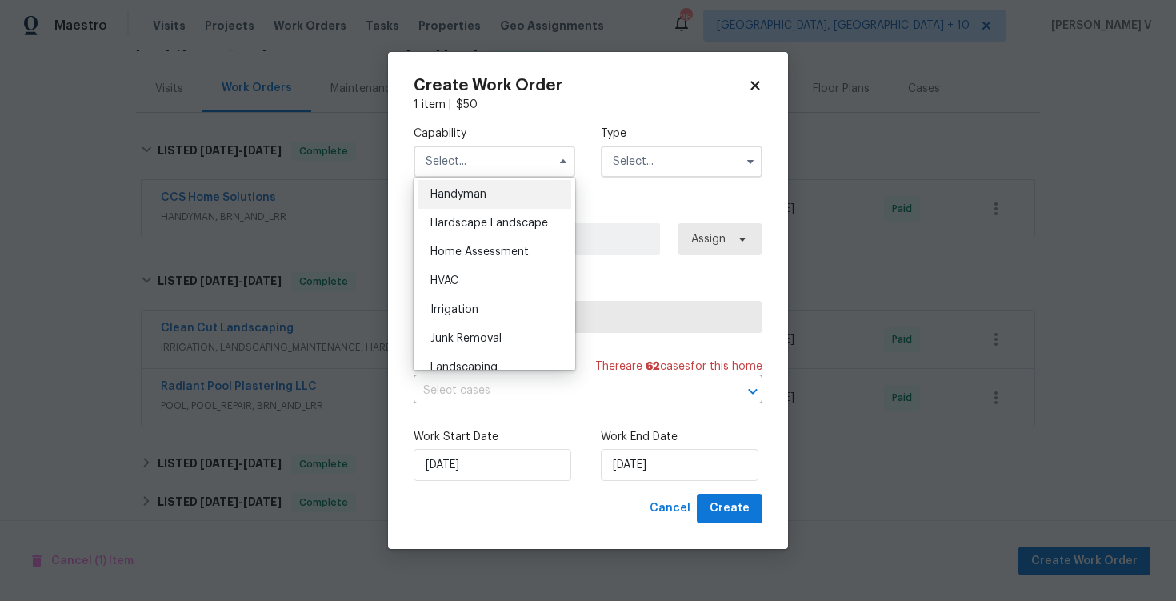
click at [482, 202] on div "Handyman" at bounding box center [495, 194] width 154 height 29
type input "Handyman"
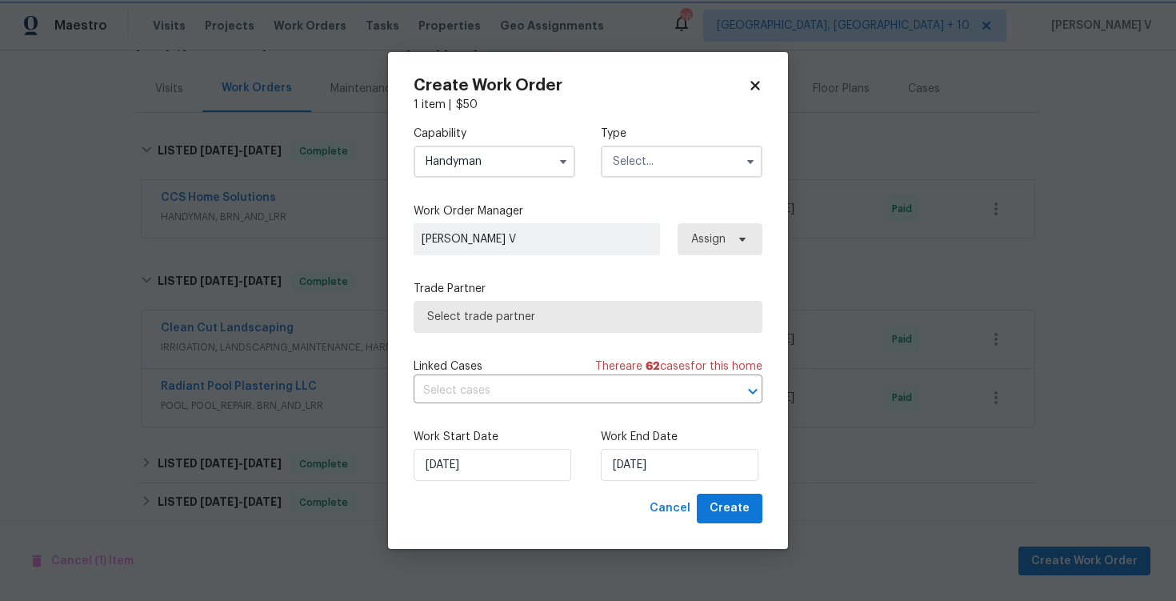
scroll to position [851, 0]
click at [720, 157] on input "text" at bounding box center [682, 162] width 162 height 32
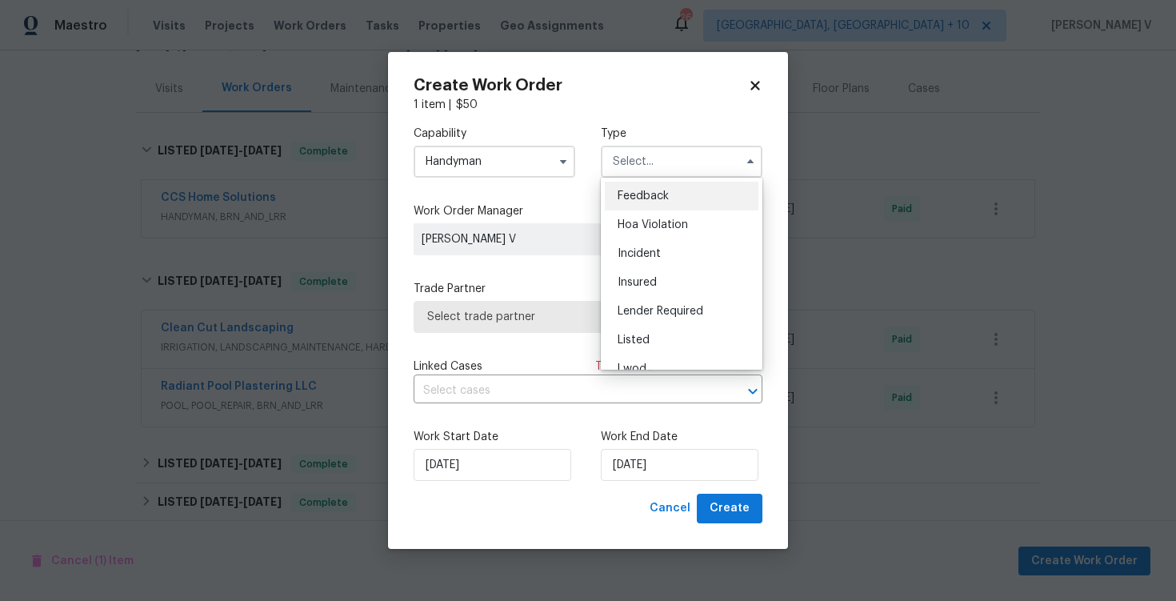
click at [639, 190] on span "Feedback" at bounding box center [643, 195] width 51 height 11
type input "Feedback"
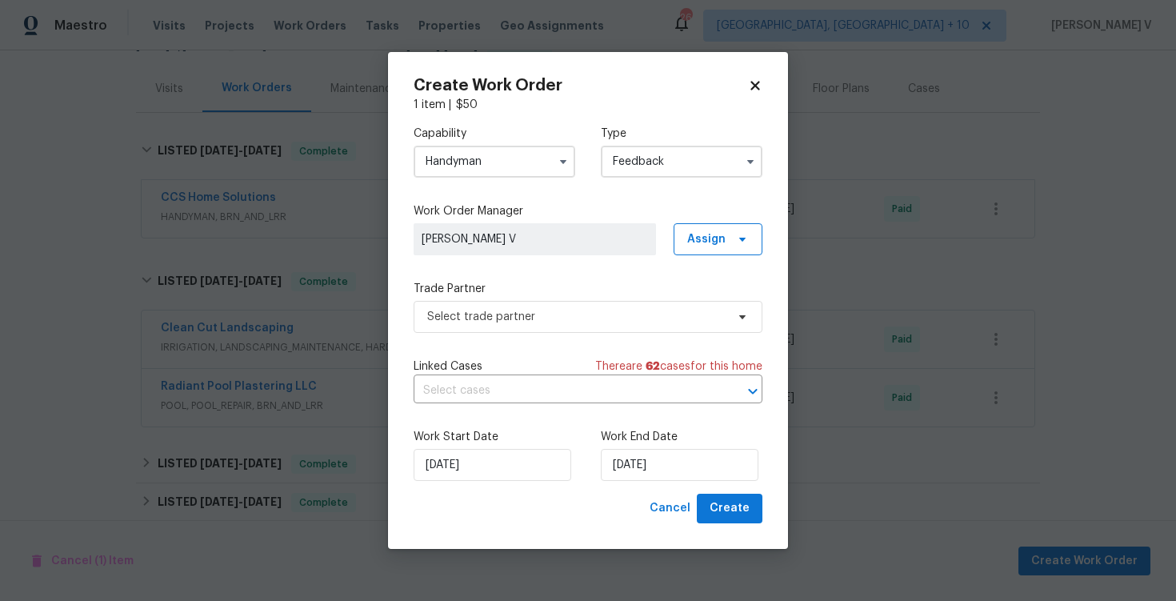
click at [506, 345] on div "Capability Handyman Type Feedback Work Order Manager [PERSON_NAME] V Assign Tra…" at bounding box center [588, 303] width 349 height 381
click at [540, 325] on span "Select trade partner" at bounding box center [588, 317] width 349 height 32
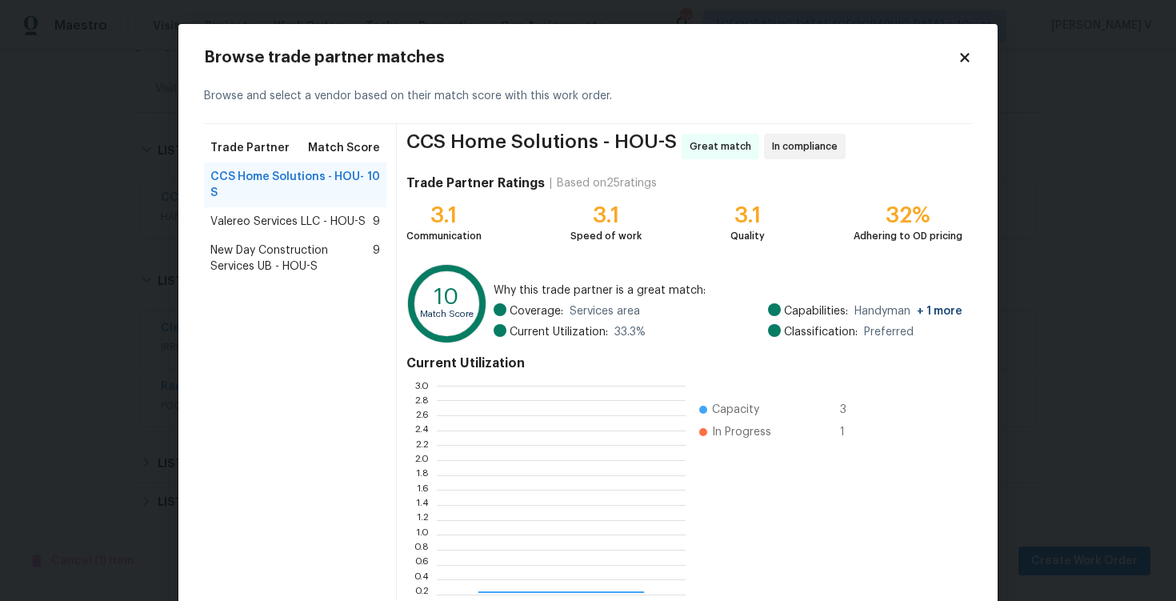
scroll to position [224, 249]
click at [236, 214] on span "Valereo Services LLC - HOU-S" at bounding box center [287, 222] width 155 height 16
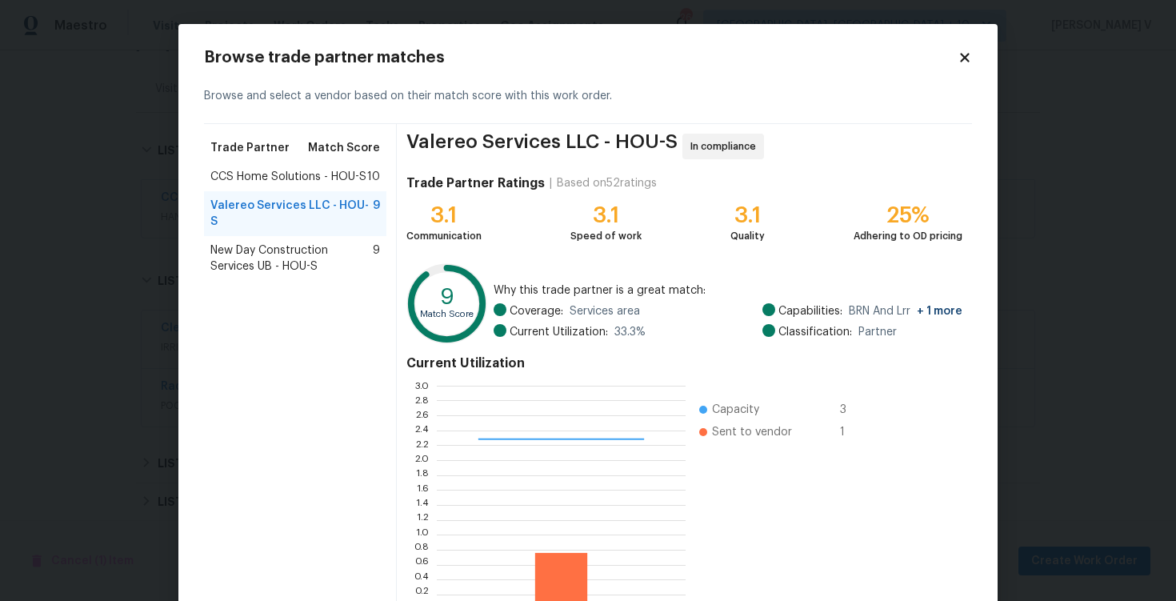
scroll to position [105, 0]
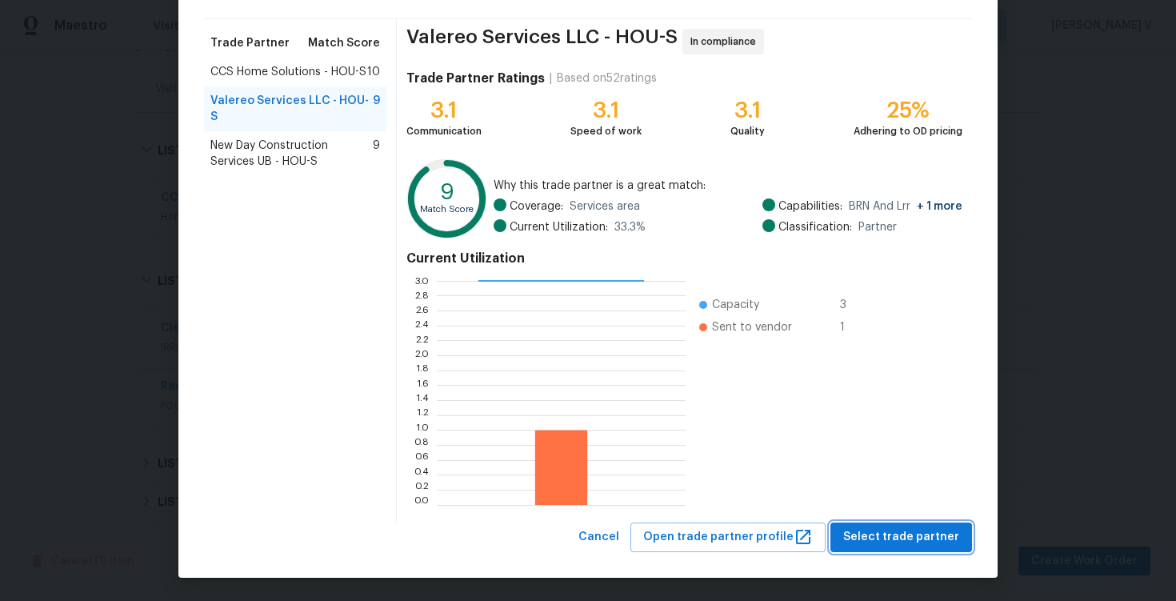
click at [894, 539] on span "Select trade partner" at bounding box center [901, 537] width 116 height 20
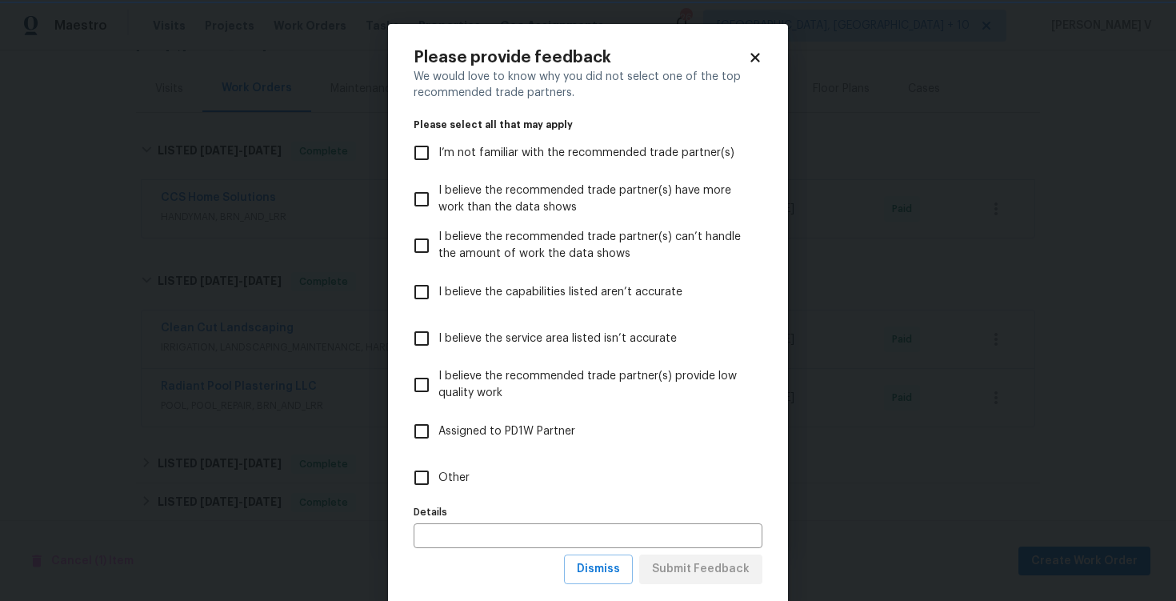
scroll to position [0, 0]
click at [509, 468] on label "Other" at bounding box center [577, 477] width 345 height 46
click at [438, 468] on input "Other" at bounding box center [422, 478] width 34 height 34
checkbox input "true"
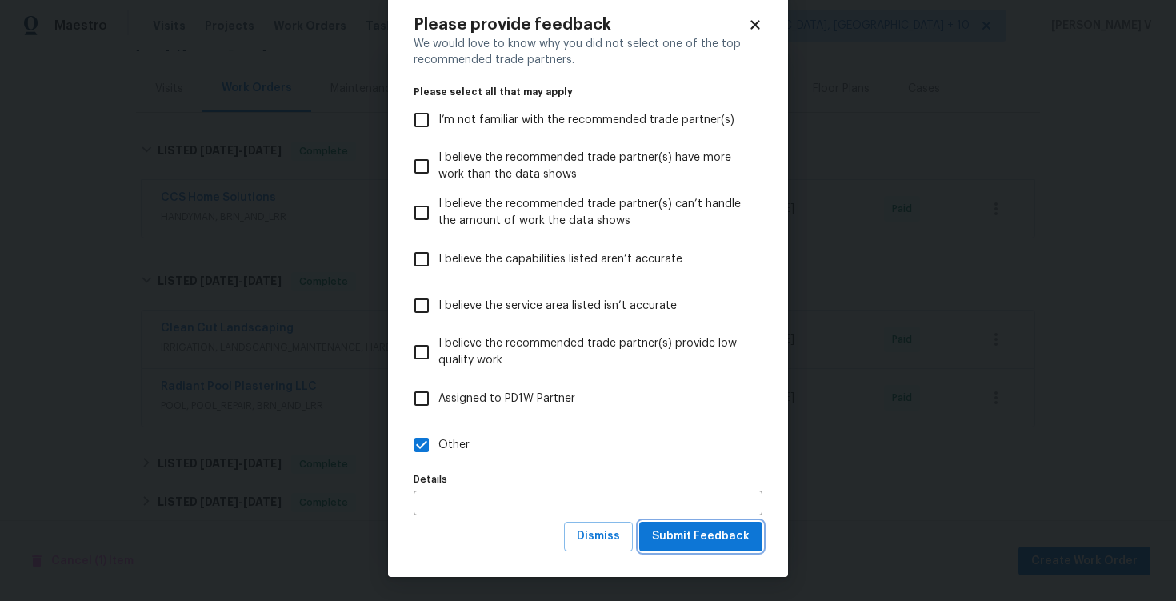
click at [687, 526] on span "Submit Feedback" at bounding box center [701, 536] width 98 height 20
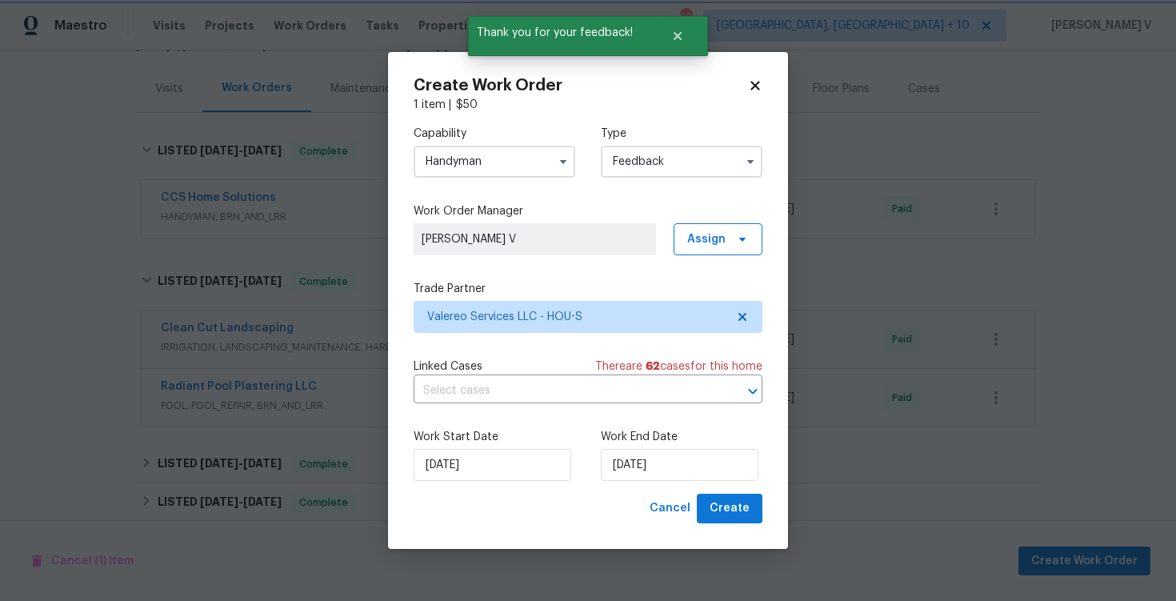
scroll to position [0, 0]
click at [711, 460] on input "[DATE]" at bounding box center [680, 465] width 158 height 32
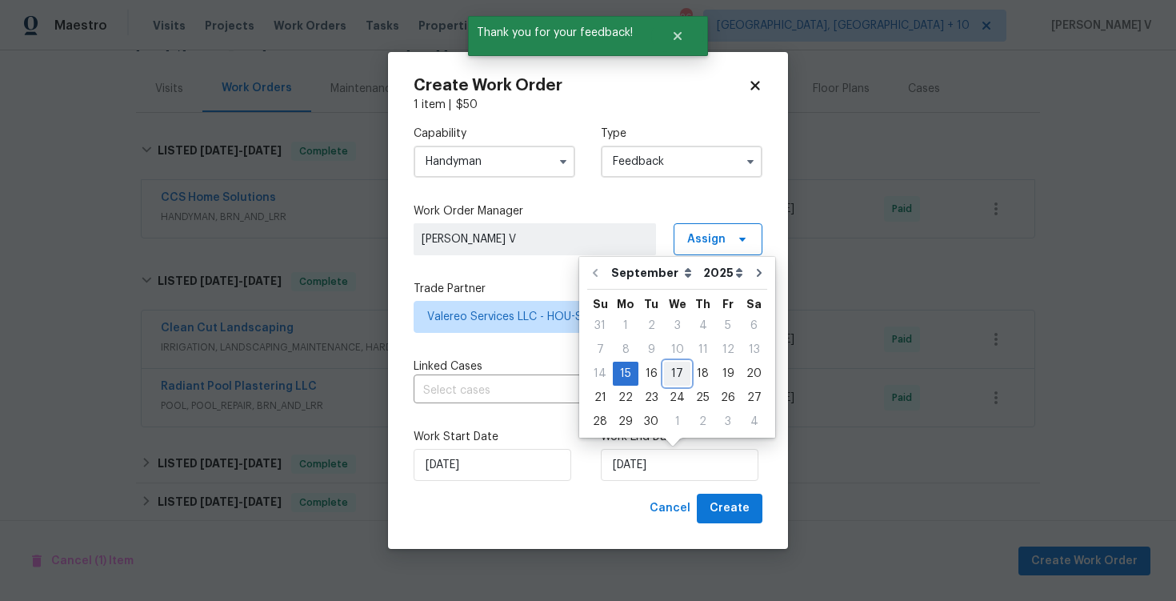
click at [666, 378] on div "17" at bounding box center [677, 373] width 26 height 22
type input "[DATE]"
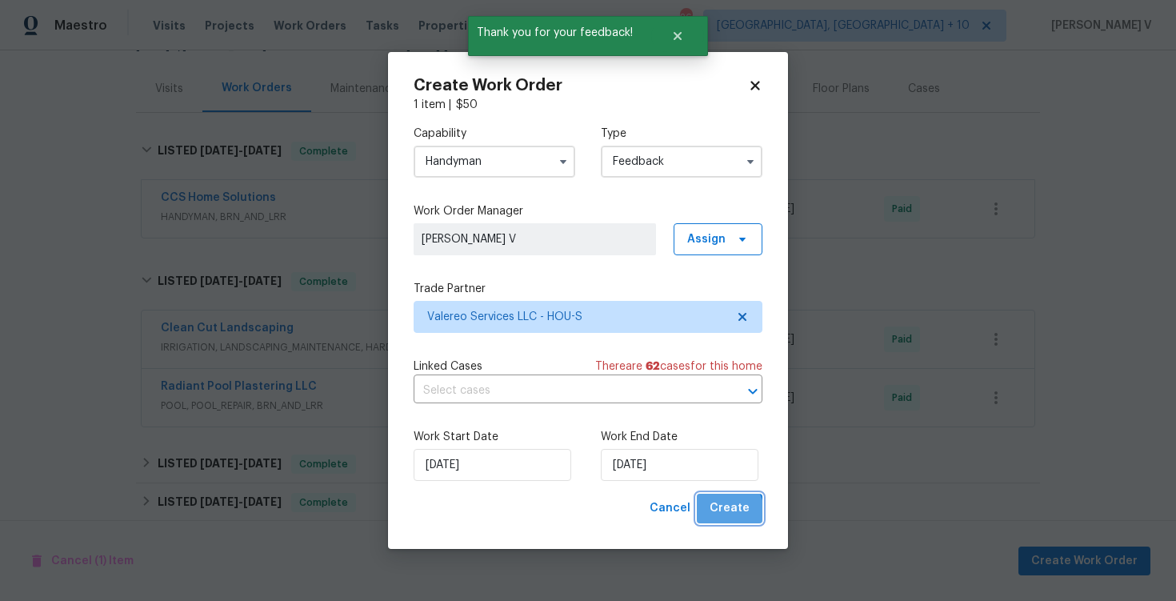
click at [726, 513] on span "Create" at bounding box center [730, 508] width 40 height 20
checkbox input "false"
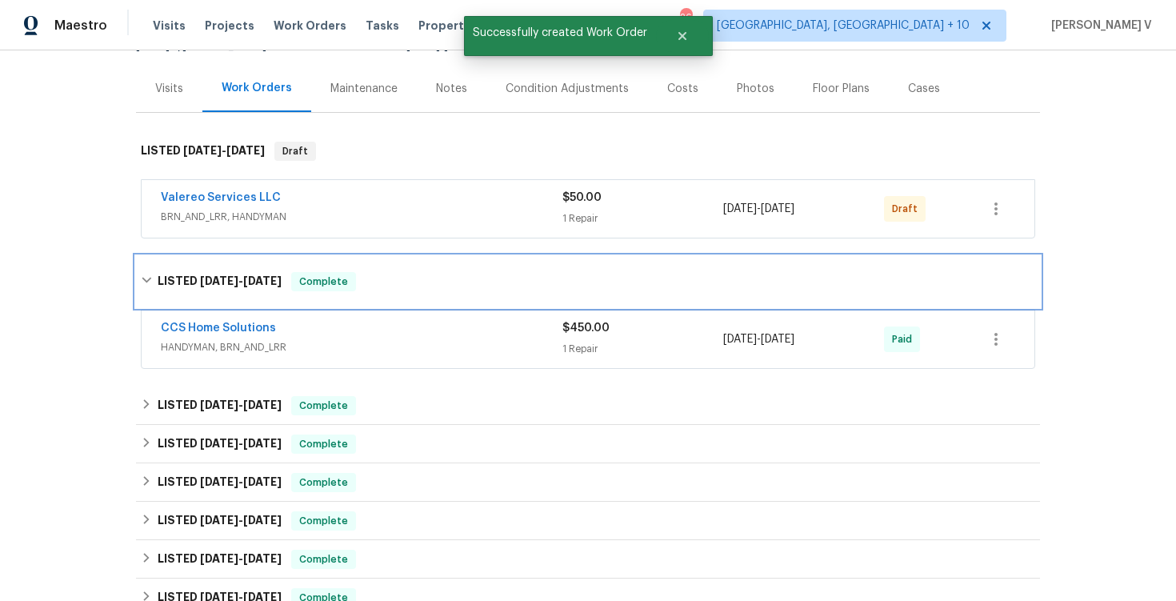
click at [203, 283] on span "[DATE]" at bounding box center [219, 280] width 38 height 11
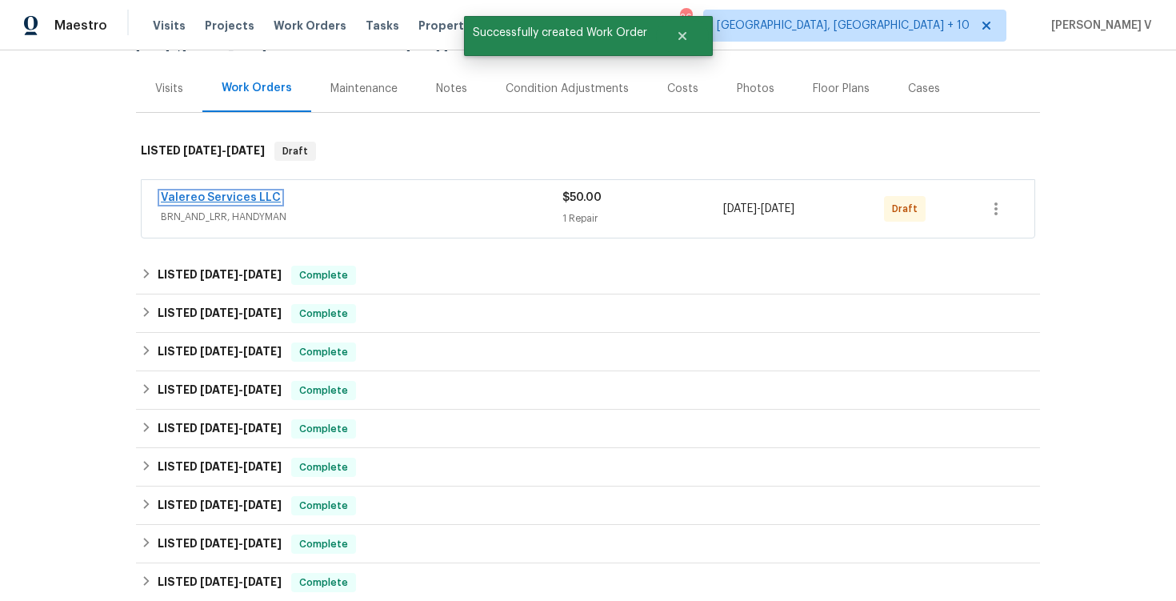
click at [230, 194] on link "Valereo Services LLC" at bounding box center [221, 197] width 120 height 11
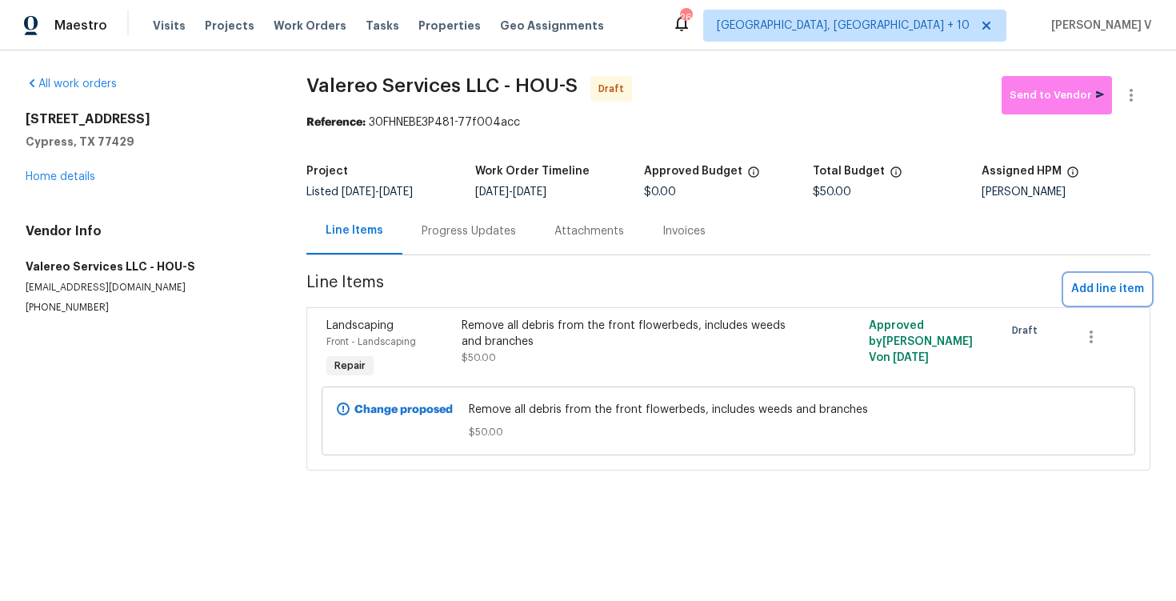
click at [1128, 290] on span "Add line item" at bounding box center [1107, 289] width 73 height 20
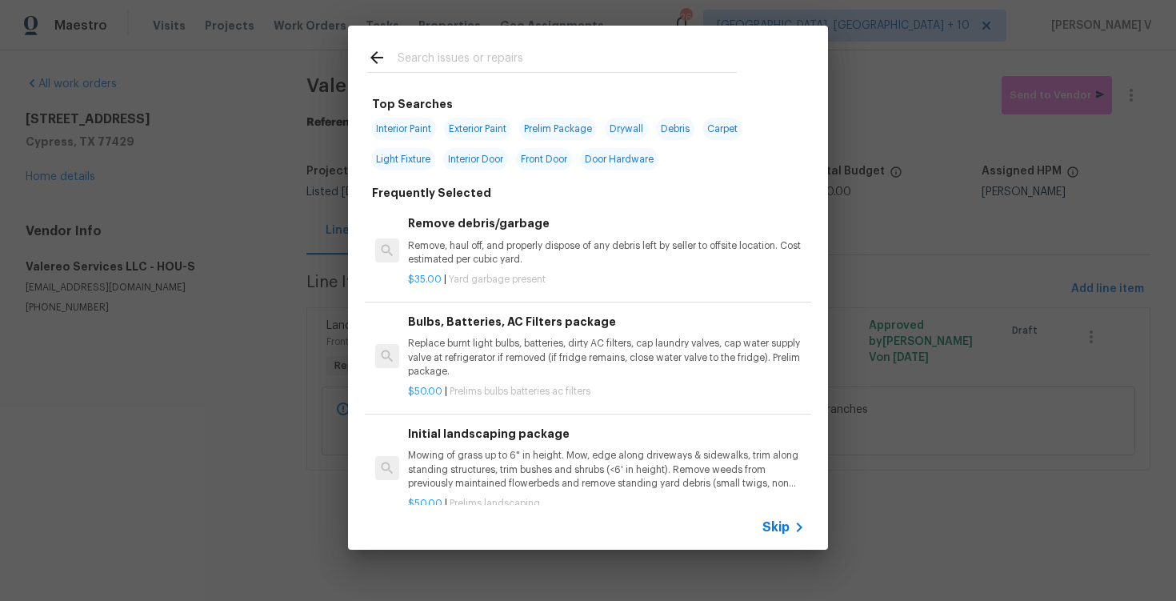
click at [780, 531] on span "Skip" at bounding box center [776, 527] width 27 height 16
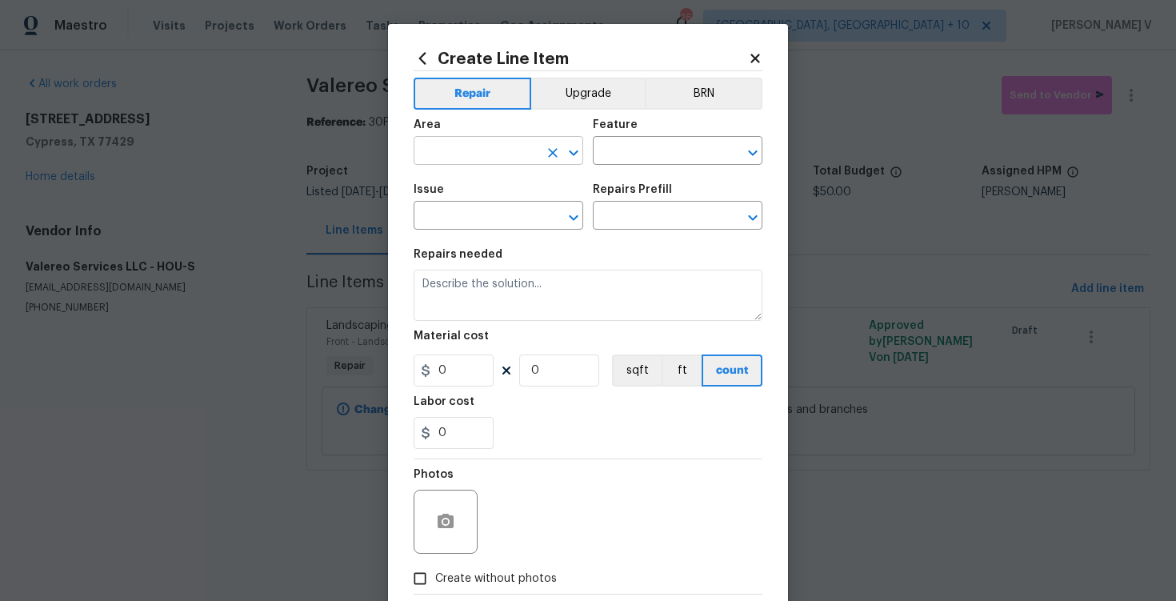
click at [476, 143] on input "text" at bounding box center [476, 152] width 125 height 25
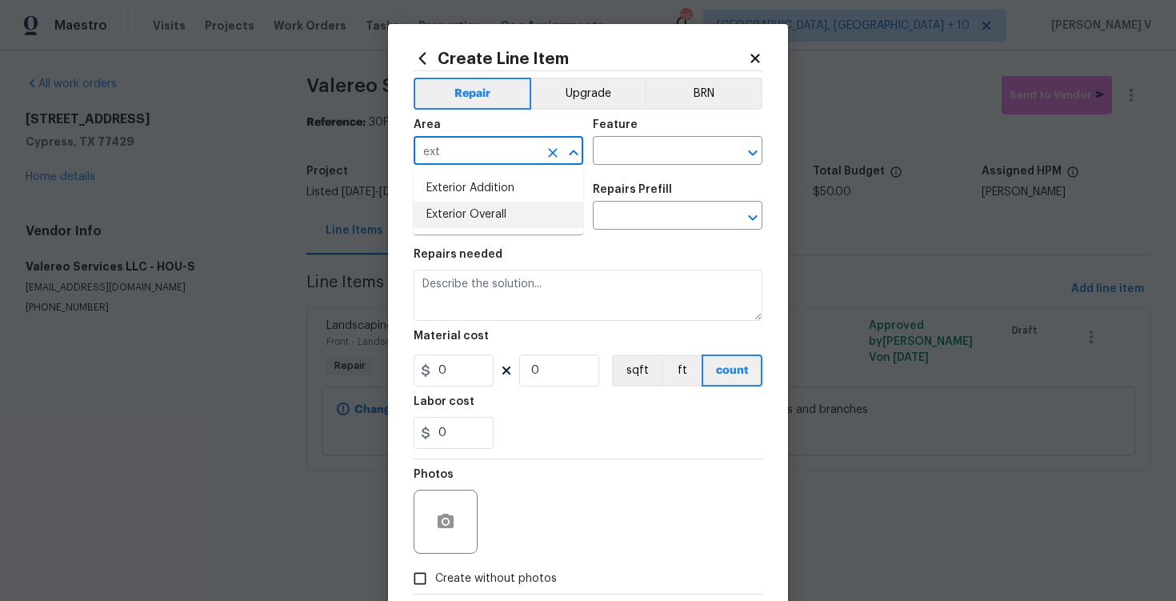
click at [482, 210] on li "Exterior Overall" at bounding box center [499, 215] width 170 height 26
type input "Exterior Overall"
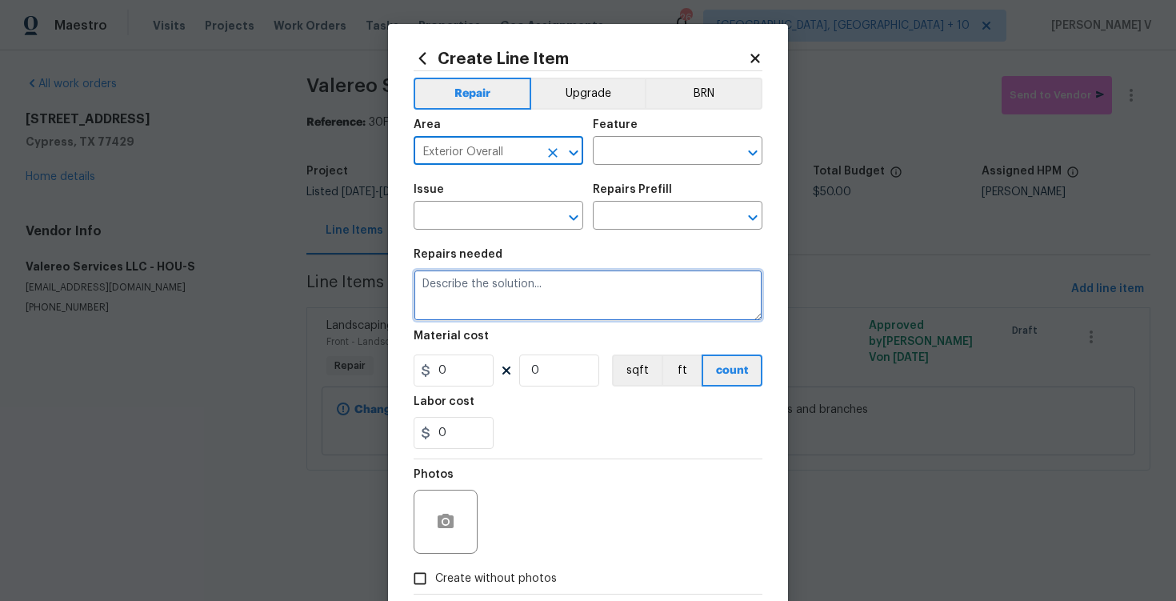
click at [479, 279] on textarea at bounding box center [588, 295] width 349 height 51
paste textarea "Remove all wasps nests around the exterior of the home - multiple in the backya…"
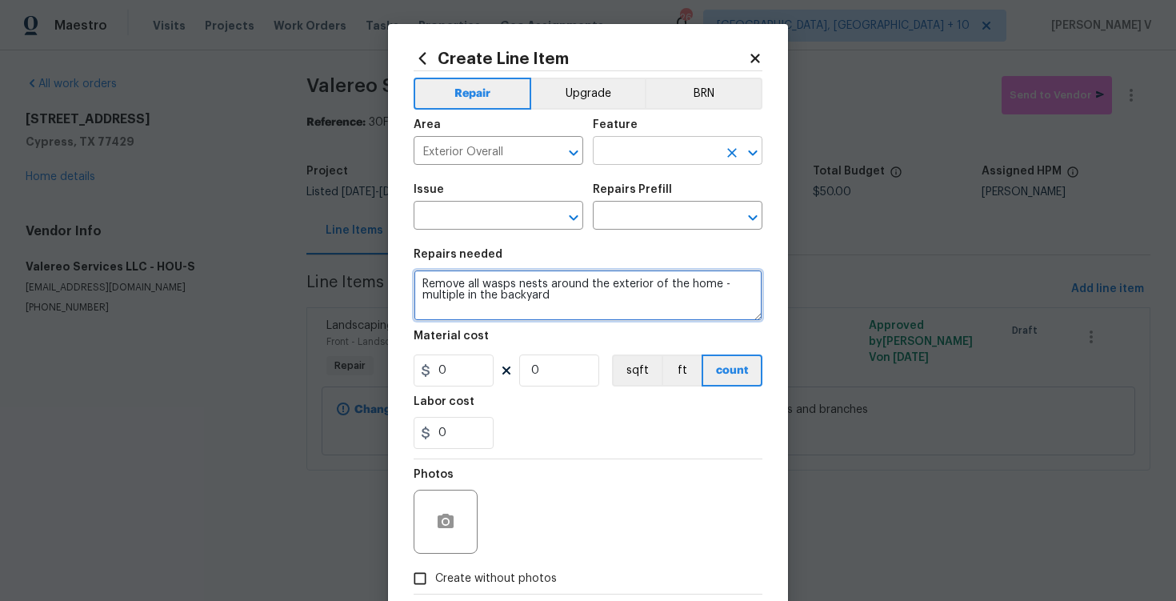
type textarea "Remove all wasps nests around the exterior of the home - multiple in the backya…"
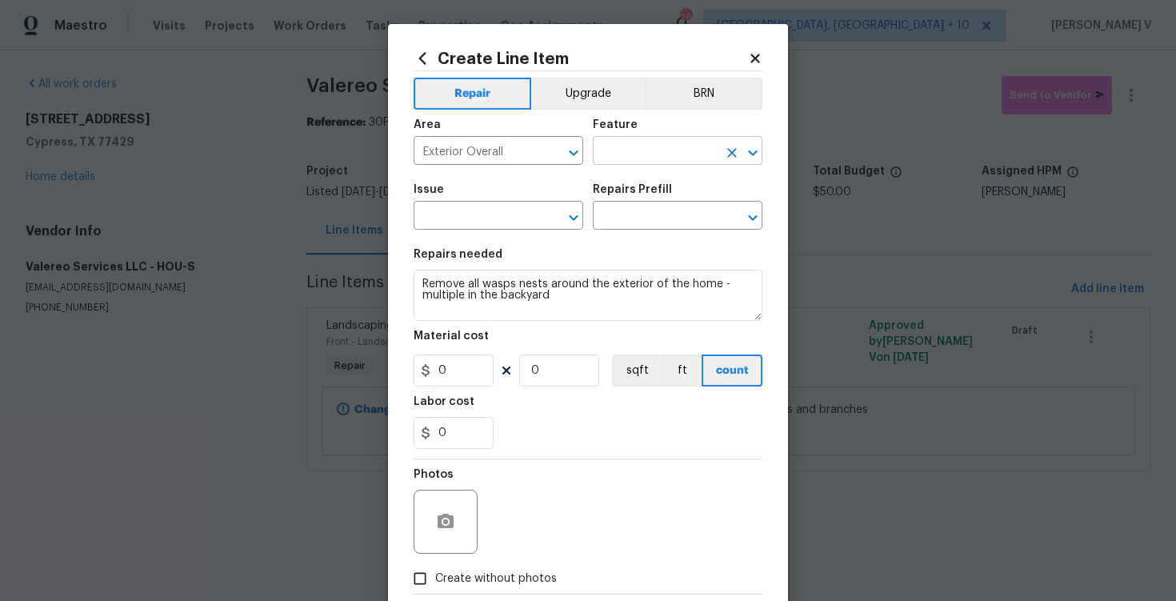
click at [632, 149] on input "text" at bounding box center [655, 152] width 125 height 25
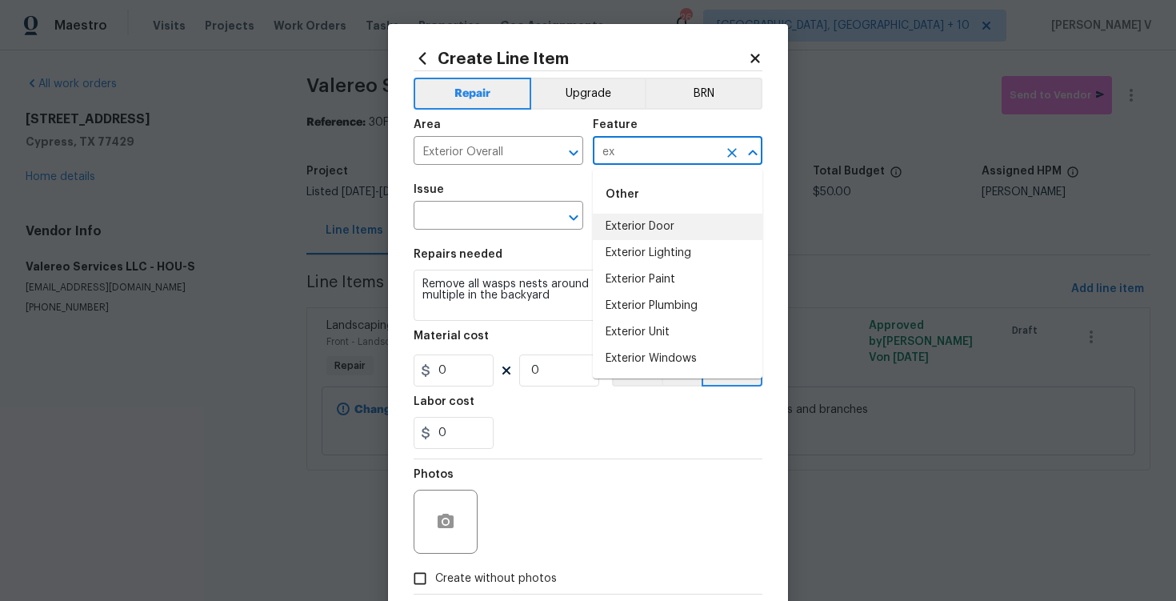
click at [639, 156] on input "ex" at bounding box center [655, 152] width 125 height 25
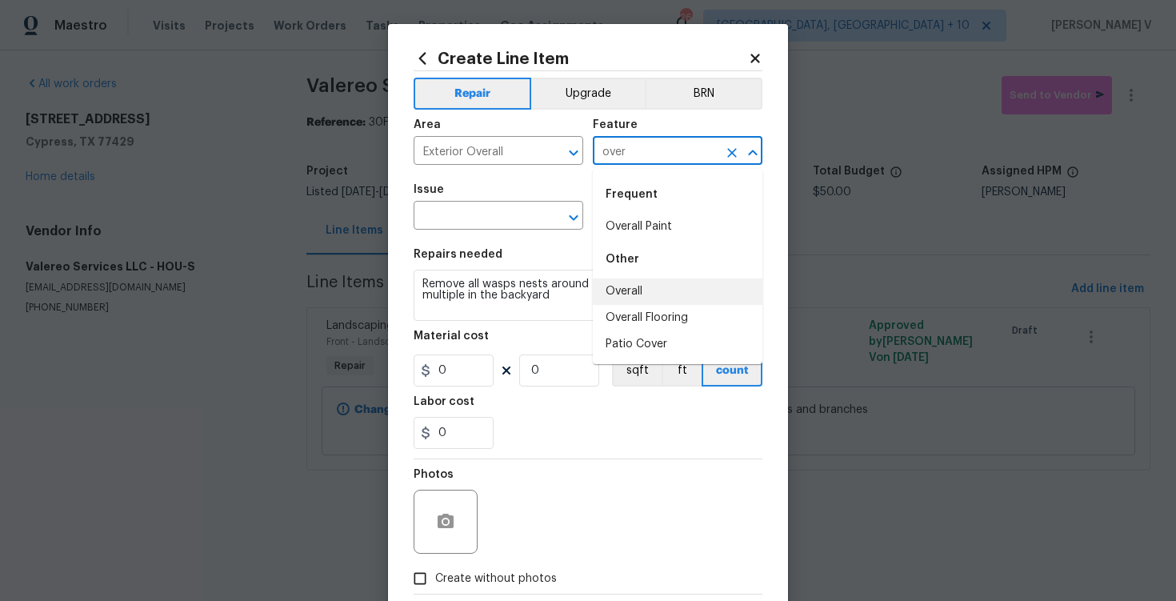
click at [629, 289] on li "Overall" at bounding box center [678, 291] width 170 height 26
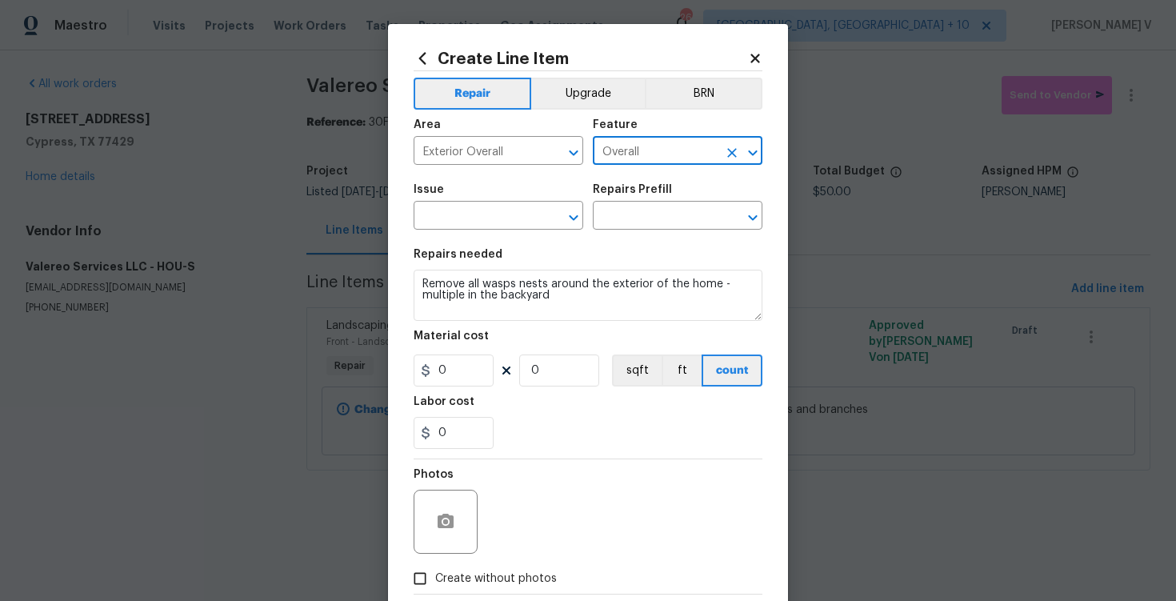
type input "Overall"
click at [458, 204] on div "Issue" at bounding box center [499, 194] width 170 height 21
click at [450, 216] on input "text" at bounding box center [476, 217] width 125 height 25
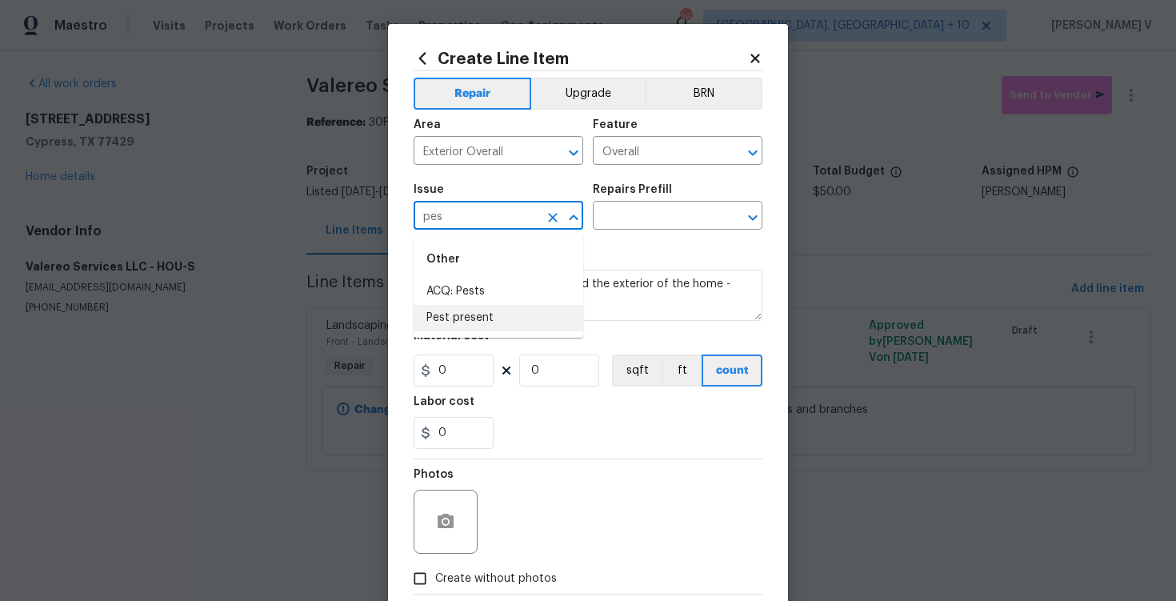
click at [469, 309] on li "Pest present" at bounding box center [499, 318] width 170 height 26
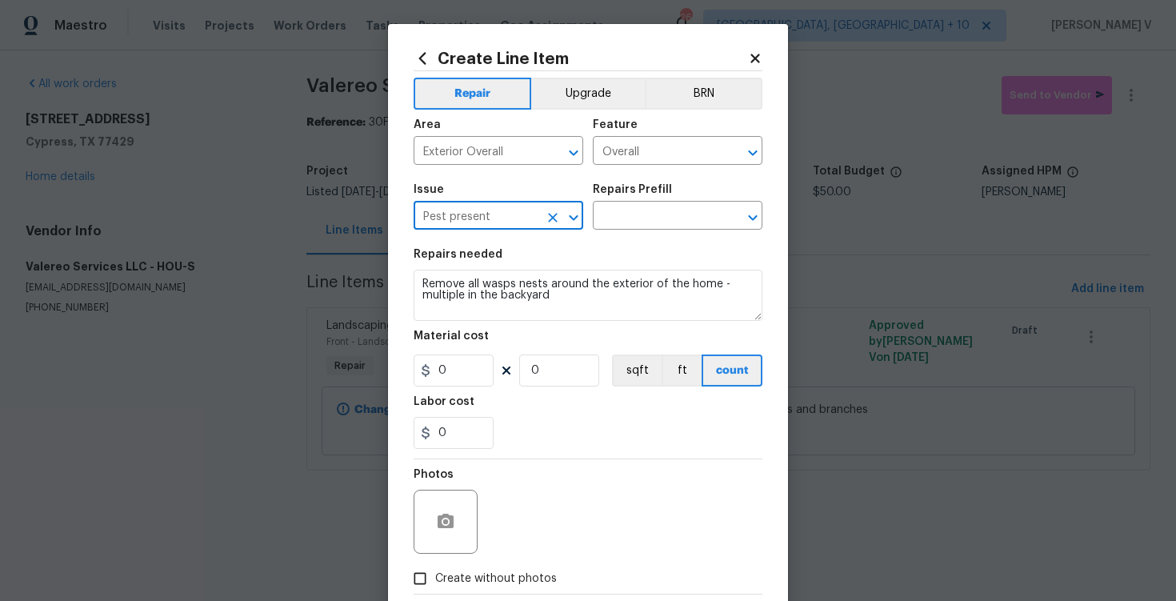
type input "Pest present"
click at [664, 194] on h5 "Repairs Prefill" at bounding box center [632, 189] width 79 height 11
click at [625, 226] on input "text" at bounding box center [655, 217] width 125 height 25
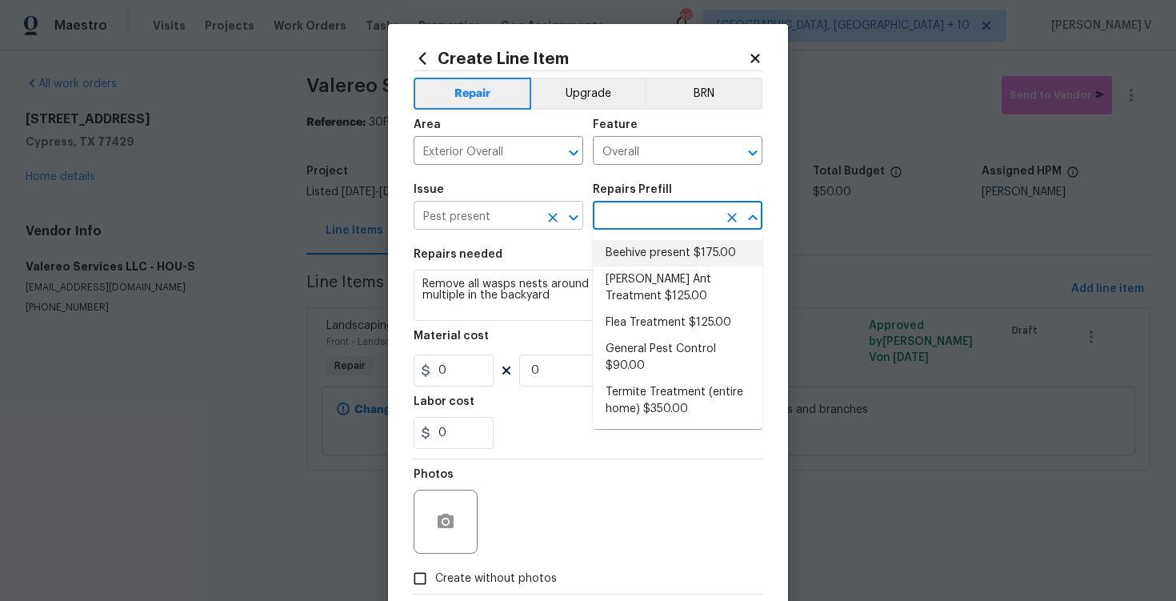
click at [556, 218] on icon "Clear" at bounding box center [553, 218] width 16 height 16
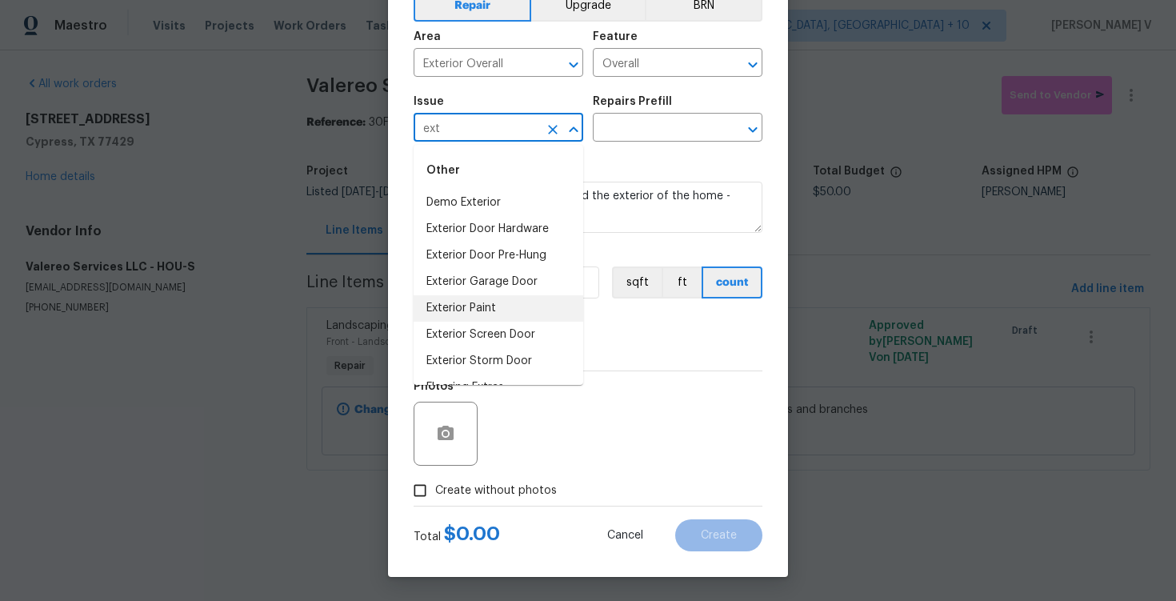
scroll to position [74, 0]
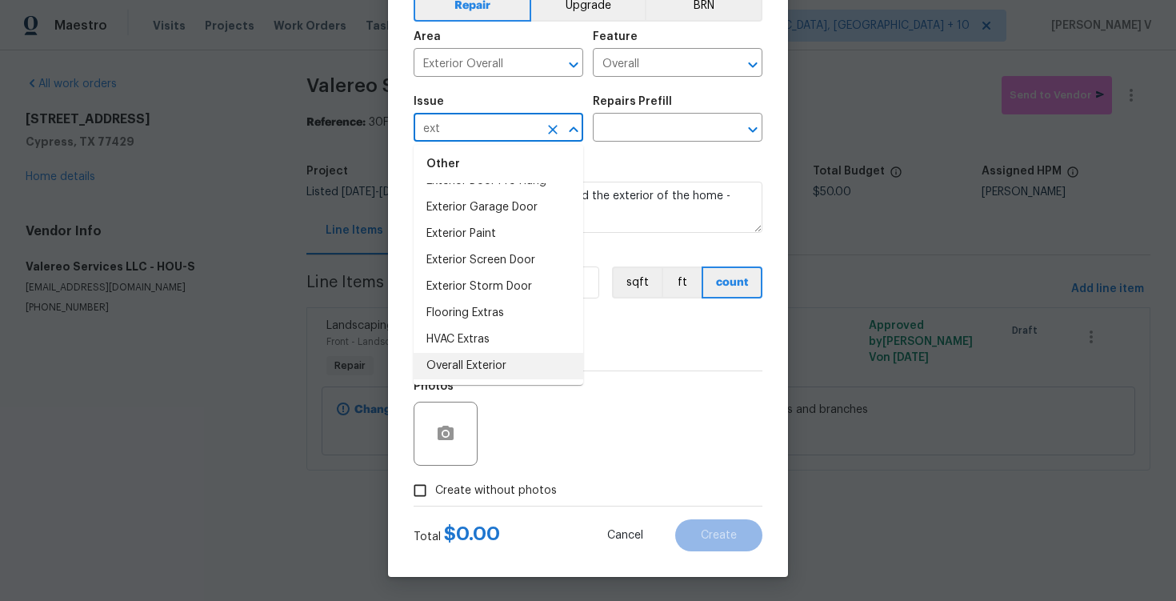
click at [461, 359] on li "Overall Exterior" at bounding box center [499, 366] width 170 height 26
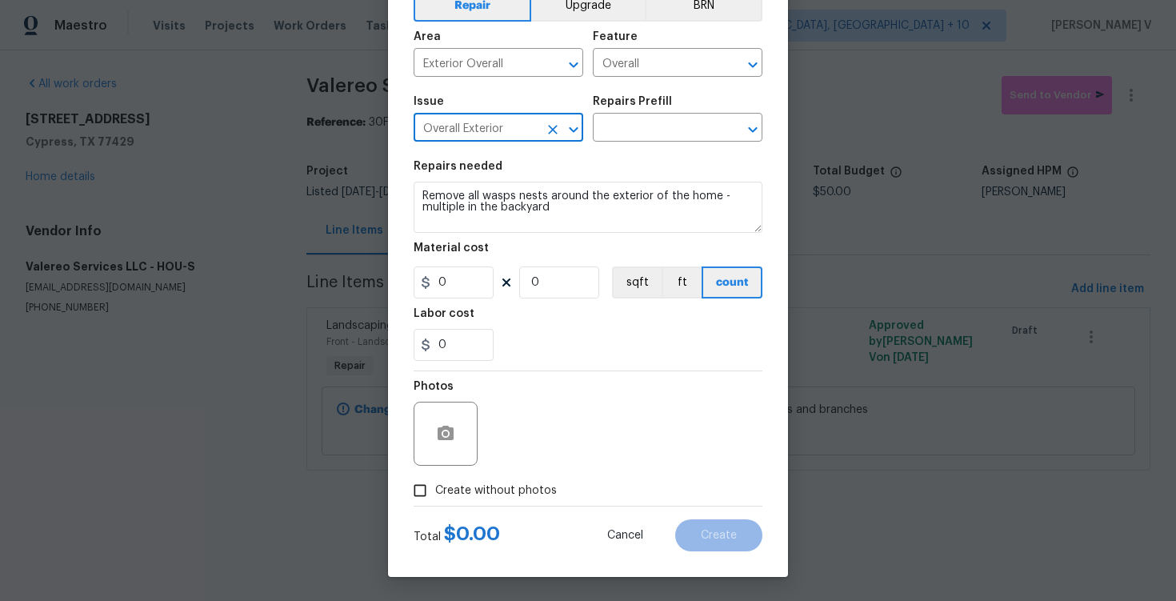
type input "Overall Exterior"
click at [679, 146] on div "Issue Overall Exterior ​ Repairs Prefill ​" at bounding box center [588, 118] width 349 height 65
click at [675, 139] on input "text" at bounding box center [655, 129] width 125 height 25
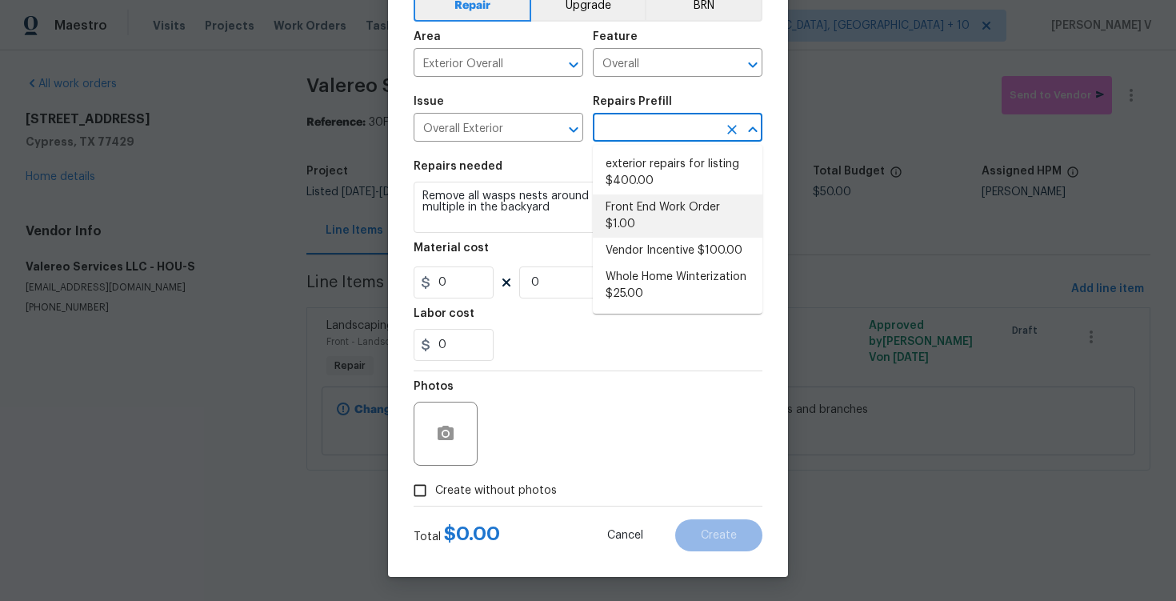
click at [630, 218] on li "Front End Work Order $1.00" at bounding box center [678, 215] width 170 height 43
type input "Front End Work Order $1.00"
type textarea "Placeholder line item for the creation of front end work orders."
type input "1"
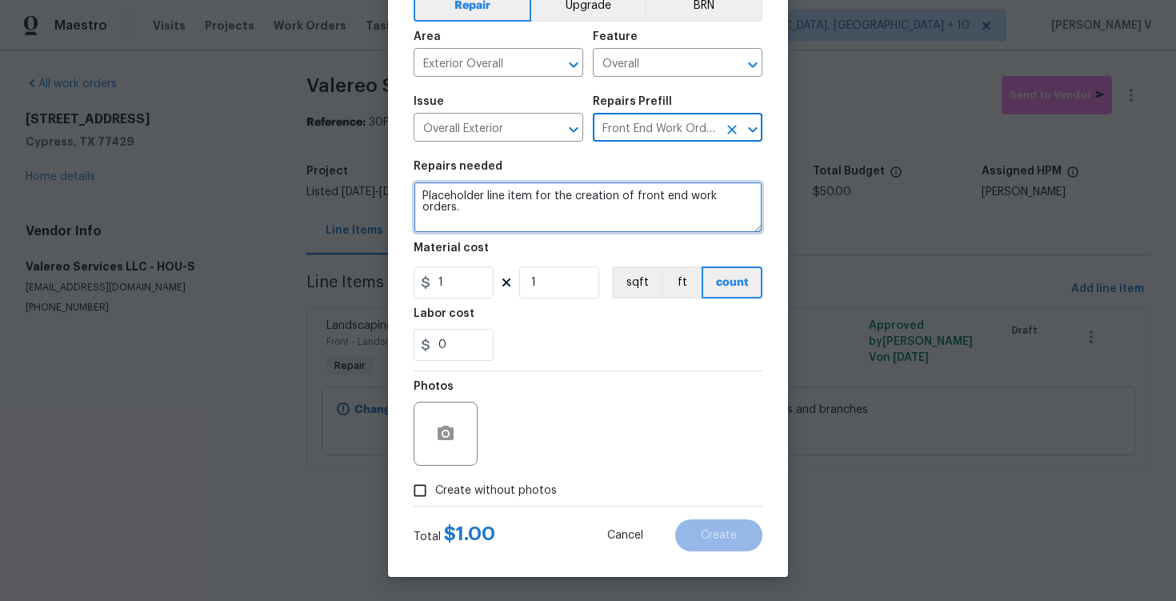
click at [630, 218] on textarea "Placeholder line item for the creation of front end work orders." at bounding box center [588, 207] width 349 height 51
paste textarea "Remove all wasps nests around the exterior of the home - multiple in the backya…"
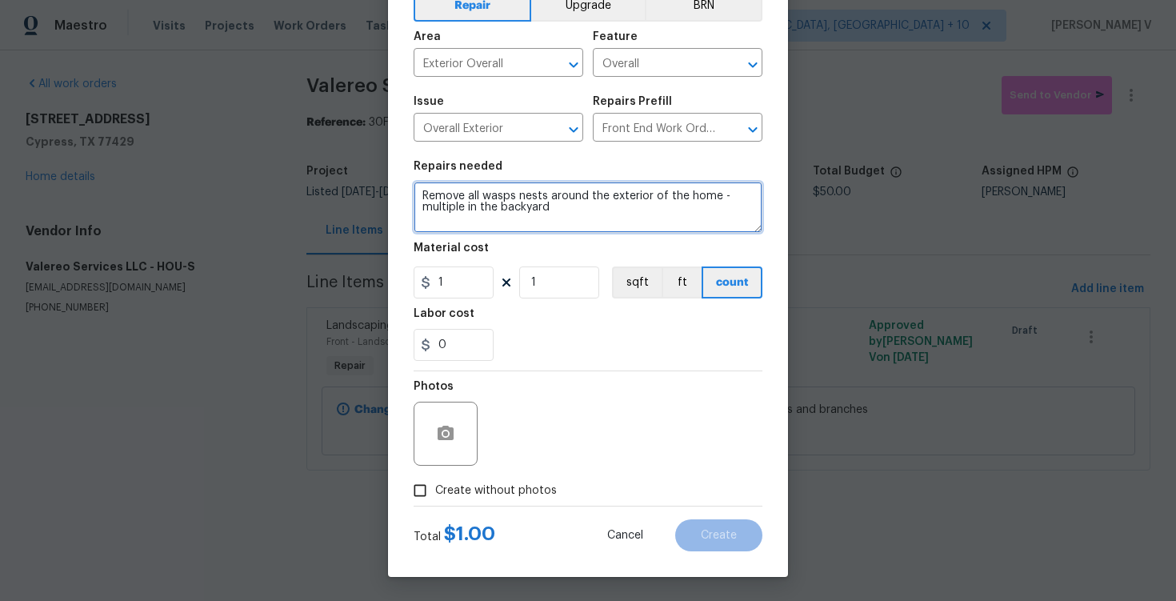
type textarea "Remove all wasps nests around the exterior of the home - multiple in the backya…"
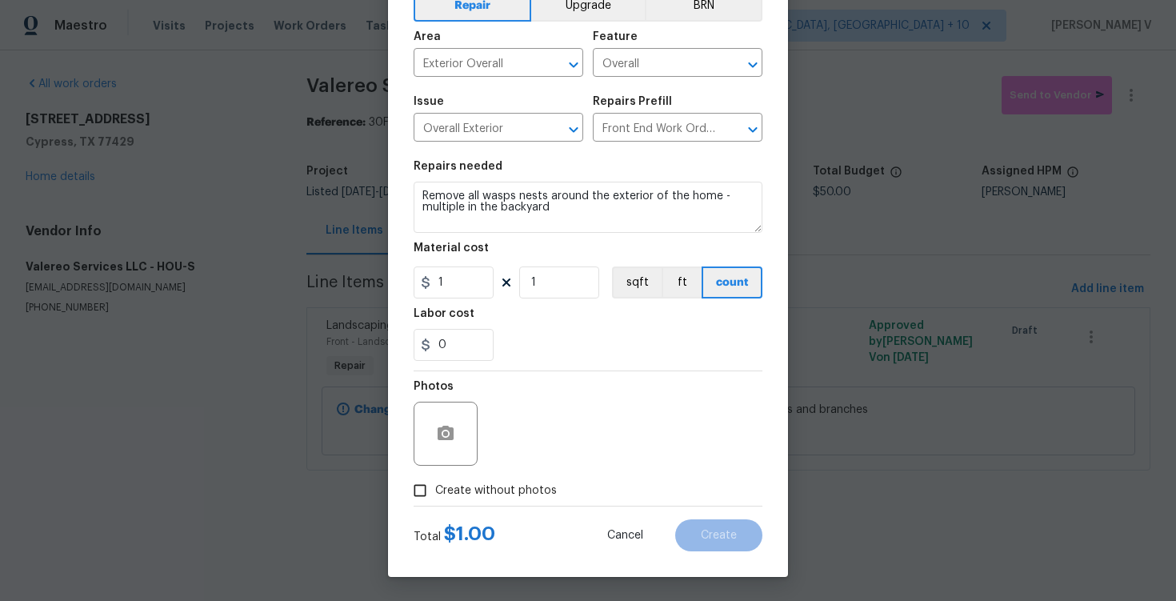
click at [413, 314] on div "Create Line Item Repair Upgrade BRN Area Exterior Overall ​ Feature Overall ​ I…" at bounding box center [588, 256] width 400 height 641
click at [450, 298] on section "Repairs needed Remove all wasps nests around the exterior of the home - multipl…" at bounding box center [588, 260] width 349 height 219
click at [450, 290] on input "1" at bounding box center [454, 282] width 80 height 32
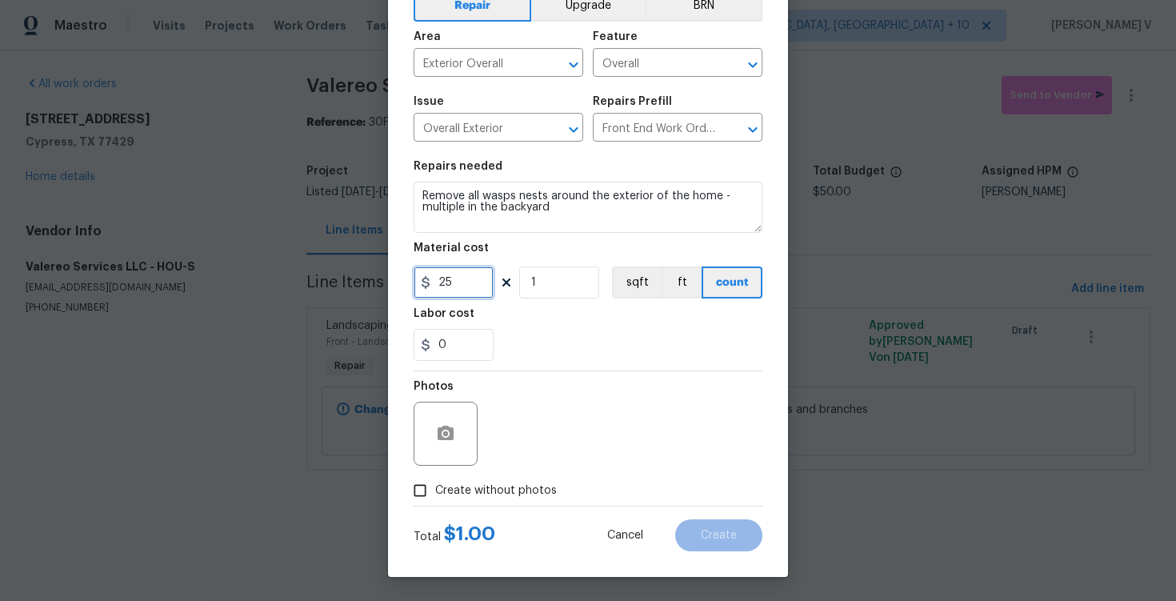
type input "25"
click at [416, 491] on input "Create without photos" at bounding box center [420, 490] width 30 height 30
checkbox input "true"
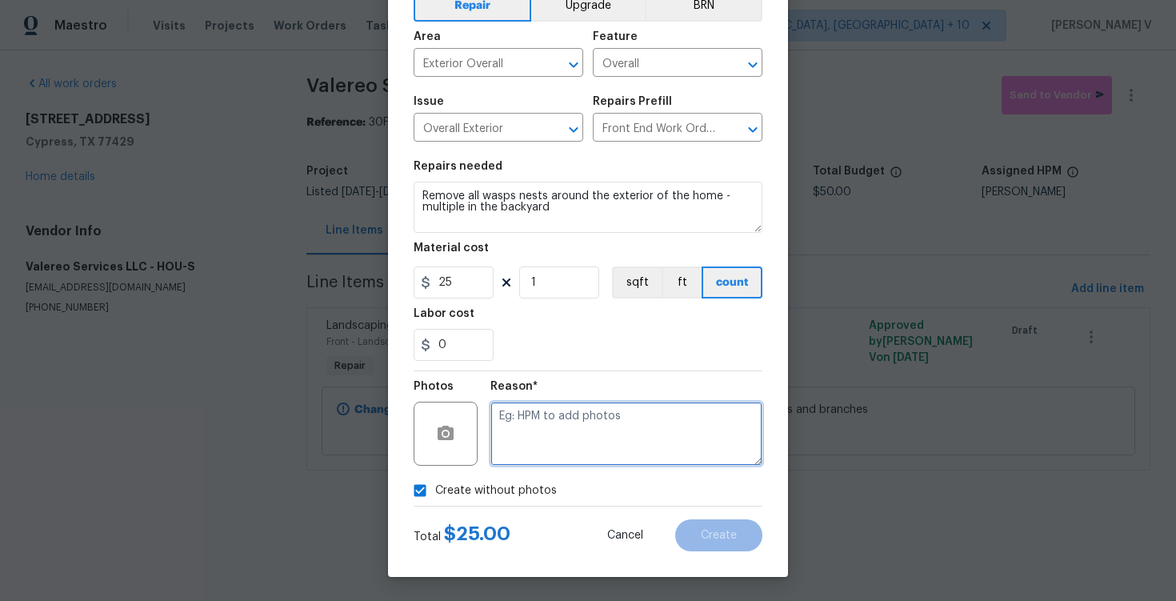
click at [550, 430] on textarea at bounding box center [626, 434] width 272 height 64
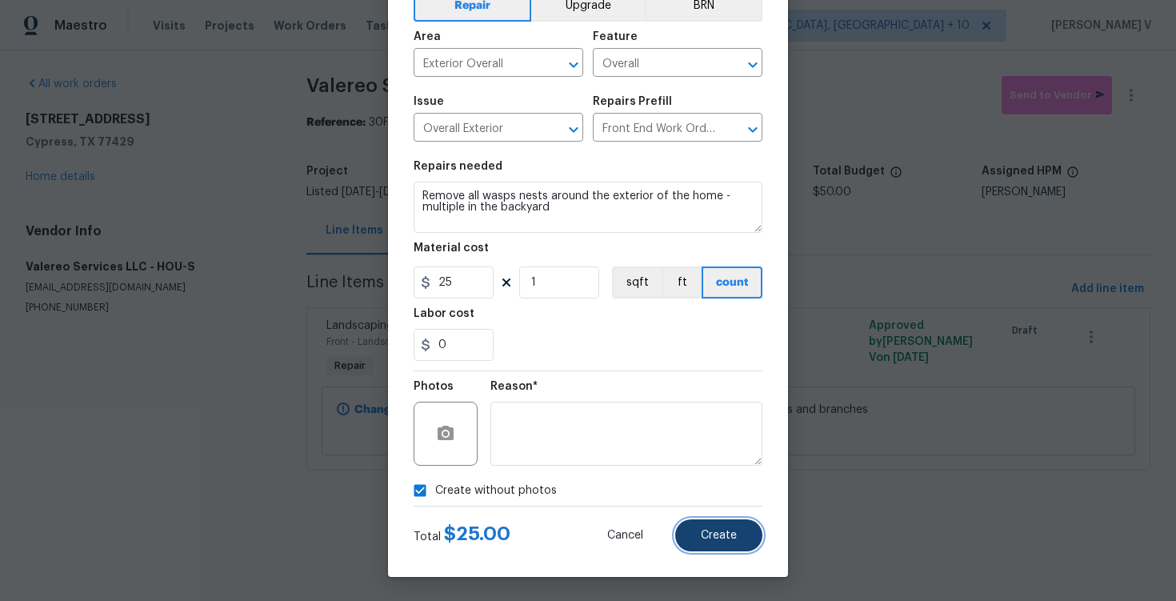
click at [711, 544] on button "Create" at bounding box center [718, 535] width 87 height 32
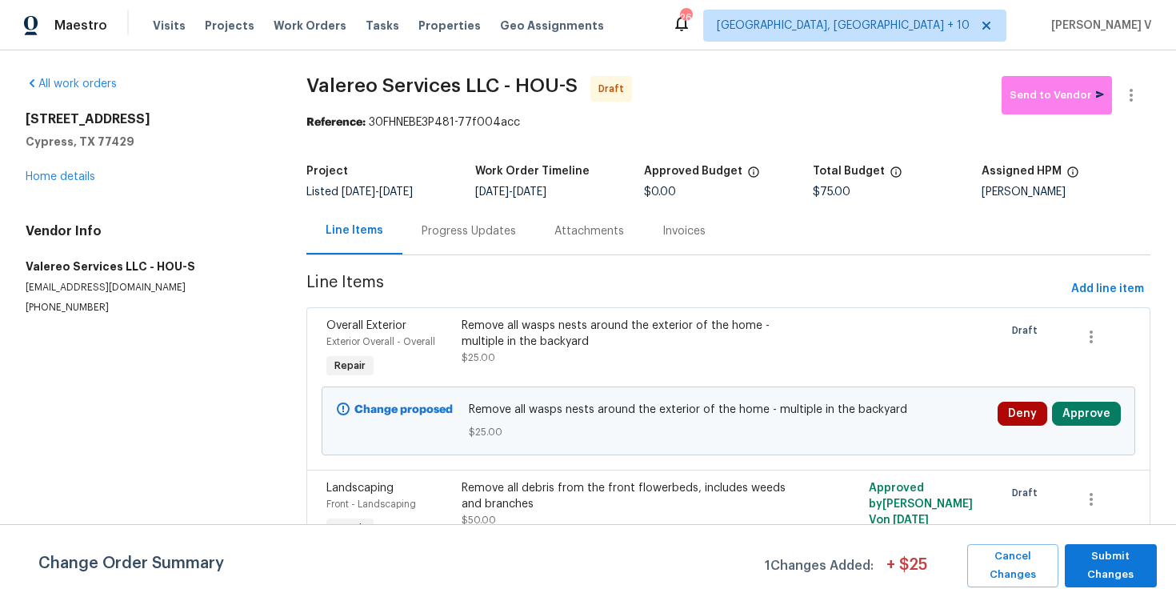
click at [1067, 280] on div "Line Items Add line item" at bounding box center [728, 289] width 844 height 30
click at [1091, 286] on span "Add line item" at bounding box center [1107, 289] width 73 height 20
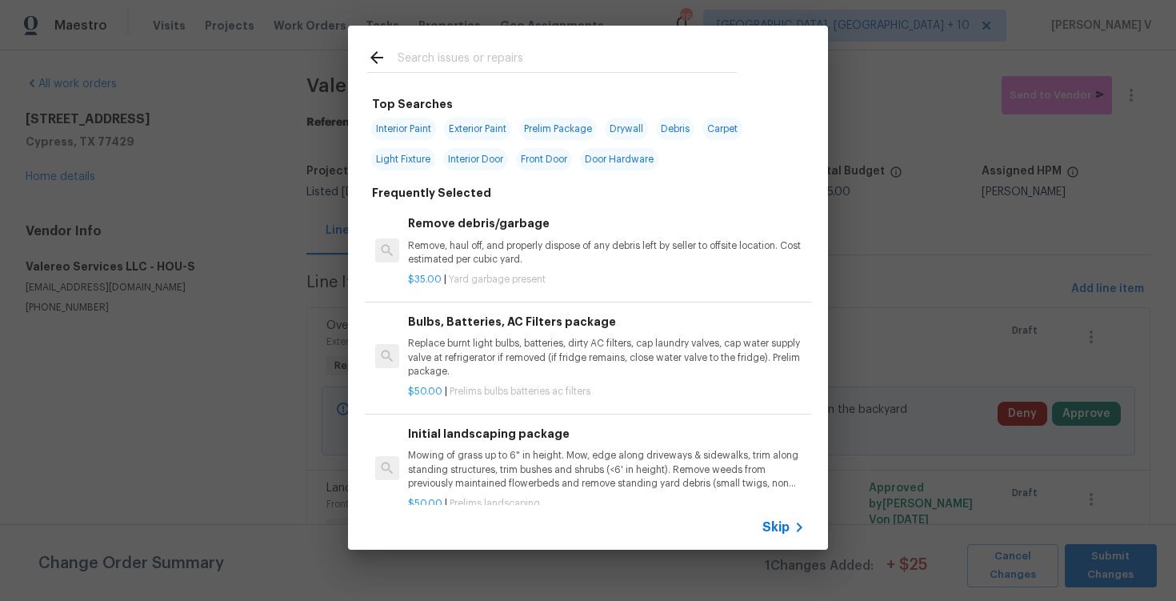
click at [772, 518] on div "Skip" at bounding box center [786, 527] width 46 height 19
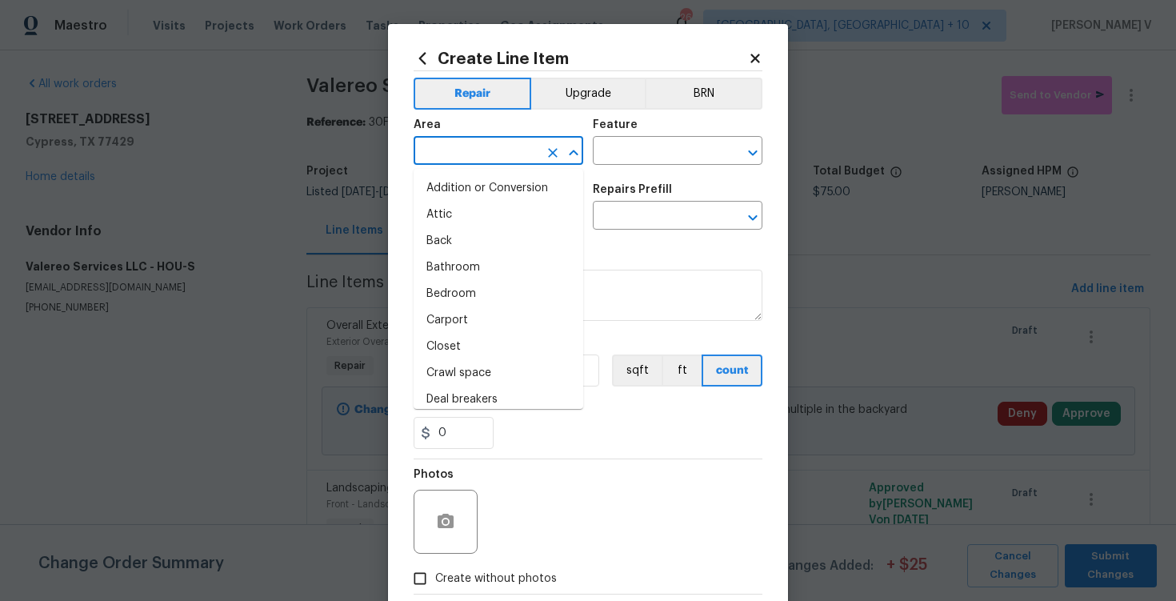
click at [513, 165] on input "text" at bounding box center [476, 152] width 125 height 25
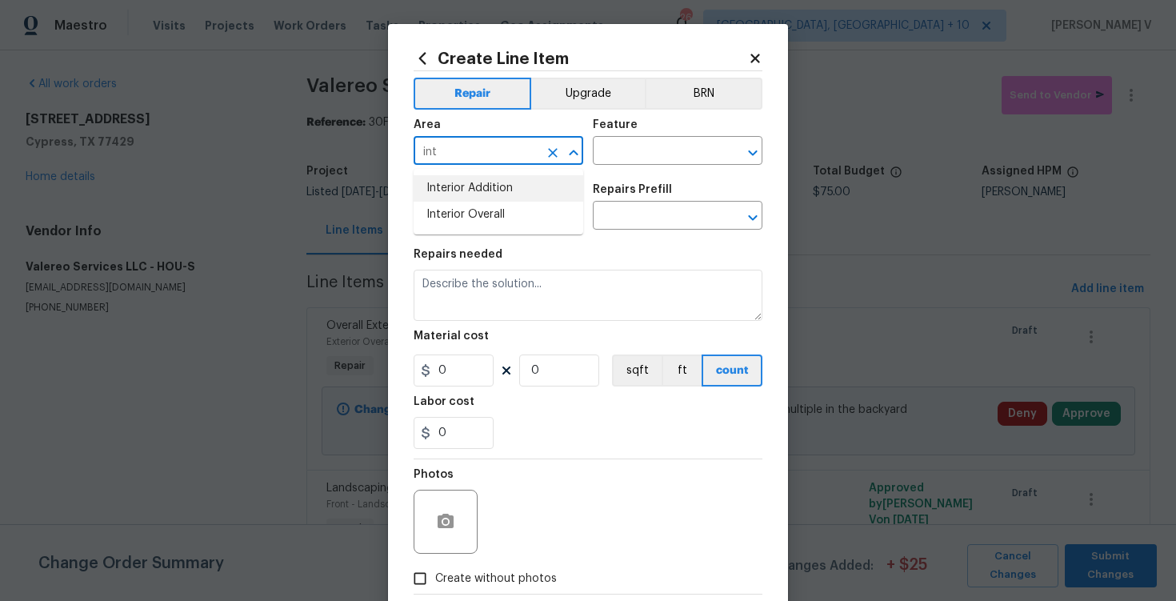
click at [515, 202] on li "Interior Overall" at bounding box center [499, 215] width 170 height 26
type input "Interior Overall"
click at [510, 328] on section "Repairs needed Material cost 0 0 sqft ft count Labor cost 0" at bounding box center [588, 348] width 349 height 219
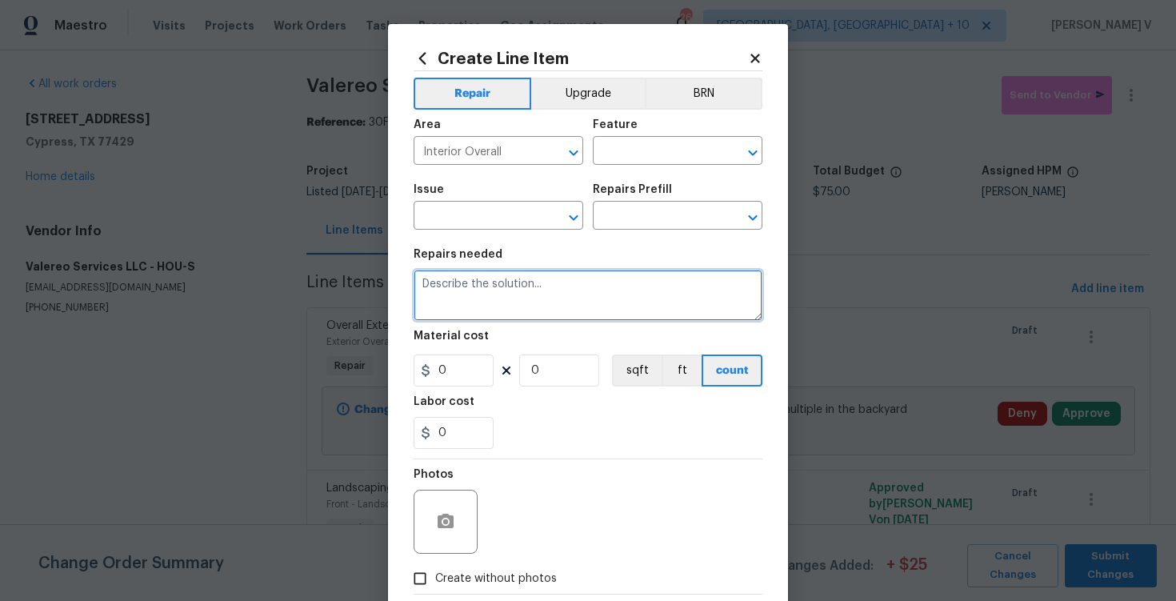
click at [546, 285] on textarea at bounding box center [588, 295] width 349 height 51
paste textarea "Cap exposed electrical in the pantry and replace smoke detector batteries."
type textarea "Cap exposed electrical in the pantry and replace smoke detector batteries."
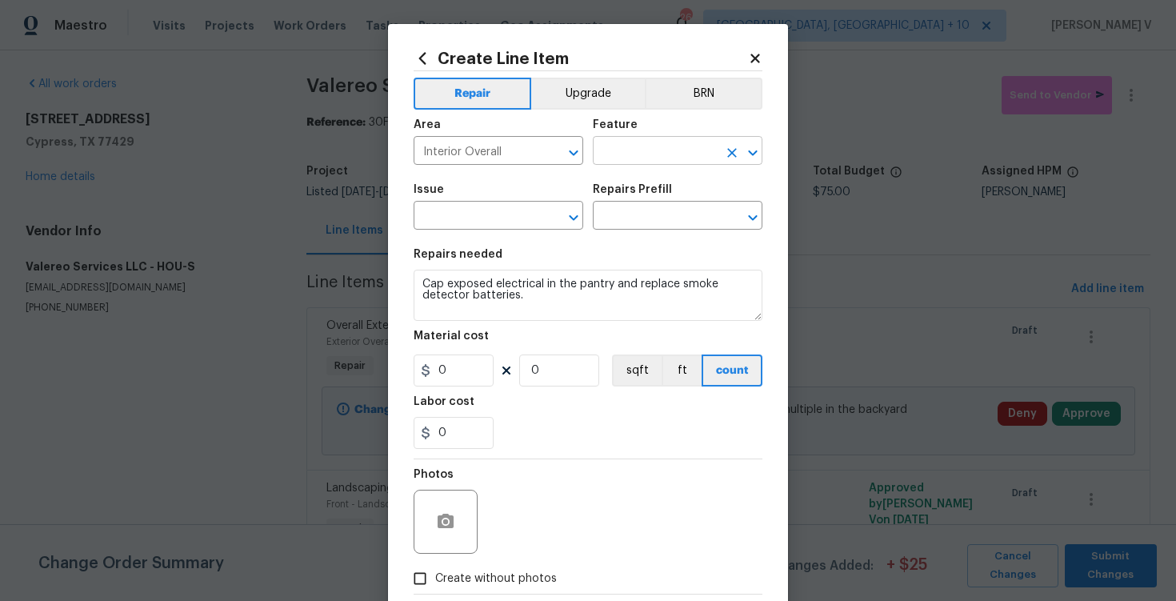
click at [654, 153] on input "text" at bounding box center [655, 152] width 125 height 25
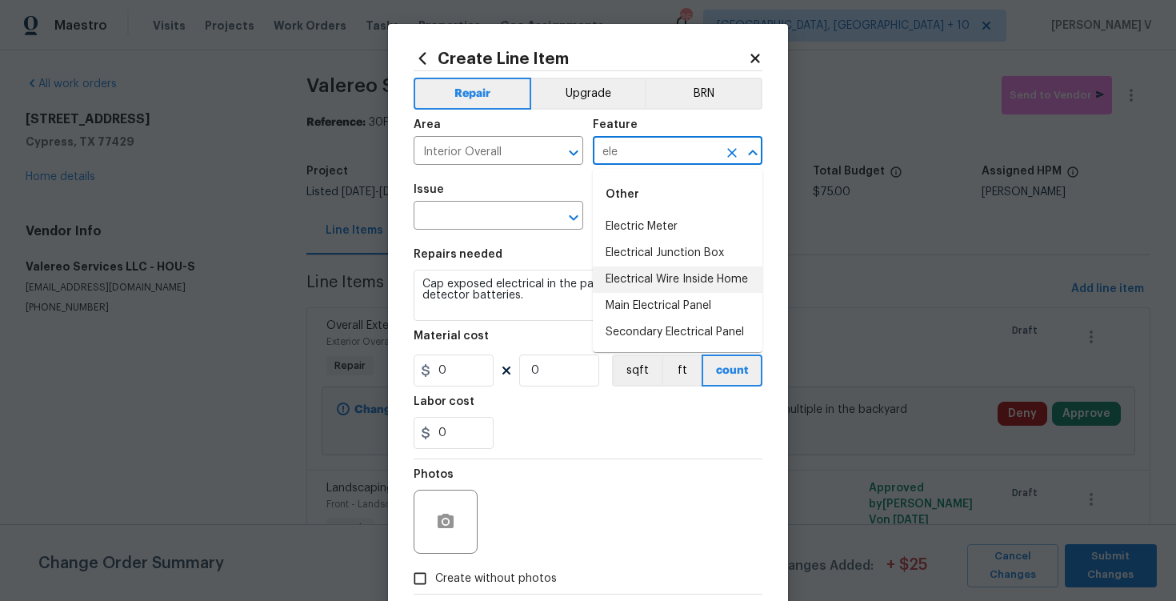
click at [641, 280] on li "Electrical Wire Inside Home" at bounding box center [678, 279] width 170 height 26
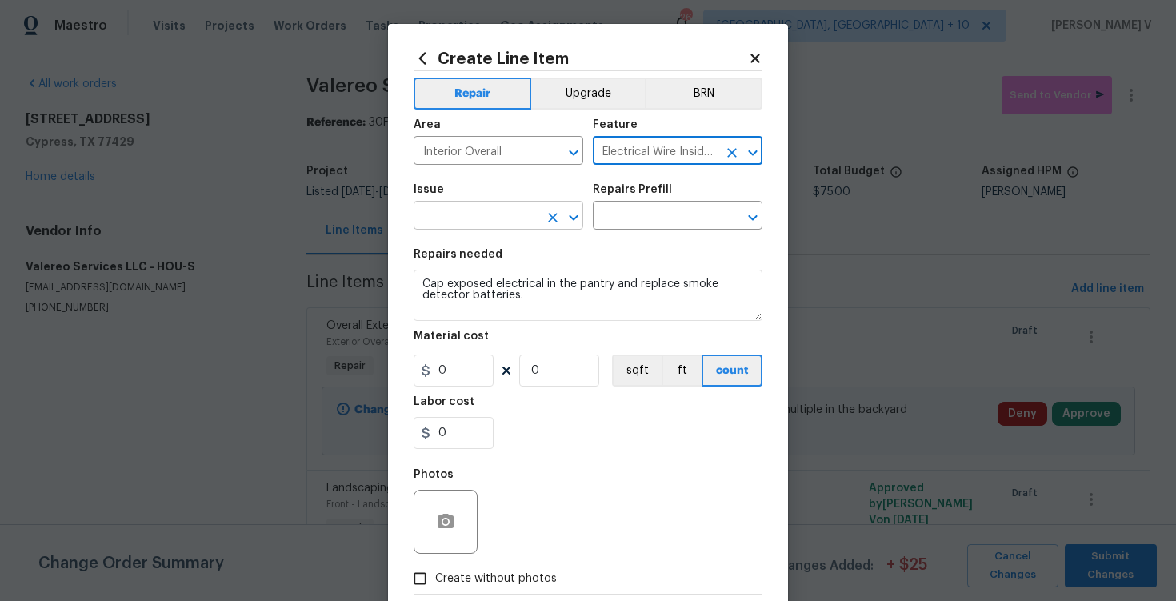
type input "Electrical Wire Inside Home"
click at [480, 220] on input "text" at bounding box center [476, 217] width 125 height 25
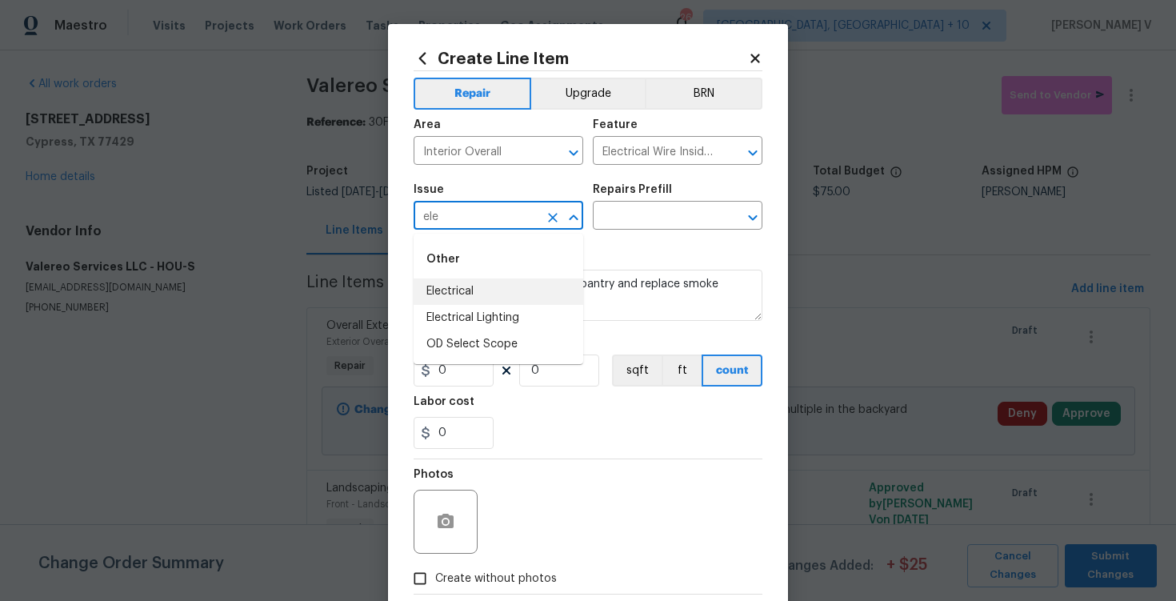
click at [482, 278] on li "Electrical" at bounding box center [499, 291] width 170 height 26
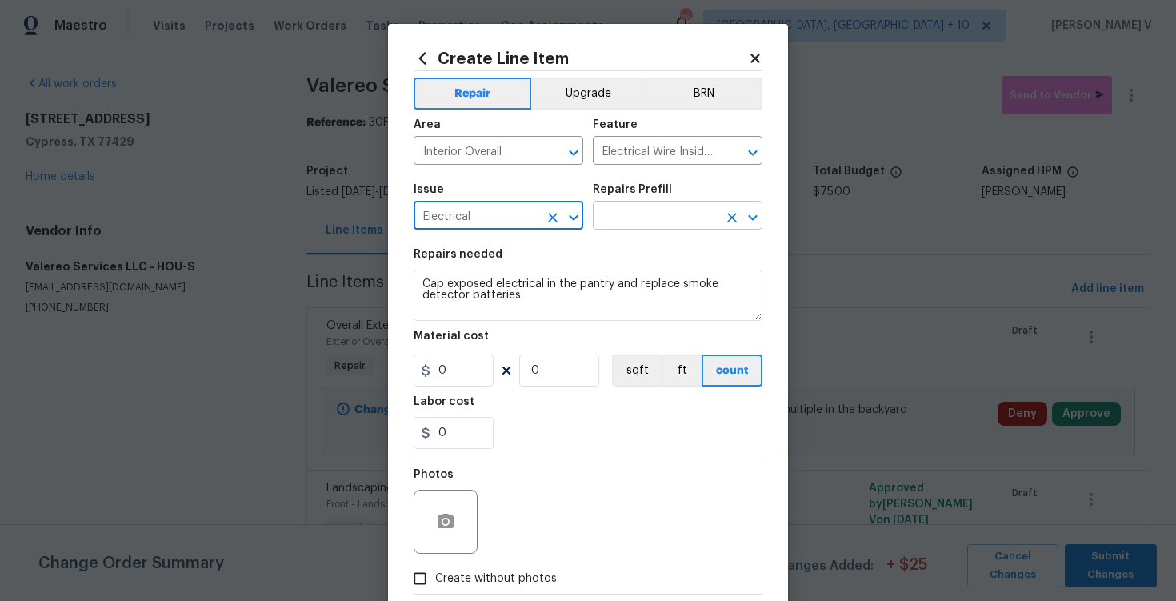
type input "Electrical"
click at [615, 229] on input "text" at bounding box center [655, 217] width 125 height 25
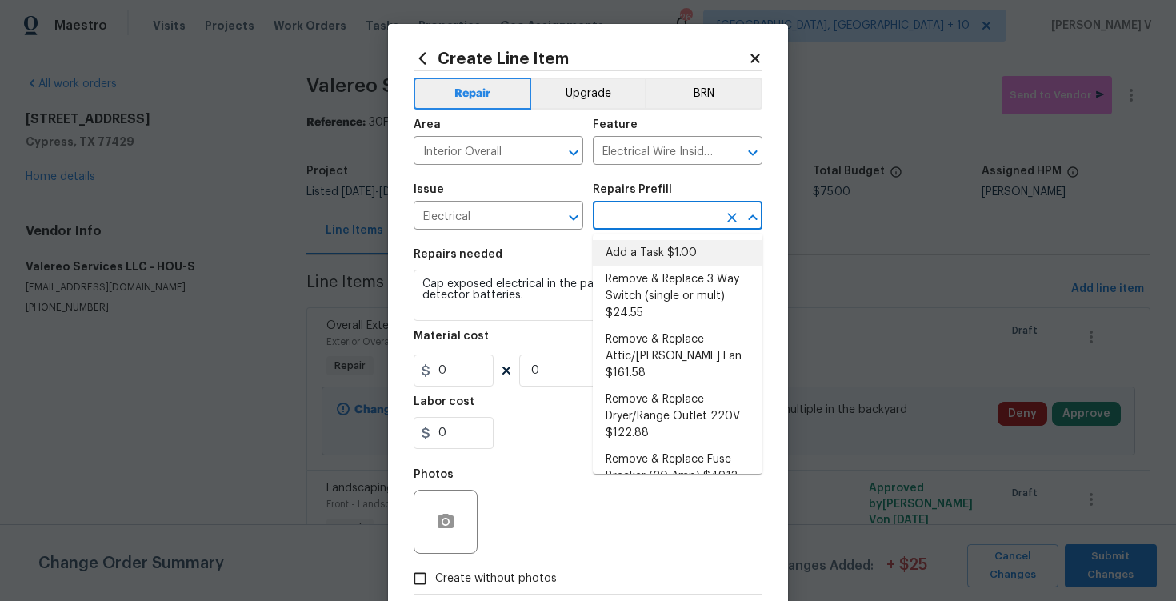
click at [622, 257] on li "Add a Task $1.00" at bounding box center [678, 253] width 170 height 26
type input "Add a Task $1.00"
type textarea "HPM to detail"
type input "1"
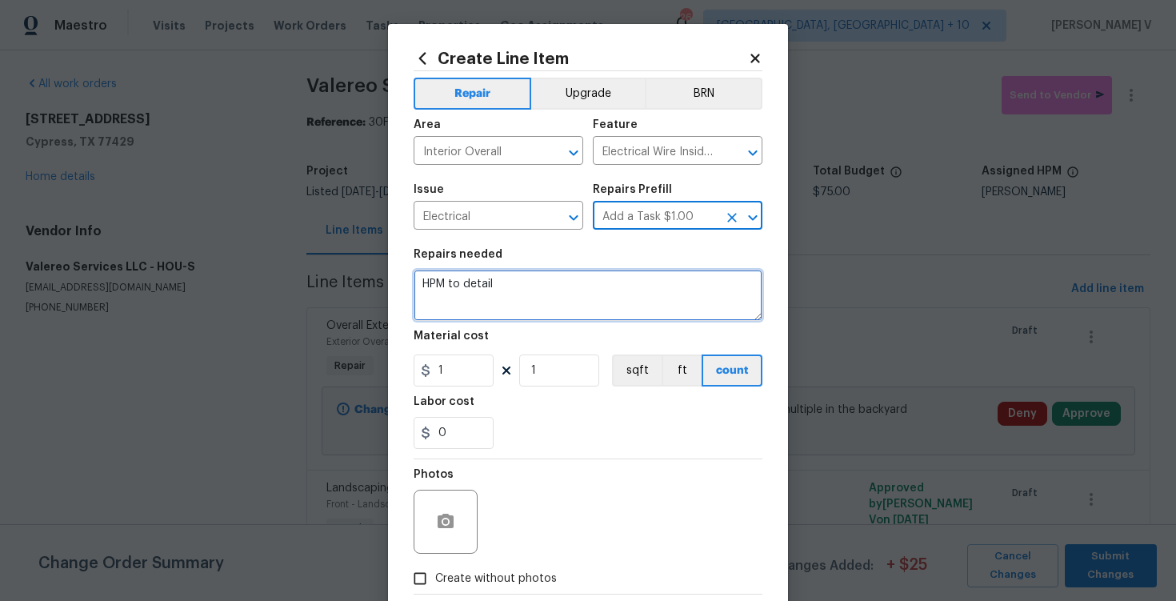
click at [520, 284] on textarea "HPM to detail" at bounding box center [588, 295] width 349 height 51
paste textarea "Cap exposed electrical in the pantry and replace smoke detector batteries."
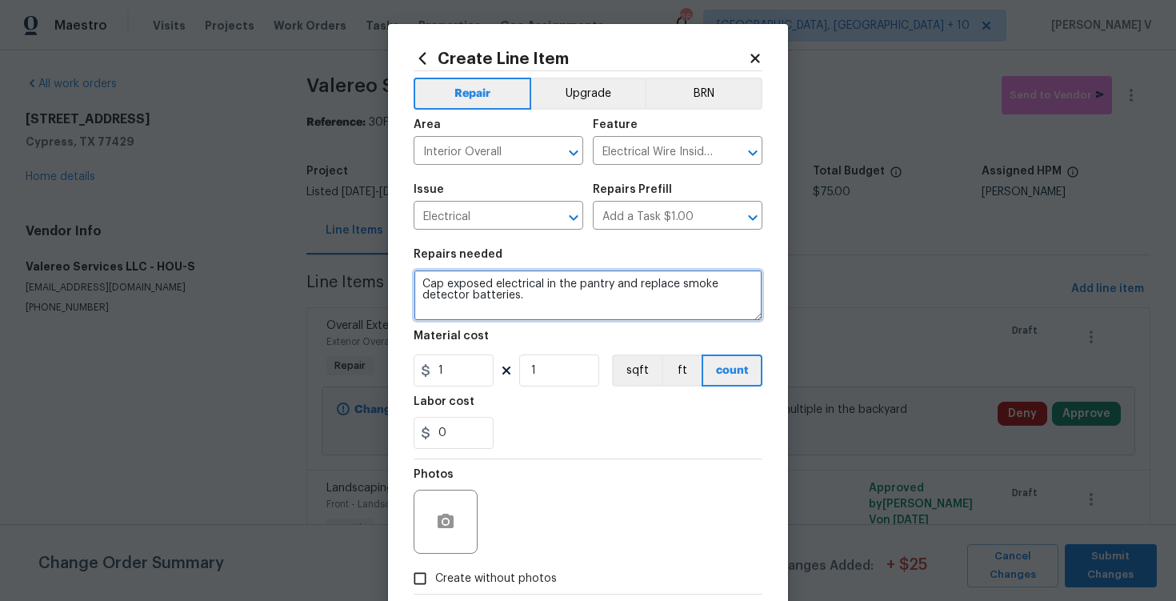
type textarea "Cap exposed electrical in the pantry and replace smoke detector batteries."
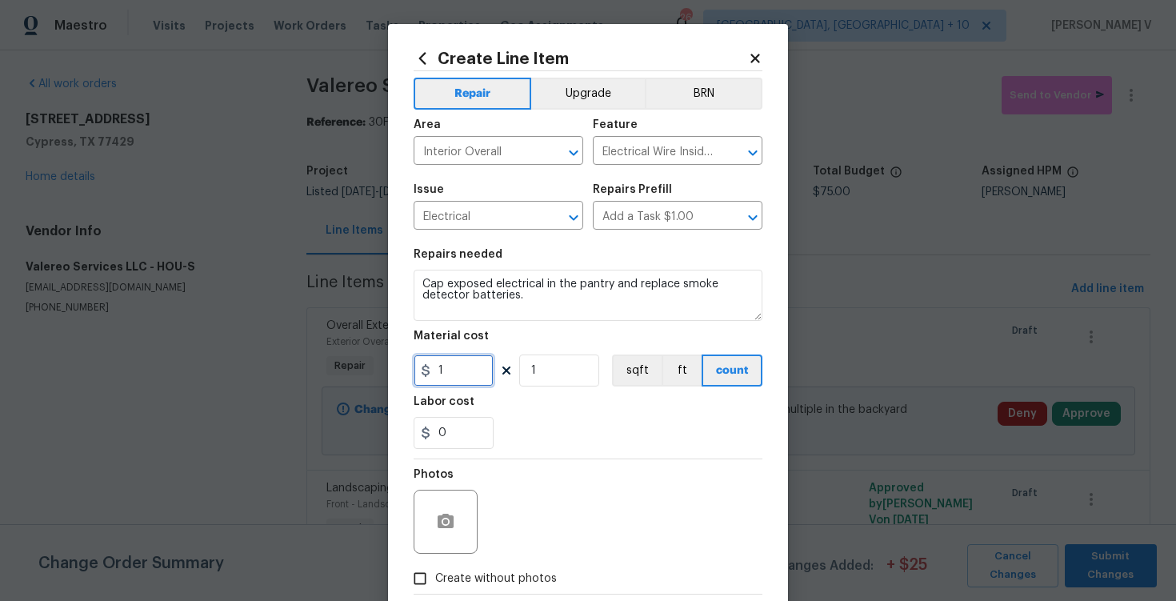
click at [468, 366] on input "1" at bounding box center [454, 370] width 80 height 32
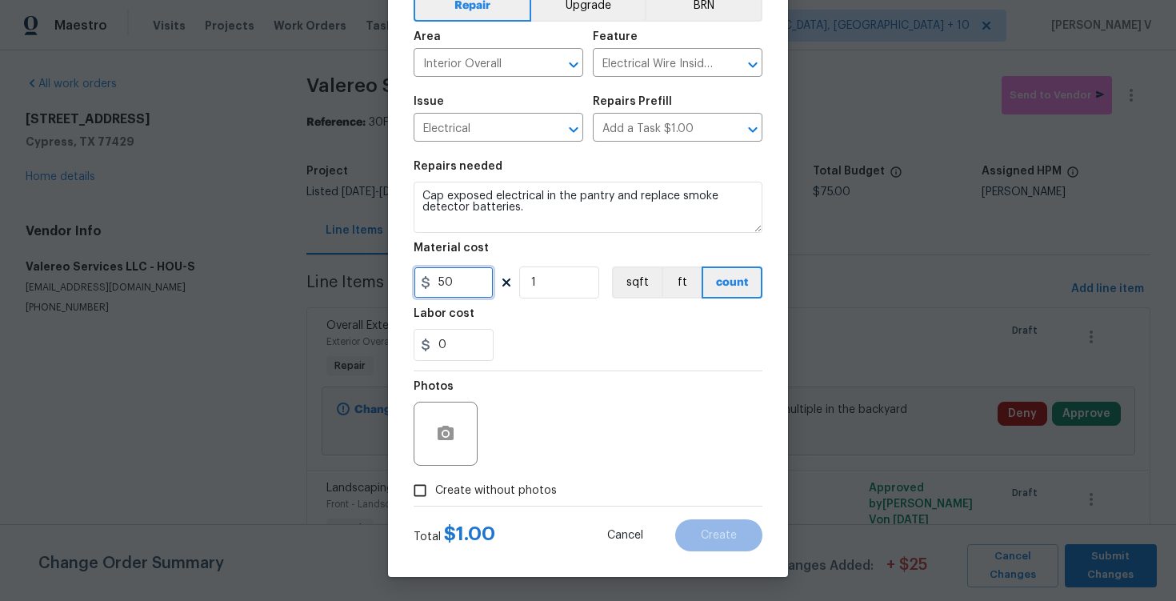
type input "50"
click at [429, 482] on input "Create without photos" at bounding box center [420, 490] width 30 height 30
checkbox input "true"
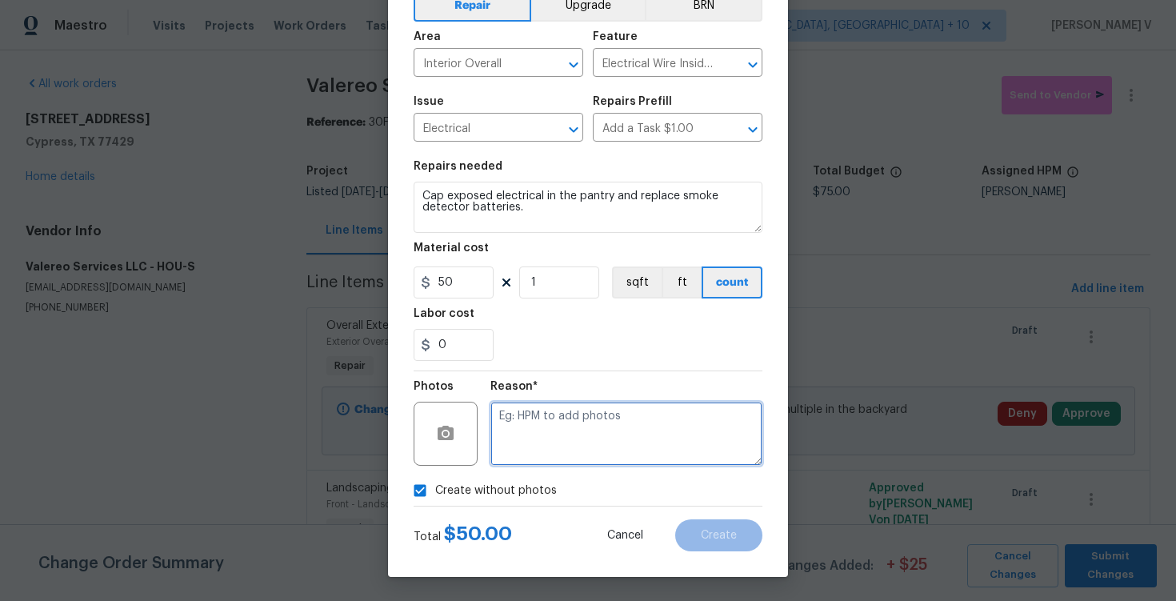
click at [594, 432] on textarea at bounding box center [626, 434] width 272 height 64
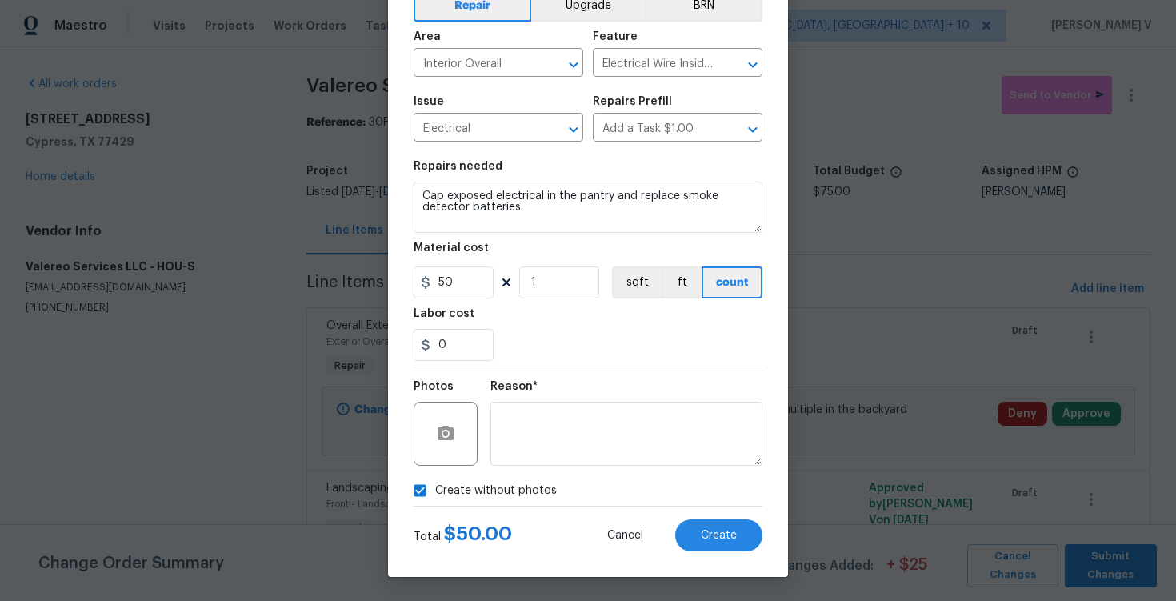
click at [738, 562] on div "Create Line Item Repair Upgrade BRN Area Interior Overall ​ Feature Electrical …" at bounding box center [588, 256] width 400 height 641
click at [722, 540] on span "Create" at bounding box center [719, 536] width 36 height 12
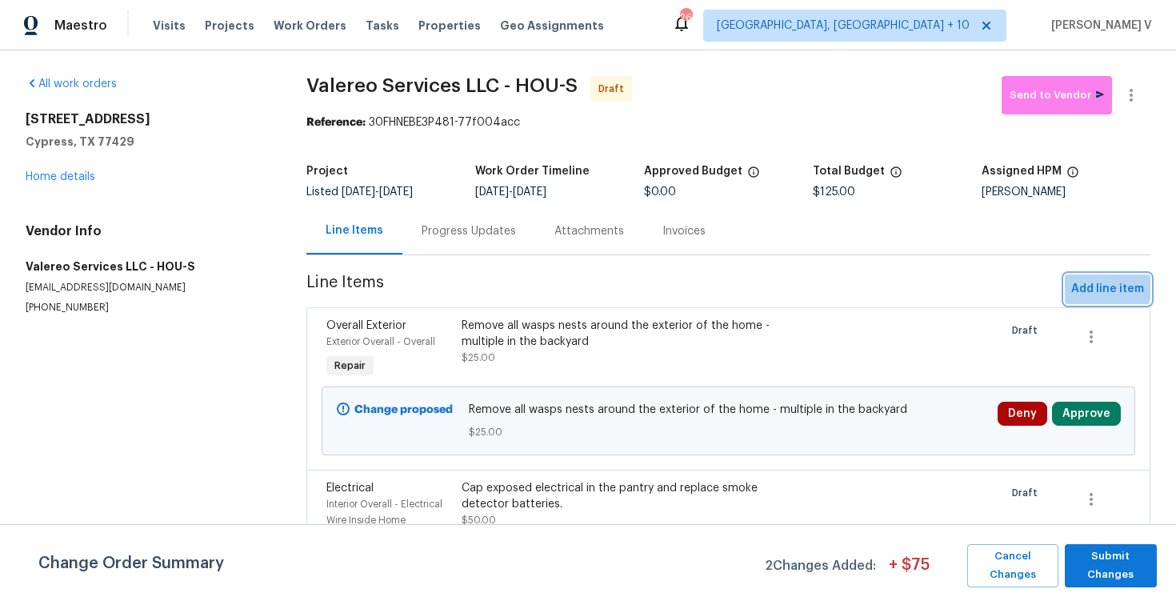
click at [1090, 285] on span "Add line item" at bounding box center [1107, 289] width 73 height 20
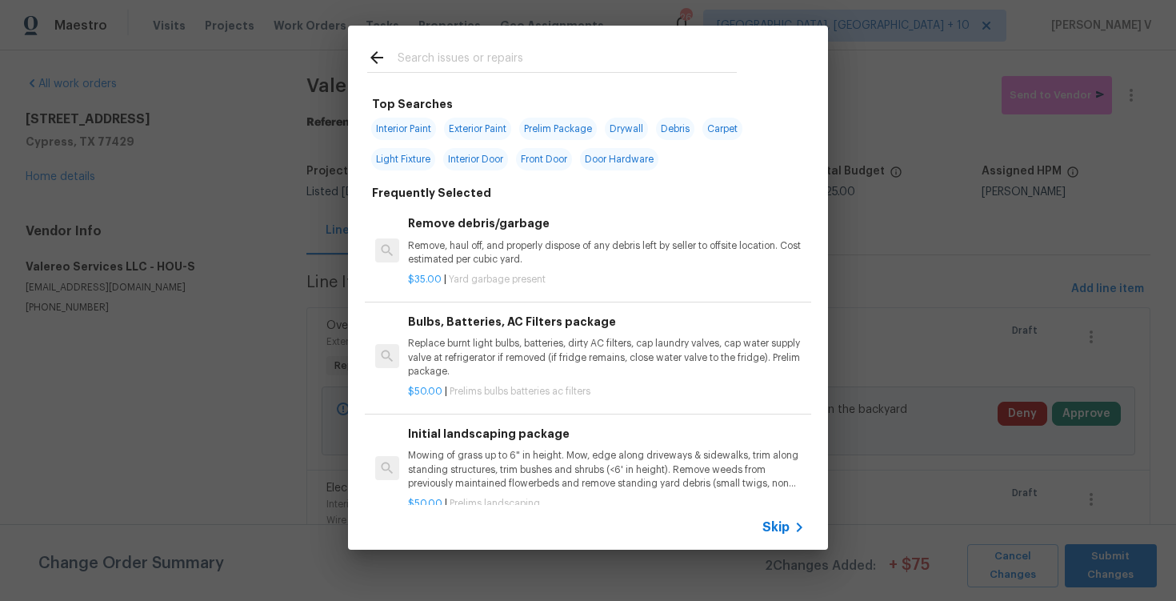
click at [771, 534] on span "Skip" at bounding box center [776, 527] width 27 height 16
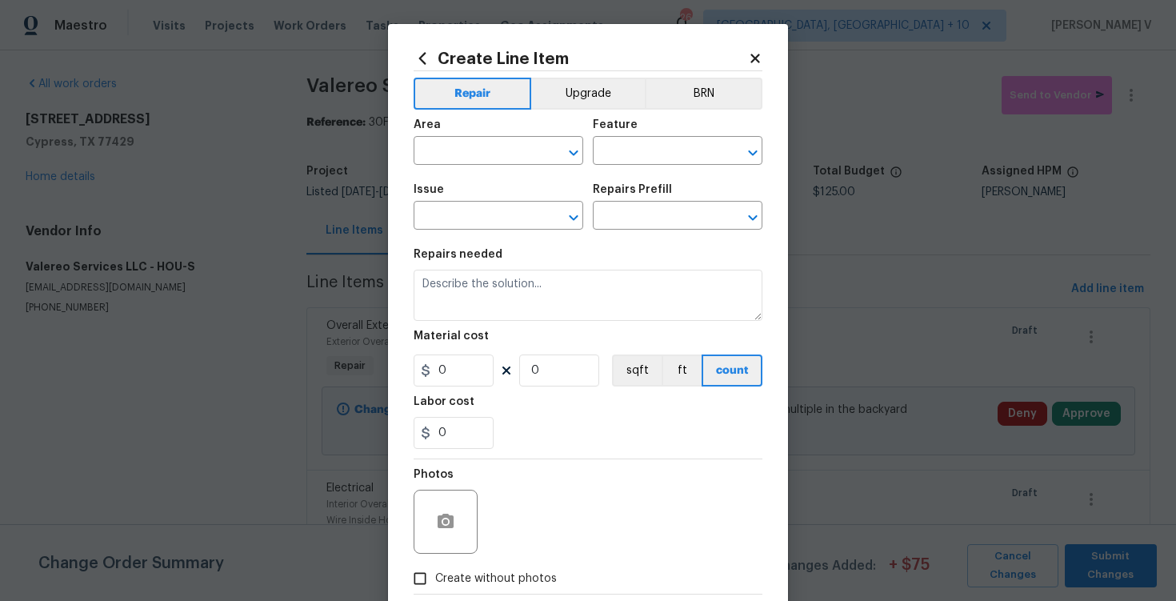
click at [562, 326] on section "Repairs needed Material cost 0 0 sqft ft count Labor cost 0" at bounding box center [588, 348] width 349 height 219
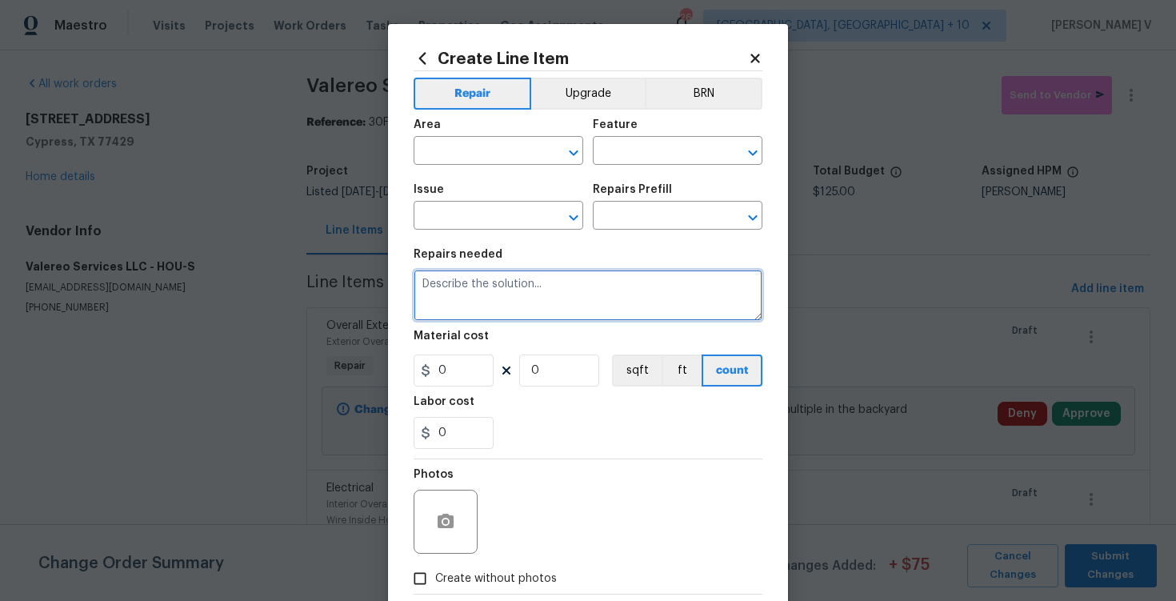
click at [541, 297] on textarea at bounding box center [588, 295] width 349 height 51
paste textarea "Install transition strip from the living room to the kitchen, use similar color…"
type textarea "Install transition strip from the living room to the kitchen, use similar color…"
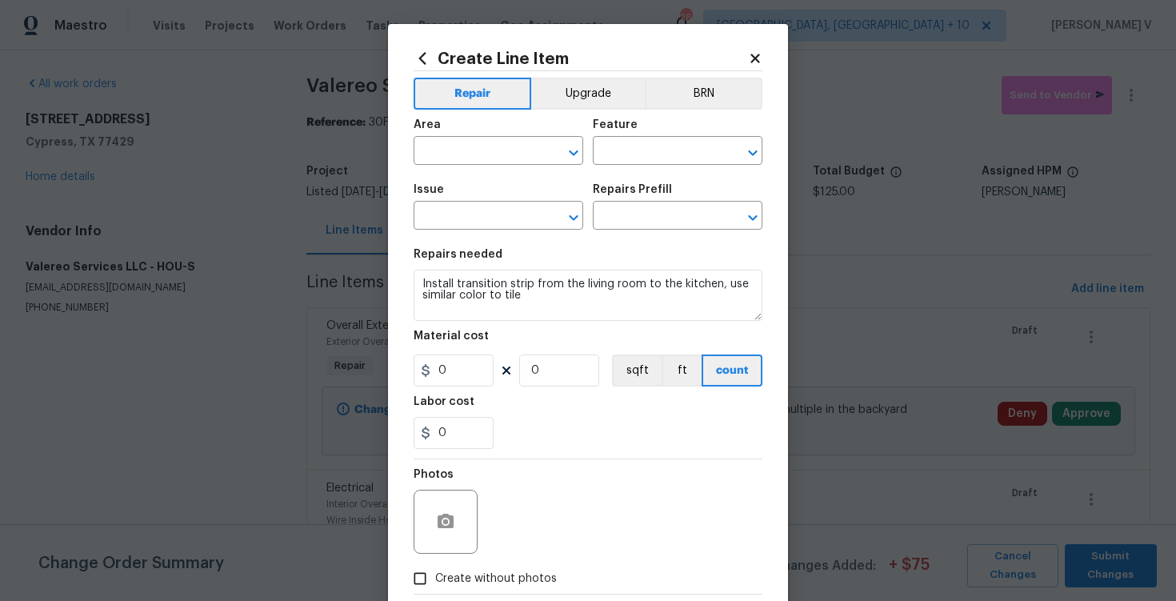
click at [464, 166] on span "Area ​" at bounding box center [499, 142] width 170 height 65
click at [464, 150] on input "text" at bounding box center [476, 152] width 125 height 25
click at [467, 198] on li "Kitchen" at bounding box center [499, 188] width 170 height 26
type input "Kitchen"
click at [624, 154] on input "text" at bounding box center [655, 152] width 125 height 25
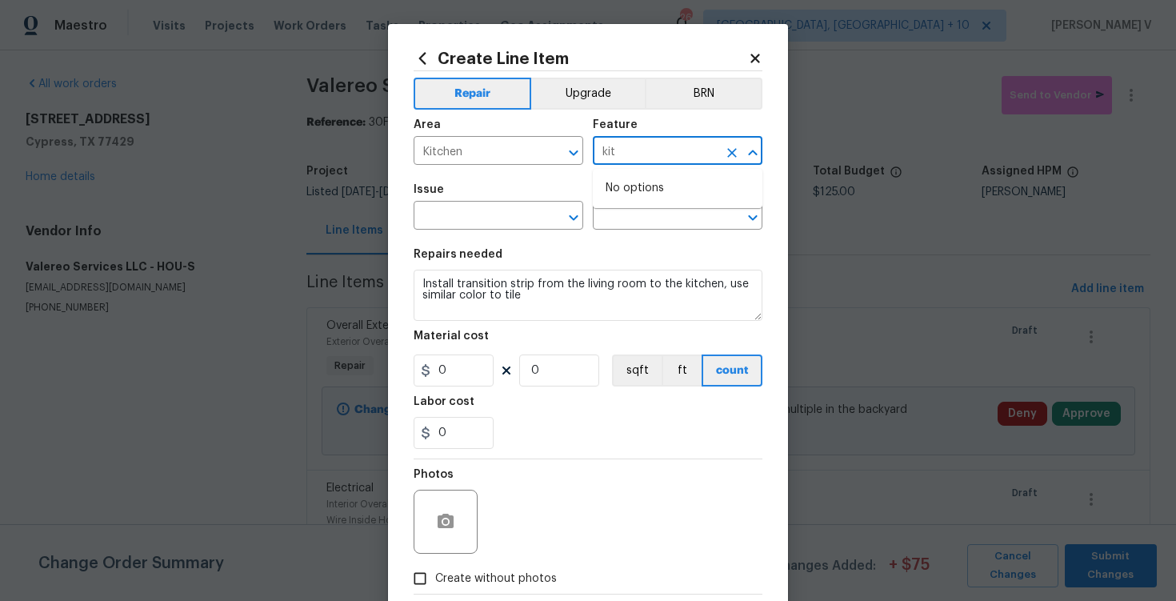
click at [608, 152] on input "kit" at bounding box center [655, 152] width 125 height 25
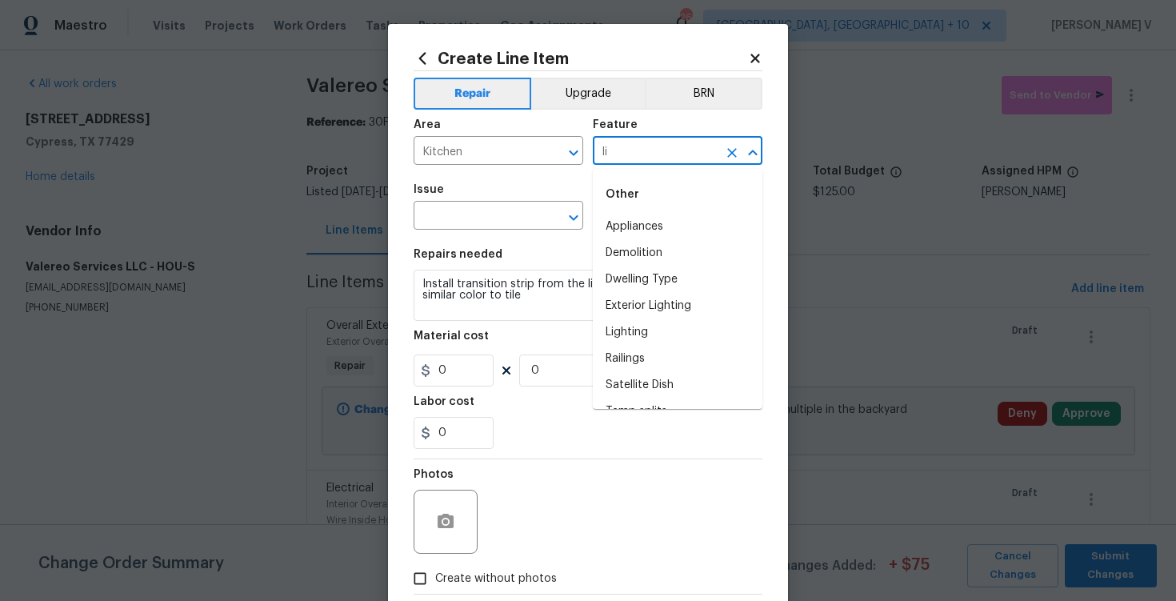
type input "l"
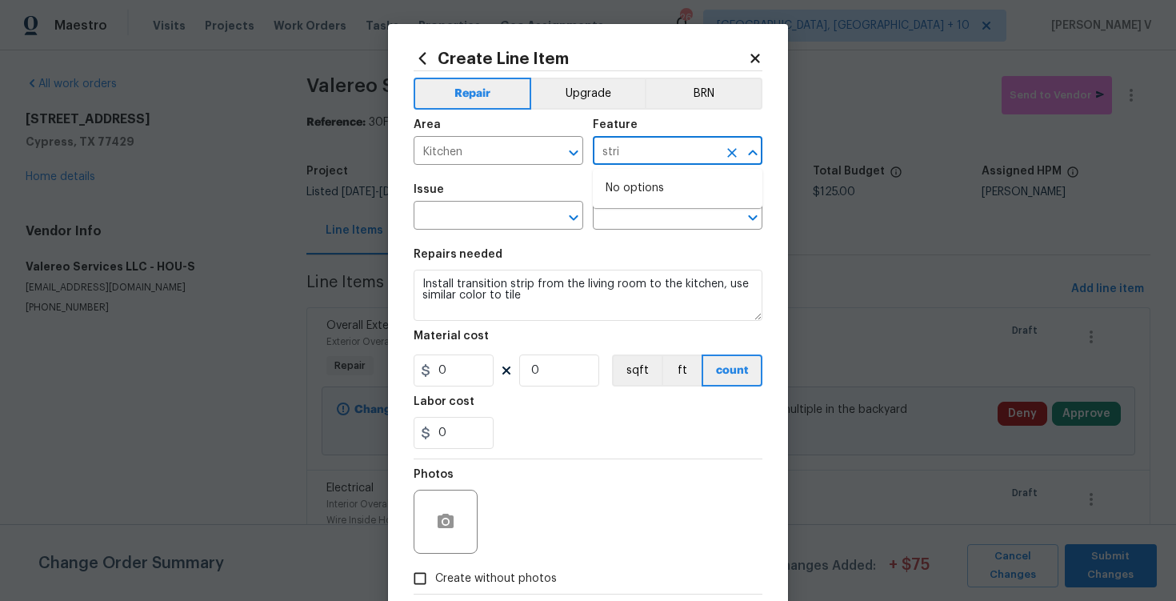
click at [628, 162] on input "stri" at bounding box center [655, 152] width 125 height 25
click at [628, 230] on li "Tile" at bounding box center [678, 227] width 170 height 26
type input "Tile"
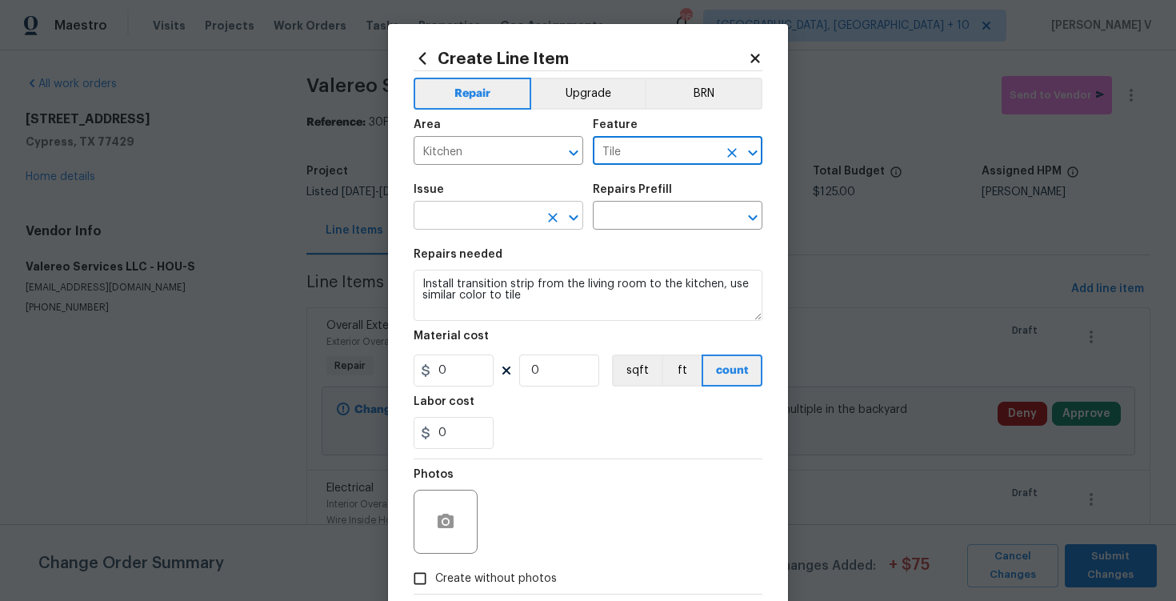
click at [443, 221] on input "text" at bounding box center [476, 217] width 125 height 25
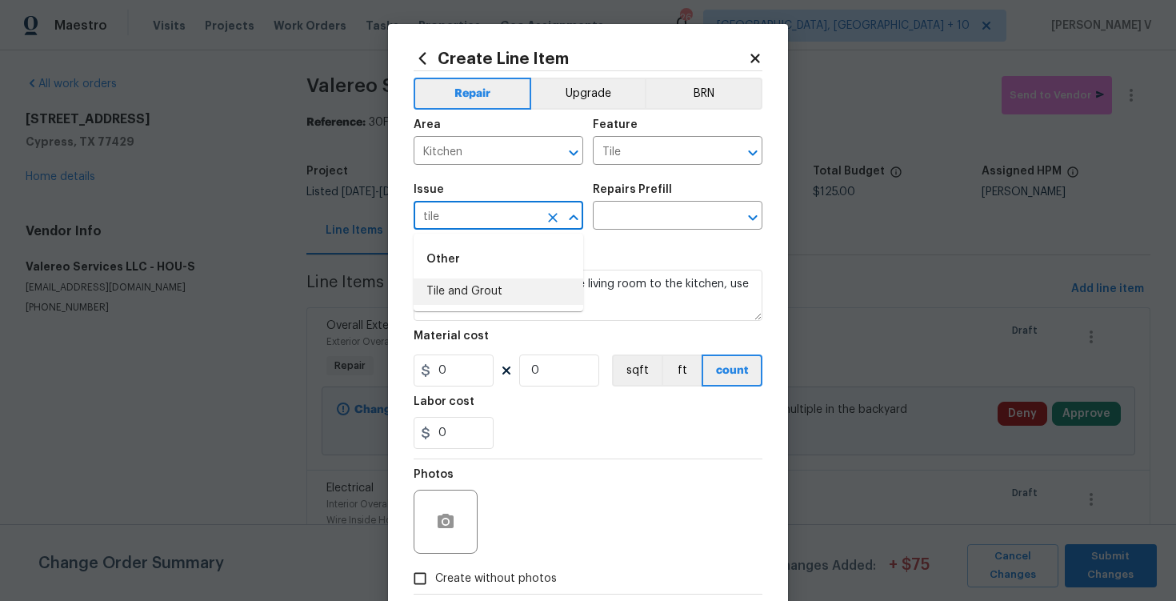
click at [459, 305] on ul "Other Tile and Grout" at bounding box center [499, 273] width 170 height 78
click at [467, 287] on li "Tile and Grout" at bounding box center [499, 291] width 170 height 26
type input "Tile and Grout"
click at [672, 234] on div "Issue Tile and Grout ​ Repairs Prefill ​" at bounding box center [588, 206] width 349 height 65
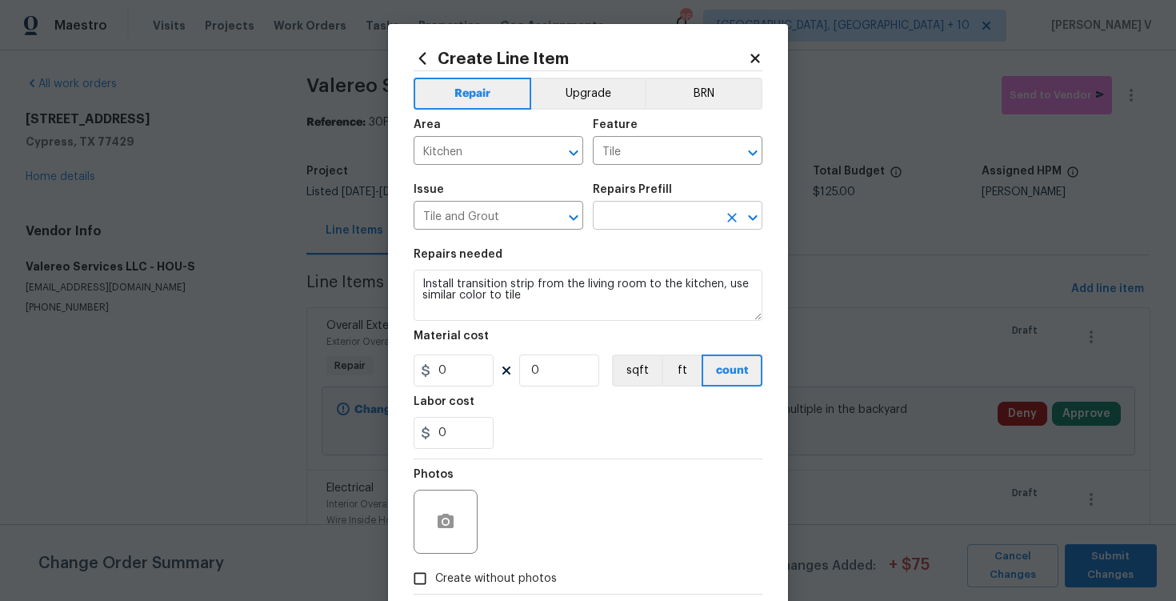
click at [664, 218] on input "text" at bounding box center [655, 217] width 125 height 25
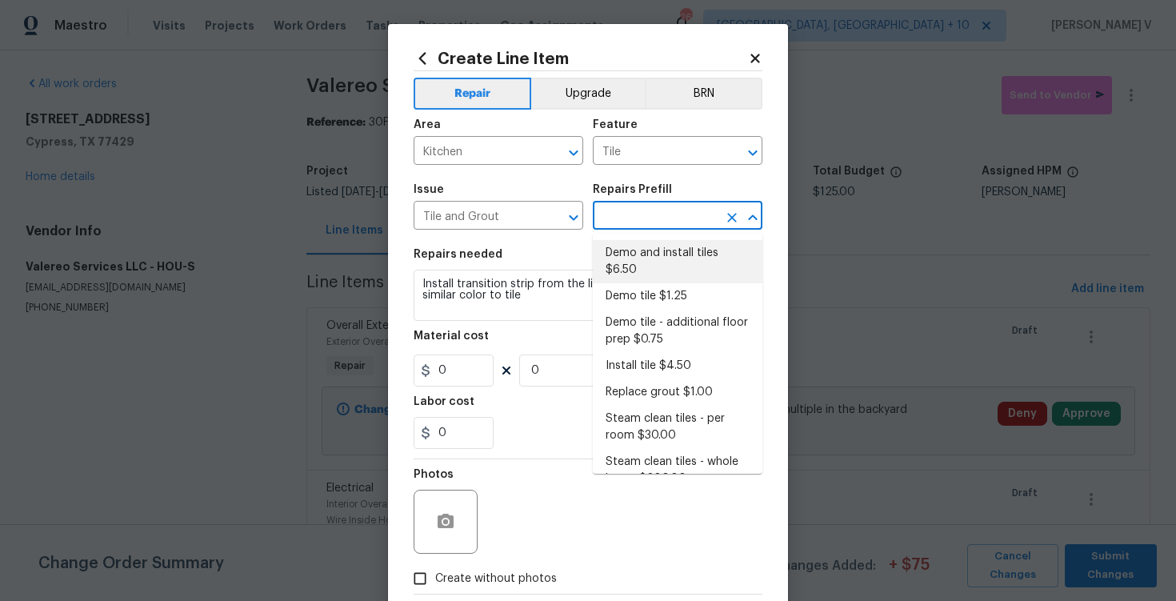
click at [635, 269] on li "Demo and install tiles $6.50" at bounding box center [678, 261] width 170 height 43
type input "Overall Flooring"
type input "Demo and install tiles $6.50"
type textarea "Demo damaged tile and trowel thinset. Install tile flooring, float (level), and…"
type input "6.5"
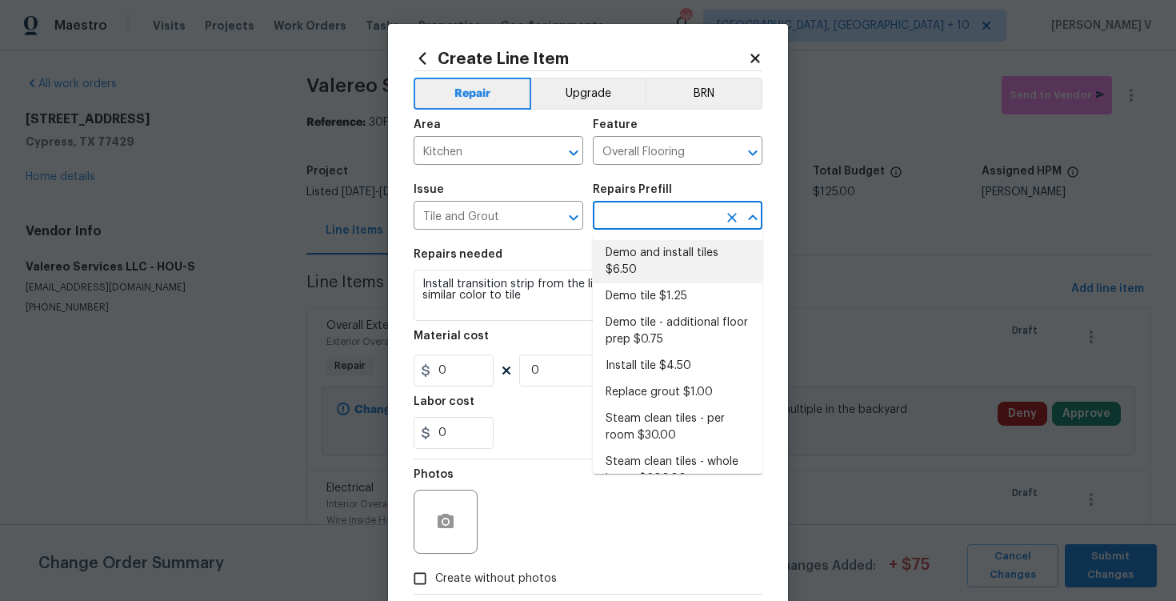
type input "1"
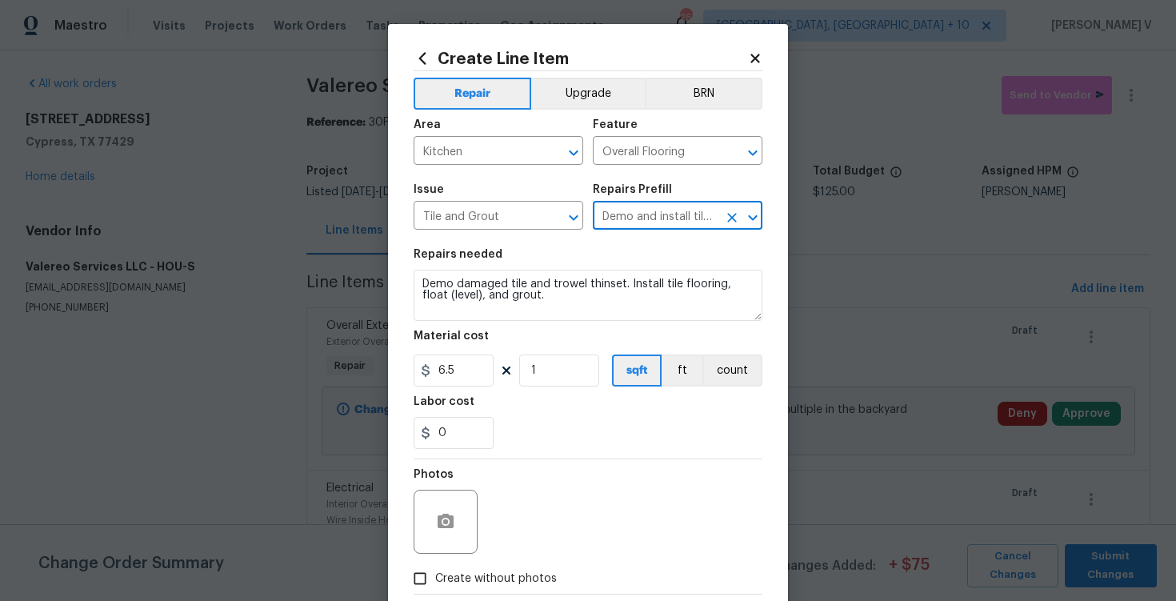
click at [635, 269] on div "Repairs needed" at bounding box center [588, 259] width 349 height 21
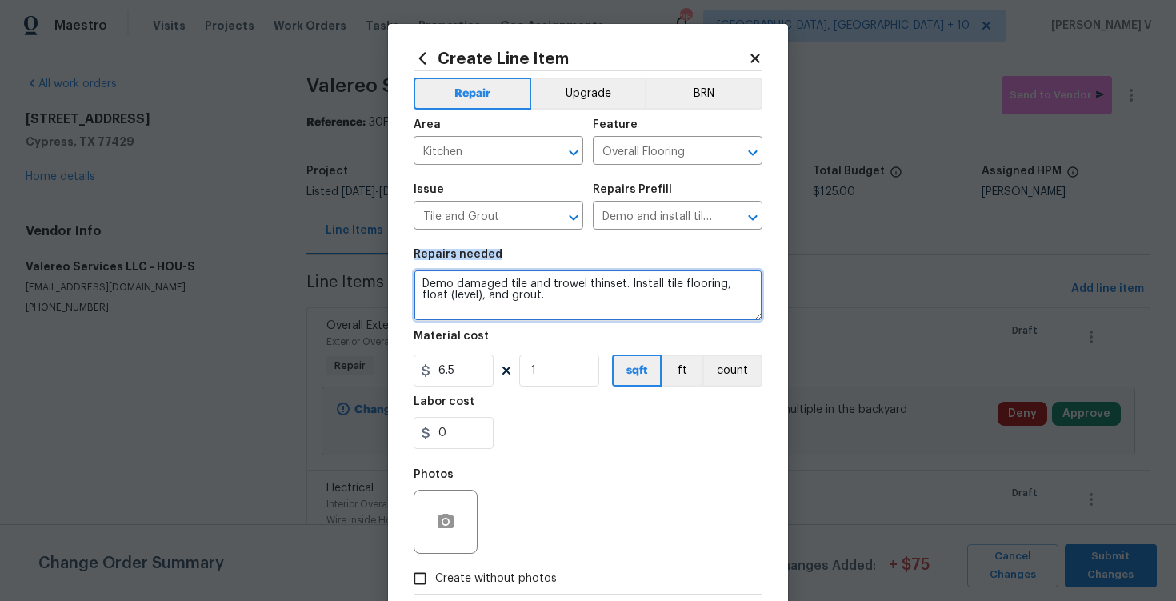
click at [591, 298] on textarea "Demo damaged tile and trowel thinset. Install tile flooring, float (level), and…" at bounding box center [588, 295] width 349 height 51
paste textarea "Install transition strip from the living room to the kitchen, use similar color…"
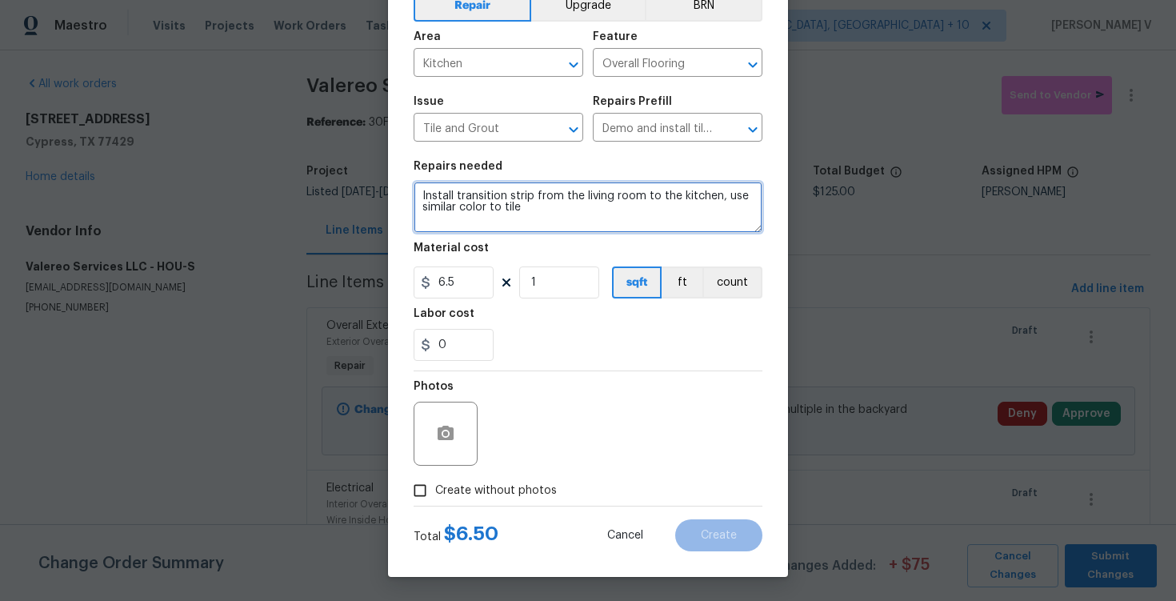
type textarea "Install transition strip from the living room to the kitchen, use similar color…"
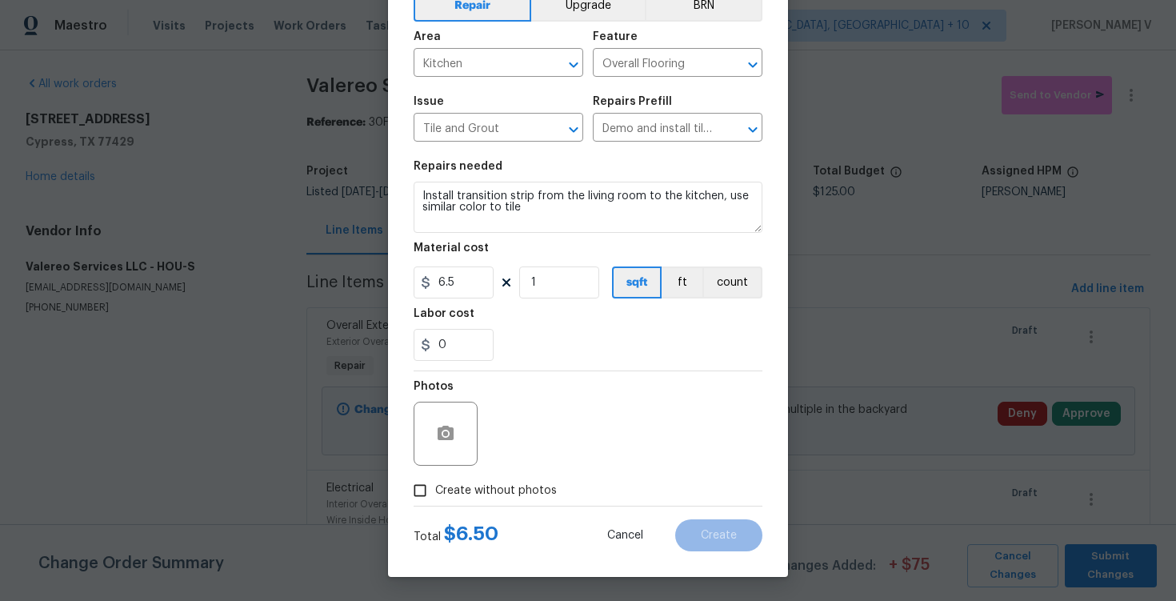
click at [430, 509] on div "Total $ 6.50 Cancel Create" at bounding box center [588, 528] width 349 height 45
click at [446, 486] on span "Create without photos" at bounding box center [496, 490] width 122 height 17
click at [435, 486] on input "Create without photos" at bounding box center [420, 490] width 30 height 30
checkbox input "true"
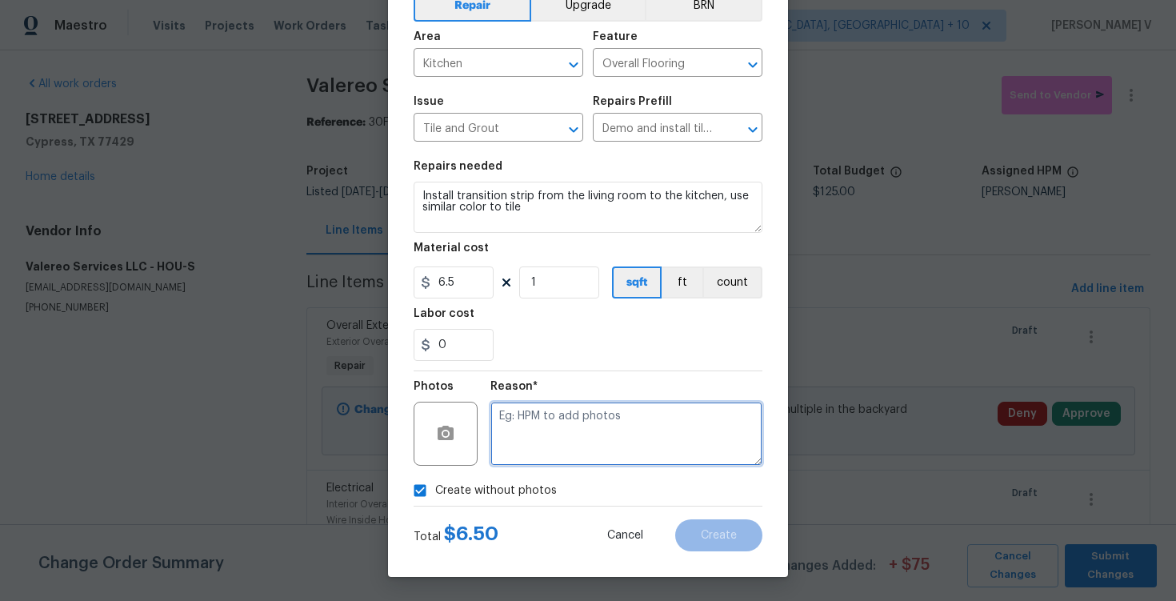
click at [594, 426] on textarea at bounding box center [626, 434] width 272 height 64
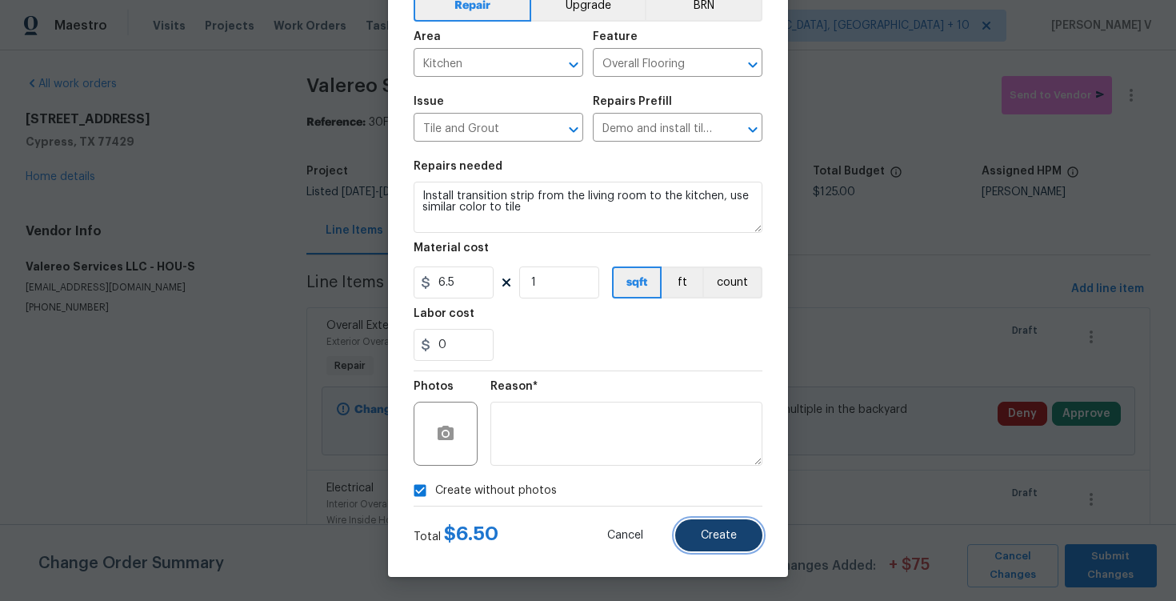
click at [727, 528] on button "Create" at bounding box center [718, 535] width 87 height 32
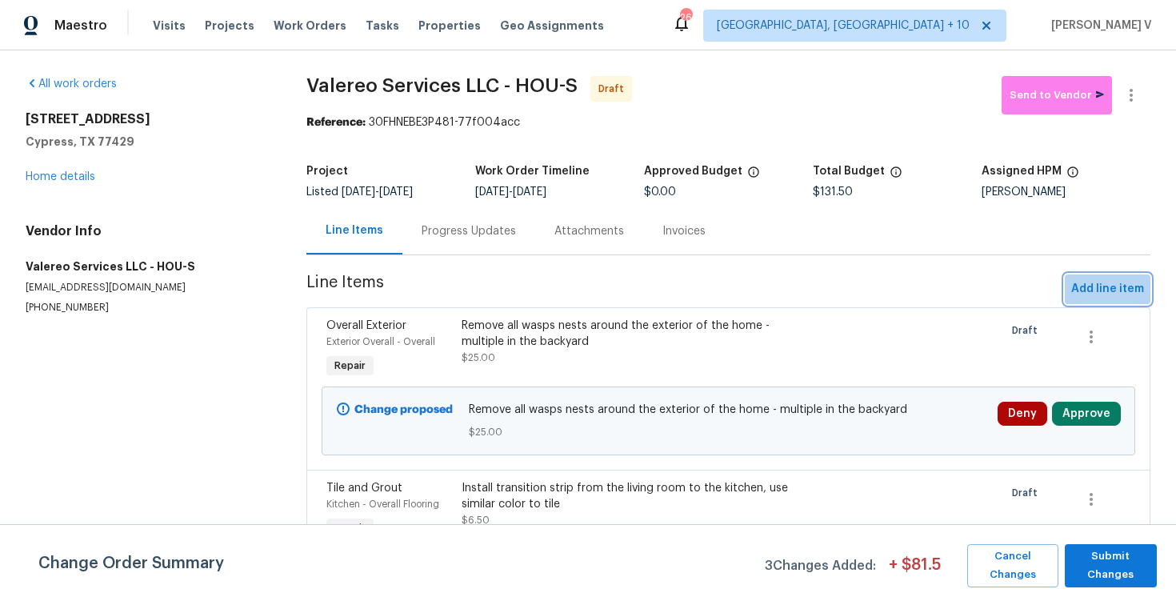
click at [1125, 291] on span "Add line item" at bounding box center [1107, 289] width 73 height 20
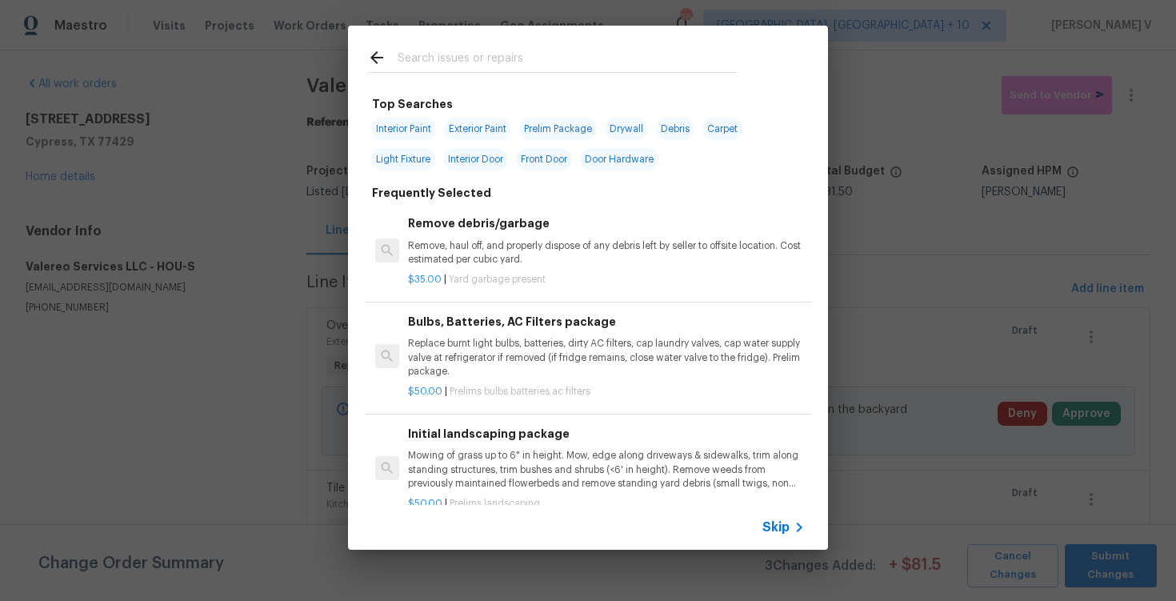
click at [782, 528] on span "Skip" at bounding box center [776, 527] width 27 height 16
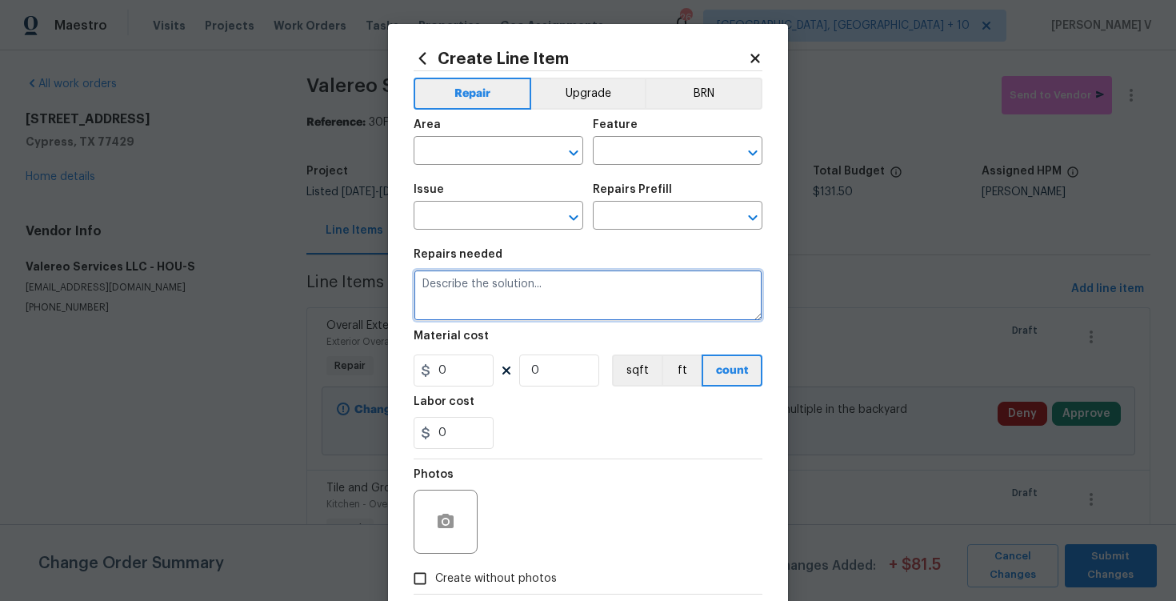
click at [538, 294] on textarea at bounding box center [588, 295] width 349 height 51
paste textarea "Repair the left side on the half bathroom faucet. Repair the faucet to have pro…"
type textarea "Repair the left side on the half bathroom faucet. Repair the faucet to have pro…"
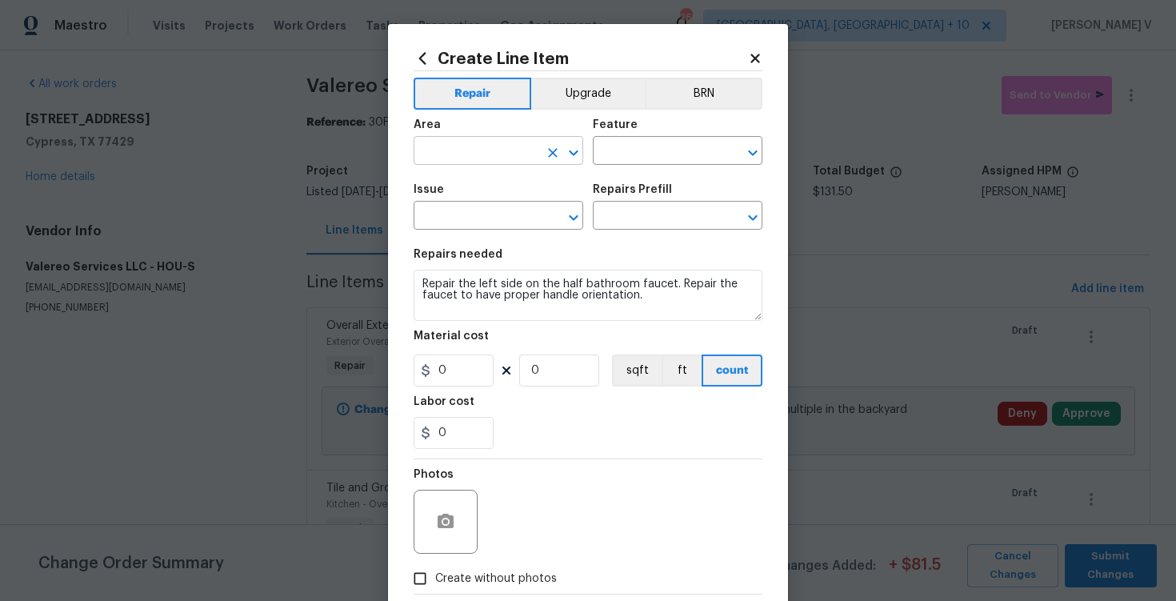
click at [470, 145] on input "text" at bounding box center [476, 152] width 125 height 25
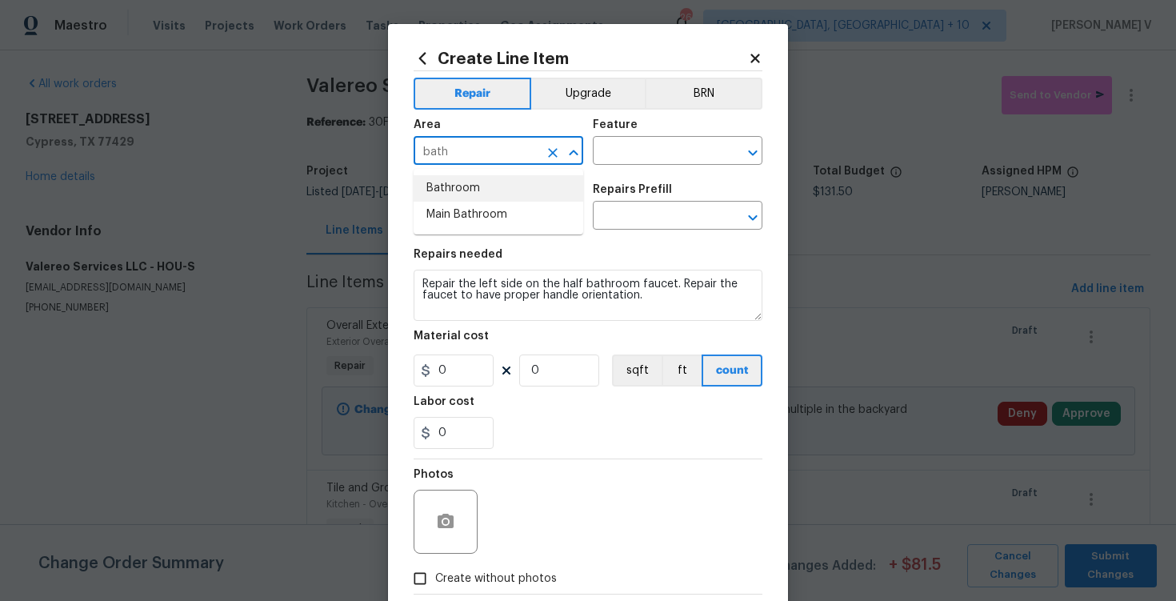
click at [490, 179] on li "Bathroom" at bounding box center [499, 188] width 170 height 26
type input "Bathroom"
click at [617, 152] on input "text" at bounding box center [655, 152] width 125 height 25
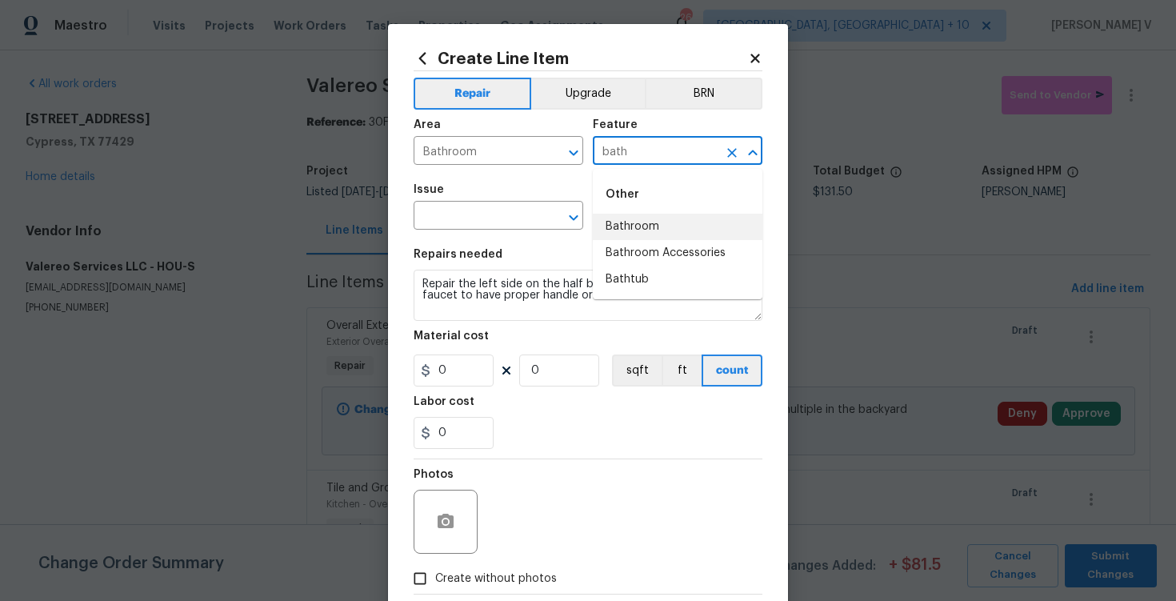
click at [628, 222] on li "Bathroom" at bounding box center [678, 227] width 170 height 26
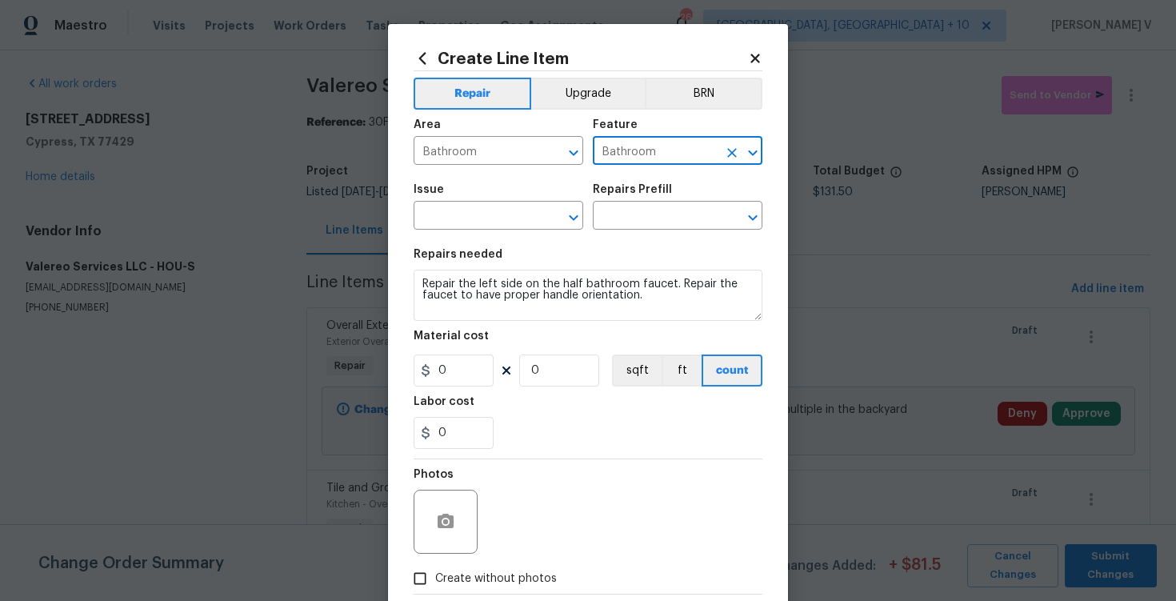
type input "Bathroom"
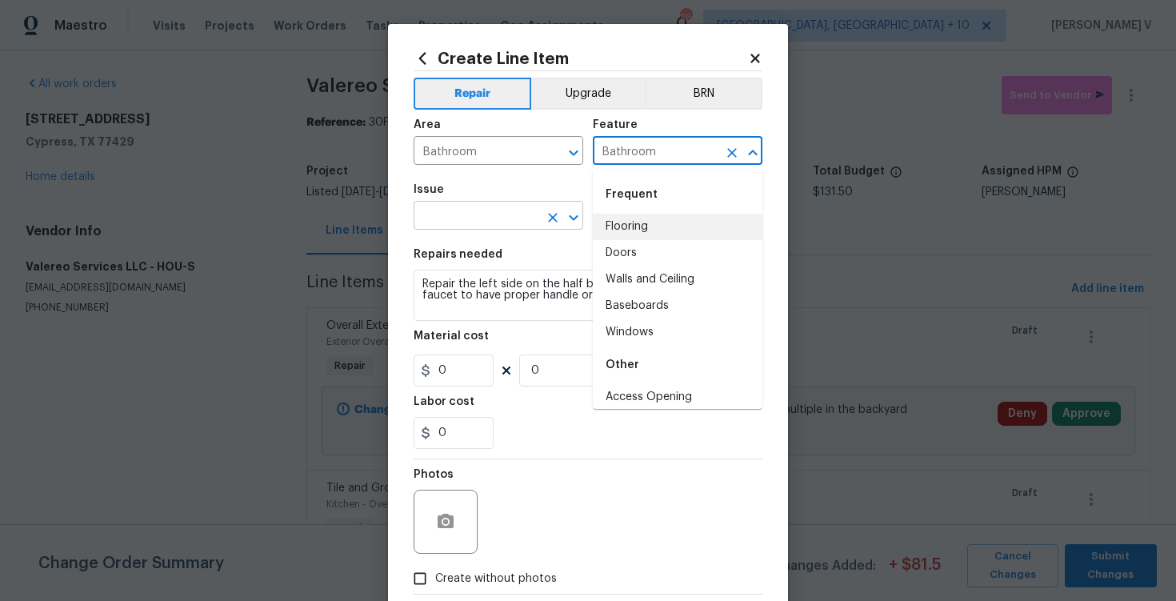
click at [502, 226] on input "text" at bounding box center [476, 217] width 125 height 25
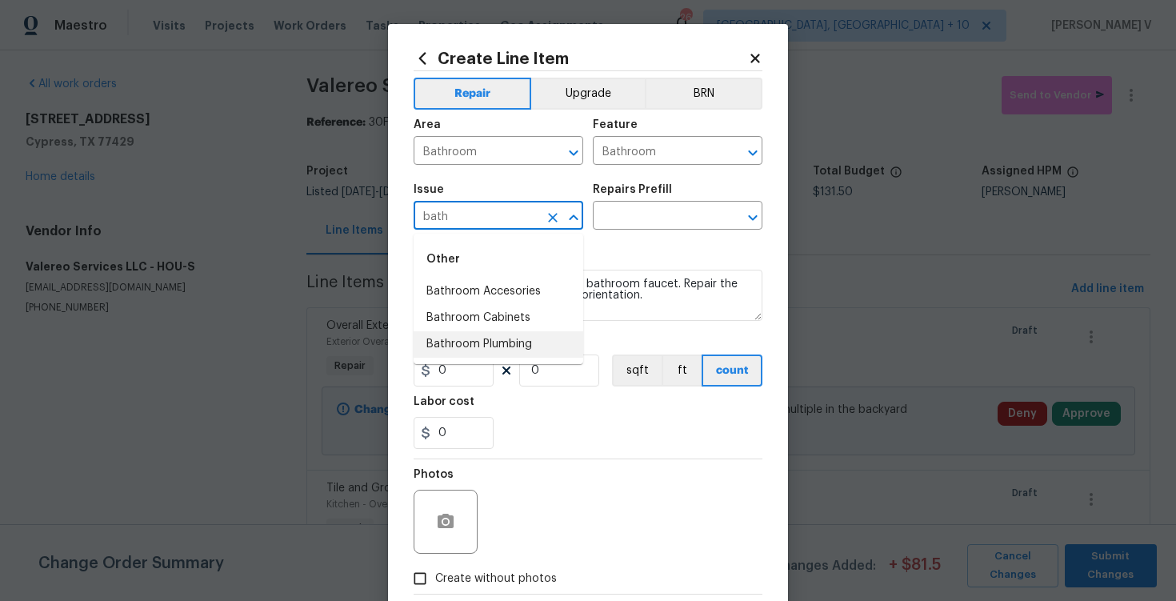
click at [518, 340] on li "Bathroom Plumbing" at bounding box center [499, 344] width 170 height 26
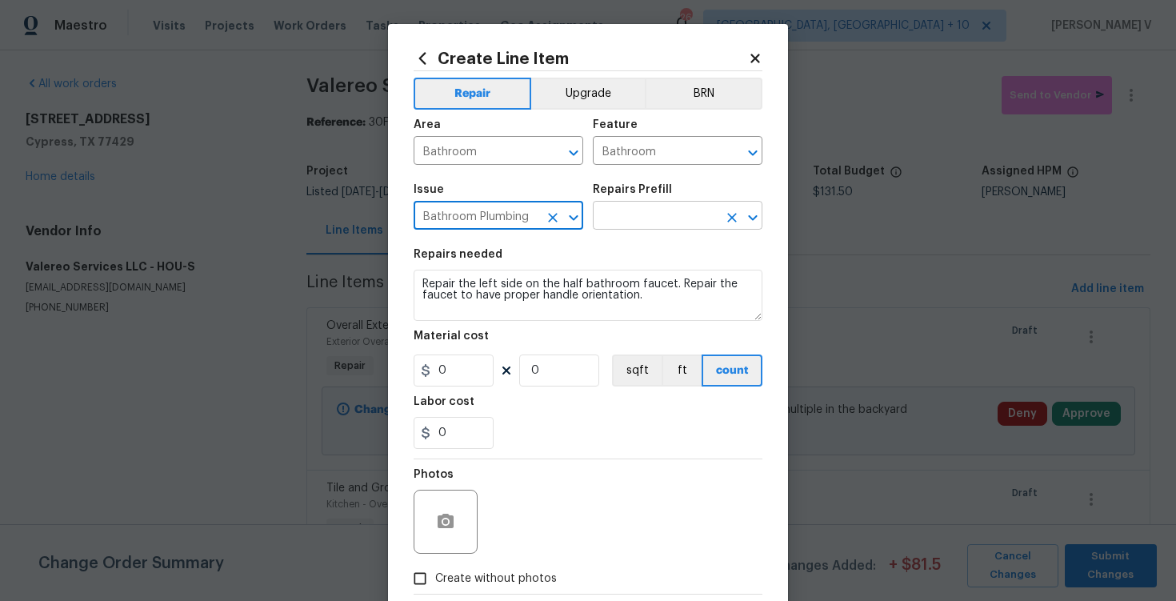
type input "Bathroom Plumbing"
click at [660, 218] on input "text" at bounding box center [655, 217] width 125 height 25
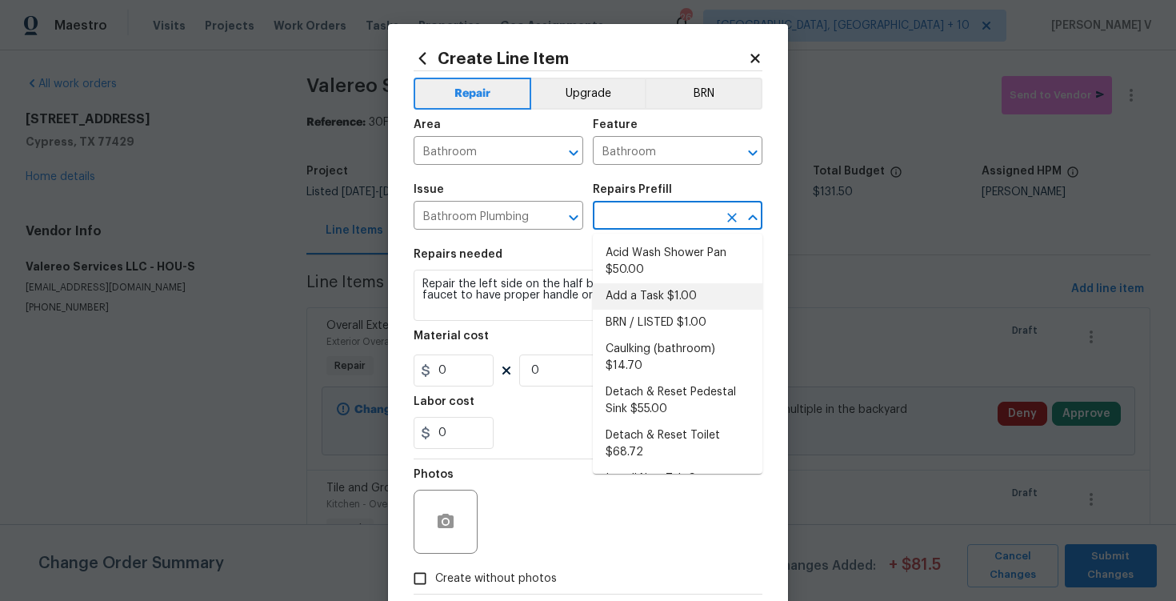
click at [636, 295] on li "Add a Task $1.00" at bounding box center [678, 296] width 170 height 26
type input "Plumbing"
type input "Add a Task $1.00"
type textarea "HPM to detail"
type input "1"
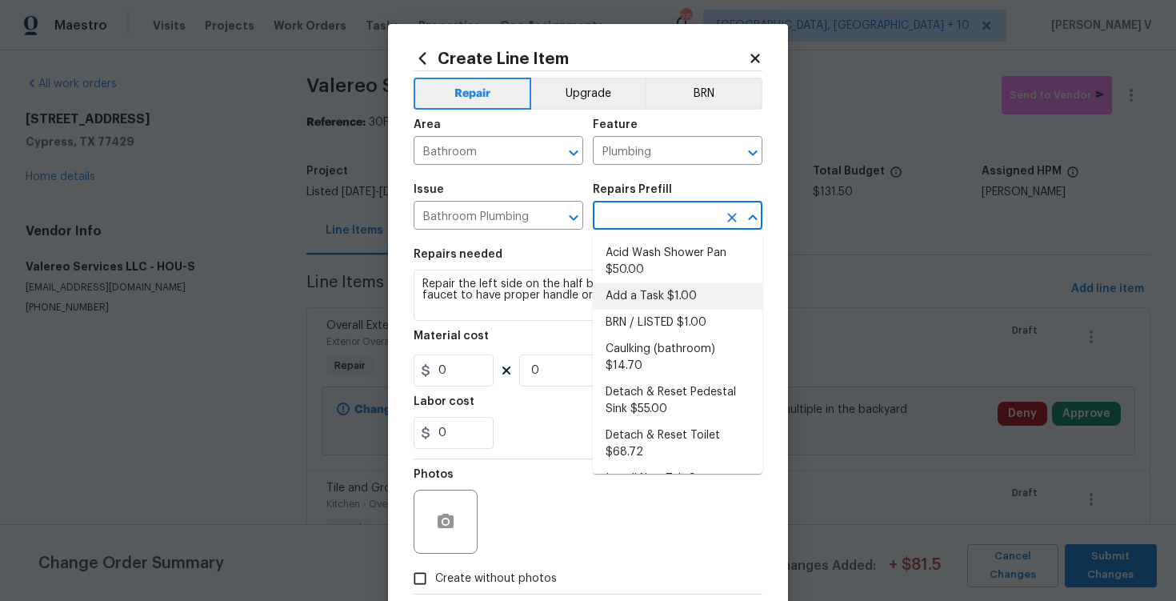
type input "1"
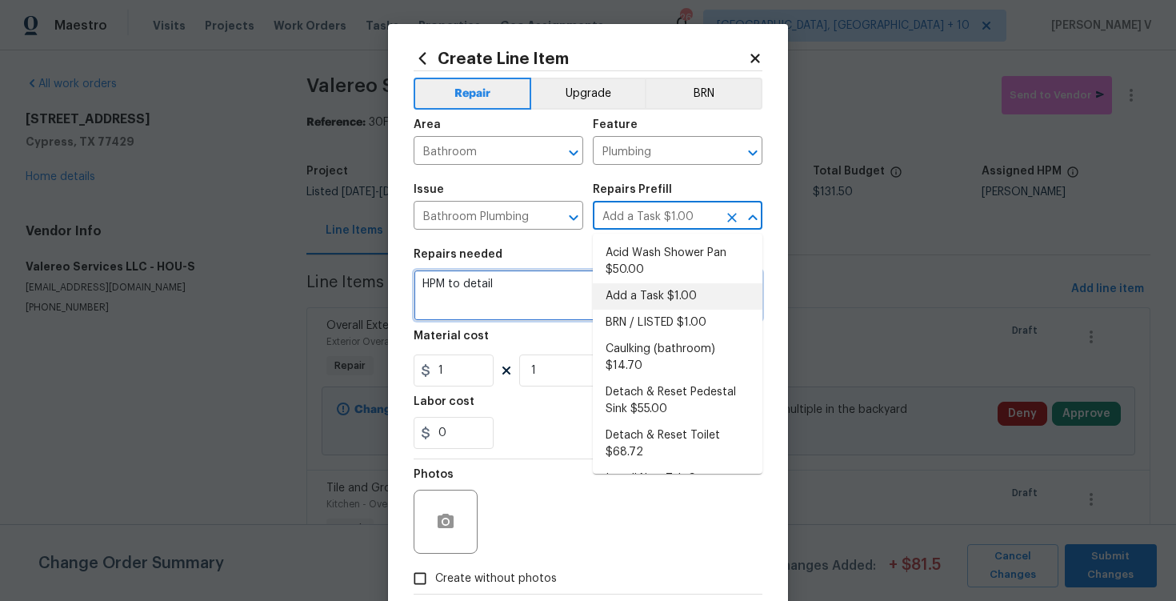
click at [636, 295] on textarea "Repair the left side on the half bathroom faucet. Repair the faucet to have pro…" at bounding box center [588, 295] width 349 height 51
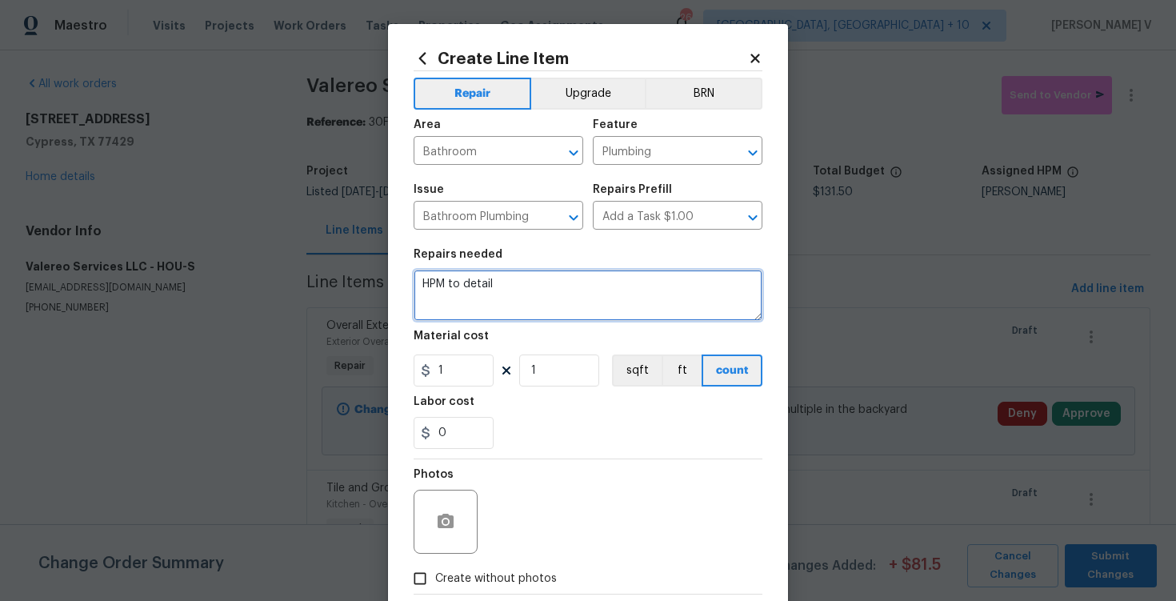
click at [636, 295] on textarea "HPM to detail" at bounding box center [588, 295] width 349 height 51
paste textarea "Repair the left side on the half bathroom faucet. Repair the faucet to have pro…"
type textarea "Repair the left side on the half bathroom faucet. Repair the faucet to have pro…"
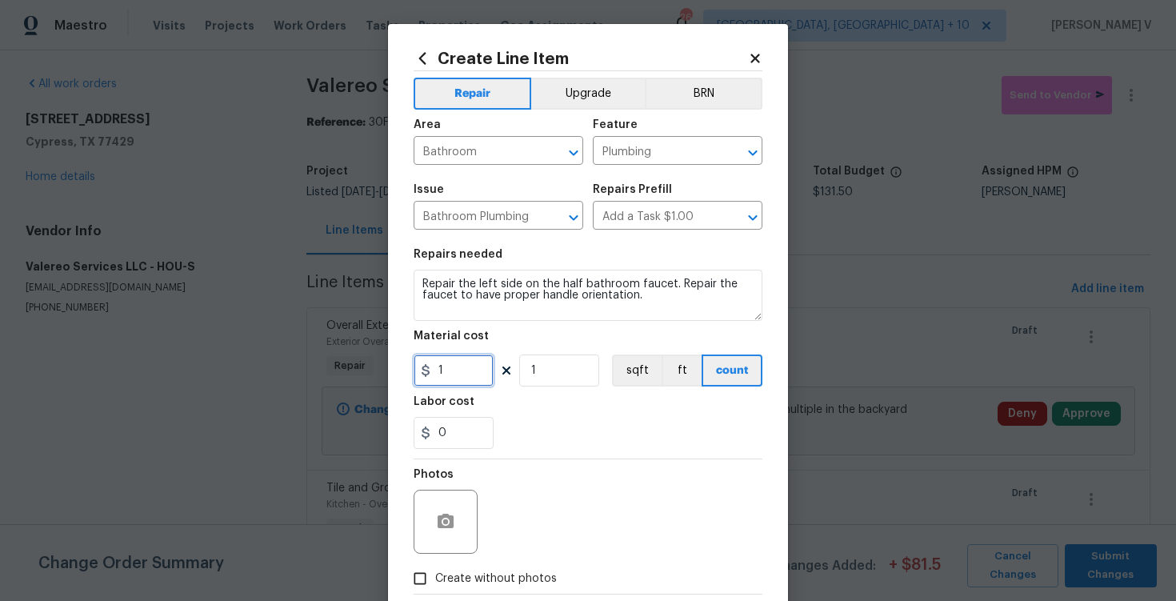
click at [463, 380] on input "1" at bounding box center [454, 370] width 80 height 32
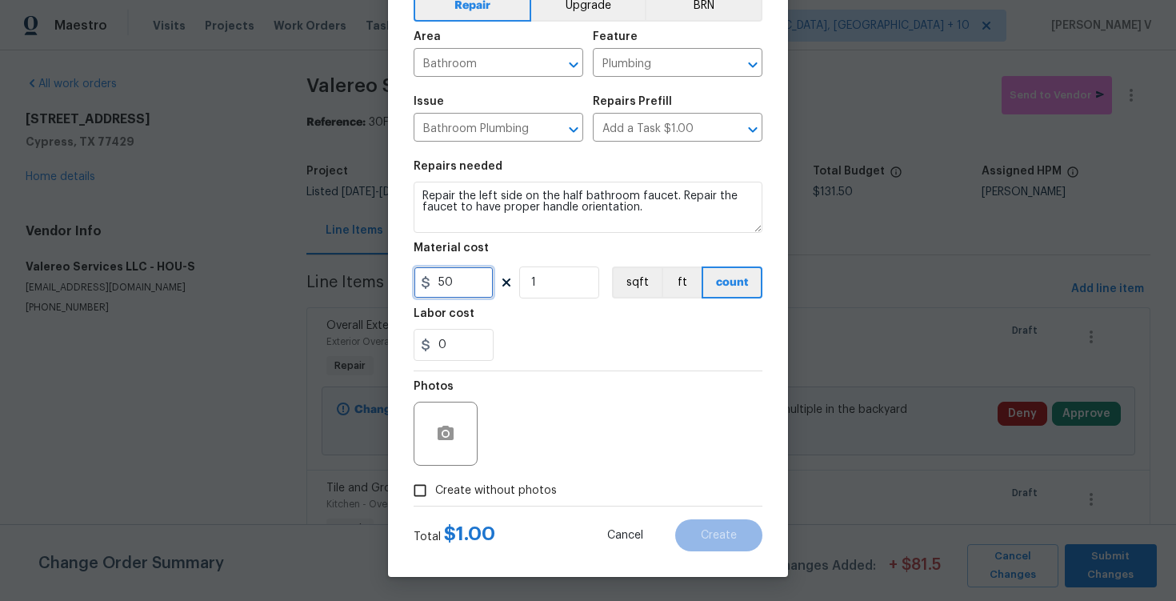
type input "50"
click at [425, 494] on input "Create without photos" at bounding box center [420, 490] width 30 height 30
checkbox input "true"
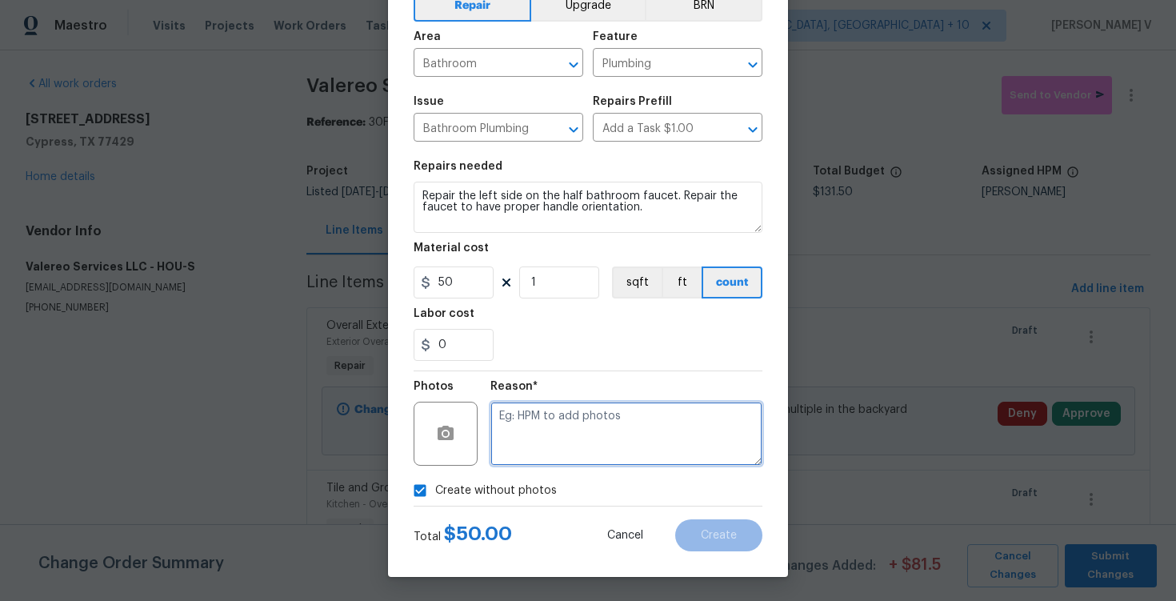
click at [635, 424] on textarea at bounding box center [626, 434] width 272 height 64
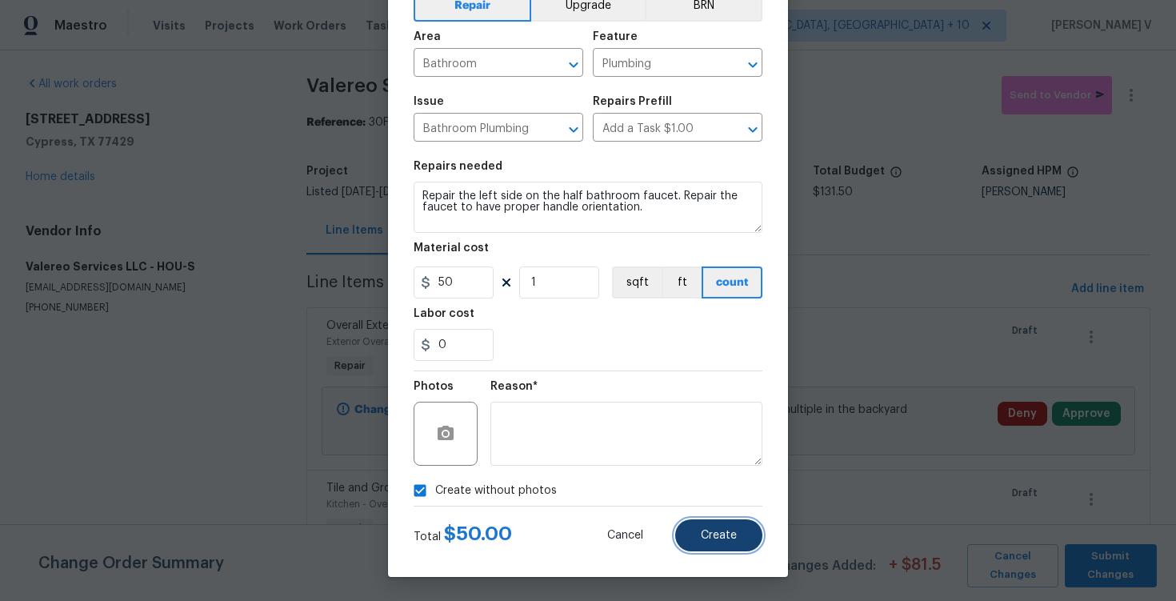
click at [692, 528] on button "Create" at bounding box center [718, 535] width 87 height 32
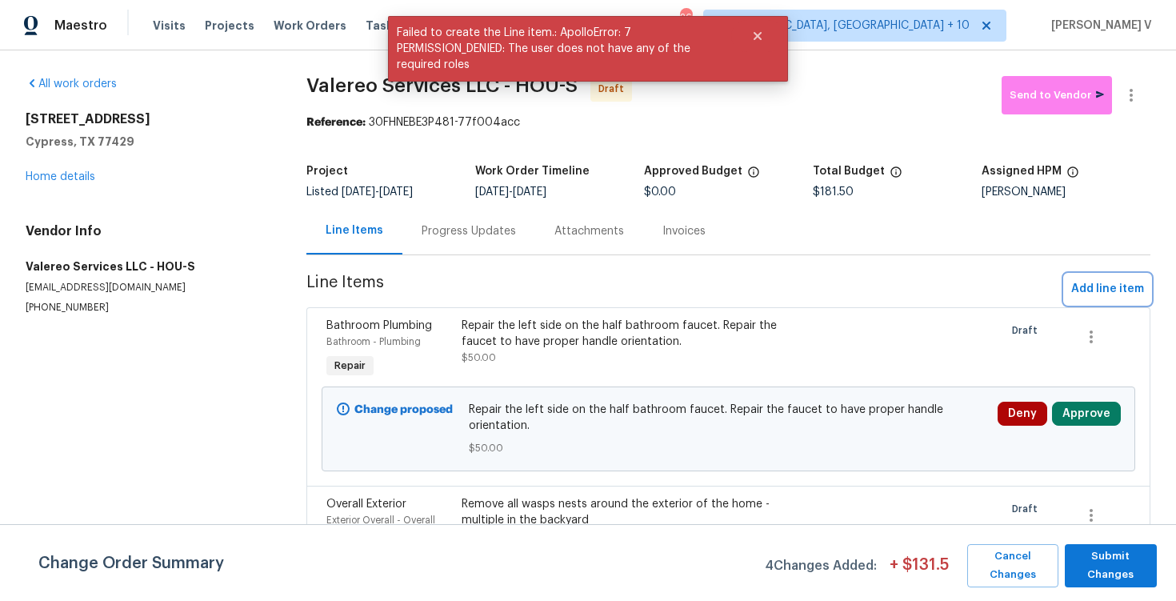
click at [1114, 290] on span "Add line item" at bounding box center [1107, 289] width 73 height 20
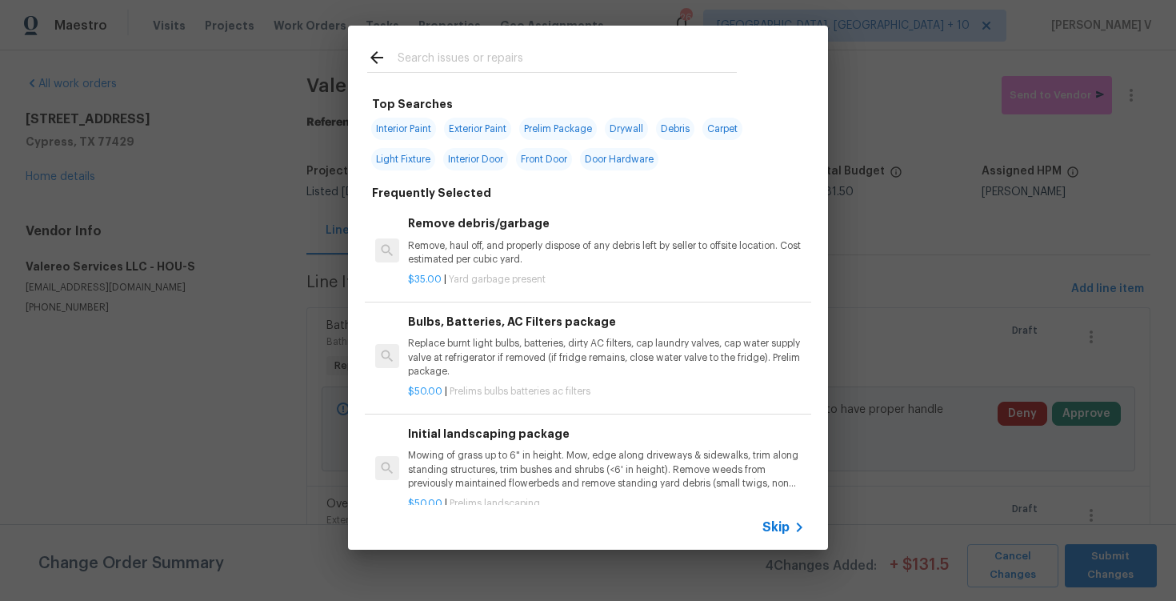
click at [775, 522] on span "Skip" at bounding box center [776, 527] width 27 height 16
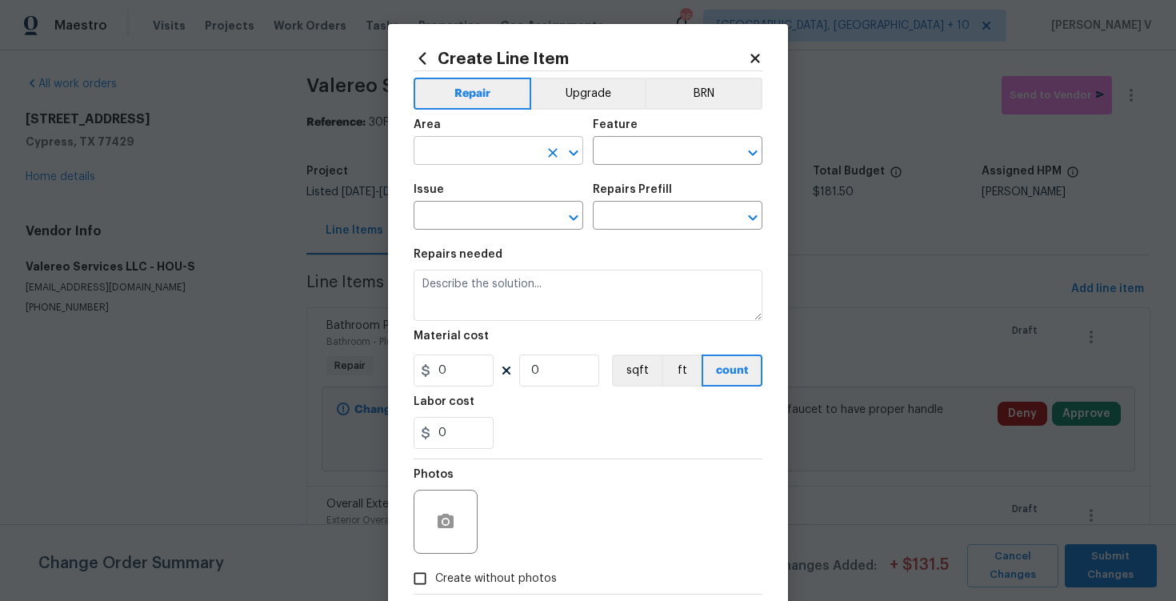
click at [526, 152] on input "text" at bounding box center [476, 152] width 125 height 25
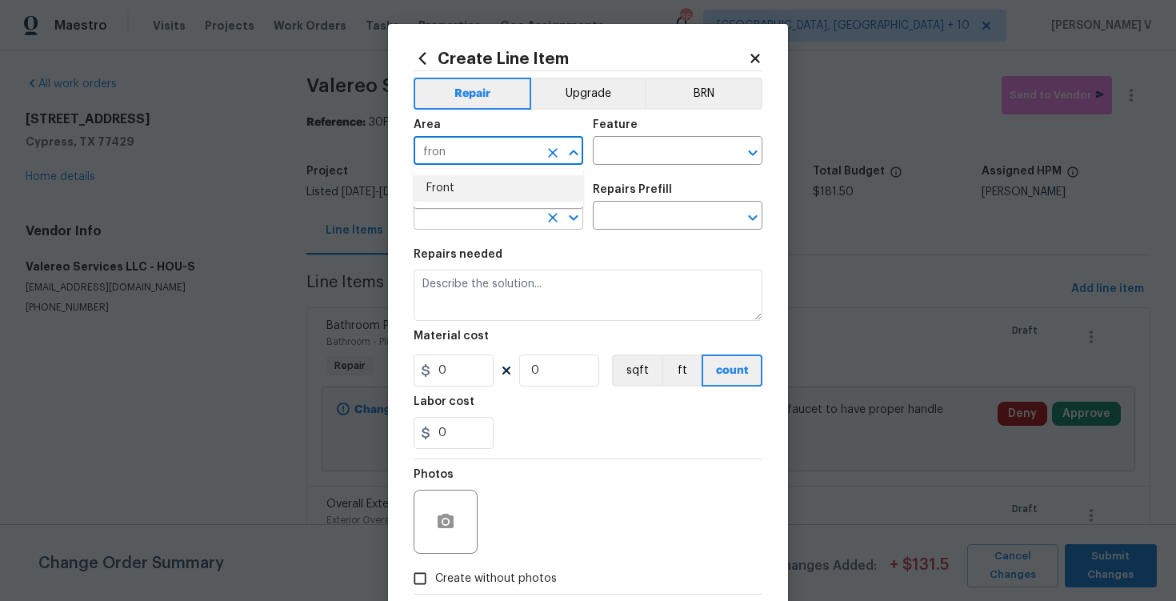
type input "fron"
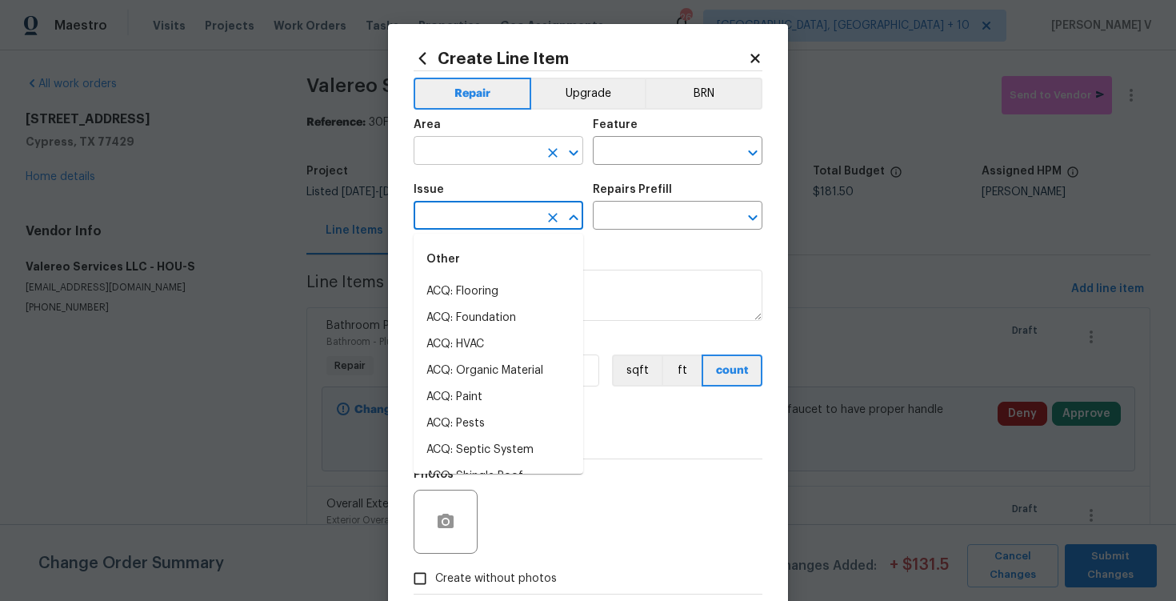
click at [520, 162] on input "text" at bounding box center [476, 152] width 125 height 25
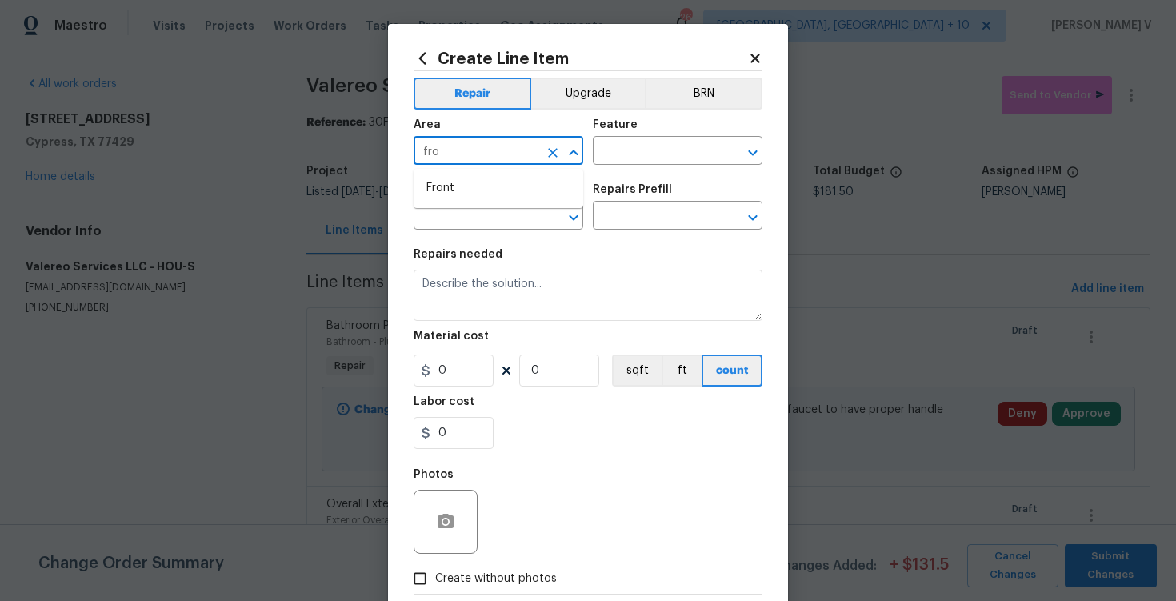
click at [506, 182] on li "Front" at bounding box center [499, 188] width 170 height 26
type input "Front"
click at [655, 161] on input "text" at bounding box center [655, 152] width 125 height 25
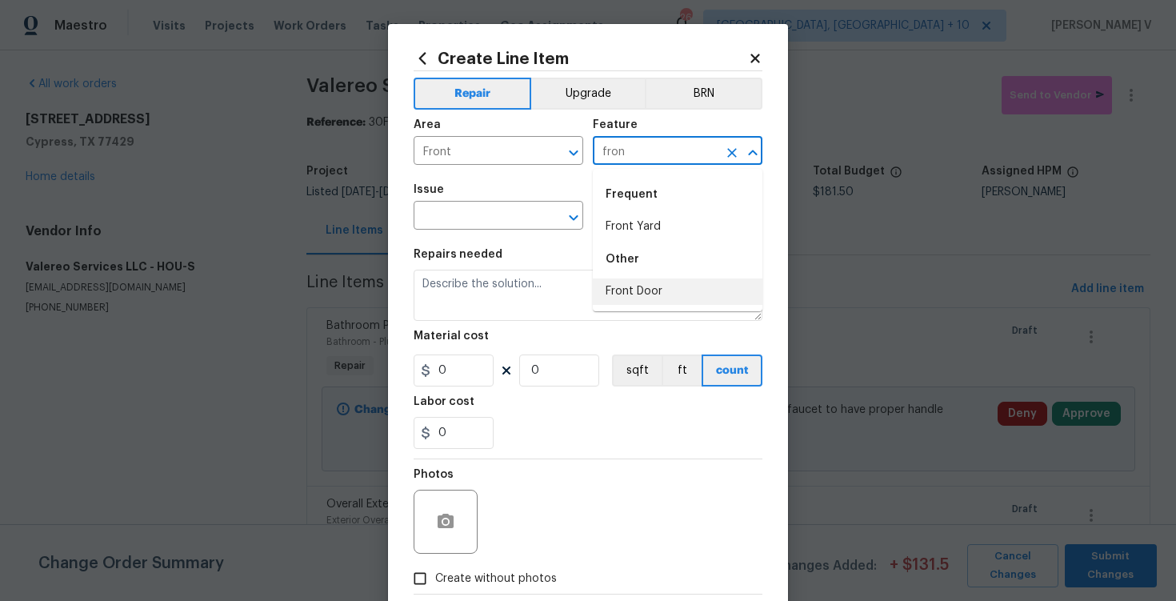
click at [640, 286] on li "Front Door" at bounding box center [678, 291] width 170 height 26
type input "Front Door"
click at [456, 230] on span "Issue ​" at bounding box center [499, 206] width 170 height 65
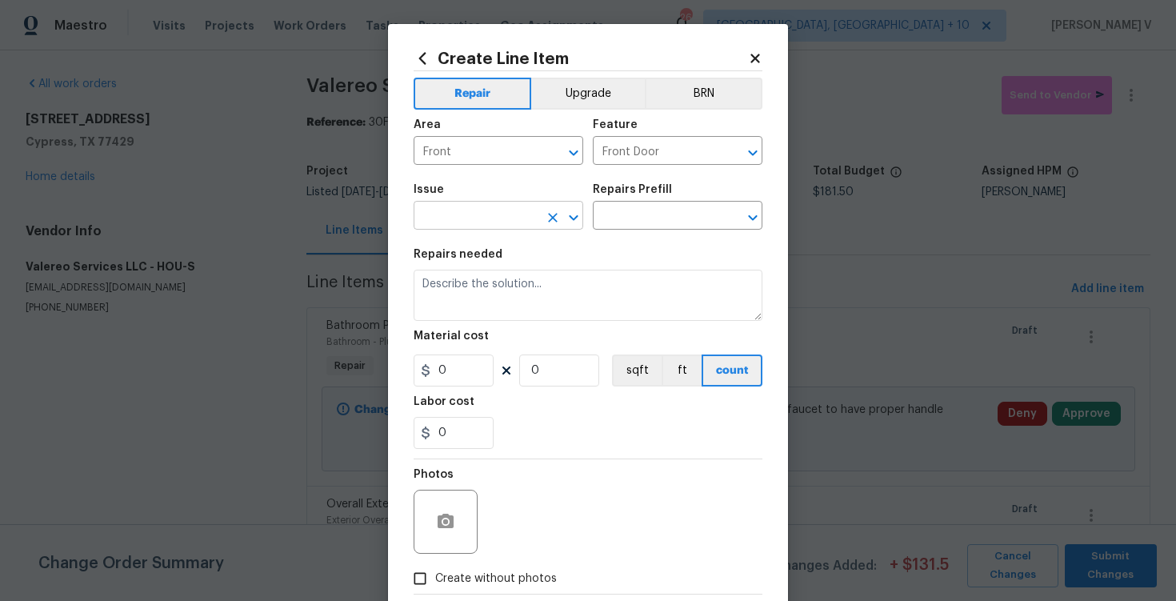
click at [454, 226] on input "text" at bounding box center [476, 217] width 125 height 25
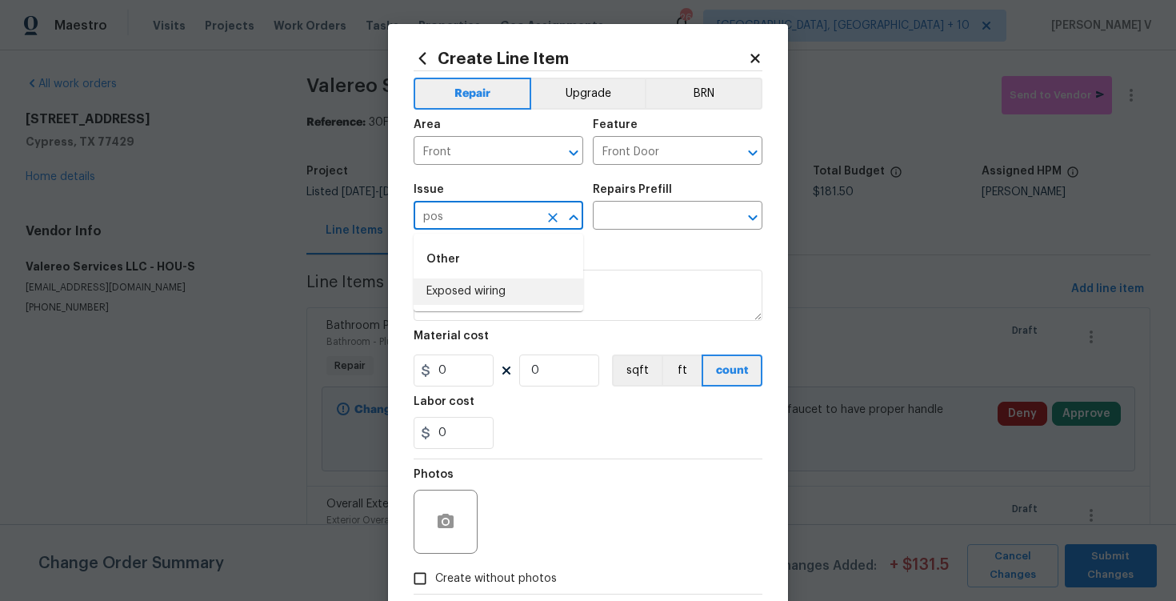
click at [487, 275] on div "Other" at bounding box center [499, 259] width 170 height 38
click at [484, 285] on li "Exposed wiring" at bounding box center [499, 291] width 170 height 26
type input "Exposed wiring"
click at [639, 210] on input "text" at bounding box center [655, 217] width 125 height 25
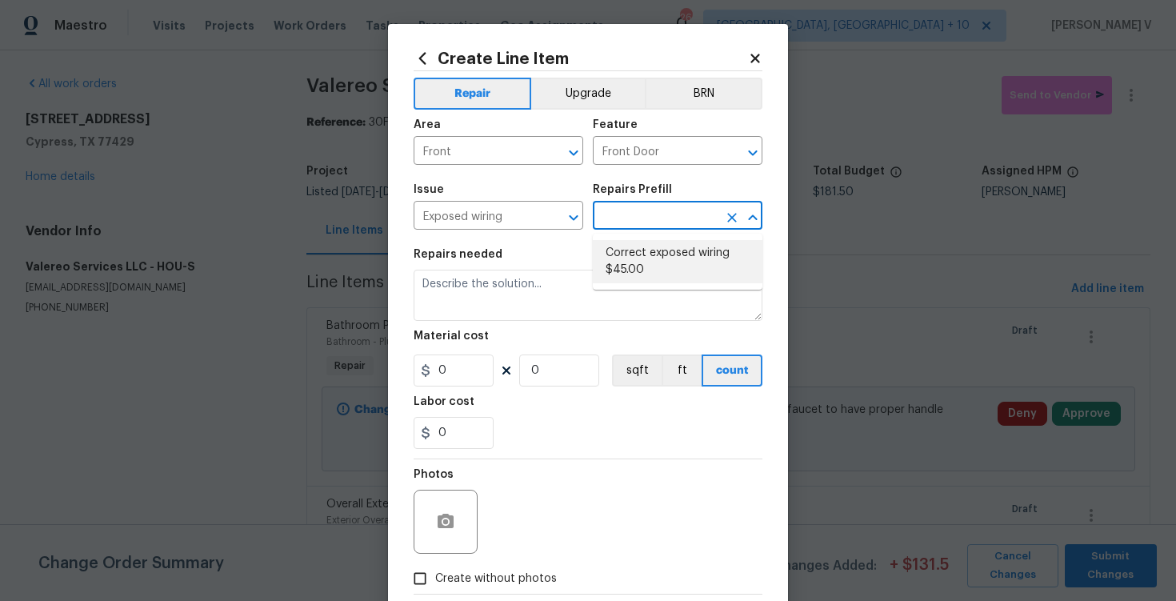
click at [635, 256] on li "Correct exposed wiring $45.00" at bounding box center [678, 261] width 170 height 43
type input "Correct exposed wiring $45.00"
type textarea "Seal off exposed wiring in a junction box, secured to closest possible framing …"
type input "45"
type input "1"
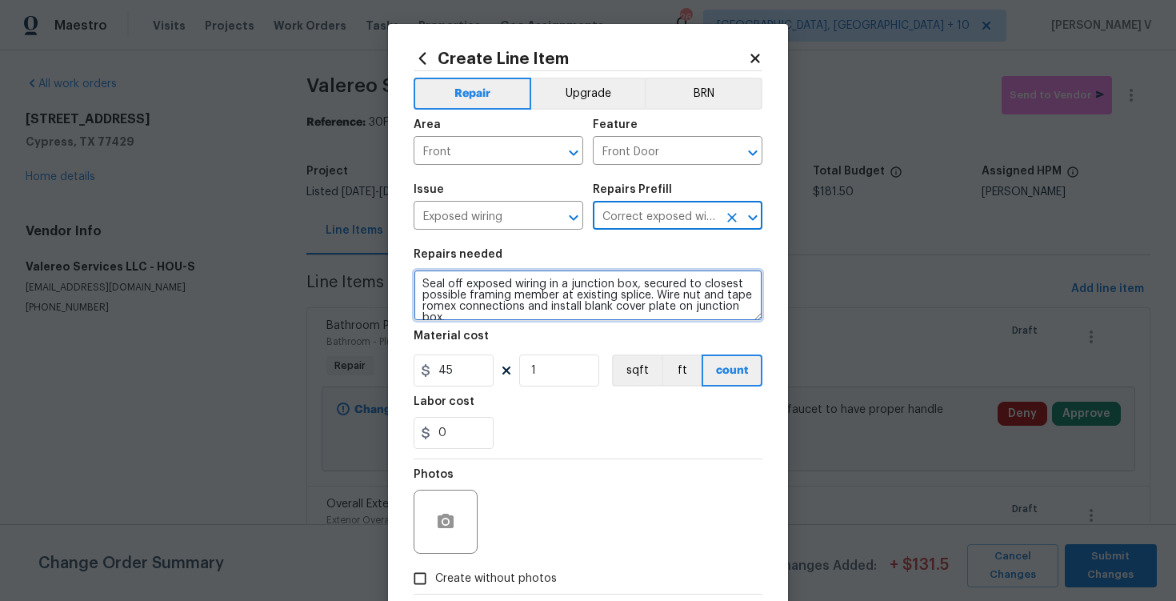
click at [588, 287] on textarea "Seal off exposed wiring in a junction box, secured to closest possible framing …" at bounding box center [588, 295] width 349 height 51
paste textarea "Repair damaged front post"
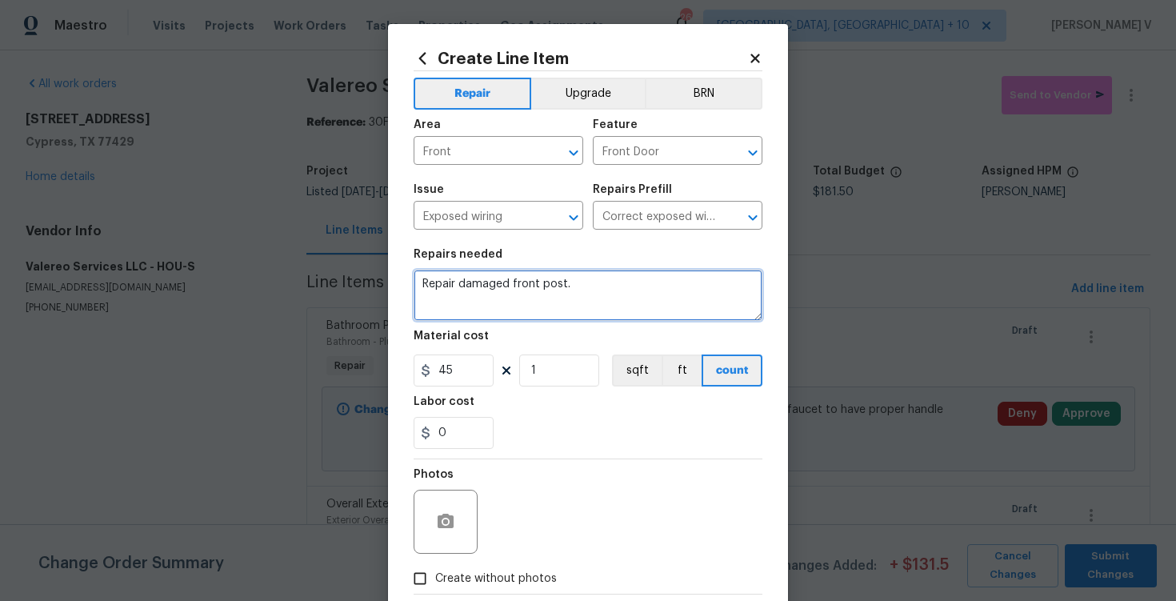
type textarea "Repair damaged front post."
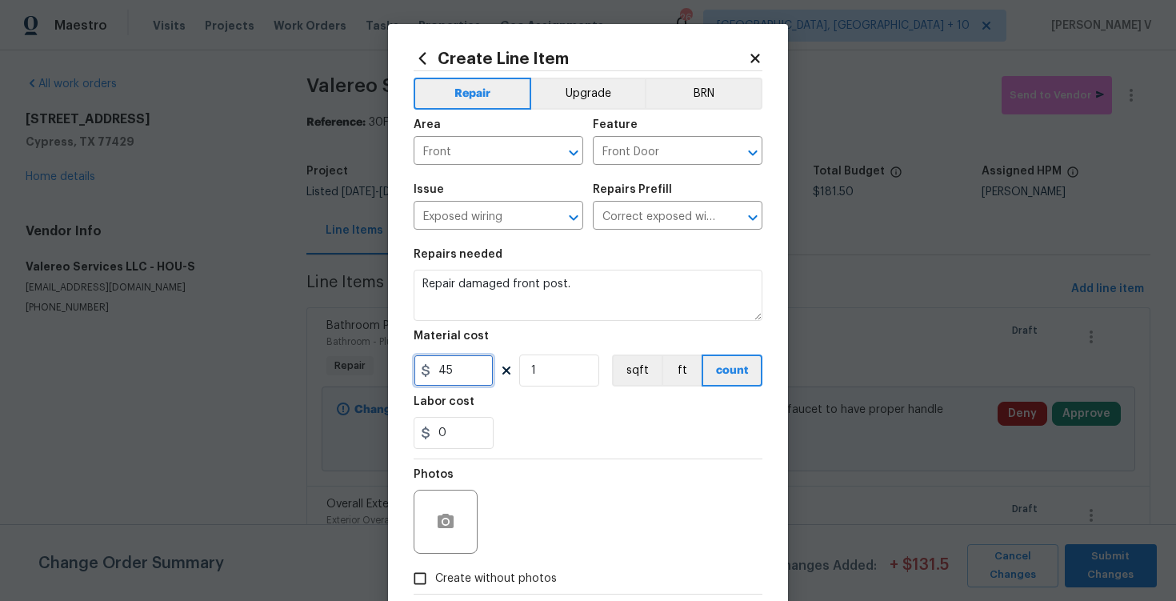
click at [474, 360] on input "45" at bounding box center [454, 370] width 80 height 32
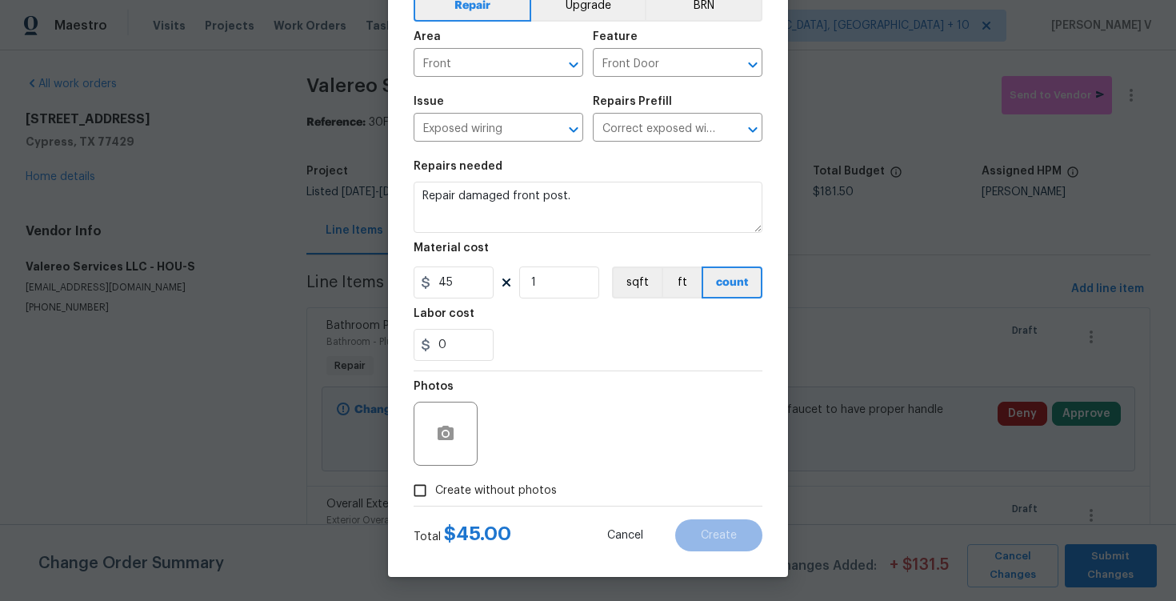
click at [458, 499] on label "Create without photos" at bounding box center [481, 490] width 152 height 30
click at [435, 499] on input "Create without photos" at bounding box center [420, 490] width 30 height 30
checkbox input "true"
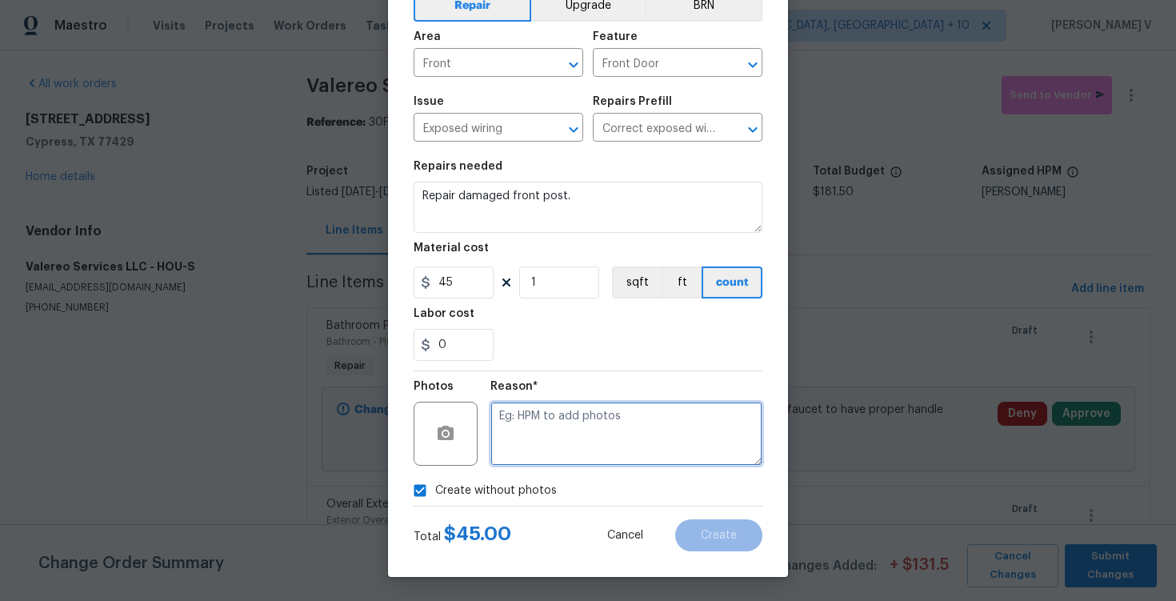
click at [603, 430] on textarea at bounding box center [626, 434] width 272 height 64
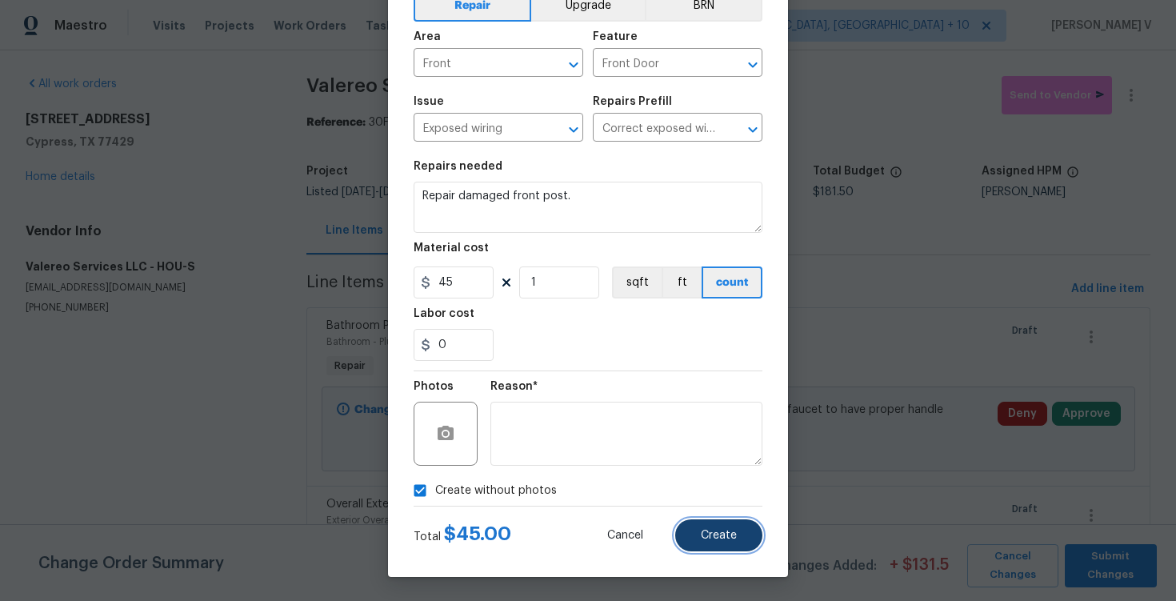
click at [723, 539] on span "Create" at bounding box center [719, 536] width 36 height 12
type input "0"
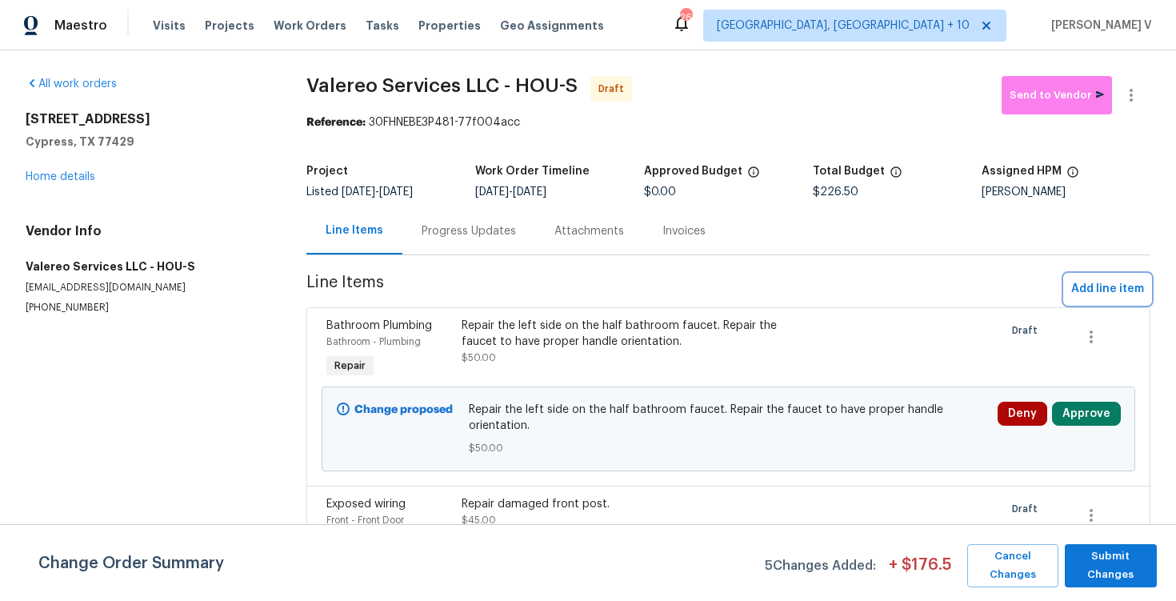
click at [1075, 286] on span "Add line item" at bounding box center [1107, 289] width 73 height 20
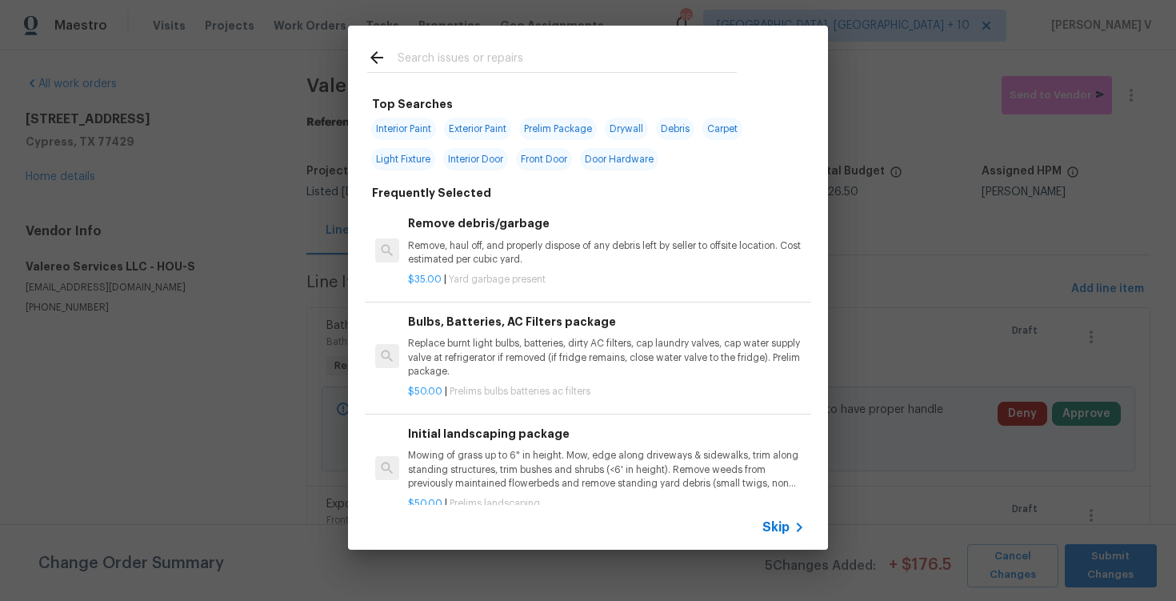
click at [773, 530] on span "Skip" at bounding box center [776, 527] width 27 height 16
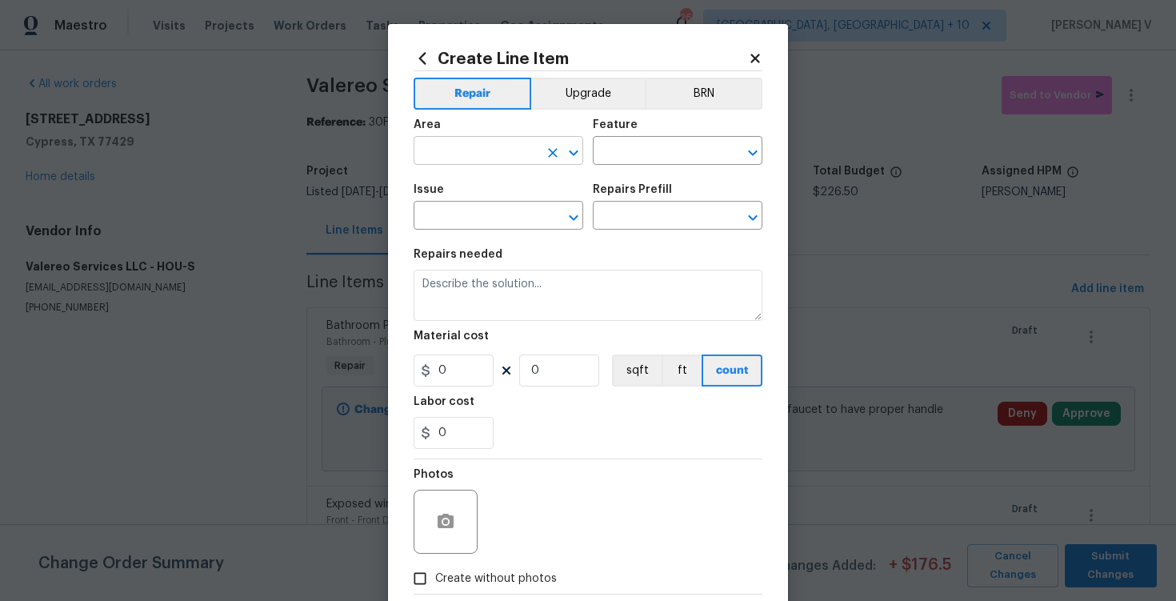
click at [470, 160] on input "text" at bounding box center [476, 152] width 125 height 25
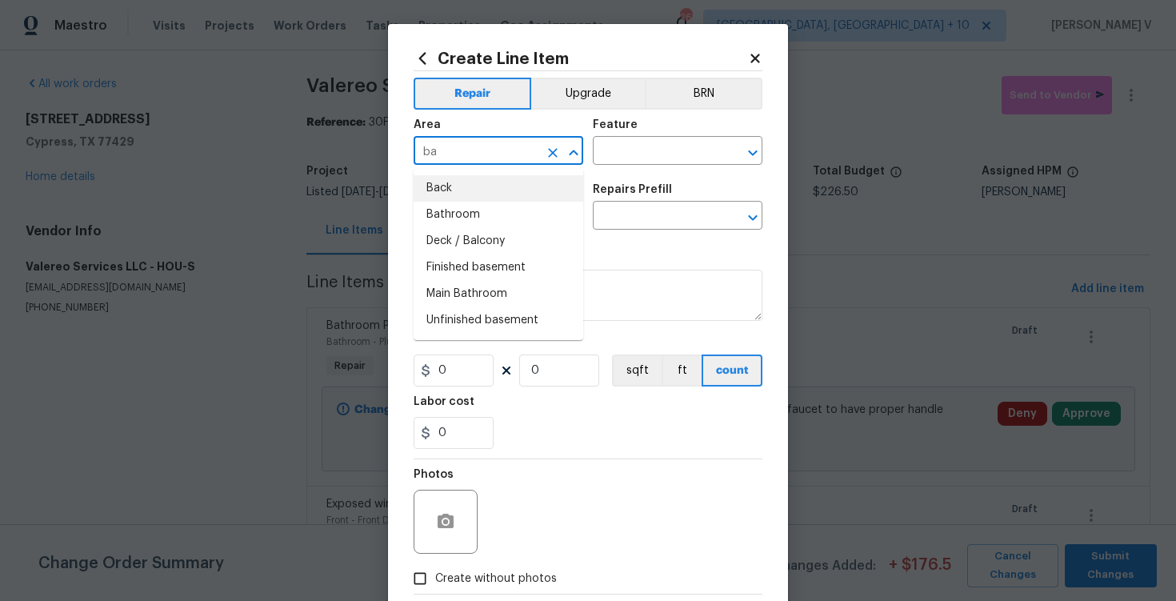
click at [471, 178] on li "Back" at bounding box center [499, 188] width 170 height 26
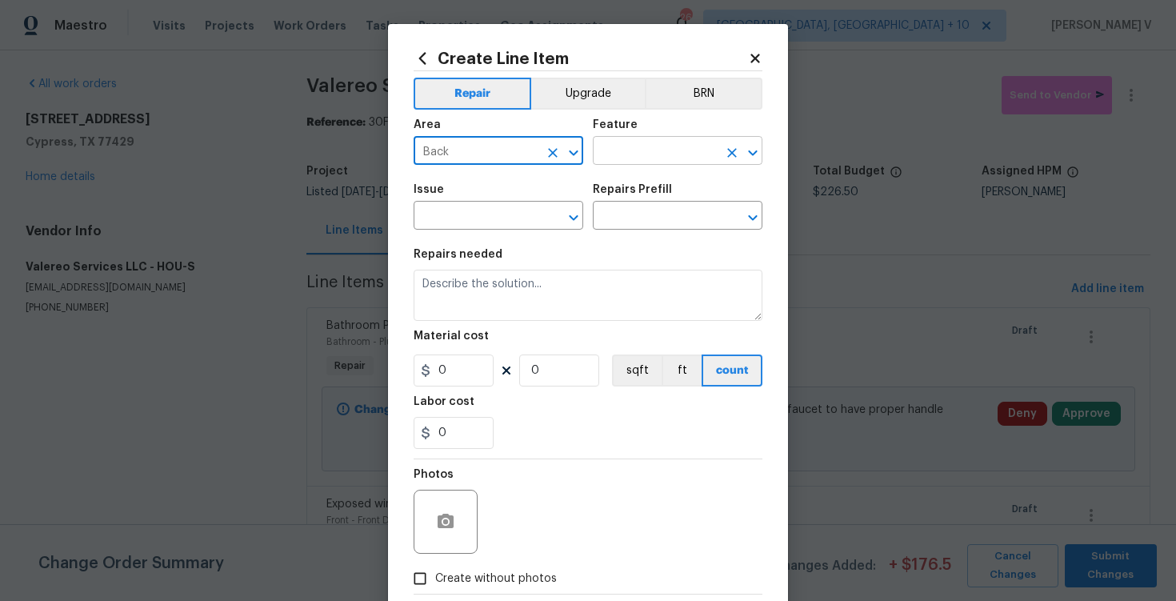
type input "Back"
click at [620, 154] on input "text" at bounding box center [655, 152] width 125 height 25
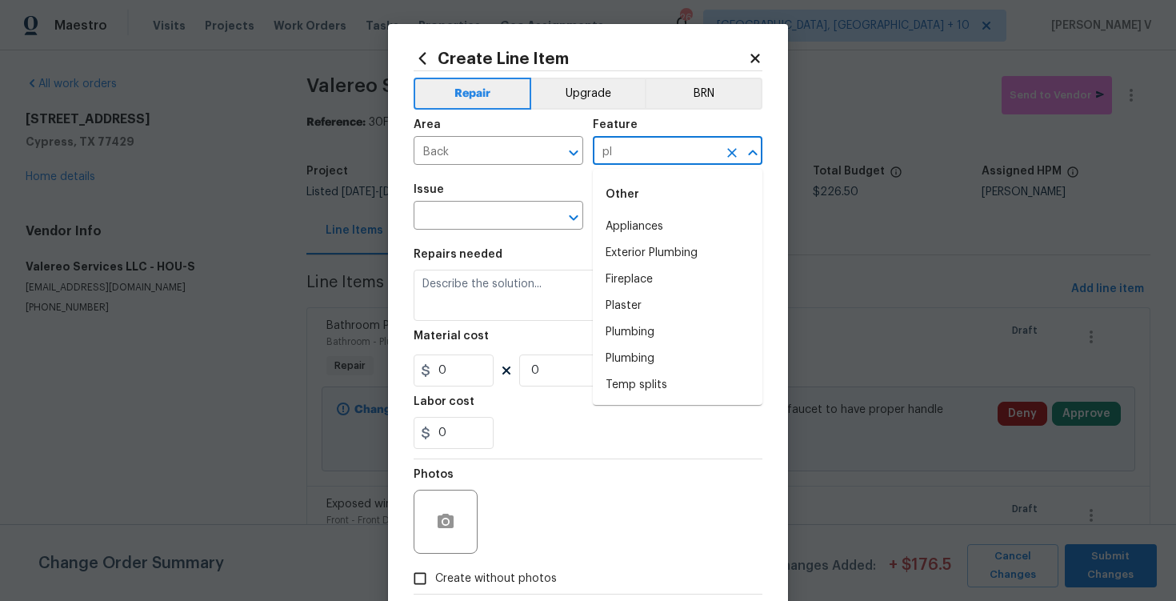
type input "p"
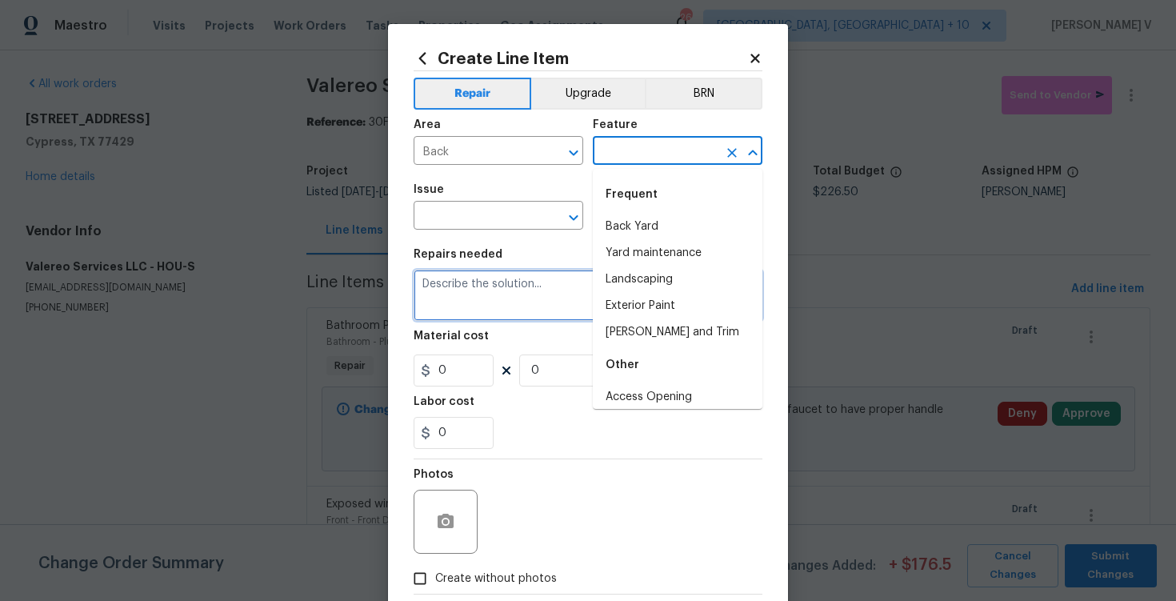
click at [532, 276] on textarea at bounding box center [588, 295] width 349 height 51
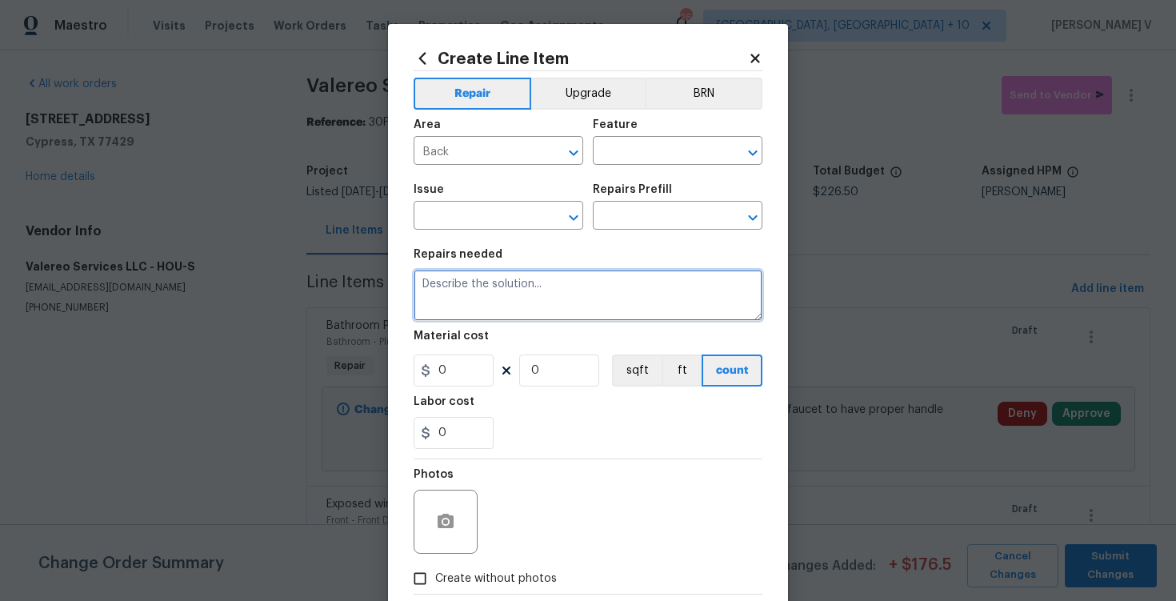
paste textarea "Investigate the source of moisture on the back patio cover ceiling. Repair and …"
type textarea "Investigate the source of moisture on the back patio cover ceiling. Repair and …"
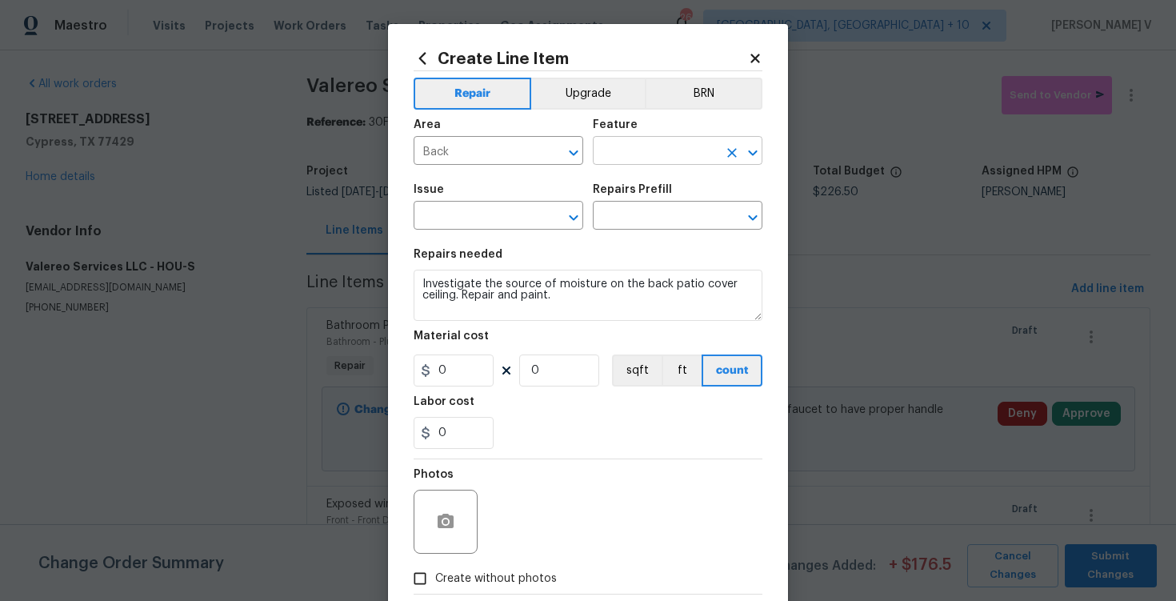
click at [664, 159] on input "text" at bounding box center [655, 152] width 125 height 25
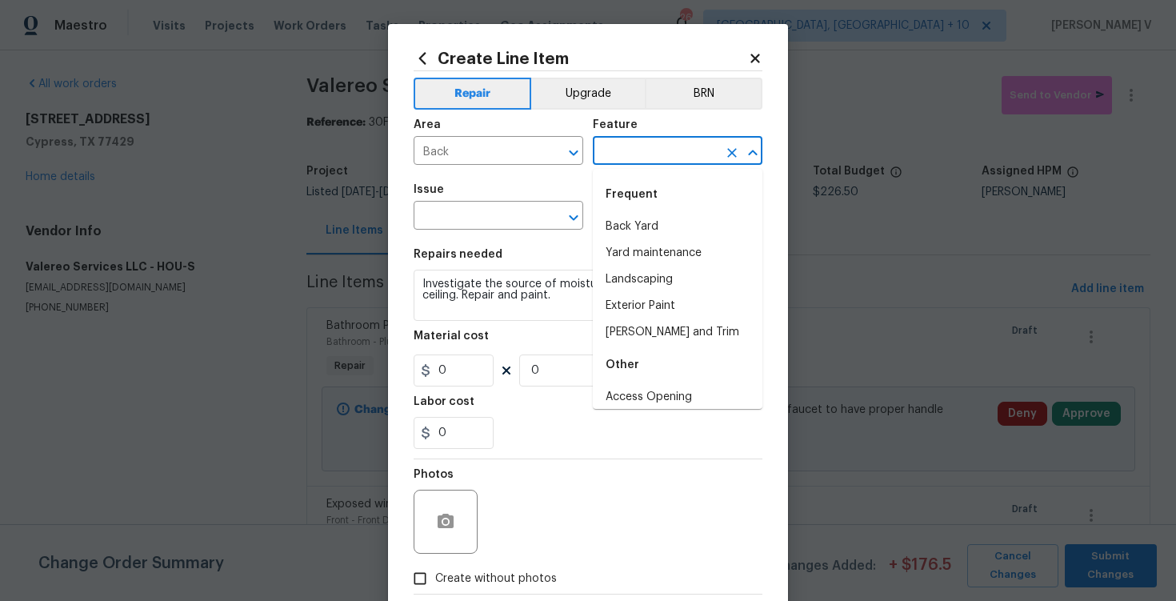
type input "l"
click at [490, 278] on textarea "Investigate the source of moisture on the back patio cover ceiling. Repair and …" at bounding box center [588, 295] width 349 height 51
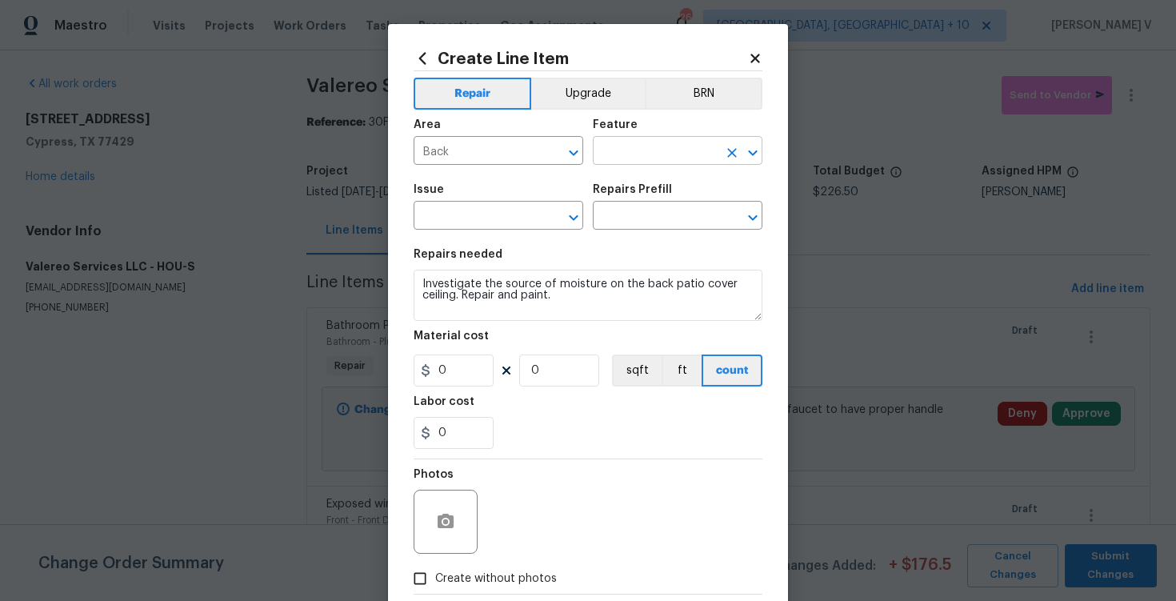
click at [668, 162] on input "text" at bounding box center [655, 152] width 125 height 25
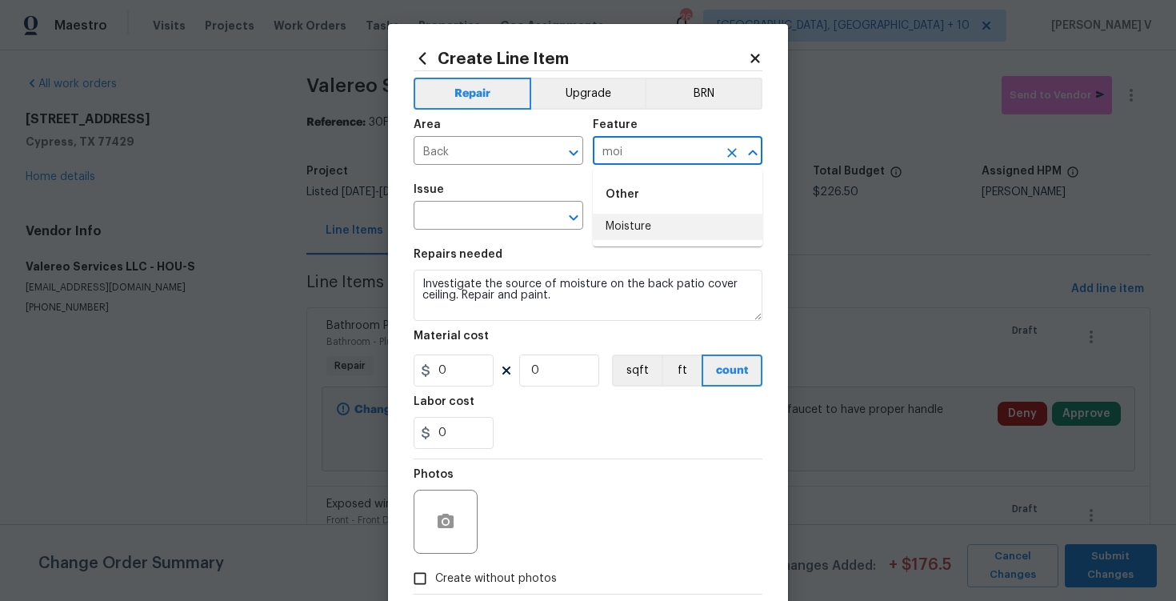
click at [660, 230] on li "Moisture" at bounding box center [678, 227] width 170 height 26
type input "Moisture"
click at [471, 227] on input "text" at bounding box center [476, 217] width 125 height 25
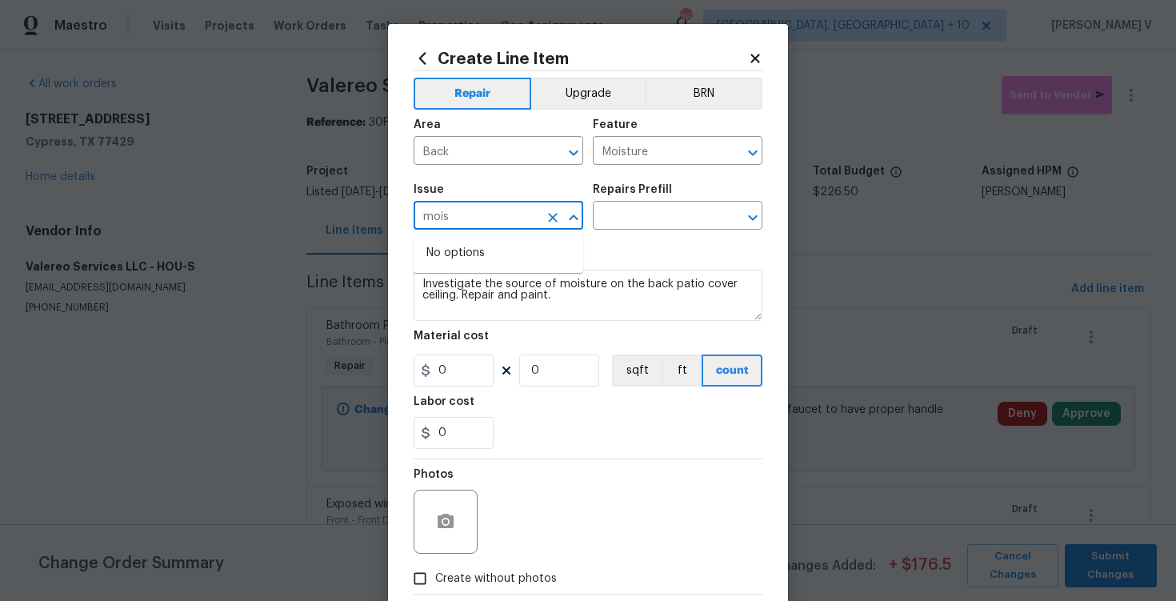
click at [450, 218] on input "mois" at bounding box center [476, 217] width 125 height 25
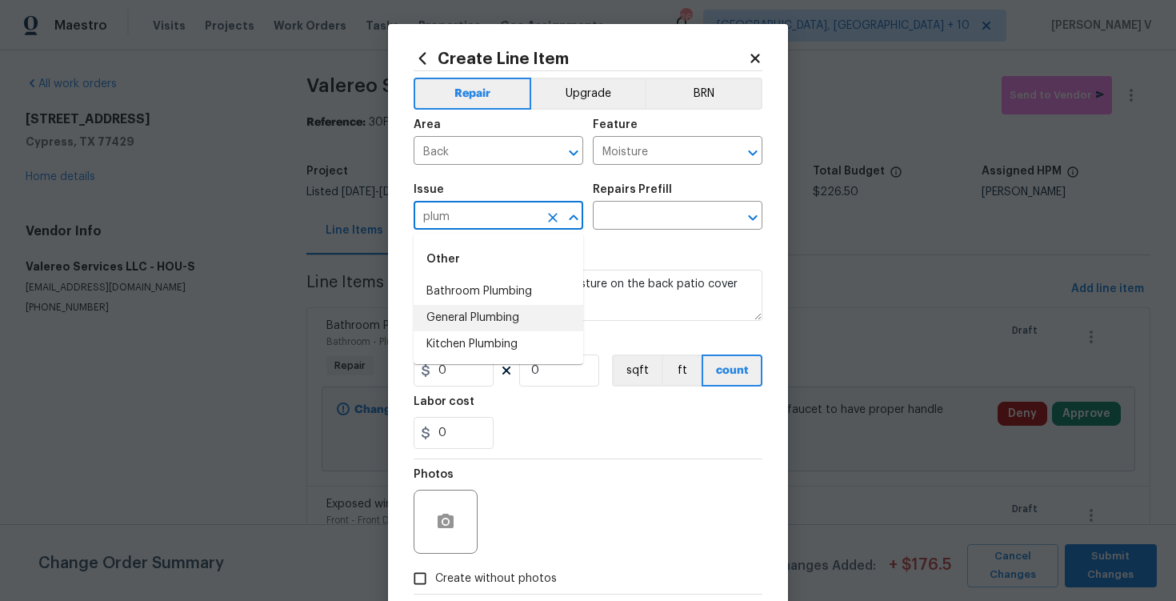
click at [476, 311] on li "General Plumbing" at bounding box center [499, 318] width 170 height 26
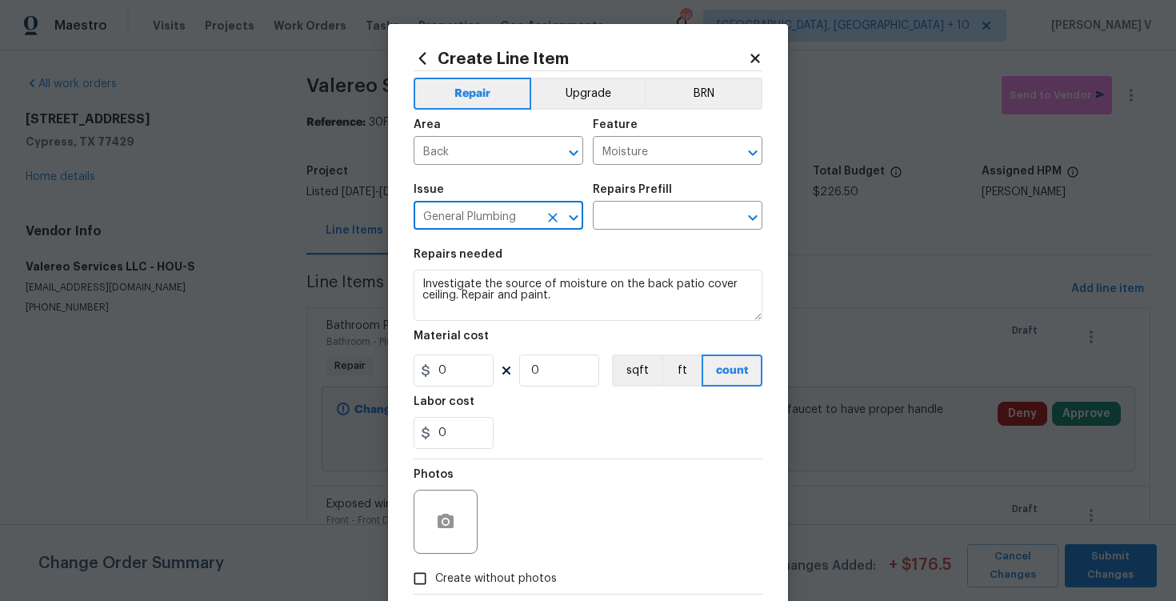
type input "General Plumbing"
click at [637, 238] on div "Issue General Plumbing ​ Repairs Prefill ​" at bounding box center [588, 206] width 349 height 65
click at [668, 220] on input "text" at bounding box center [655, 217] width 125 height 25
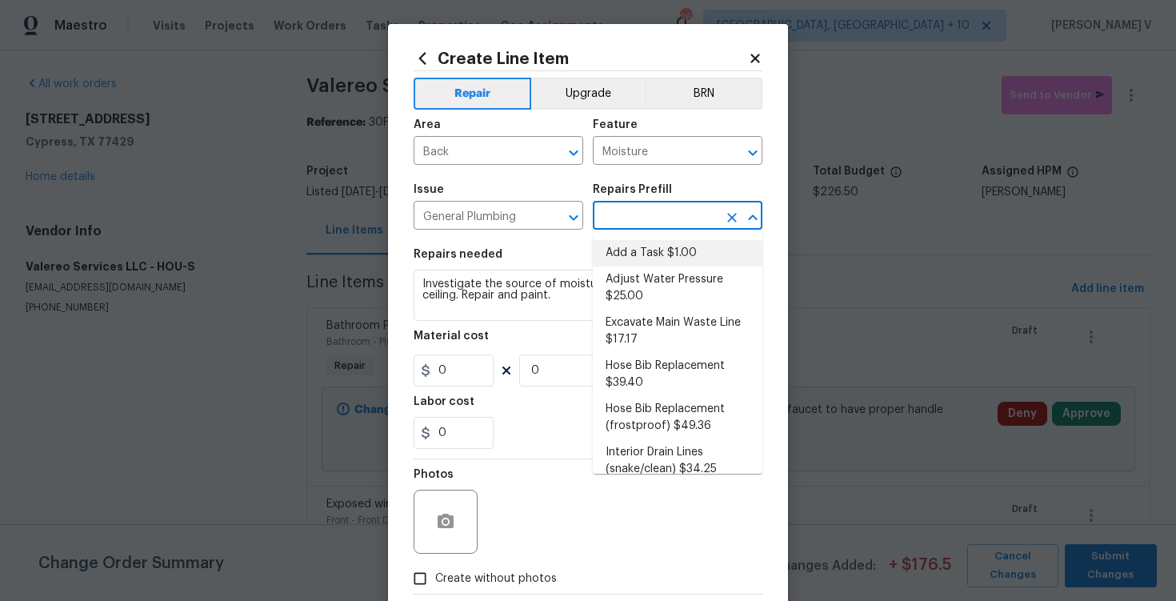
click at [601, 259] on li "Add a Task $1.00" at bounding box center [678, 253] width 170 height 26
type input "Plumbing"
type input "Add a Task $1.00"
type textarea "HPM to detail"
type input "1"
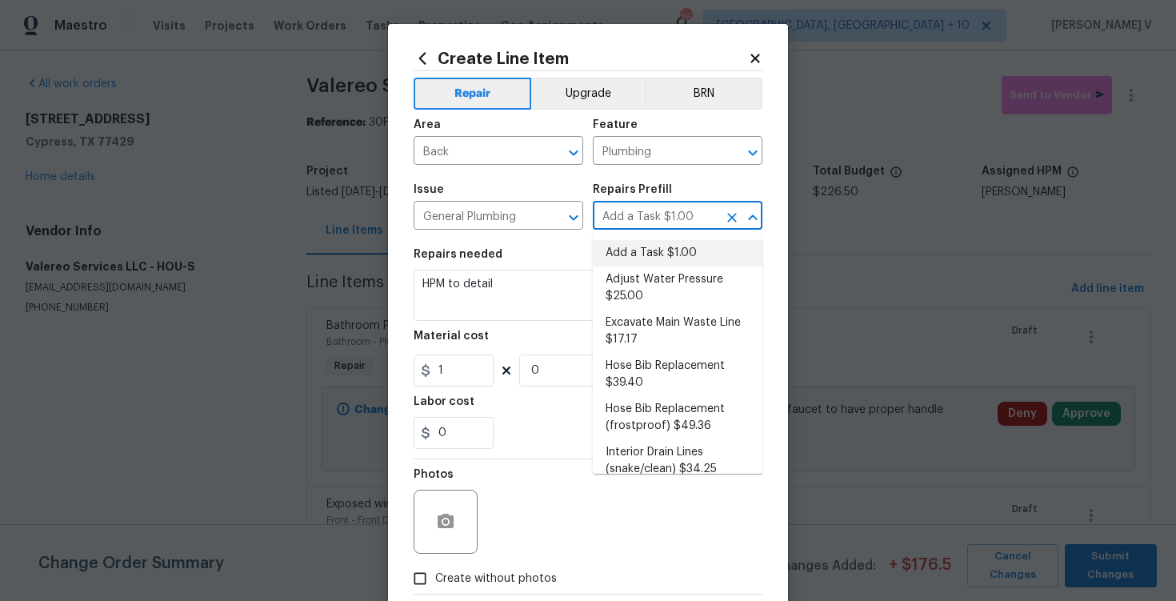
type input "1"
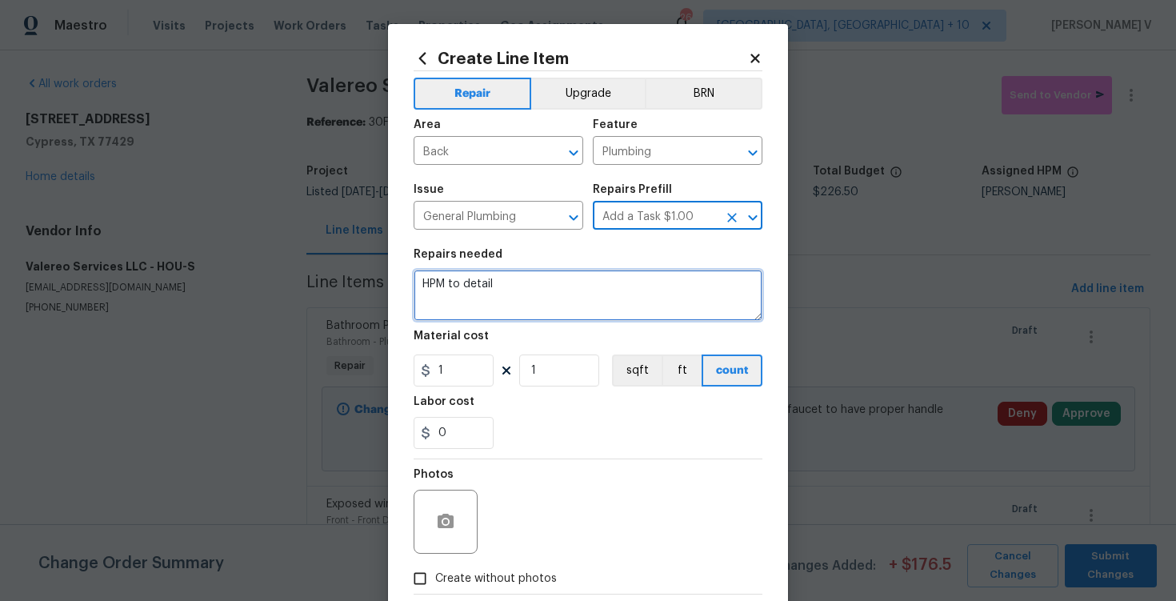
click at [516, 301] on textarea "HPM to detail" at bounding box center [588, 295] width 349 height 51
paste textarea "Investigate the source of moisture on the back patio cover ceiling. Repair and …"
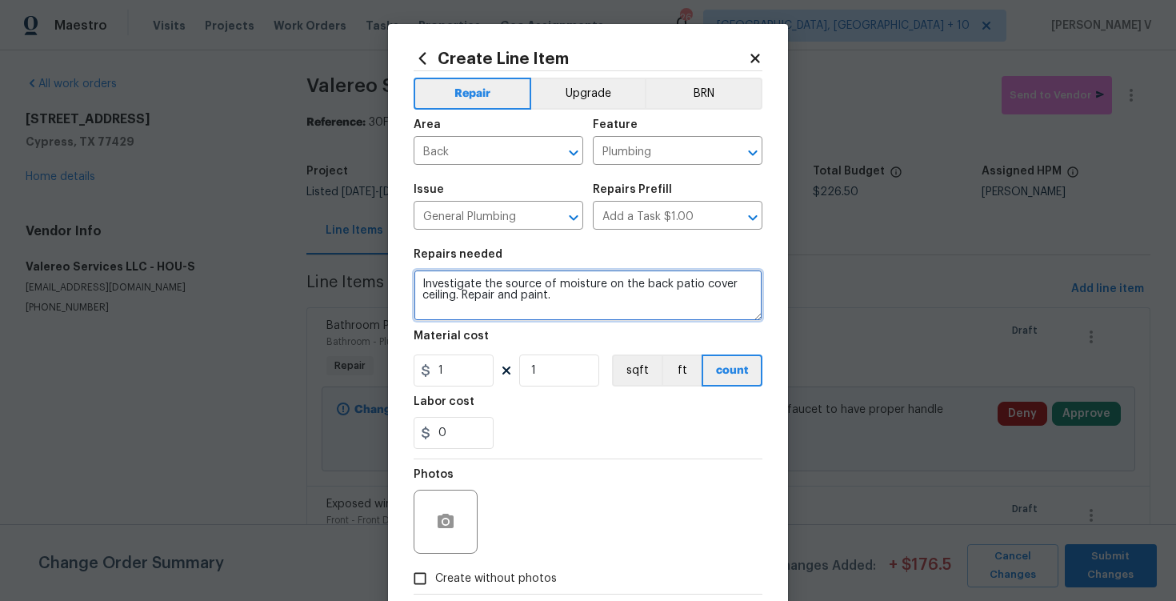
type textarea "Investigate the source of moisture on the back patio cover ceiling. Repair and …"
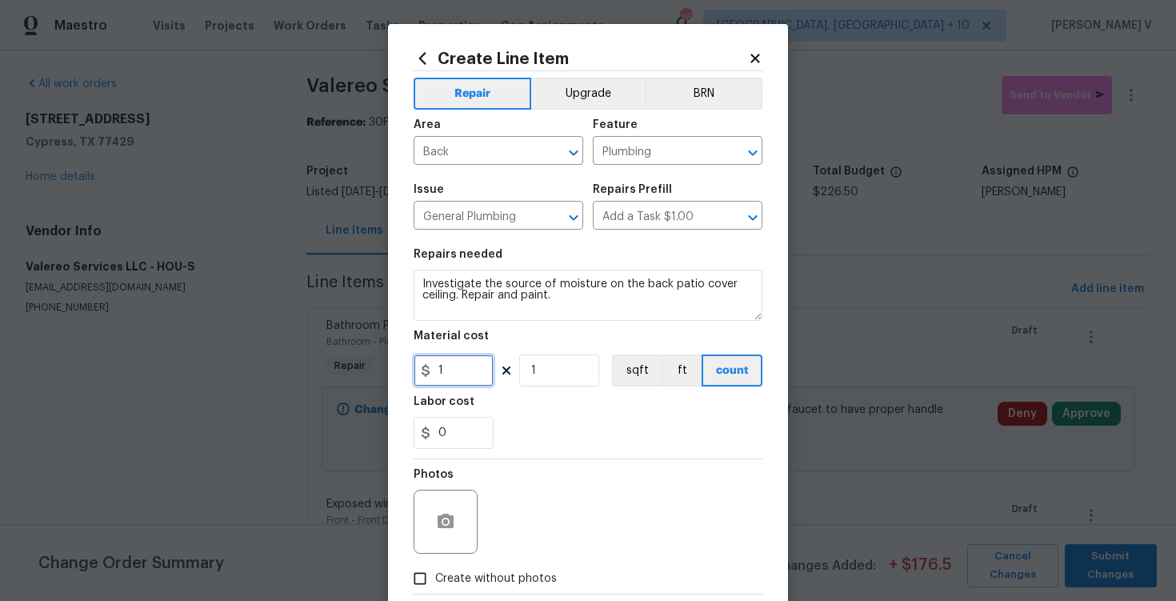
click at [464, 354] on input "1" at bounding box center [454, 370] width 80 height 32
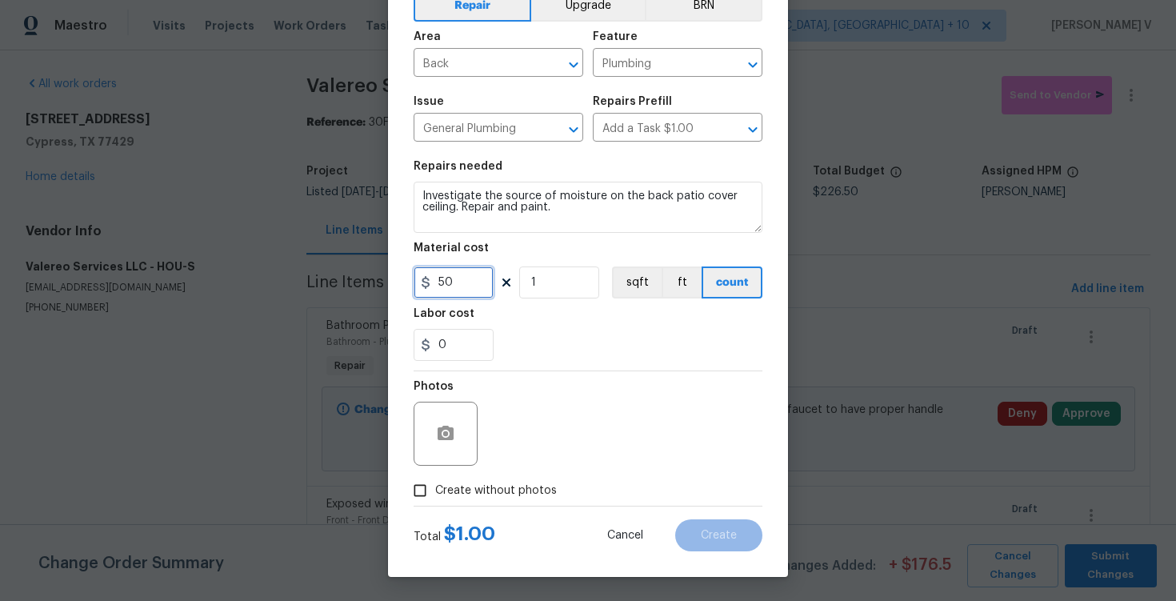
type input "50"
click at [428, 486] on input "Create without photos" at bounding box center [420, 490] width 30 height 30
checkbox input "true"
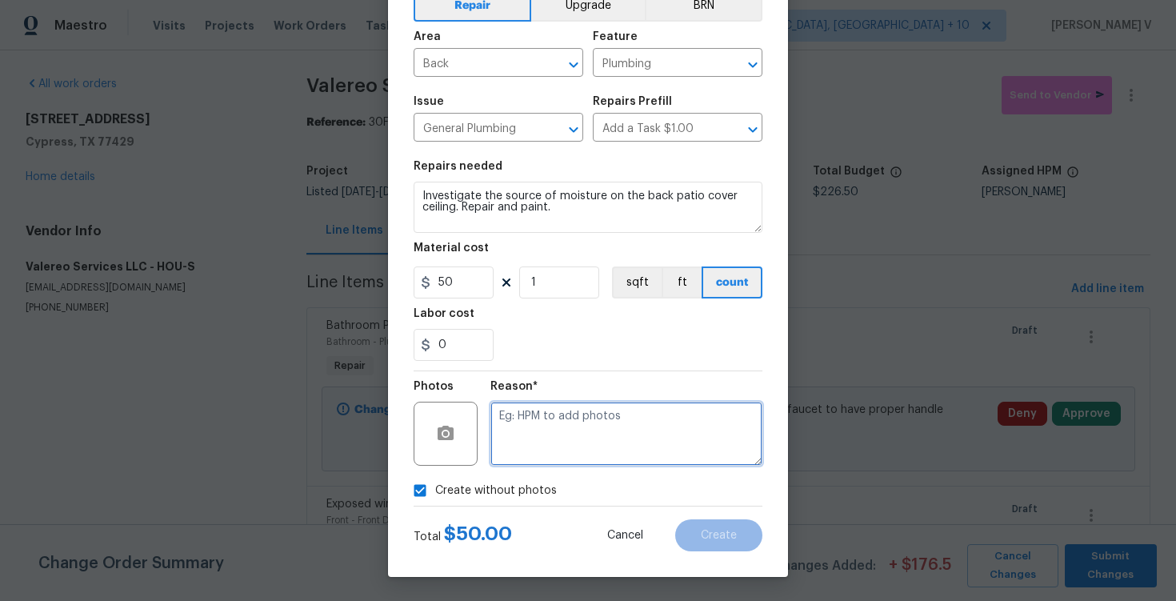
click at [573, 432] on textarea at bounding box center [626, 434] width 272 height 64
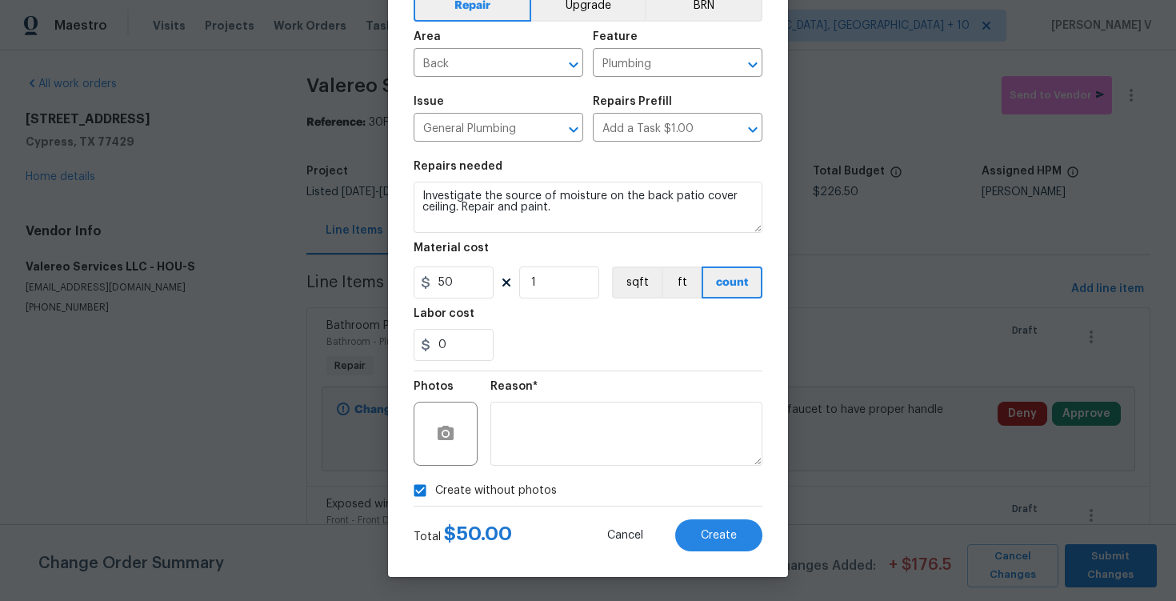
click at [696, 508] on div "Total $ 50.00 Cancel Create" at bounding box center [588, 528] width 349 height 45
click at [712, 526] on button "Create" at bounding box center [718, 535] width 87 height 32
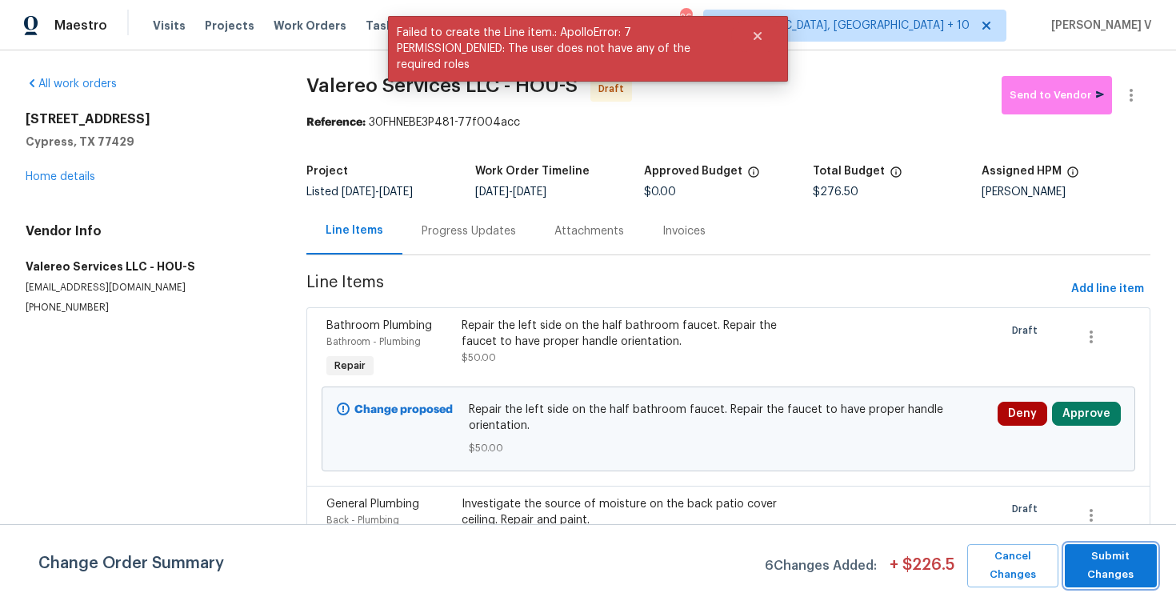
click at [1130, 553] on span "Submit Changes" at bounding box center [1111, 565] width 76 height 37
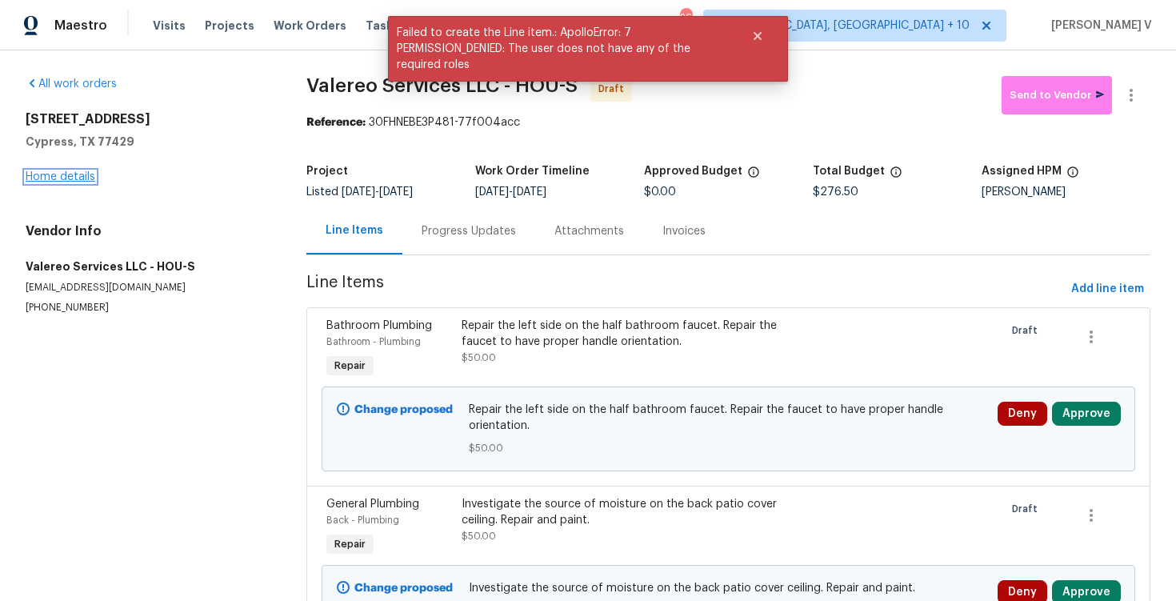
click at [78, 176] on link "Home details" at bounding box center [61, 176] width 70 height 11
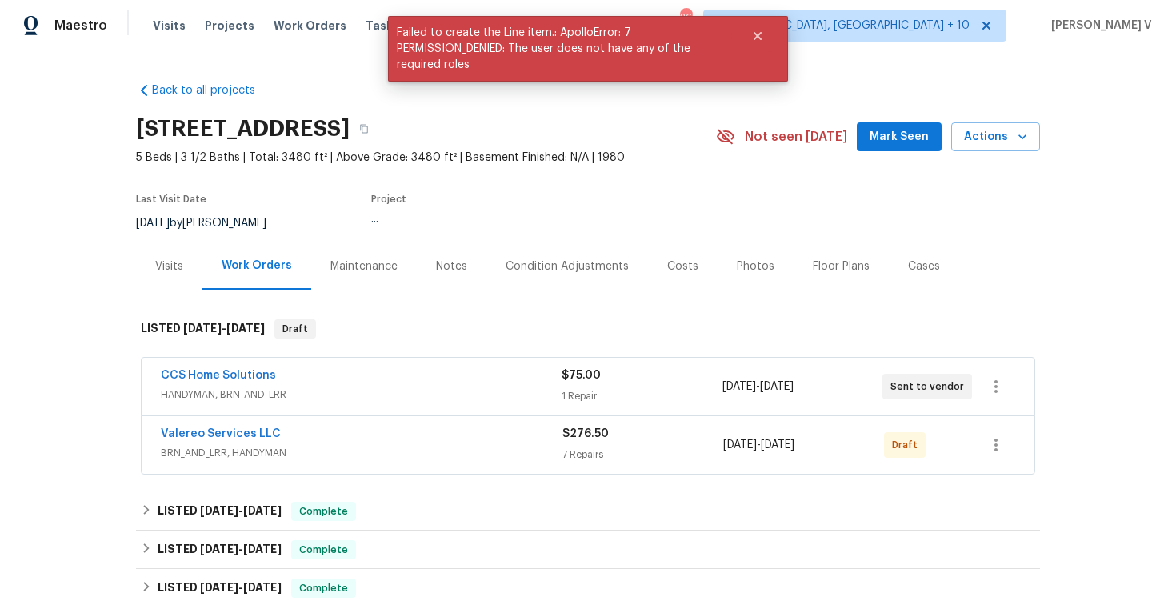
scroll to position [1, 0]
click at [197, 431] on link "Valereo Services LLC" at bounding box center [221, 432] width 120 height 11
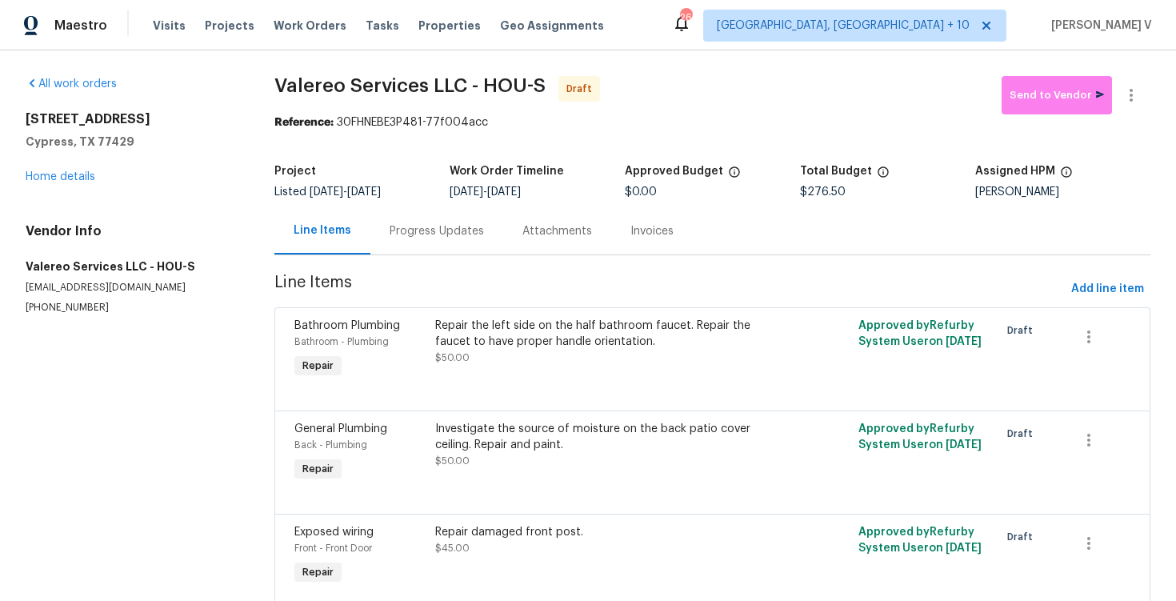
click at [483, 350] on div "Repair the left side on the half bathroom faucet. Repair the faucet to have pro…" at bounding box center [606, 342] width 343 height 48
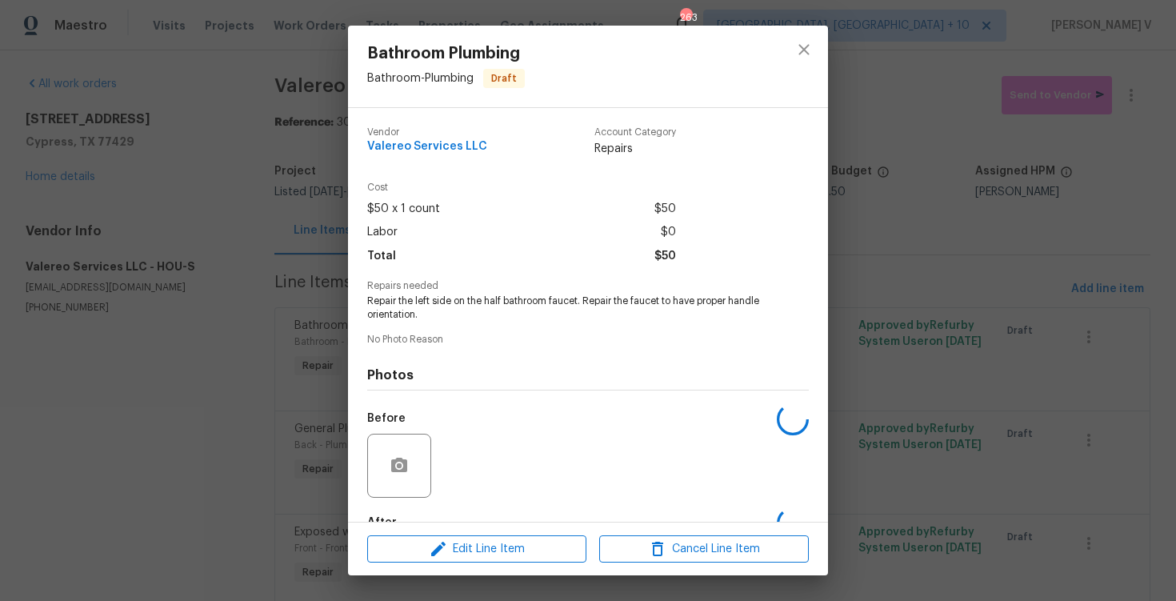
scroll to position [96, 0]
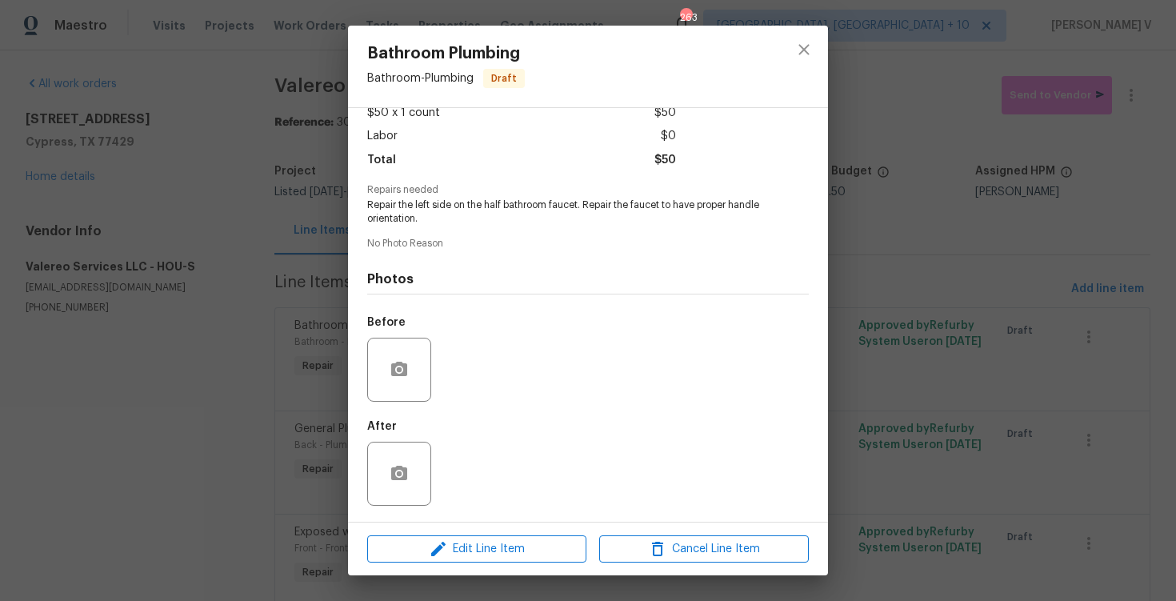
click at [407, 350] on div at bounding box center [399, 370] width 64 height 64
click at [398, 367] on circle "button" at bounding box center [399, 368] width 5 height 5
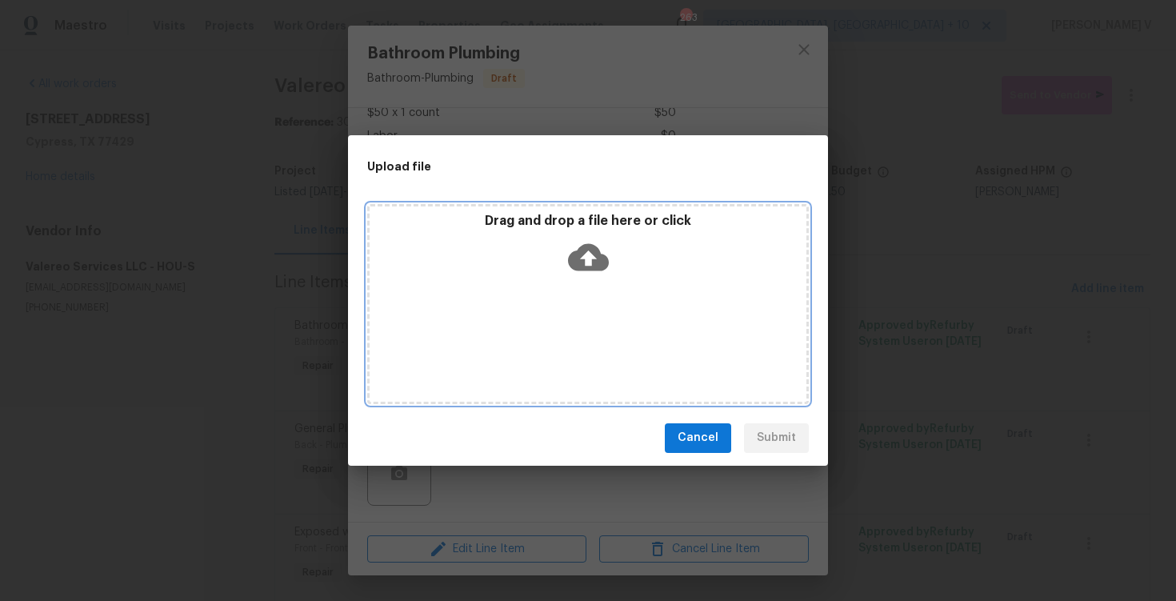
click at [575, 269] on icon at bounding box center [588, 256] width 41 height 27
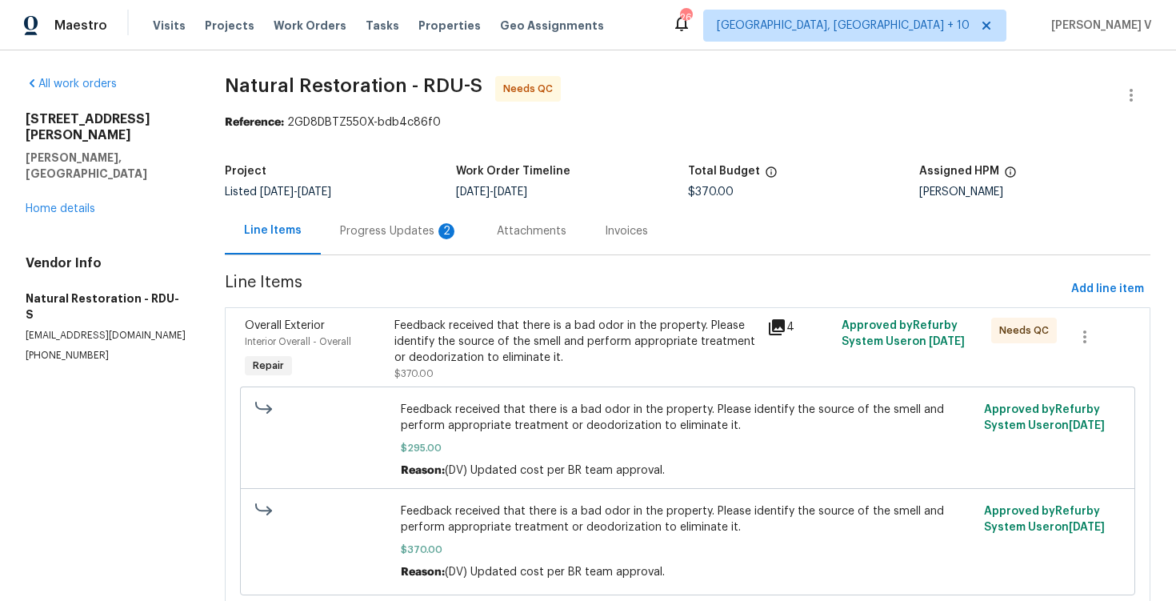
click at [386, 246] on div "Progress Updates 2" at bounding box center [399, 230] width 157 height 47
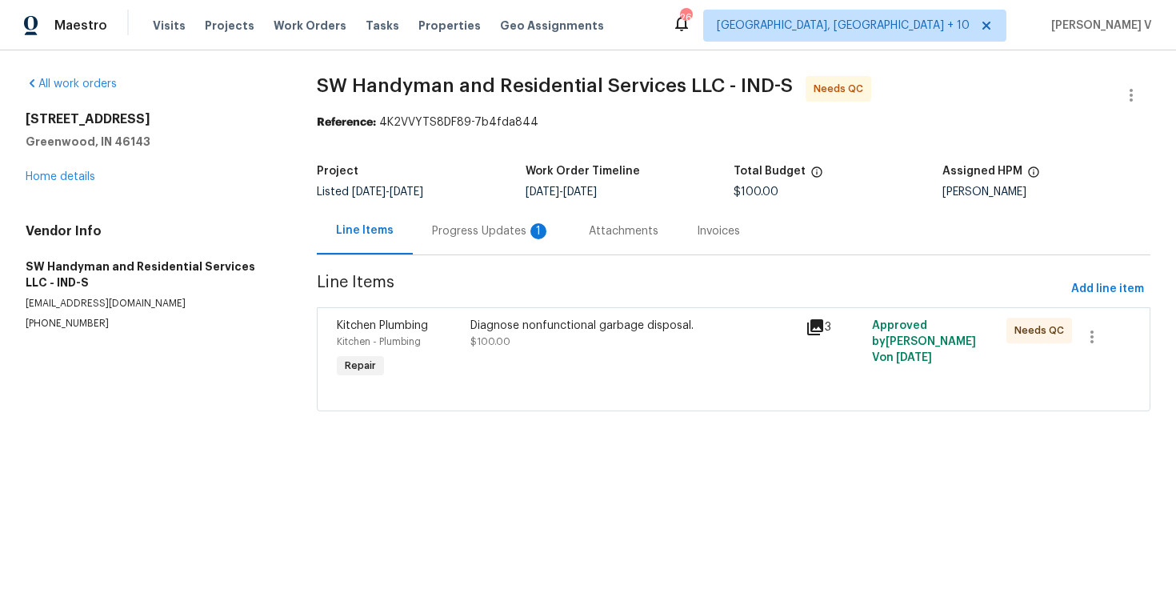
click at [427, 257] on section "SW Handyman and Residential Services LLC - IND-S Needs QC Reference: 4K2VVYTS8D…" at bounding box center [734, 253] width 834 height 354
click at [443, 231] on div "Progress Updates 1" at bounding box center [491, 231] width 118 height 16
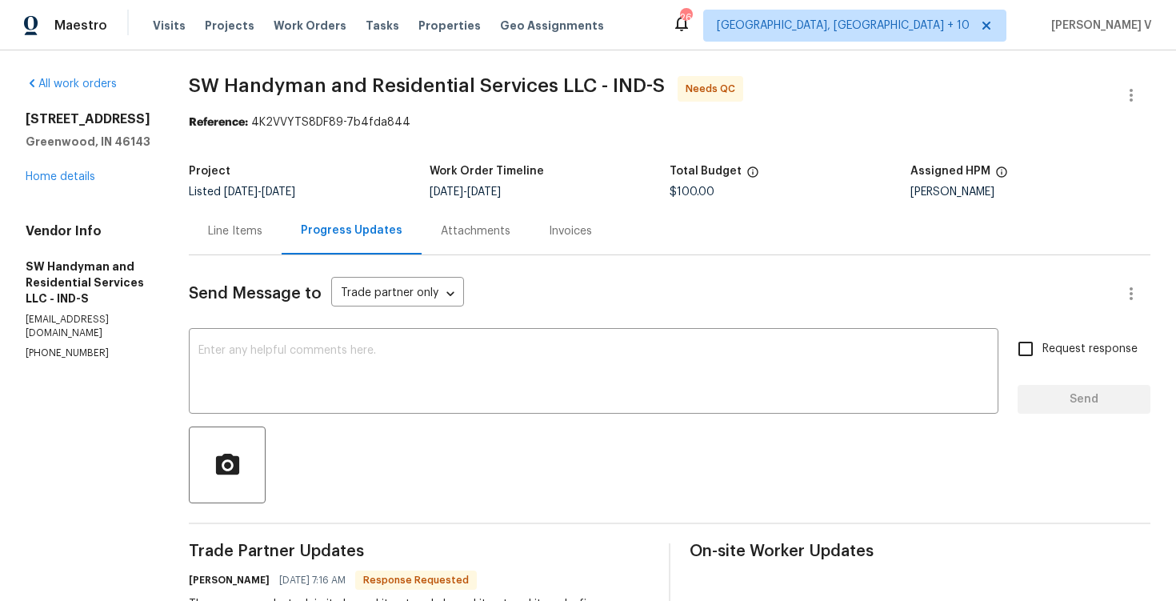
click at [258, 220] on div "Line Items" at bounding box center [235, 230] width 93 height 47
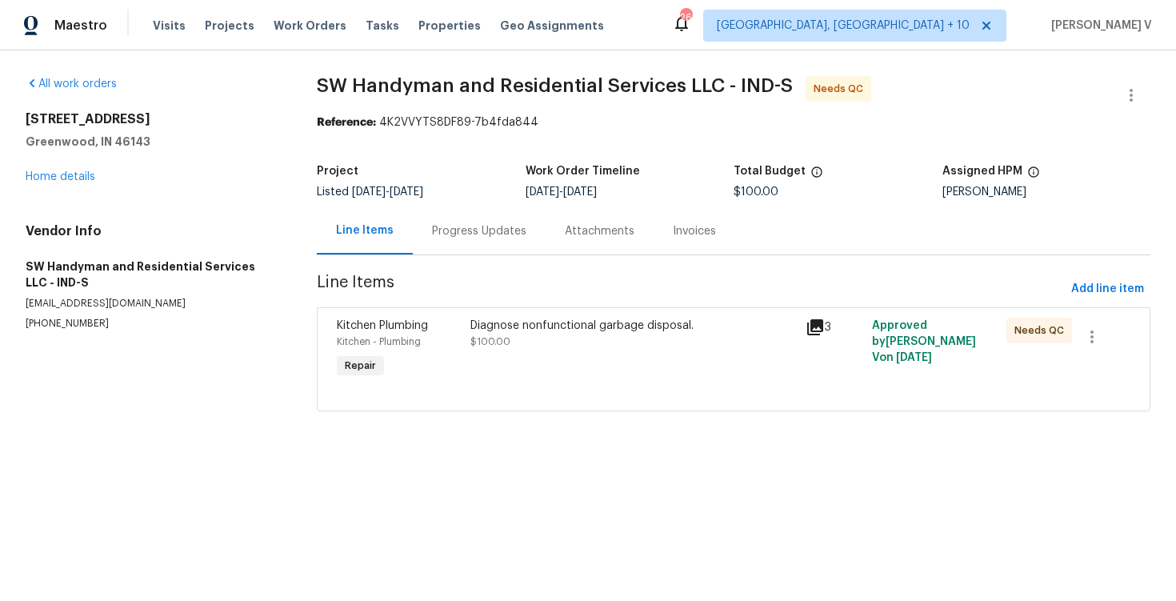
click at [506, 342] on span "$100.00" at bounding box center [490, 342] width 40 height 10
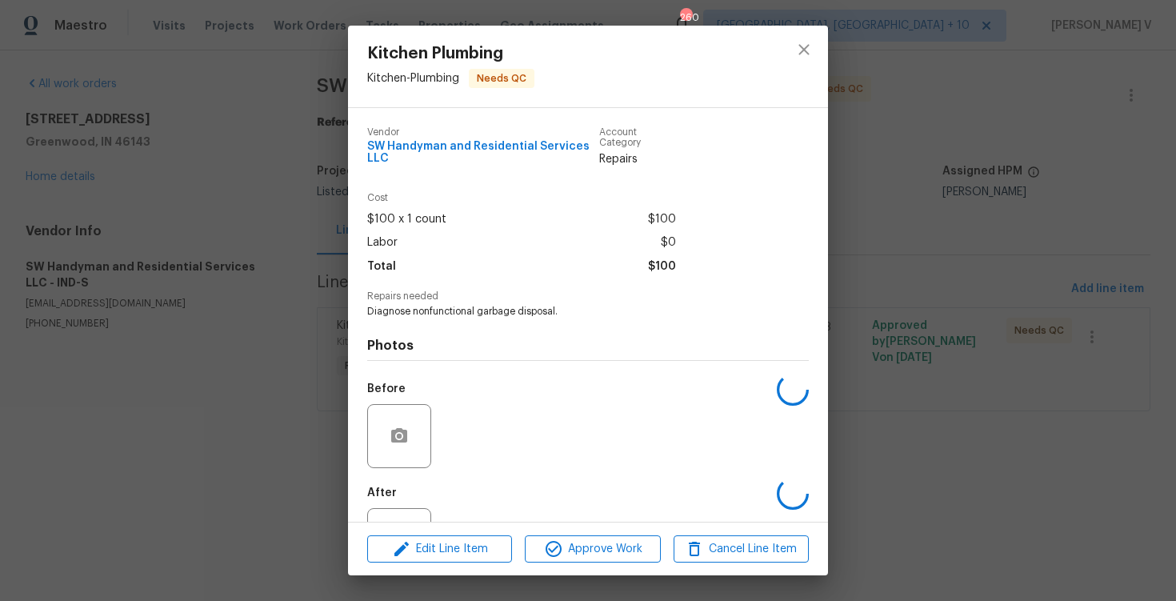
scroll to position [66, 0]
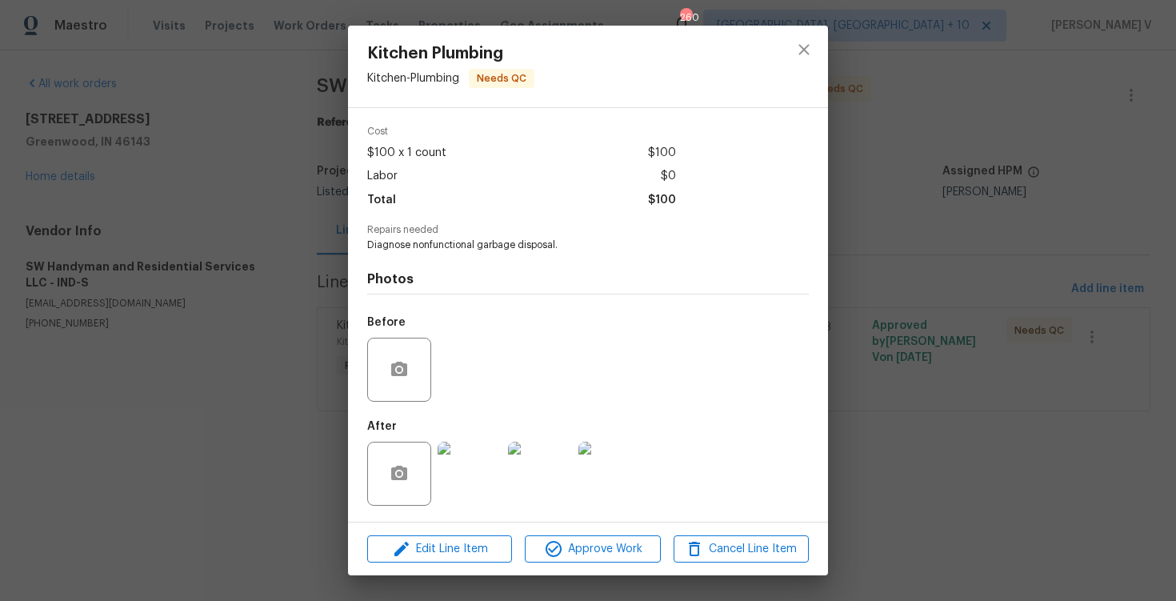
click at [456, 474] on img at bounding box center [470, 474] width 64 height 64
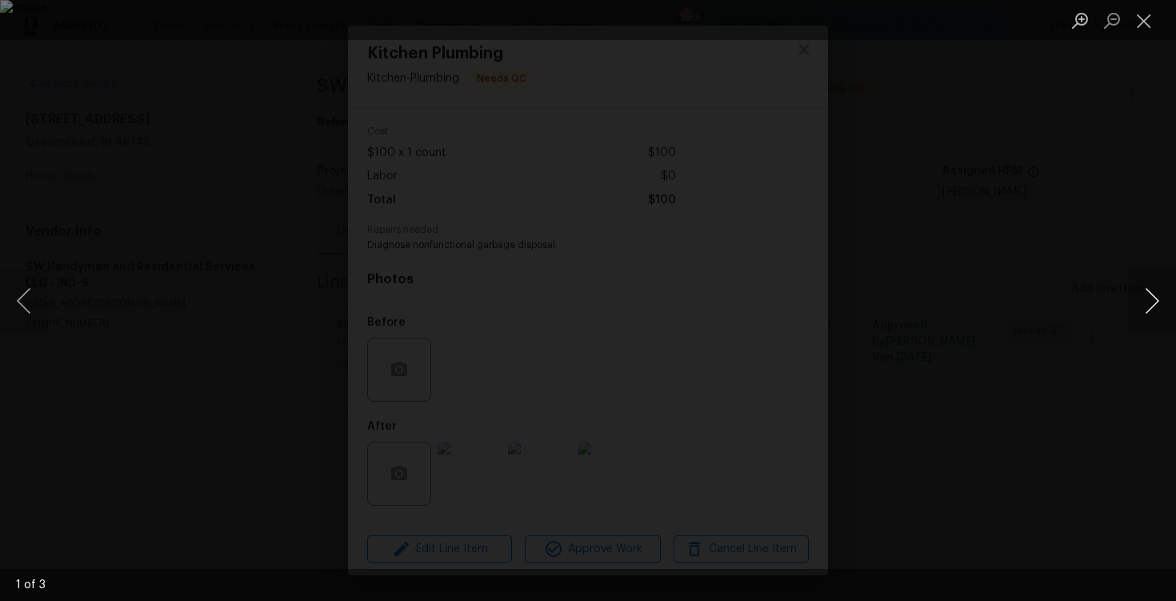
click at [1143, 301] on button "Next image" at bounding box center [1152, 301] width 48 height 64
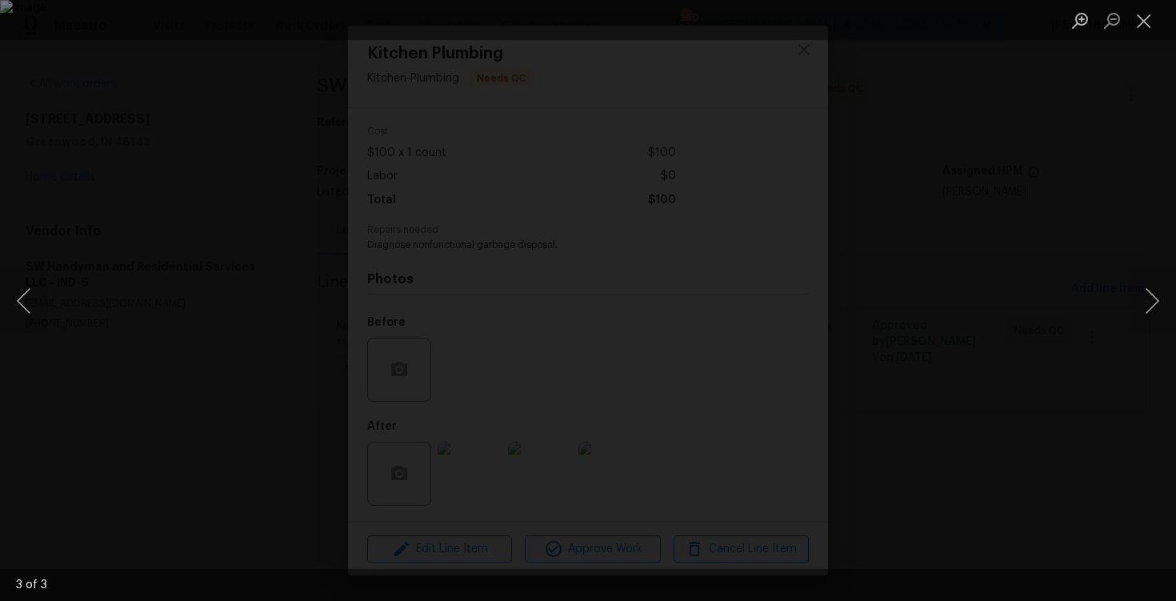
click at [1103, 195] on div "Lightbox" at bounding box center [588, 300] width 1176 height 601
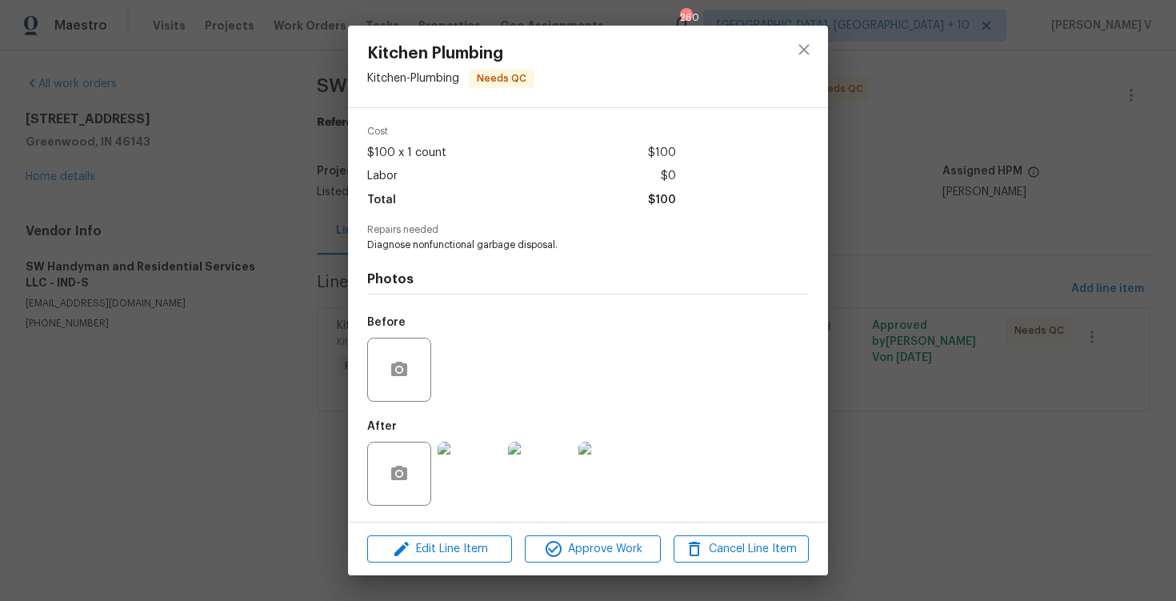
click at [1103, 195] on div "Lightbox" at bounding box center [588, 300] width 1176 height 601
click at [1142, 87] on div "Kitchen Plumbing Kitchen - Plumbing Needs QC Vendor SW Handyman and Residential…" at bounding box center [588, 300] width 1176 height 601
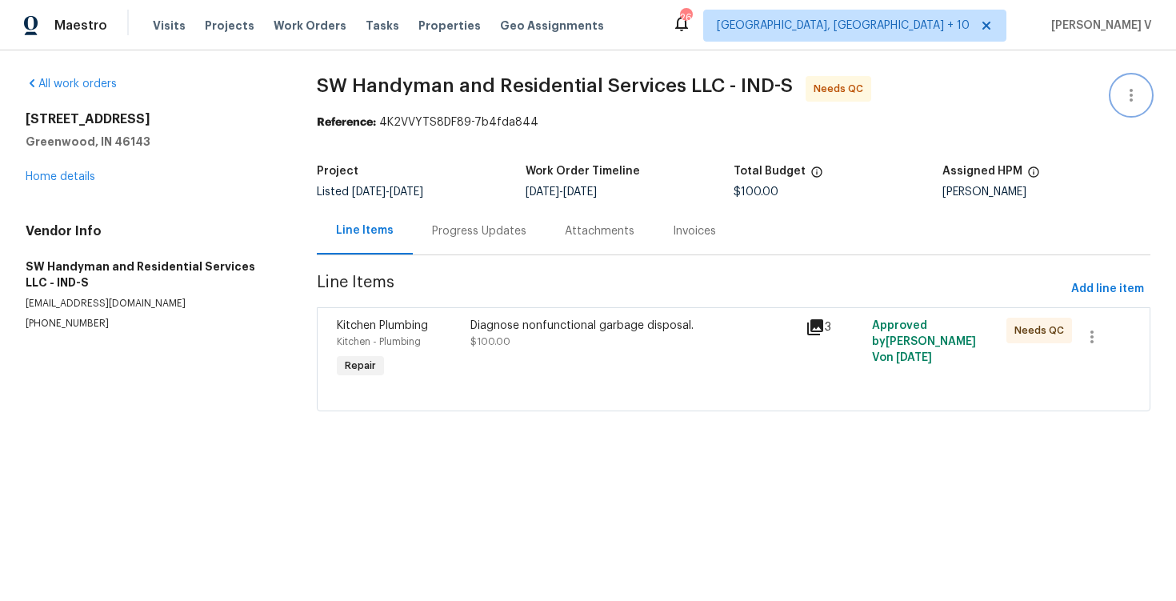
click at [1142, 87] on button "button" at bounding box center [1131, 95] width 38 height 38
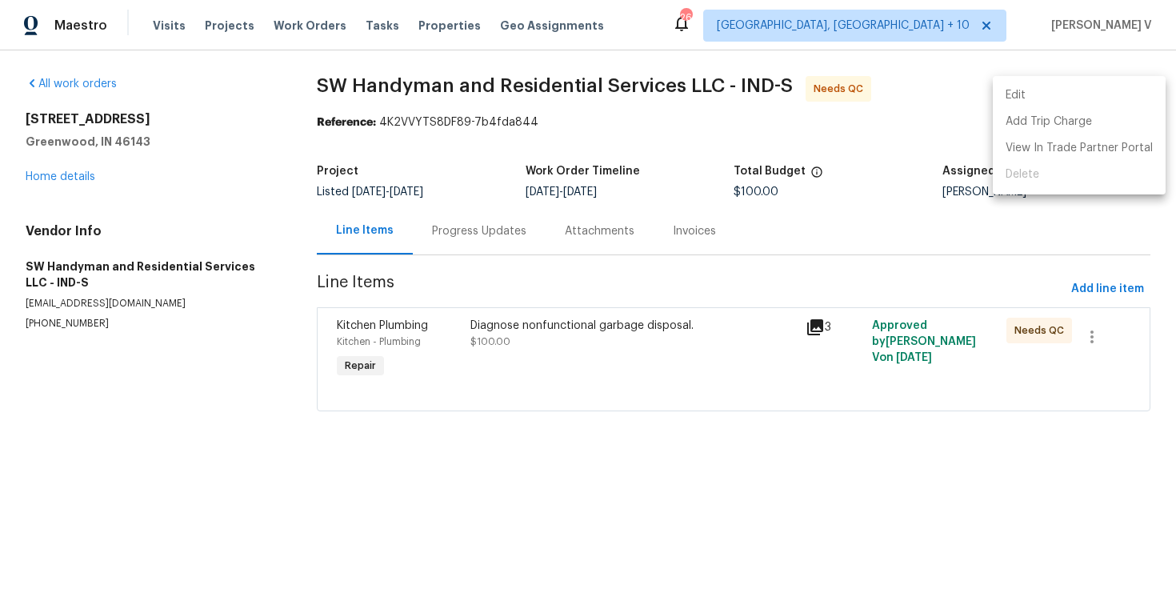
click at [1142, 87] on li "Edit" at bounding box center [1079, 95] width 173 height 26
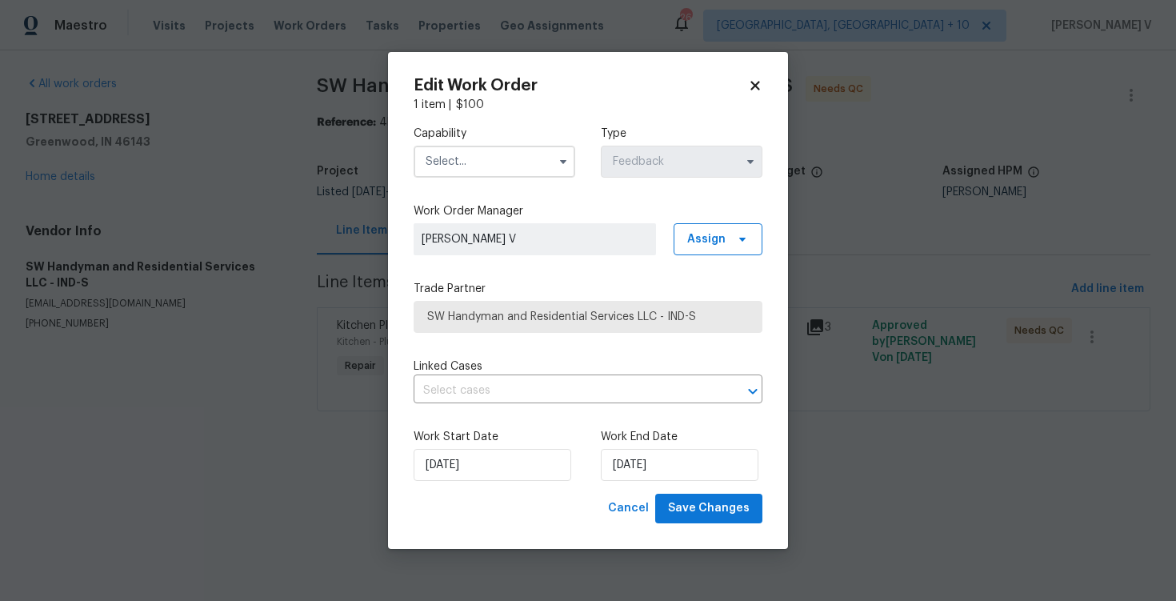
click at [483, 155] on input "text" at bounding box center [495, 162] width 162 height 32
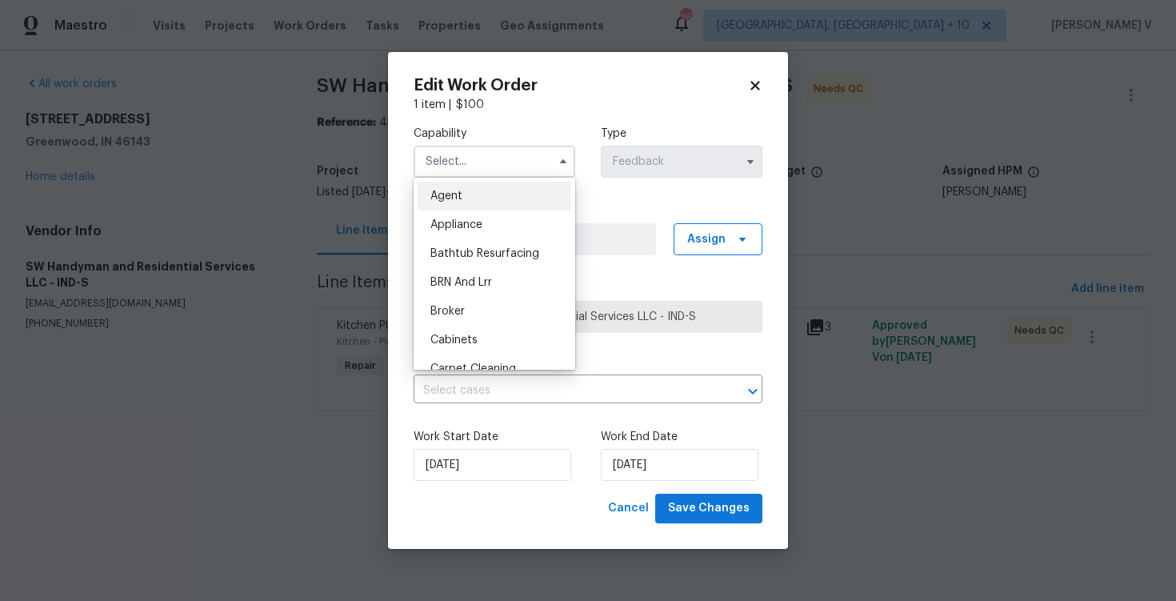
click at [444, 194] on span "Agent" at bounding box center [446, 195] width 32 height 11
type input "Agent"
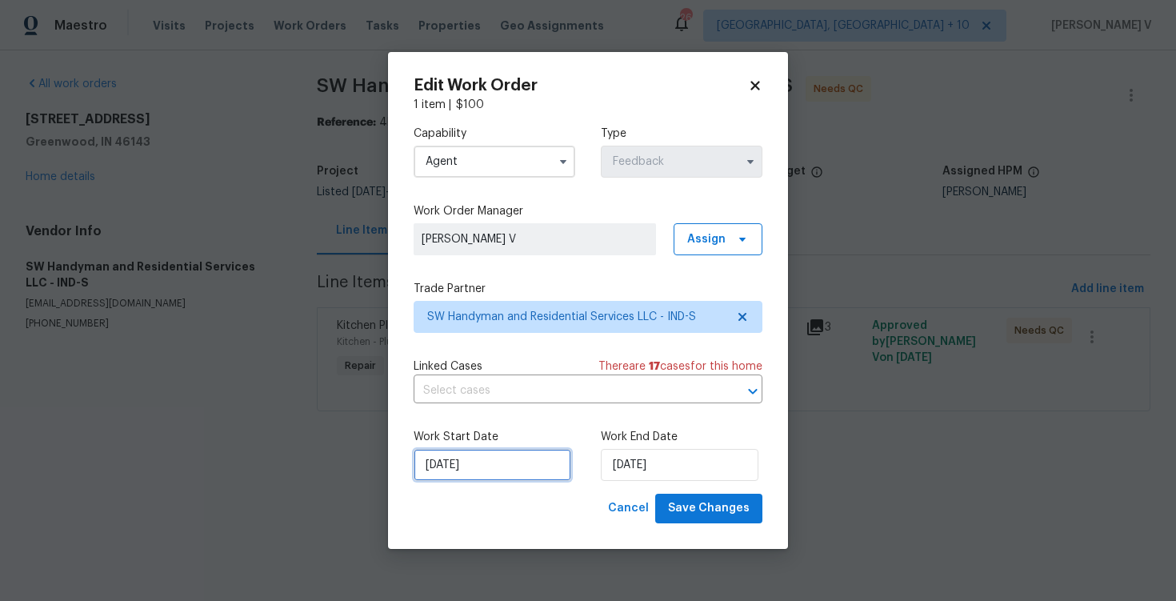
click at [446, 473] on input "[DATE]" at bounding box center [493, 465] width 158 height 32
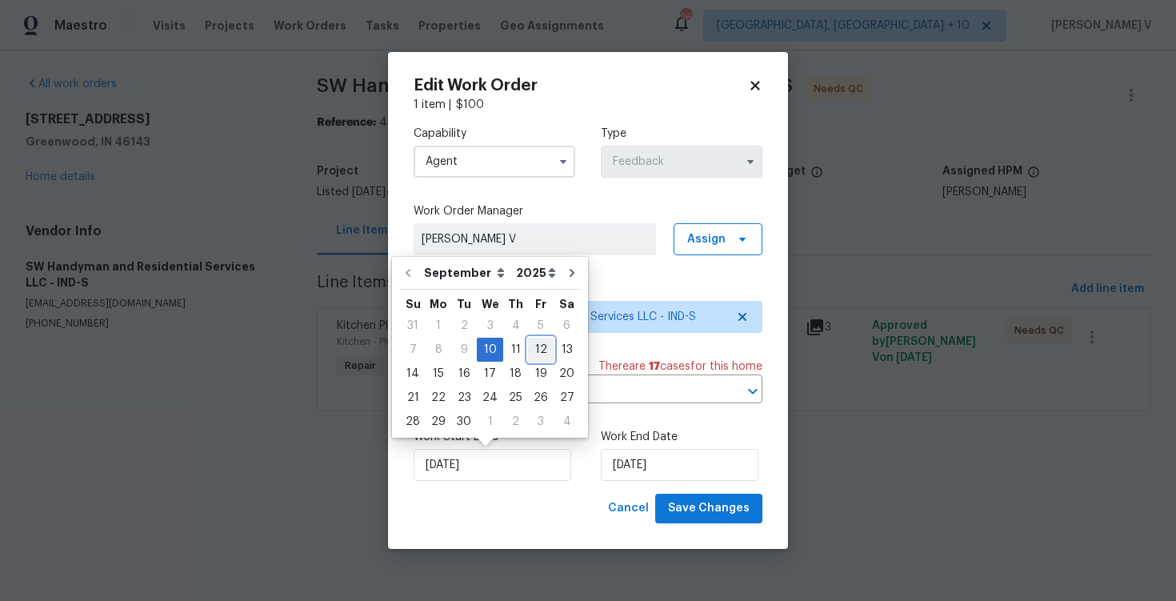
click at [528, 351] on div "12" at bounding box center [541, 349] width 26 height 22
type input "[DATE]"
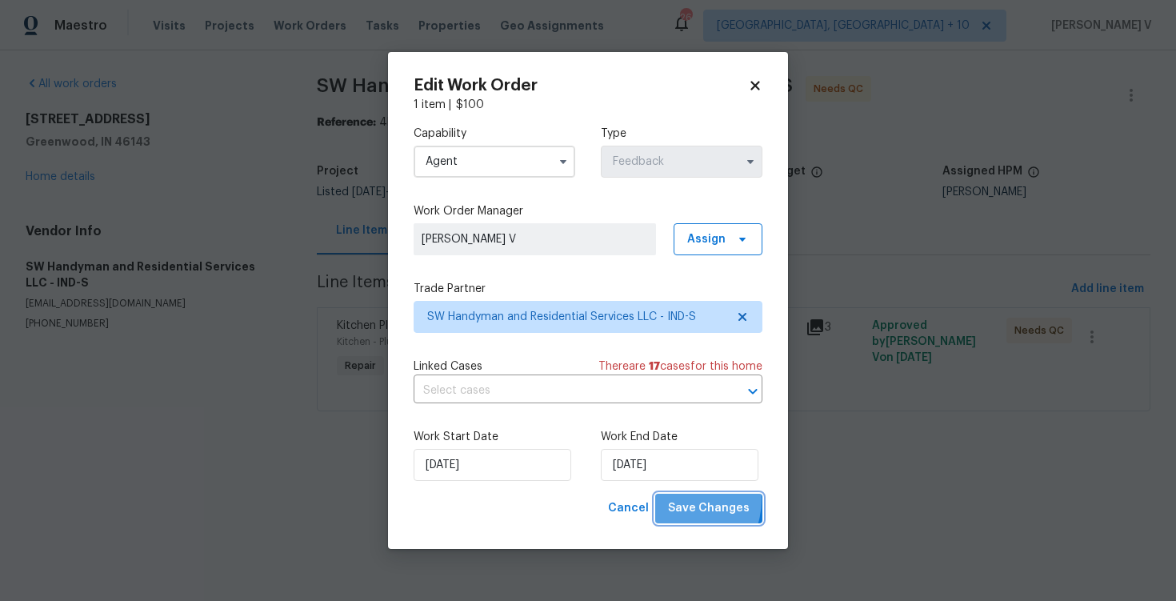
click at [677, 500] on span "Save Changes" at bounding box center [709, 508] width 82 height 20
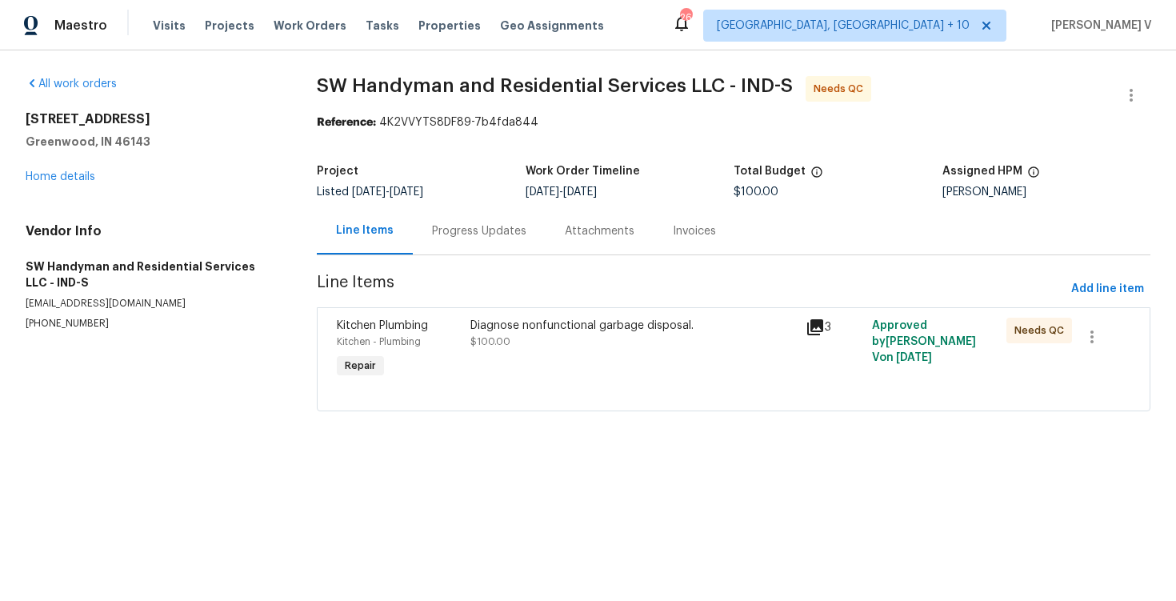
click at [510, 314] on div "Diagnose nonfunctional garbage disposal. $100.00" at bounding box center [633, 350] width 334 height 74
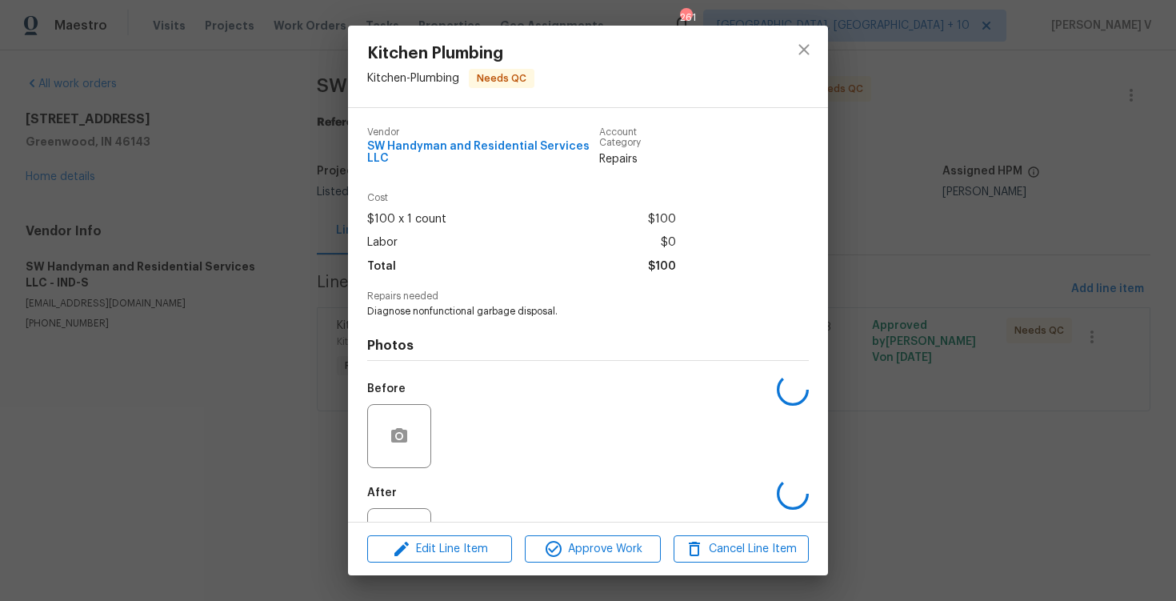
scroll to position [66, 0]
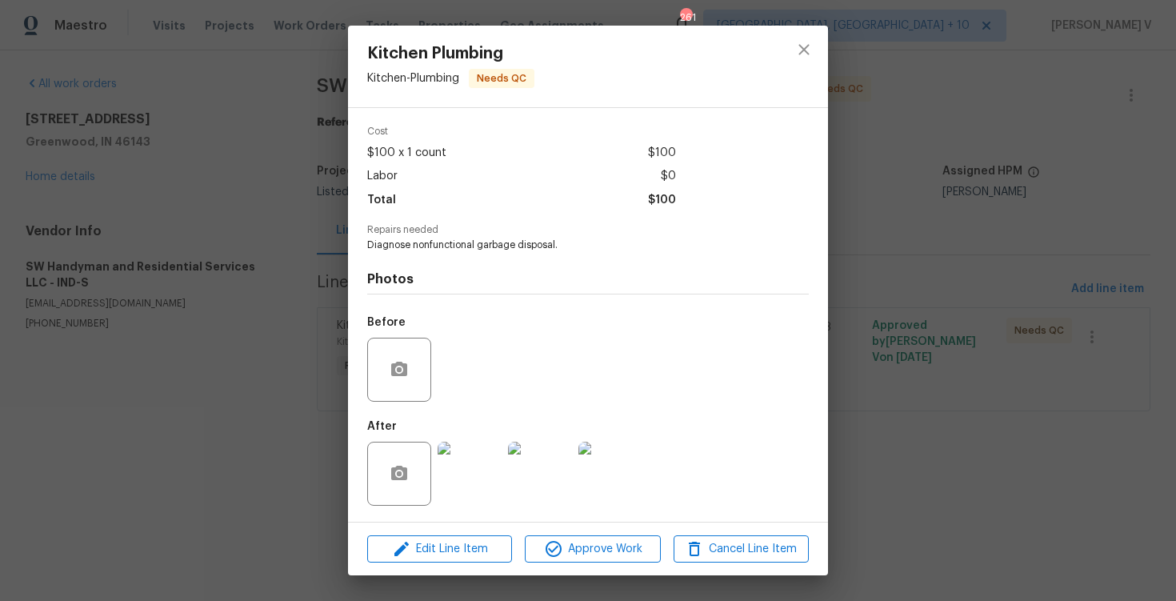
click at [266, 298] on div "Kitchen Plumbing Kitchen - Plumbing Needs QC Vendor SW Handyman and Residential…" at bounding box center [588, 300] width 1176 height 601
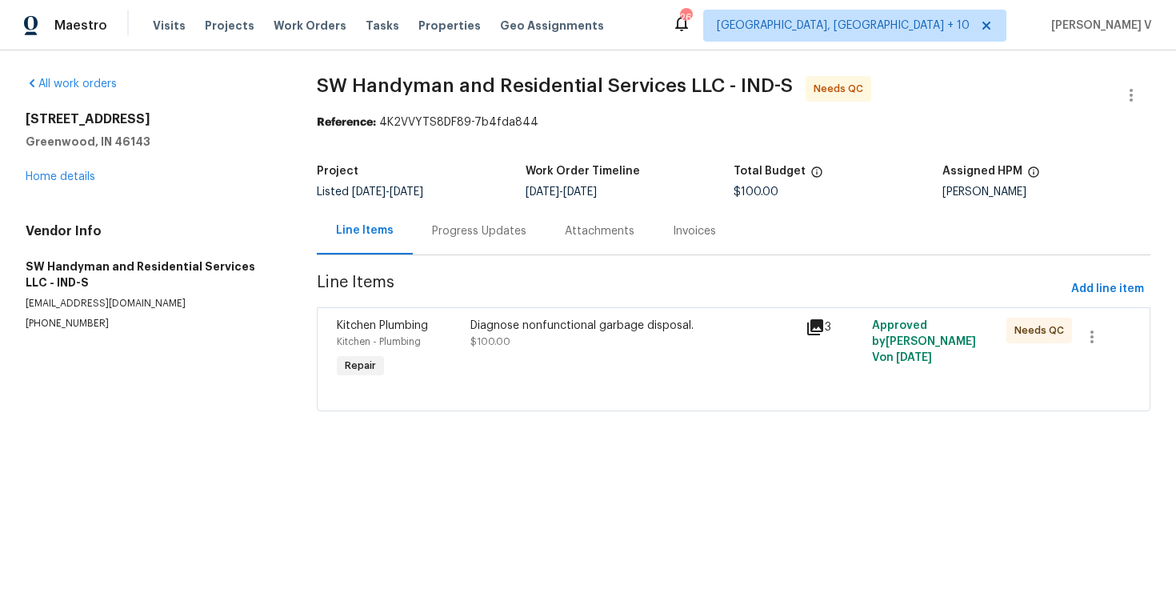
click at [448, 230] on div "Progress Updates" at bounding box center [479, 231] width 94 height 16
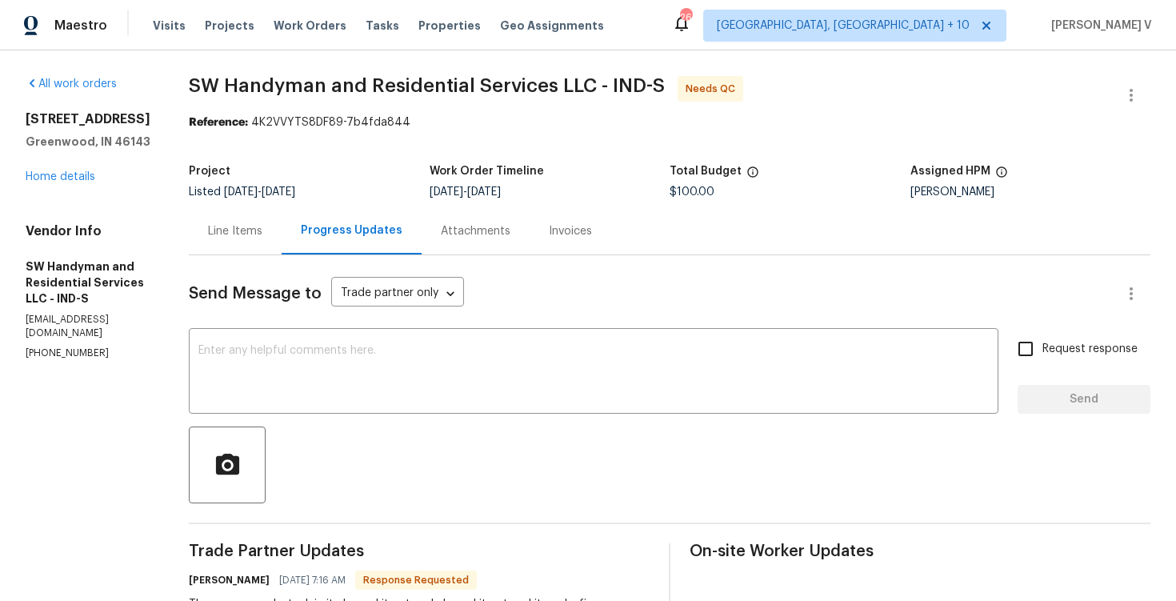
click at [221, 226] on div "Line Items" at bounding box center [235, 231] width 54 height 16
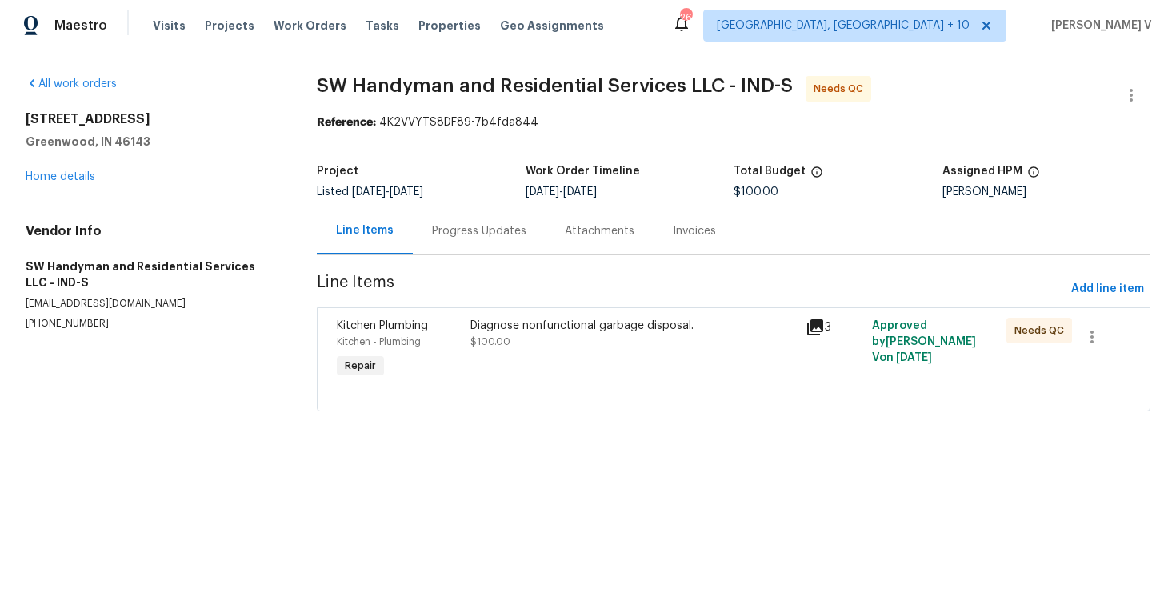
click at [413, 334] on div "Kitchen - Plumbing" at bounding box center [399, 342] width 124 height 16
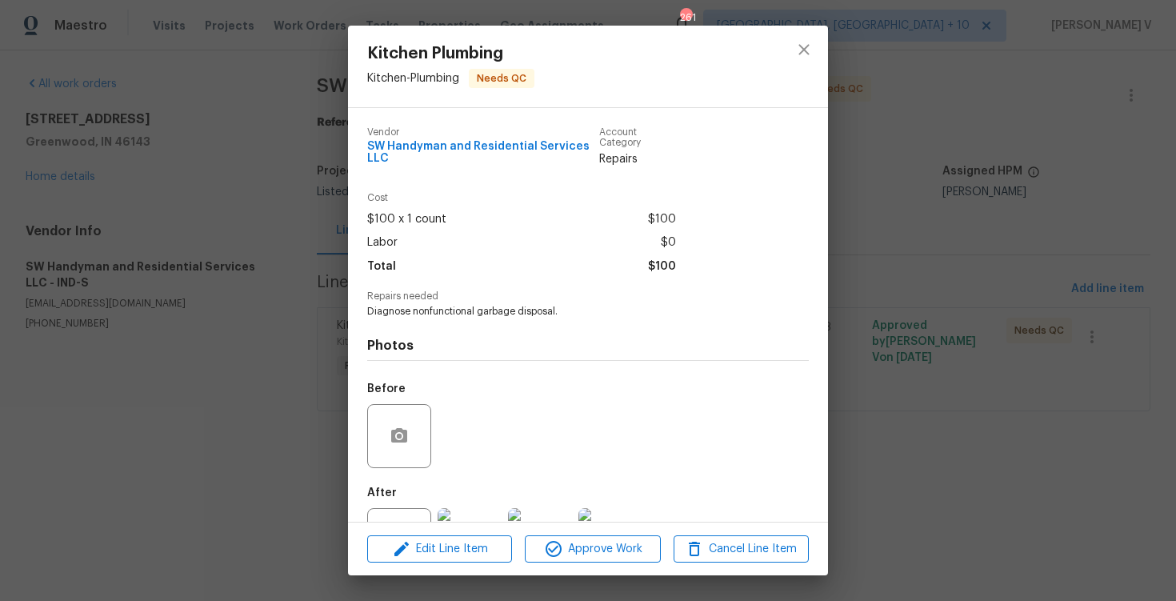
scroll to position [66, 0]
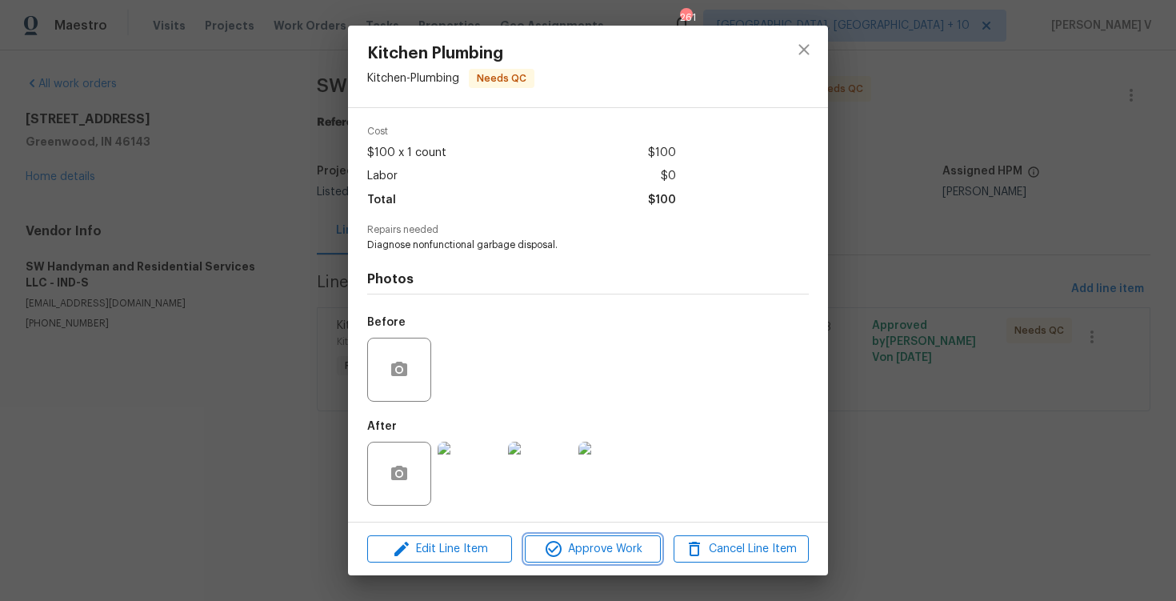
click at [563, 551] on span "Approve Work" at bounding box center [593, 549] width 126 height 20
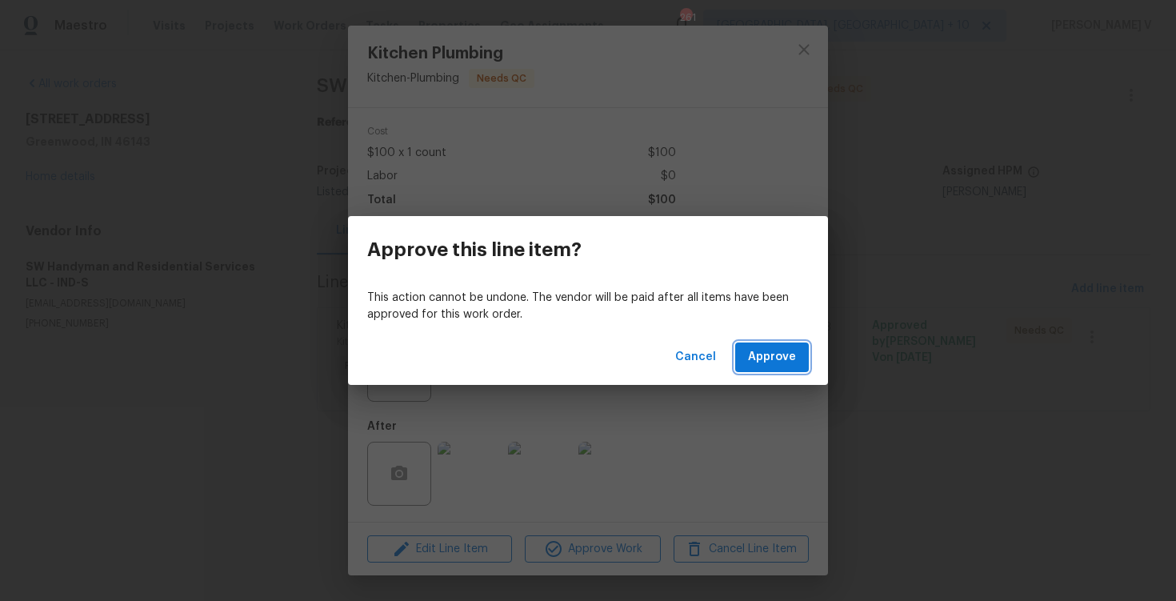
click at [791, 360] on span "Approve" at bounding box center [772, 357] width 48 height 20
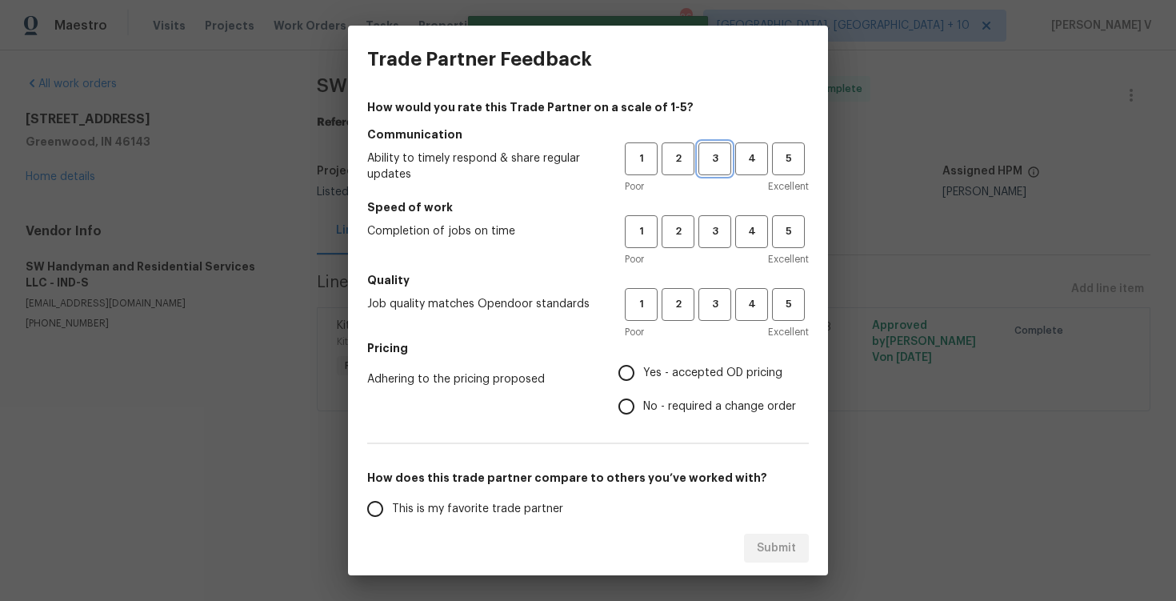
click at [718, 158] on span "3" at bounding box center [715, 159] width 30 height 18
click at [715, 234] on span "3" at bounding box center [715, 231] width 30 height 18
click at [705, 289] on button "3" at bounding box center [715, 304] width 33 height 33
click at [638, 397] on input "No - required a change order" at bounding box center [627, 407] width 34 height 34
radio input "true"
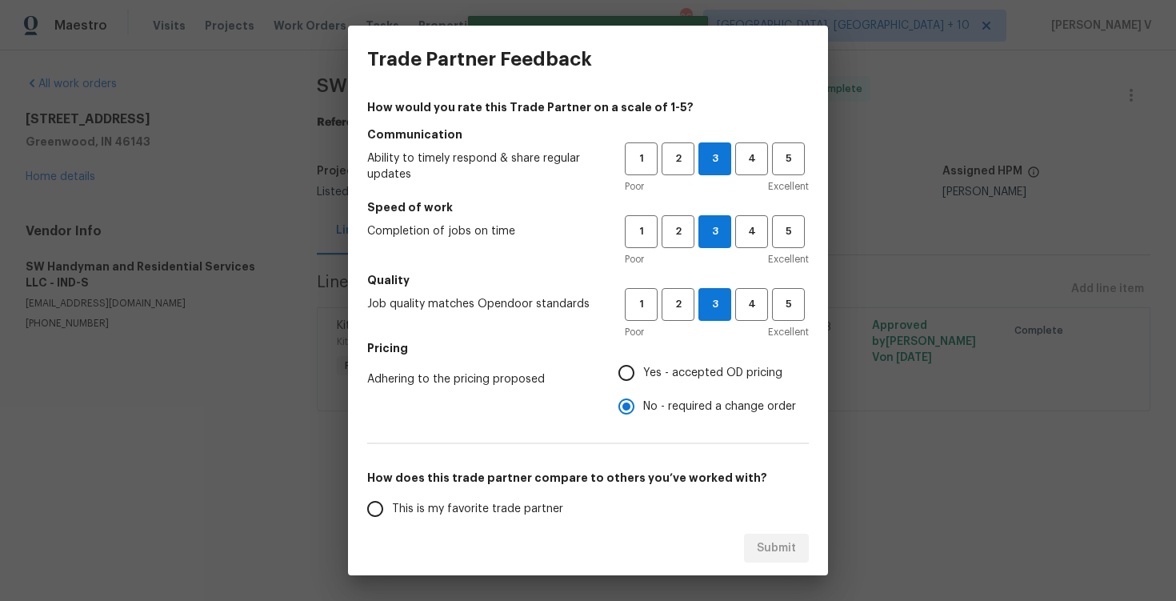
scroll to position [147, 0]
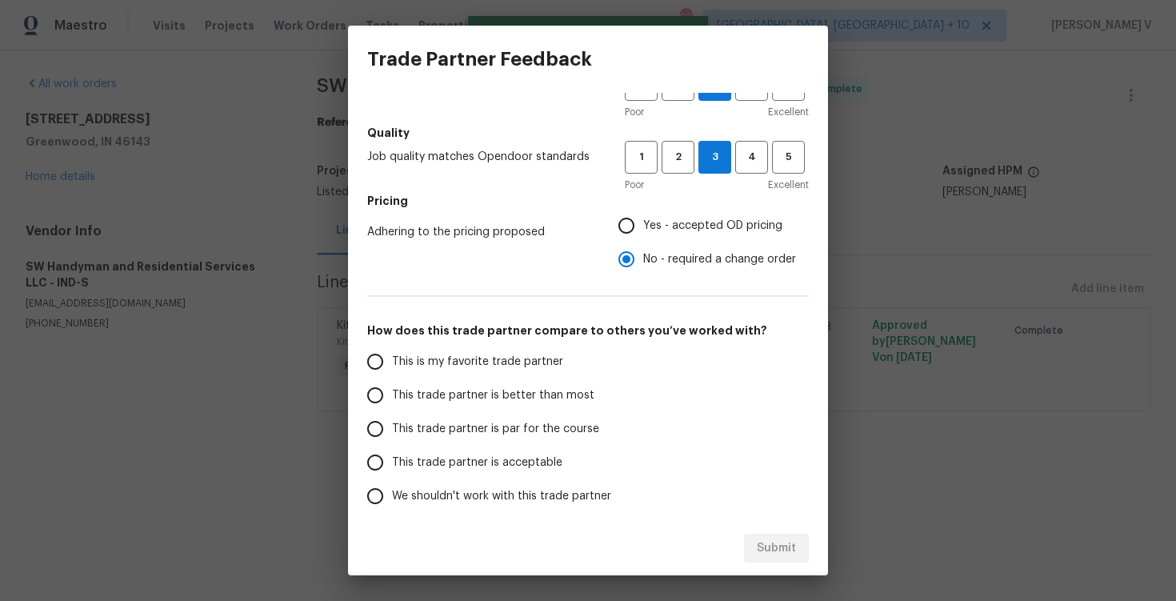
click at [542, 421] on span "This trade partner is par for the course" at bounding box center [495, 429] width 207 height 17
click at [392, 421] on input "This trade partner is par for the course" at bounding box center [375, 429] width 34 height 34
click at [763, 544] on span "Submit" at bounding box center [776, 548] width 39 height 20
radio input "true"
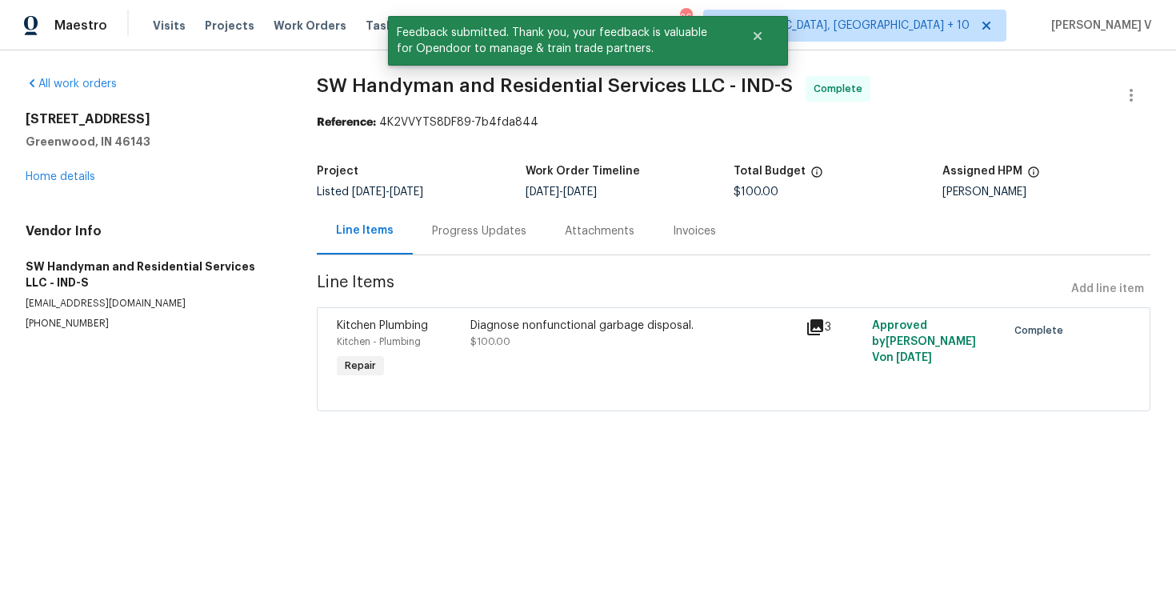
click at [502, 254] on div "Progress Updates" at bounding box center [479, 230] width 133 height 47
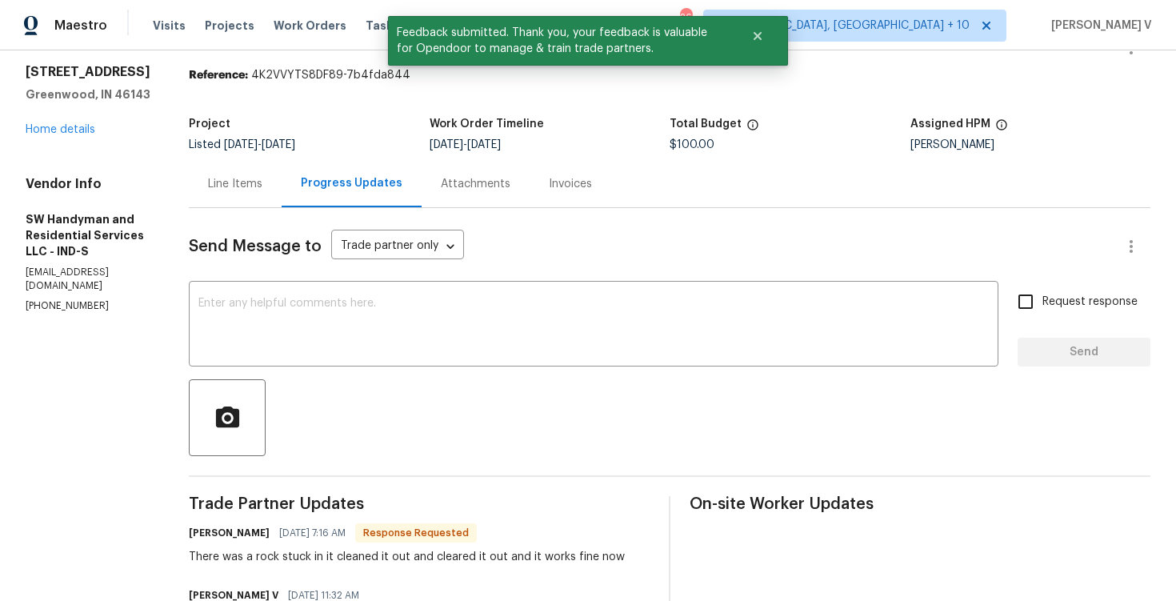
scroll to position [111, 0]
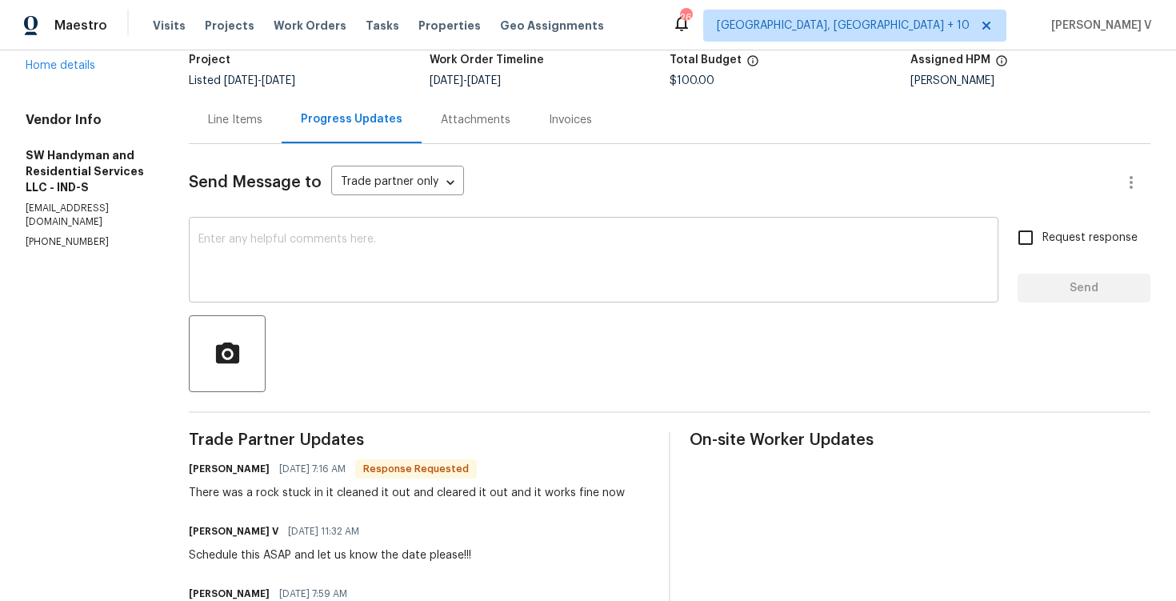
click at [285, 242] on textarea at bounding box center [593, 262] width 791 height 56
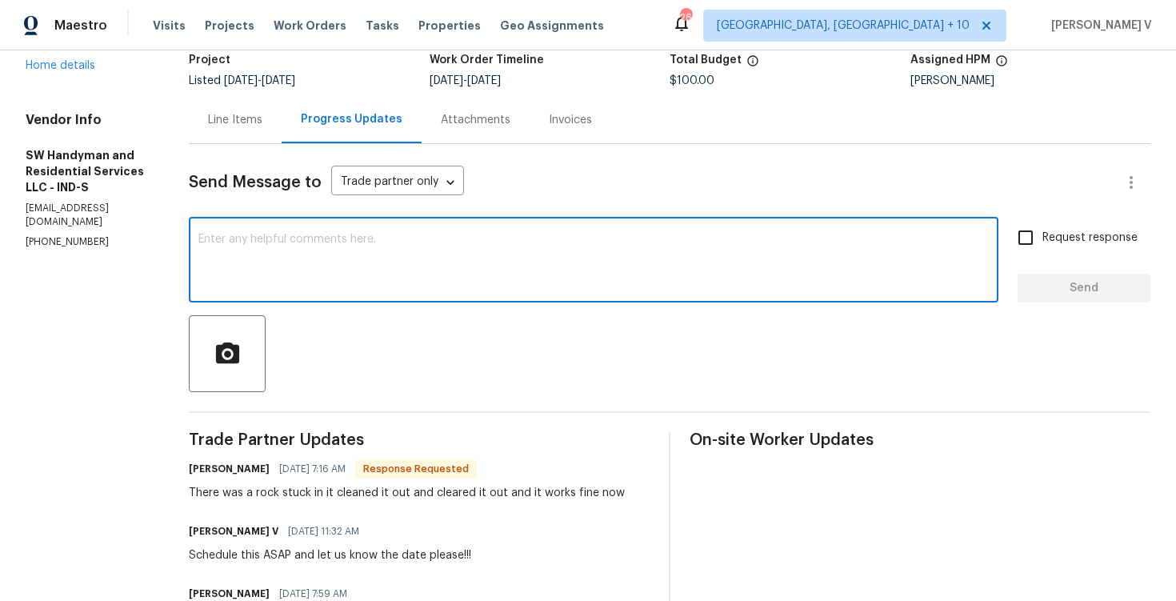
paste textarea "Hey, the work order has been approved. Thanks for the job :)"
drag, startPoint x: 215, startPoint y: 238, endPoint x: 137, endPoint y: 238, distance: 78.4
click at [137, 238] on div "All work orders 770 Tulip Ln Greenwood, IN 46143 Home details Vendor Info SW Ha…" at bounding box center [588, 454] width 1176 height 1031
type textarea "Great, the work order has been approved. Thanks for the job :)"
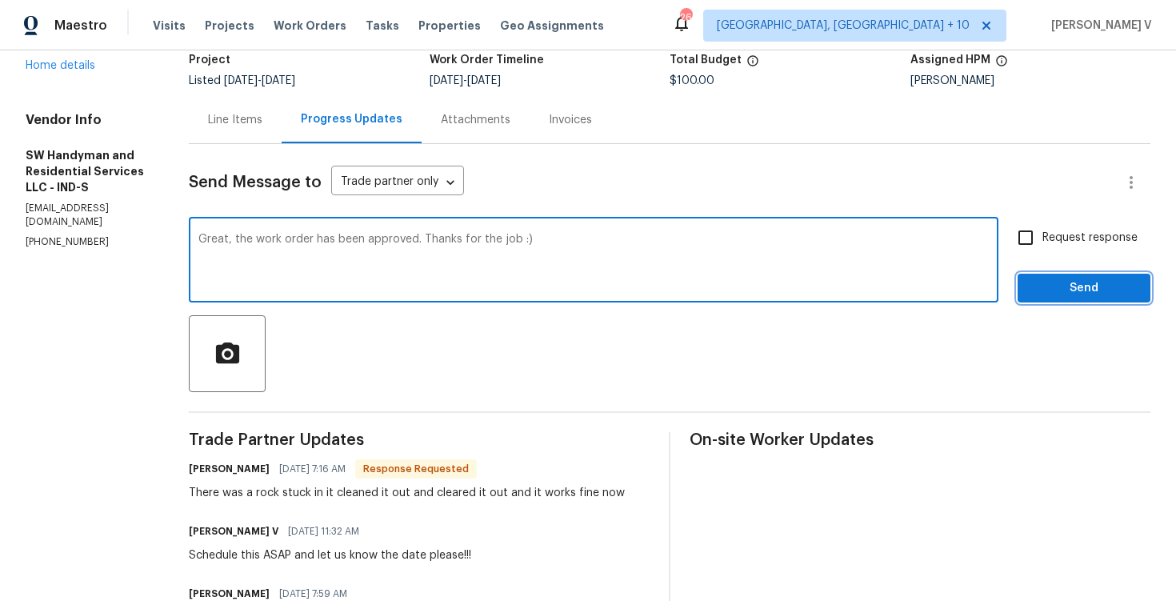
click at [1111, 290] on span "Send" at bounding box center [1084, 288] width 107 height 20
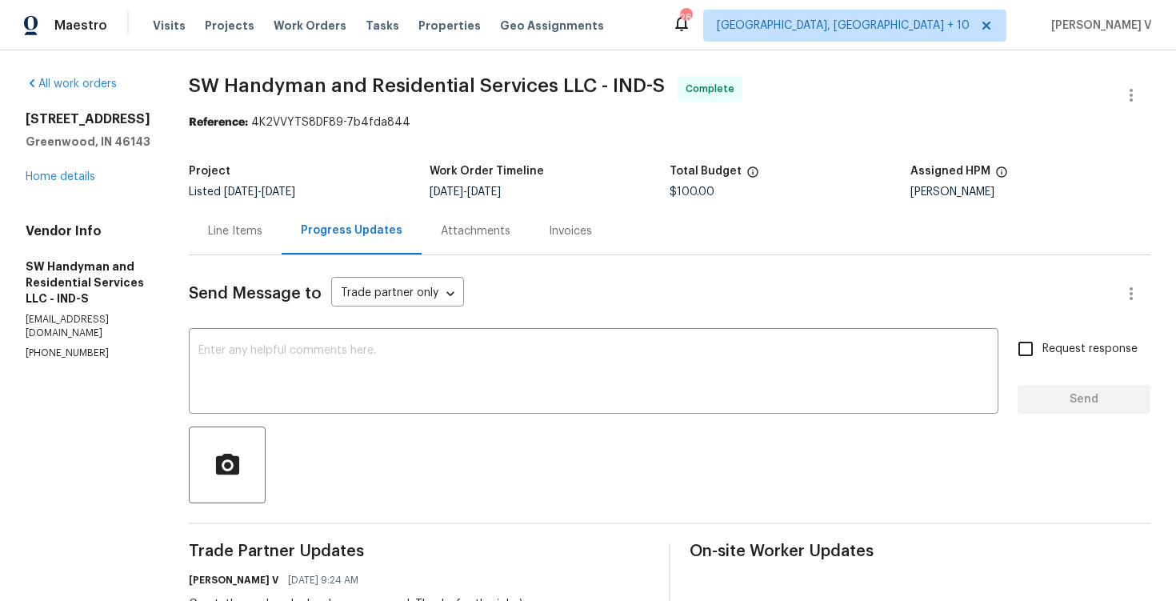
click at [73, 170] on div "770 Tulip Ln Greenwood, IN 46143 Home details" at bounding box center [88, 148] width 125 height 74
click at [75, 178] on link "Home details" at bounding box center [61, 176] width 70 height 11
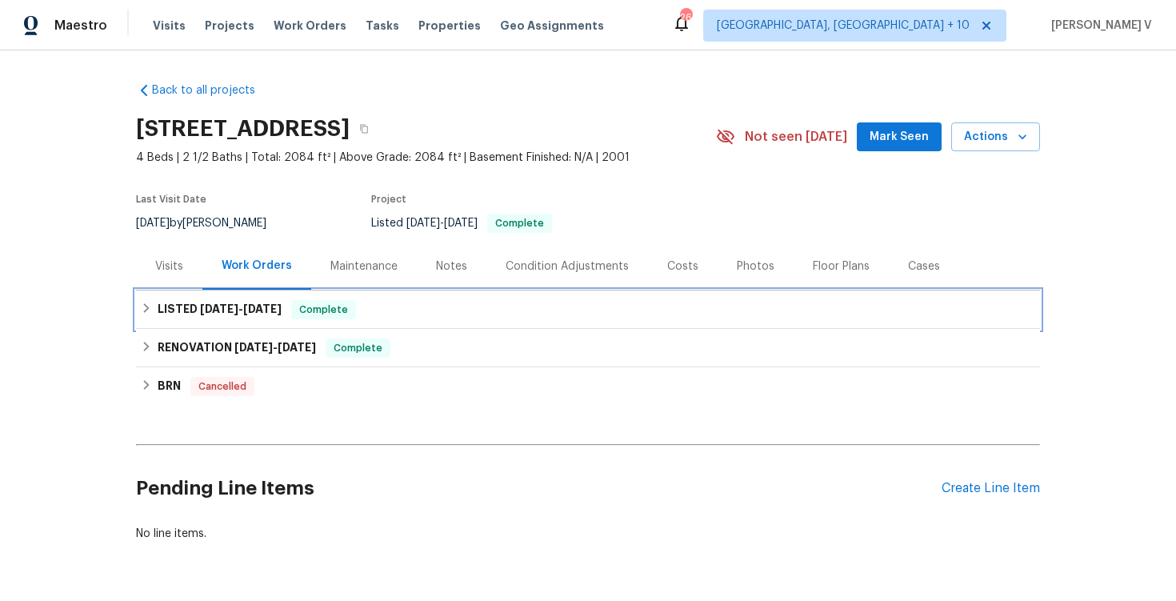
click at [208, 316] on h6 "LISTED 9/10/25 - 9/15/25" at bounding box center [220, 309] width 124 height 19
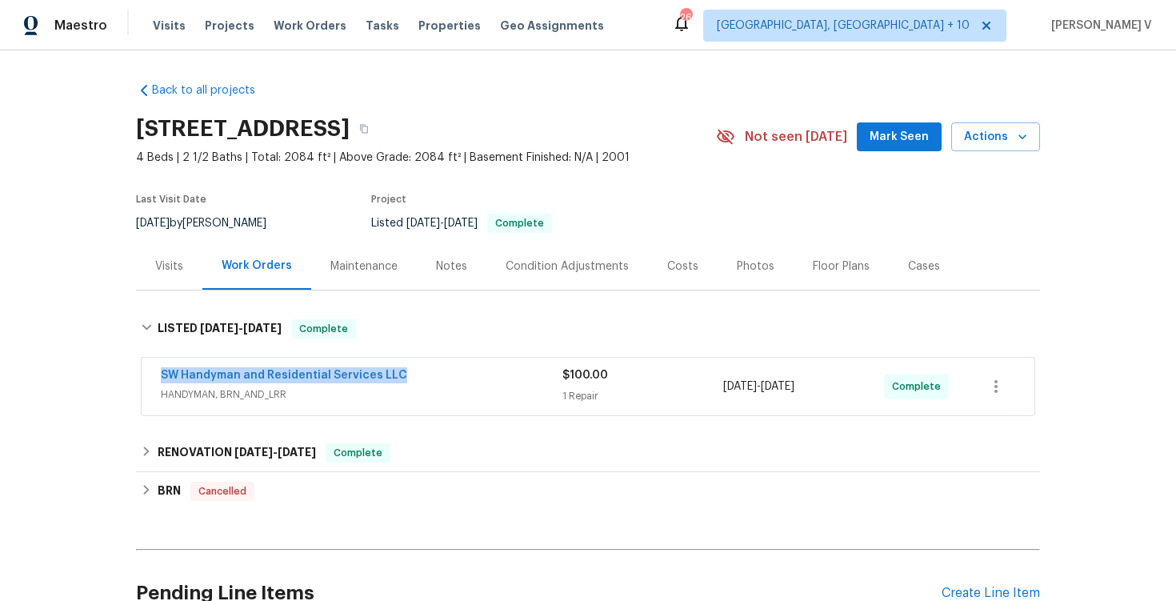
drag, startPoint x: 148, startPoint y: 372, endPoint x: 490, endPoint y: 371, distance: 342.5
click at [490, 372] on div "SW Handyman and Residential Services LLC HANDYMAN, BRN_AND_LRR $100.00 1 Repair…" at bounding box center [588, 387] width 893 height 58
copy link "SW Handyman and Residential Services LLC"
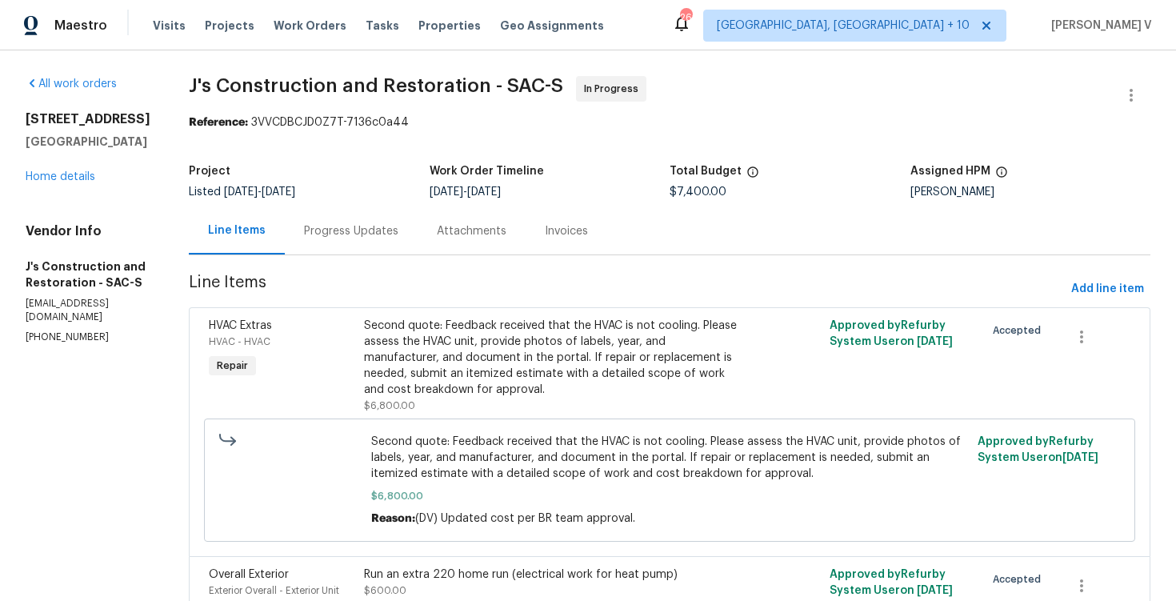
click at [385, 218] on div "Progress Updates" at bounding box center [351, 230] width 133 height 47
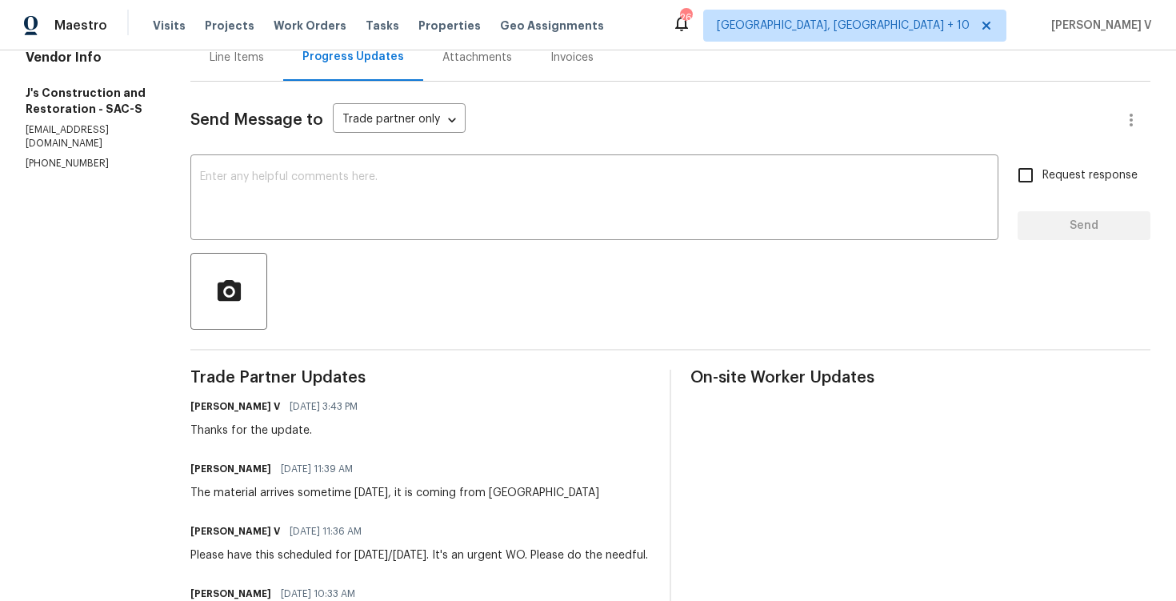
scroll to position [122, 0]
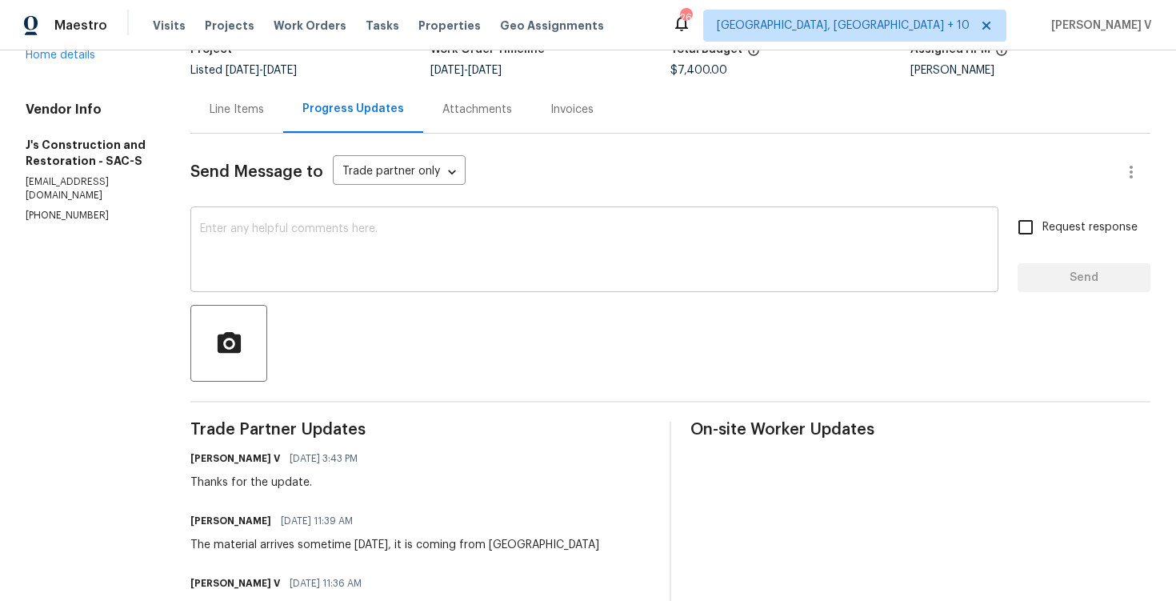
click at [322, 237] on textarea at bounding box center [594, 251] width 789 height 56
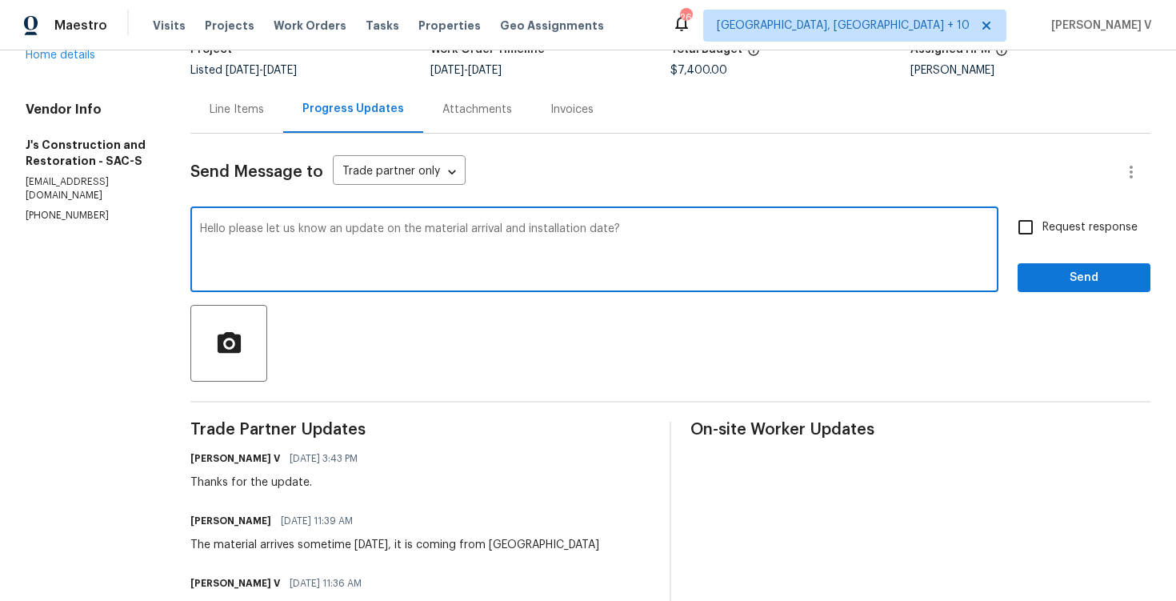
click at [637, 232] on textarea "Hello please let us know an update on the material arrival and installation dat…" at bounding box center [594, 251] width 789 height 56
paste textarea ", could you please provide an update on the material arrival and the schedule"
type textarea "Hello, could you please provide an update on the material arrival and the sched…"
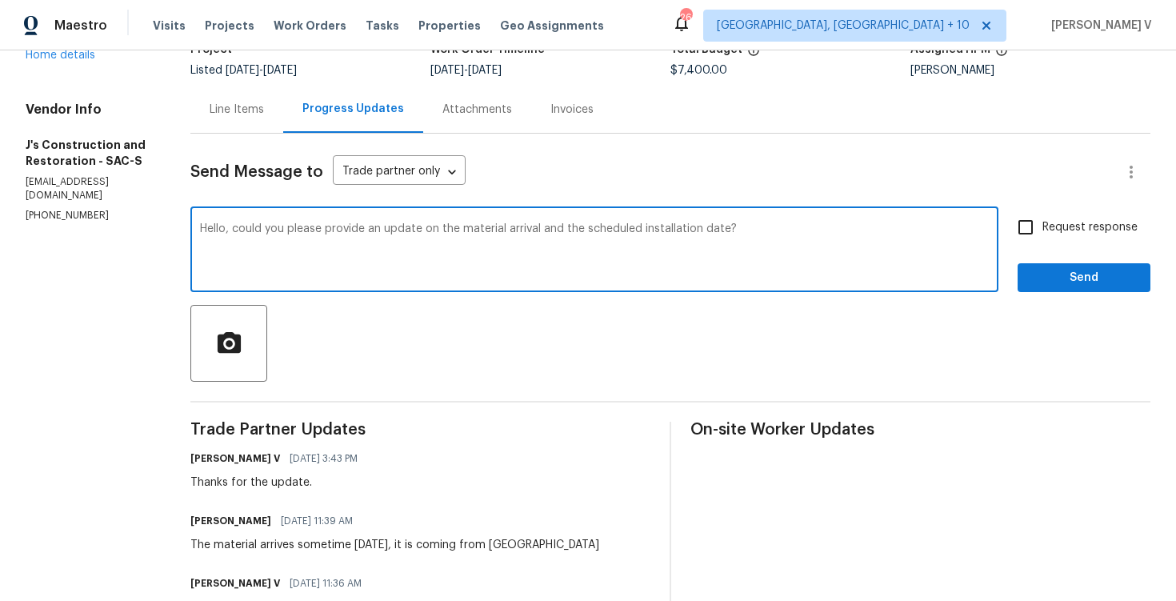
click at [1047, 232] on span "Request response" at bounding box center [1090, 227] width 95 height 17
click at [1043, 232] on input "Request response" at bounding box center [1026, 227] width 34 height 34
checkbox input "true"
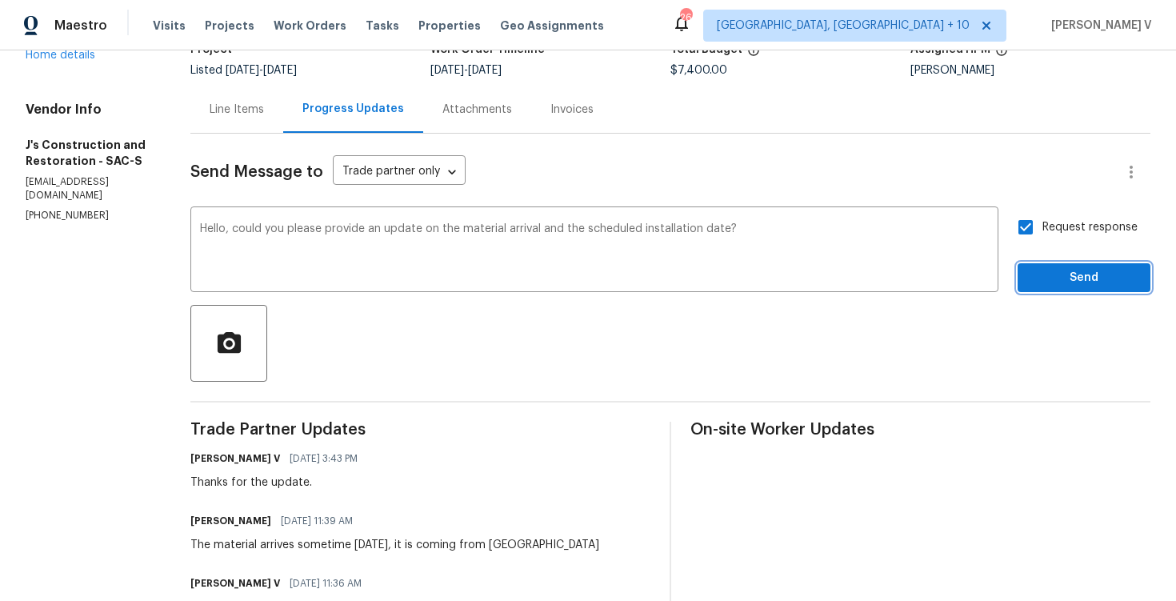
click at [1078, 272] on span "Send" at bounding box center [1084, 278] width 107 height 20
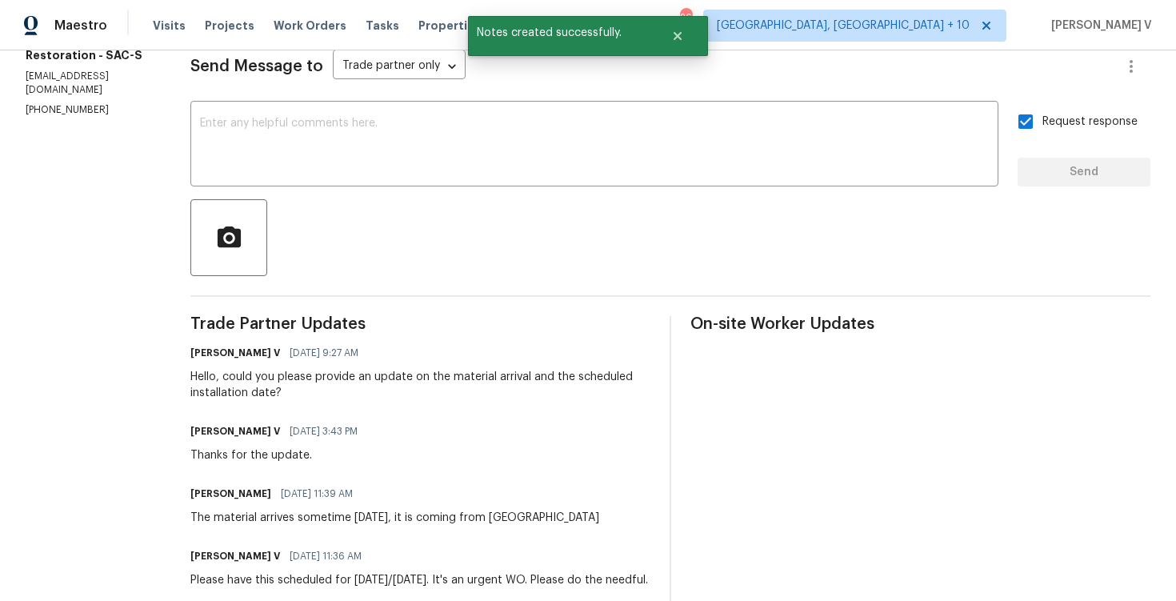
scroll to position [0, 0]
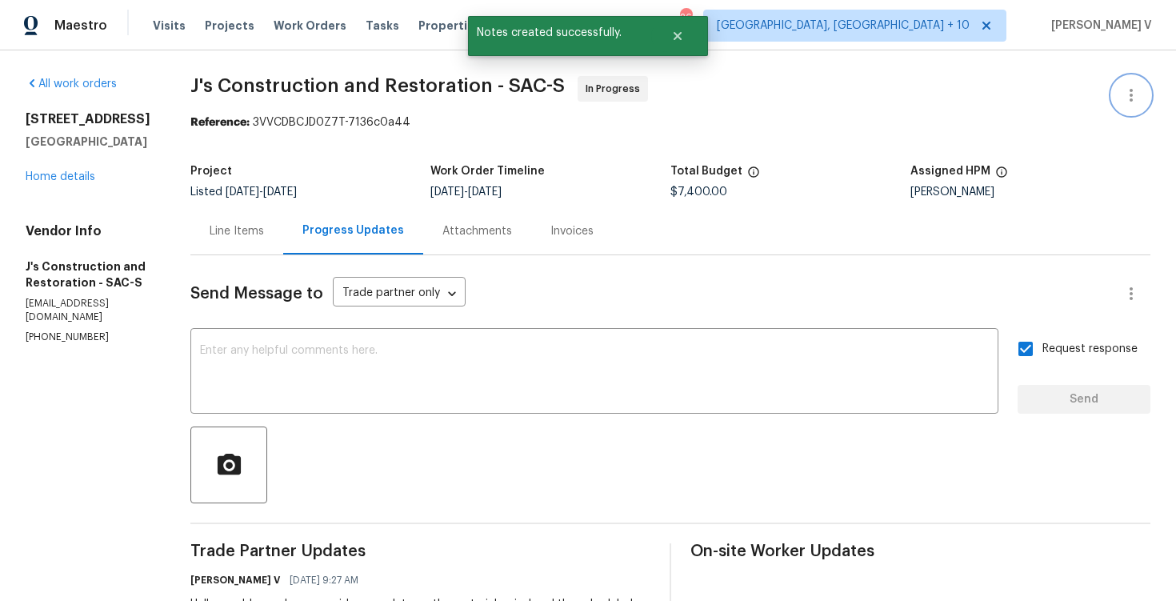
click at [1139, 82] on button "button" at bounding box center [1131, 95] width 38 height 38
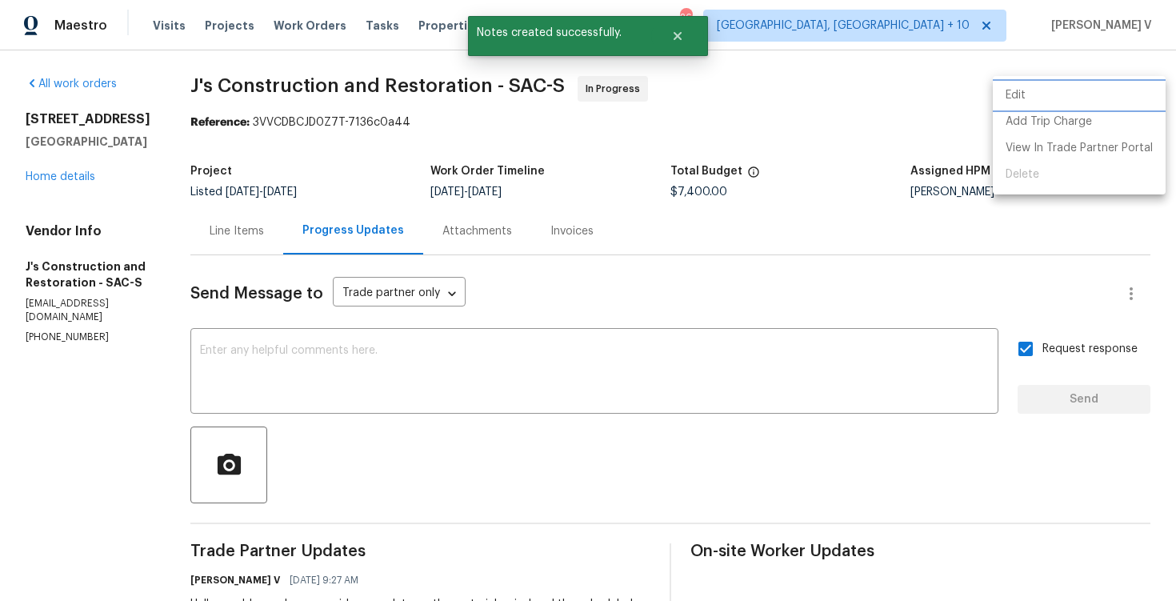
click at [1101, 90] on li "Edit" at bounding box center [1079, 95] width 173 height 26
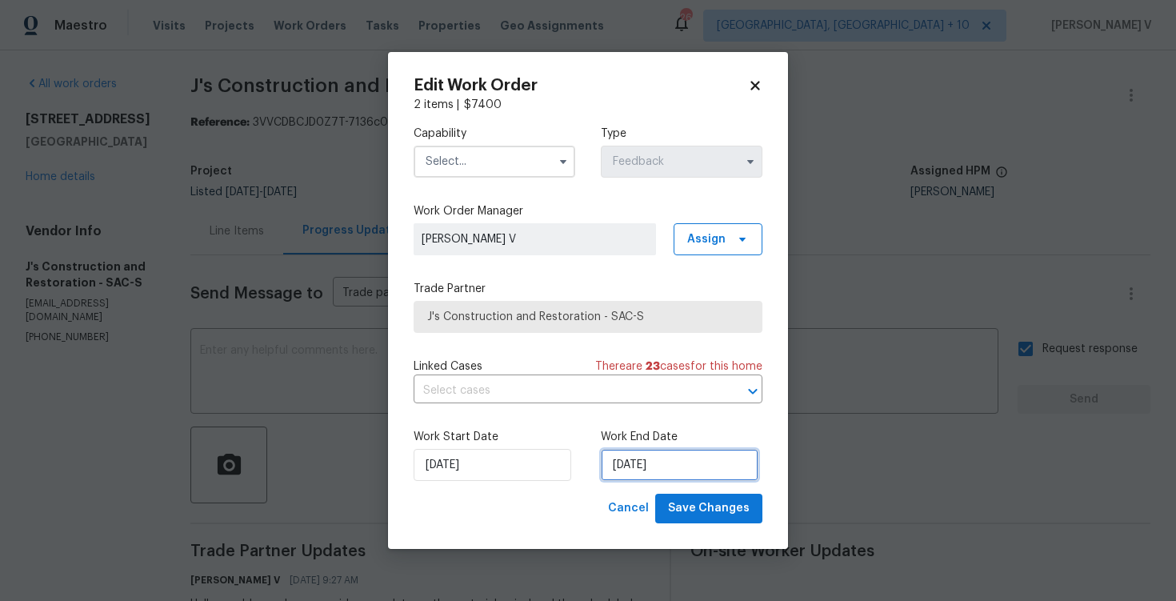
click at [623, 453] on input "25/08/2025" at bounding box center [680, 465] width 158 height 32
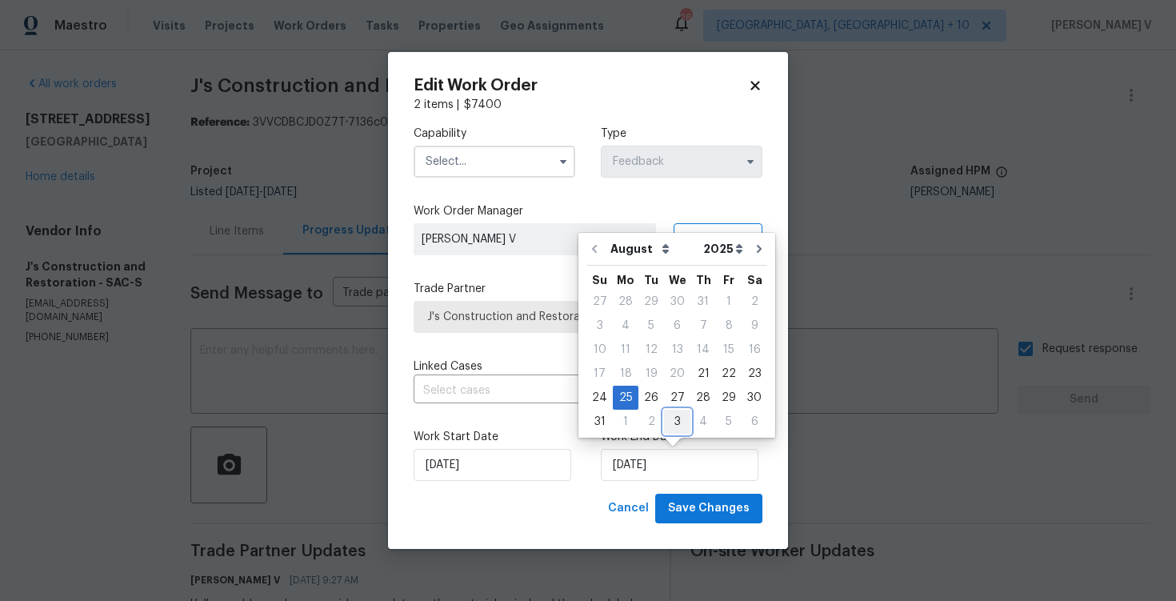
click at [665, 417] on div "3" at bounding box center [677, 421] width 26 height 22
type input "03/09/2025"
select select "8"
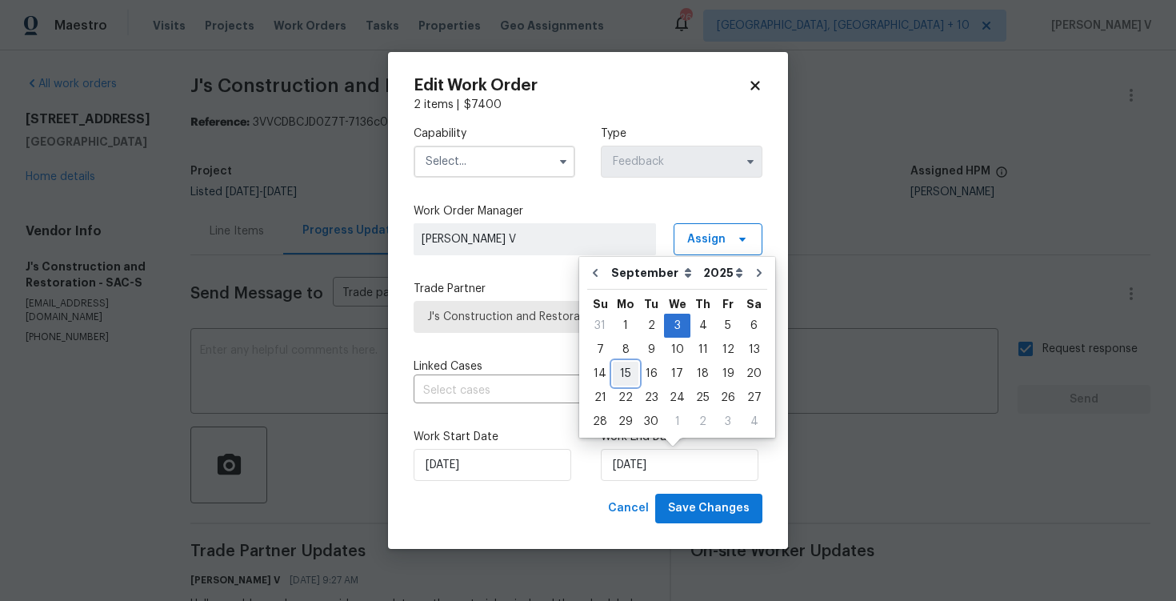
click at [627, 367] on div "15" at bounding box center [626, 373] width 26 height 22
type input "[DATE]"
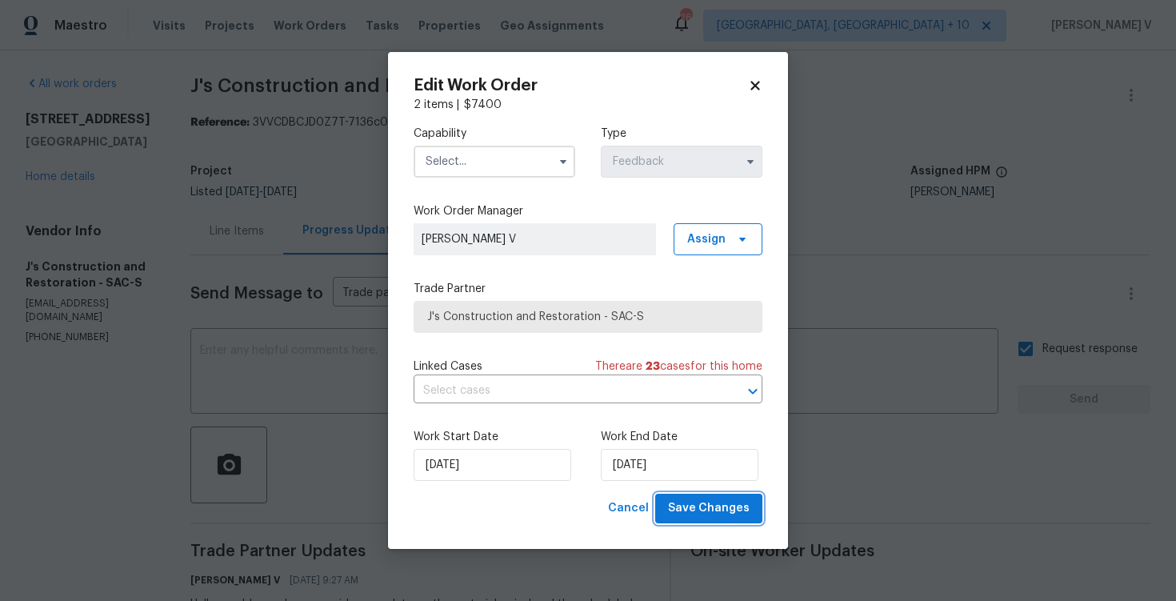
click at [697, 518] on span "Save Changes" at bounding box center [709, 508] width 82 height 20
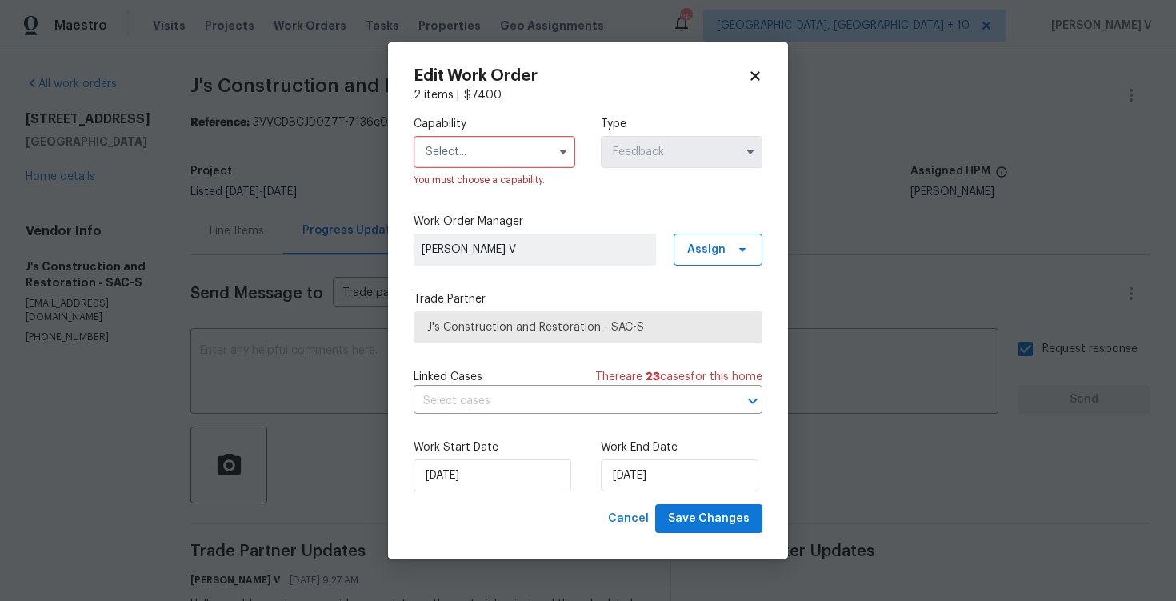
click at [427, 154] on input "text" at bounding box center [495, 152] width 162 height 32
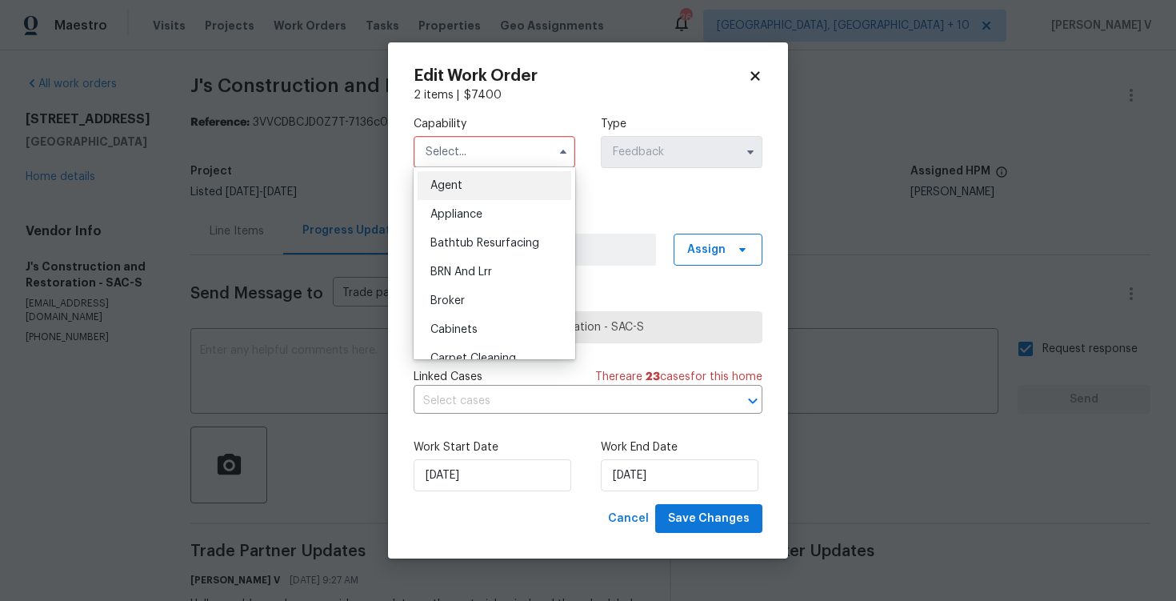
click at [436, 197] on div "Agent" at bounding box center [495, 185] width 154 height 29
type input "Agent"
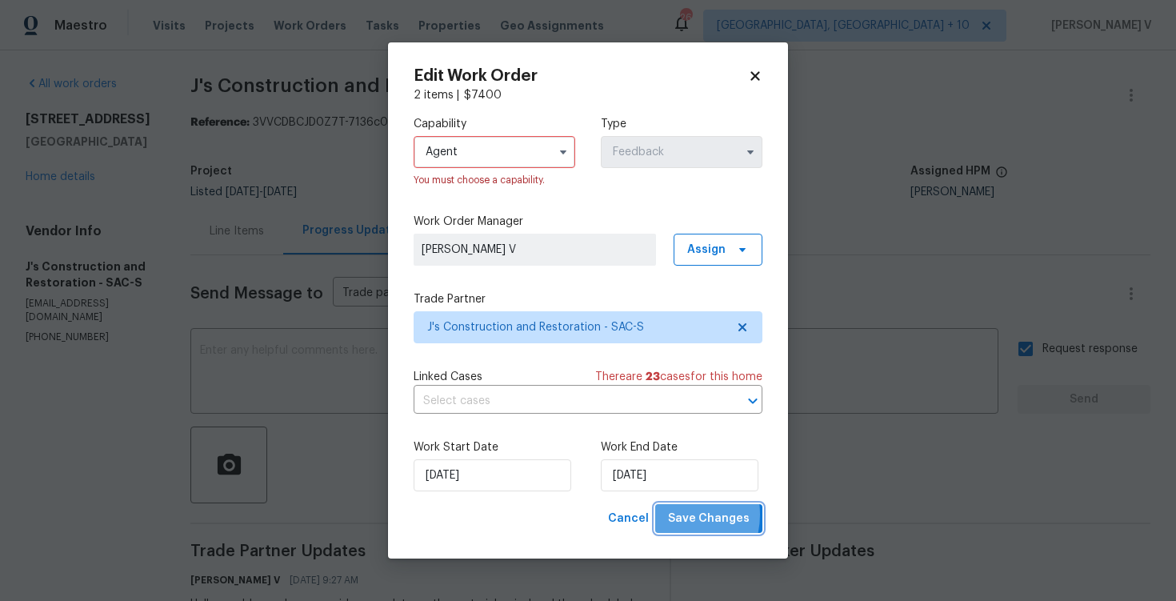
click at [676, 514] on span "Save Changes" at bounding box center [709, 519] width 82 height 20
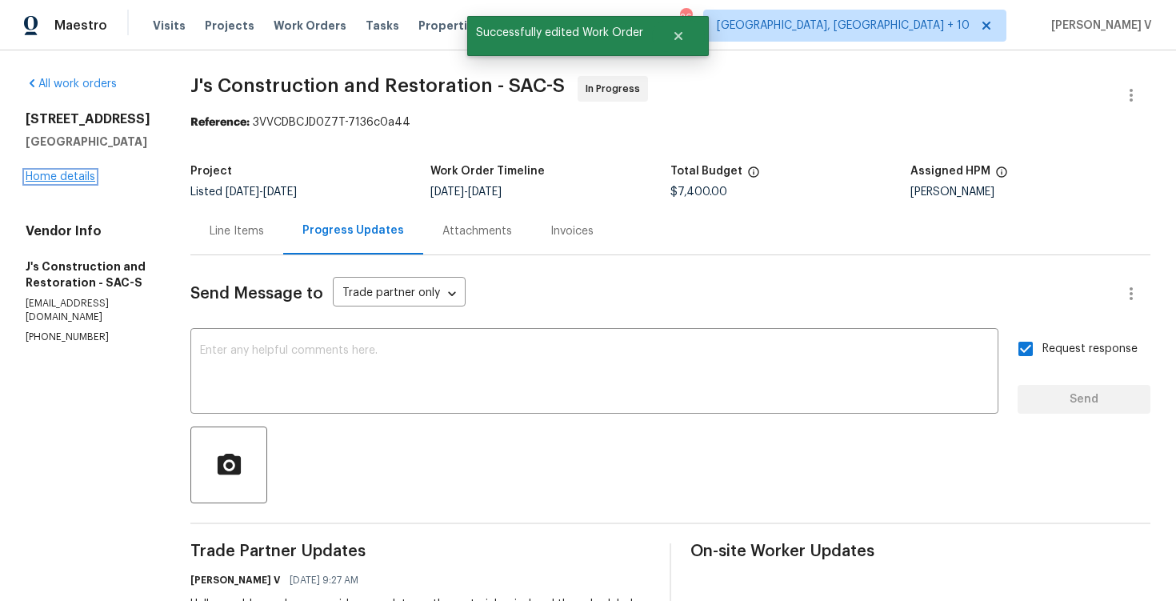
click at [82, 182] on link "Home details" at bounding box center [61, 176] width 70 height 11
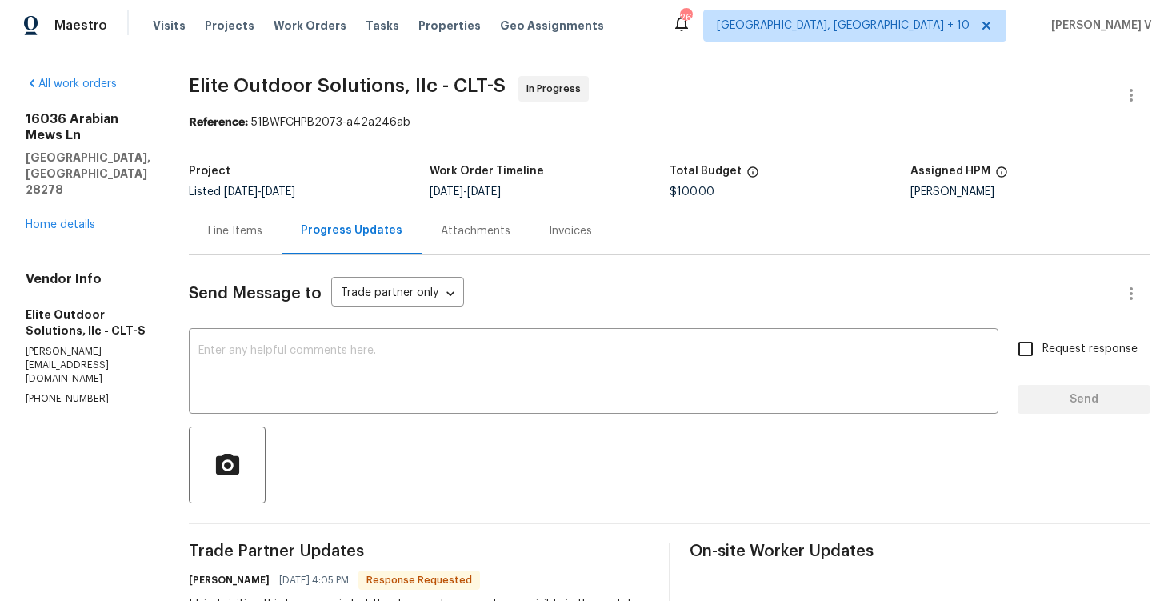
click at [254, 246] on div "Line Items" at bounding box center [235, 230] width 93 height 47
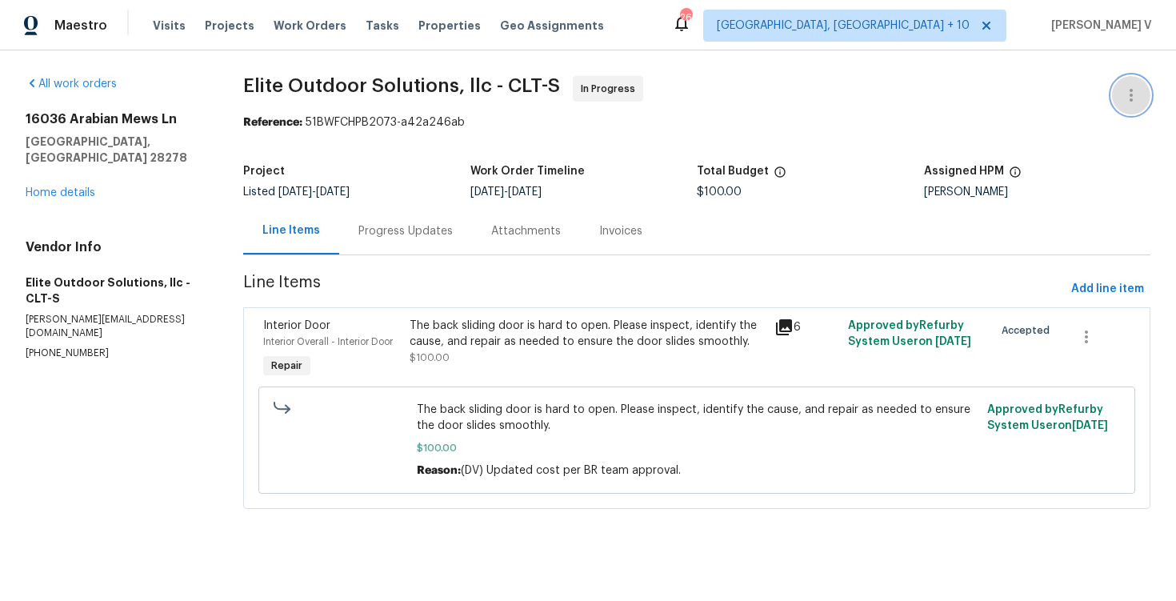
click at [1139, 89] on icon "button" at bounding box center [1131, 95] width 19 height 19
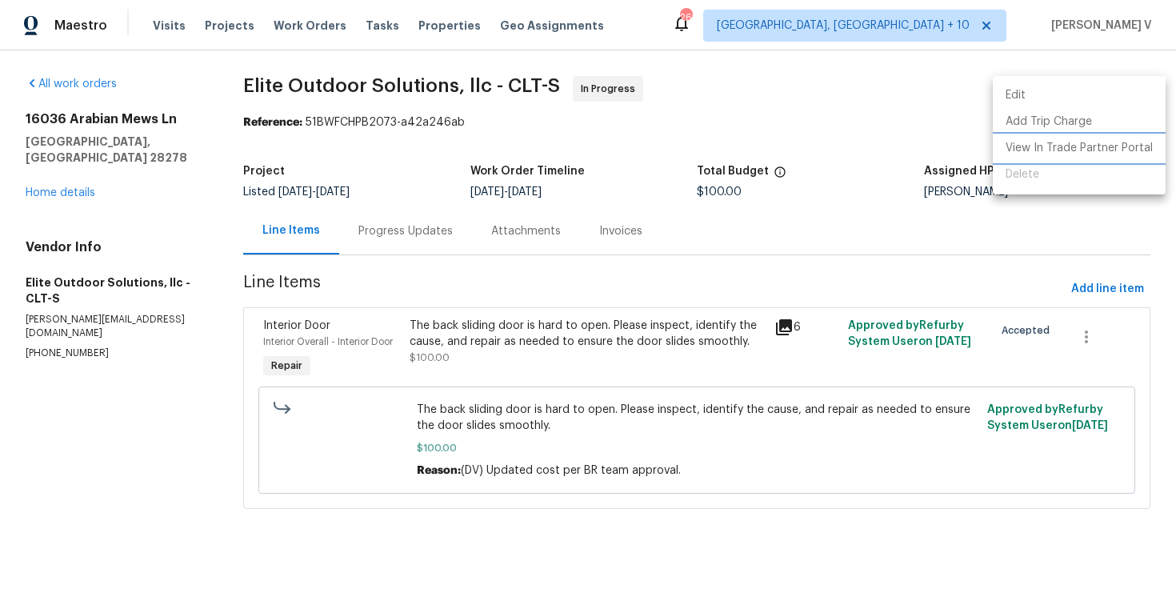
click at [1067, 144] on li "View In Trade Partner Portal" at bounding box center [1079, 148] width 173 height 26
click at [382, 222] on div at bounding box center [588, 300] width 1176 height 601
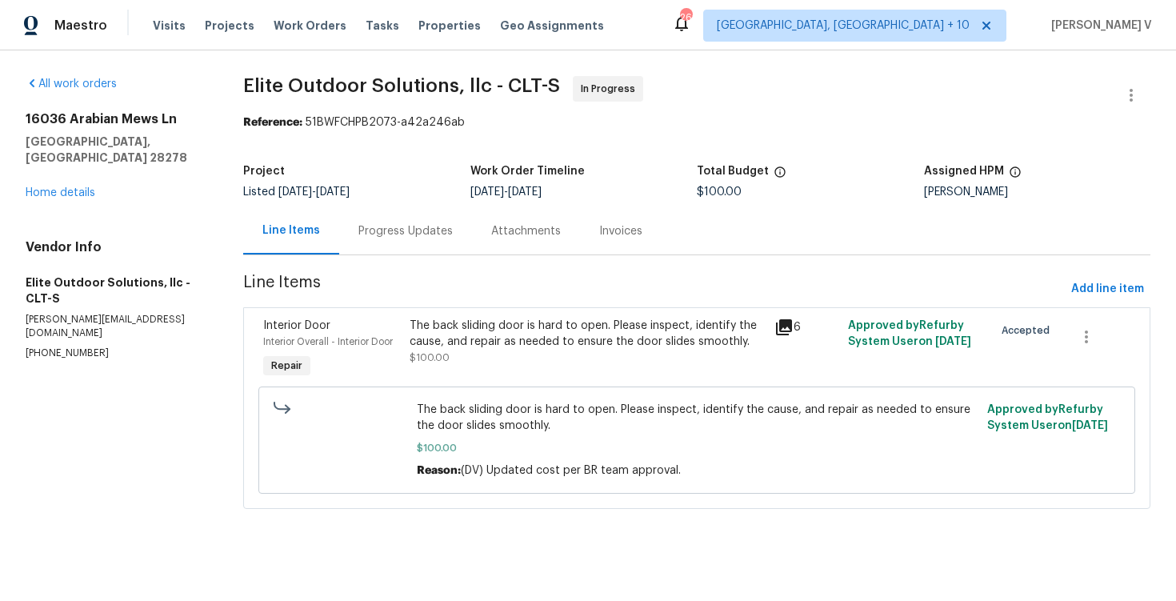
click at [382, 222] on div "Edit Add Trip Charge View In Trade Partner Portal Delete" at bounding box center [588, 300] width 1176 height 601
click at [382, 222] on div "Progress Updates" at bounding box center [405, 230] width 133 height 47
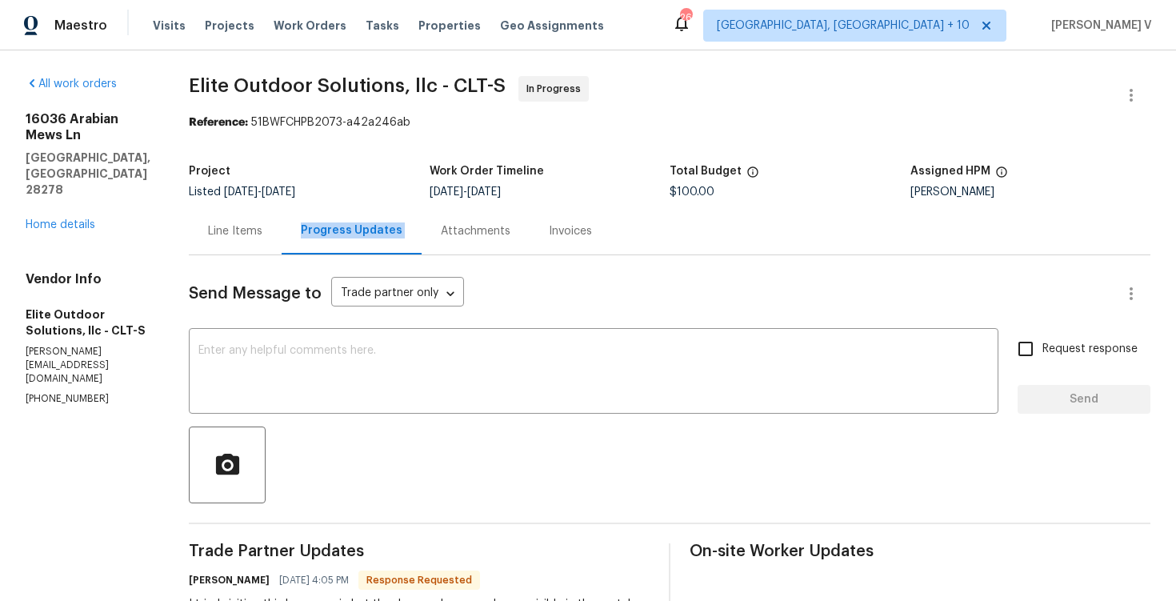
click at [216, 247] on div "Line Items" at bounding box center [235, 230] width 93 height 47
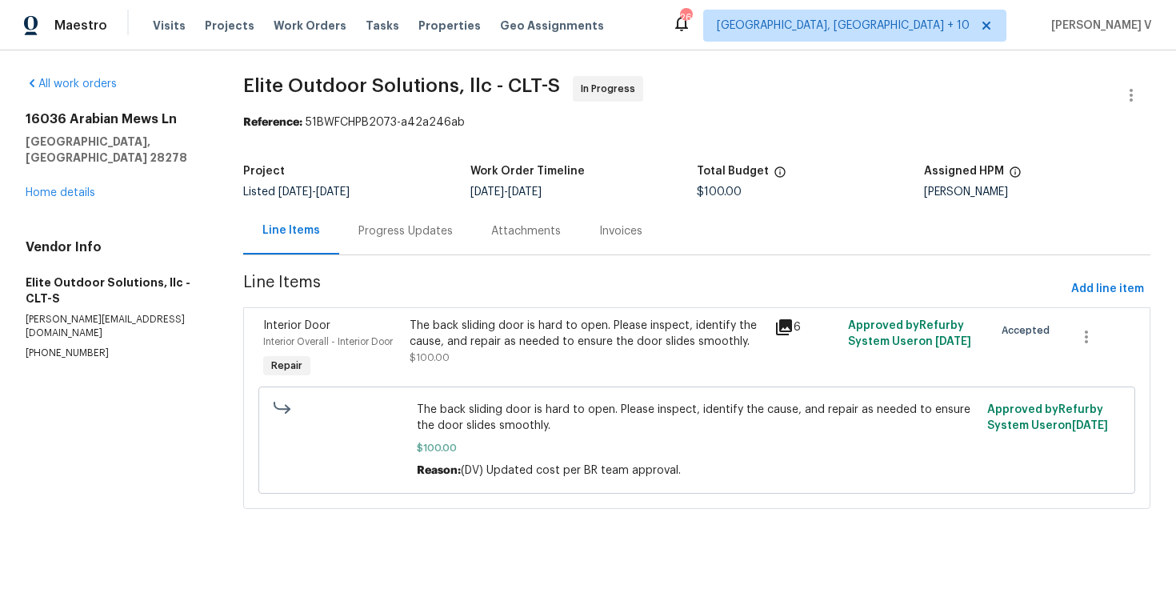
click at [379, 212] on div "Progress Updates" at bounding box center [405, 230] width 133 height 47
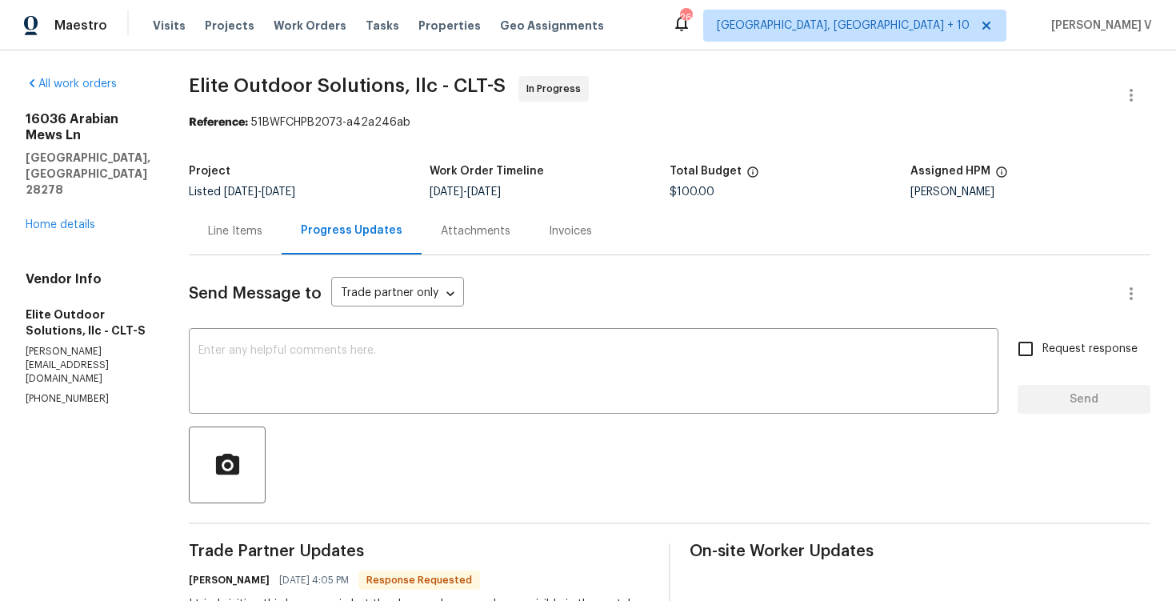
scroll to position [311, 0]
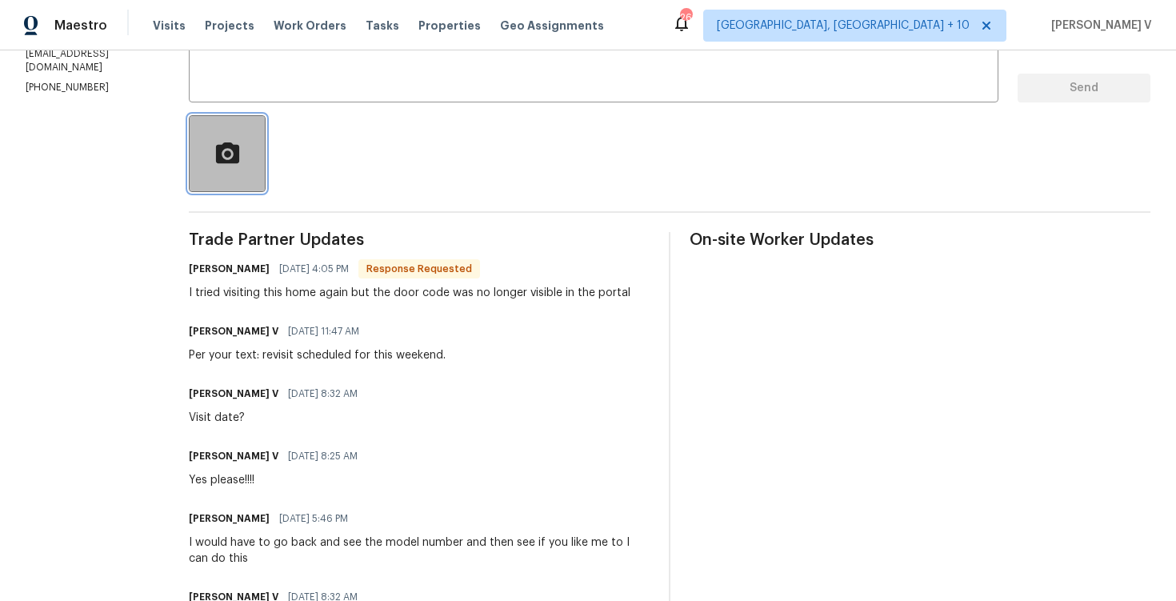
click at [222, 145] on icon "button" at bounding box center [226, 152] width 23 height 21
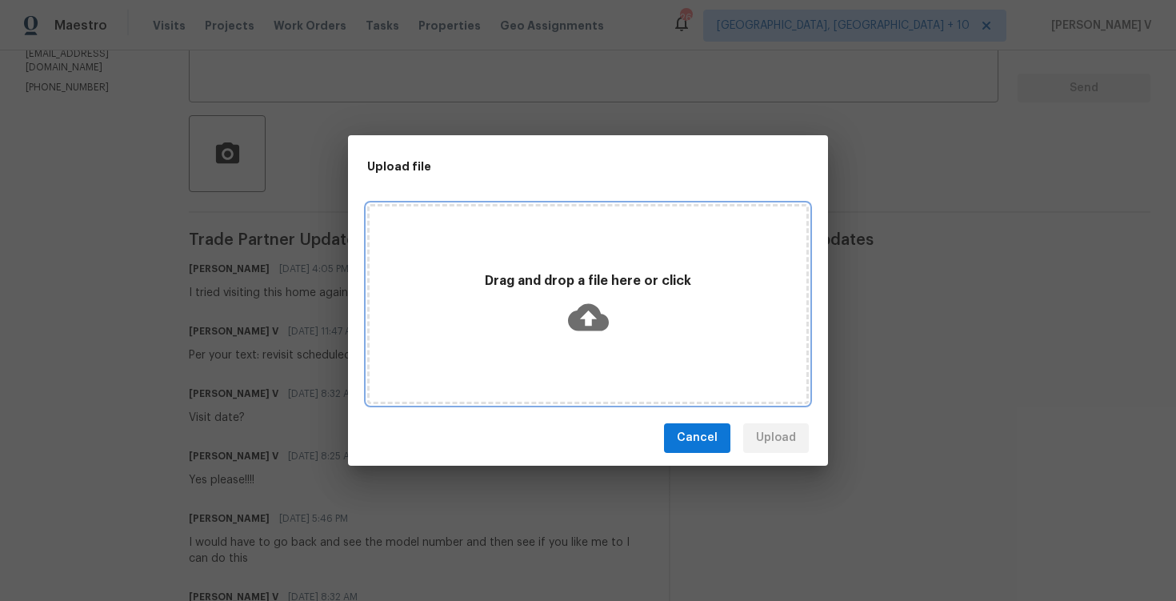
click at [590, 357] on div "Drag and drop a file here or click" at bounding box center [588, 304] width 442 height 200
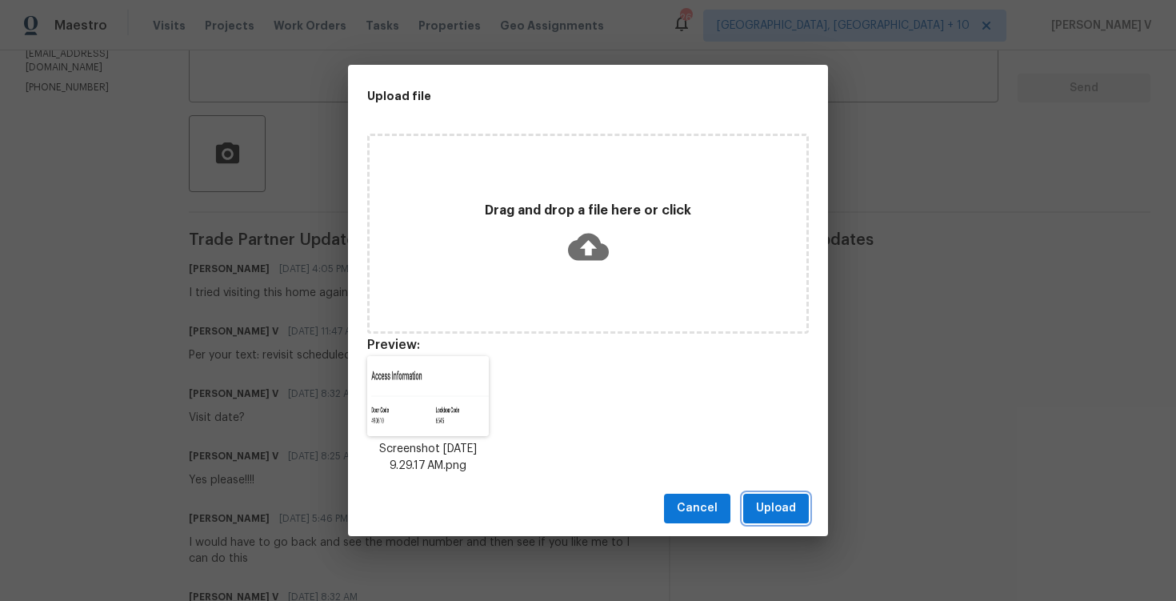
click at [808, 514] on button "Upload" at bounding box center [776, 509] width 66 height 30
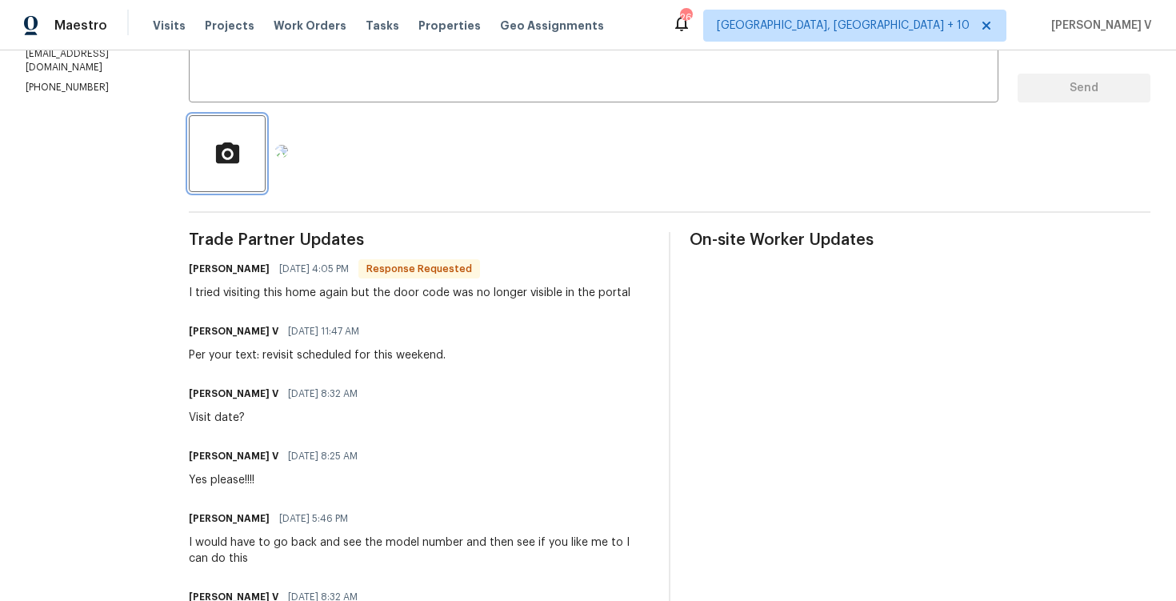
scroll to position [5, 0]
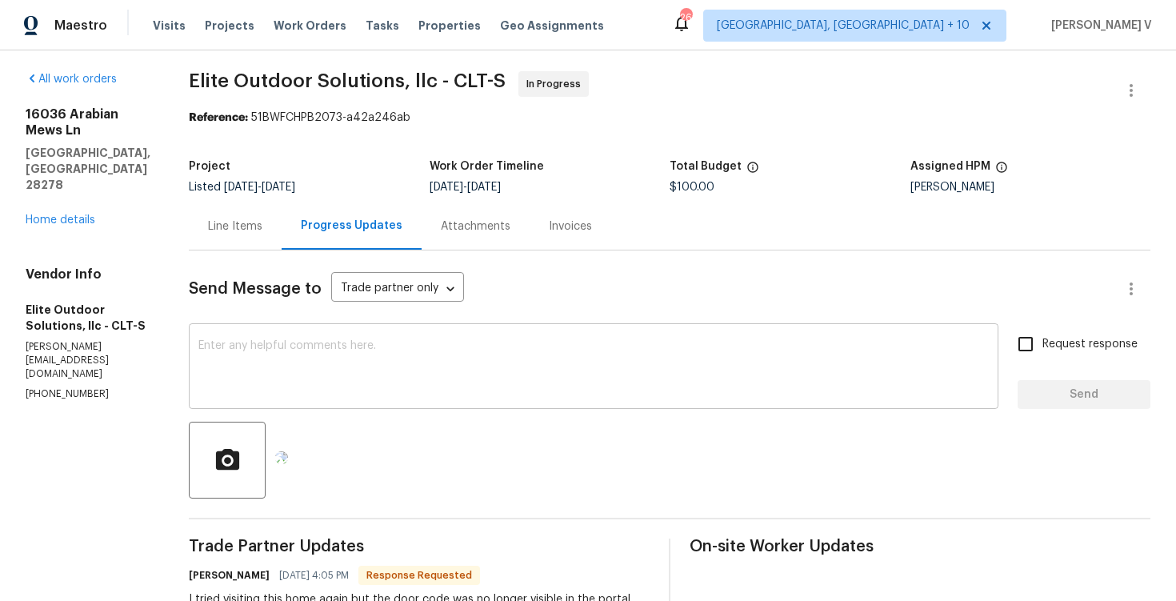
click at [403, 337] on div "x ​" at bounding box center [594, 368] width 810 height 82
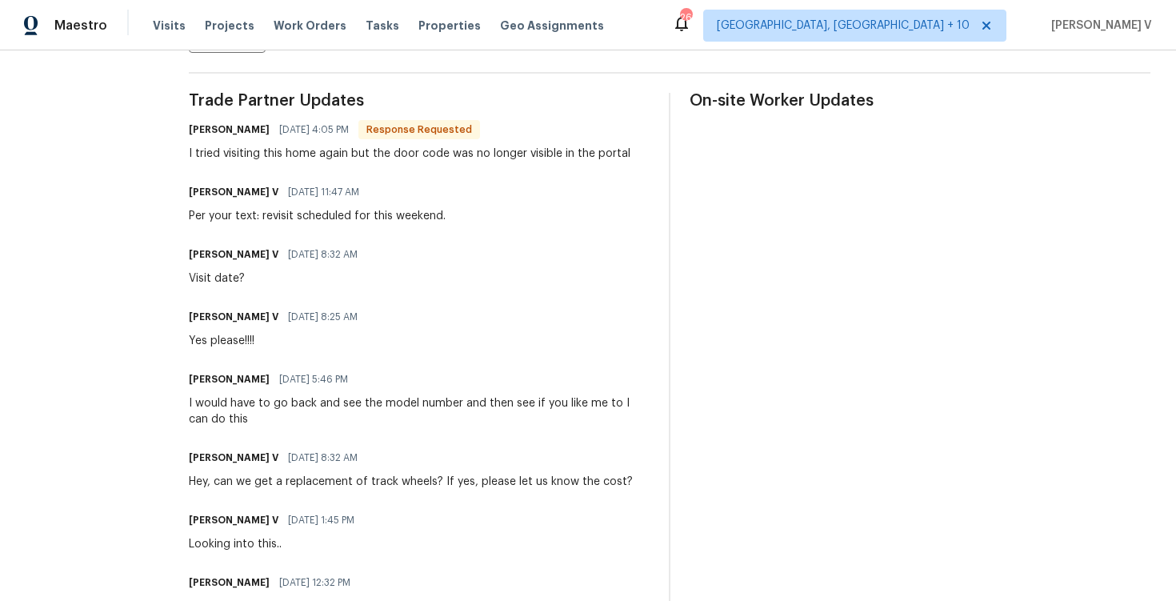
scroll to position [0, 0]
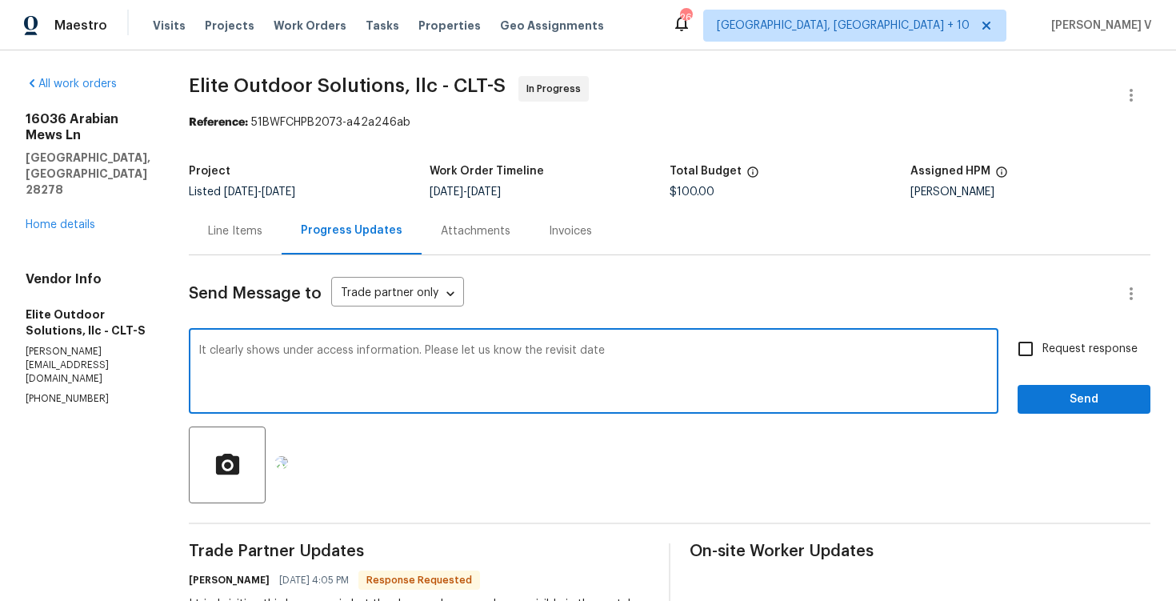
type textarea "It clearly shows under access information. Please let us know the revisit date"
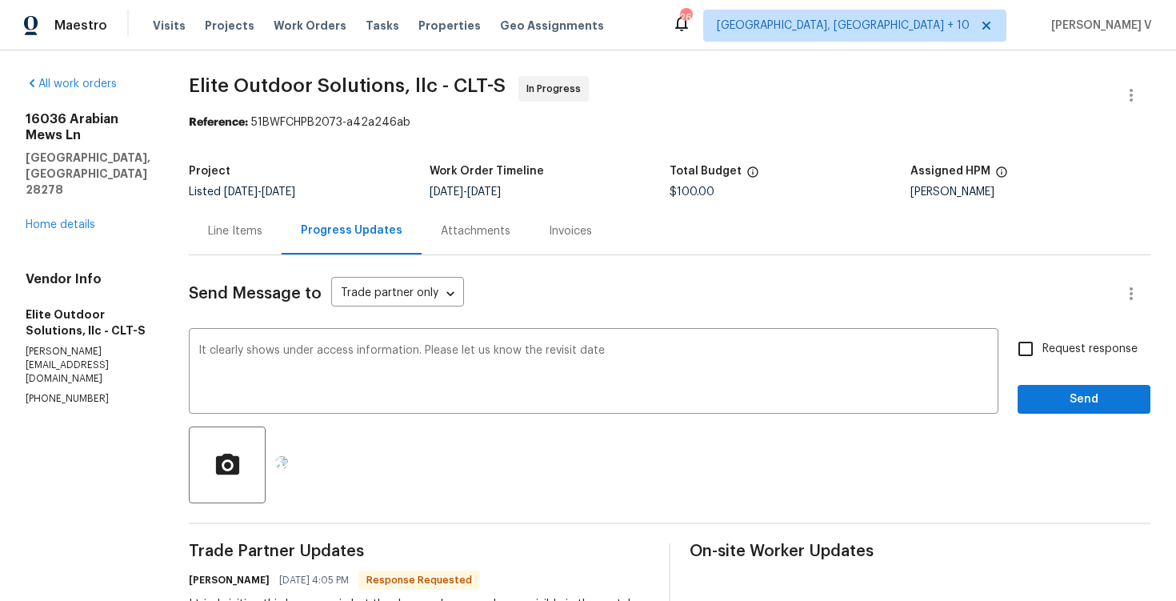
click at [1060, 334] on label "Request response" at bounding box center [1073, 349] width 129 height 34
click at [1043, 334] on input "Request response" at bounding box center [1026, 349] width 34 height 34
checkbox input "true"
click at [1054, 396] on span "Send" at bounding box center [1084, 400] width 107 height 20
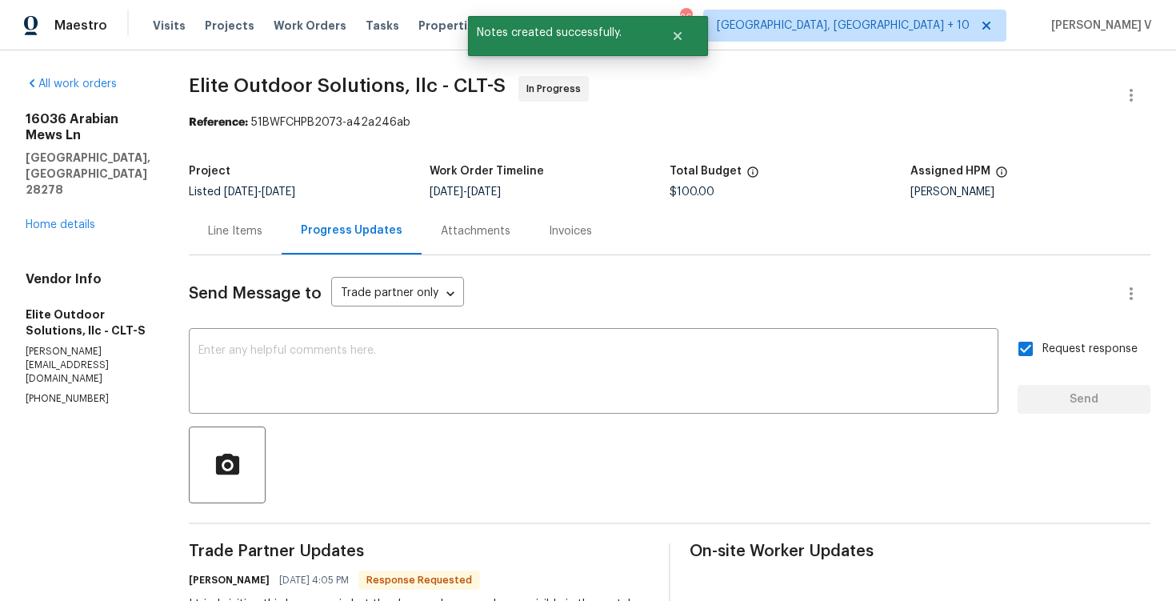
click at [257, 228] on div "Line Items" at bounding box center [235, 230] width 93 height 47
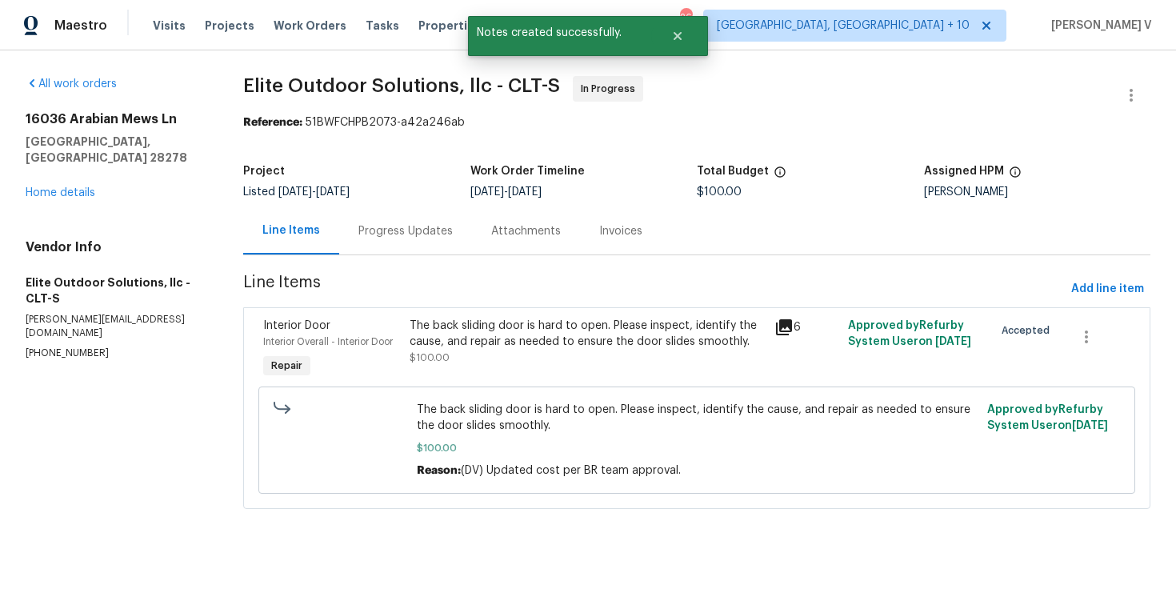
click at [481, 311] on div "Interior Door Interior Overall - Interior Door Repair The back sliding door is …" at bounding box center [696, 408] width 907 height 202
click at [481, 334] on div "The back sliding door is hard to open. Please inspect, identify the cause, and …" at bounding box center [588, 334] width 356 height 32
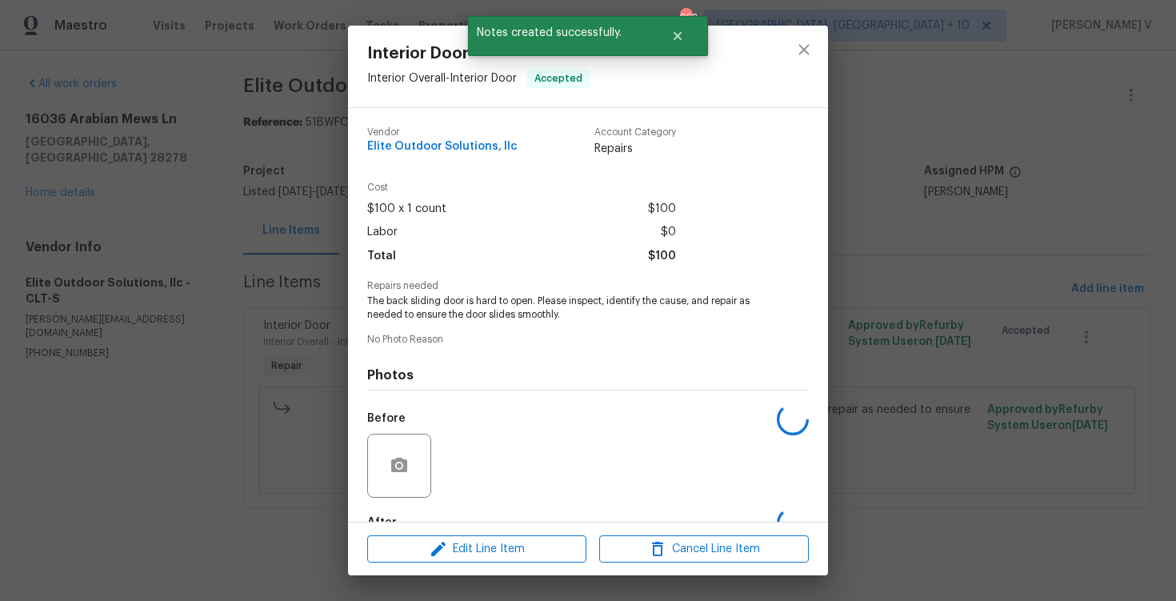
scroll to position [96, 0]
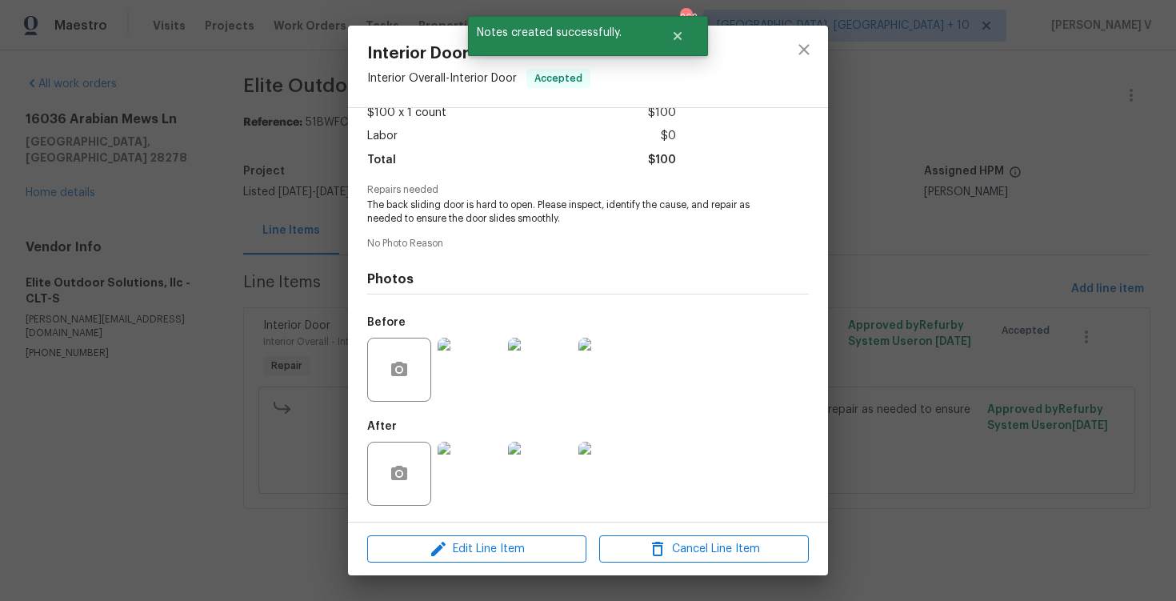
click at [295, 306] on div "Interior Door Interior Overall - Interior Door Accepted Vendor Elite Outdoor So…" at bounding box center [588, 300] width 1176 height 601
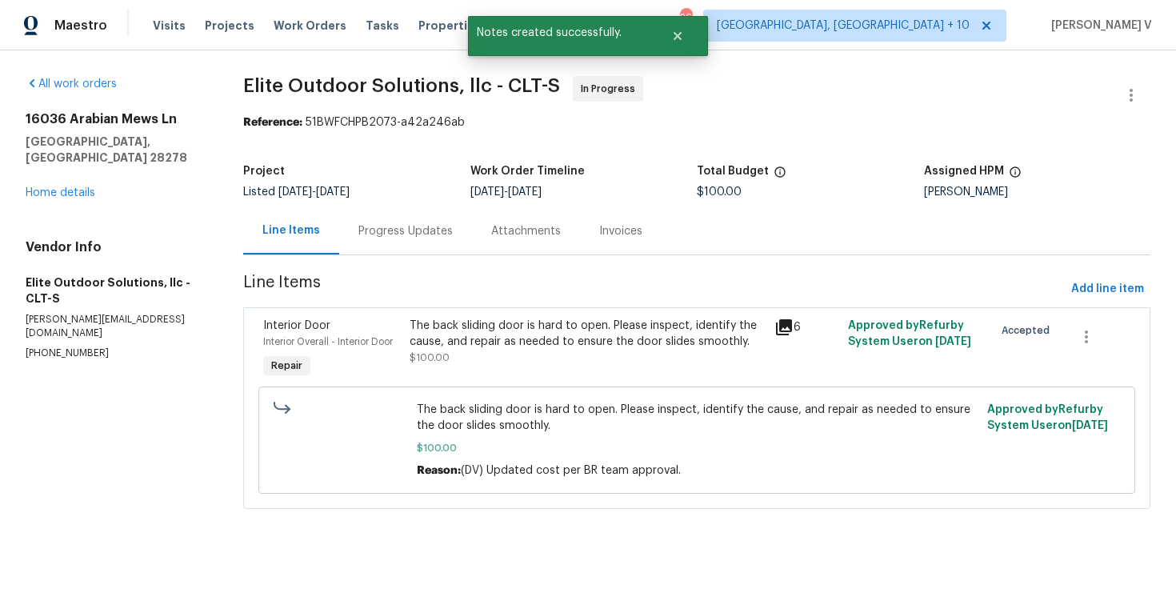
click at [393, 248] on div "Progress Updates" at bounding box center [405, 230] width 133 height 47
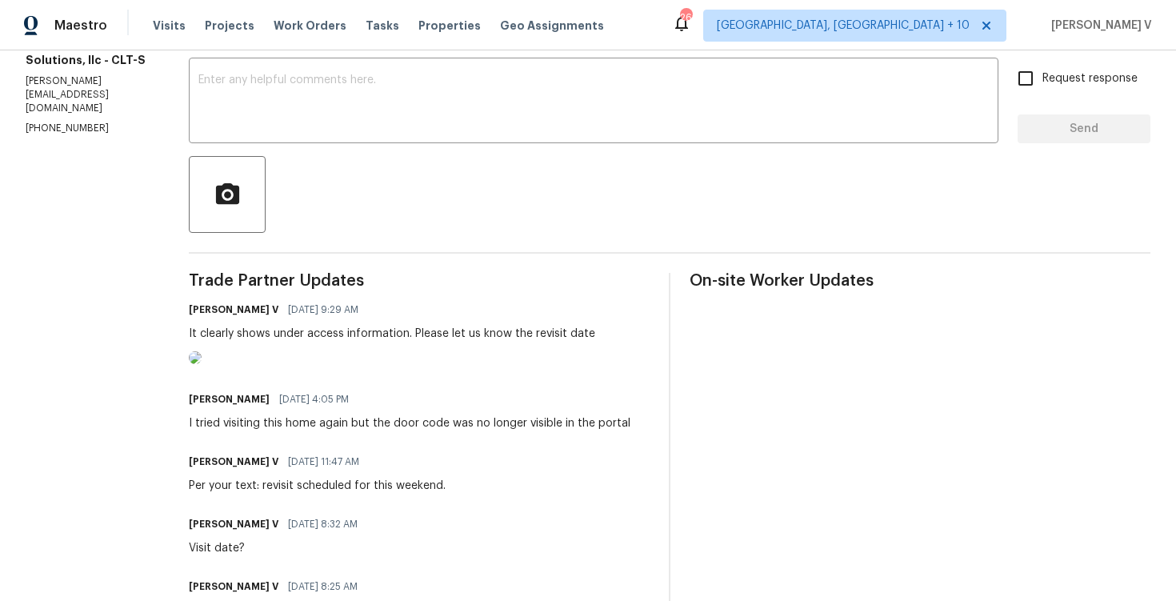
scroll to position [446, 0]
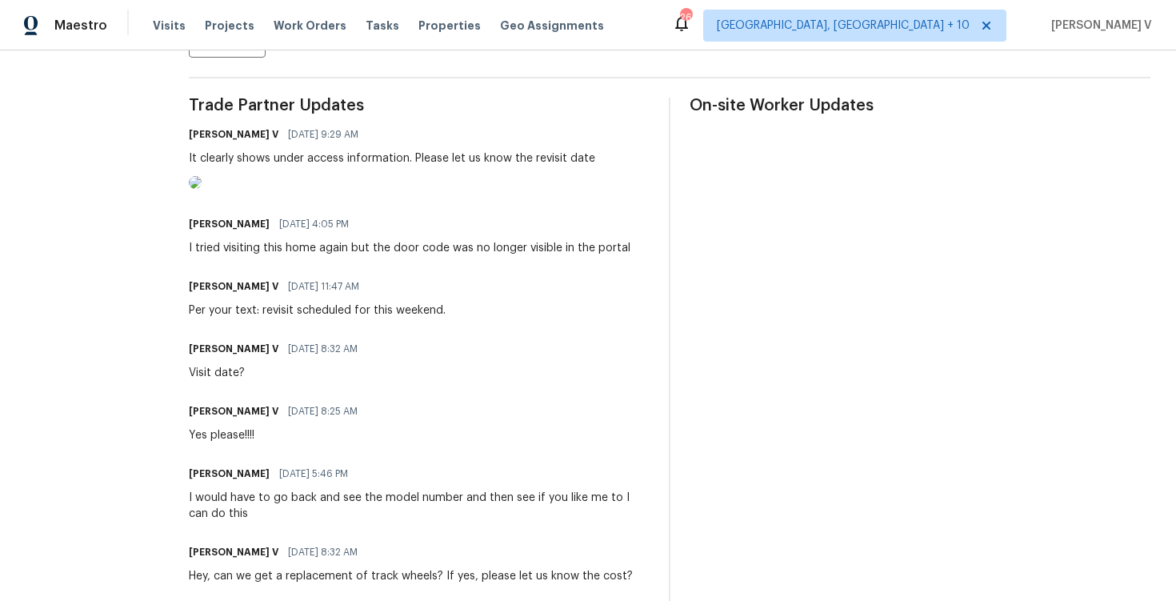
click at [202, 189] on img at bounding box center [195, 182] width 13 height 13
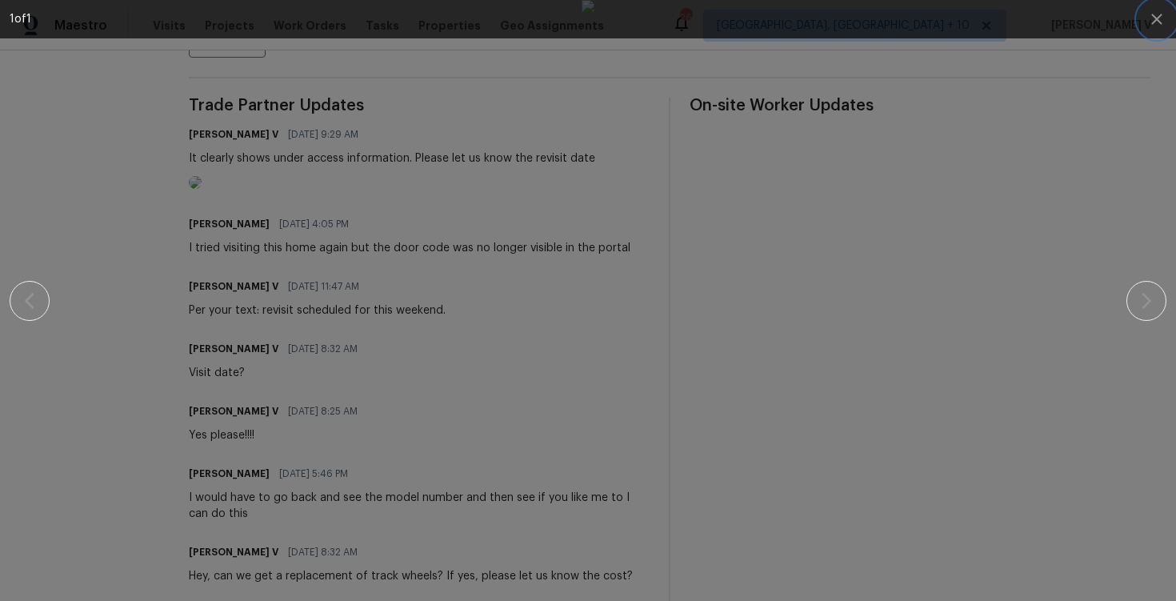
click at [1154, 23] on icon "button" at bounding box center [1156, 19] width 19 height 19
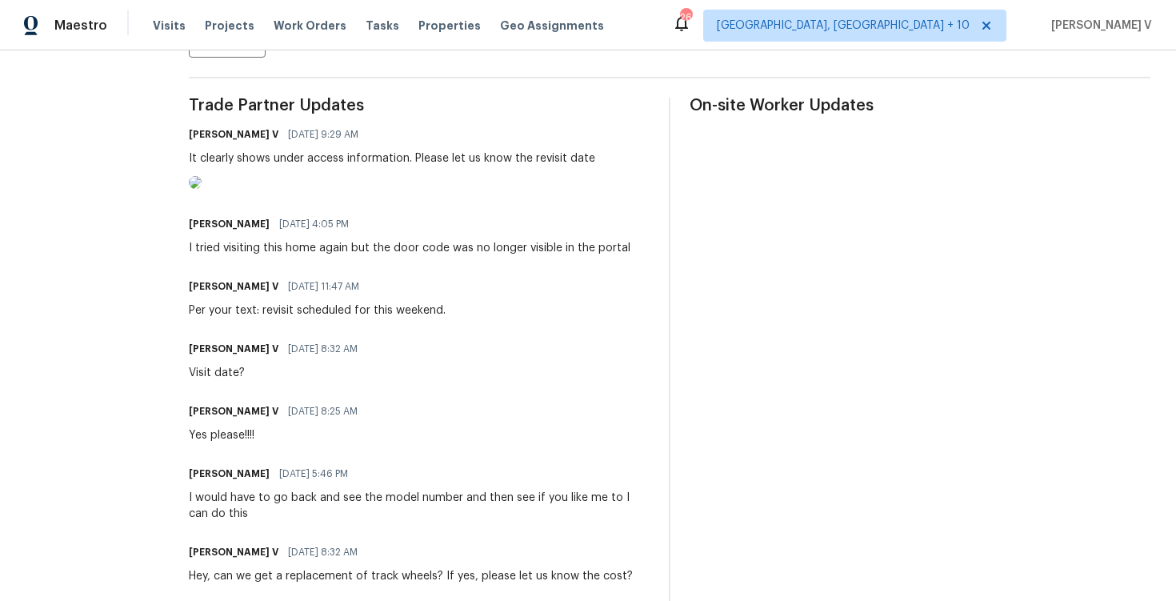
click at [386, 177] on div at bounding box center [392, 185] width 406 height 18
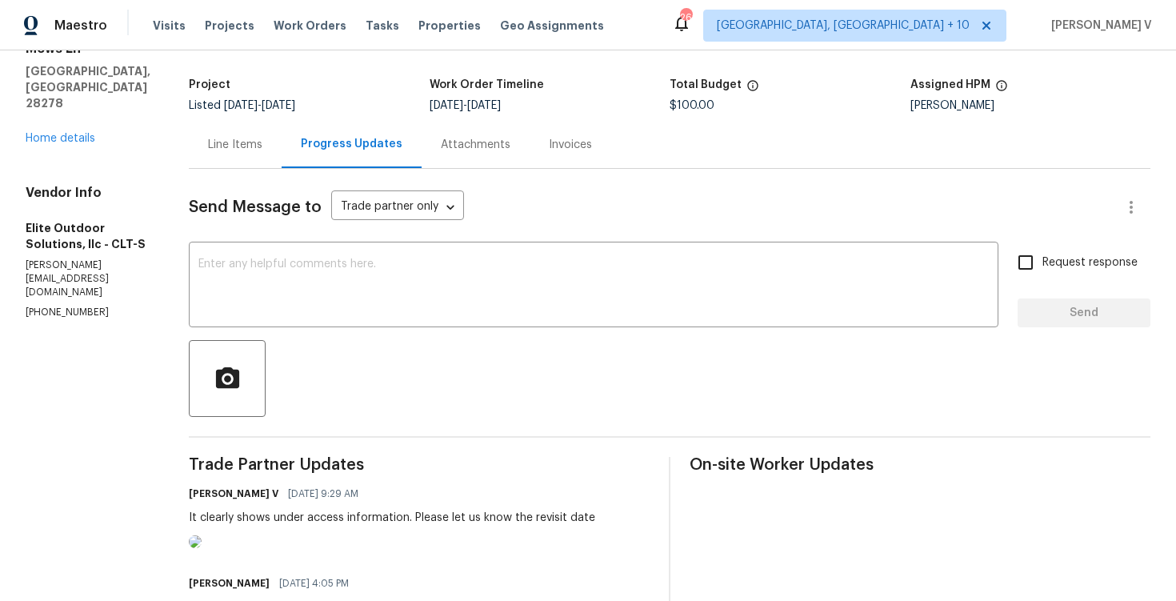
scroll to position [0, 0]
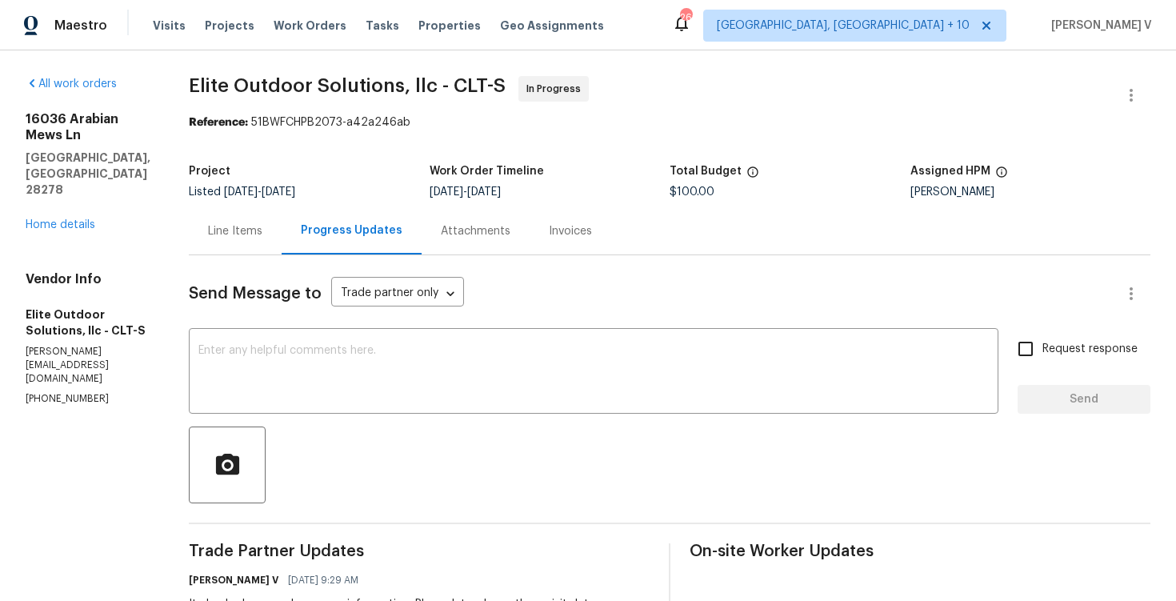
click at [1124, 94] on icon "button" at bounding box center [1131, 95] width 19 height 19
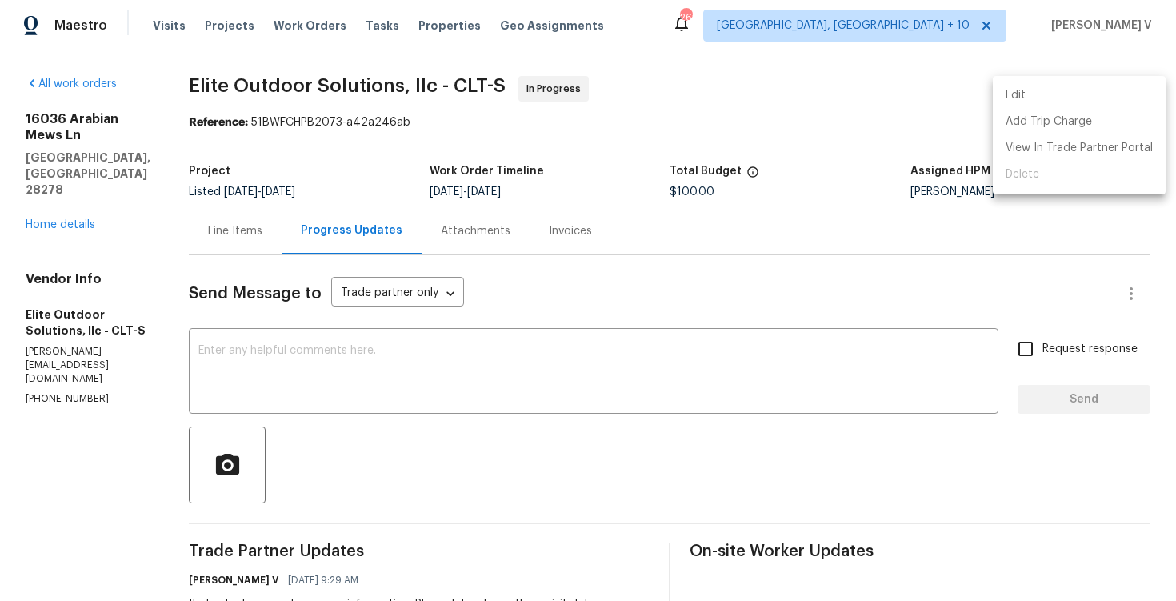
click at [1069, 94] on li "Edit" at bounding box center [1079, 95] width 173 height 26
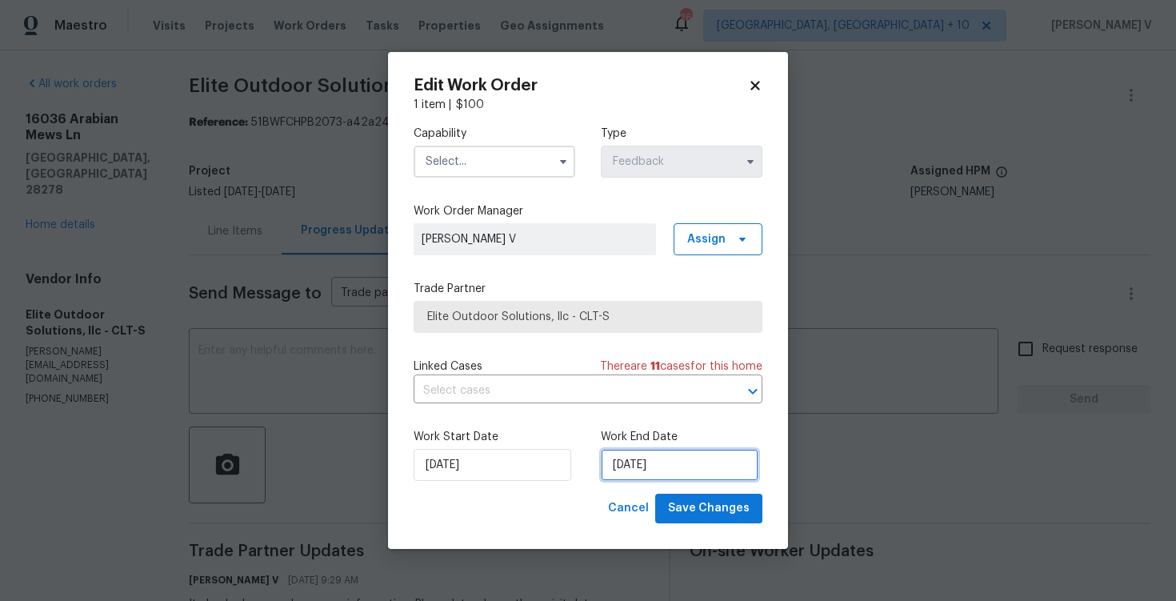
click at [631, 454] on input "08/09/2025" at bounding box center [680, 465] width 158 height 32
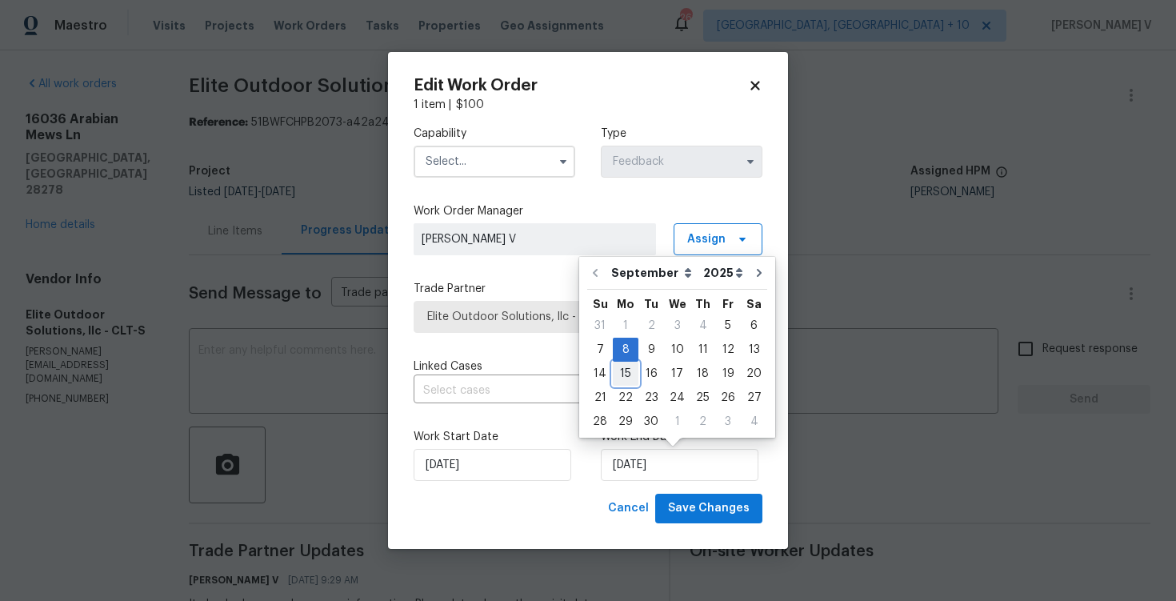
click at [630, 374] on div "15" at bounding box center [626, 373] width 26 height 22
type input "[DATE]"
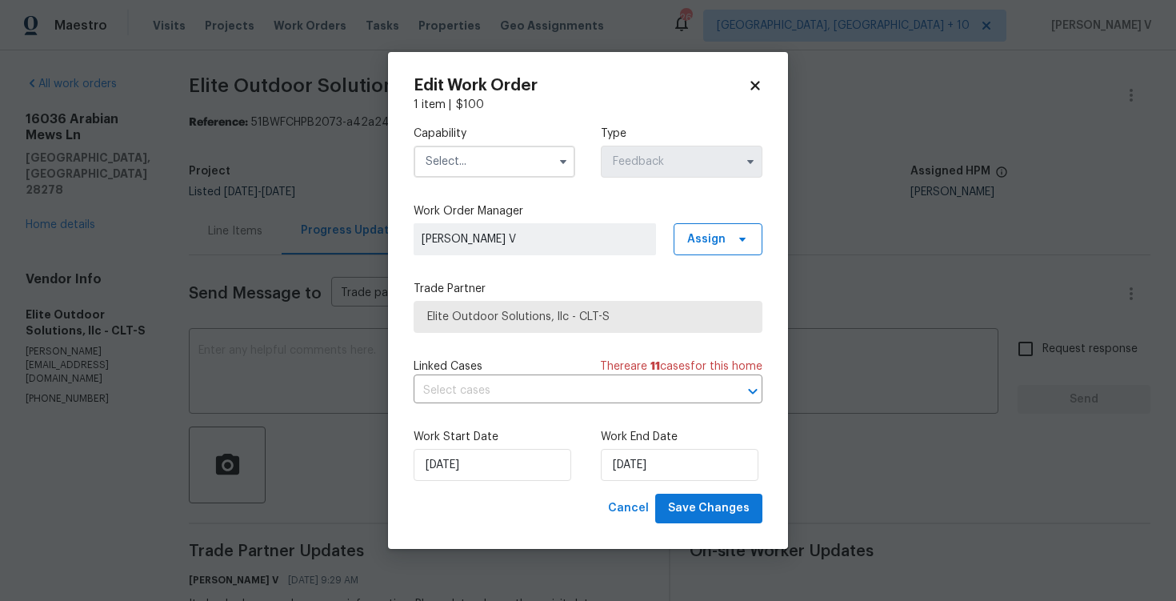
click at [630, 374] on div "Linked Cases There are 11 case s for this home ​" at bounding box center [588, 380] width 349 height 45
click at [476, 166] on input "text" at bounding box center [495, 162] width 162 height 32
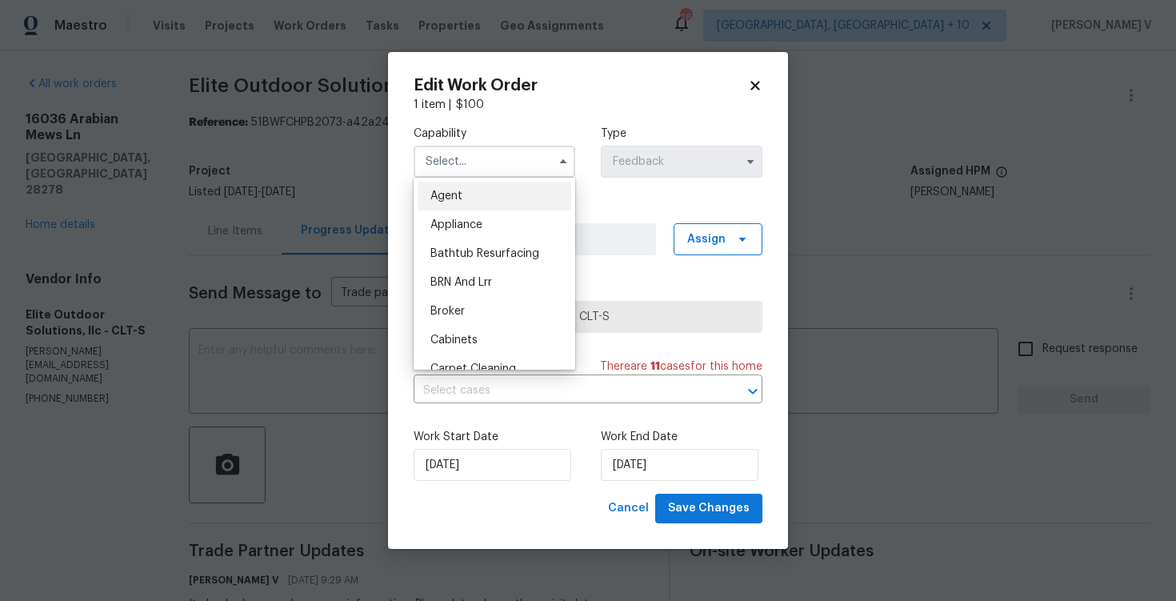
click at [473, 190] on div "Agent" at bounding box center [495, 196] width 154 height 29
type input "Agent"
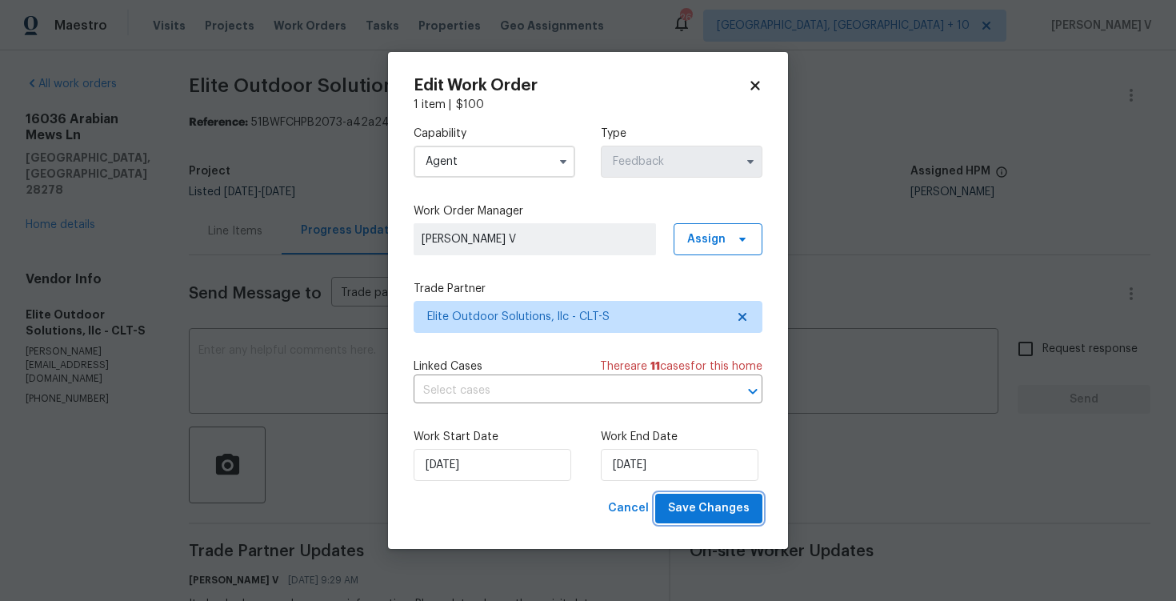
click at [699, 510] on span "Save Changes" at bounding box center [709, 508] width 82 height 20
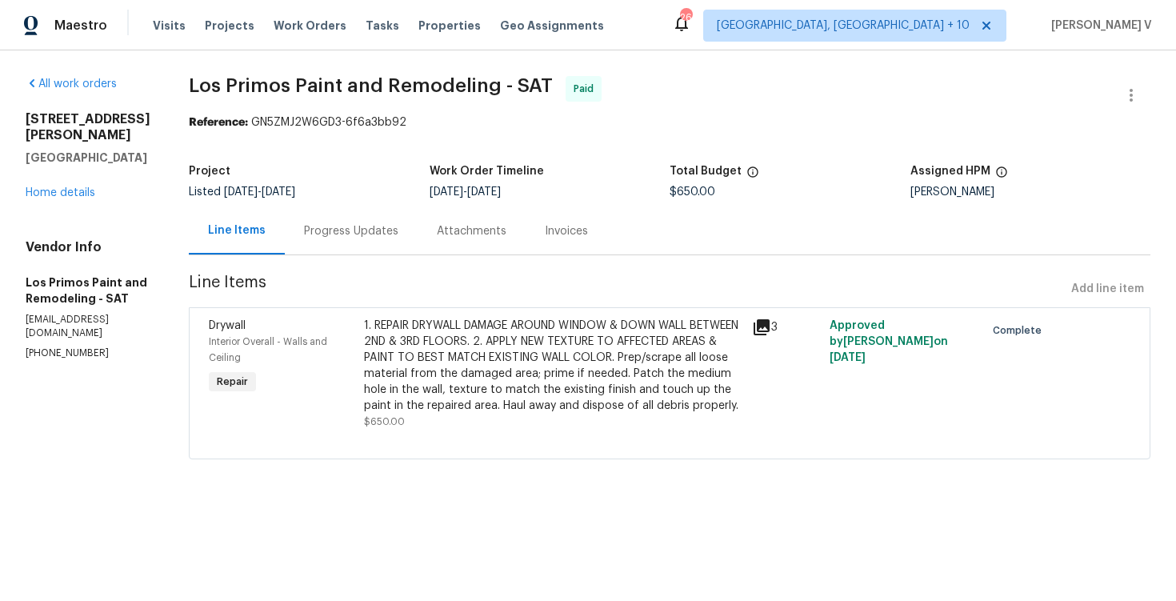
click at [46, 201] on div "[STREET_ADDRESS][PERSON_NAME] Home details" at bounding box center [88, 156] width 125 height 90
click at [50, 198] on link "Home details" at bounding box center [61, 192] width 70 height 11
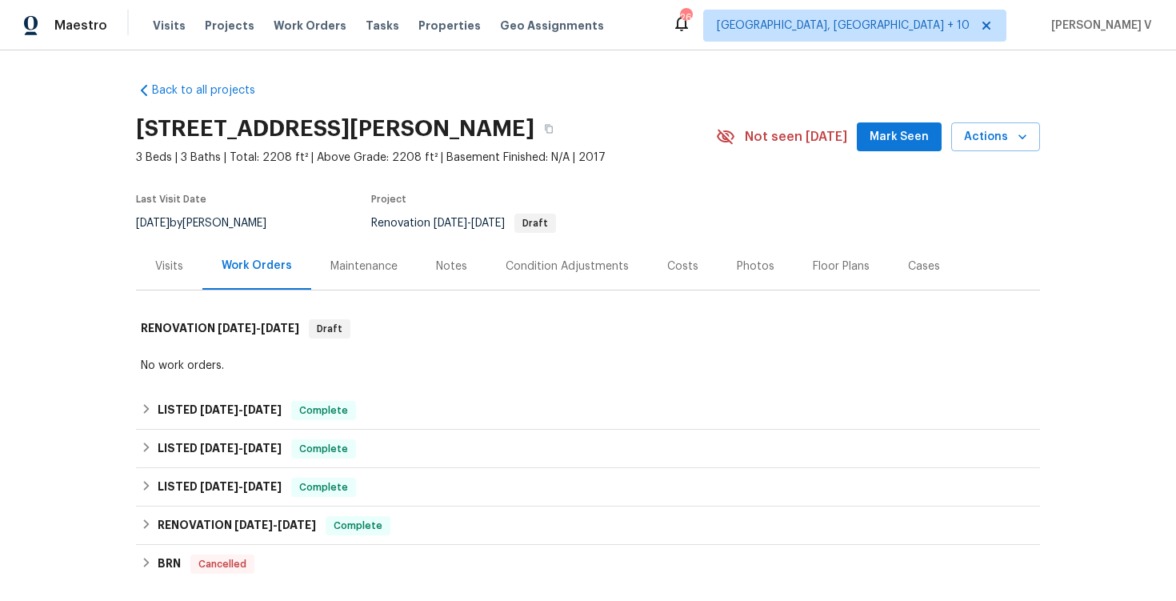
scroll to position [243, 0]
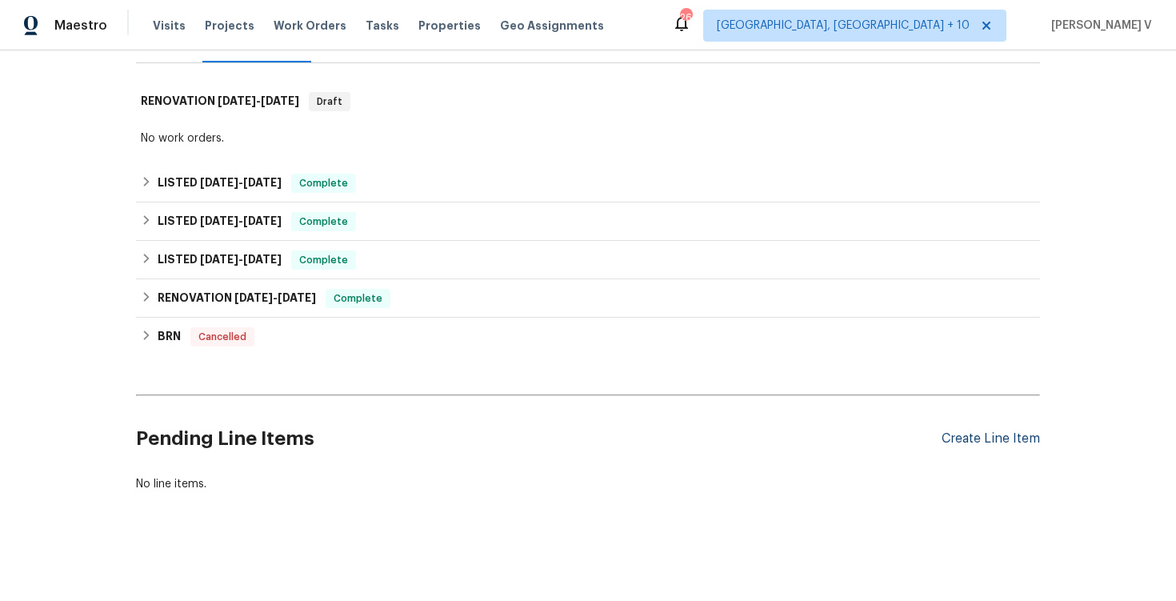
click at [1012, 441] on div "Create Line Item" at bounding box center [991, 438] width 98 height 15
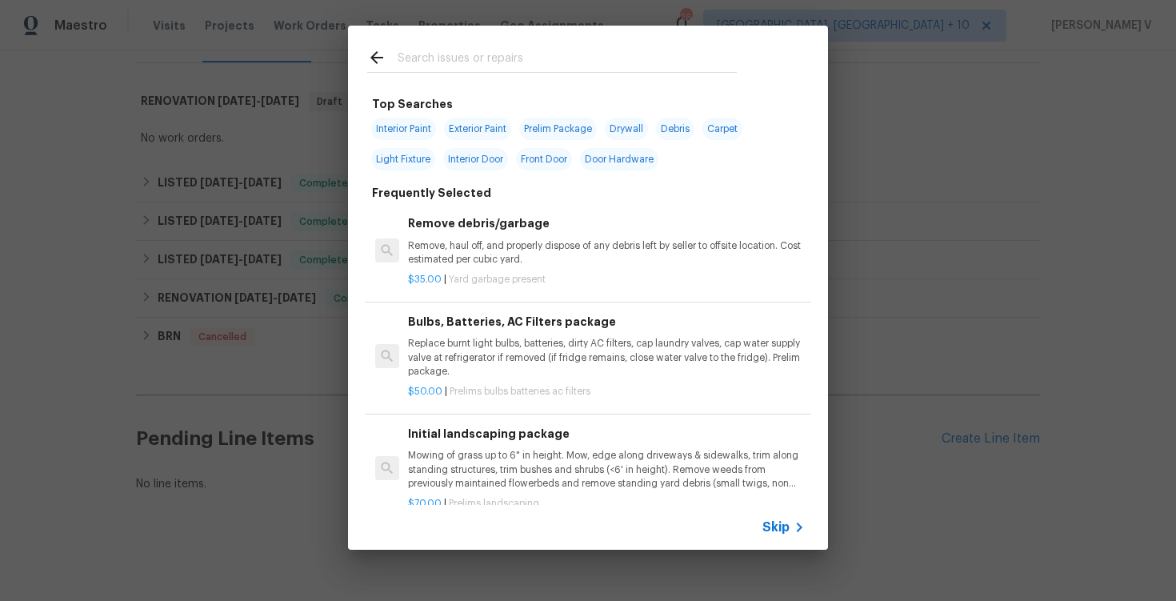
click at [775, 530] on span "Skip" at bounding box center [776, 527] width 27 height 16
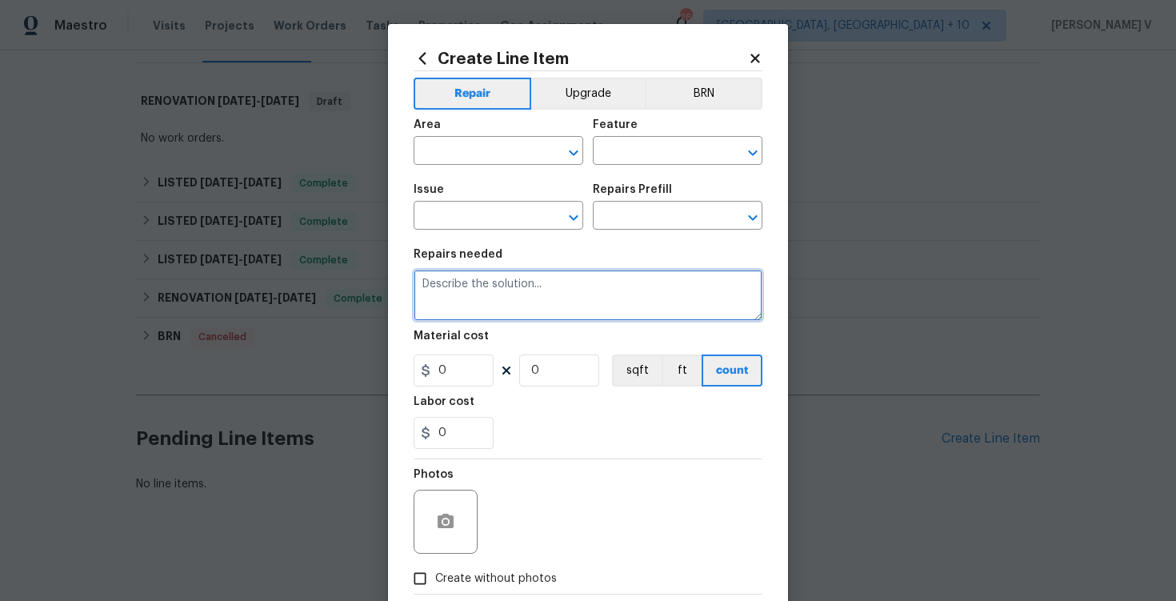
click at [474, 290] on textarea at bounding box center [588, 295] width 349 height 51
paste textarea "Received feedback that the first floor and third floor toilets are not flushing…"
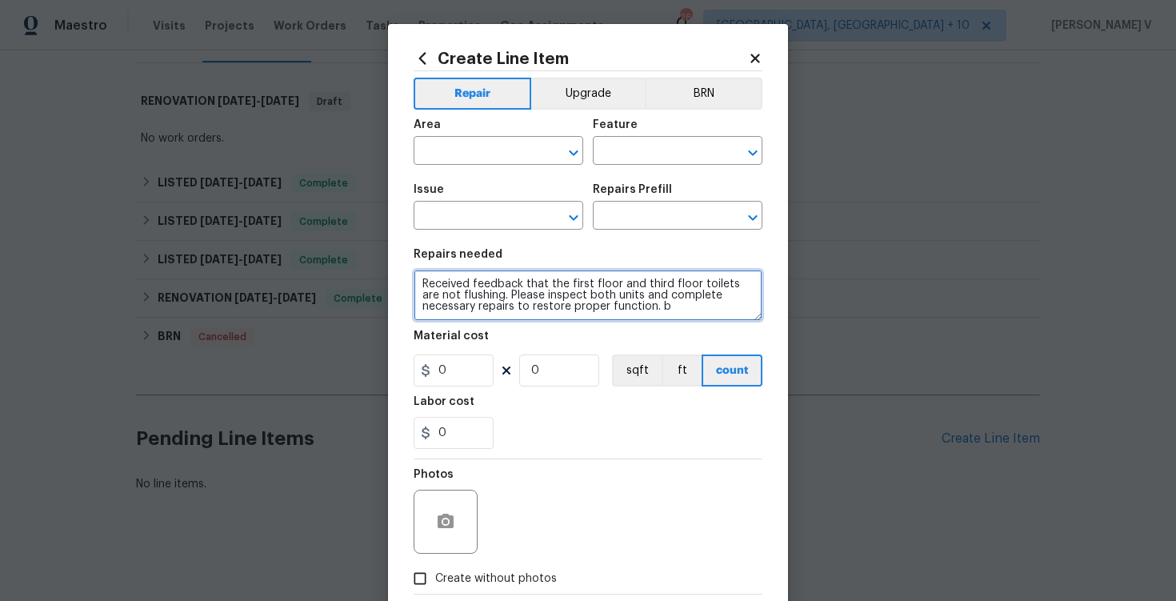
type textarea "Received feedback that the first floor and third floor toilets are not flushing…"
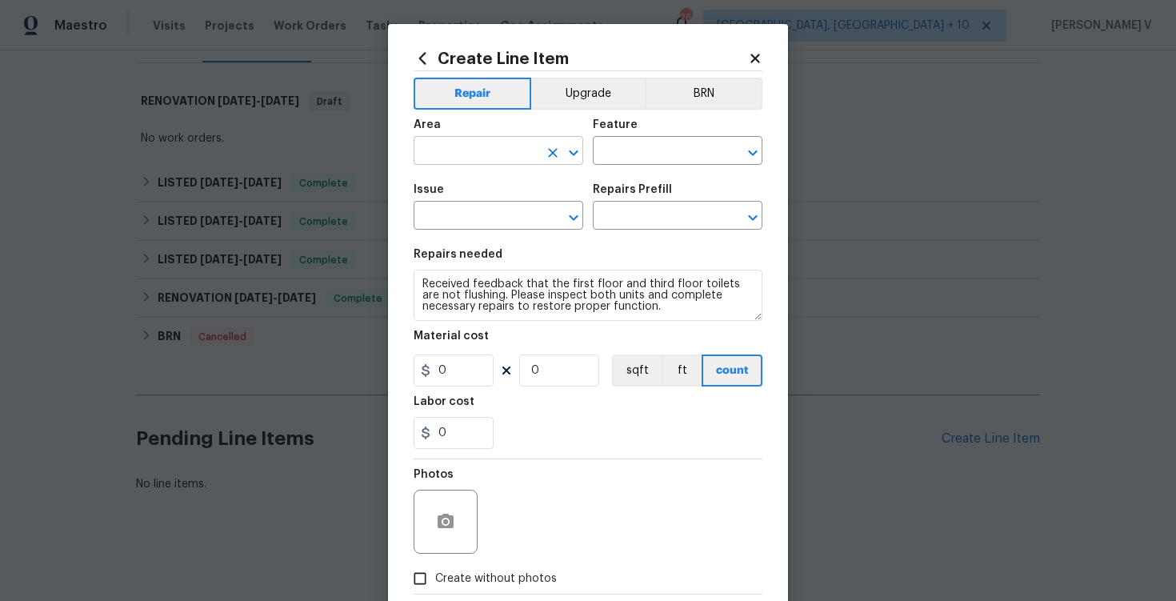
click at [441, 148] on input "text" at bounding box center [476, 152] width 125 height 25
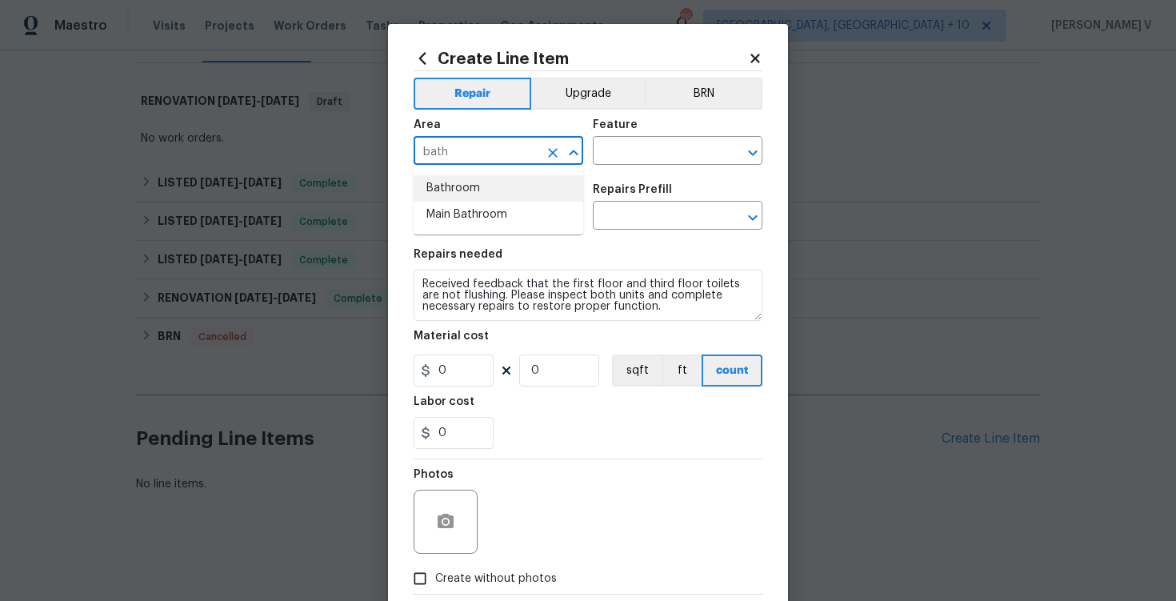
click at [454, 145] on input "bath" at bounding box center [476, 152] width 125 height 25
type input "y"
click at [502, 178] on li "Bathroom" at bounding box center [499, 188] width 170 height 26
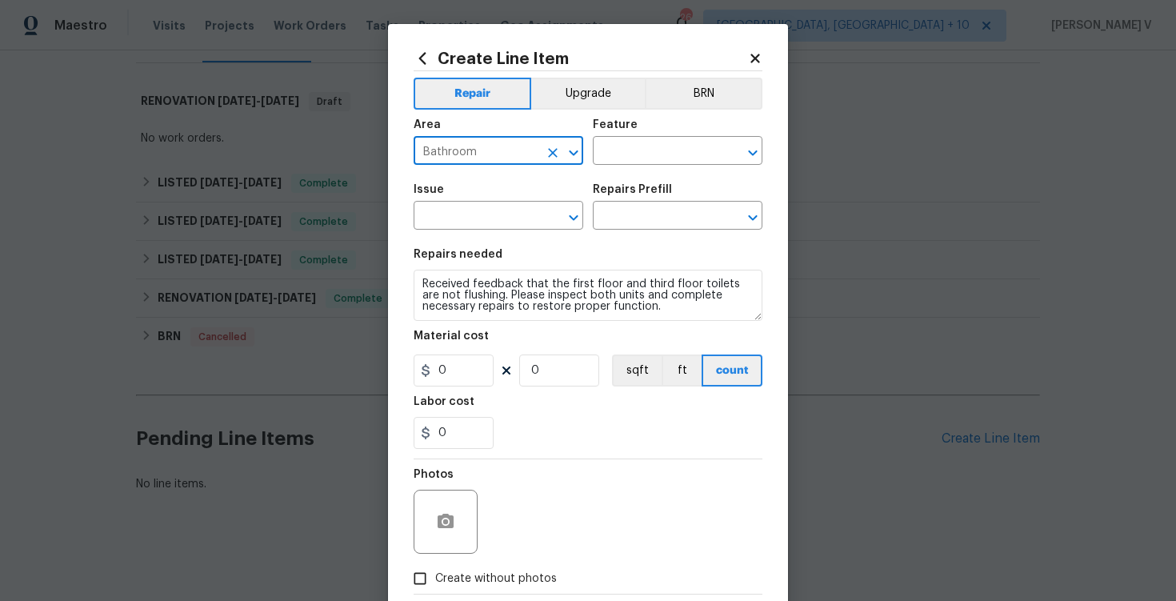
type input "Bathroom"
click at [665, 171] on div "Area Bathroom ​ Feature ​" at bounding box center [588, 142] width 349 height 65
click at [655, 154] on input "text" at bounding box center [655, 152] width 125 height 25
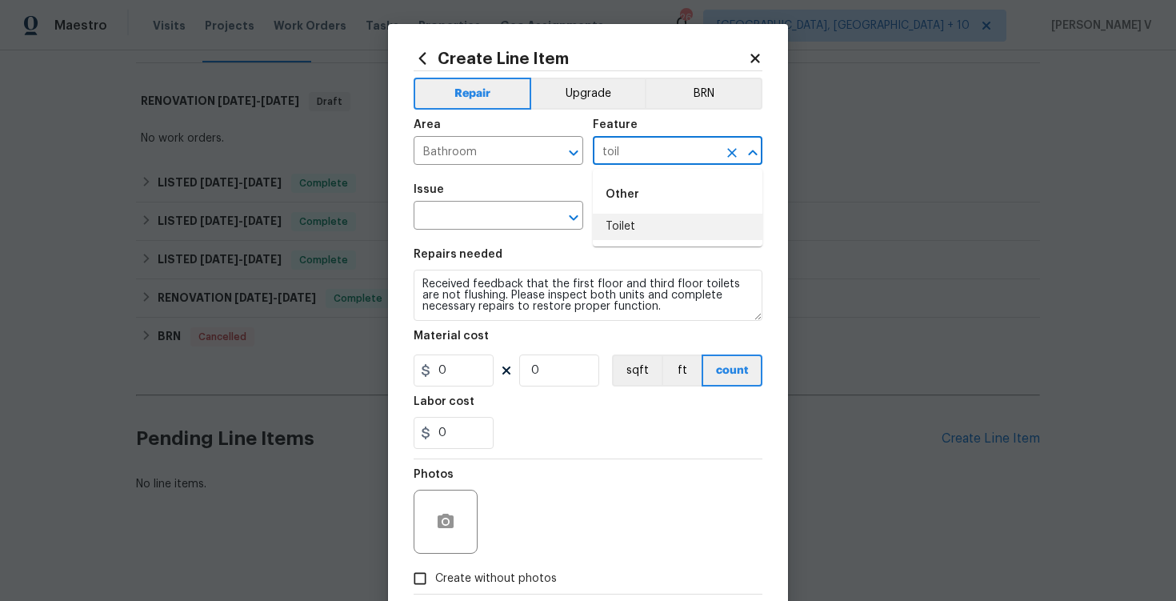
click at [665, 226] on li "Toilet" at bounding box center [678, 227] width 170 height 26
type input "Toilet"
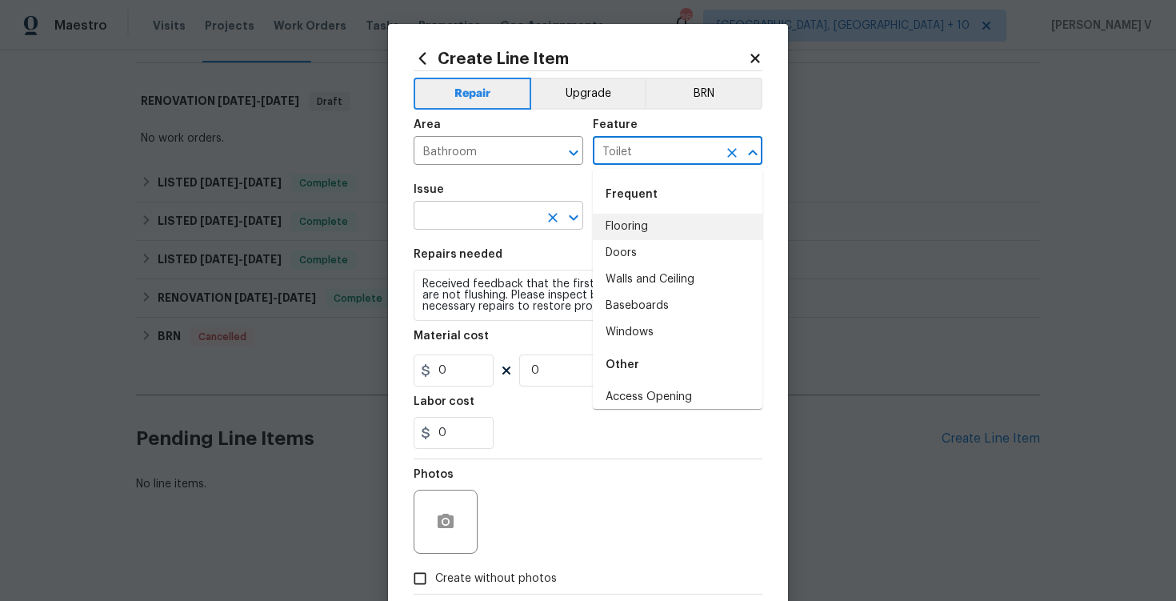
click at [508, 210] on input "text" at bounding box center [476, 217] width 125 height 25
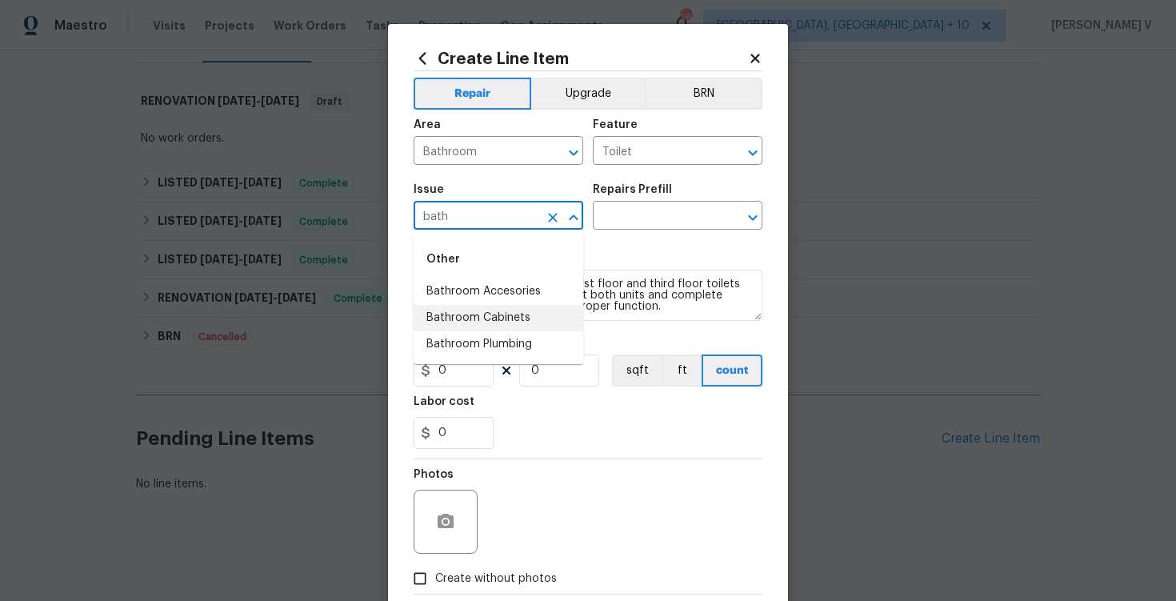
type input "bath"
click at [523, 287] on li "Bathroom Plumbing" at bounding box center [499, 291] width 170 height 26
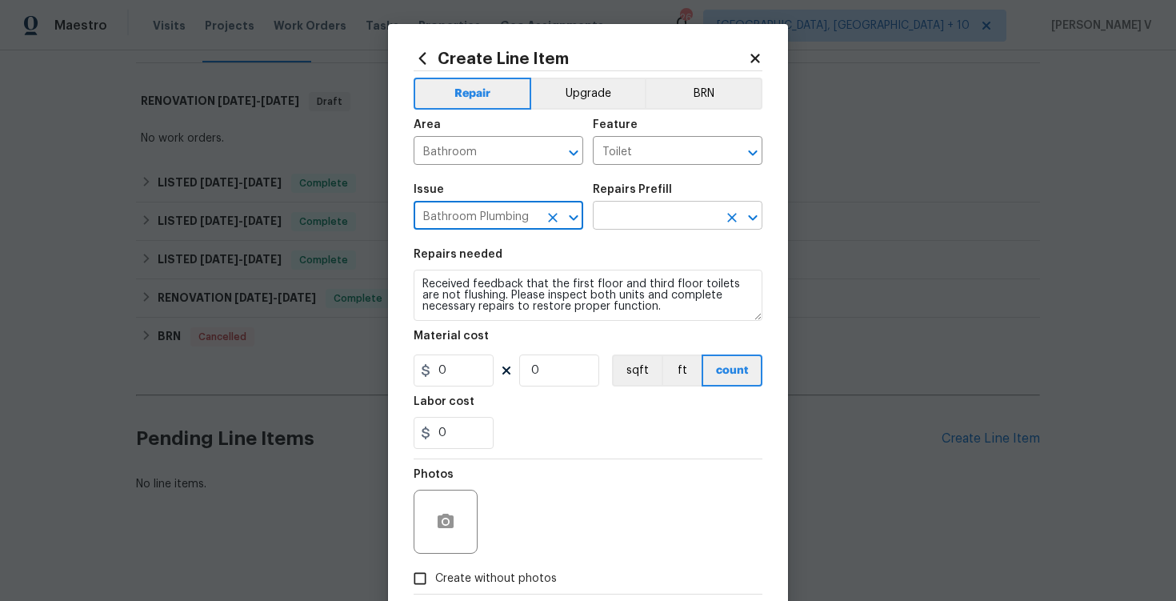
type input "Bathroom Plumbing"
click at [643, 226] on input "text" at bounding box center [655, 217] width 125 height 25
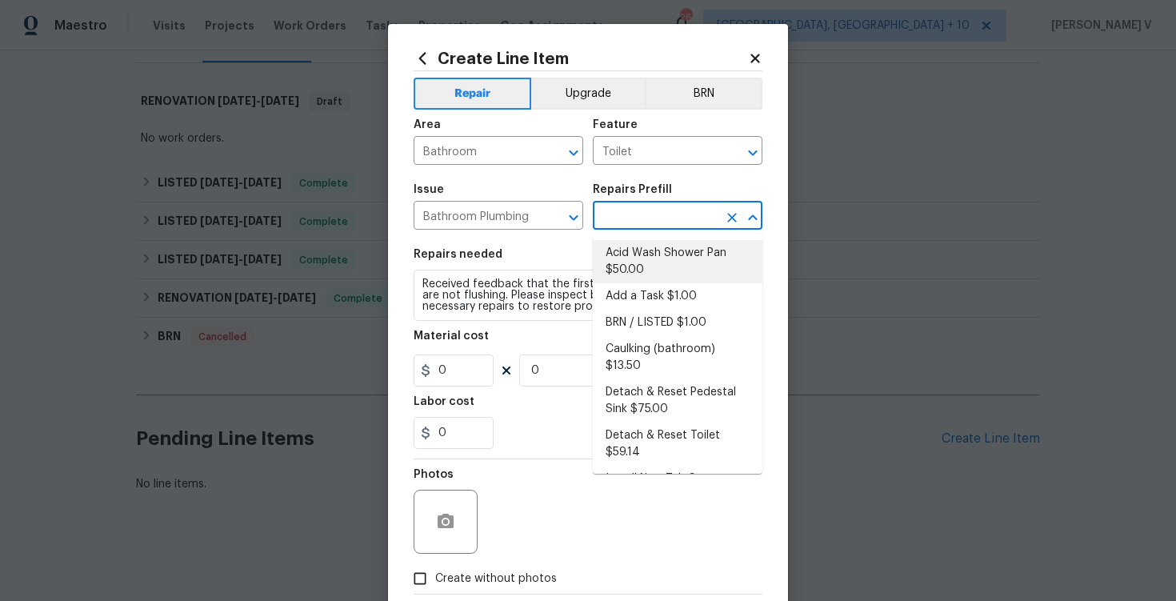
click at [627, 288] on li "Add a Task $1.00" at bounding box center [678, 296] width 170 height 26
type input "Plumbing"
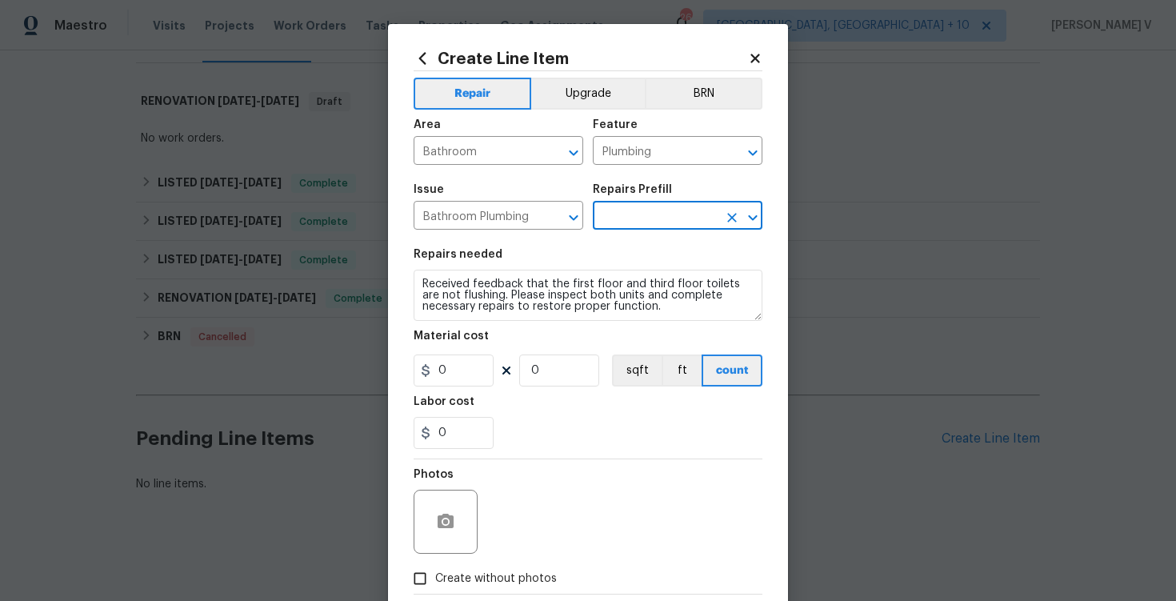
type input "Add a Task $1.00"
type textarea "HPM to detail"
type input "1"
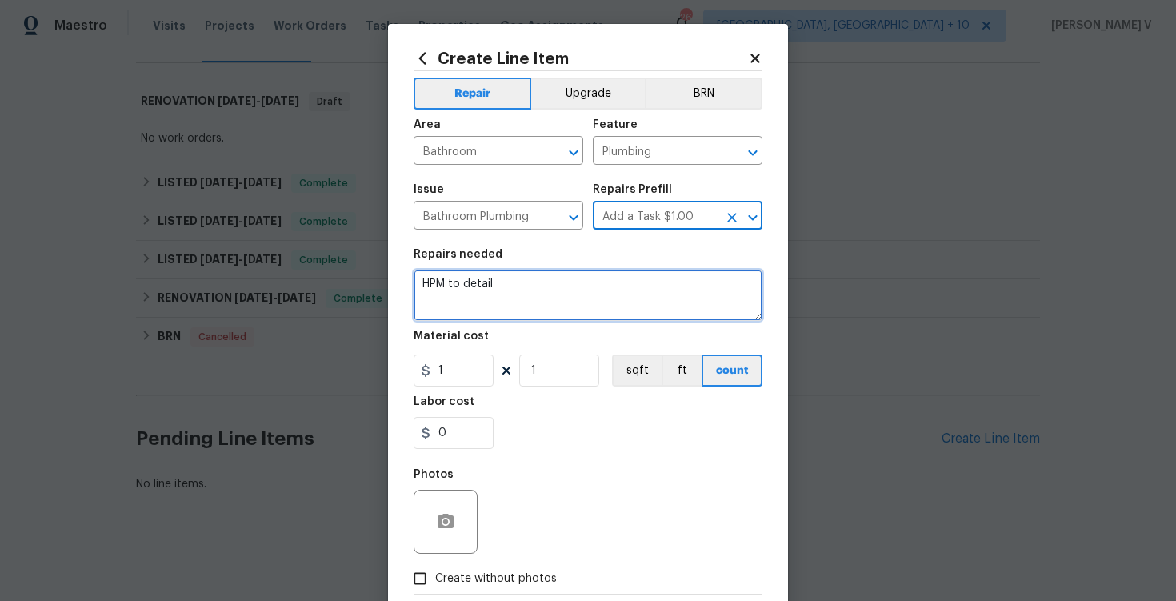
click at [627, 288] on textarea "Received feedback that the first floor and third floor toilets are not flushing…" at bounding box center [588, 295] width 349 height 51
click at [627, 288] on textarea "HPM to detail" at bounding box center [588, 295] width 349 height 51
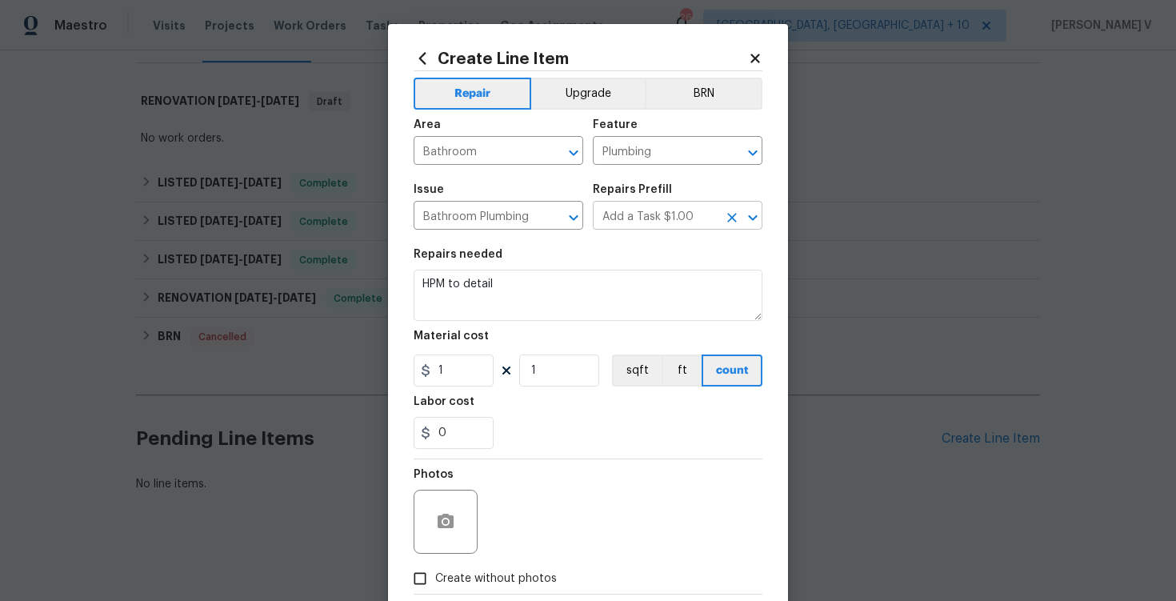
click at [631, 206] on input "Add a Task $1.00" at bounding box center [655, 217] width 125 height 25
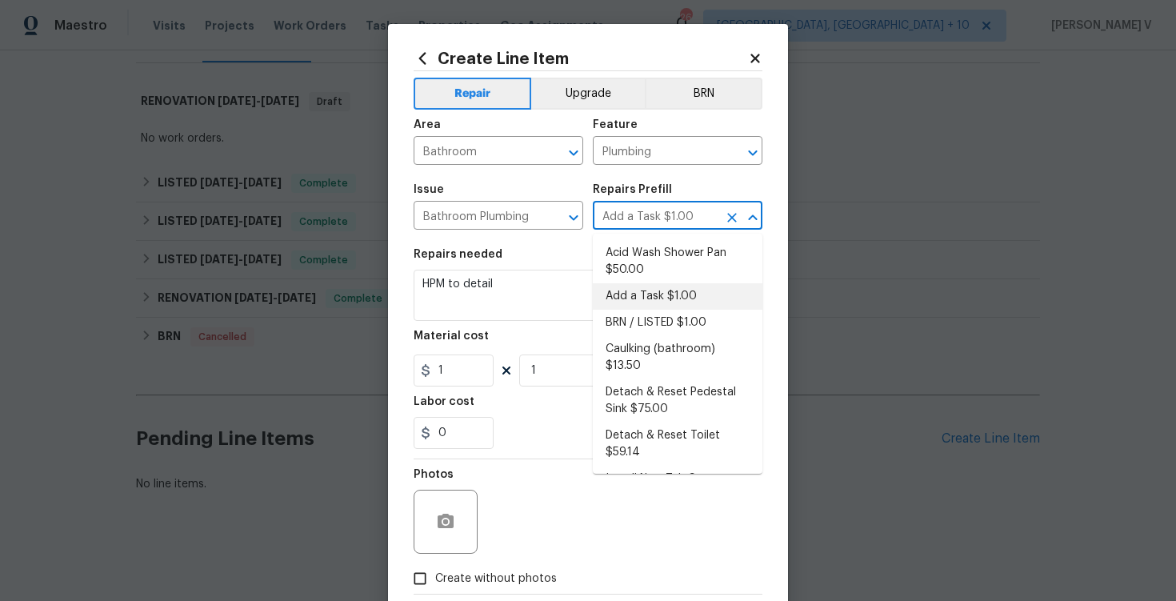
click at [631, 206] on input "Add a Task $1.00" at bounding box center [655, 217] width 125 height 25
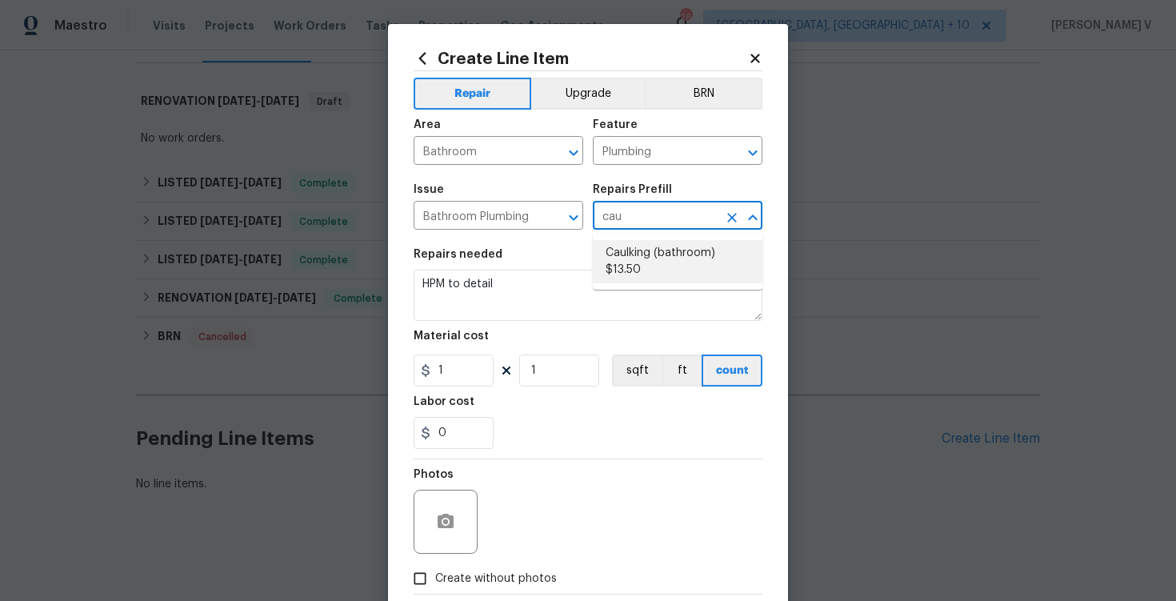
click at [637, 270] on li "Caulking (bathroom) $13.50" at bounding box center [678, 261] width 170 height 43
type input "Caulking (bathroom) $13.50"
type textarea "Overall Interior Caulking Package (Wet Areas) to include sinks, bathtubs, showe…"
type input "13.5"
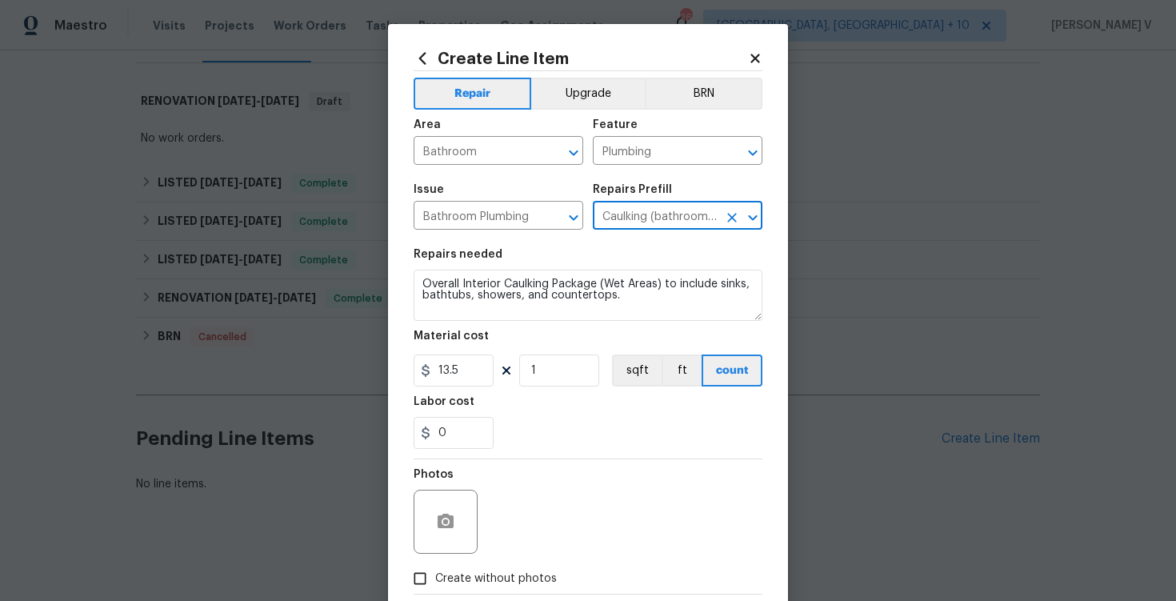
type input "Caulking (bathroom) $13.50"
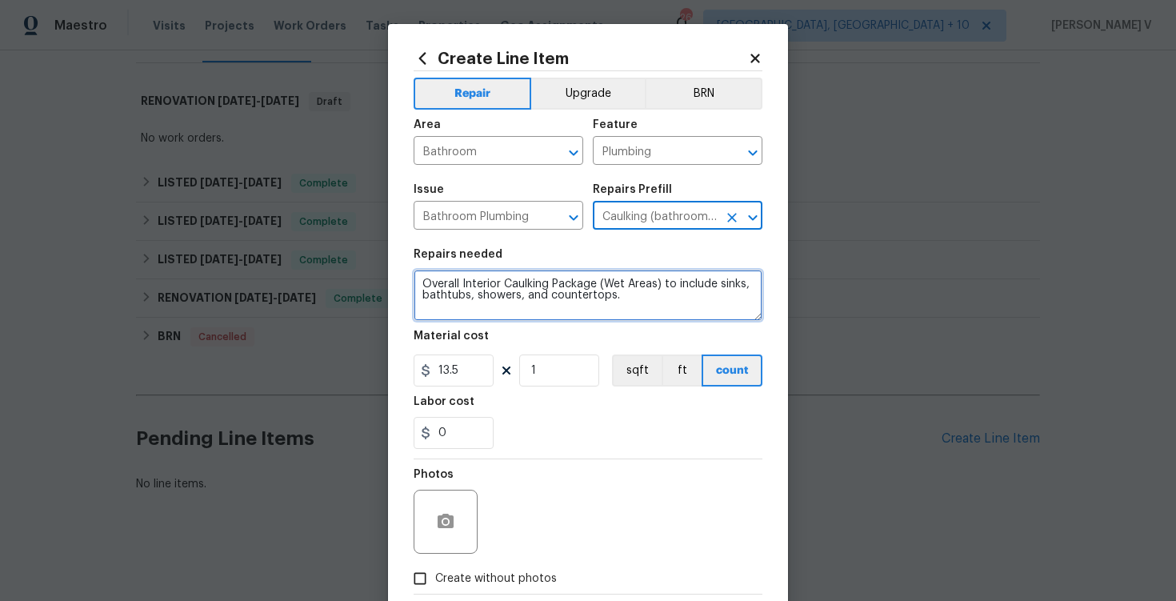
click at [581, 297] on textarea "Overall Interior Caulking Package (Wet Areas) to include sinks, bathtubs, showe…" at bounding box center [588, 295] width 349 height 51
paste textarea "Received feedback that the first floor and third floor toilets are not flushing…"
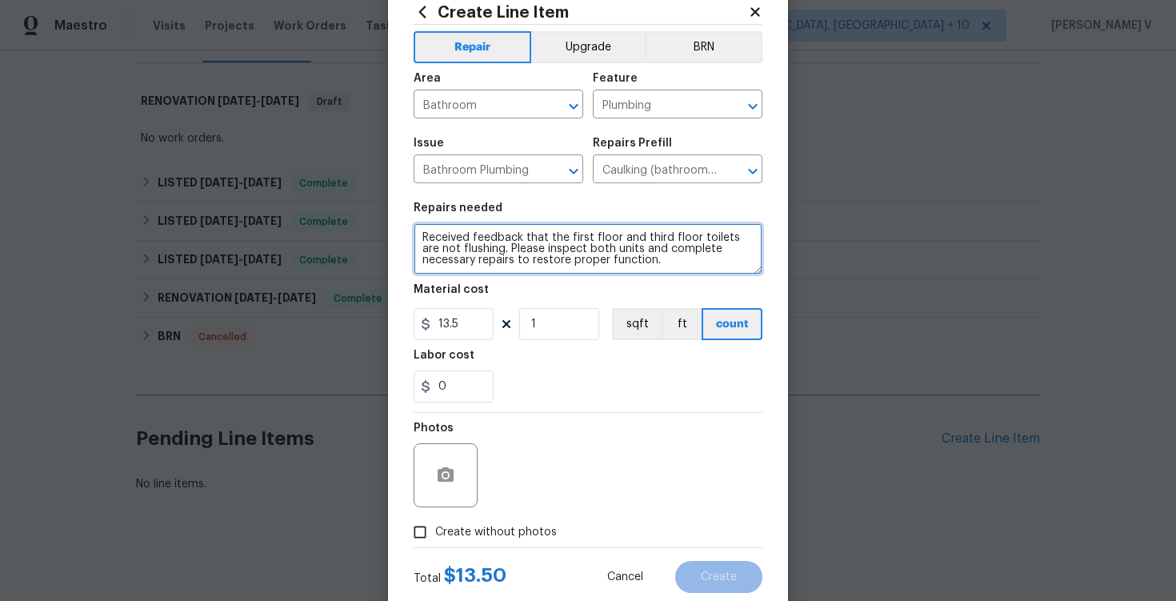
scroll to position [89, 0]
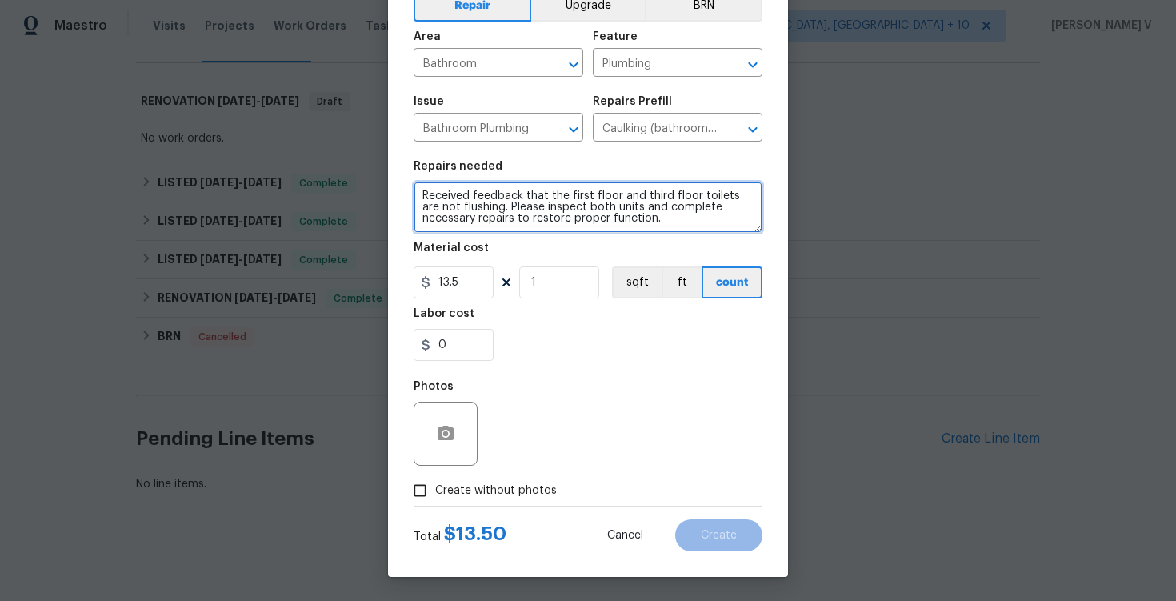
type textarea "Received feedback that the first floor and third floor toilets are not flushing…"
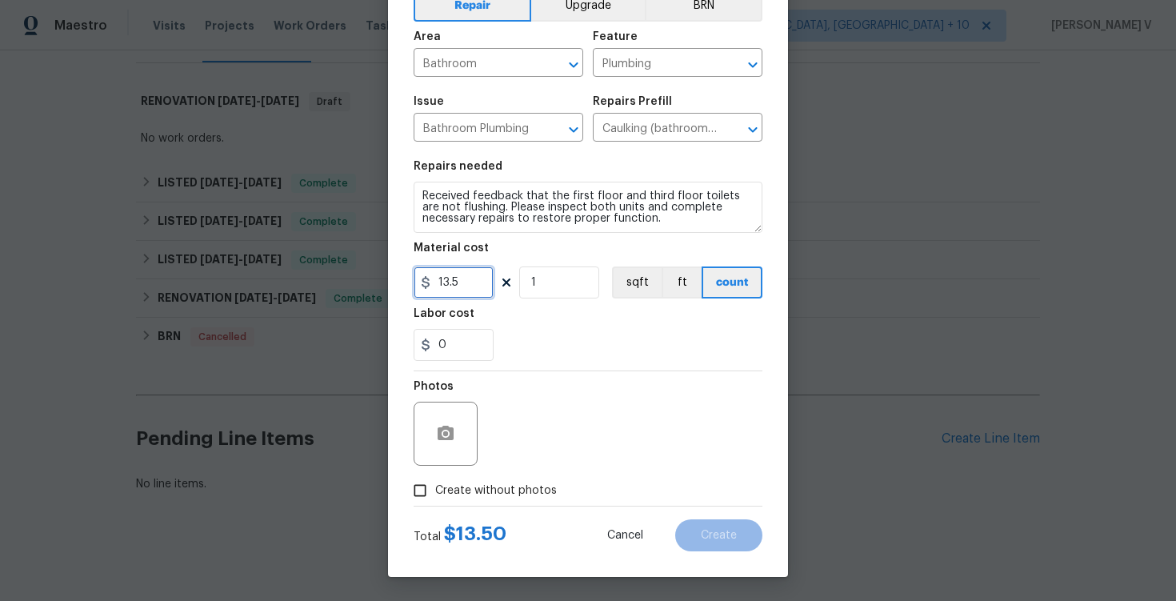
click at [457, 278] on input "13.5" at bounding box center [454, 282] width 80 height 32
type input "75"
click at [418, 499] on input "Create without photos" at bounding box center [420, 490] width 30 height 30
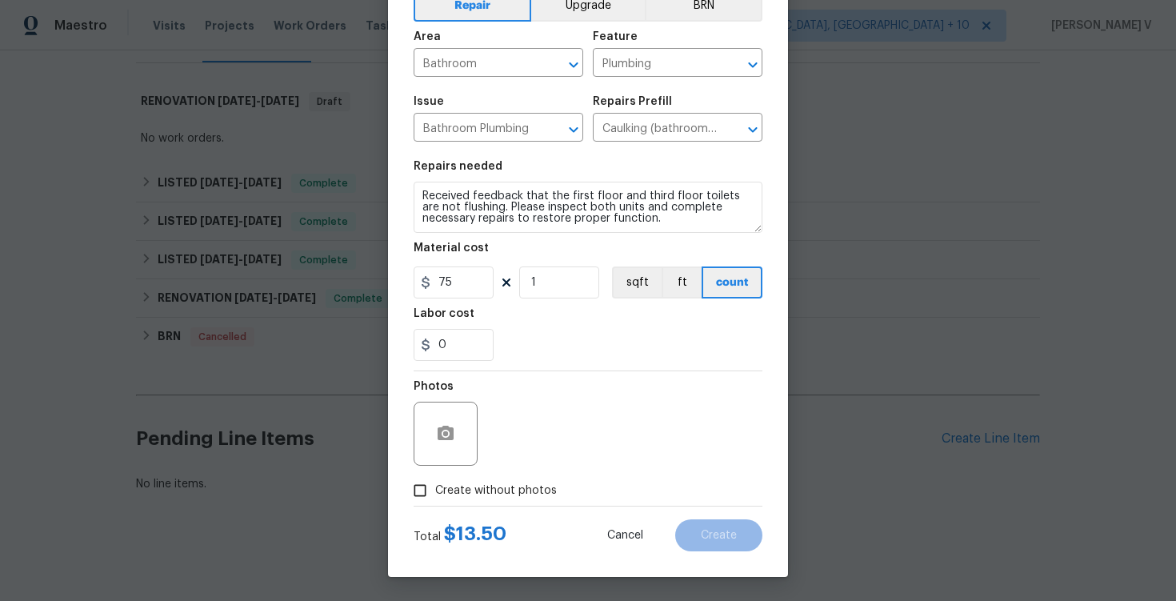
checkbox input "true"
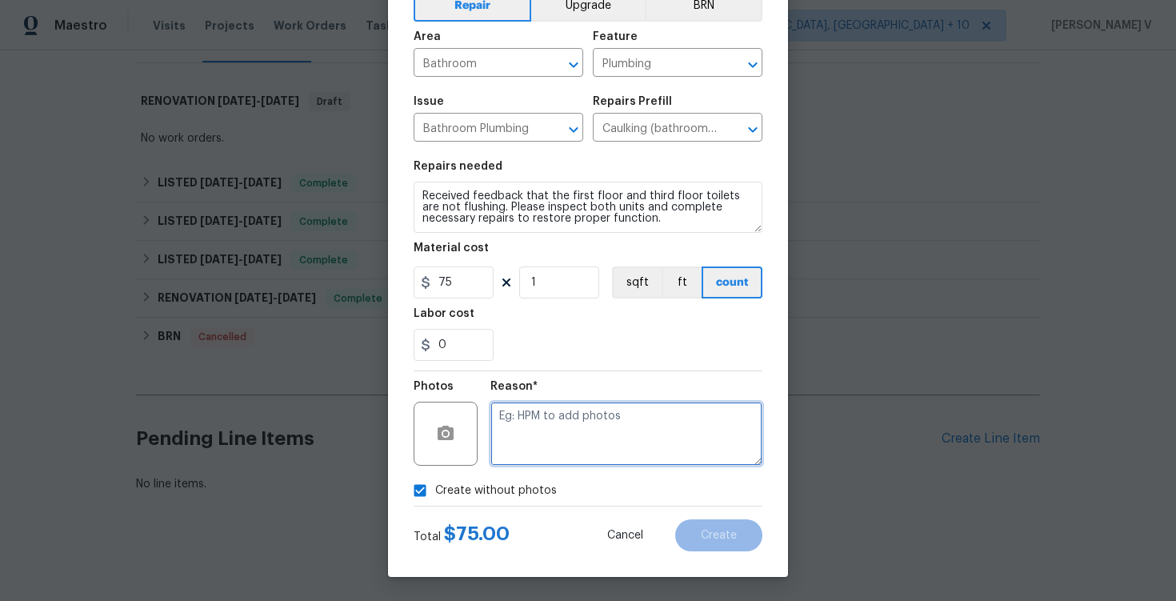
click at [553, 410] on textarea at bounding box center [626, 434] width 272 height 64
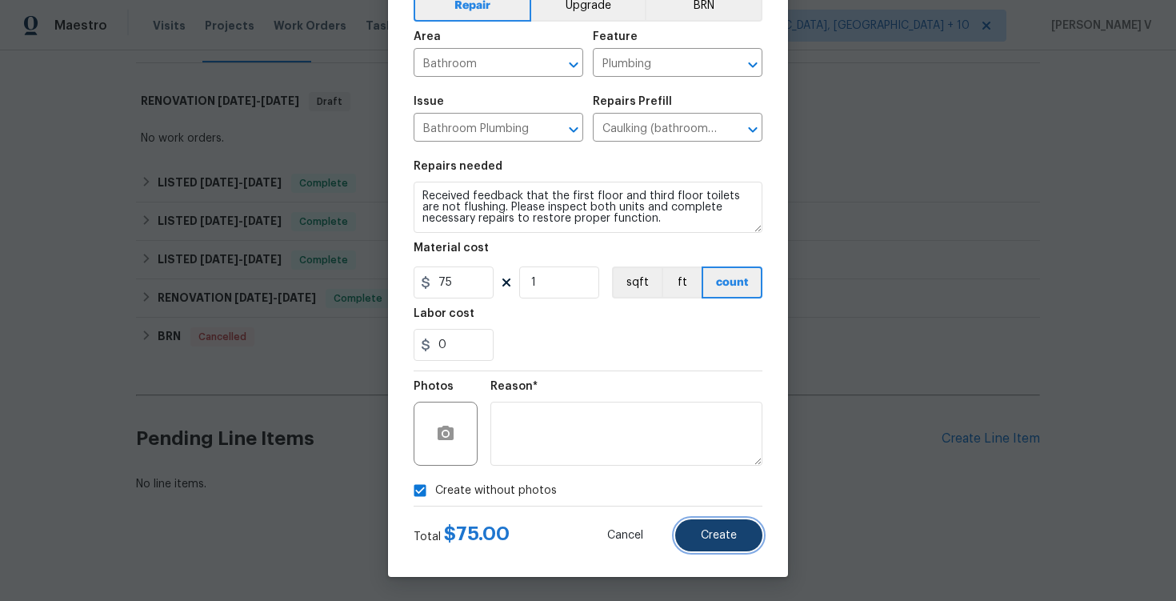
click at [718, 550] on button "Create" at bounding box center [718, 535] width 87 height 32
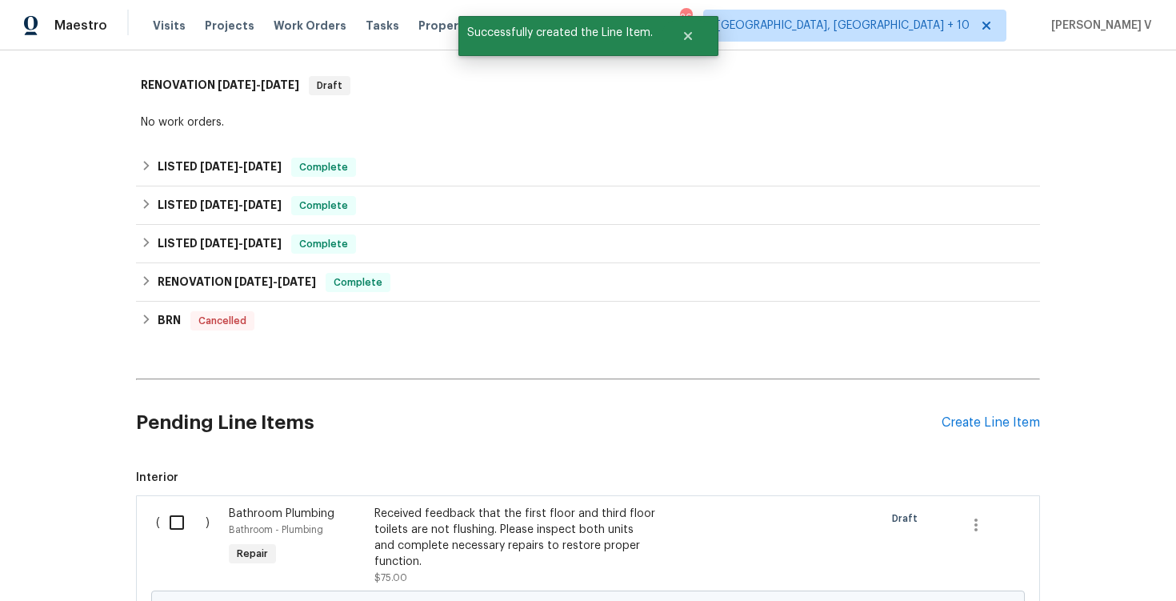
click at [198, 539] on input "checkbox" at bounding box center [183, 523] width 46 height 34
checkbox input "true"
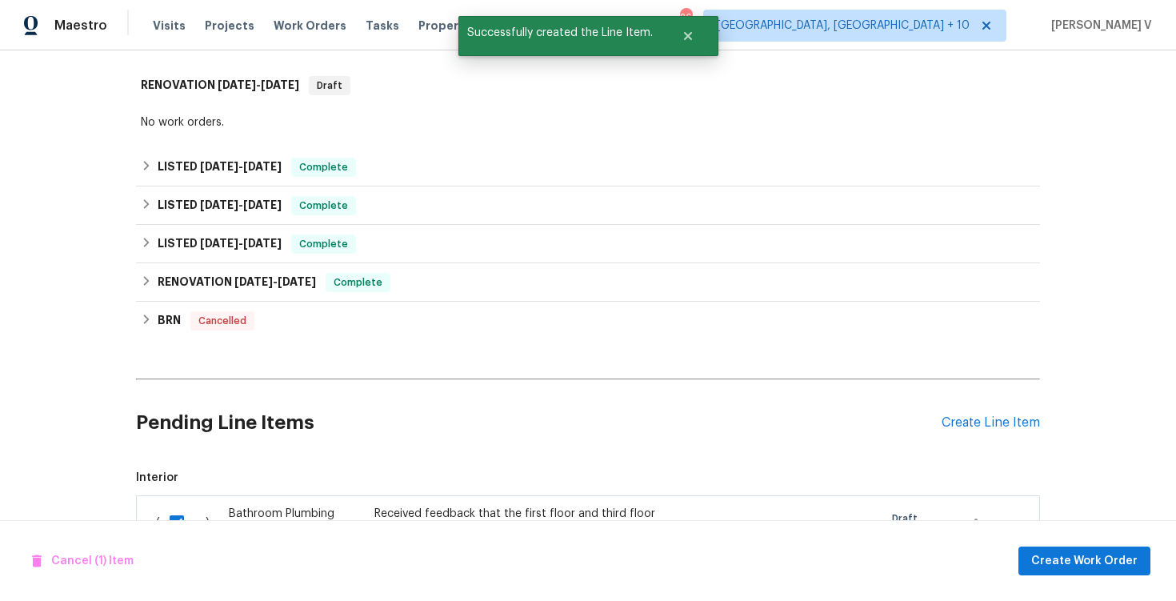
scroll to position [458, 0]
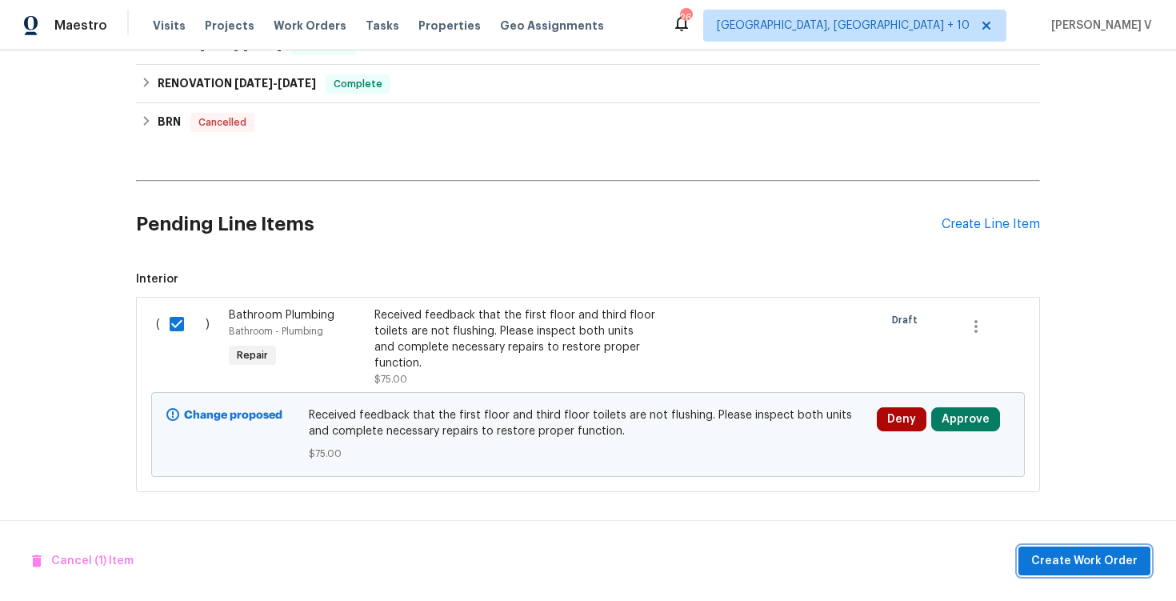
click at [1071, 551] on span "Create Work Order" at bounding box center [1084, 561] width 106 height 20
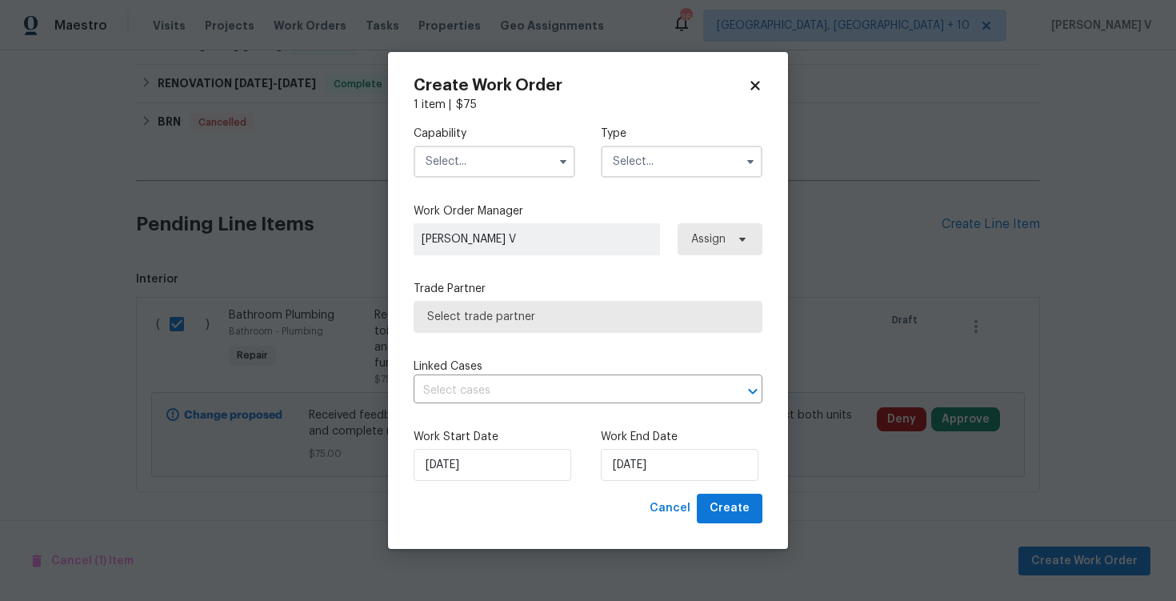
click at [476, 159] on input "text" at bounding box center [495, 162] width 162 height 32
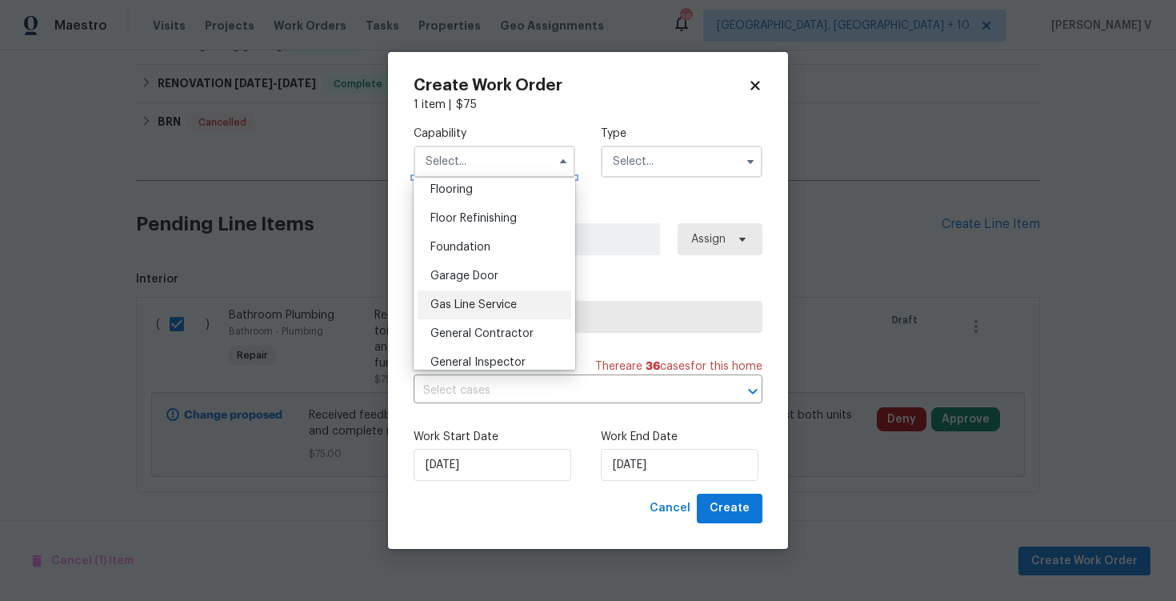
scroll to position [784, 0]
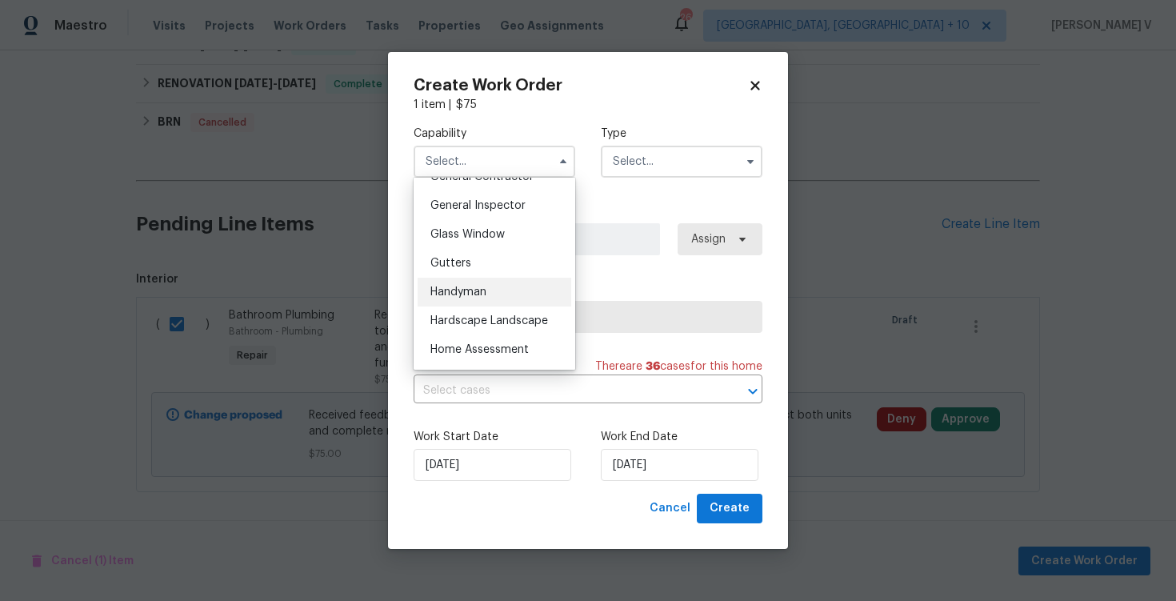
click at [479, 300] on div "Handyman" at bounding box center [495, 292] width 154 height 29
type input "Handyman"
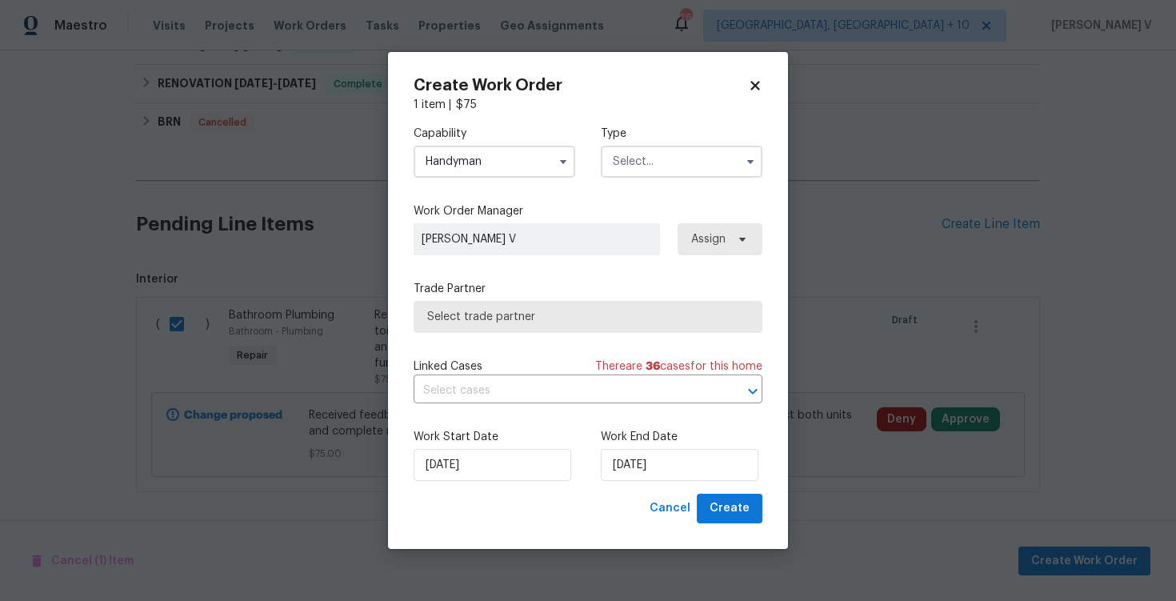
click at [479, 300] on div "Trade Partner Select trade partner" at bounding box center [588, 307] width 349 height 52
click at [673, 146] on input "text" at bounding box center [682, 162] width 162 height 32
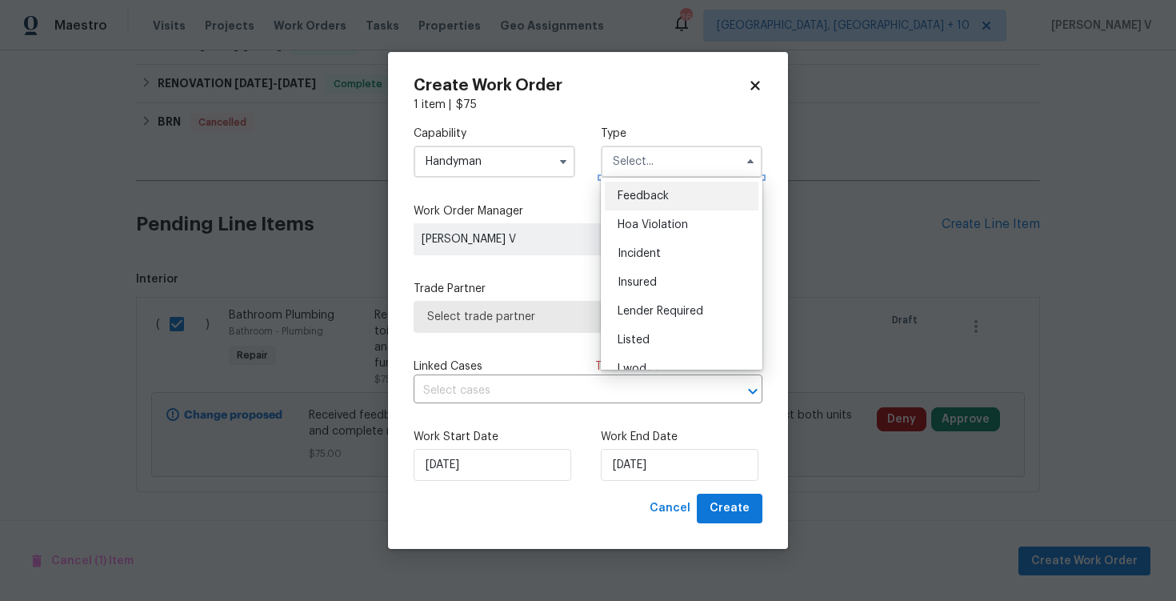
click at [669, 167] on input "text" at bounding box center [682, 162] width 162 height 32
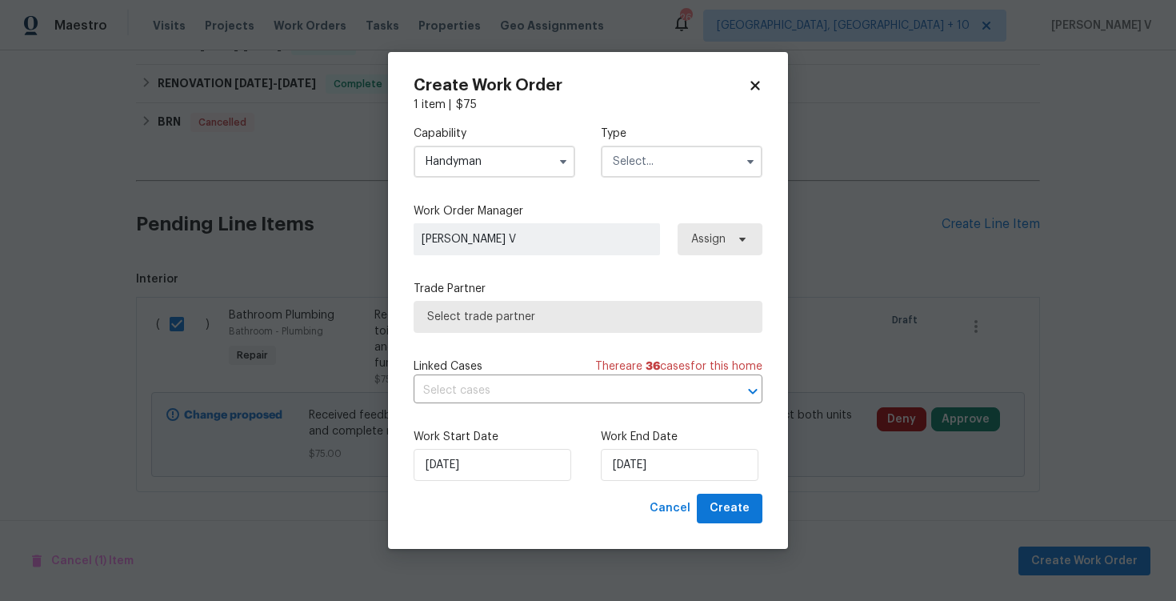
click at [660, 182] on div "Capability Handyman Type Feedback Hoa Violation Incident Insured Lender Require…" at bounding box center [588, 152] width 349 height 78
click at [659, 173] on input "text" at bounding box center [682, 162] width 162 height 32
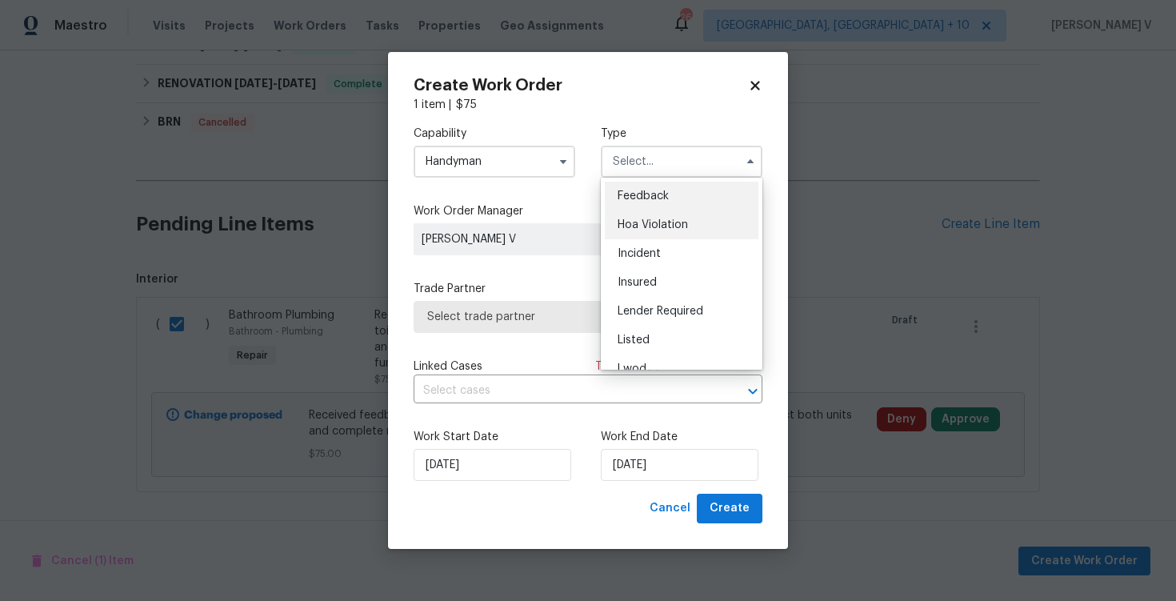
click at [645, 220] on span "Hoa Violation" at bounding box center [653, 224] width 70 height 11
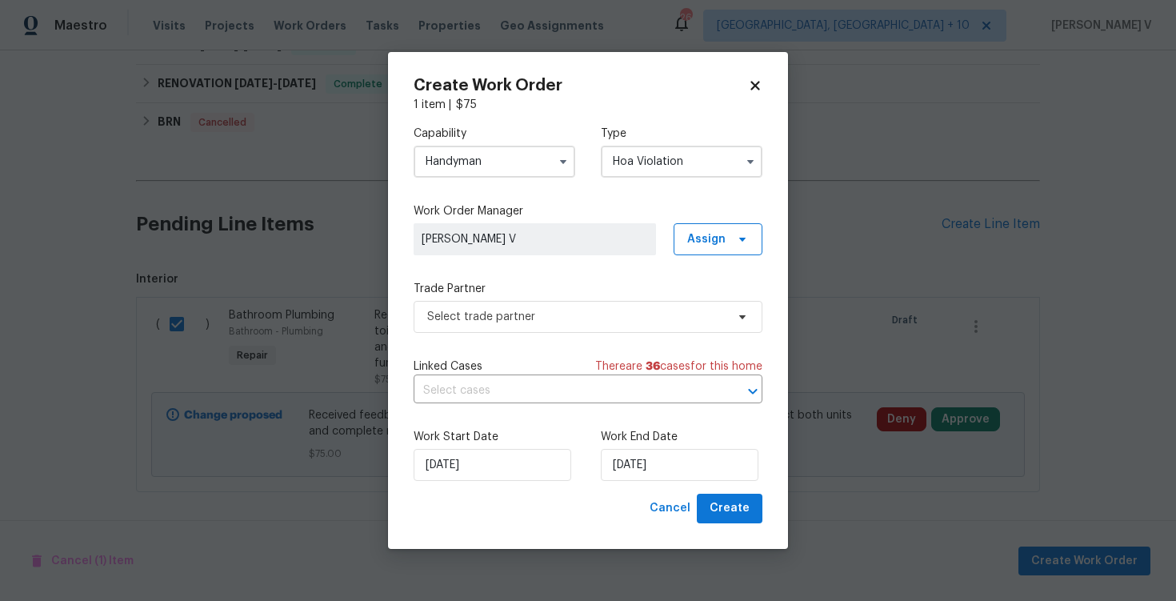
click at [643, 168] on input "Hoa Violation" at bounding box center [682, 162] width 162 height 32
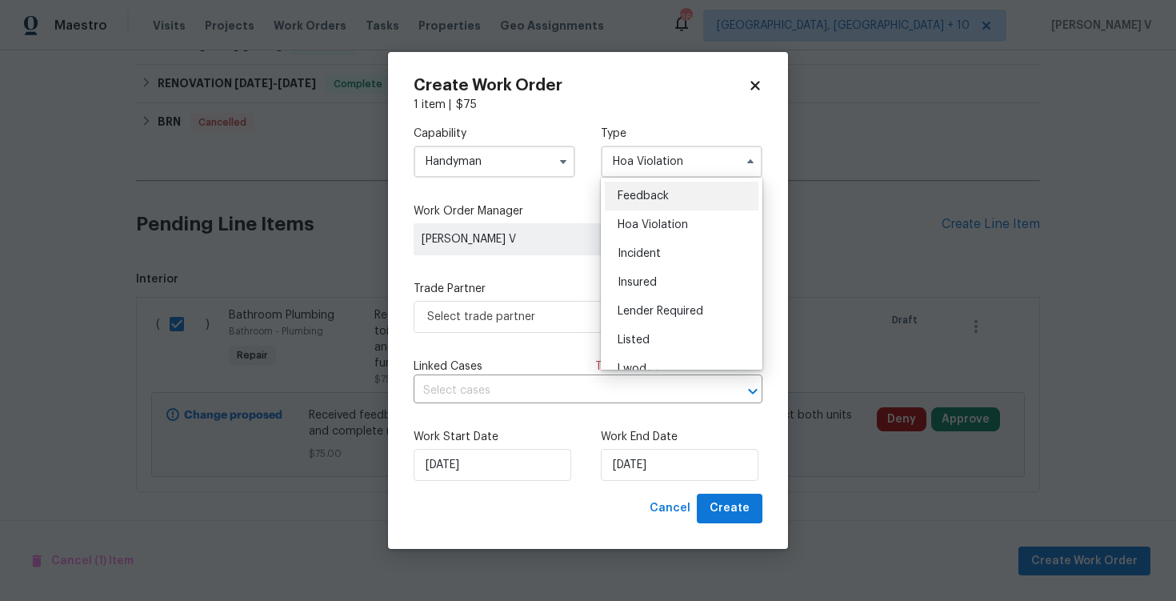
click at [643, 198] on span "Feedback" at bounding box center [643, 195] width 51 height 11
type input "Feedback"
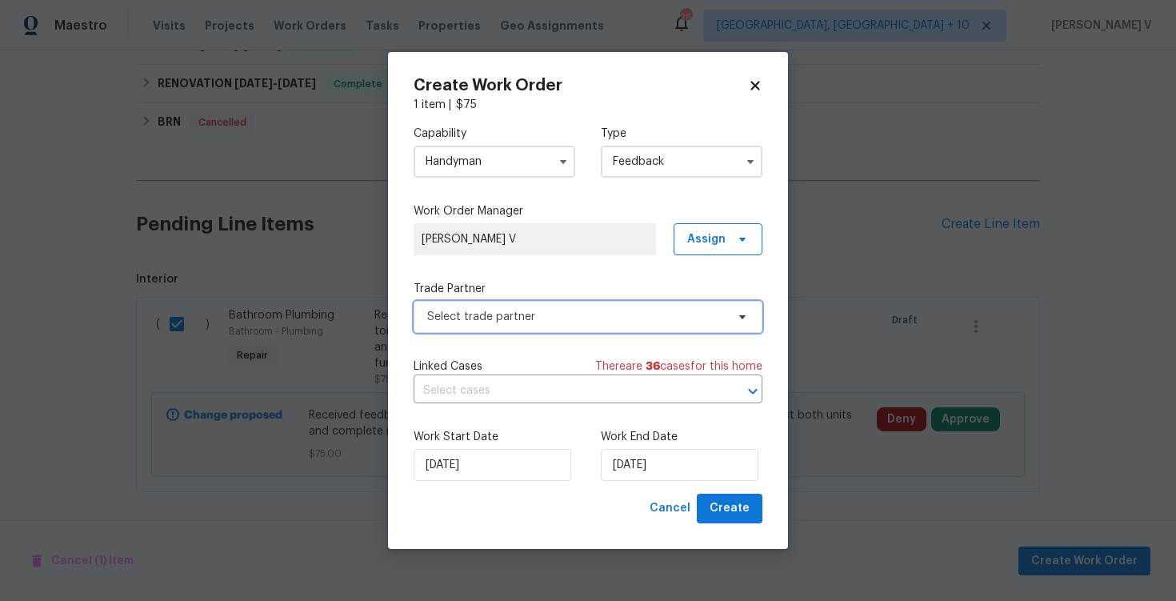
click at [529, 328] on span "Select trade partner" at bounding box center [588, 317] width 349 height 32
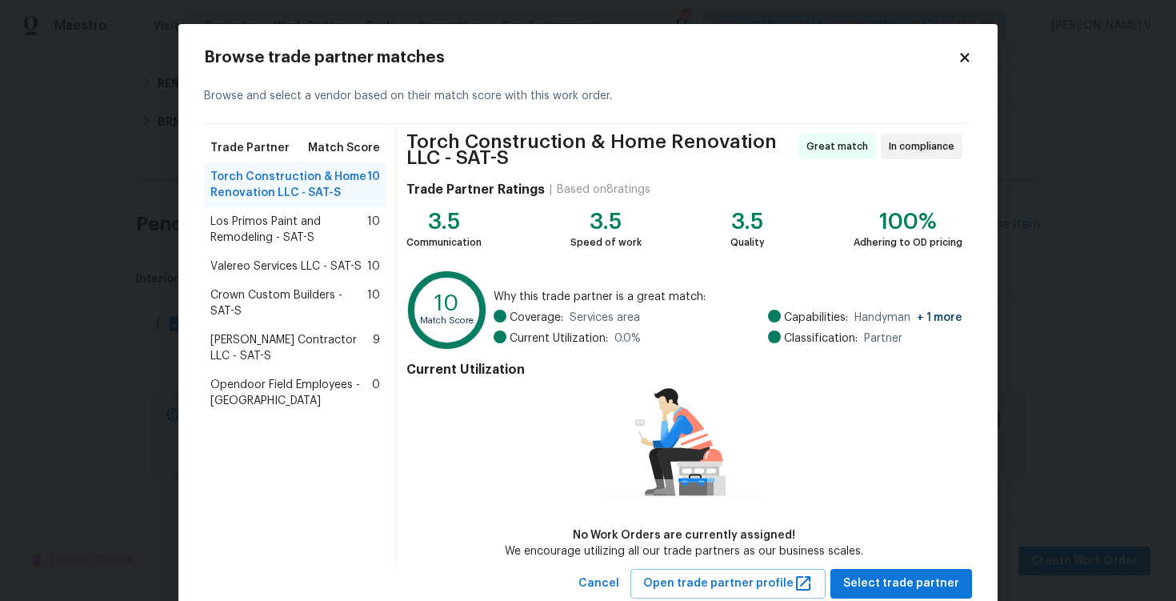
click at [383, 270] on div "Valereo Services LLC - SAT-S 10" at bounding box center [295, 266] width 182 height 29
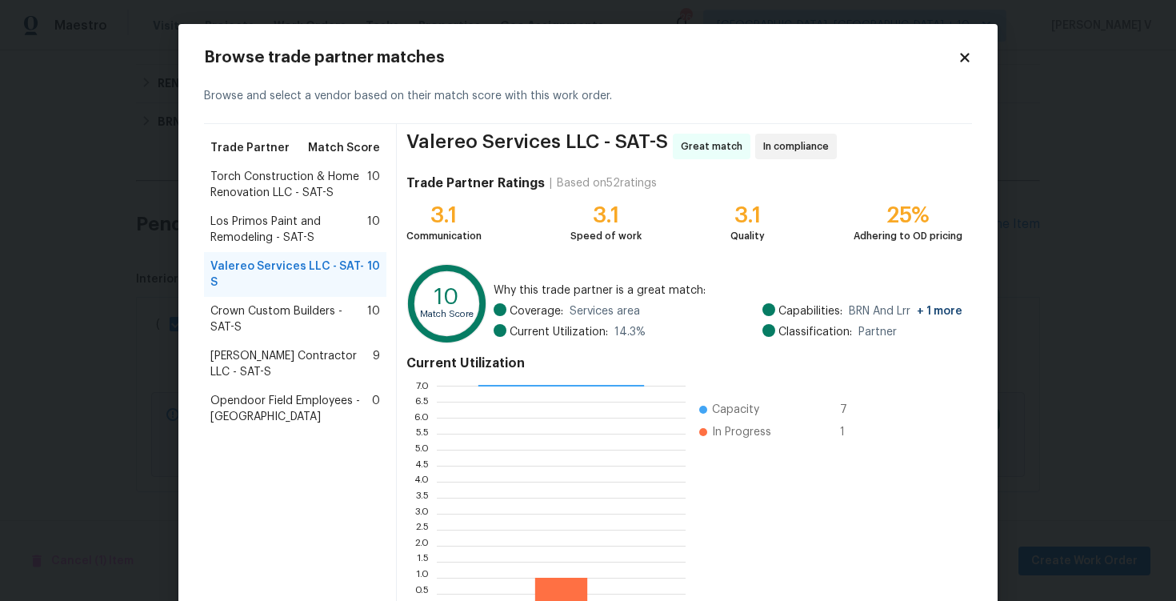
scroll to position [105, 0]
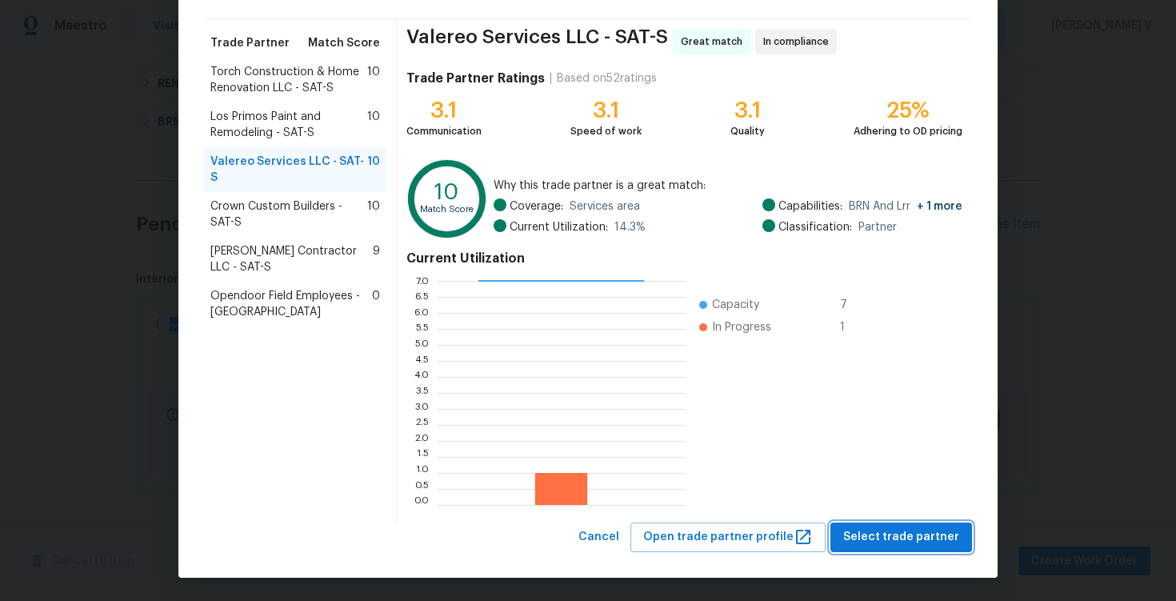
click at [913, 546] on span "Select trade partner" at bounding box center [901, 537] width 116 height 20
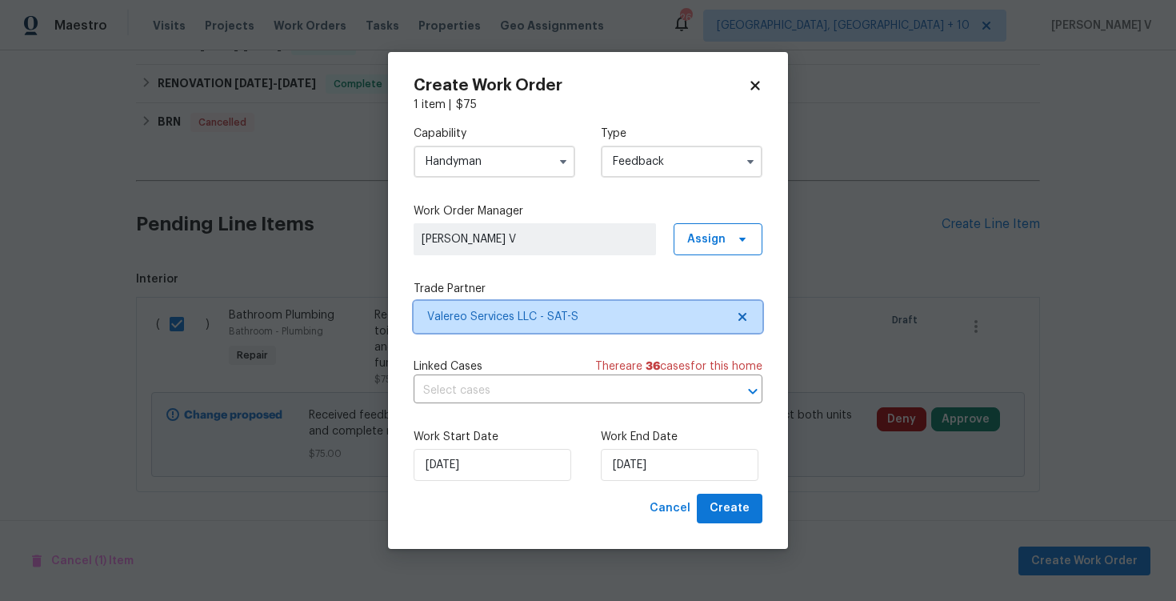
scroll to position [0, 0]
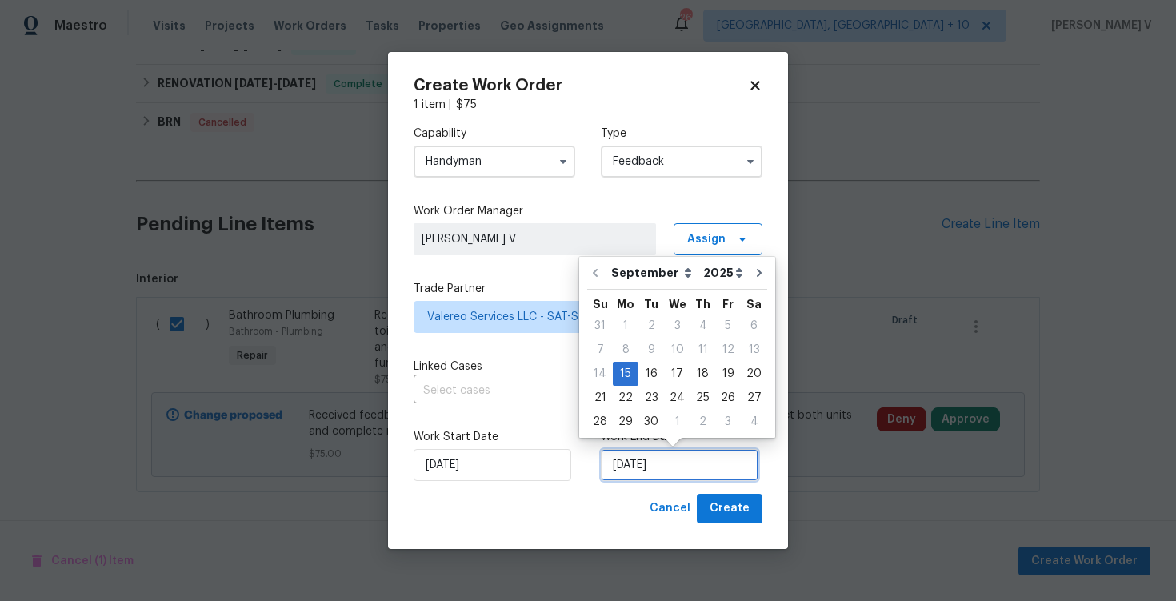
click at [668, 462] on input "15/09/2025" at bounding box center [680, 465] width 158 height 32
click at [679, 372] on div "17" at bounding box center [677, 373] width 26 height 22
type input "17/09/2025"
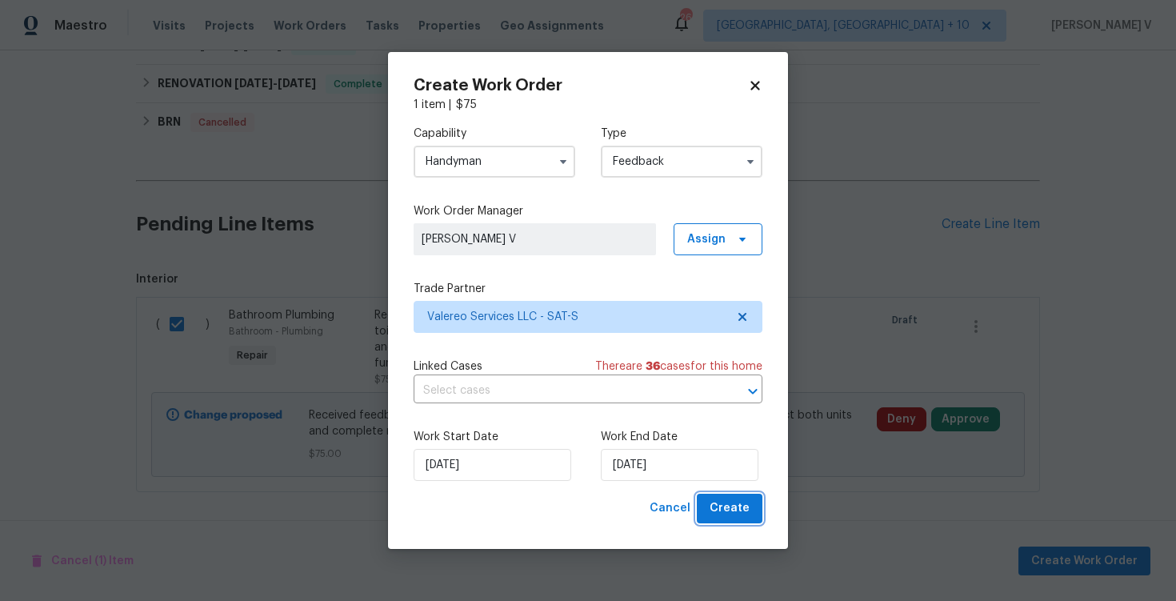
click at [739, 520] on button "Create" at bounding box center [730, 509] width 66 height 30
checkbox input "false"
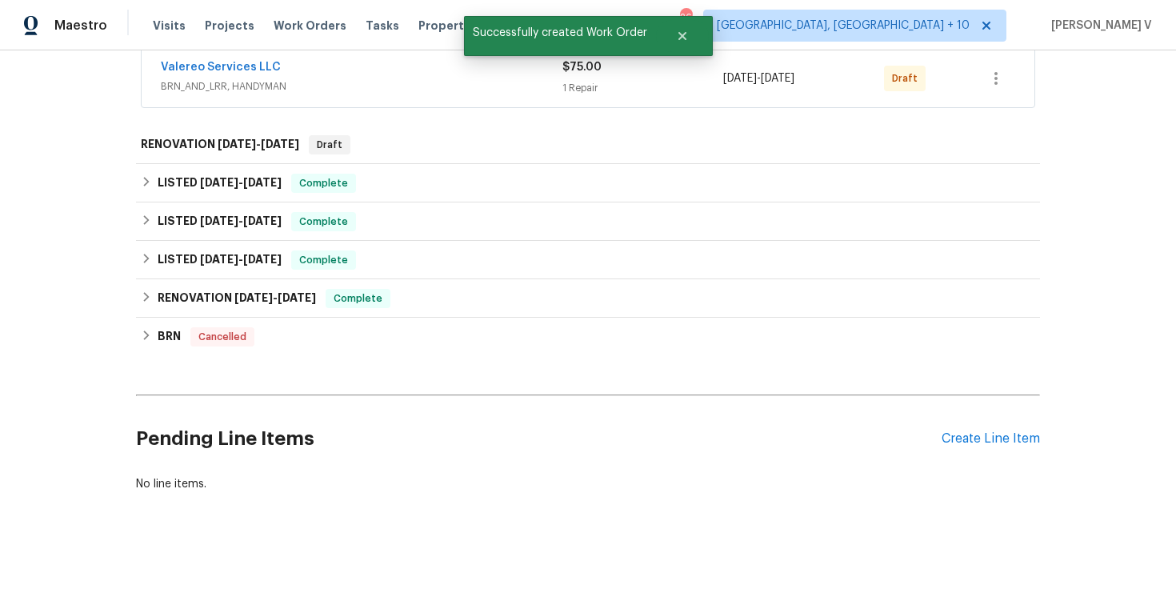
scroll to position [209, 0]
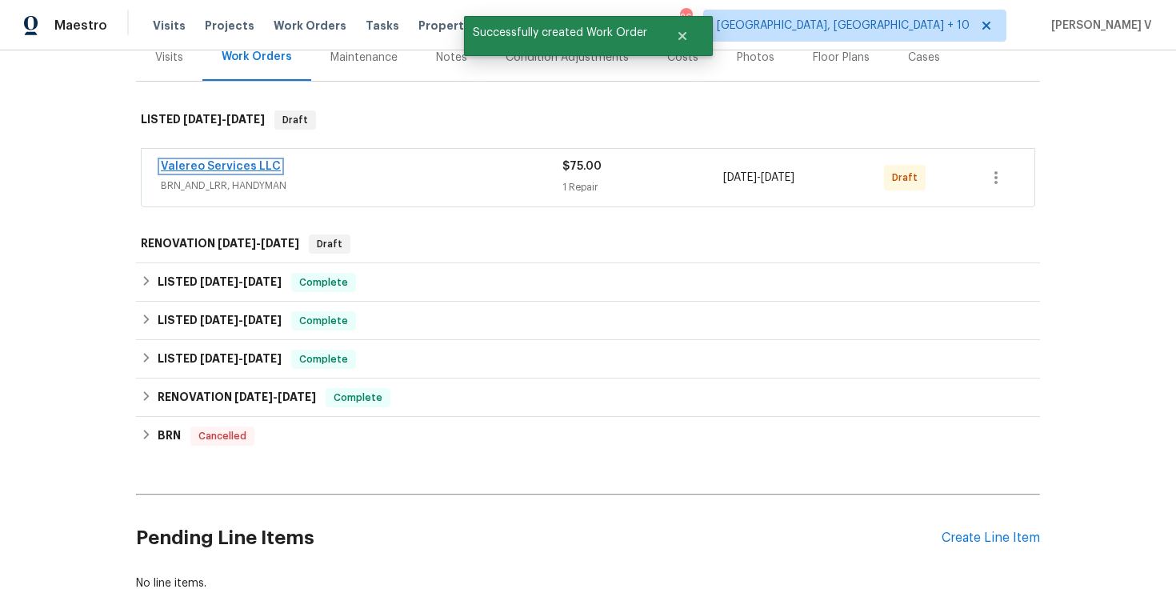
click at [212, 172] on link "Valereo Services LLC" at bounding box center [221, 166] width 120 height 11
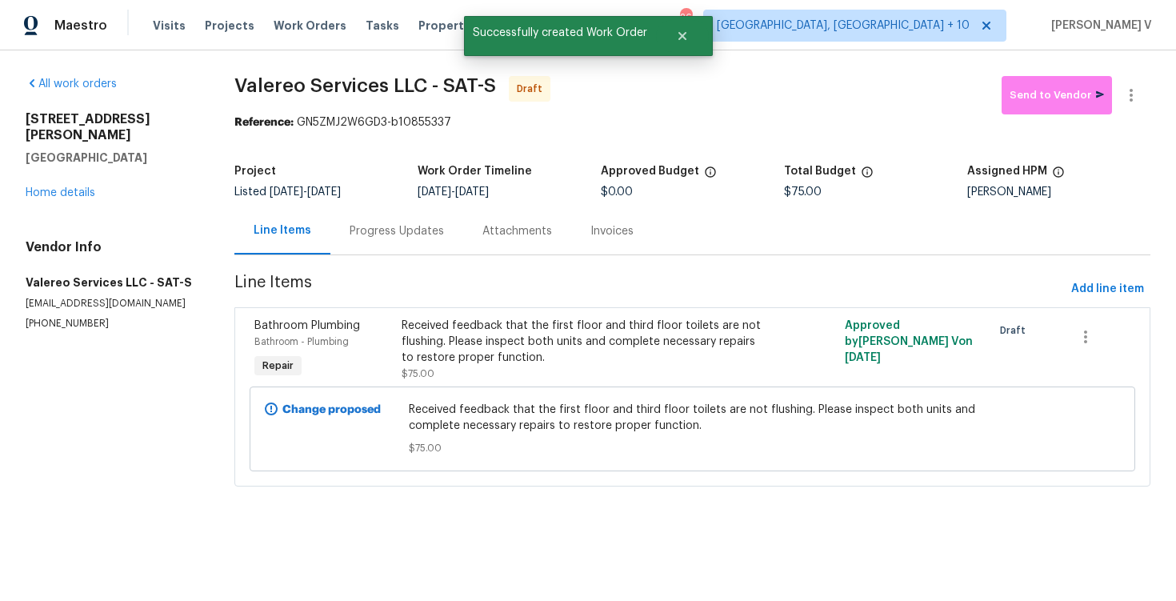
click at [363, 265] on section "Valereo Services LLC - SAT-S Draft Send to Vendor Reference: GN5ZMJ2W6GD3-b1085…" at bounding box center [692, 291] width 916 height 430
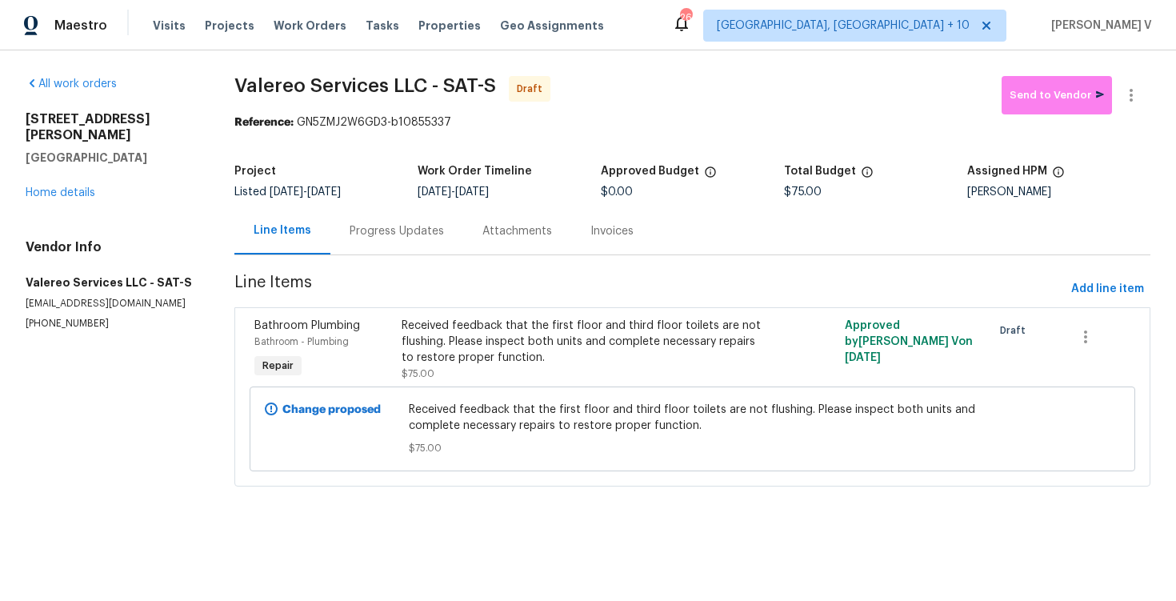
click at [363, 222] on div "Progress Updates" at bounding box center [396, 230] width 133 height 47
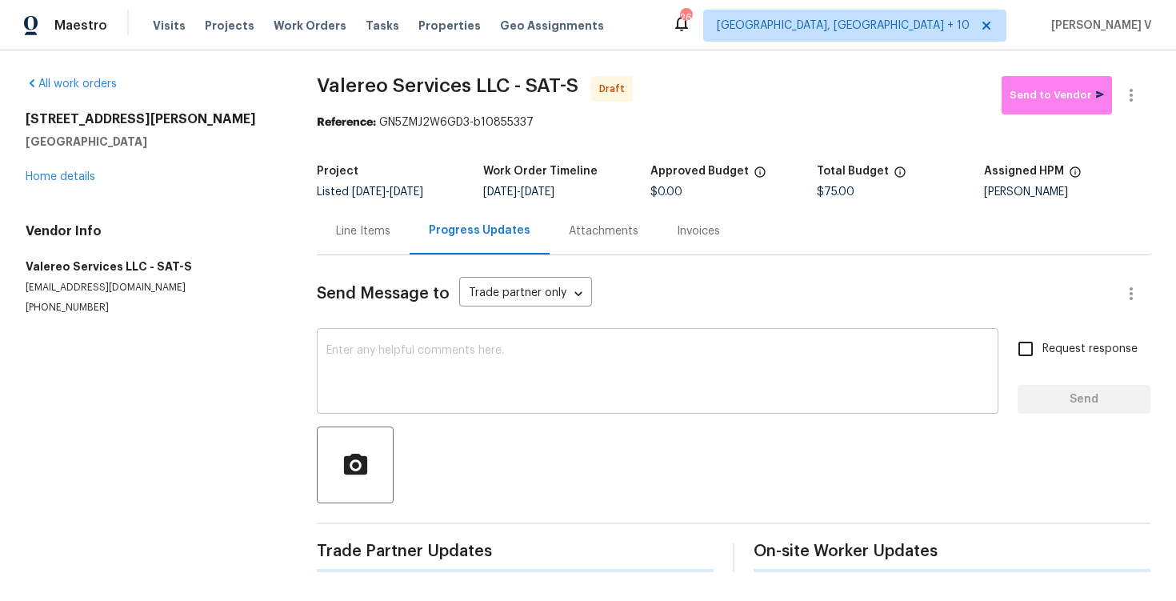
click at [387, 340] on div "x ​" at bounding box center [658, 373] width 682 height 82
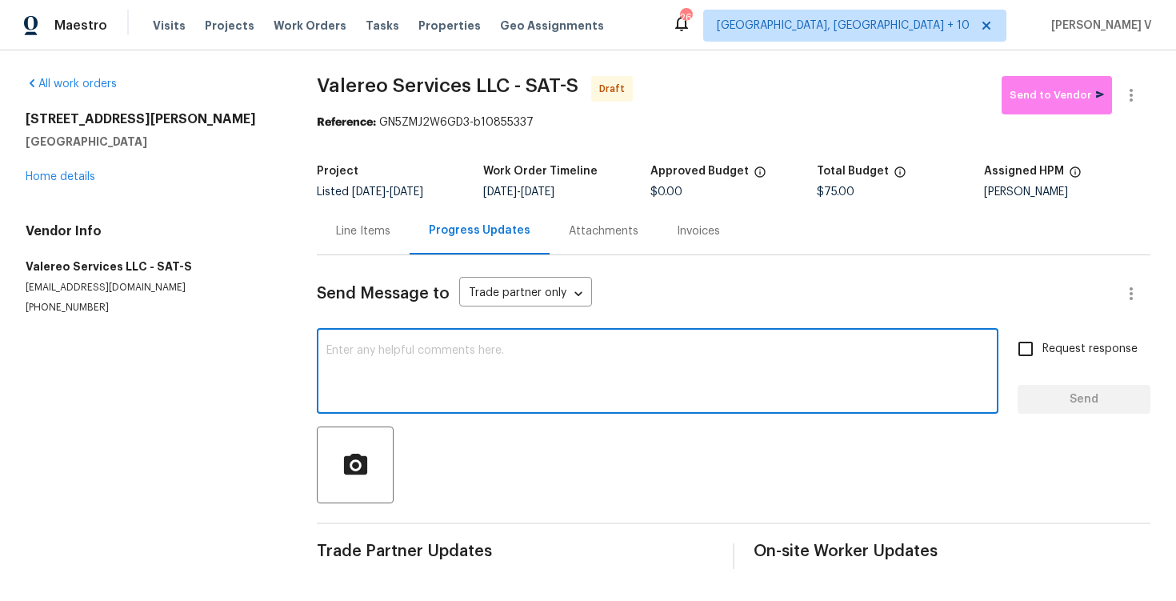
paste textarea "Hi this is Divya with Opendoor. I’m confirming you received the WO for the prop…"
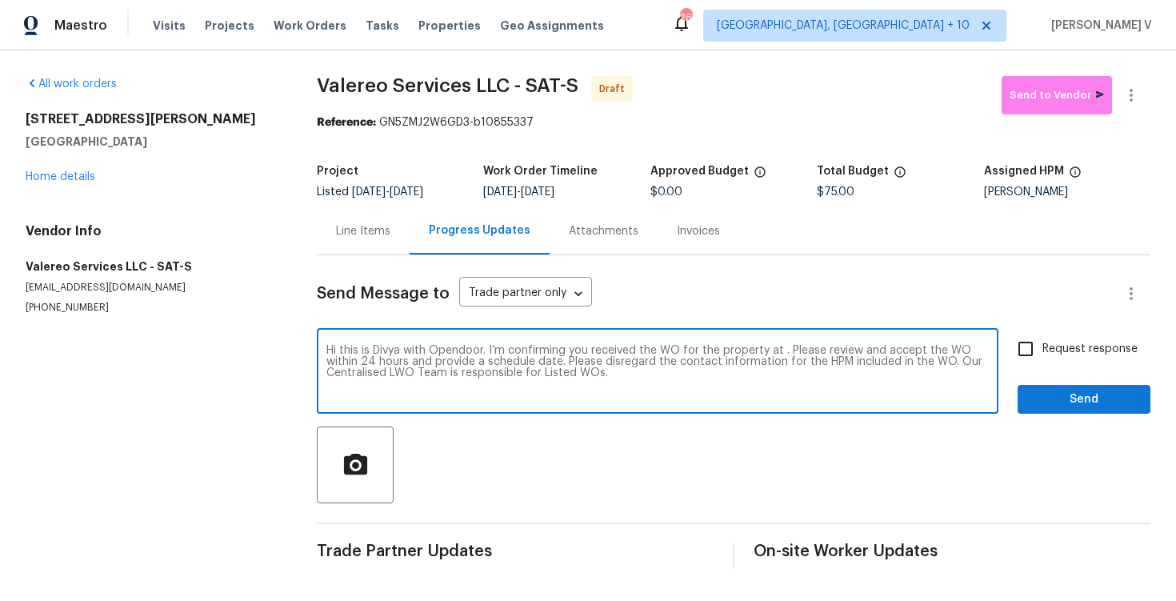
click at [782, 350] on textarea "Hi this is Divya with Opendoor. I’m confirming you received the WO for the prop…" at bounding box center [657, 373] width 663 height 56
paste textarea "3831 Harry Wurzbach Rd Bldg 16, San Antonio, TX 78209"
type textarea "Hi this is Divya with Opendoor. I’m confirming you received the WO for the prop…"
click at [1095, 356] on span "Request response" at bounding box center [1090, 349] width 95 height 17
click at [1043, 356] on input "Request response" at bounding box center [1026, 349] width 34 height 34
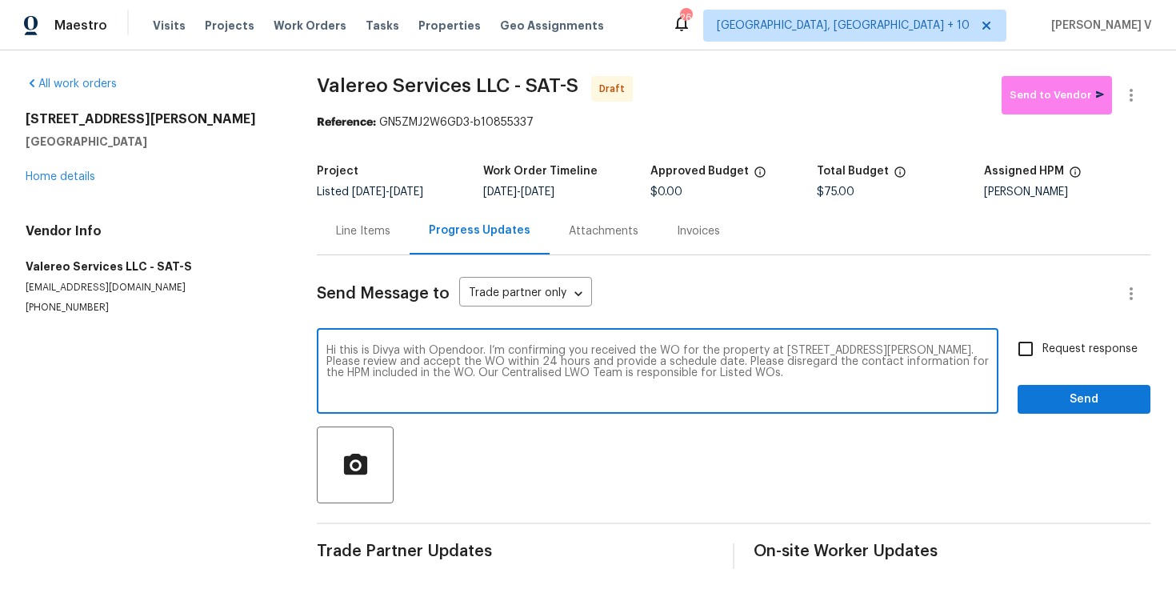
checkbox input "true"
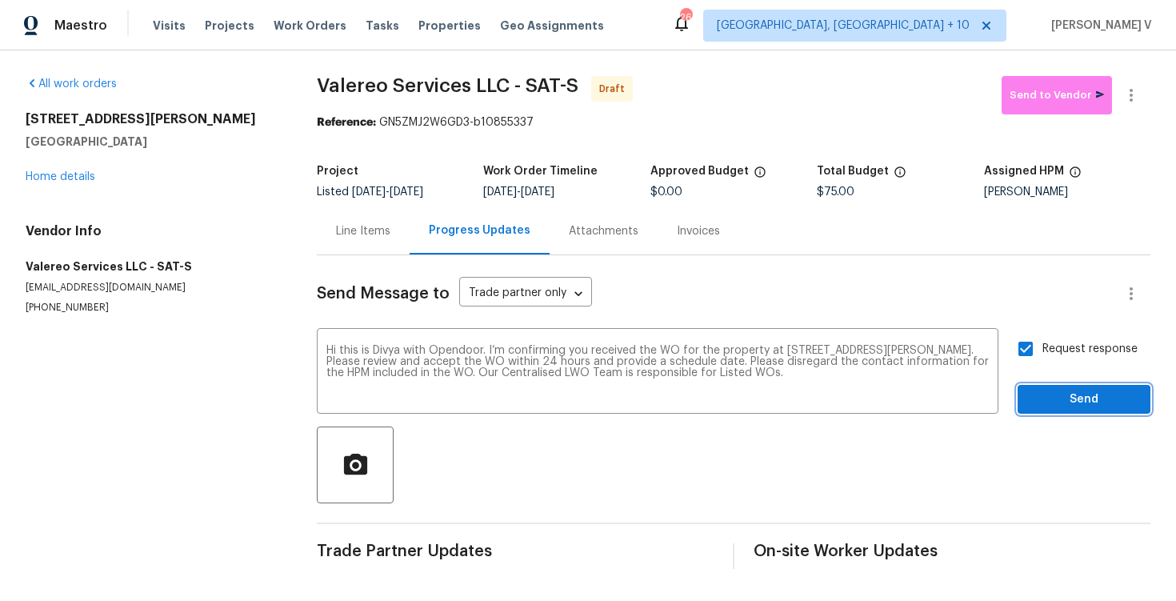
click at [1084, 398] on span "Send" at bounding box center [1084, 400] width 107 height 20
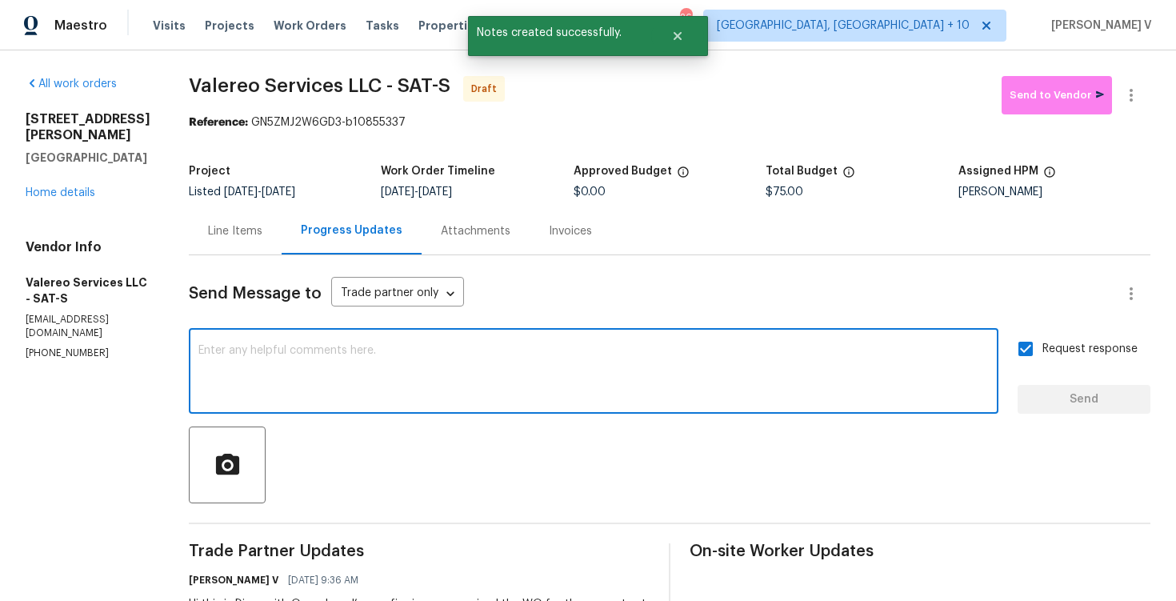
click at [340, 363] on textarea at bounding box center [593, 373] width 791 height 56
paste textarea "Attention All Work Orders must include before-photos (both close-up and wide-an…"
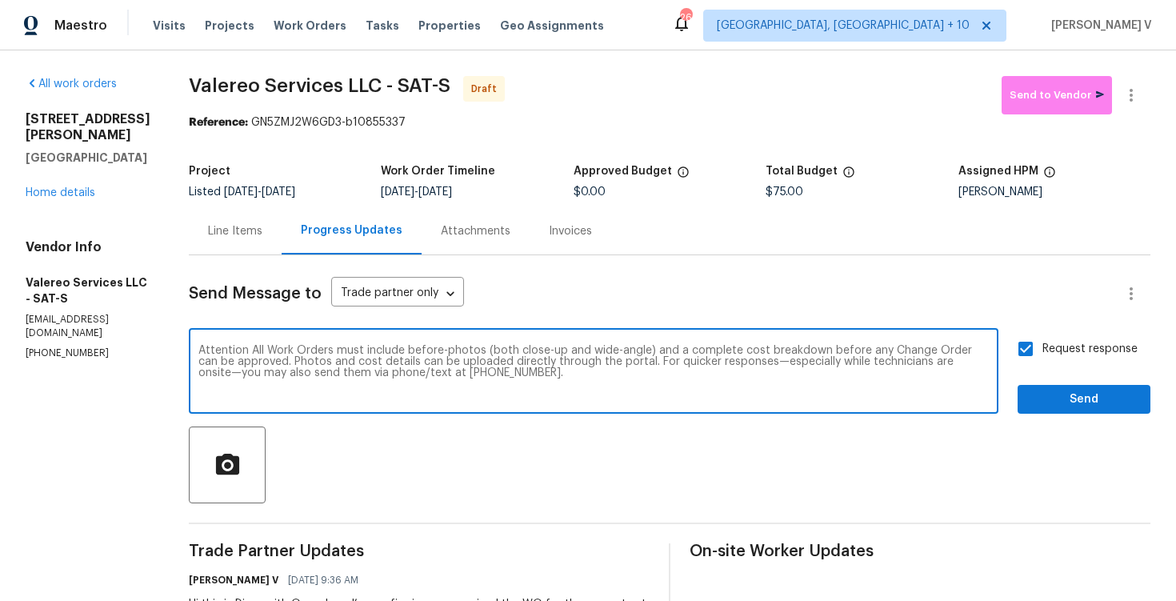
type textarea "Attention All Work Orders must include before-photos (both close-up and wide-an…"
click at [1055, 399] on span "Send" at bounding box center [1084, 400] width 107 height 20
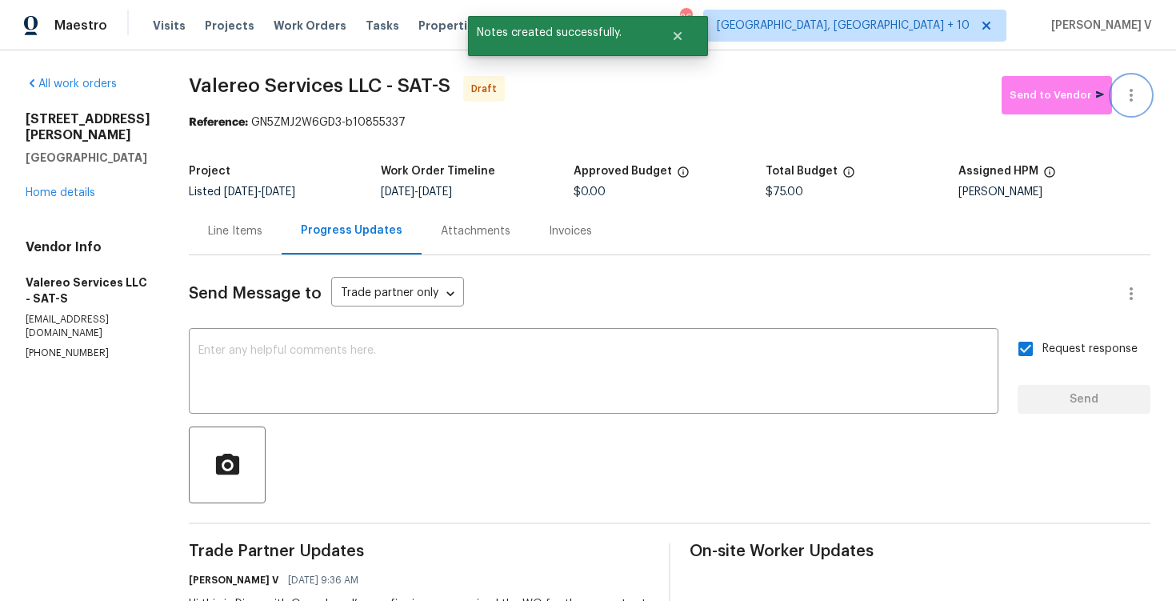
click at [1129, 96] on icon "button" at bounding box center [1131, 95] width 19 height 19
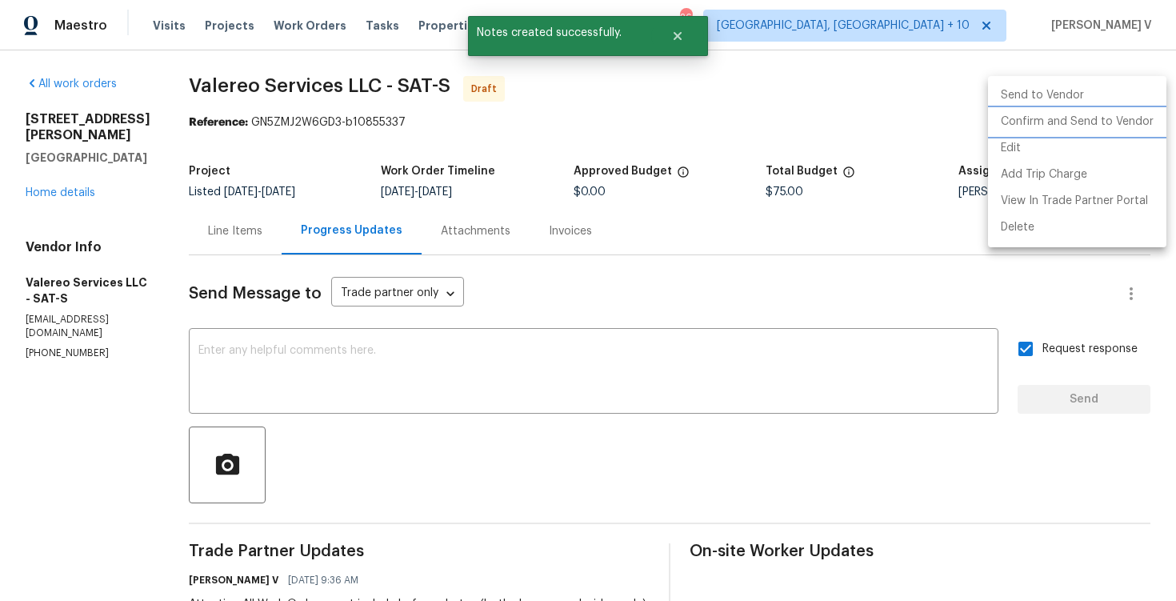
click at [1037, 118] on li "Confirm and Send to Vendor" at bounding box center [1077, 122] width 178 height 26
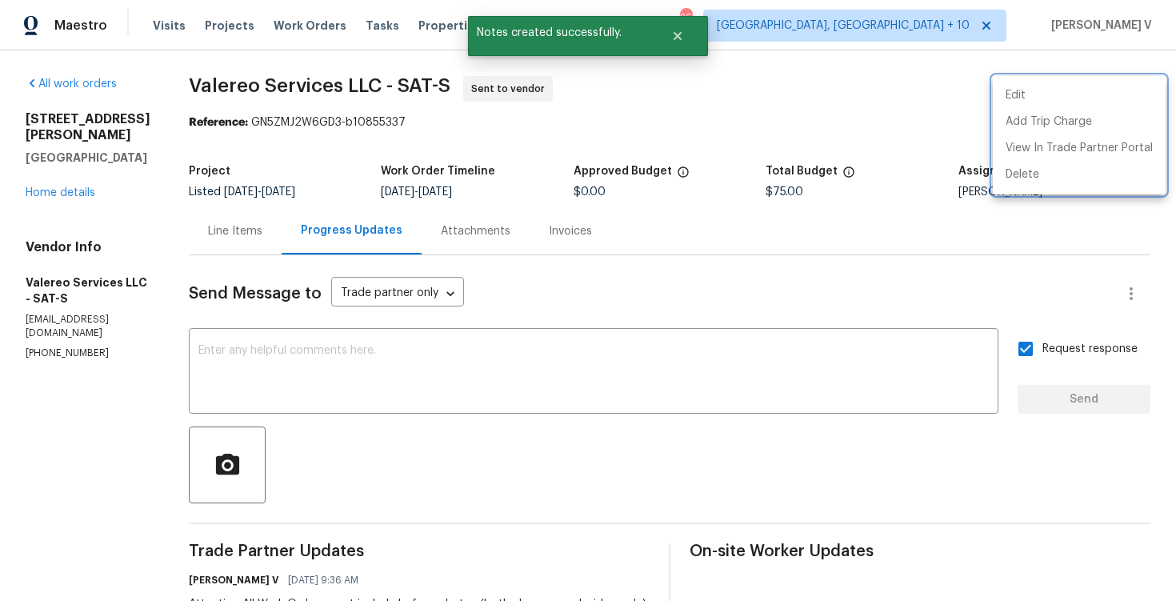
drag, startPoint x: 246, startPoint y: 123, endPoint x: 266, endPoint y: 123, distance: 20.0
click at [266, 123] on div at bounding box center [588, 300] width 1176 height 601
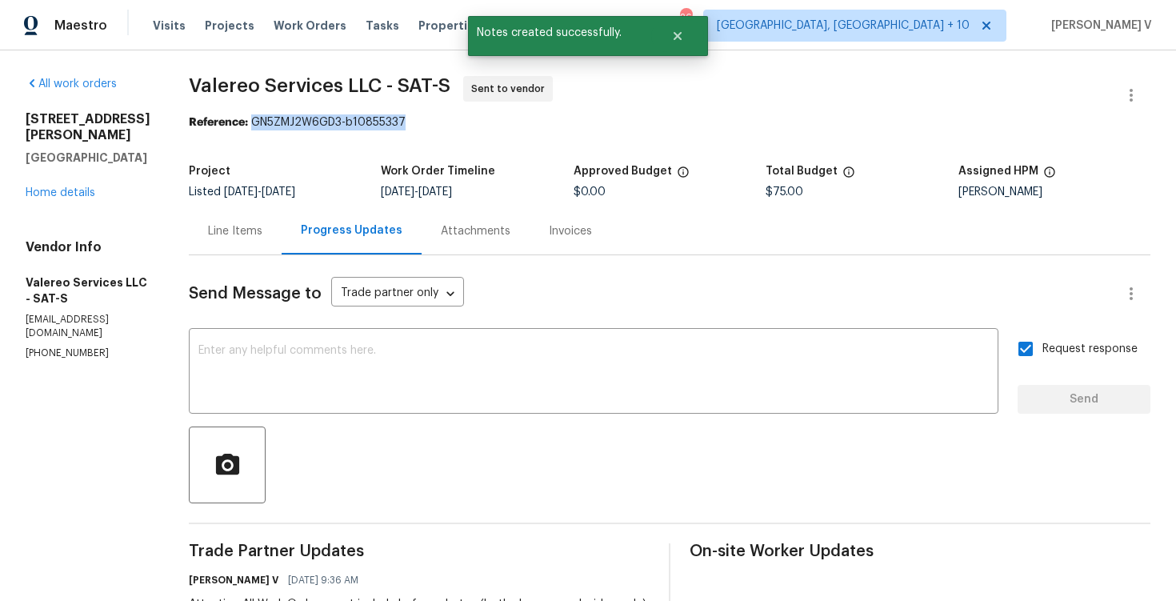
drag, startPoint x: 246, startPoint y: 122, endPoint x: 474, endPoint y: 123, distance: 227.2
click at [474, 123] on div "Reference: GN5ZMJ2W6GD3-b10855337" at bounding box center [670, 122] width 962 height 16
copy div "GN5ZMJ2W6GD3-b10855337"
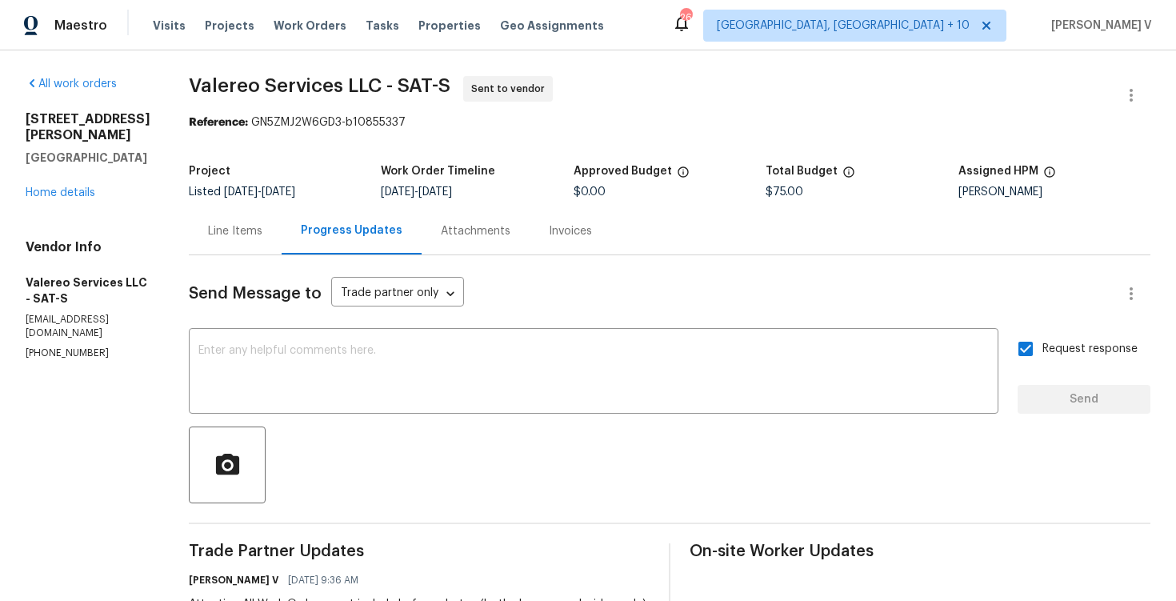
click at [62, 233] on div "All work orders 3831 Harry Wurzbach Rd Bldg 16 San Antonio, TX 78209 Home detai…" at bounding box center [88, 218] width 125 height 284
click at [60, 198] on link "Home details" at bounding box center [61, 192] width 70 height 11
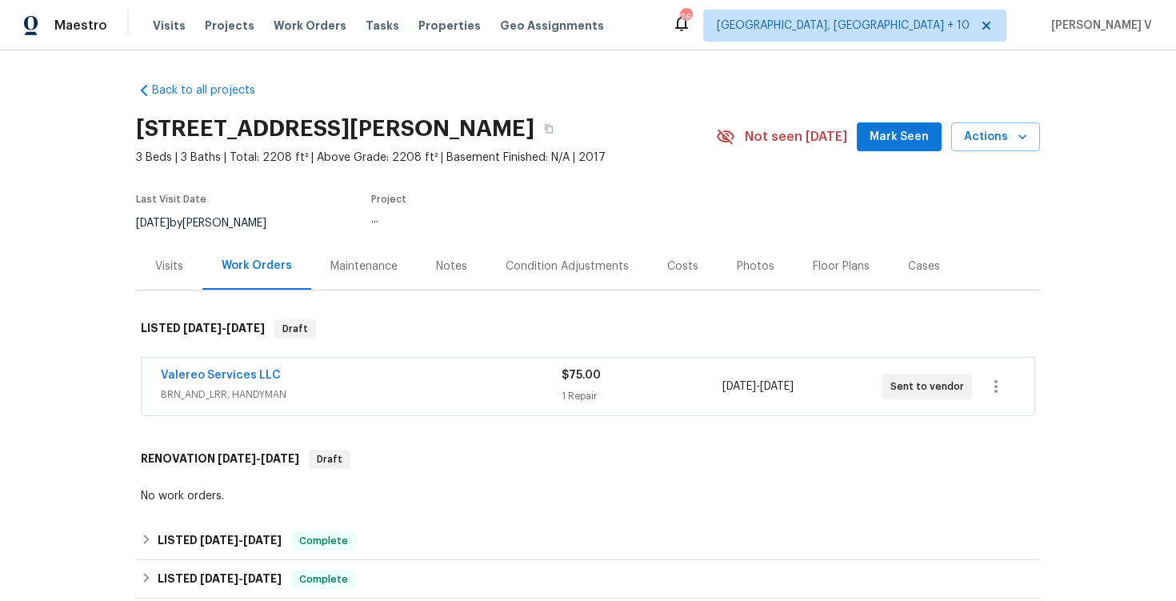
drag, startPoint x: 144, startPoint y: 383, endPoint x: 414, endPoint y: 382, distance: 269.7
click at [414, 382] on div "Valereo Services LLC BRN_AND_LRR, HANDYMAN $75.00 1 Repair 9/15/2025 - 9/17/202…" at bounding box center [588, 387] width 893 height 58
drag, startPoint x: 250, startPoint y: 394, endPoint x: 465, endPoint y: 394, distance: 215.2
click at [465, 394] on div "Back to all projects 3831 Harry Wurzbach Rd Bldg 16, San Antonio, TX 78209 3 Be…" at bounding box center [588, 325] width 1176 height 551
copy link "Valereo Services LLC"
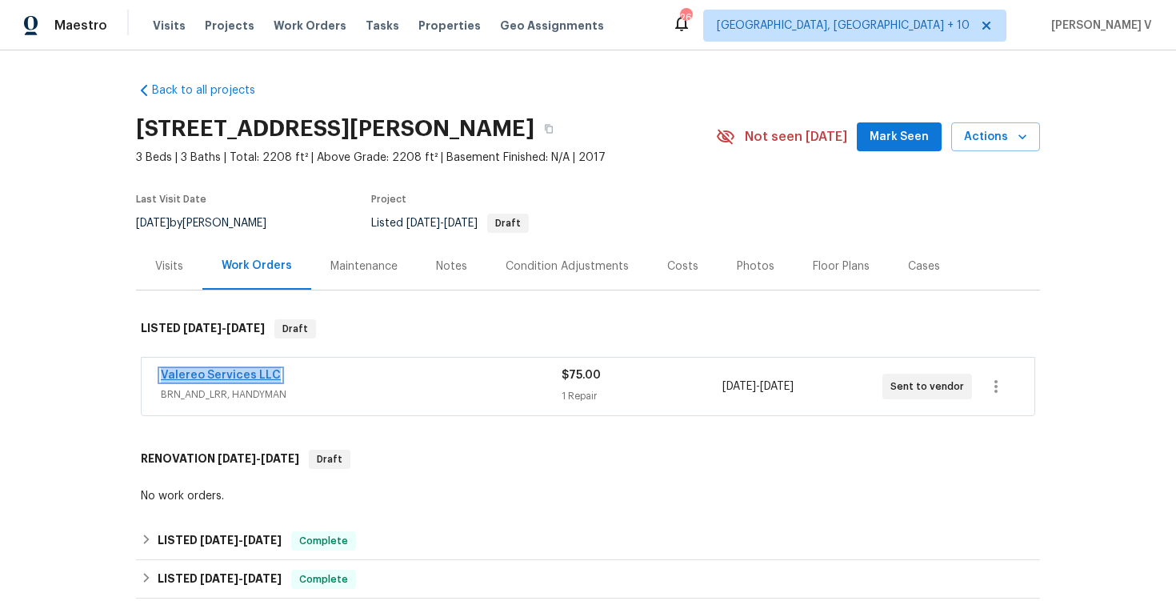
click at [267, 381] on link "Valereo Services LLC" at bounding box center [221, 375] width 120 height 11
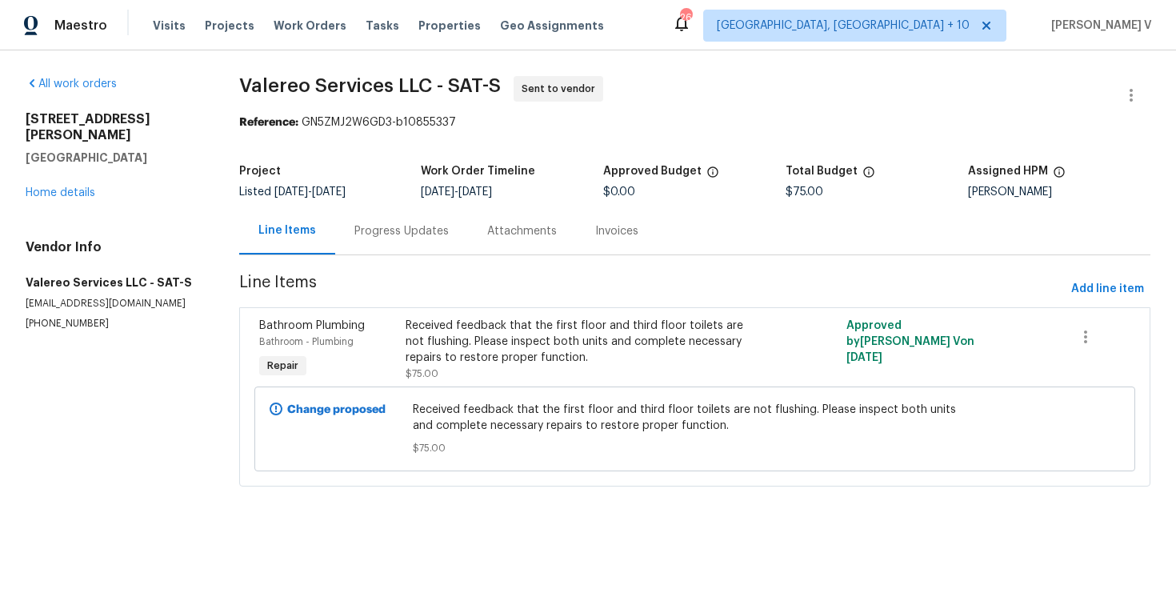
click at [399, 224] on div "Progress Updates" at bounding box center [401, 231] width 94 height 16
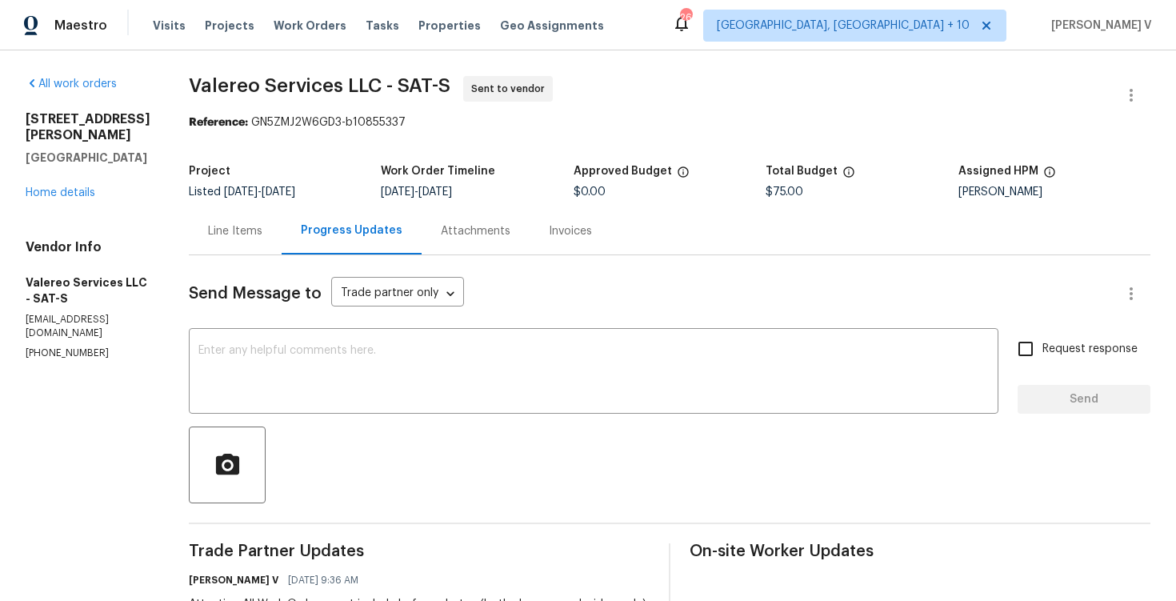
drag, startPoint x: 180, startPoint y: 78, endPoint x: 368, endPoint y: 74, distance: 188.1
click at [367, 74] on div "All work orders 3831 Harry Wurzbach Rd Bldg 16 San Antonio, TX 78209 Home detai…" at bounding box center [588, 440] width 1176 height 781
drag, startPoint x: 368, startPoint y: 84, endPoint x: 188, endPoint y: 74, distance: 180.3
click at [188, 74] on div "All work orders 3831 Harry Wurzbach Rd Bldg 16 San Antonio, TX 78209 Home detai…" at bounding box center [588, 440] width 1176 height 781
copy span "Valereo Services LLC"
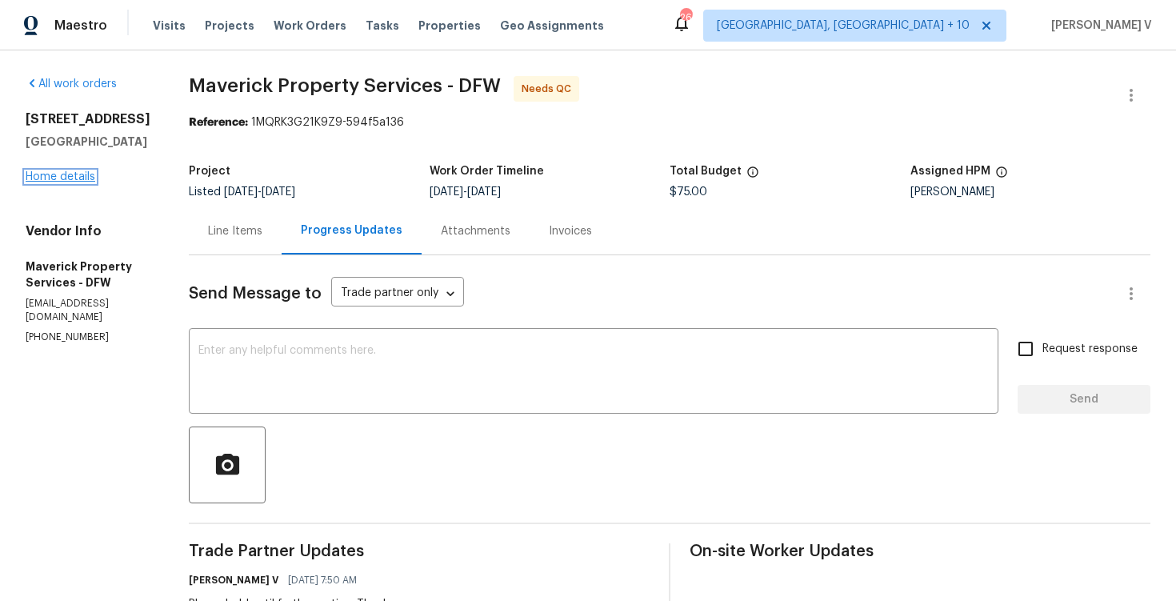
click at [93, 174] on link "Home details" at bounding box center [61, 176] width 70 height 11
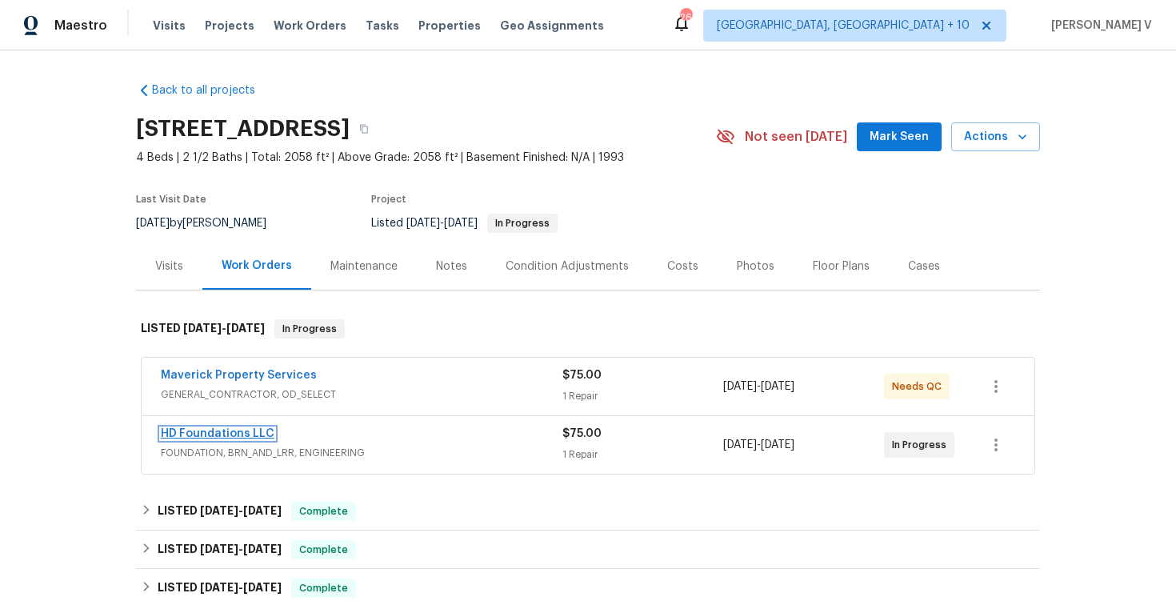
click at [240, 431] on link "HD Foundations LLC" at bounding box center [218, 433] width 114 height 11
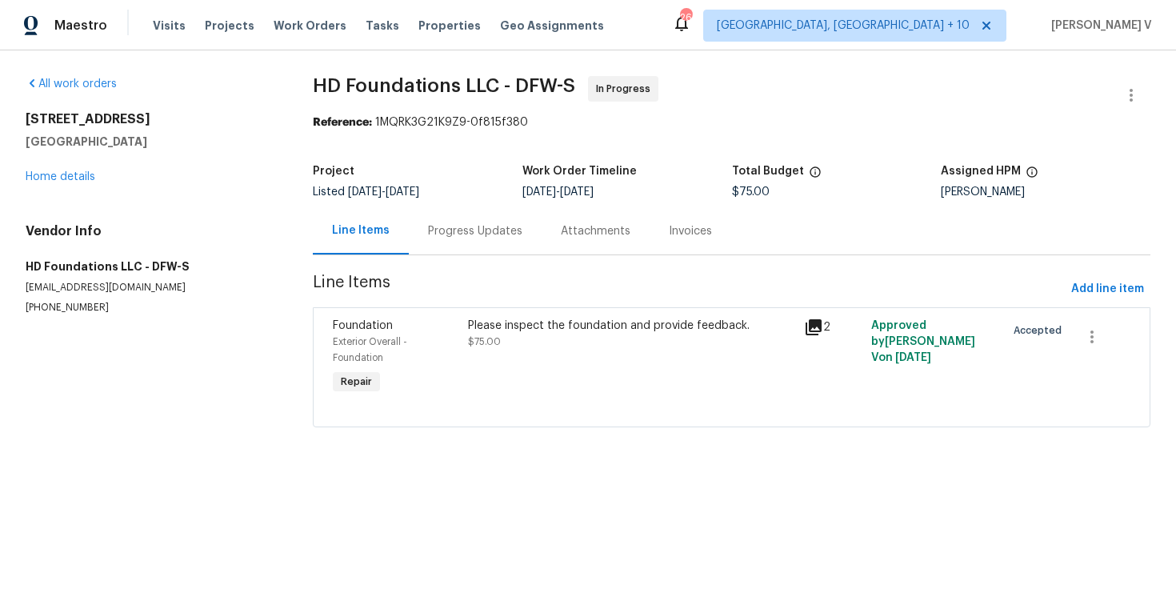
click at [428, 238] on div "Progress Updates" at bounding box center [475, 231] width 94 height 16
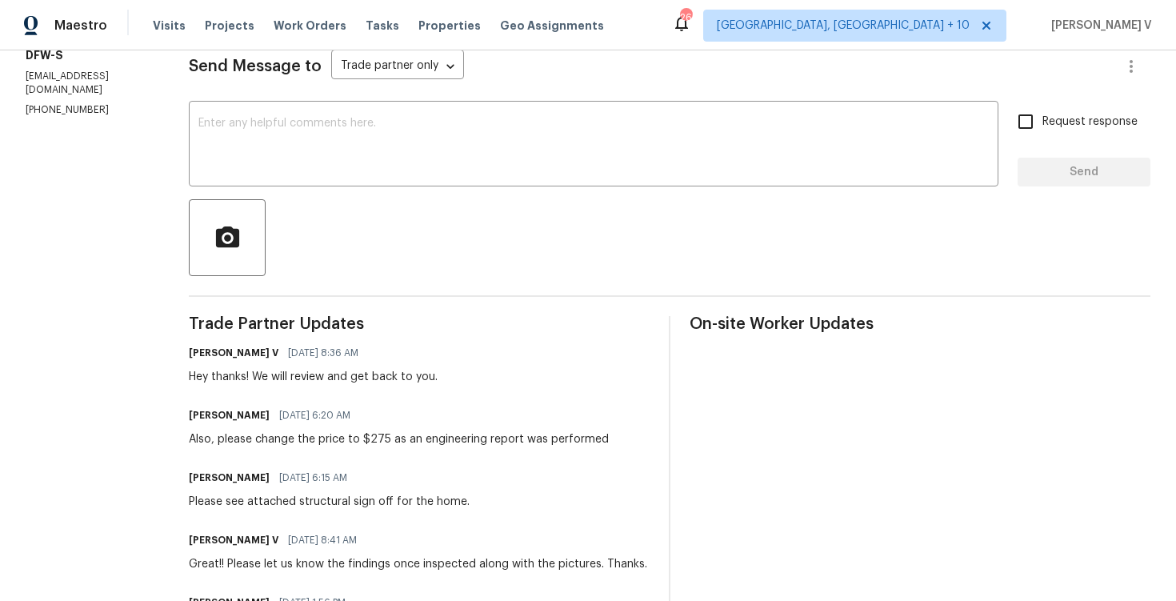
scroll to position [229, 0]
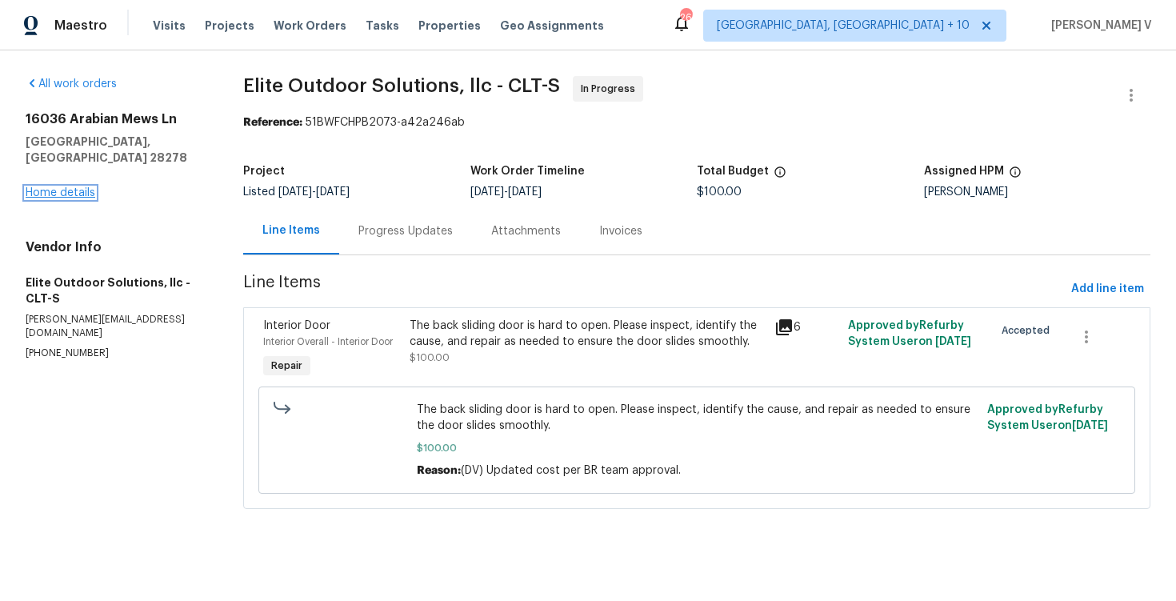
click at [46, 187] on link "Home details" at bounding box center [61, 192] width 70 height 11
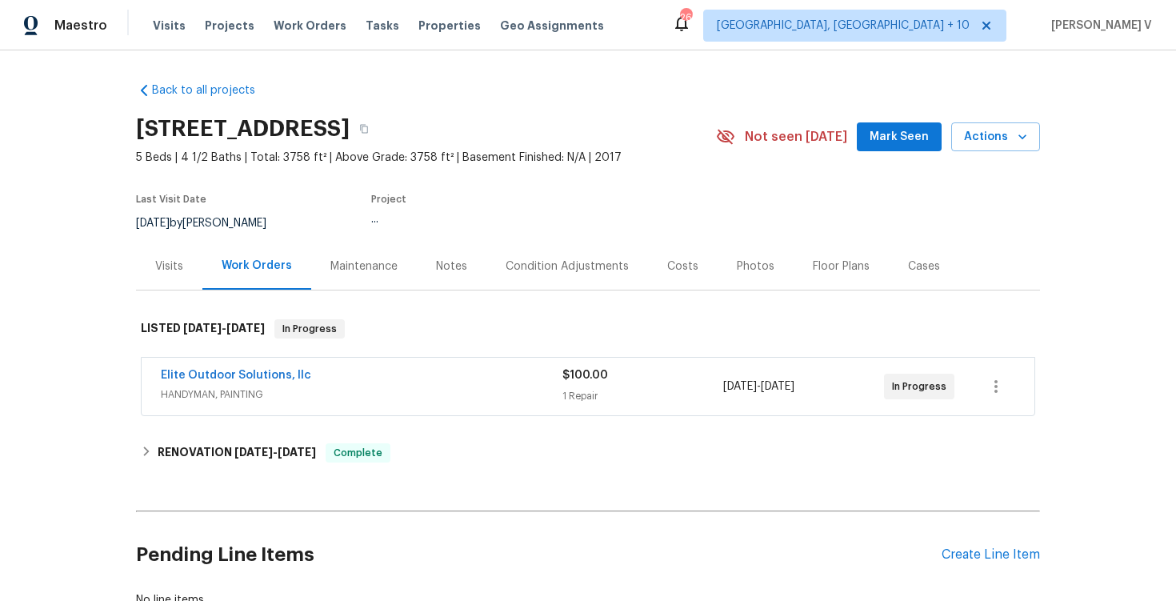
scroll to position [20, 0]
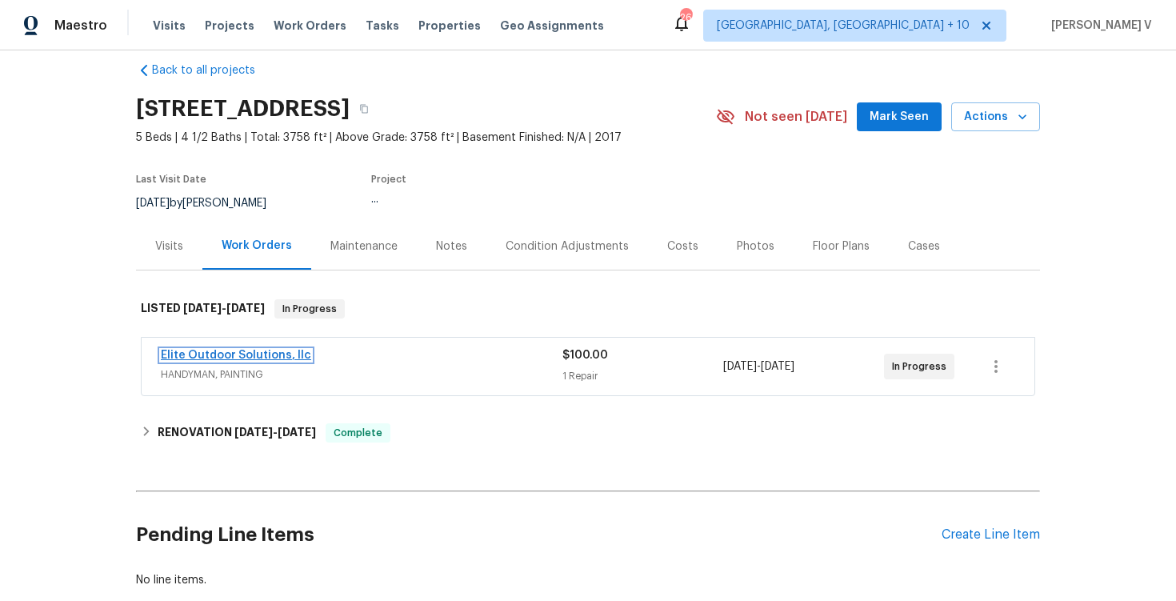
click at [272, 359] on link "Elite Outdoor Solutions, llc" at bounding box center [236, 355] width 150 height 11
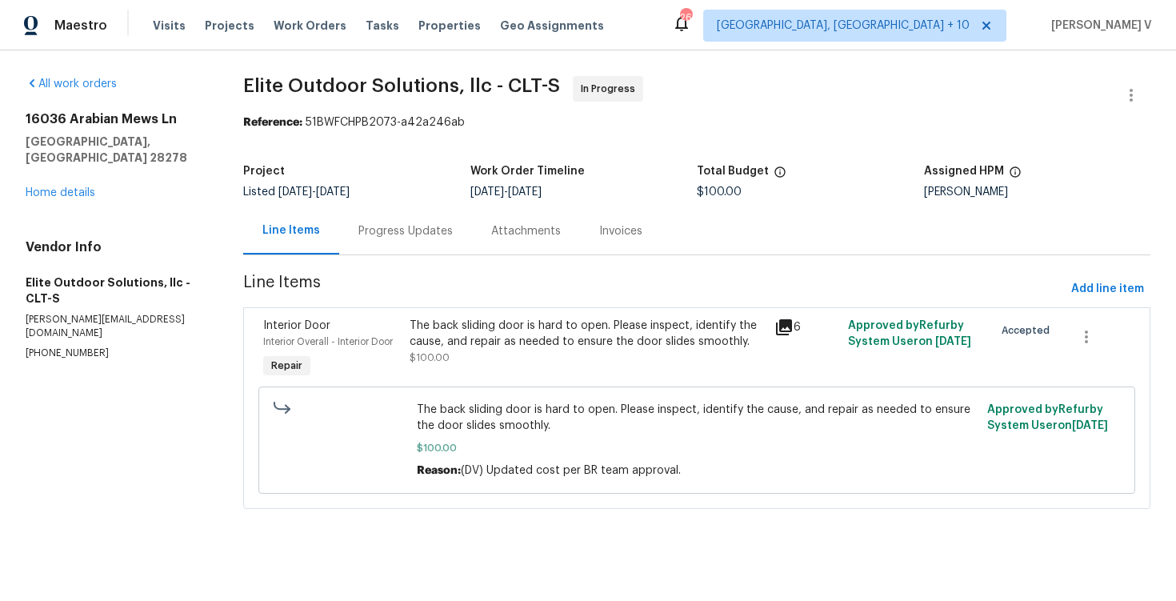
click at [451, 235] on div "Progress Updates" at bounding box center [405, 230] width 133 height 47
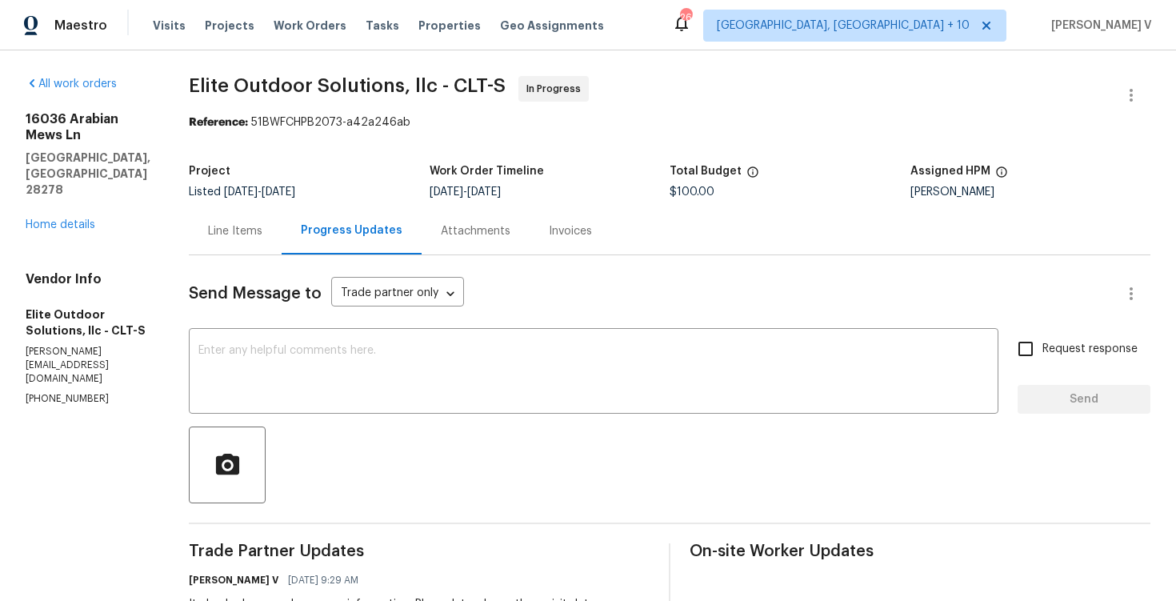
scroll to position [250, 0]
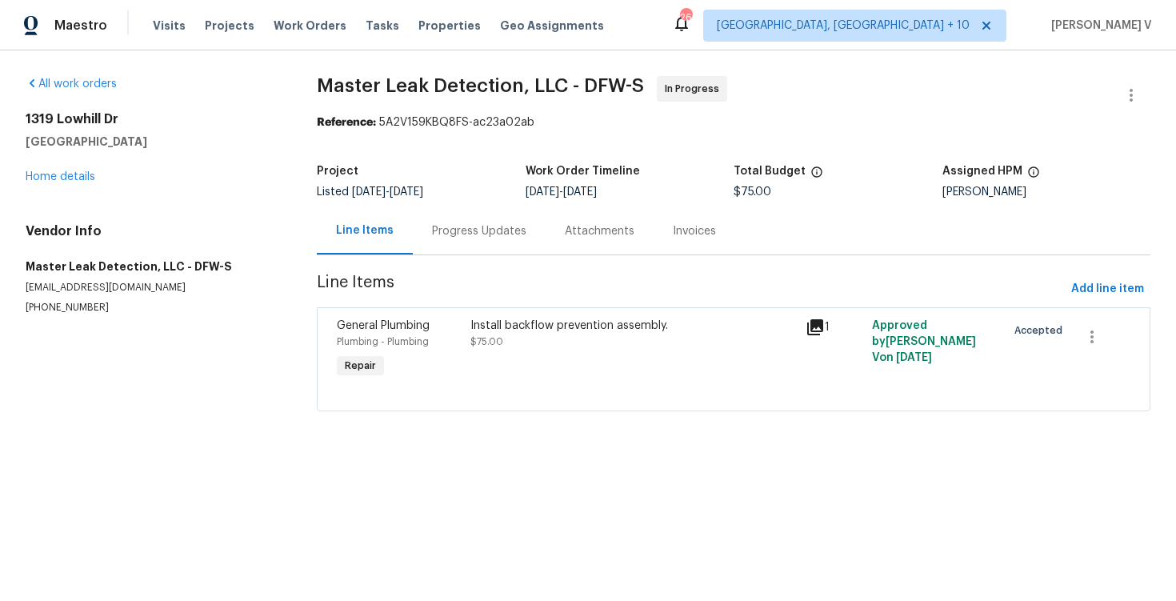
click at [452, 225] on div "Progress Updates" at bounding box center [479, 231] width 94 height 16
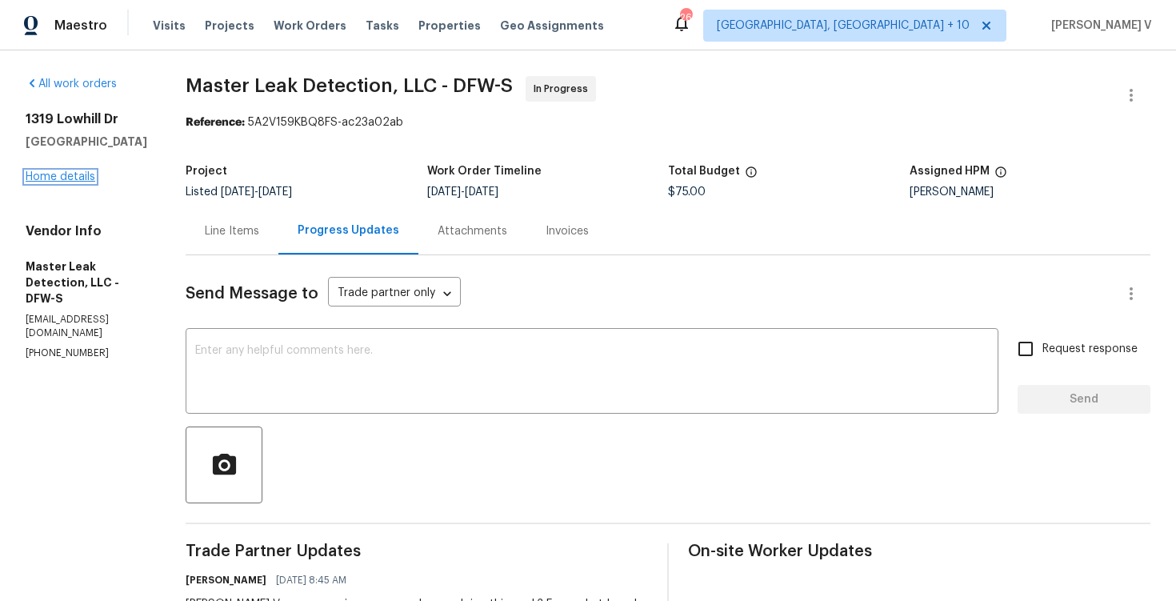
click at [68, 175] on link "Home details" at bounding box center [61, 176] width 70 height 11
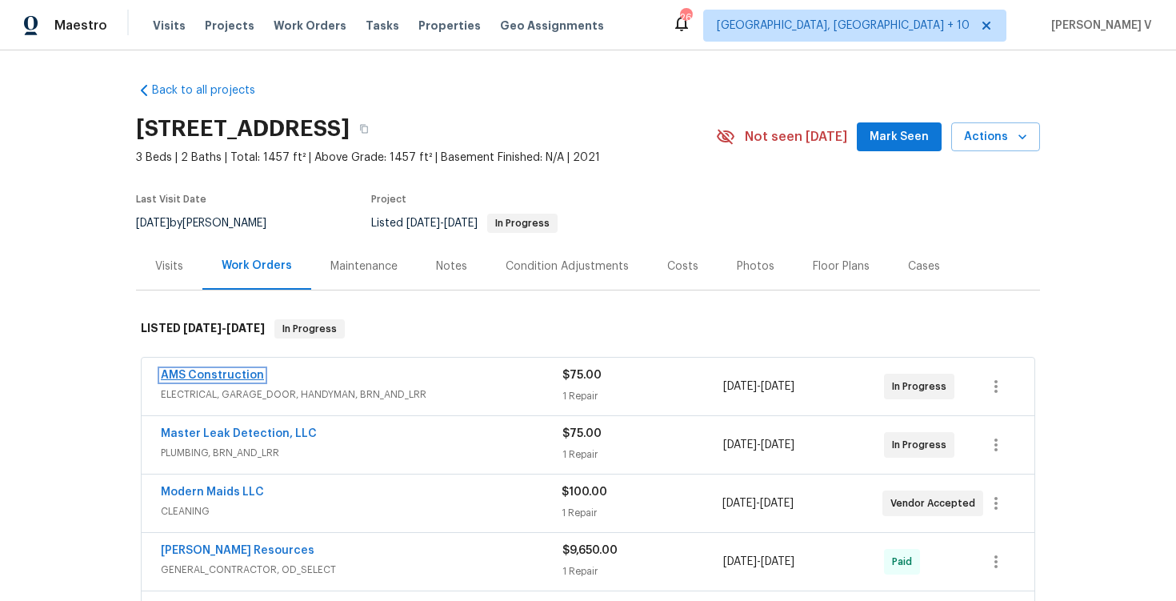
click at [211, 378] on link "AMS Construction" at bounding box center [212, 375] width 103 height 11
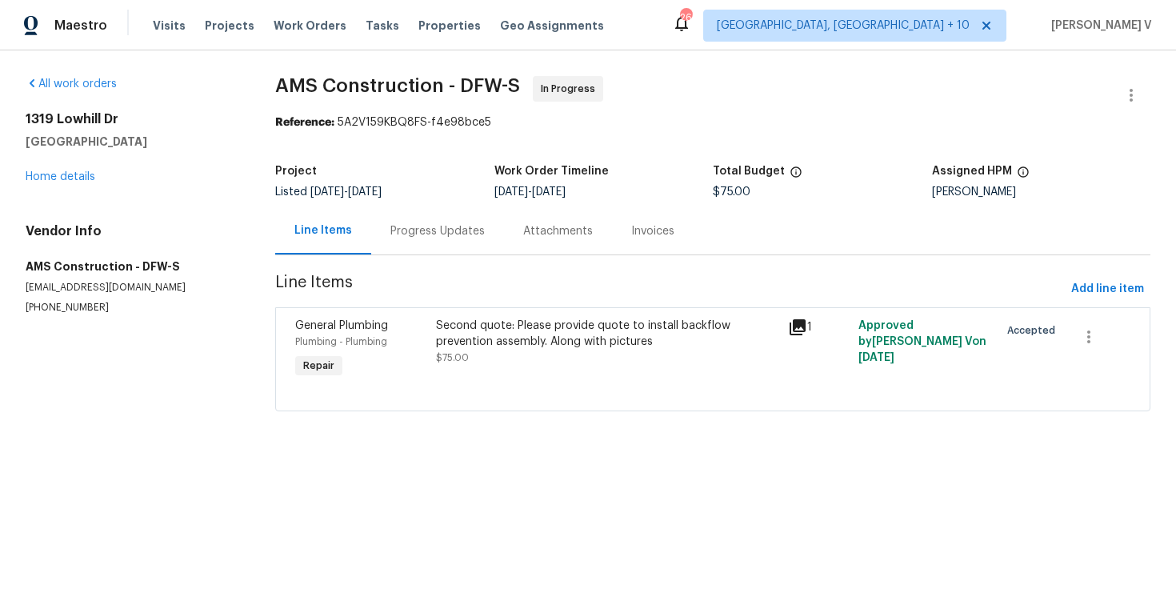
click at [408, 233] on div "Progress Updates" at bounding box center [437, 231] width 94 height 16
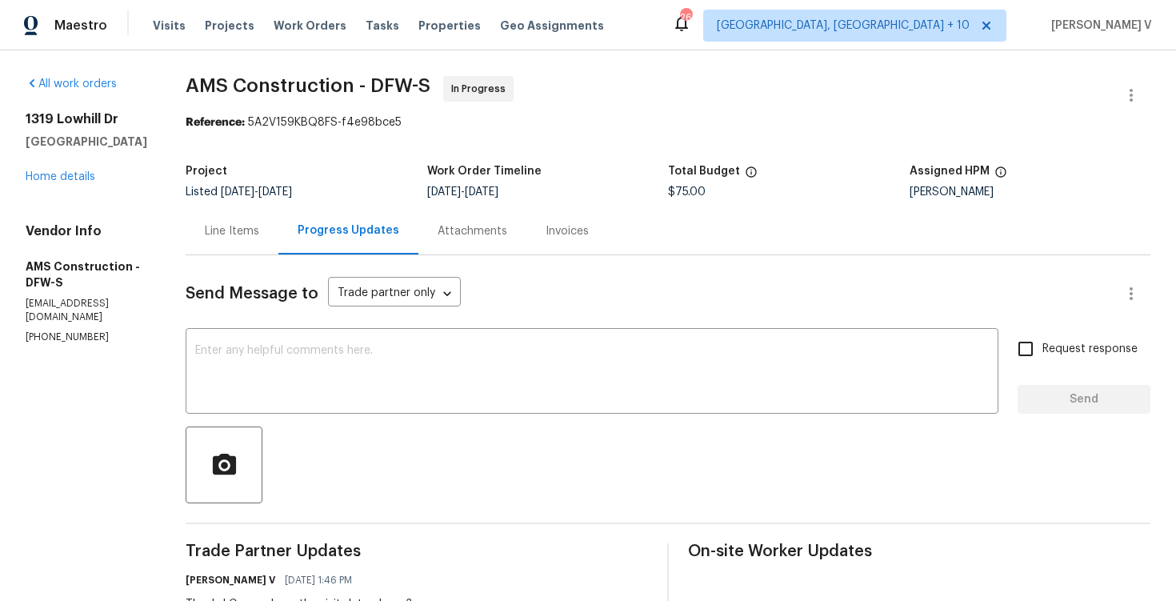
scroll to position [151, 0]
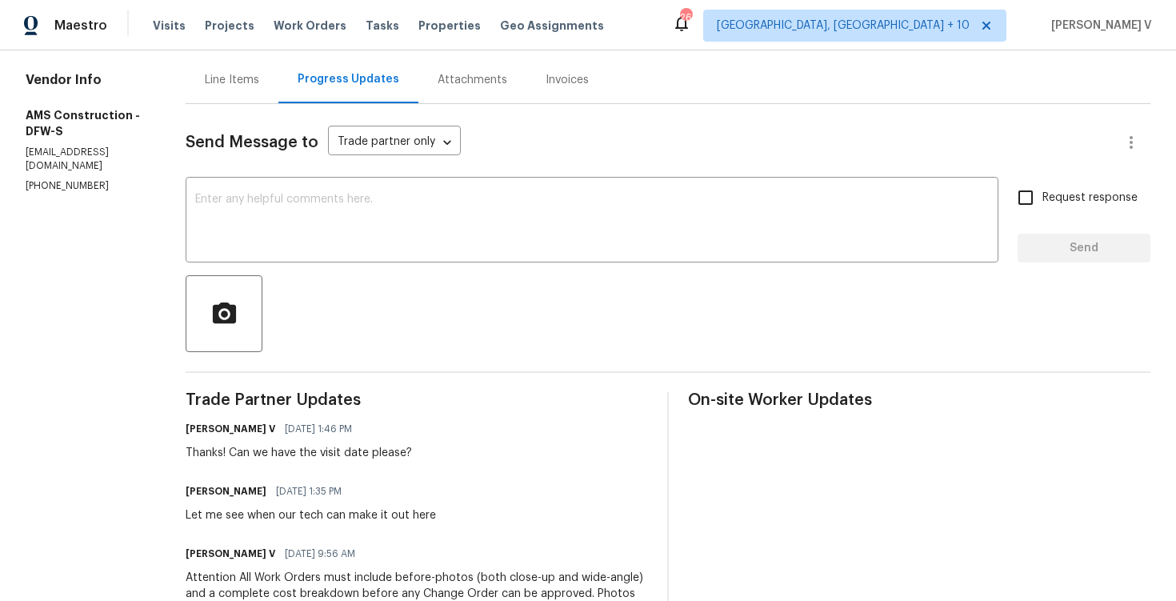
click at [55, 179] on p "[PHONE_NUMBER]" at bounding box center [87, 186] width 122 height 14
copy p "[PHONE_NUMBER]"
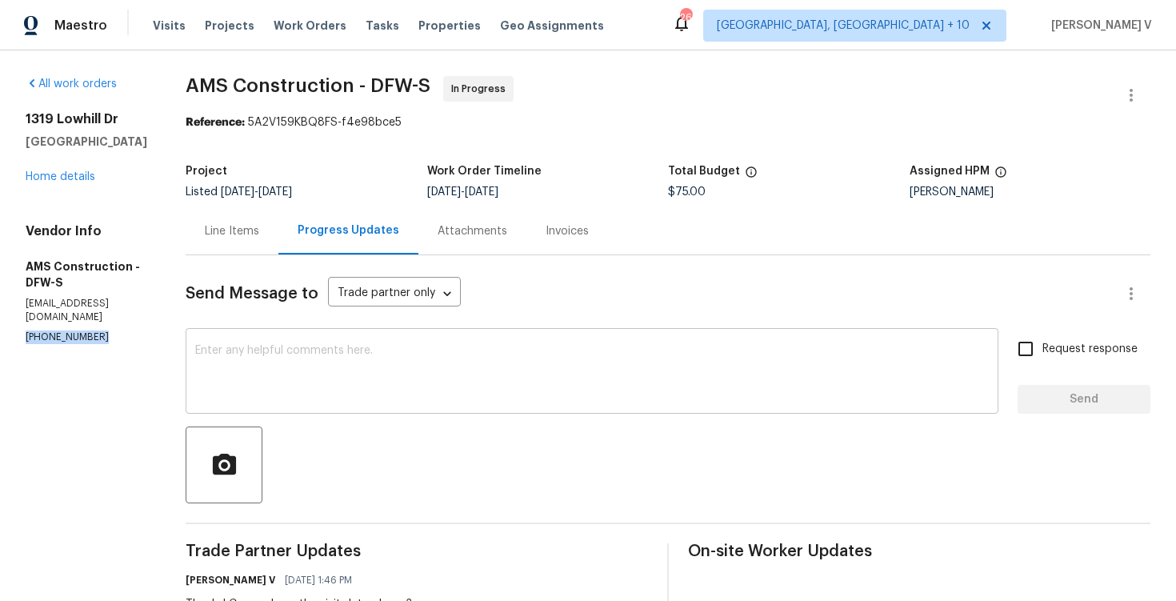
click at [258, 368] on textarea at bounding box center [592, 373] width 794 height 56
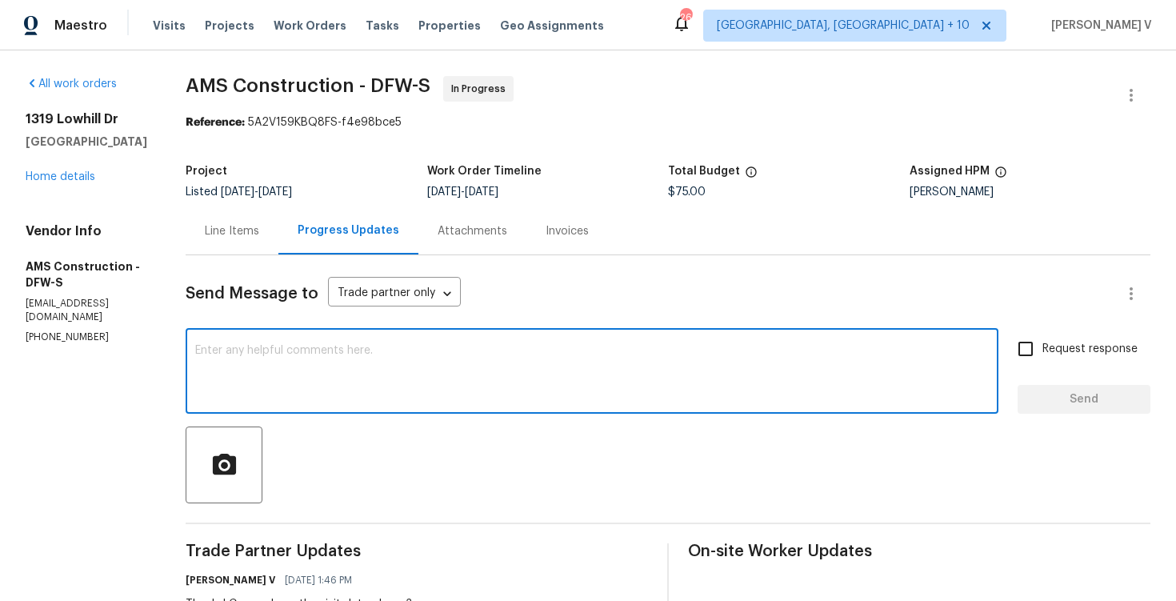
click at [347, 357] on textarea at bounding box center [592, 373] width 794 height 56
paste textarea "Hello! We've sent you a text to get an update on the work order. Could you plea…"
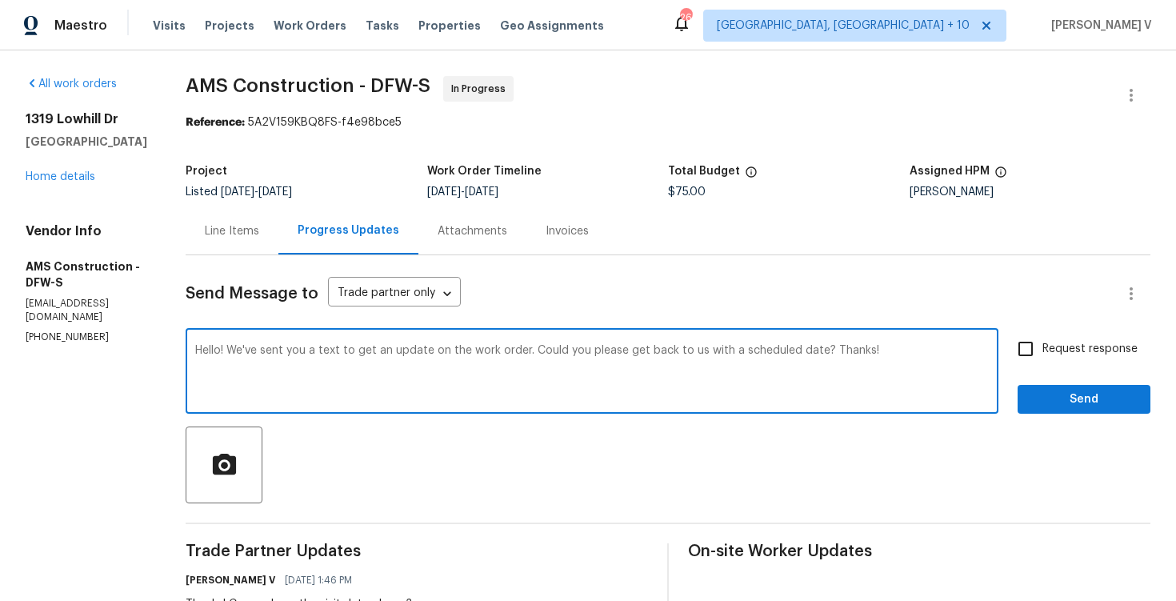
type textarea "Hello! We've sent you a text to get an update on the work order. Could you plea…"
click at [1026, 349] on input "Request response" at bounding box center [1026, 349] width 34 height 34
checkbox input "true"
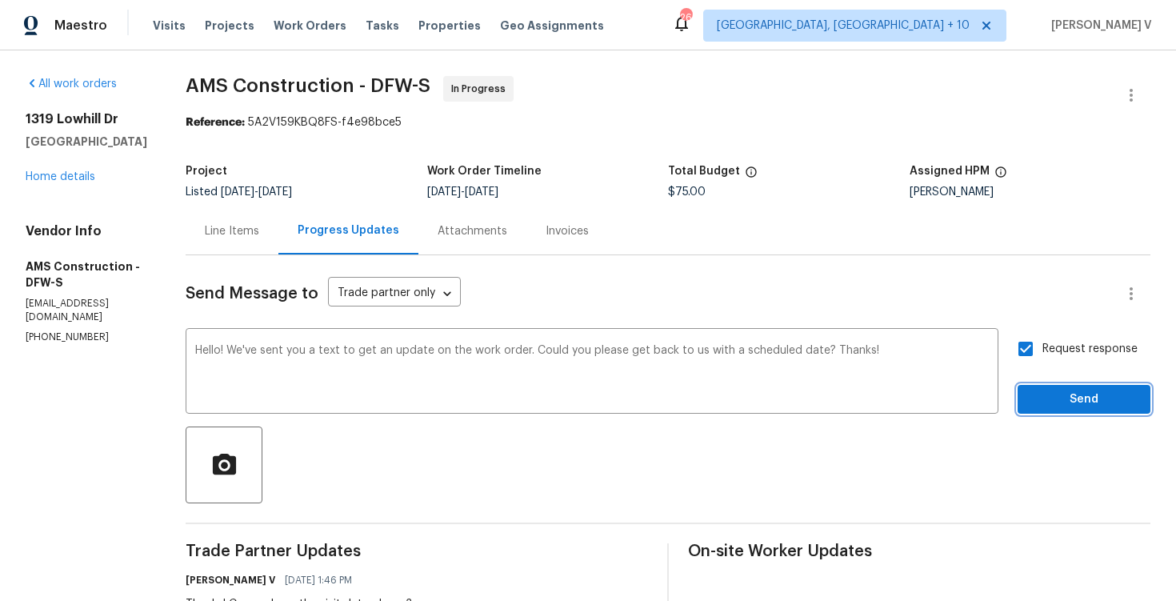
click at [1058, 410] on button "Send" at bounding box center [1084, 400] width 133 height 30
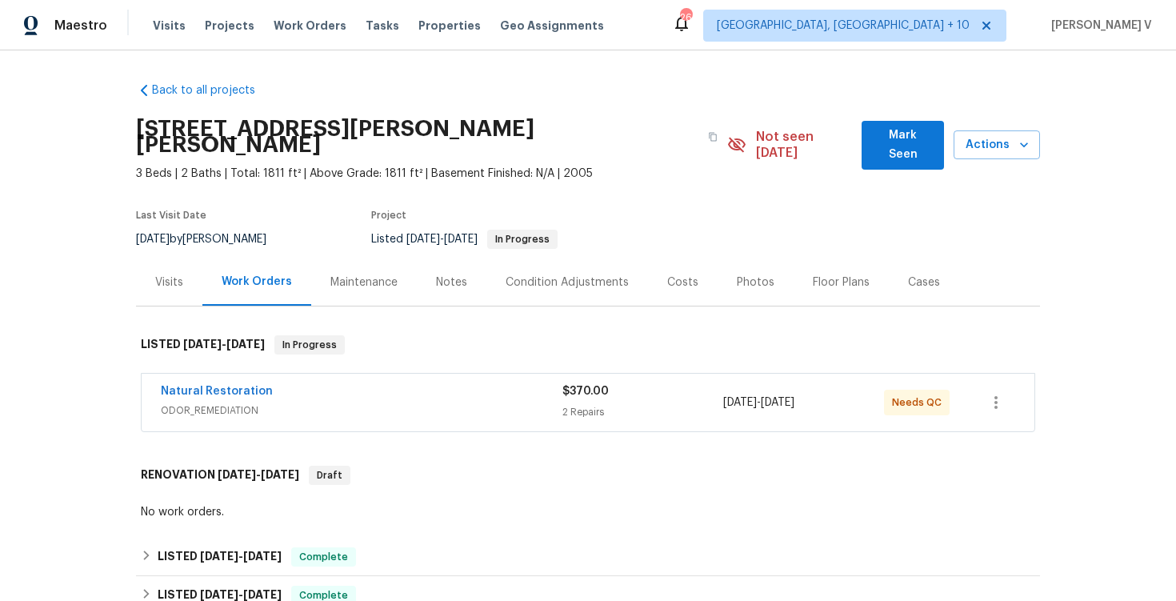
scroll to position [7, 0]
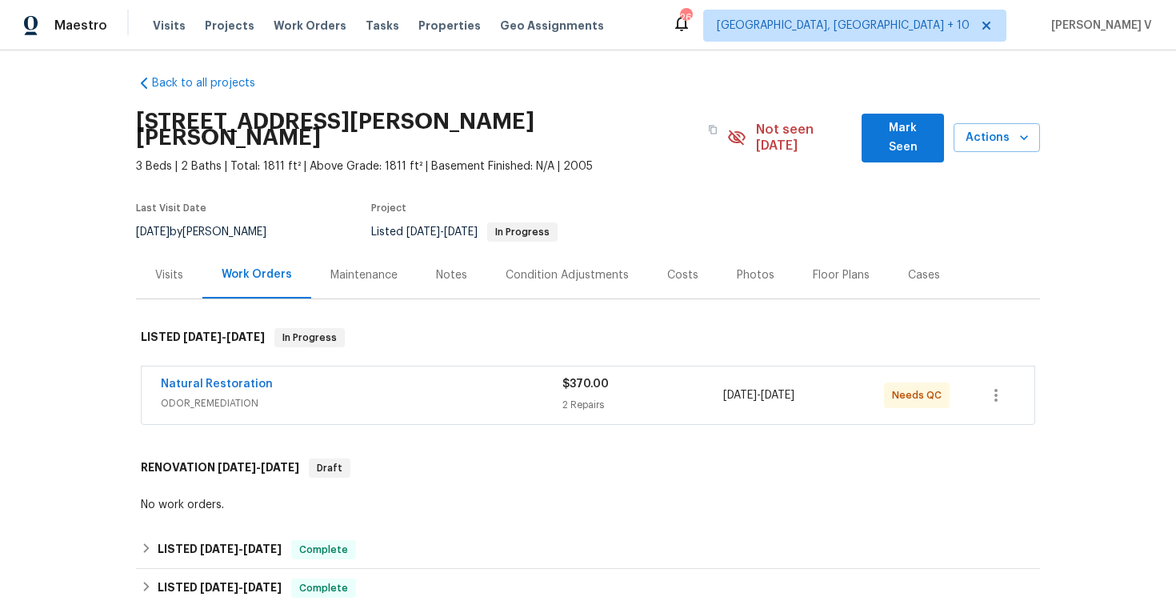
click at [210, 376] on span "Natural Restoration" at bounding box center [217, 384] width 112 height 16
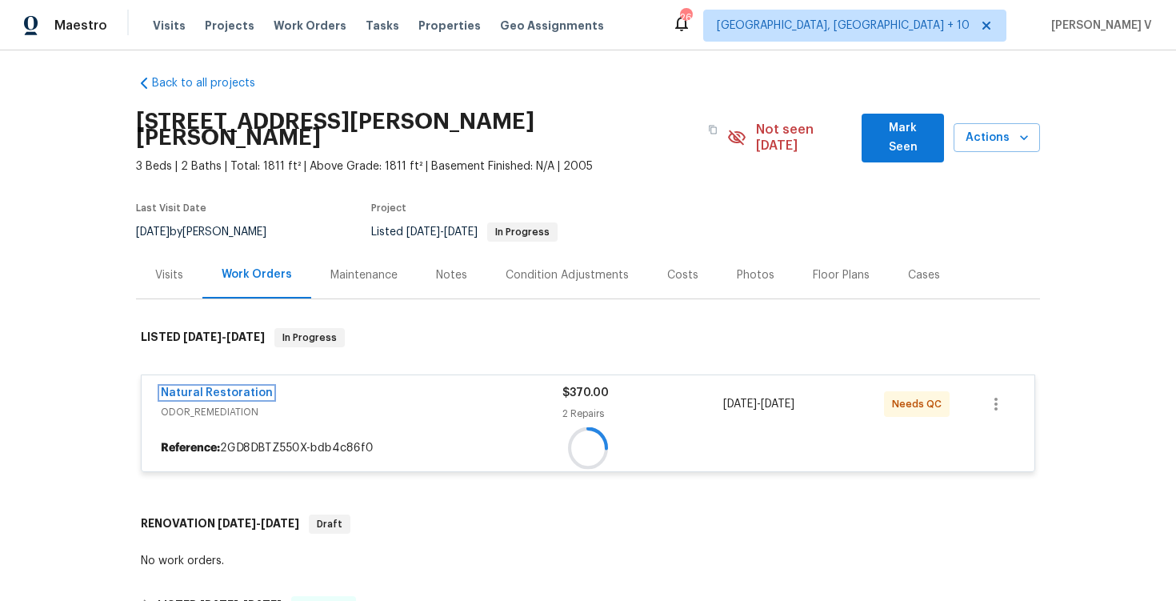
click at [210, 385] on span "Natural Restoration" at bounding box center [217, 393] width 112 height 16
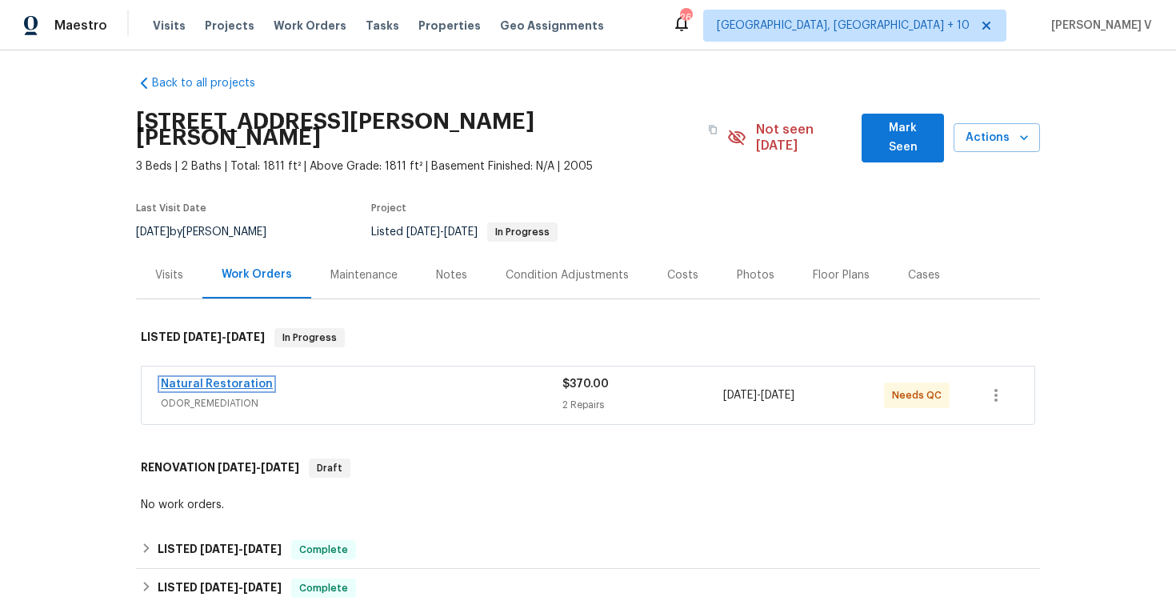
click at [220, 378] on link "Natural Restoration" at bounding box center [217, 383] width 112 height 11
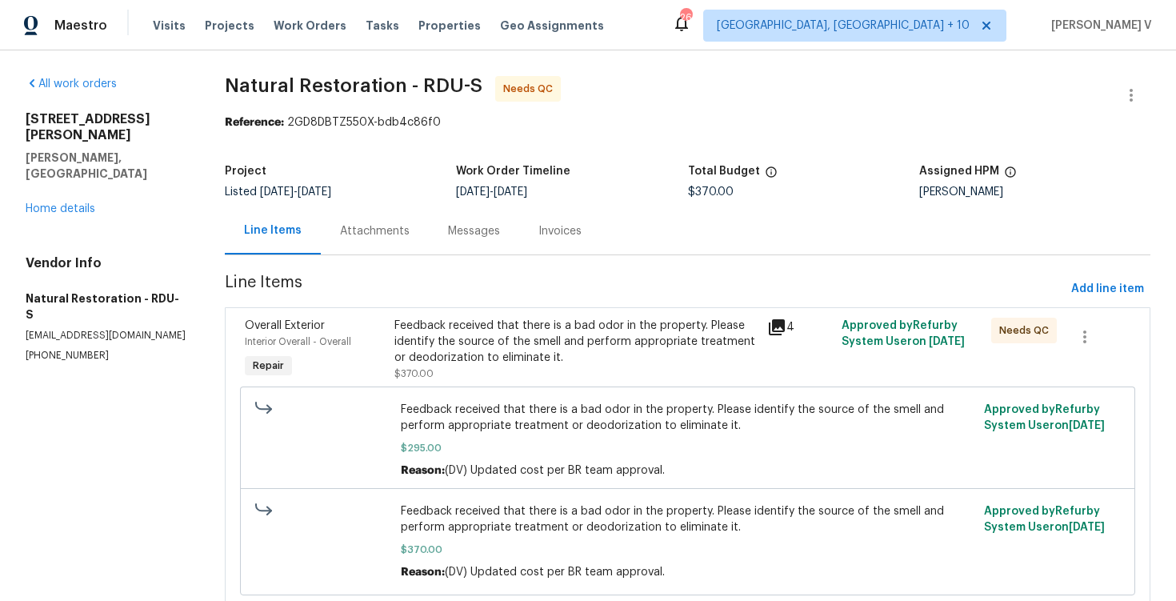
click at [429, 240] on div "Messages" at bounding box center [474, 230] width 90 height 47
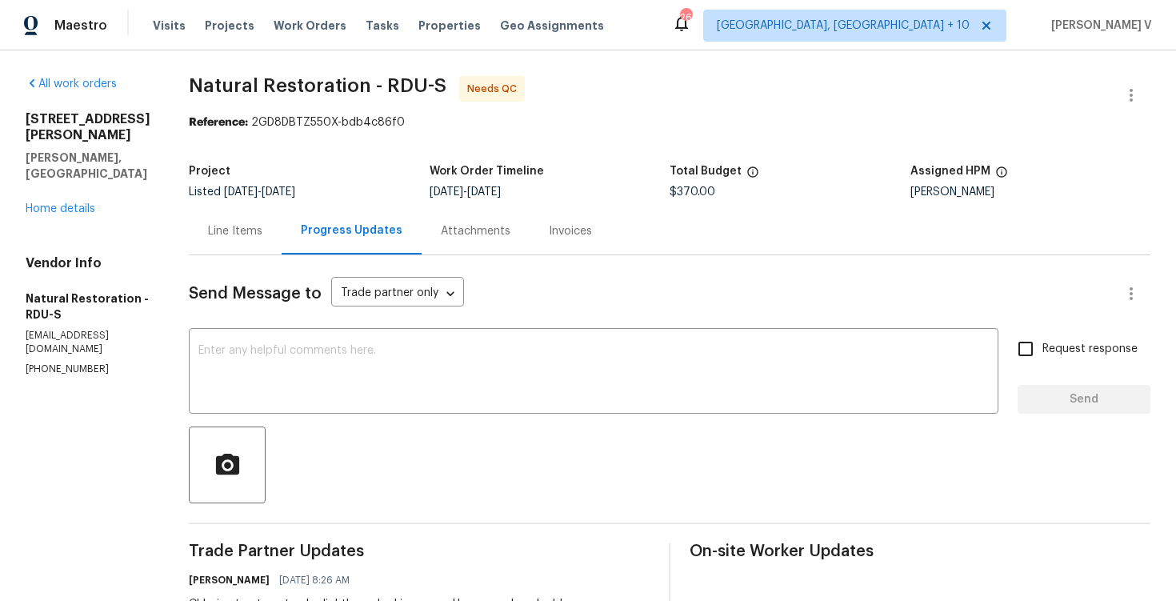
click at [219, 243] on div "Line Items" at bounding box center [235, 230] width 93 height 47
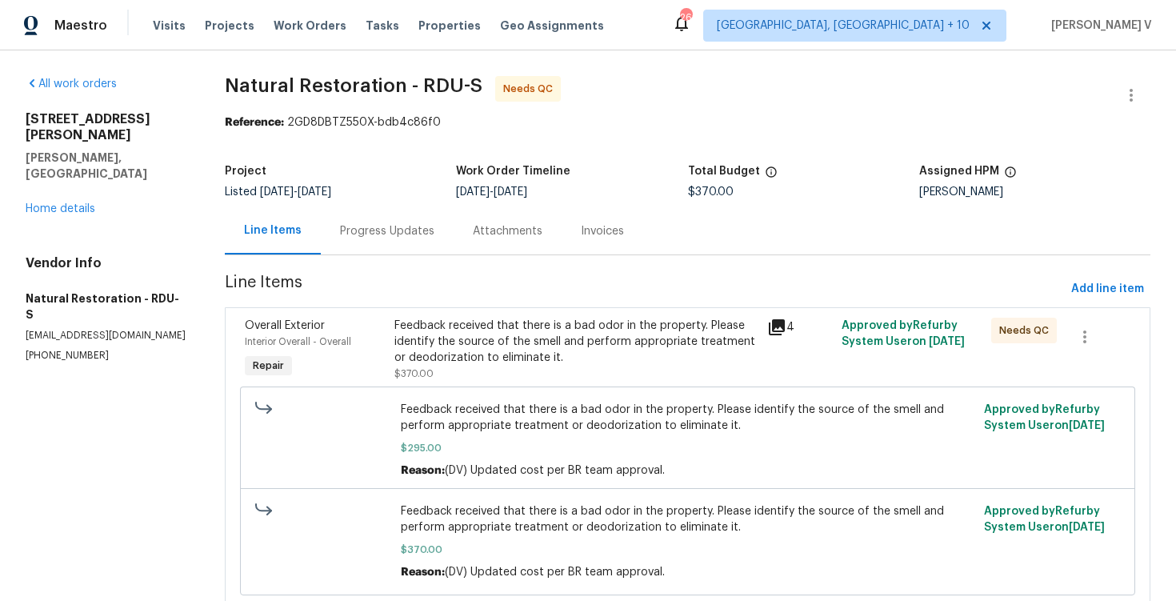
click at [364, 250] on div "Progress Updates" at bounding box center [387, 230] width 133 height 47
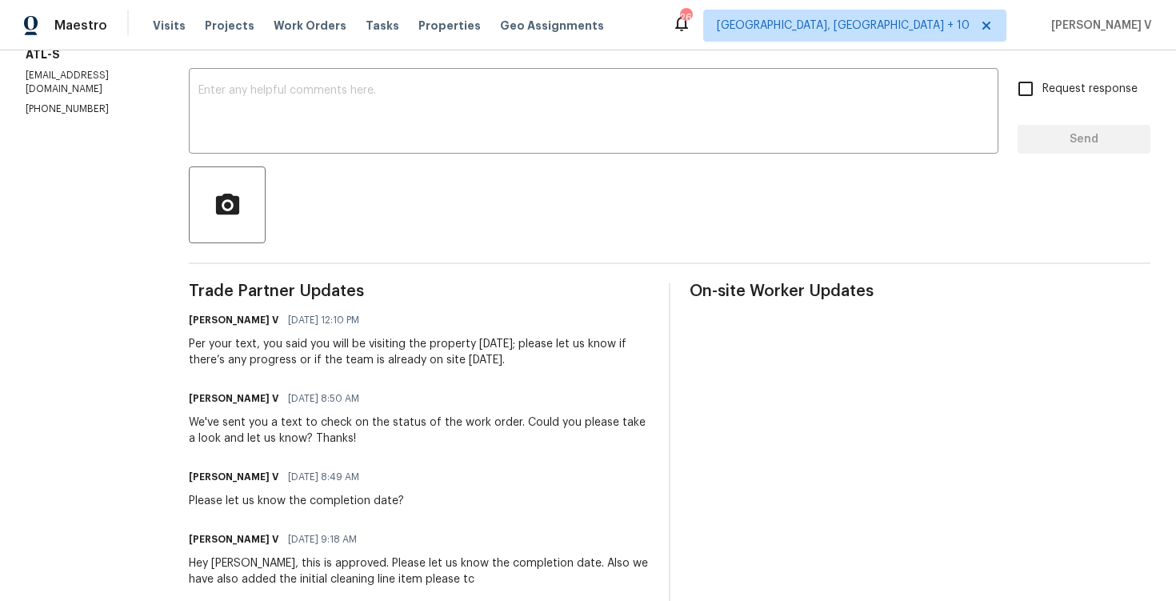
scroll to position [240, 0]
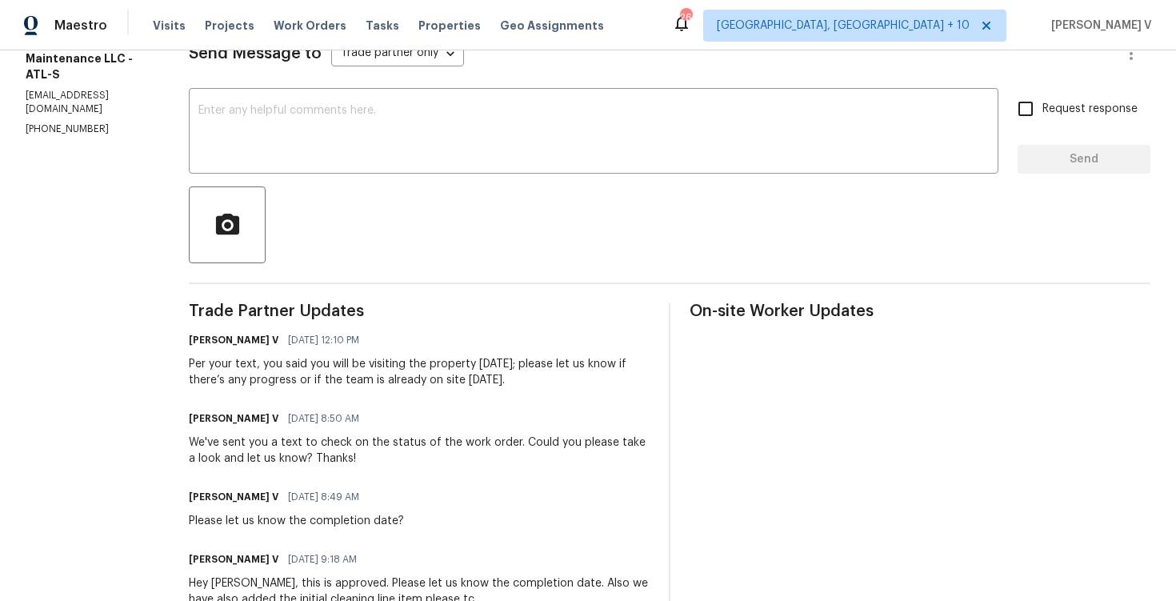
click at [51, 114] on section "All work orders [STREET_ADDRESS] Home details Vendor Info [PERSON_NAME] Propert…" at bounding box center [88, 545] width 125 height 1418
copy p "[PHONE_NUMBER]"
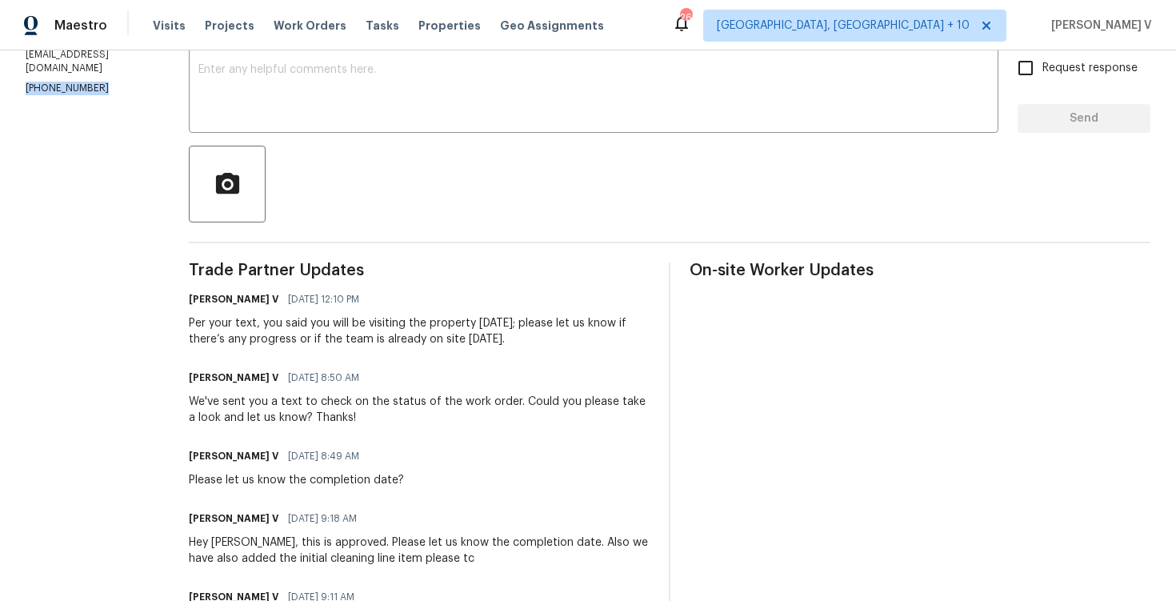
scroll to position [24, 0]
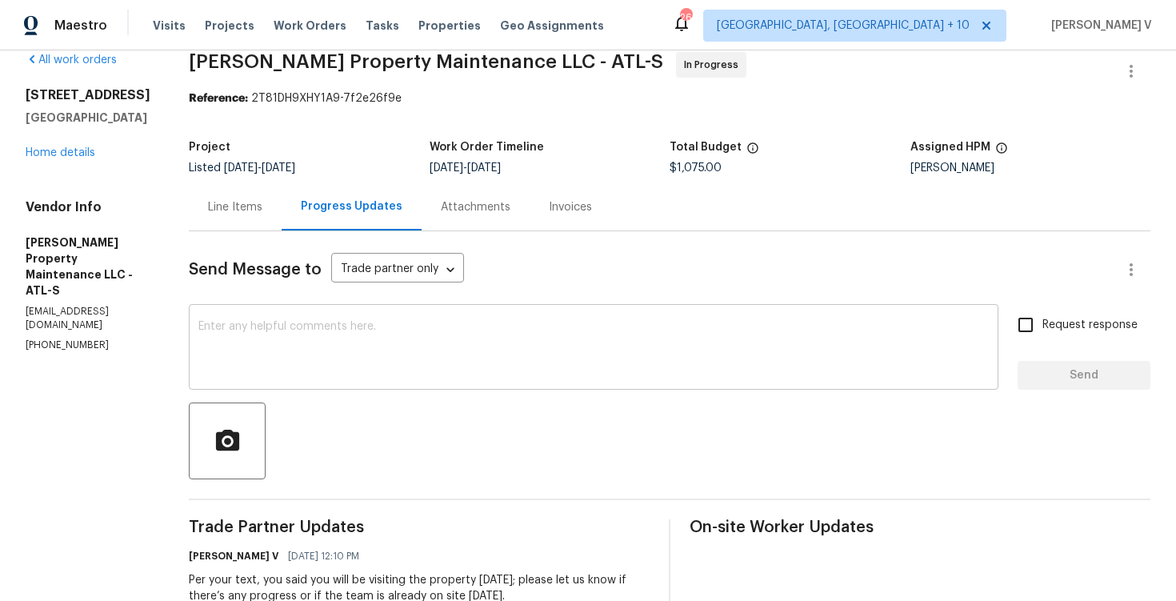
click at [337, 366] on textarea at bounding box center [593, 349] width 791 height 56
paste textarea "We've sent you a text to check on the status of the work order. Could you pleas…"
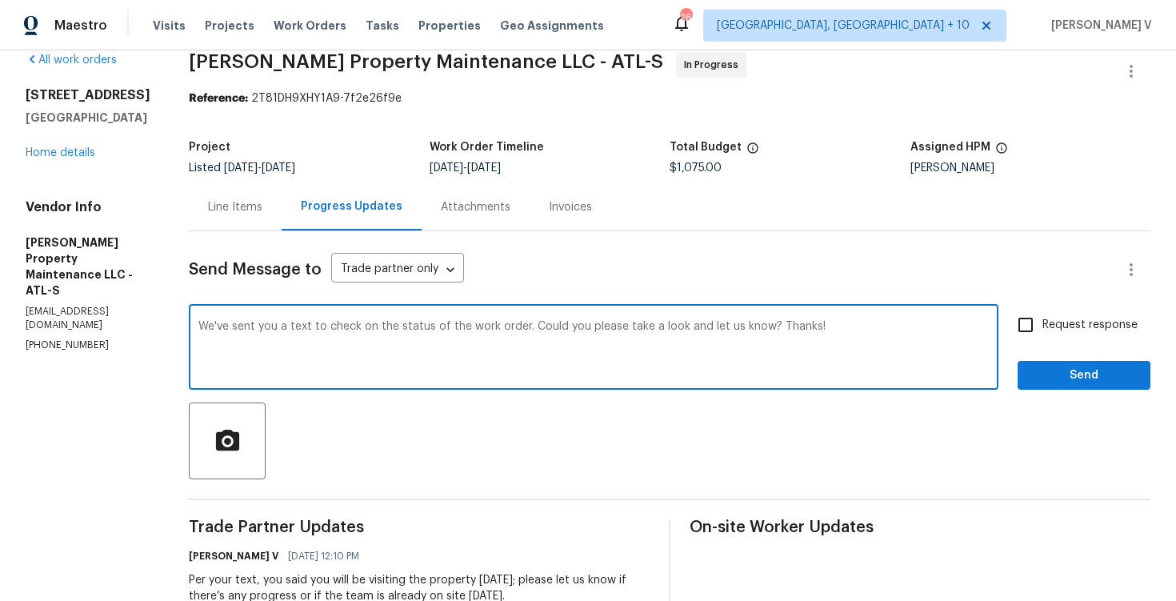
scroll to position [114, 0]
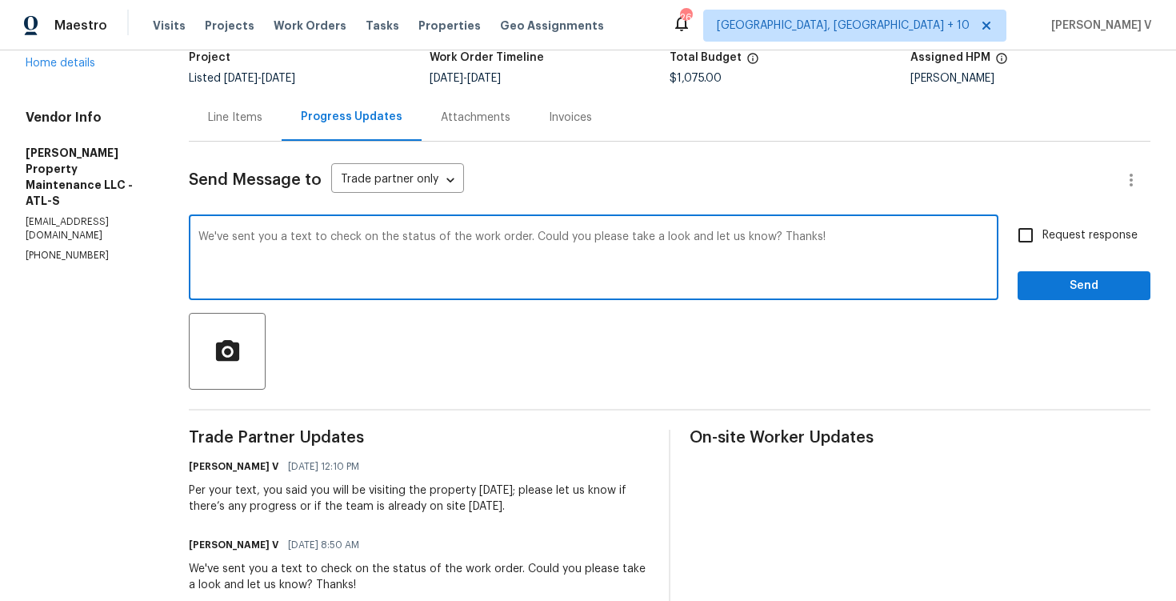
type textarea "We've sent you a text to check on the status of the work order. Could you pleas…"
click at [1055, 253] on div "Request response Send" at bounding box center [1084, 259] width 133 height 82
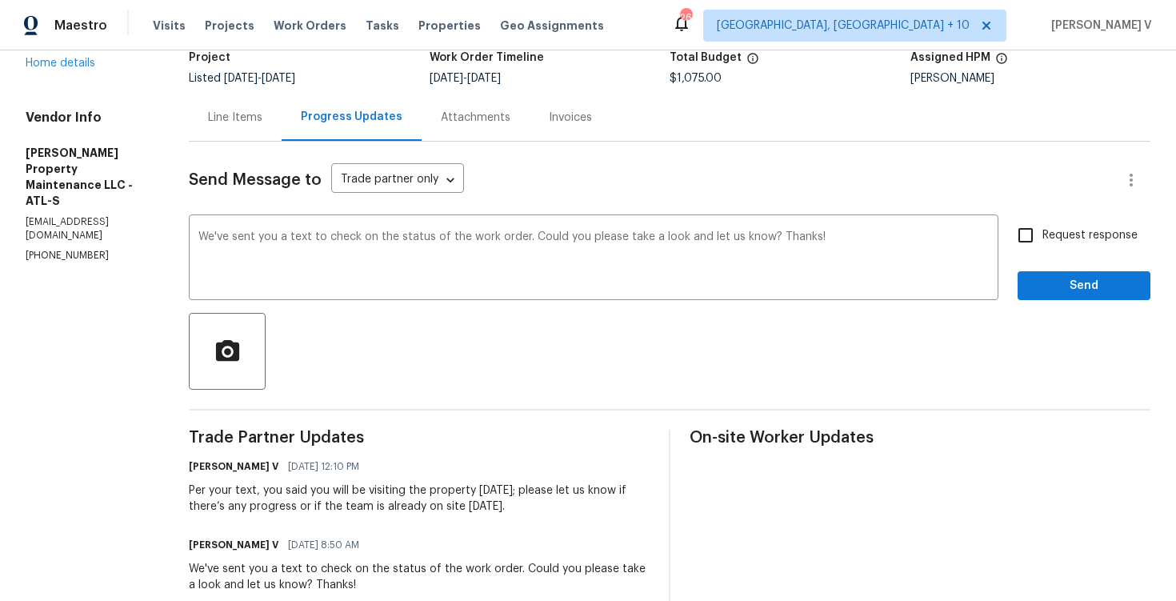
click at [1046, 230] on span "Request response" at bounding box center [1090, 235] width 95 height 17
click at [1043, 230] on input "Request response" at bounding box center [1026, 235] width 34 height 34
checkbox input "true"
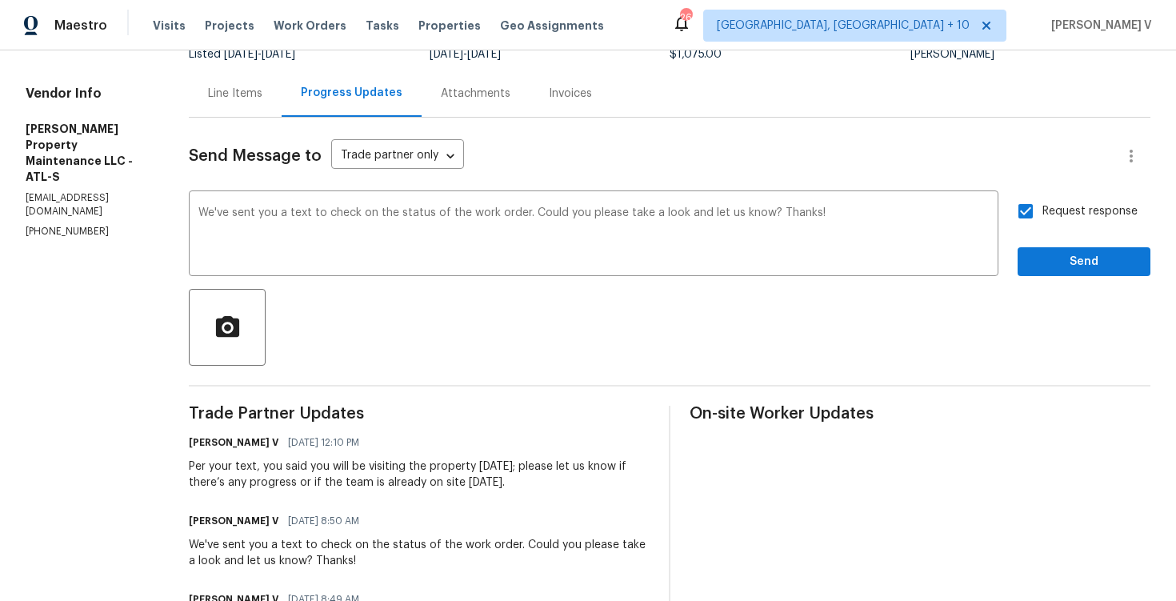
scroll to position [137, 0]
click at [1047, 234] on div "Request response Send" at bounding box center [1084, 236] width 133 height 82
click at [1052, 276] on button "Send" at bounding box center [1084, 263] width 133 height 30
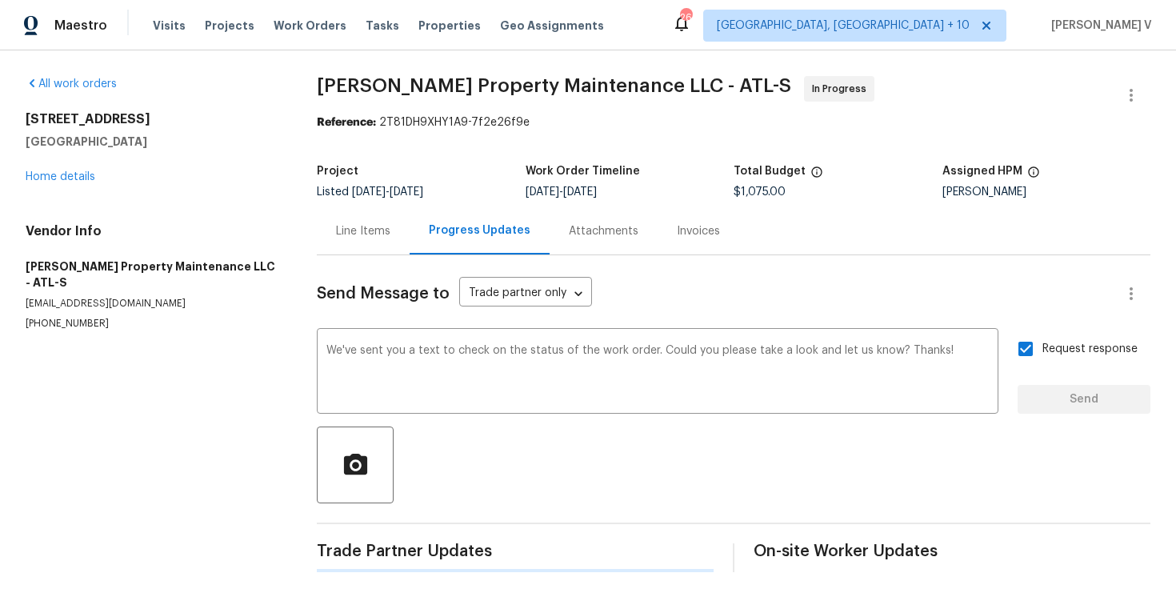
scroll to position [0, 0]
